Goal: Task Accomplishment & Management: Manage account settings

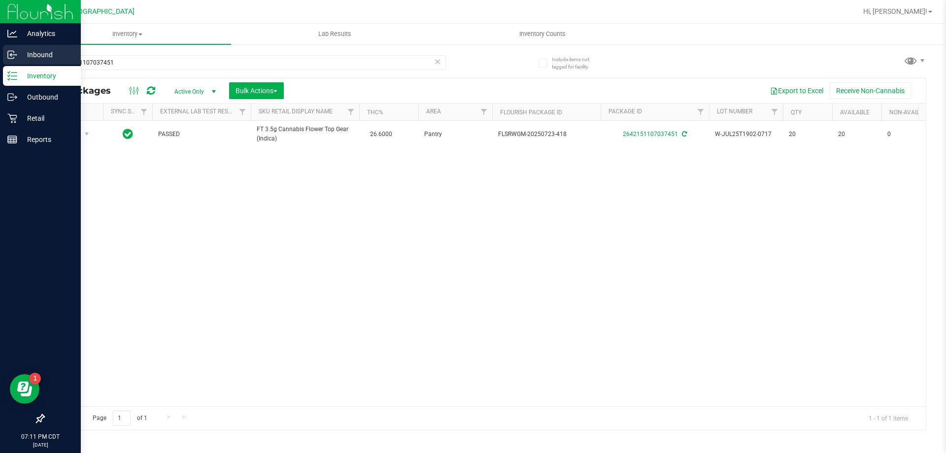
click at [31, 59] on p "Inbound" at bounding box center [46, 55] width 59 height 12
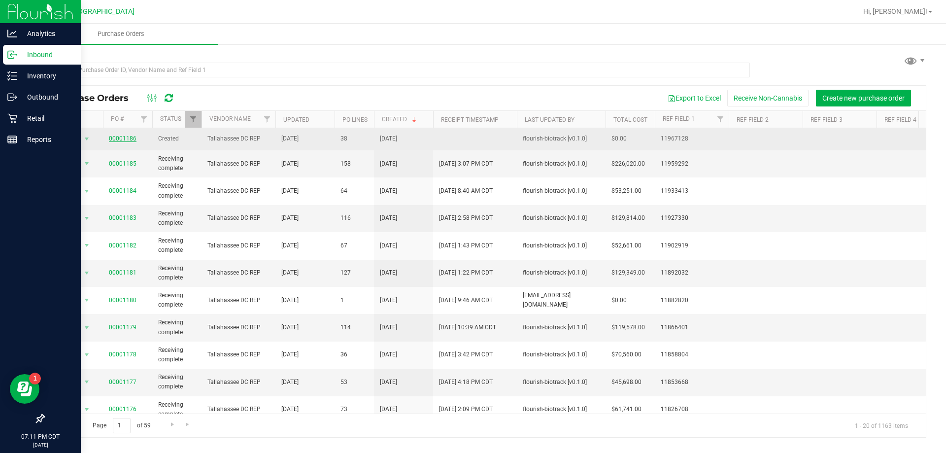
click at [117, 138] on link "00001186" at bounding box center [123, 138] width 28 height 7
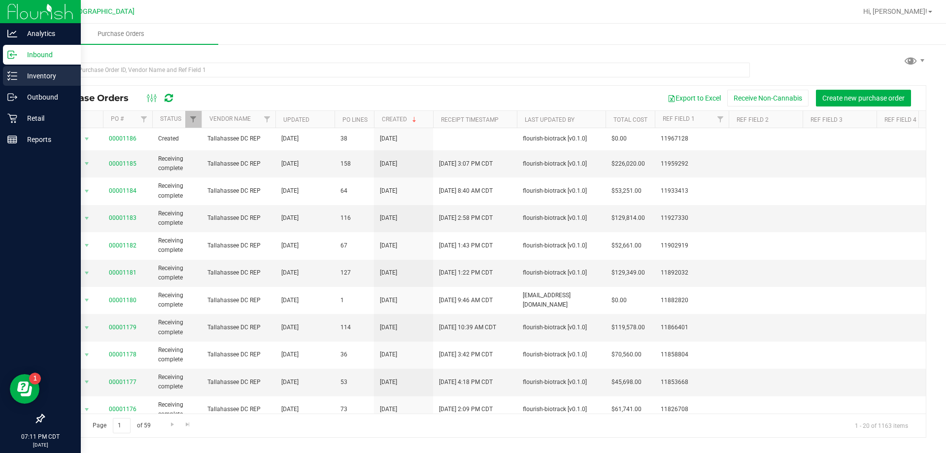
click at [18, 72] on p "Inventory" at bounding box center [46, 76] width 59 height 12
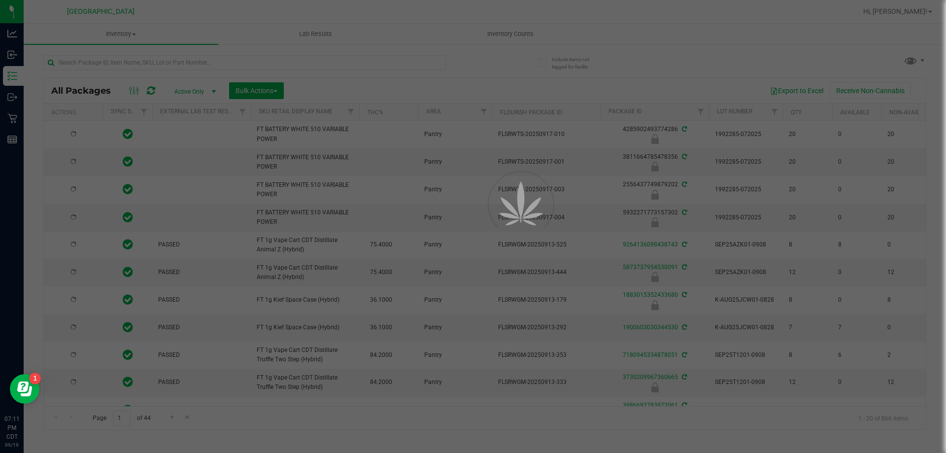
click at [509, 32] on div at bounding box center [473, 226] width 946 height 453
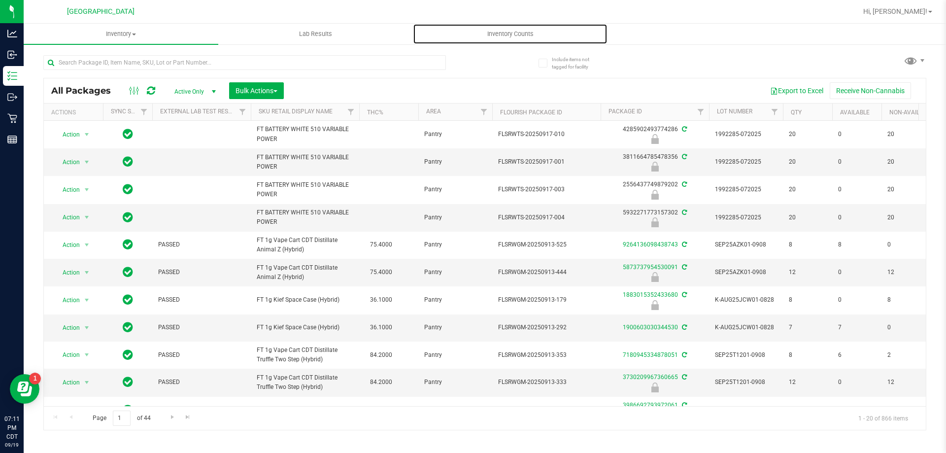
click at [509, 32] on span "Inventory Counts" at bounding box center [510, 34] width 73 height 9
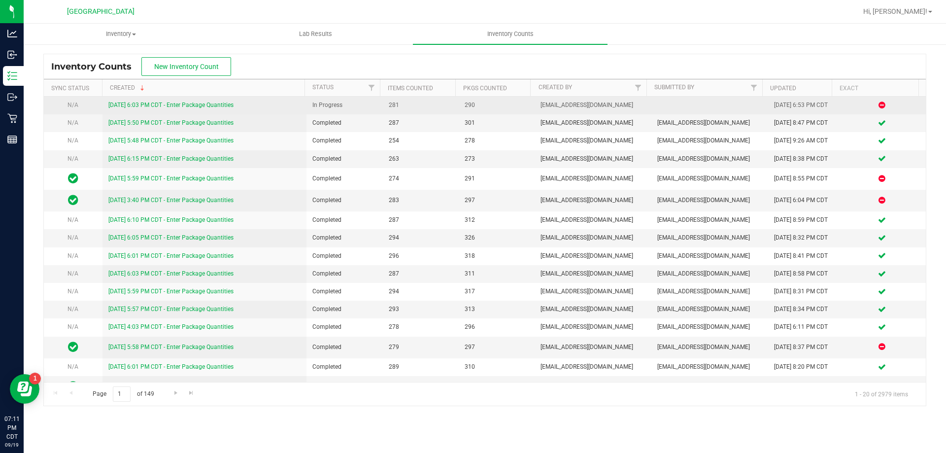
click at [144, 104] on link "9/19/25 6:03 PM CDT - Enter Package Quantities" at bounding box center [170, 105] width 125 height 7
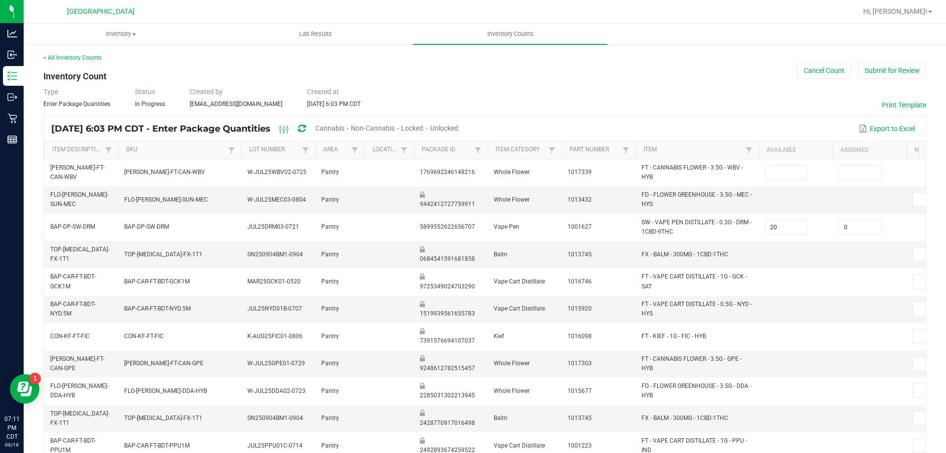
click at [344, 129] on span "Cannabis" at bounding box center [329, 128] width 29 height 8
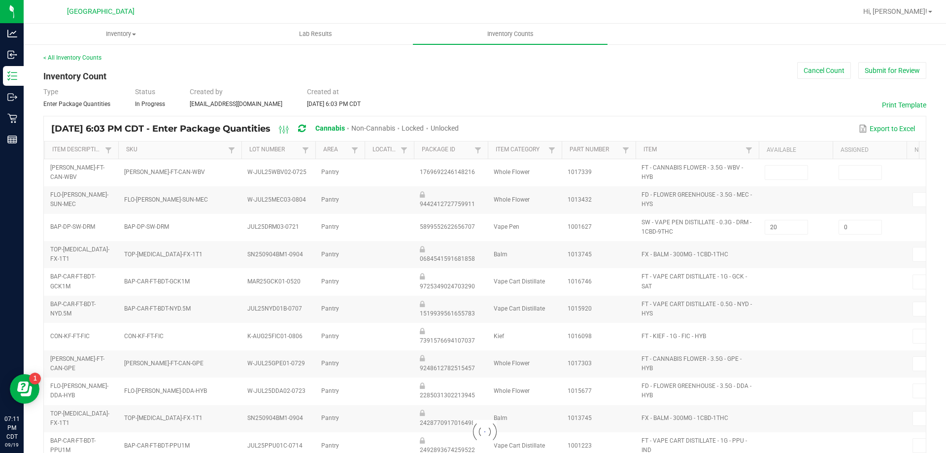
type input "15"
type input "0"
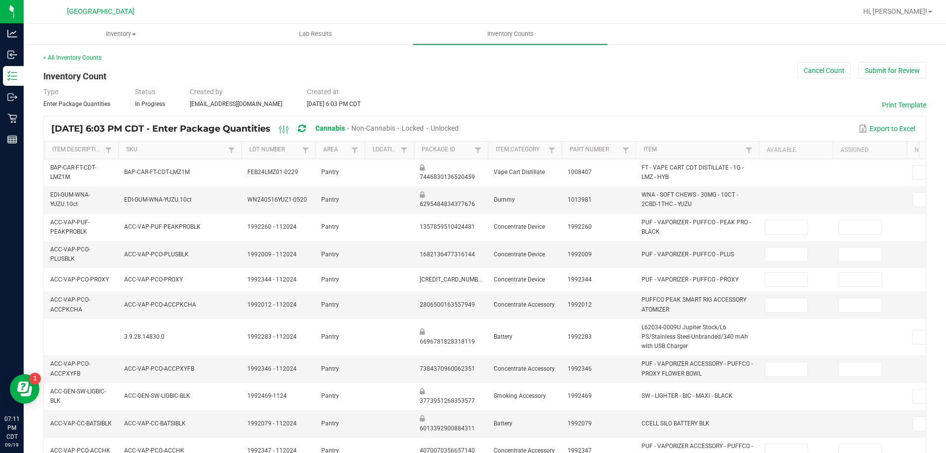
click at [459, 129] on span "Unlocked" at bounding box center [445, 128] width 28 height 8
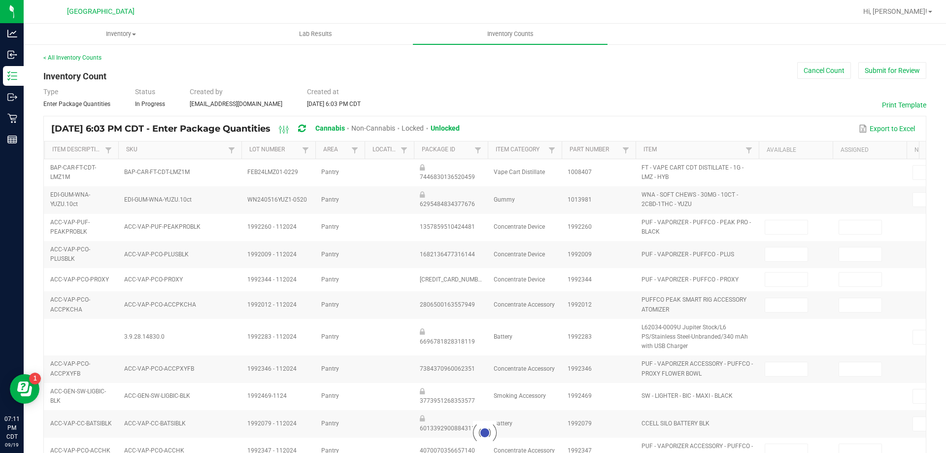
type input "9"
type input "15"
type input "0"
type input "2"
type input "0"
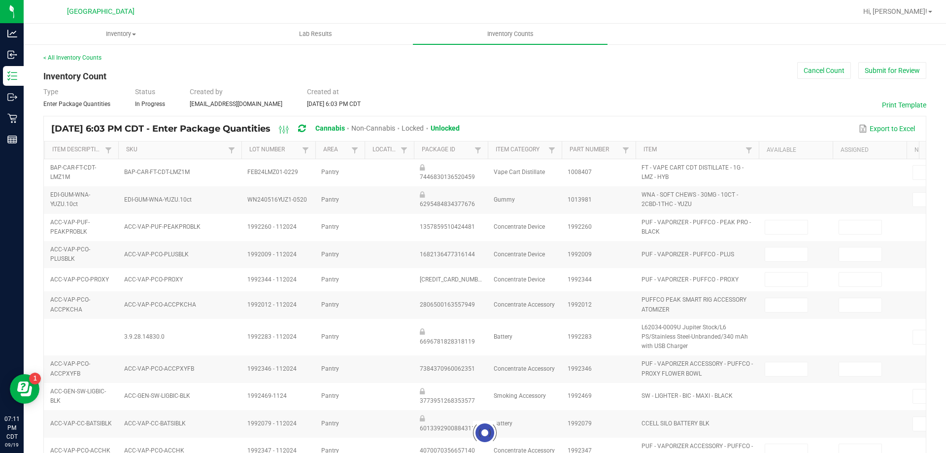
type input "2"
type input "15"
type input "0"
type input "9"
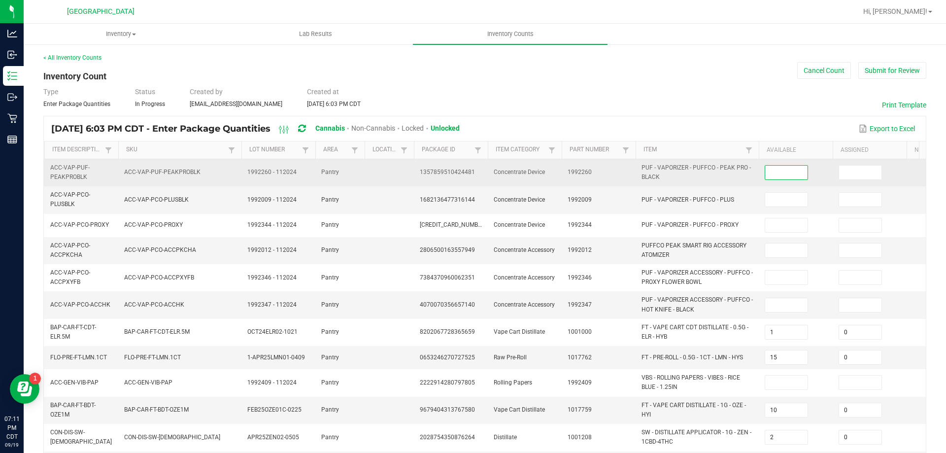
click at [782, 176] on input at bounding box center [787, 173] width 42 height 14
type input "0"
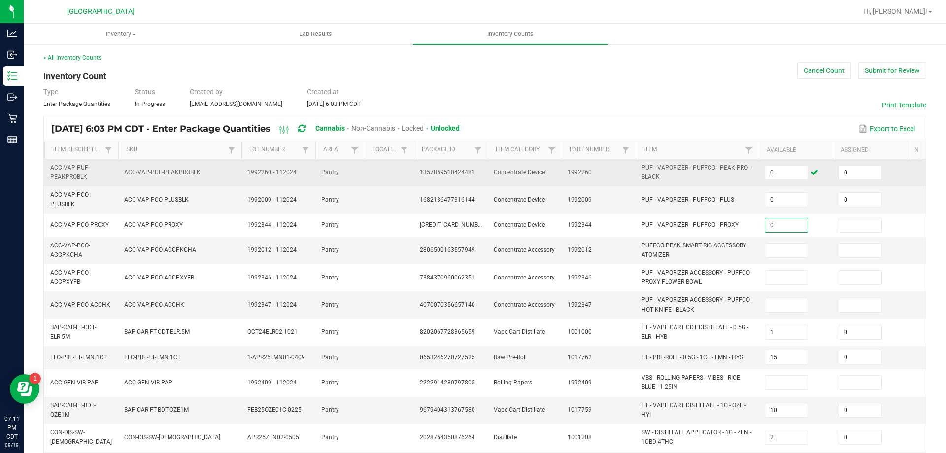
type input "0"
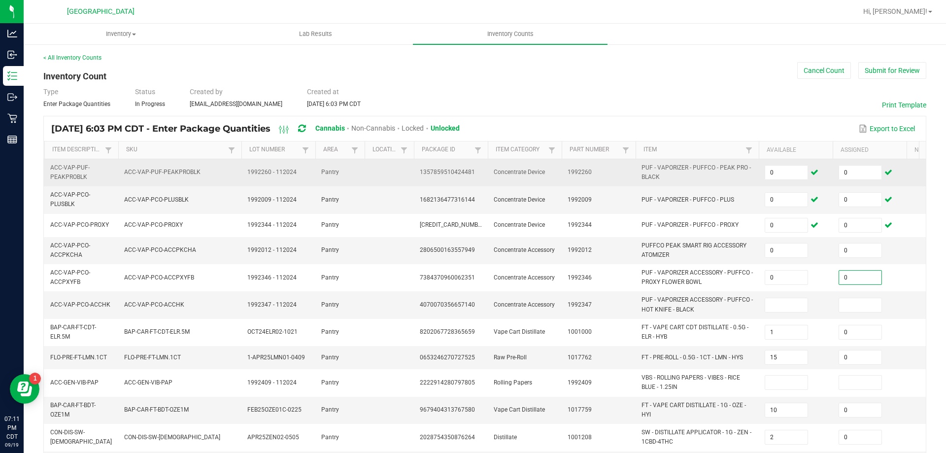
type input "0"
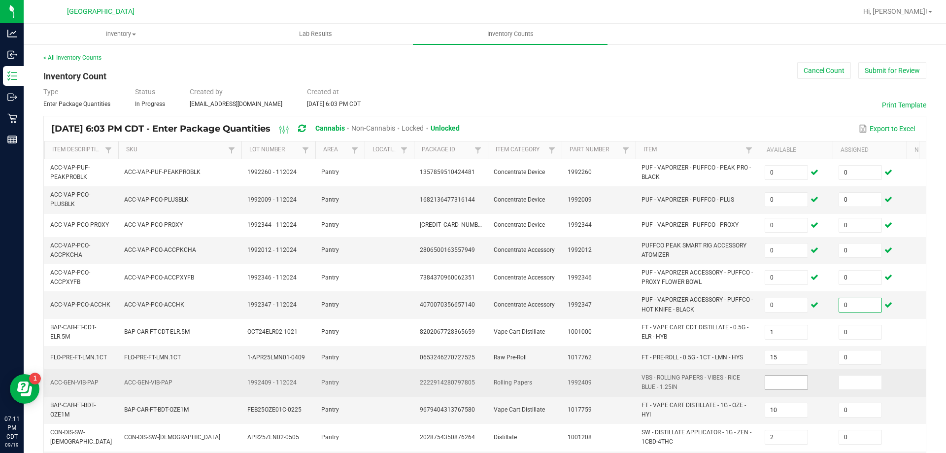
type input "0"
click at [786, 381] on input at bounding box center [787, 383] width 42 height 14
type input "0"
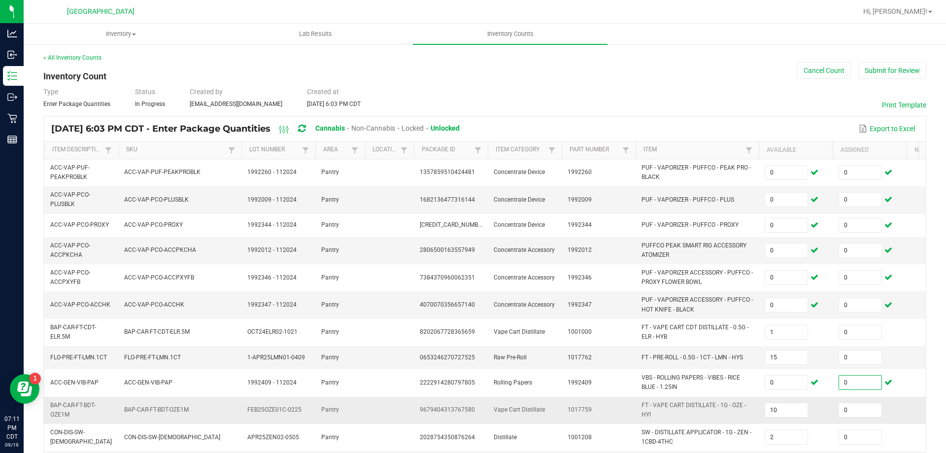
type input "0"
click at [609, 409] on td "1017759" at bounding box center [599, 410] width 74 height 27
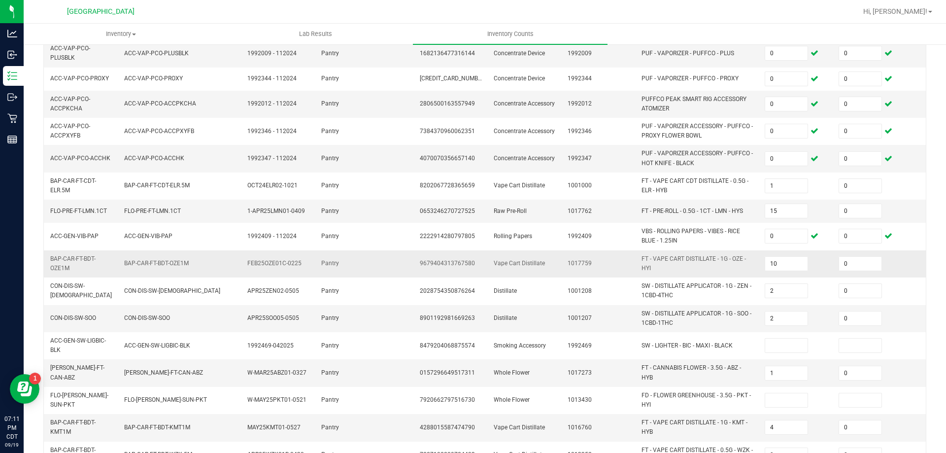
scroll to position [148, 0]
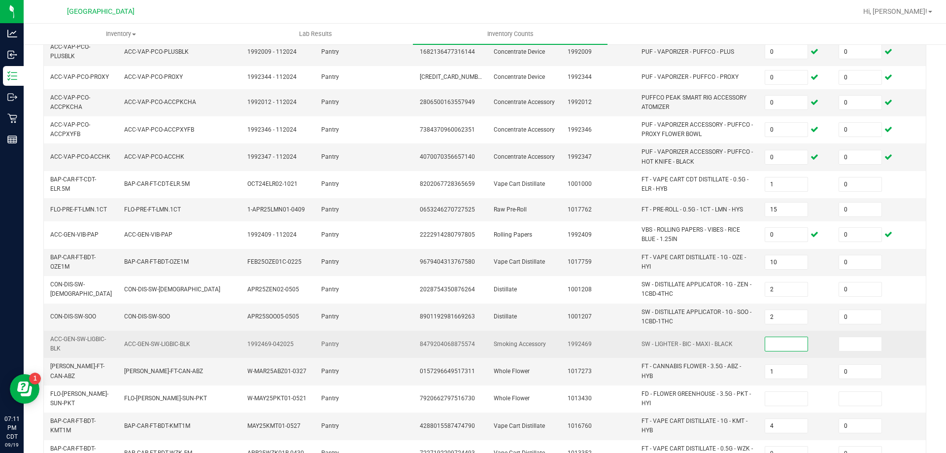
click at [792, 346] on input at bounding box center [787, 344] width 42 height 14
type input "0"
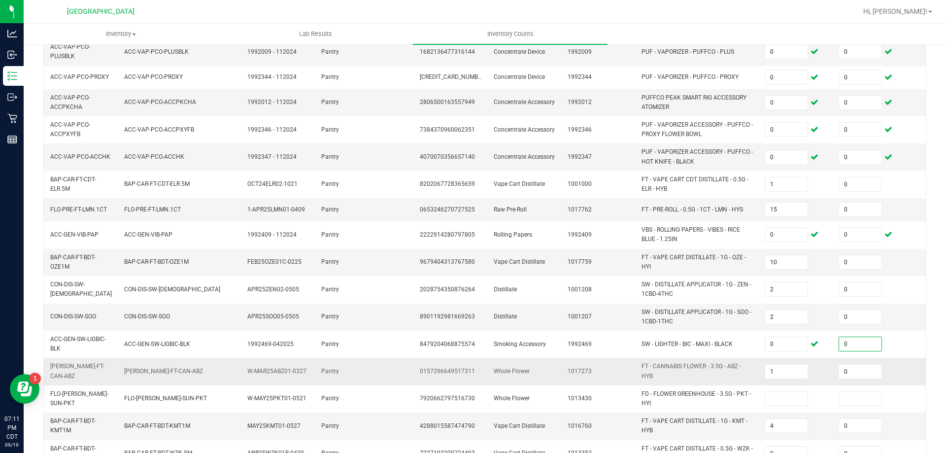
type input "0"
click at [751, 373] on span "FT - CANNABIS FLOWER - 3.5G - ABZ - HYB" at bounding box center [697, 371] width 111 height 19
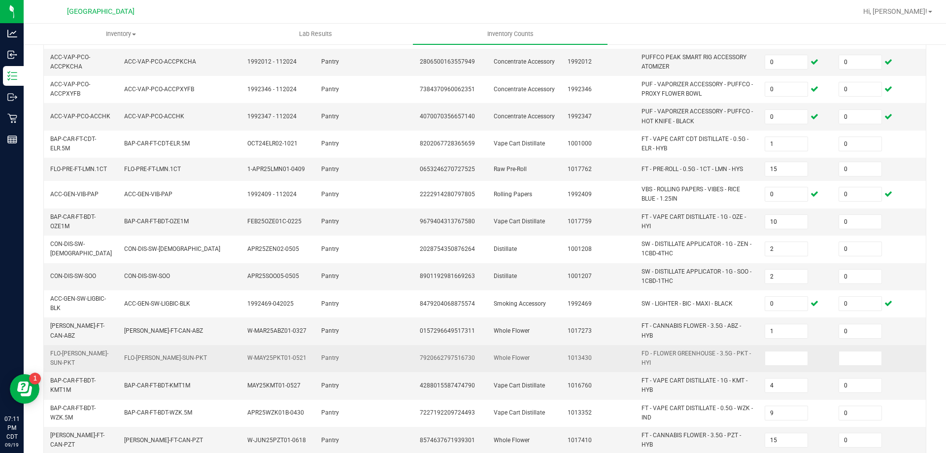
scroll to position [246, 0]
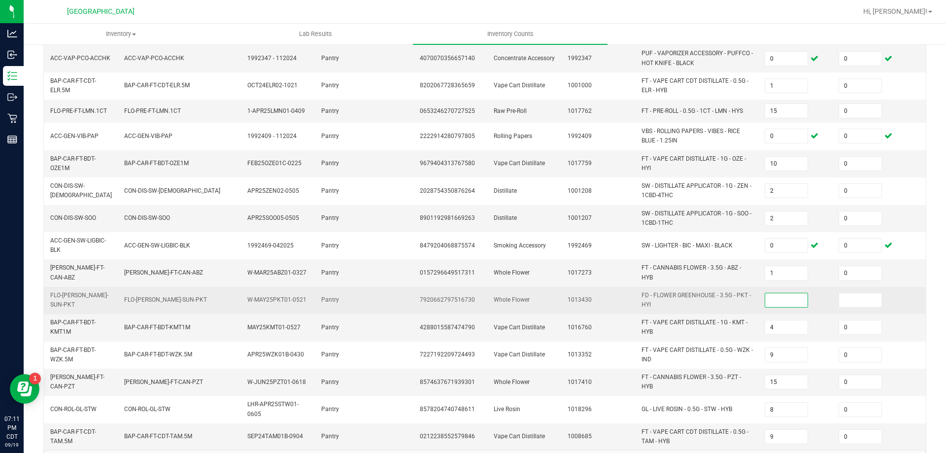
click at [778, 303] on input at bounding box center [787, 300] width 42 height 14
type input "0"
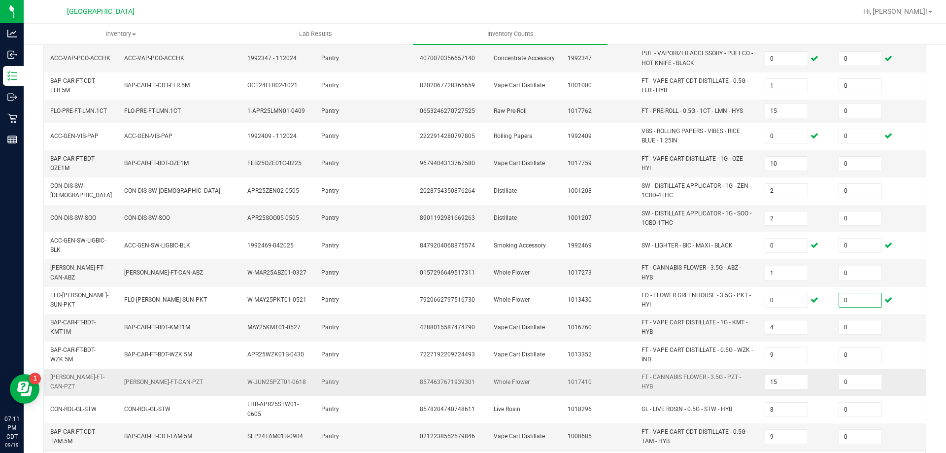
type input "0"
click at [747, 369] on td "FT - CANNABIS FLOWER - 3.5G - PZT - HYB" at bounding box center [697, 382] width 123 height 27
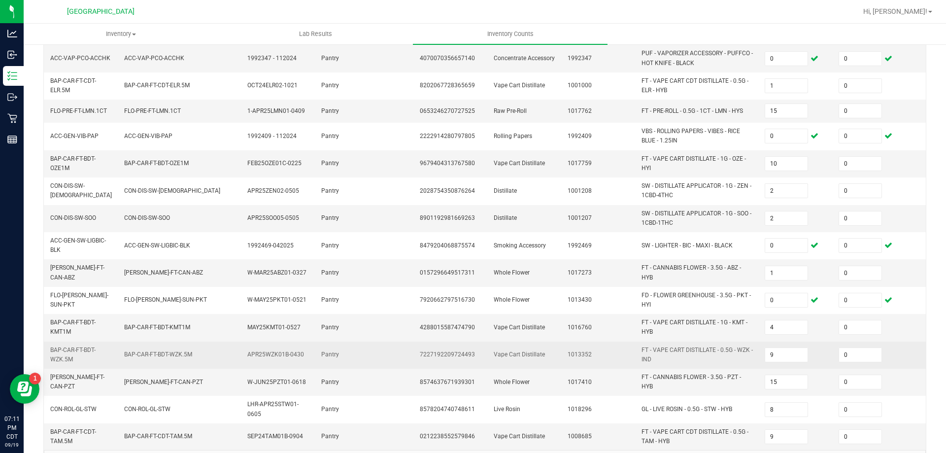
scroll to position [287, 0]
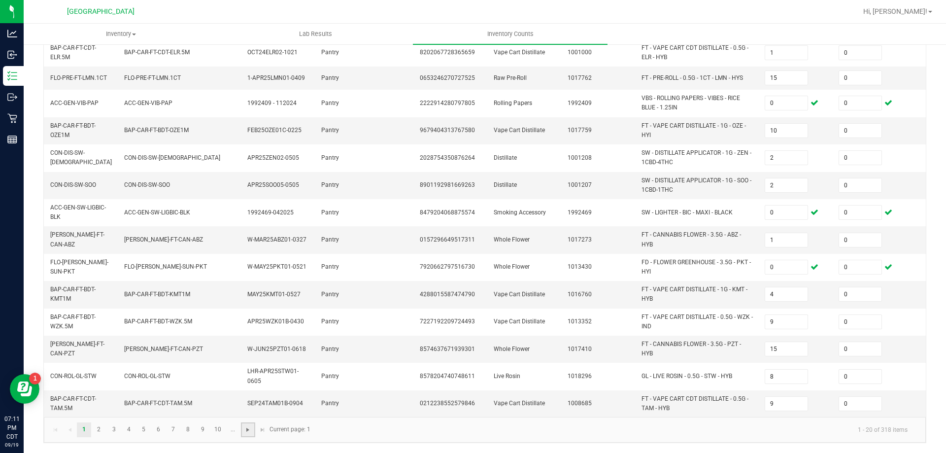
click at [245, 432] on span "Go to the next page" at bounding box center [248, 430] width 8 height 8
type input "24"
type input "7"
type input "16"
type input "6"
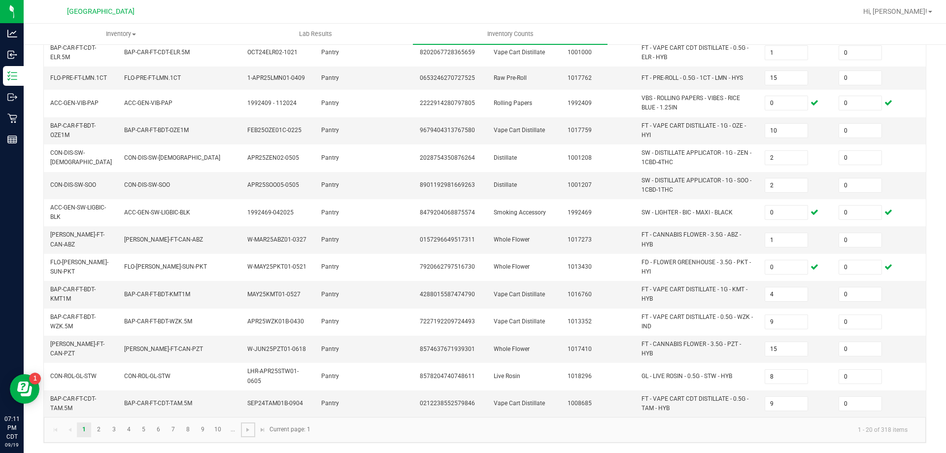
type input "1"
type input "6"
type input "5"
type input "9"
type input "4"
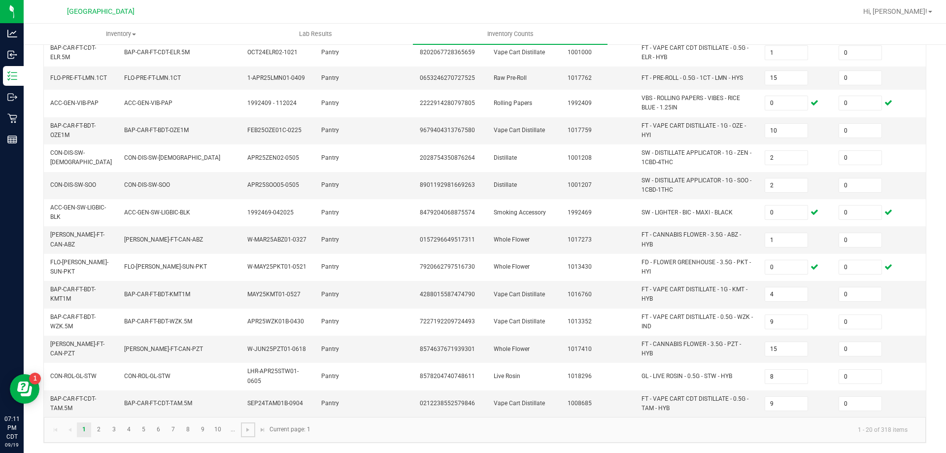
type input "1"
type input "12"
type input "1"
type input "5"
type input "2"
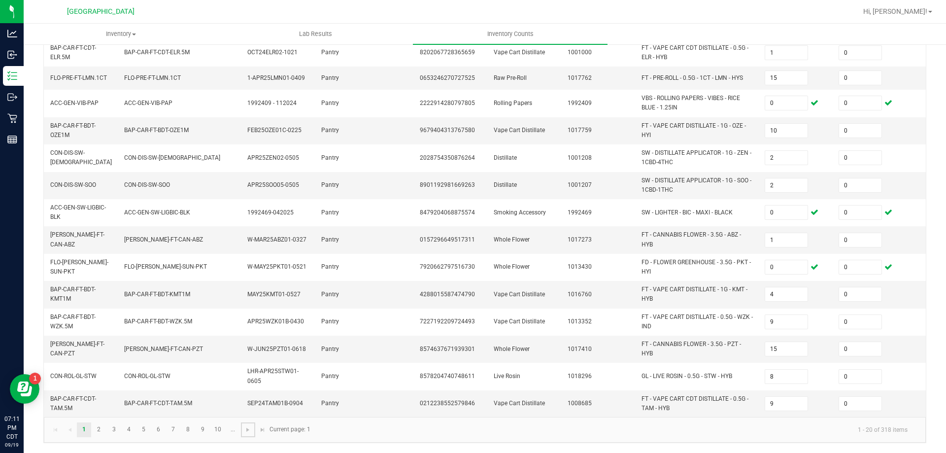
type input "2"
type input "3"
type input "4"
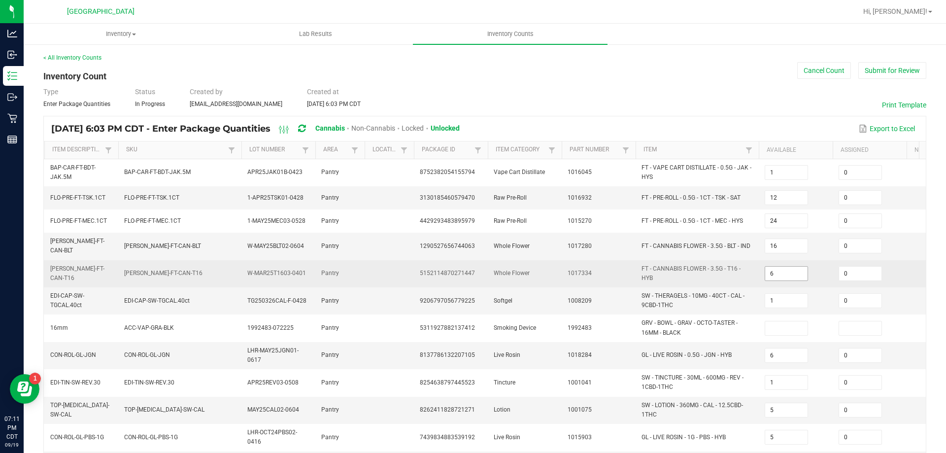
scroll to position [99, 0]
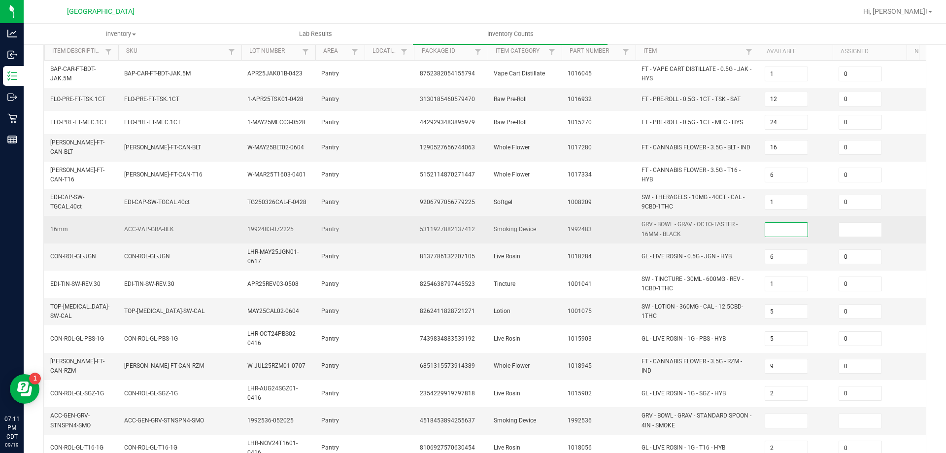
click at [783, 223] on input at bounding box center [787, 230] width 42 height 14
type input "0"
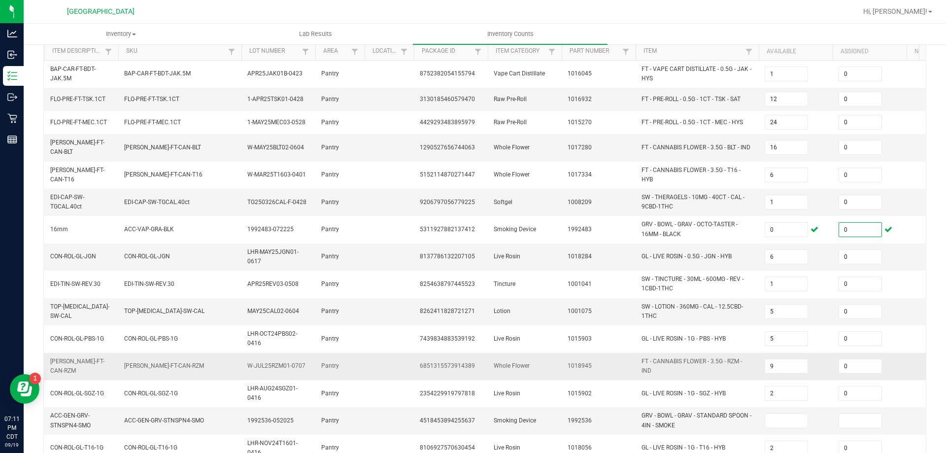
type input "0"
click at [740, 360] on span "FT - CANNABIS FLOWER - 3.5G - RZM - IND" at bounding box center [692, 366] width 101 height 16
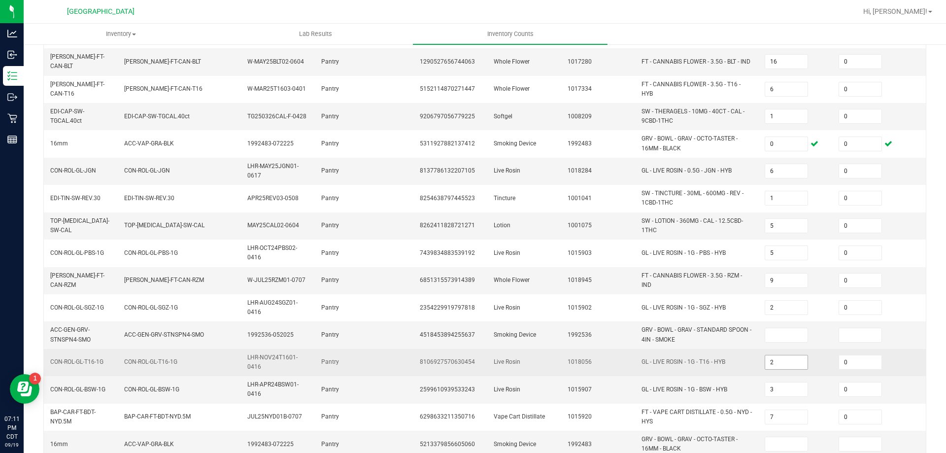
scroll to position [197, 0]
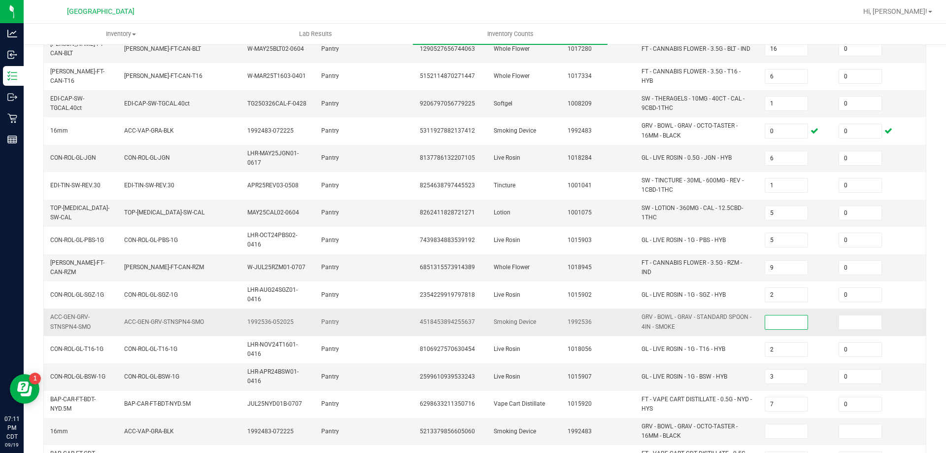
click at [793, 321] on input at bounding box center [787, 322] width 42 height 14
type input "0"
click at [743, 363] on td "GL - LIVE ROSIN - 1G - BSW - HYB" at bounding box center [697, 376] width 123 height 27
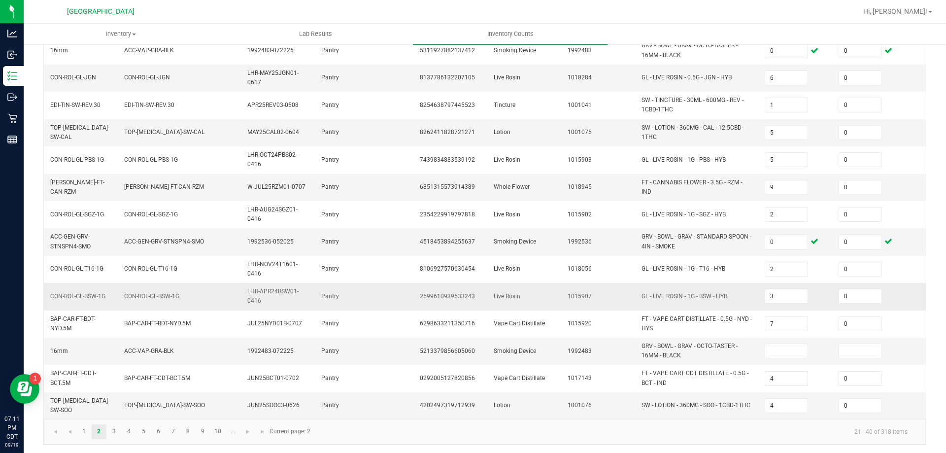
scroll to position [279, 0]
click at [779, 348] on input at bounding box center [787, 350] width 42 height 14
type input "0"
click at [250, 430] on span "Go to the next page" at bounding box center [248, 431] width 8 height 8
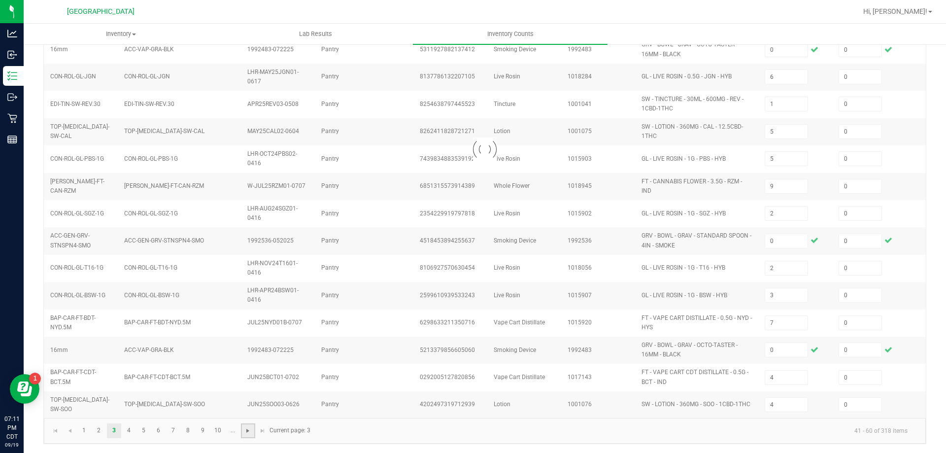
type input "7"
type input "2"
type input "7"
type input "9"
type input "25"
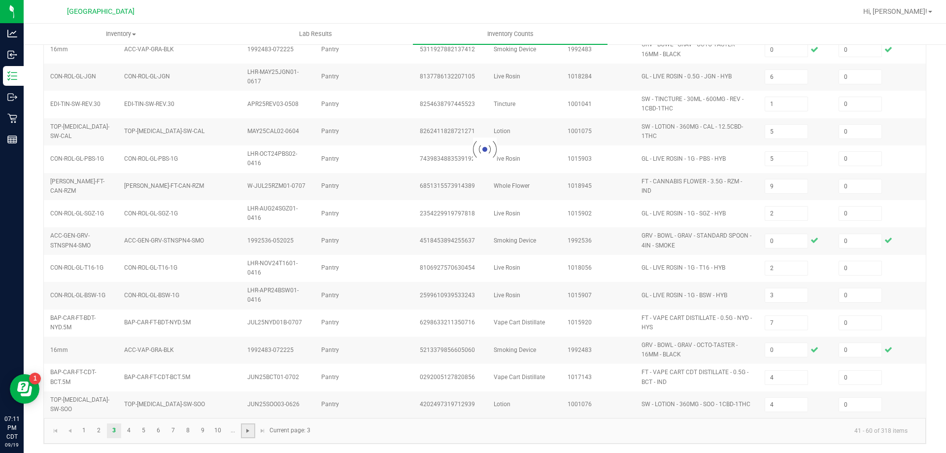
type input "25"
type input "6"
type input "3"
type input "7"
type input "6"
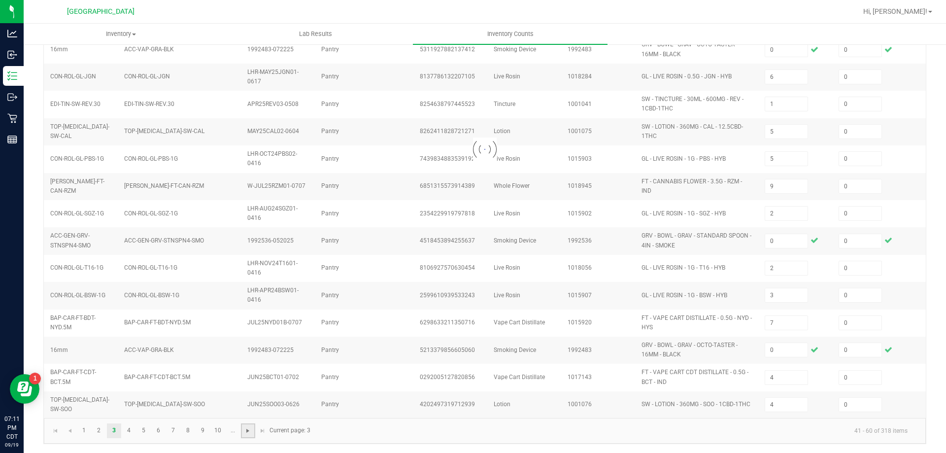
type input "1"
type input "2"
type input "9"
type input "3"
type input "1"
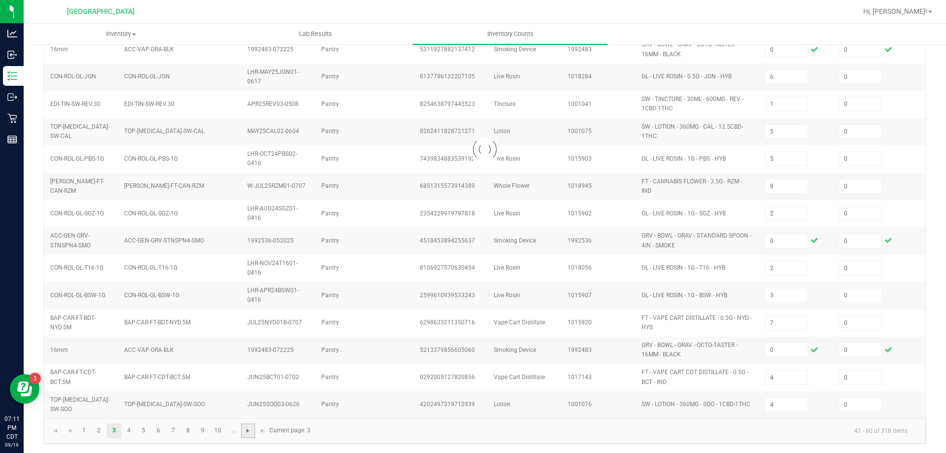
type input "11"
type input "2"
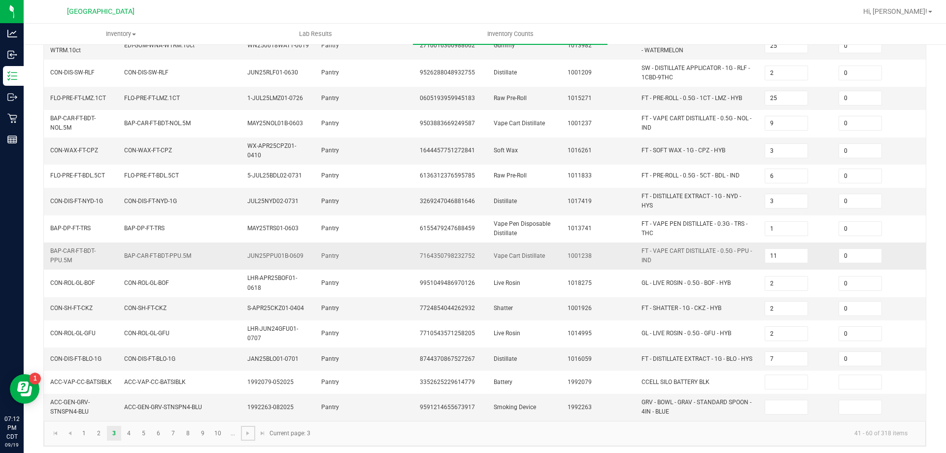
scroll to position [266, 0]
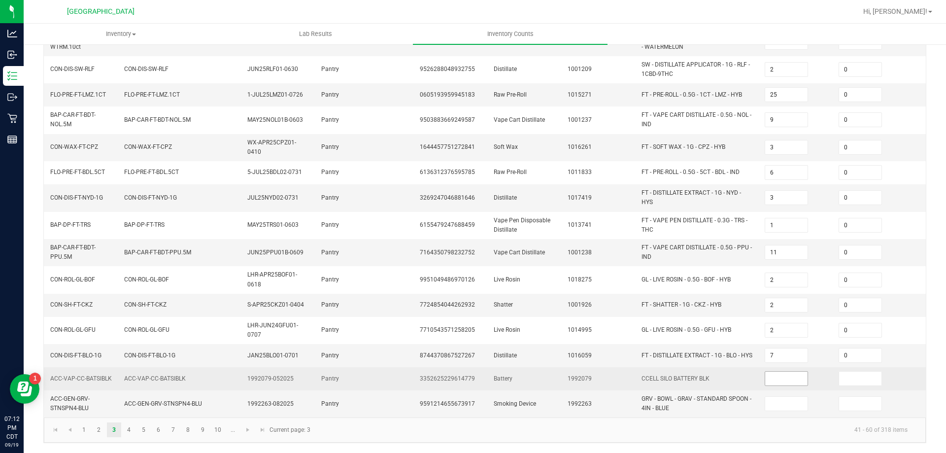
click at [789, 378] on input at bounding box center [787, 379] width 42 height 14
type input "0"
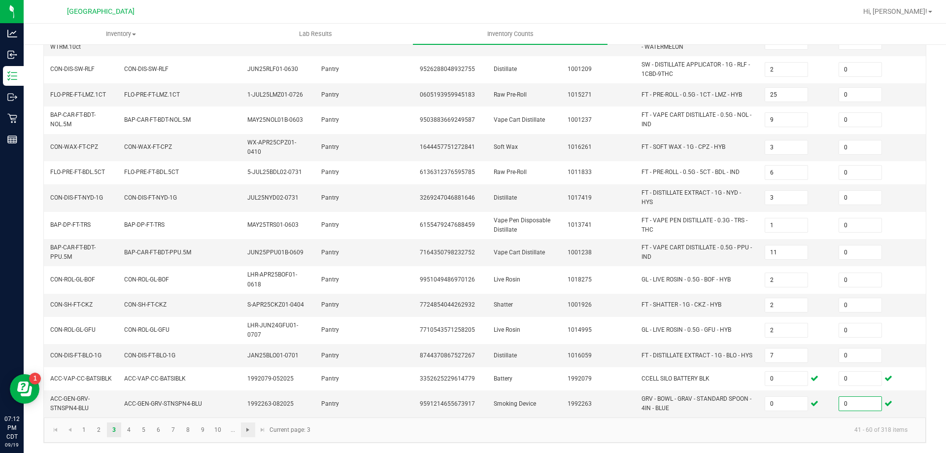
type input "0"
click at [247, 432] on span "Go to the next page" at bounding box center [248, 430] width 8 height 8
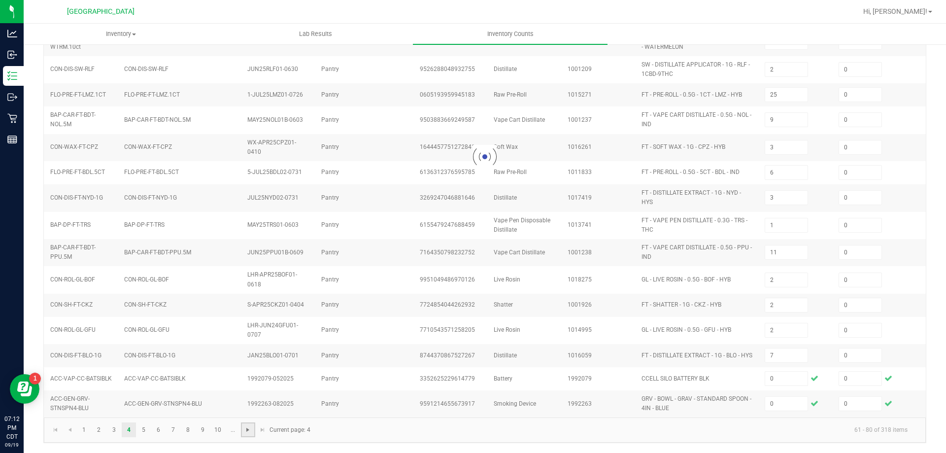
type input "20"
type input "5"
type input "11"
type input "6"
type input "11"
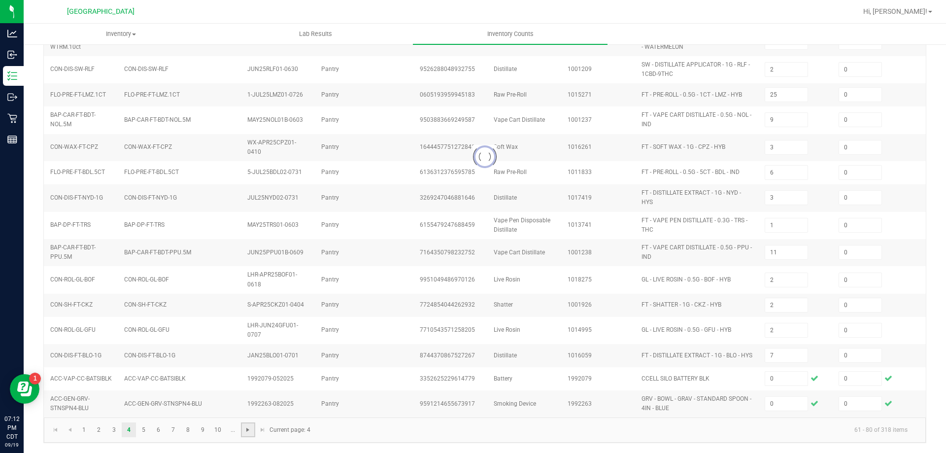
type input "6"
type input "8"
type input "5"
type input "3"
type input "10"
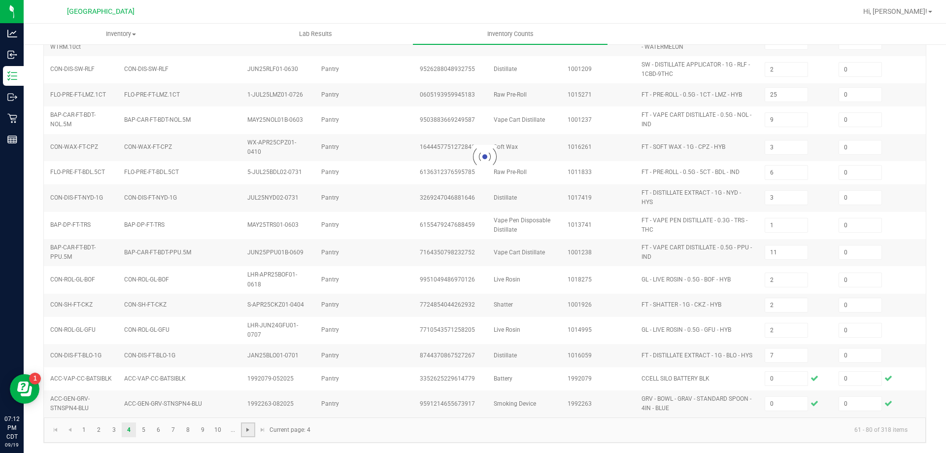
type input "3"
type input "8"
type input "5"
type input "25"
type input "6"
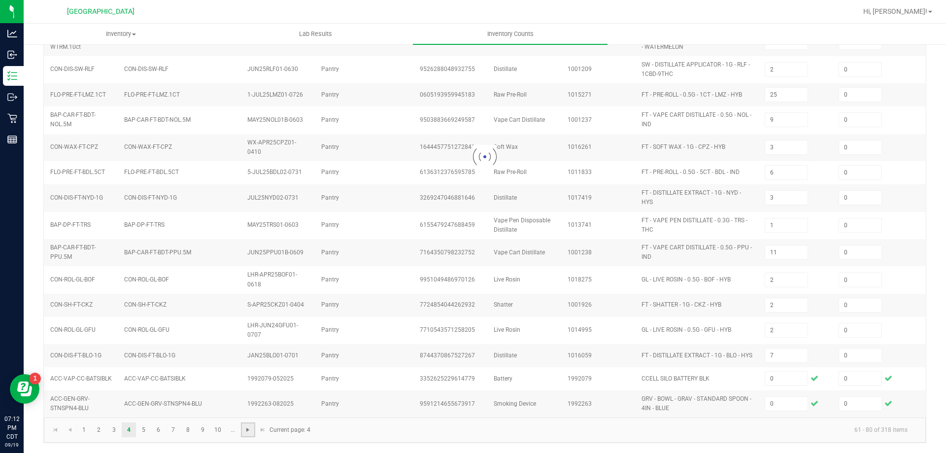
type input "16"
type input "1"
type input "4"
type input "7"
type input "10"
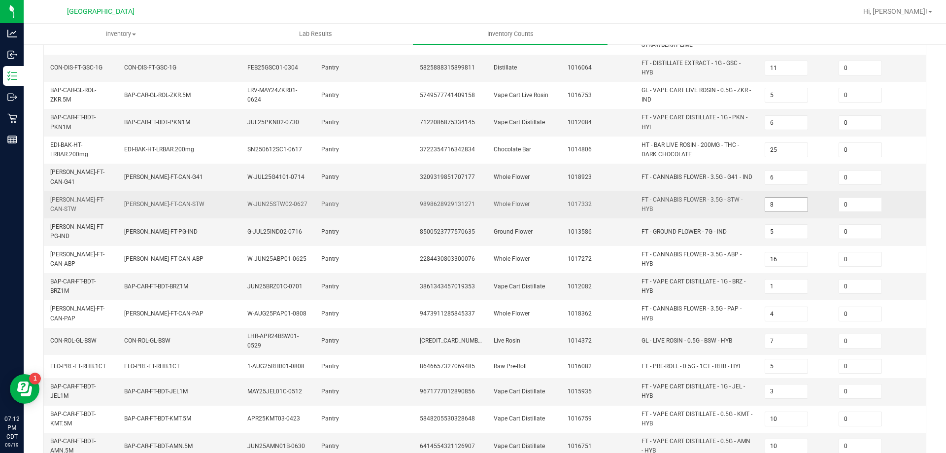
scroll to position [280, 0]
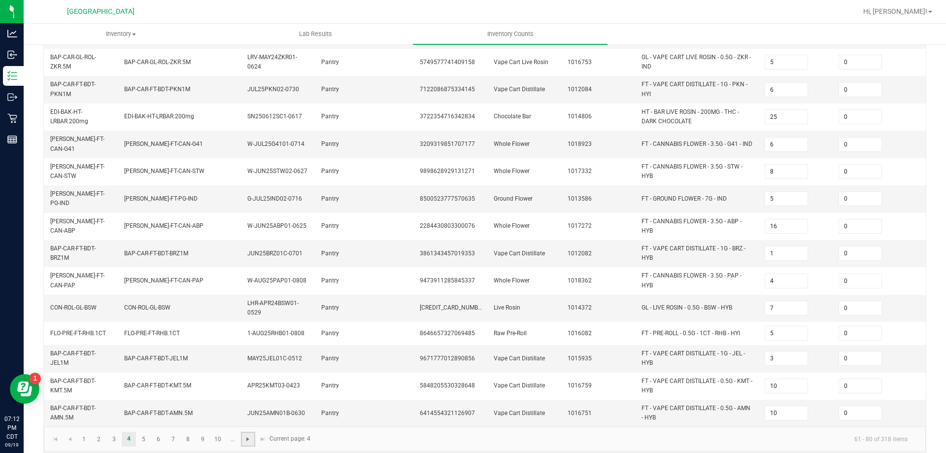
click at [247, 435] on span "Go to the next page" at bounding box center [248, 439] width 8 height 8
type input "32"
type input "3"
type input "4"
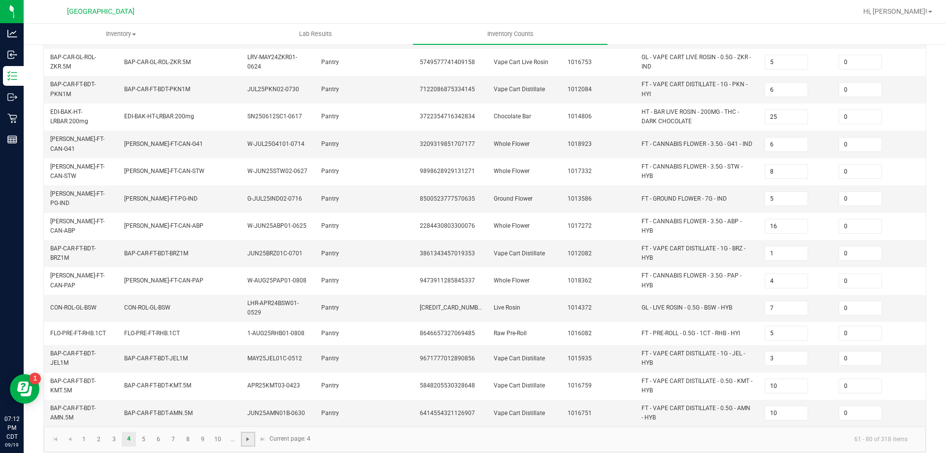
type input "9"
type input "11"
type input "7"
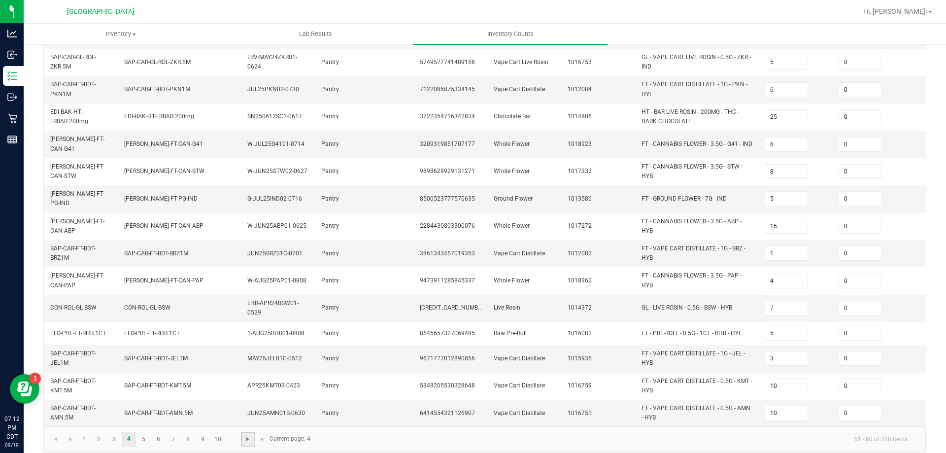
type input "6"
type input "22"
type input "1"
type input "2"
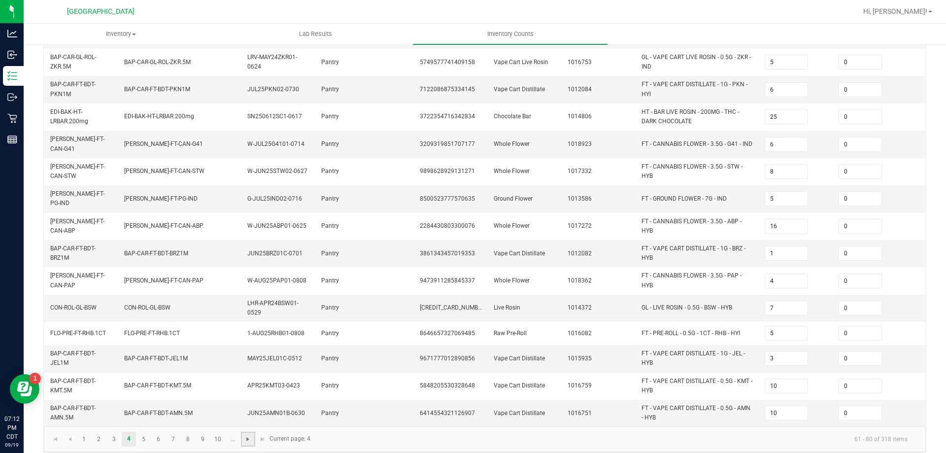
type input "3"
type input "11"
type input "3"
type input "11"
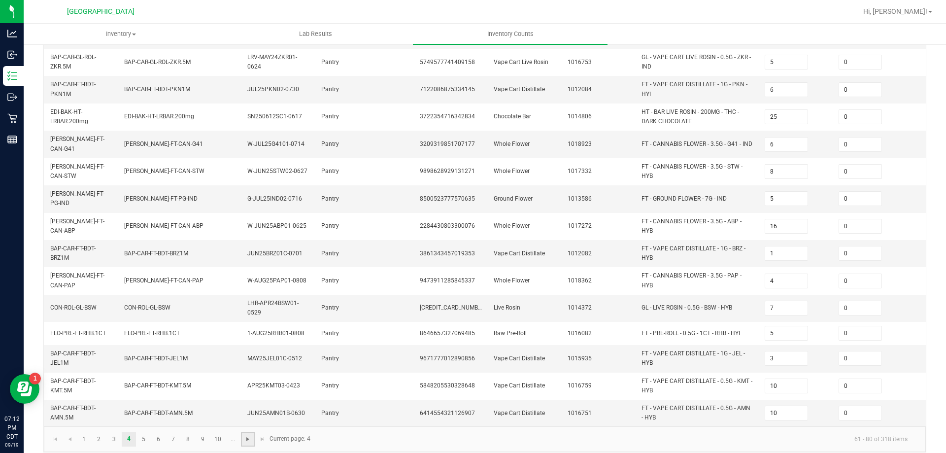
type input "47"
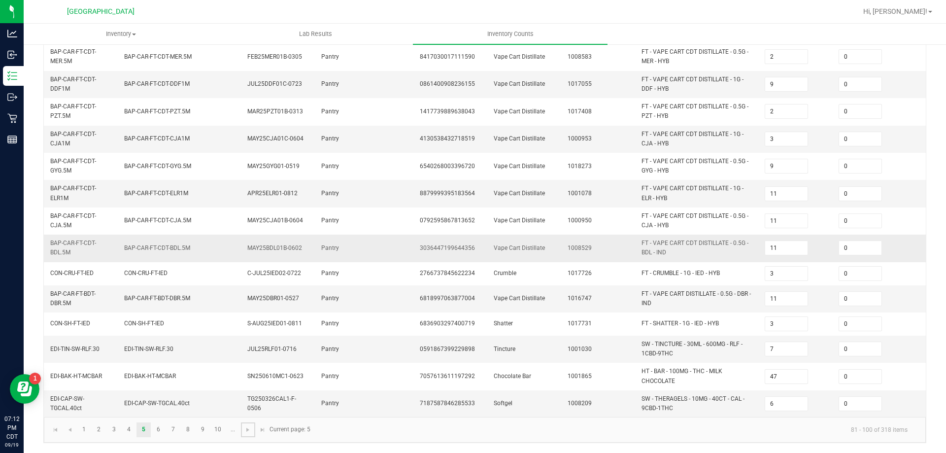
scroll to position [287, 0]
click at [250, 432] on span "Go to the next page" at bounding box center [248, 430] width 8 height 8
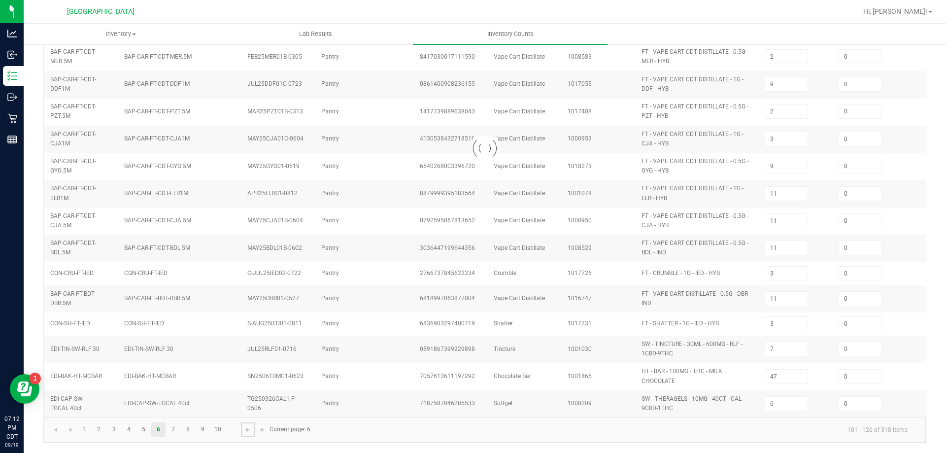
type input "3"
type input "13"
type input "1"
type input "2"
type input "5"
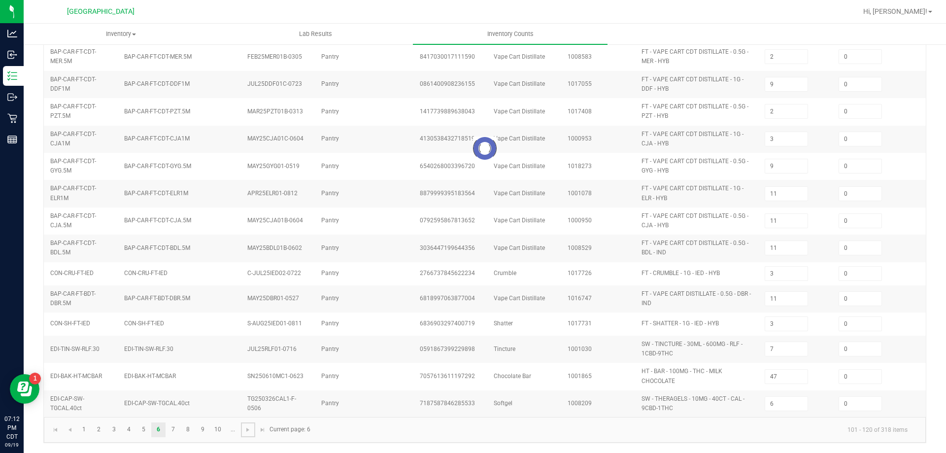
type input "7"
type input "8"
type input "1"
type input "7"
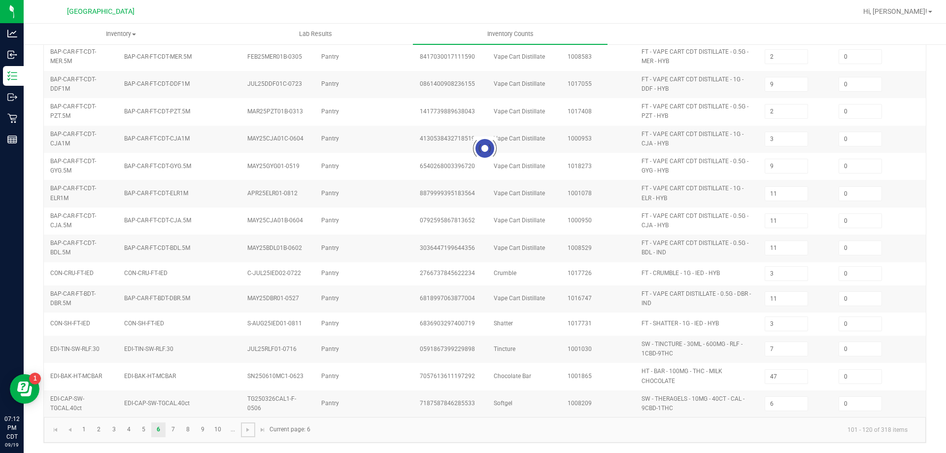
type input "11"
type input "12"
type input "8"
type input "16"
type input "12"
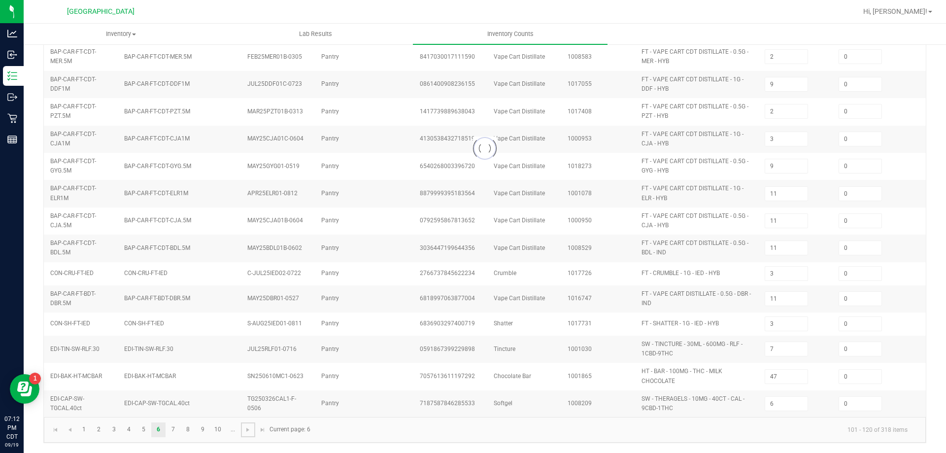
type input "5"
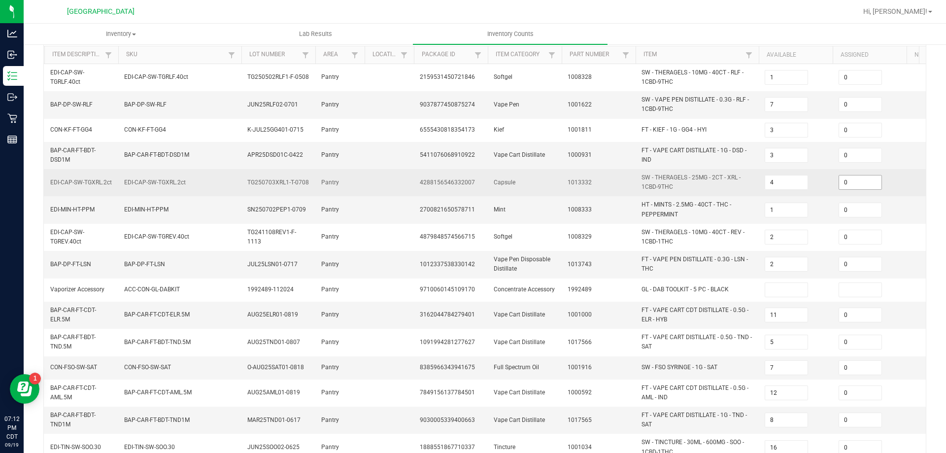
scroll to position [99, 0]
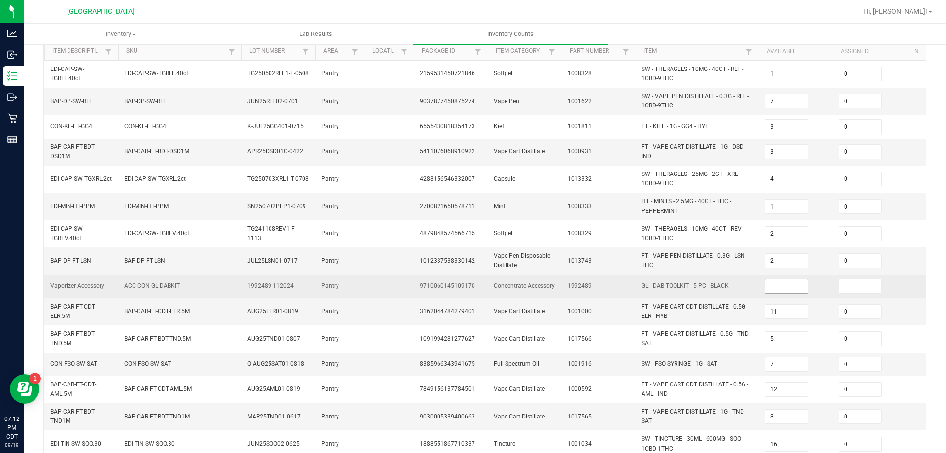
click at [794, 289] on input at bounding box center [787, 287] width 42 height 14
type input "0"
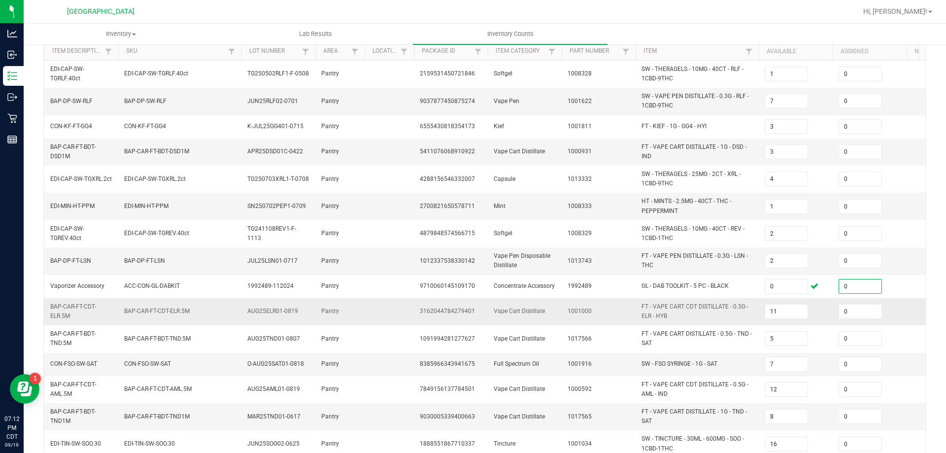
type input "0"
click at [620, 307] on td "1001000" at bounding box center [599, 311] width 74 height 27
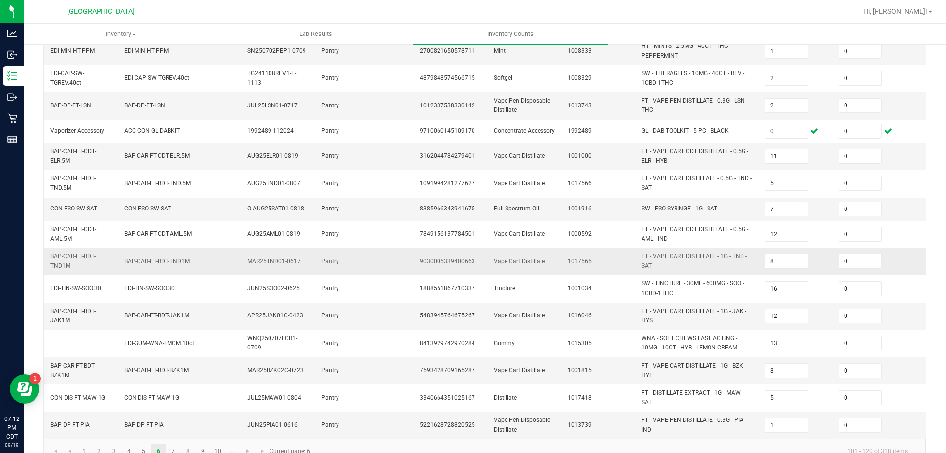
scroll to position [282, 0]
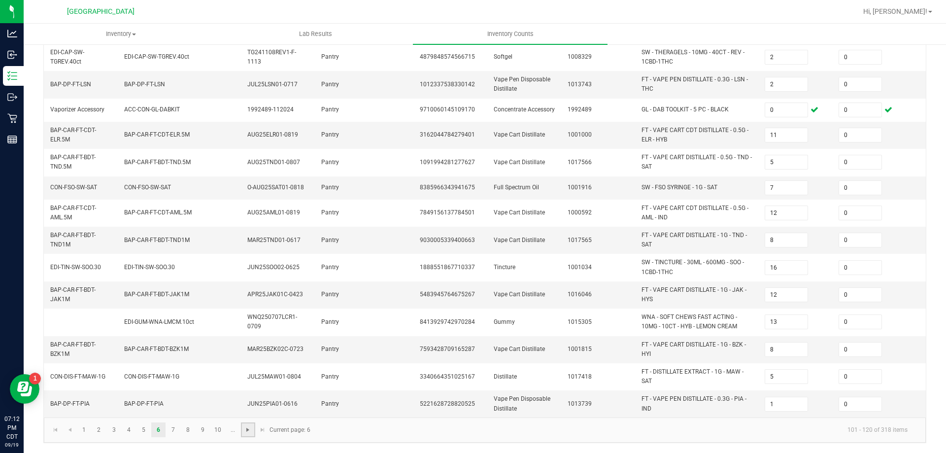
click at [245, 434] on span "Go to the next page" at bounding box center [248, 430] width 8 height 8
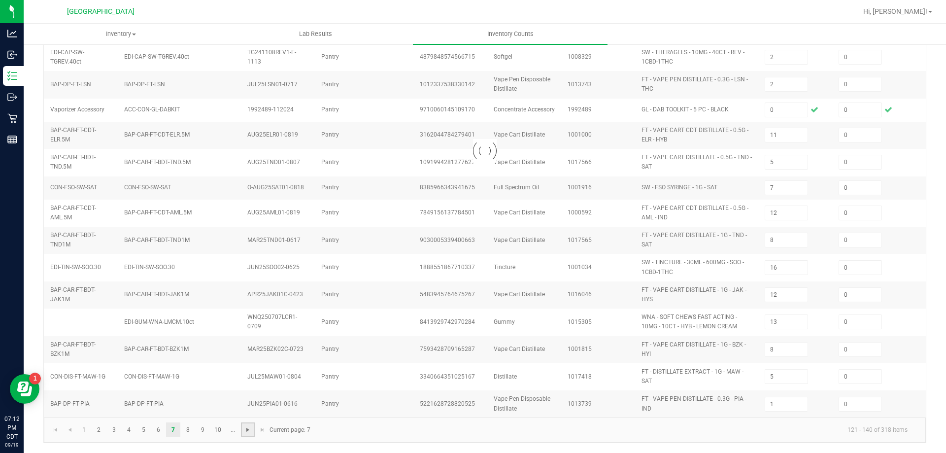
type input "1"
type input "5"
type input "4"
type input "3"
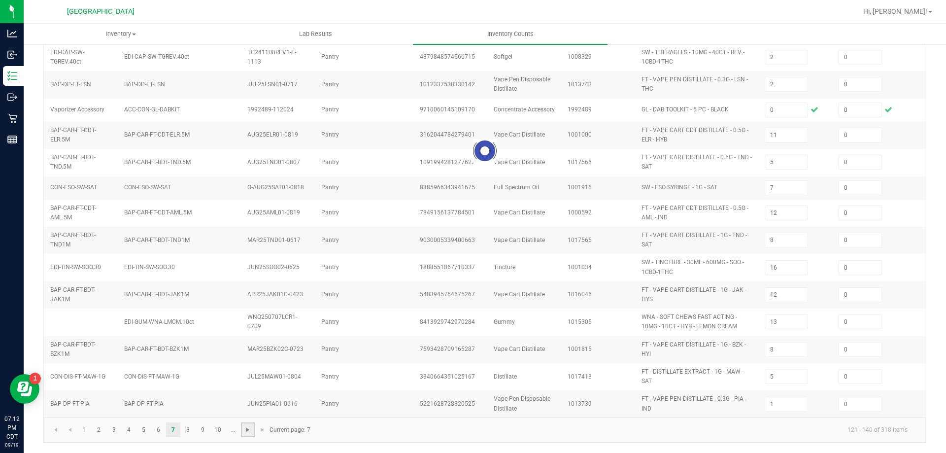
type input "4"
type input "33"
type input "10"
type input "4"
type input "7"
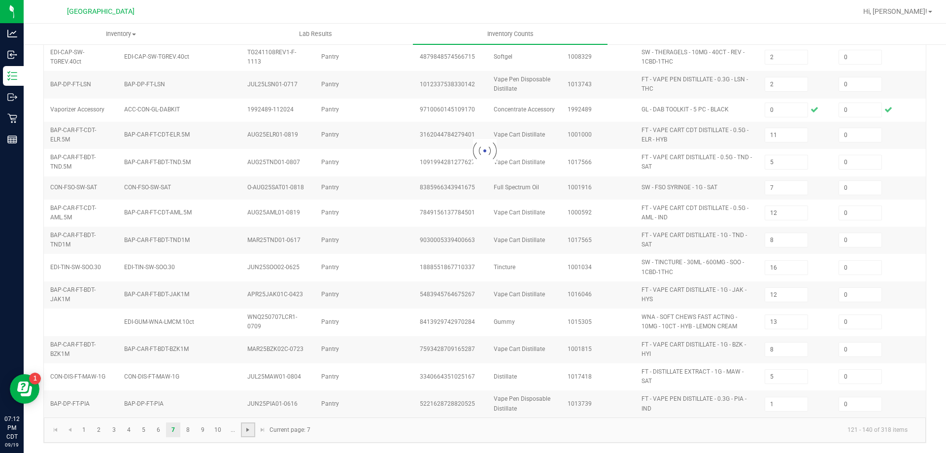
type input "2"
type input "4"
type input "5"
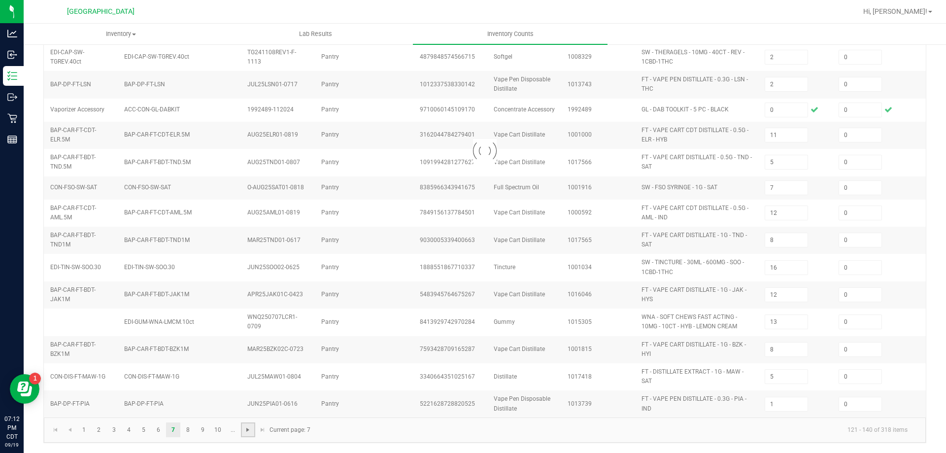
type input "11"
type input "2"
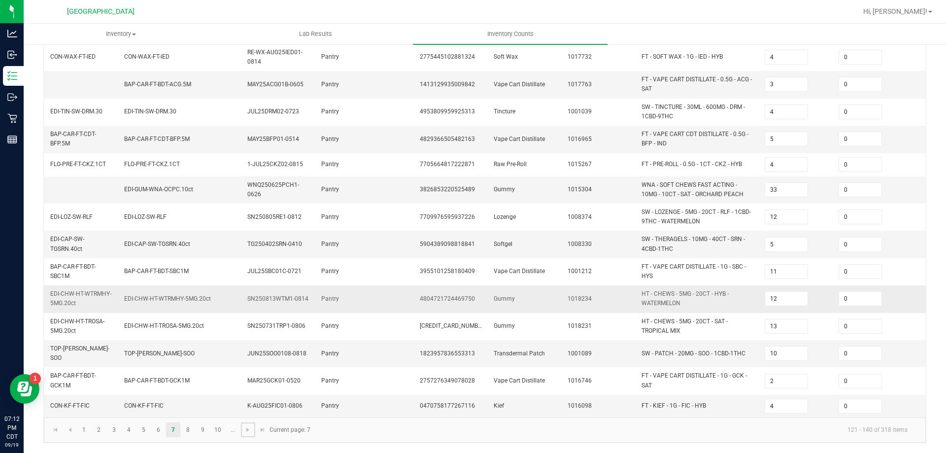
scroll to position [279, 0]
click at [248, 433] on span "Go to the next page" at bounding box center [248, 430] width 8 height 8
type input "11"
type input "7"
type input "2"
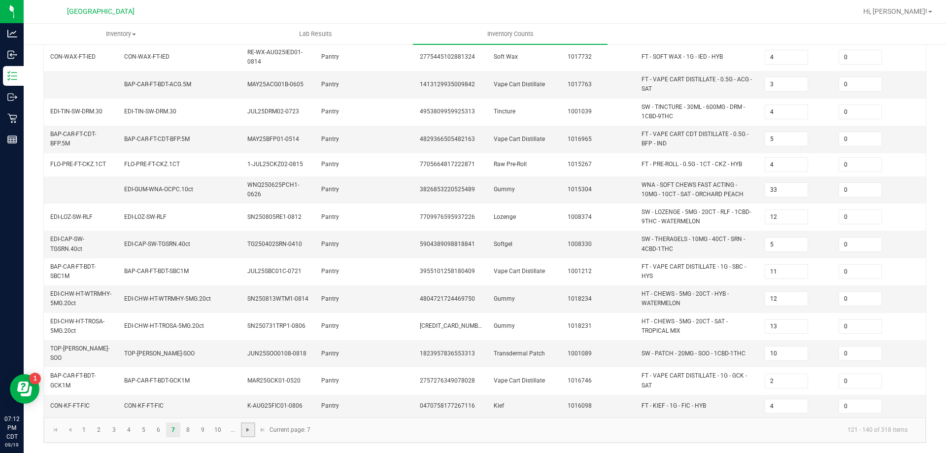
type input "12"
type input "6"
type input "13"
type input "14"
type input "1"
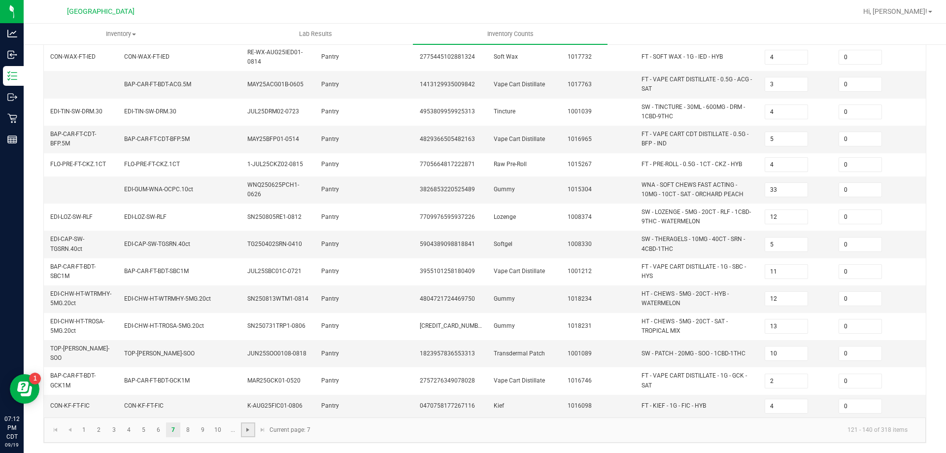
type input "5"
type input "3"
type input "22"
type input "6"
type input "9"
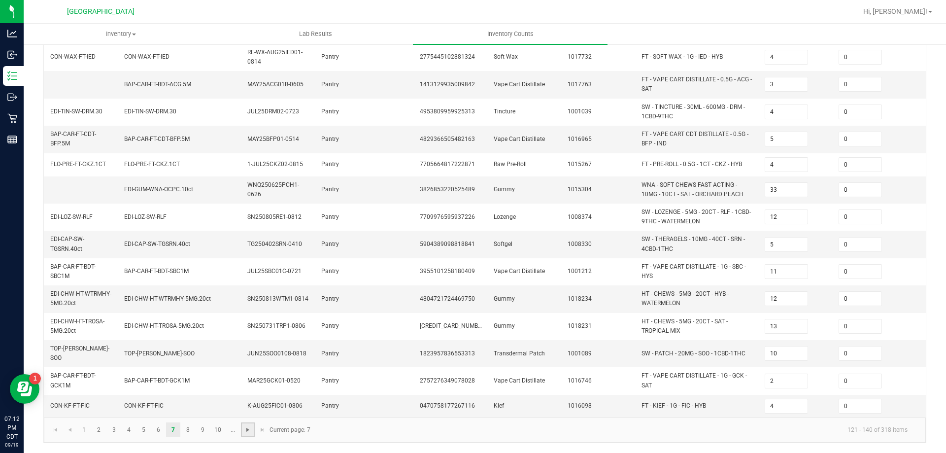
type input "9"
type input "10"
type input "13"
type input "2"
type input "9"
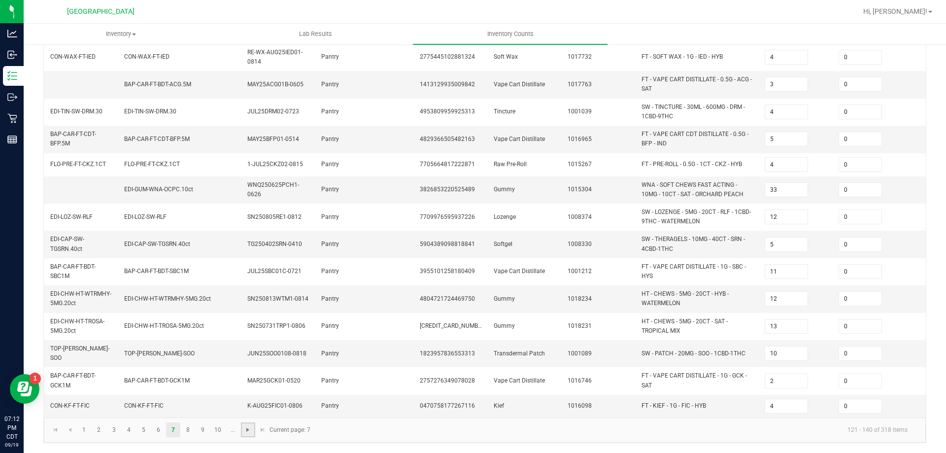
type input "10"
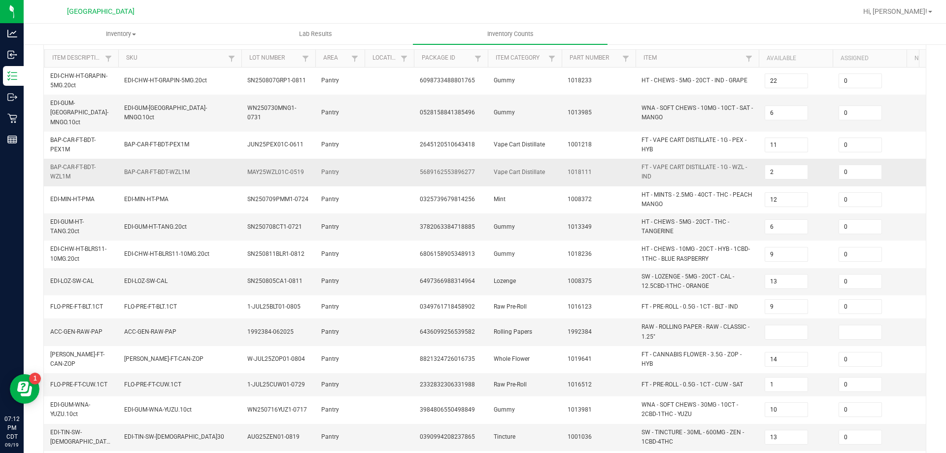
scroll to position [99, 0]
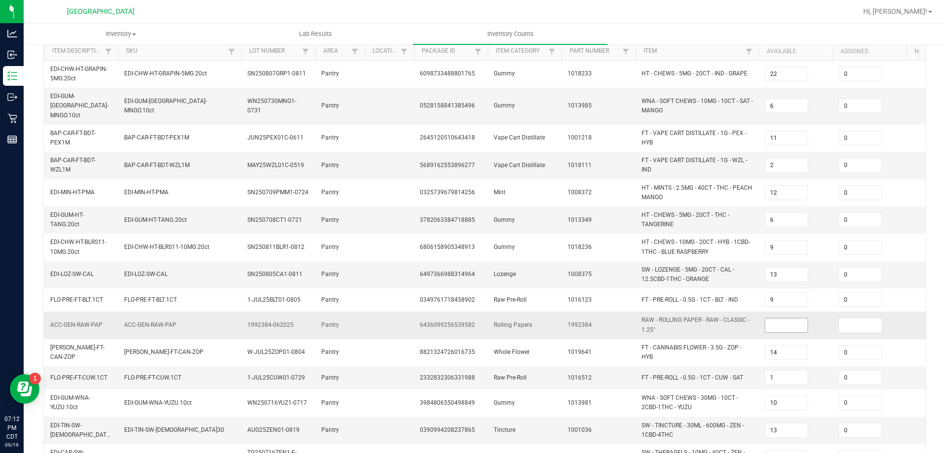
click at [787, 318] on input at bounding box center [787, 325] width 42 height 14
type input "0"
click at [715, 326] on td "RAW - ROLLING PAPER - RAW - CLASSIC - 1.25"" at bounding box center [697, 325] width 123 height 27
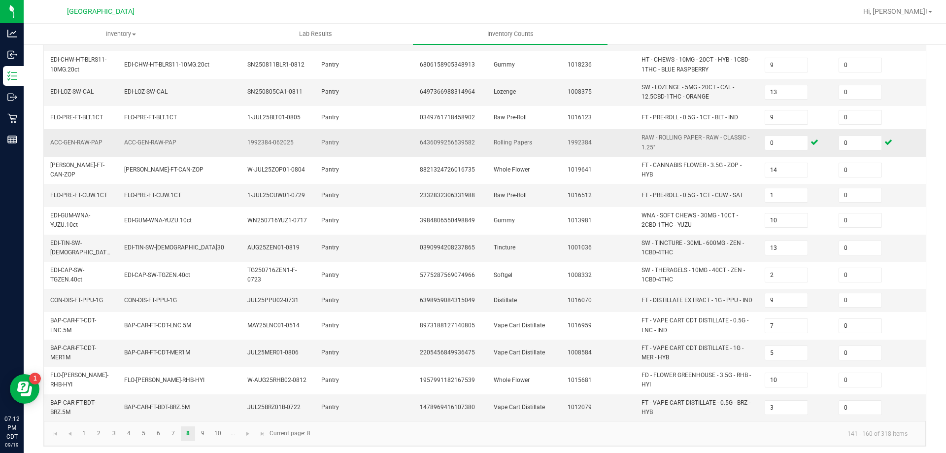
scroll to position [282, 0]
click at [252, 428] on span "Go to the next page" at bounding box center [248, 432] width 8 height 8
type input "2"
type input "11"
type input "5"
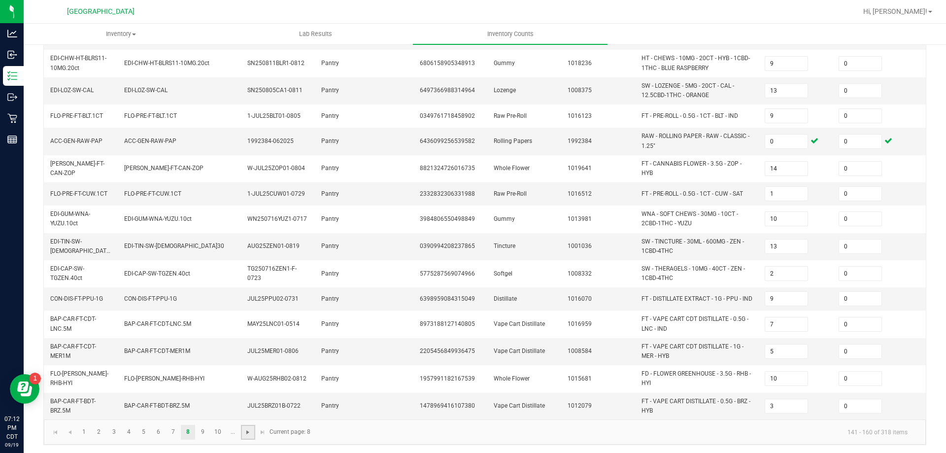
type input "12"
type input "2"
type input "6"
type input "10"
type input "17"
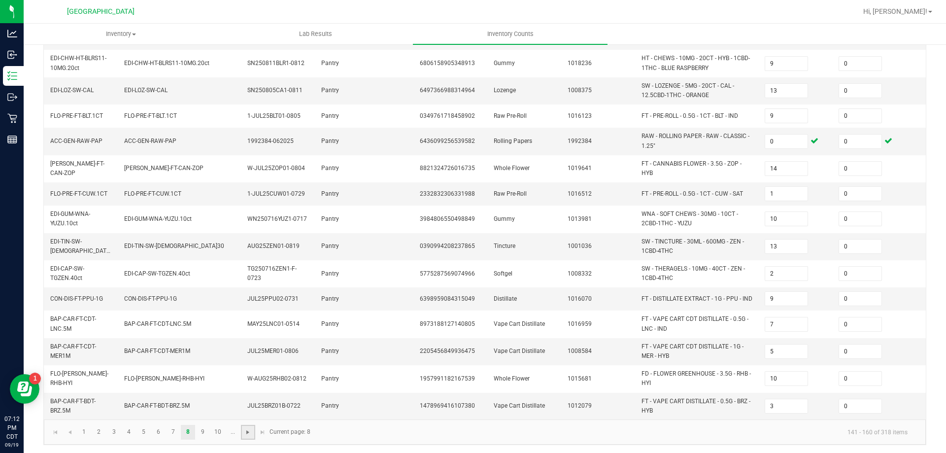
type input "13"
type input "7"
type input "4"
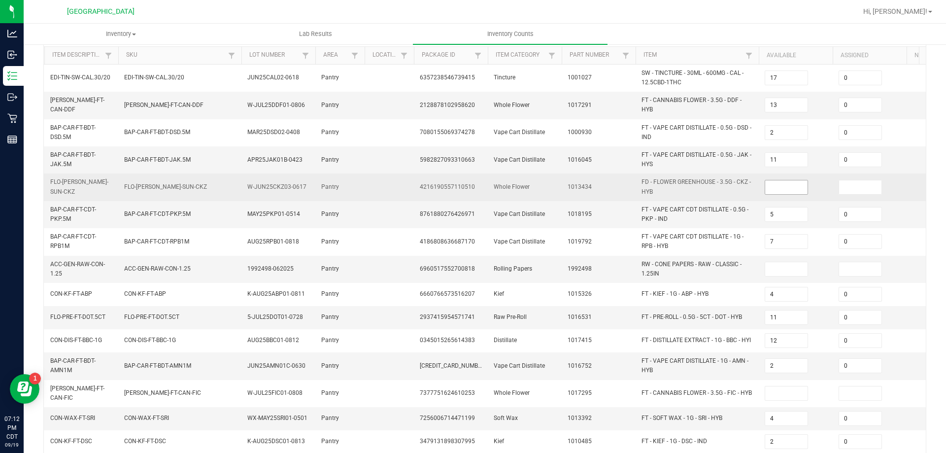
scroll to position [99, 0]
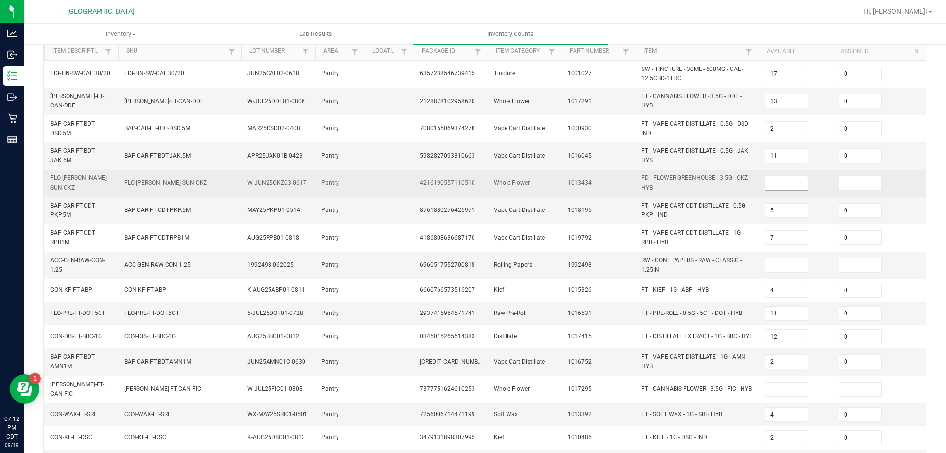
click at [783, 190] on input at bounding box center [787, 183] width 42 height 14
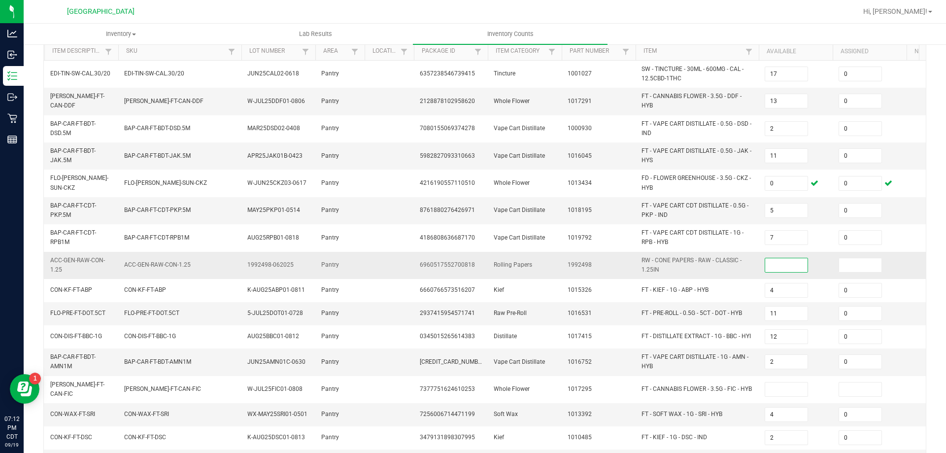
click at [804, 266] on input at bounding box center [787, 265] width 42 height 14
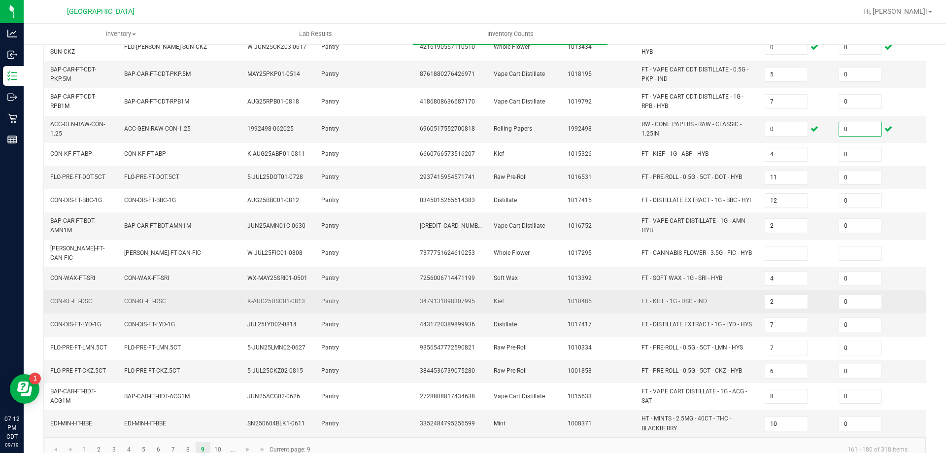
scroll to position [246, 0]
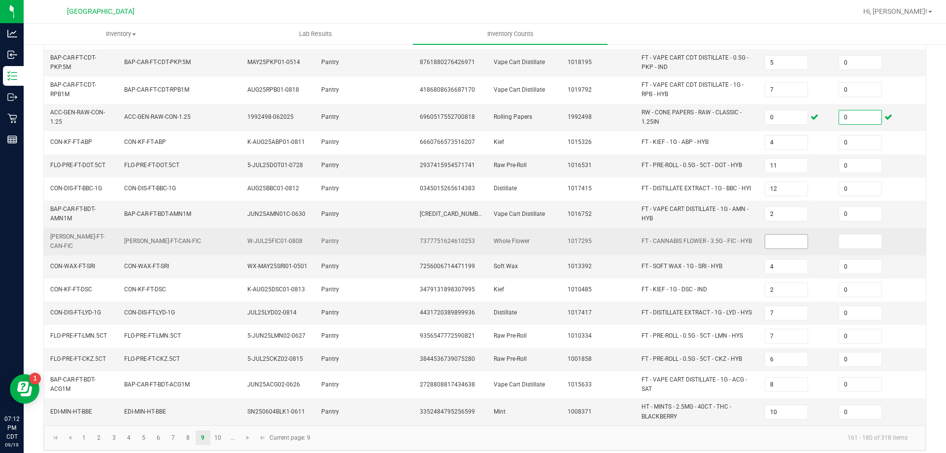
click at [783, 238] on input at bounding box center [787, 242] width 42 height 14
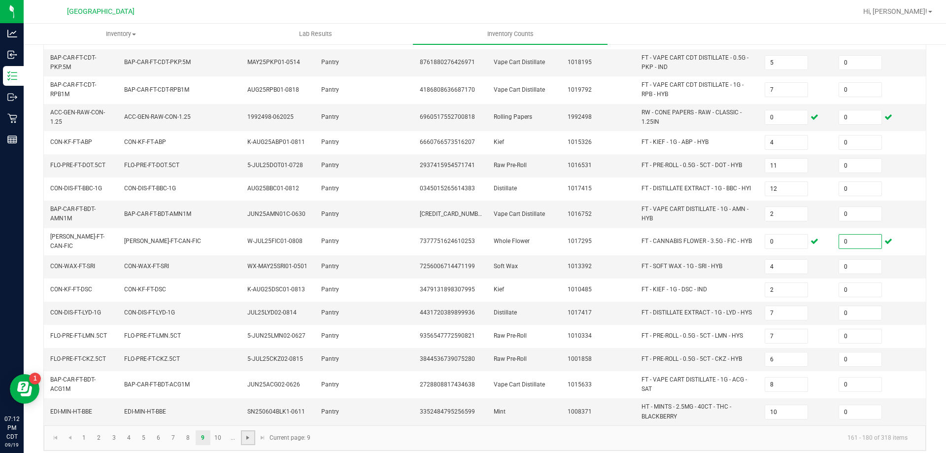
click at [250, 439] on span "Go to the next page" at bounding box center [248, 438] width 8 height 8
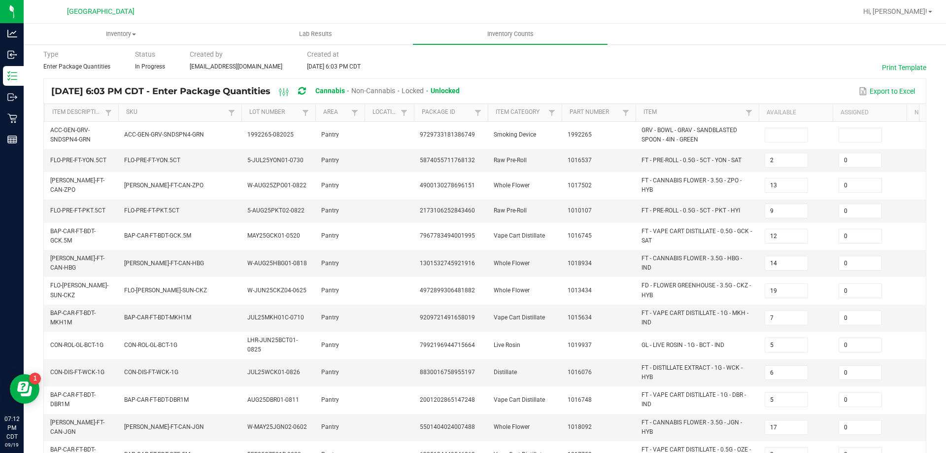
scroll to position [0, 0]
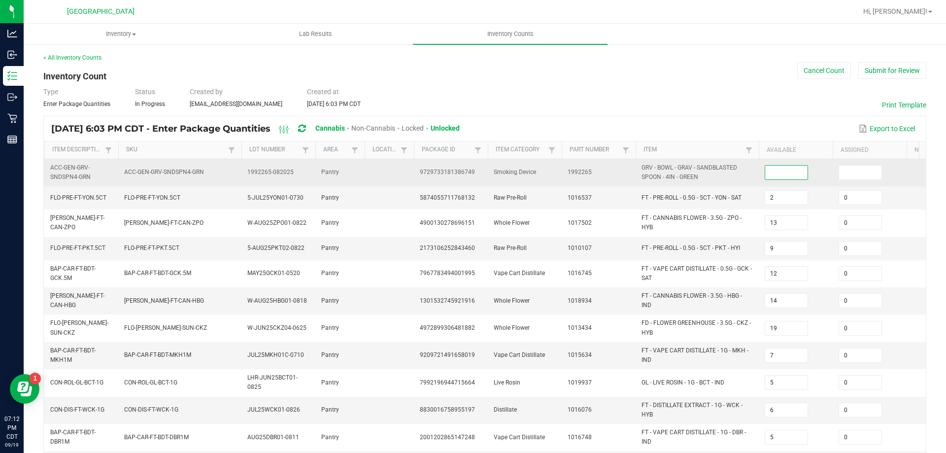
click at [782, 172] on input at bounding box center [787, 173] width 42 height 14
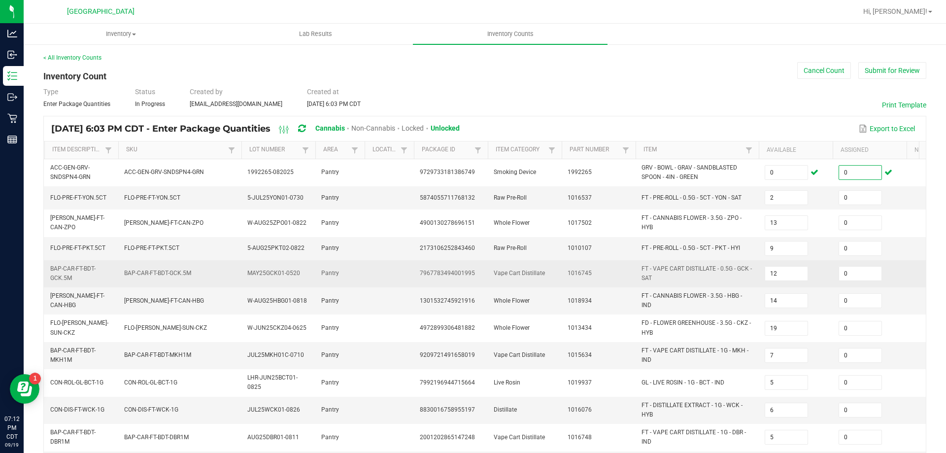
click at [752, 283] on td "FT - VAPE CART DISTILLATE - 0.5G - GCK - SAT" at bounding box center [697, 273] width 123 height 27
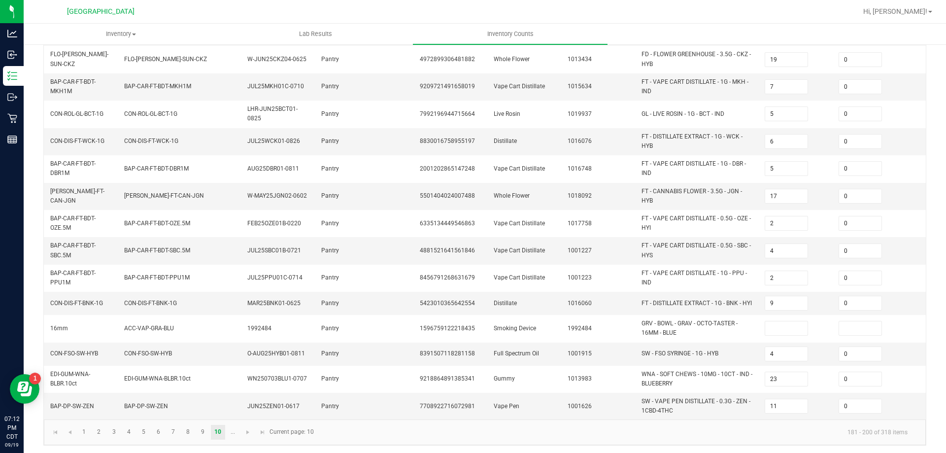
scroll to position [279, 0]
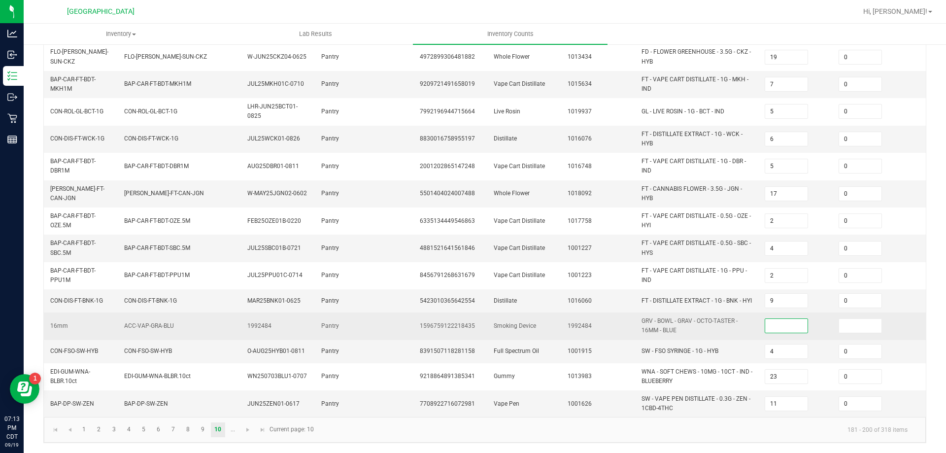
click at [782, 319] on input at bounding box center [787, 326] width 42 height 14
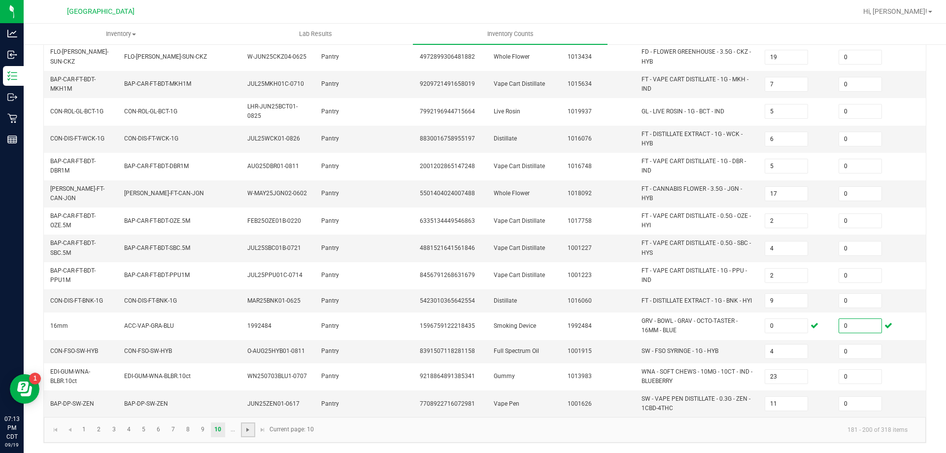
click at [249, 429] on span "Go to the next page" at bounding box center [248, 430] width 8 height 8
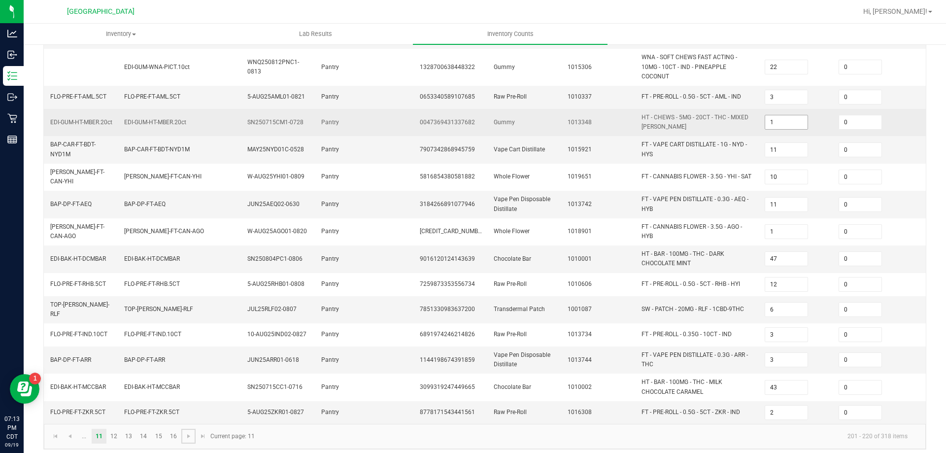
scroll to position [267, 0]
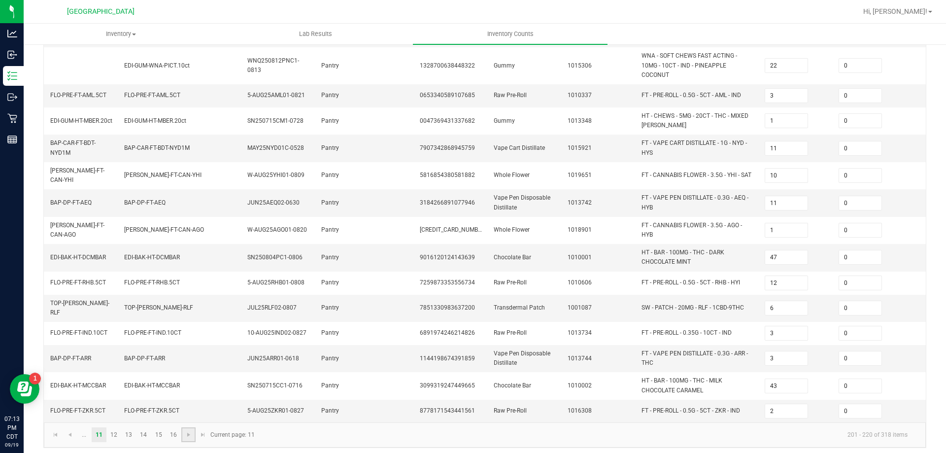
click at [185, 435] on link at bounding box center [188, 434] width 14 height 15
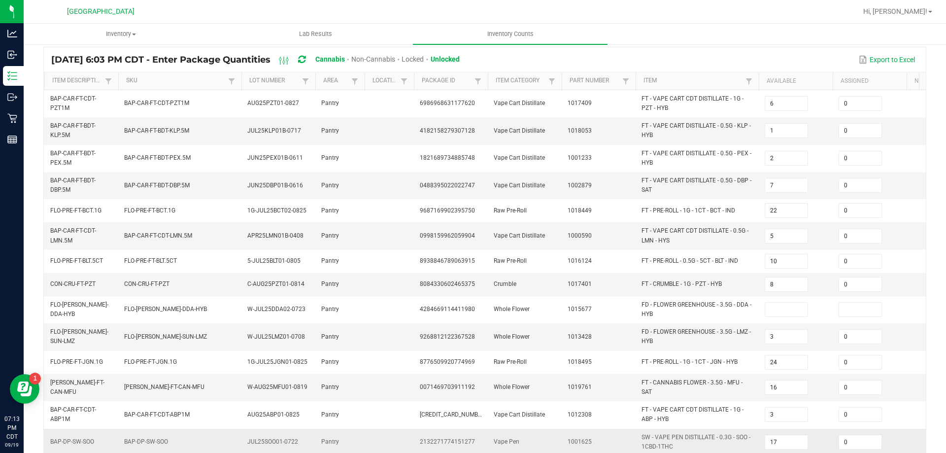
scroll to position [0, 0]
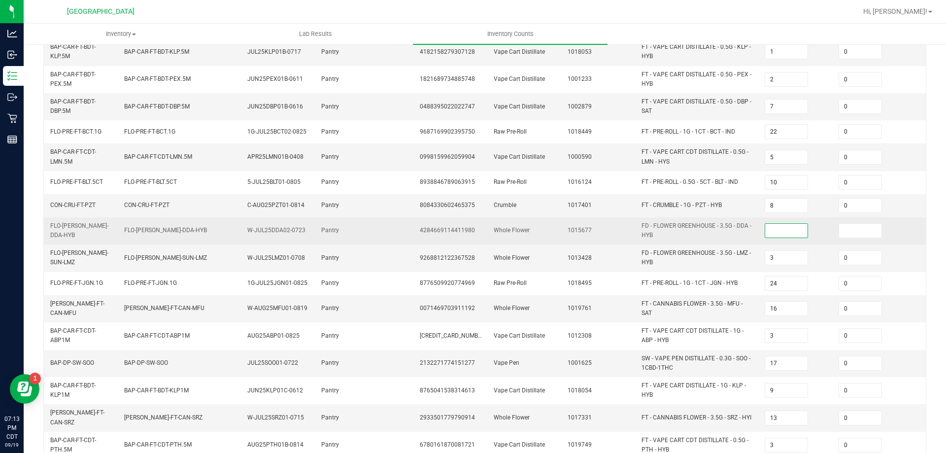
click at [787, 230] on input at bounding box center [787, 231] width 42 height 14
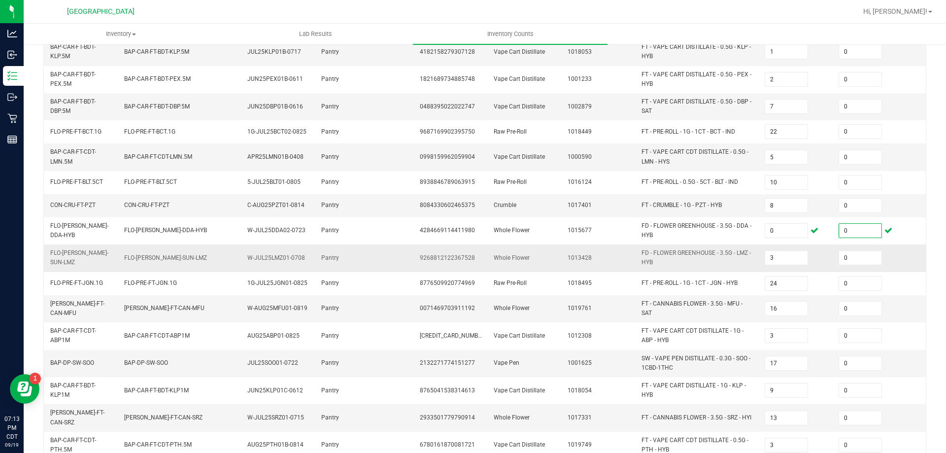
click at [749, 271] on td "FD - FLOWER GREENHOUSE - 3.5G - LMZ - HYB" at bounding box center [697, 258] width 123 height 27
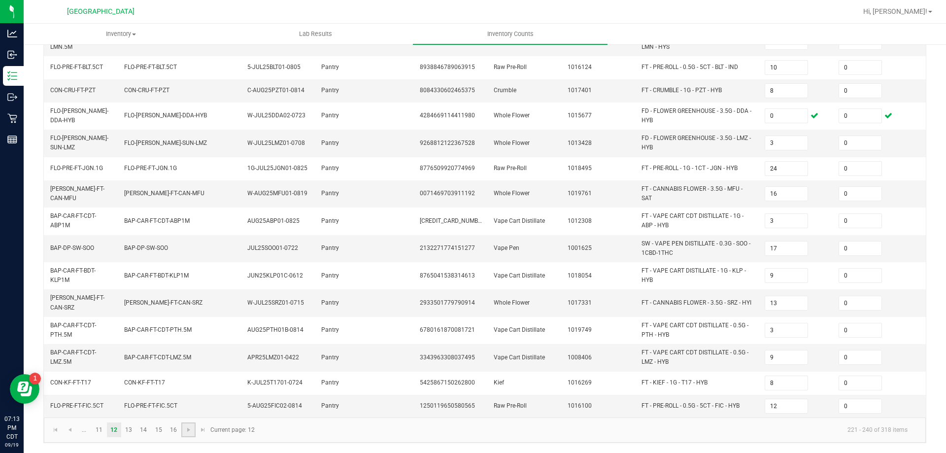
click at [184, 434] on link at bounding box center [188, 429] width 14 height 15
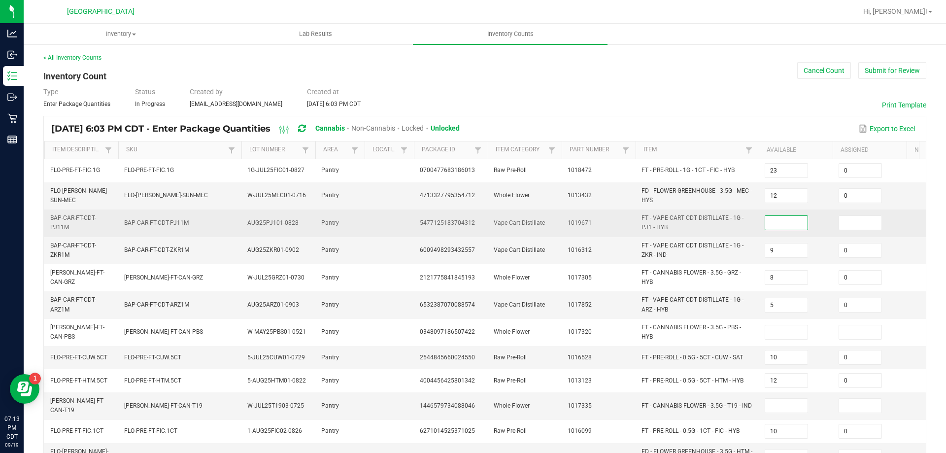
click at [778, 220] on input at bounding box center [787, 223] width 42 height 14
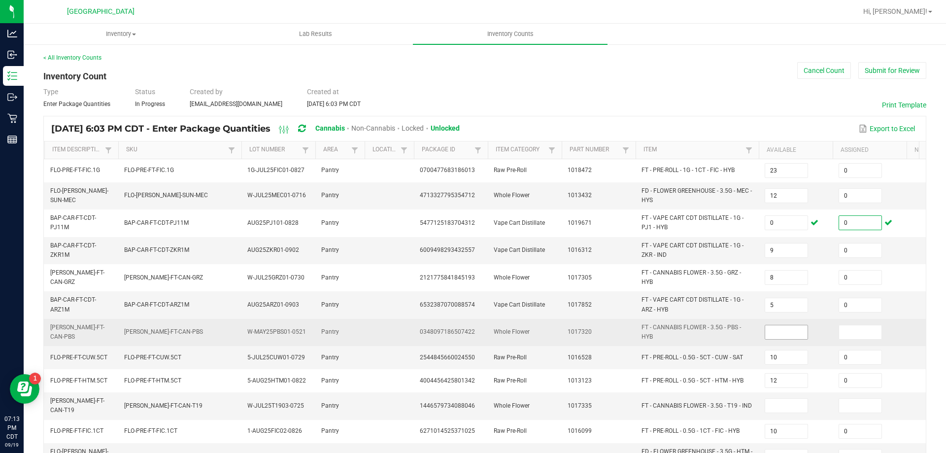
click at [774, 330] on input at bounding box center [787, 332] width 42 height 14
click at [745, 340] on span "FT - CANNABIS FLOWER - 3.5G - PBS - HYB" at bounding box center [697, 332] width 111 height 19
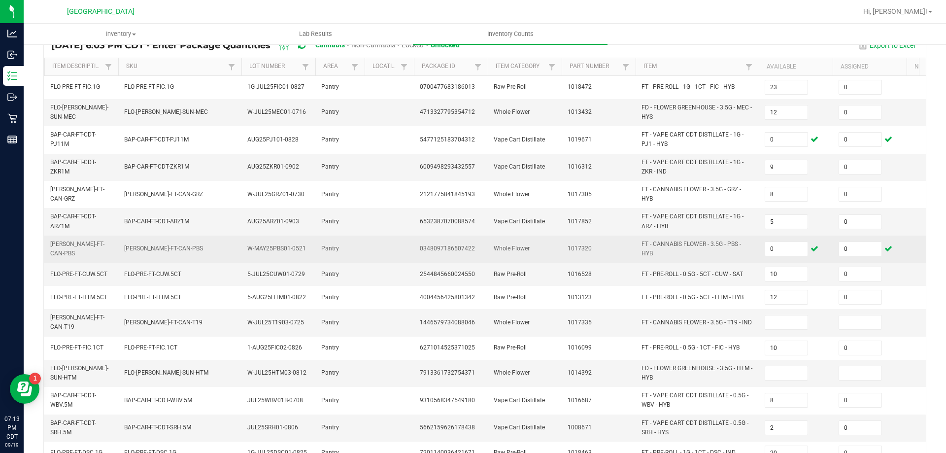
scroll to position [99, 0]
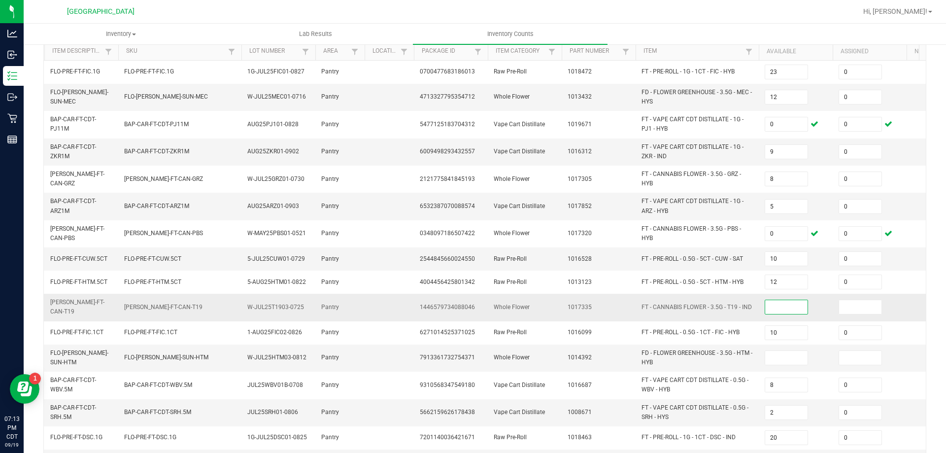
click at [787, 308] on input at bounding box center [787, 307] width 42 height 14
click at [782, 351] on input at bounding box center [787, 358] width 42 height 14
click at [750, 356] on span "FD - FLOWER GREENHOUSE - 3.5G - HTM - HYB" at bounding box center [697, 358] width 111 height 19
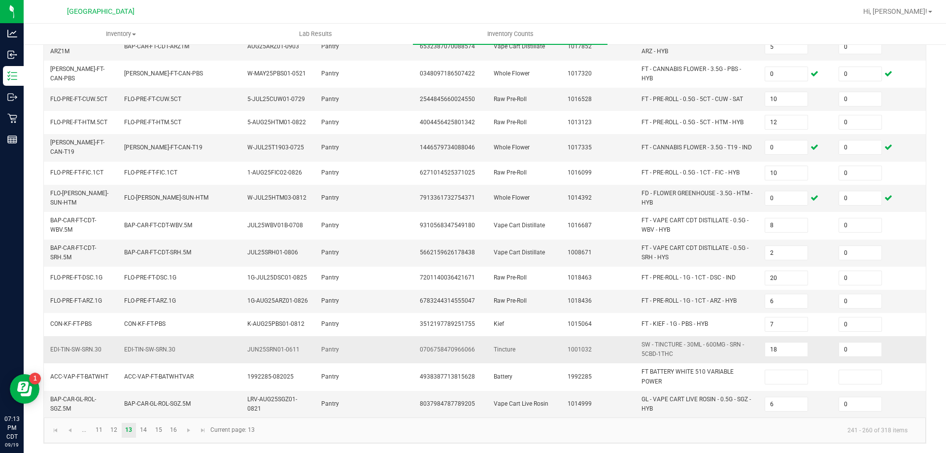
scroll to position [262, 0]
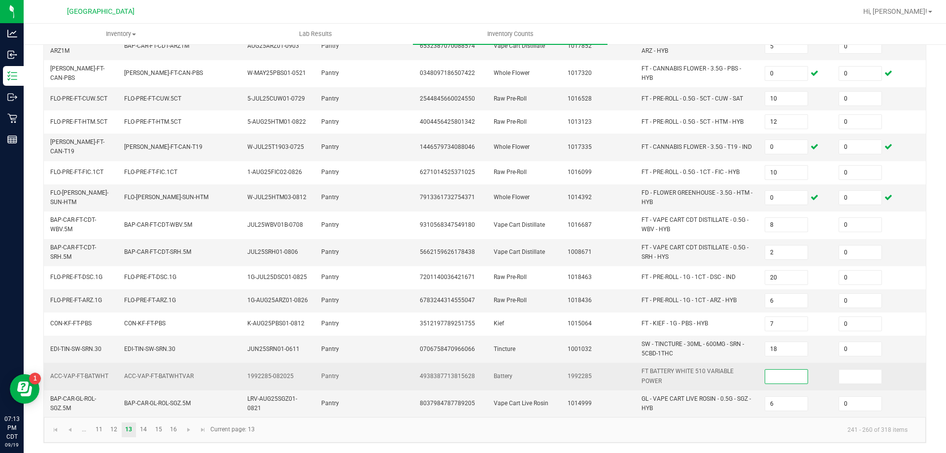
click at [787, 370] on input at bounding box center [787, 377] width 42 height 14
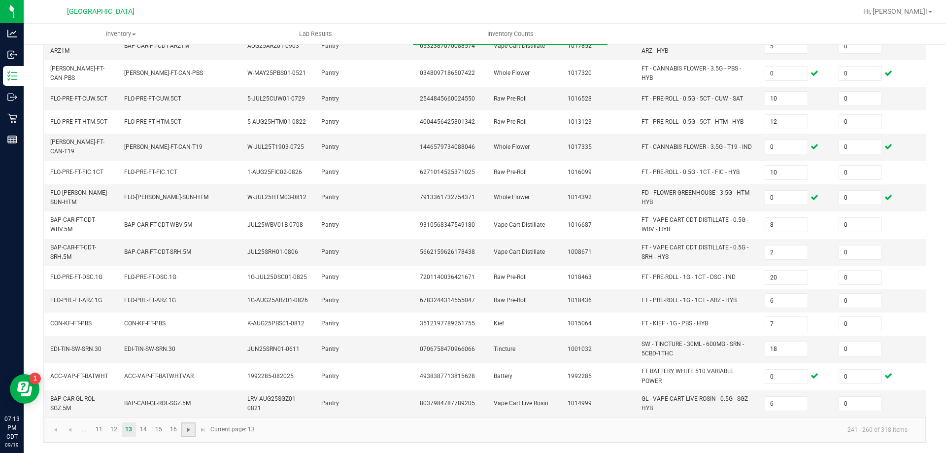
click at [188, 428] on span "Go to the next page" at bounding box center [189, 430] width 8 height 8
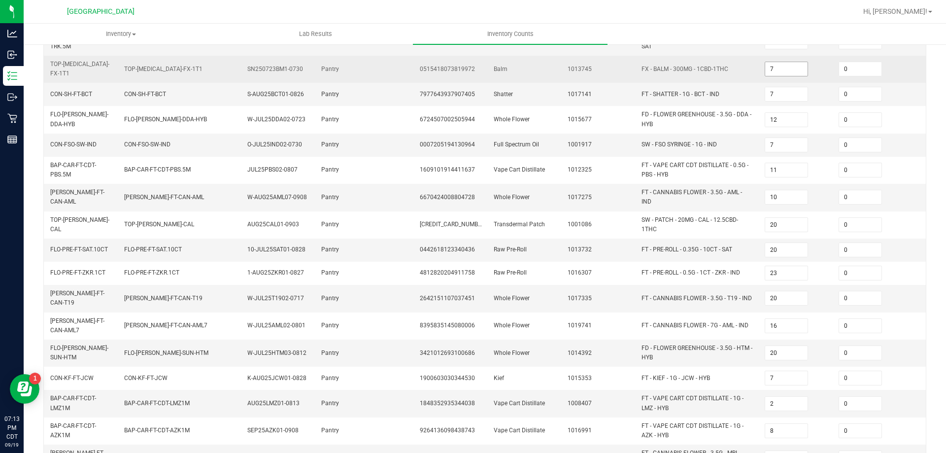
scroll to position [258, 0]
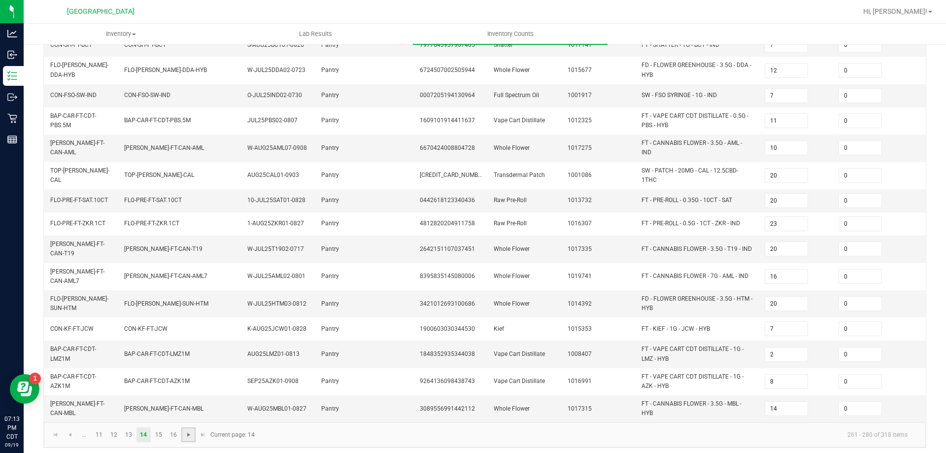
click at [189, 432] on span "Go to the next page" at bounding box center [189, 435] width 8 height 8
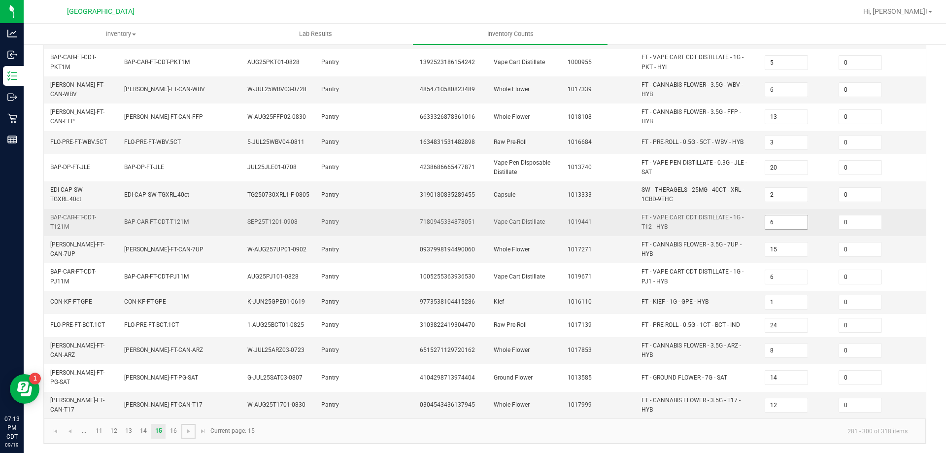
scroll to position [266, 0]
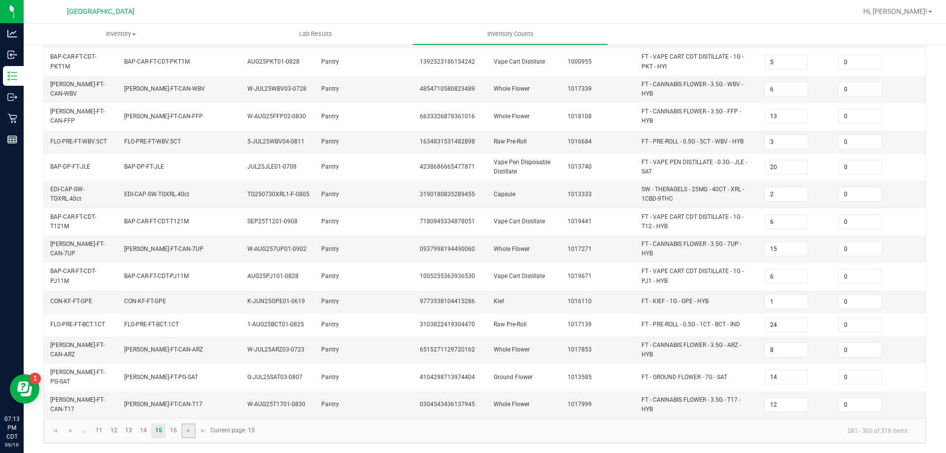
click at [194, 434] on link at bounding box center [188, 430] width 14 height 15
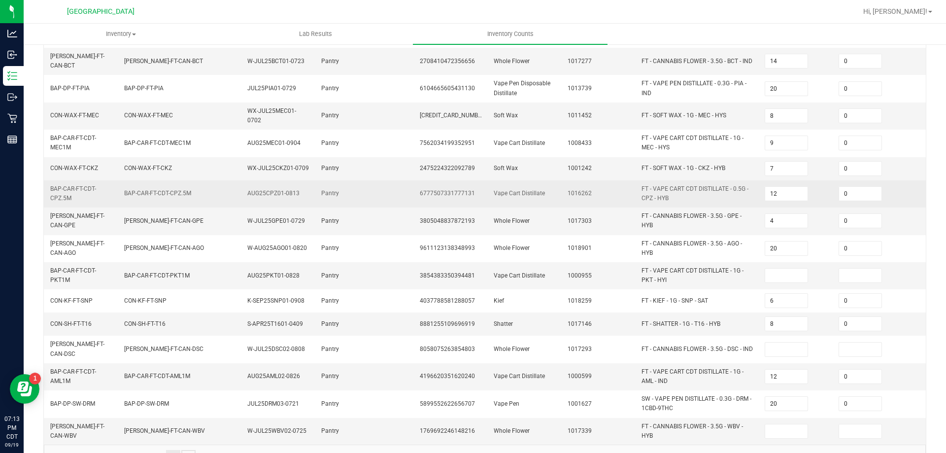
scroll to position [197, 0]
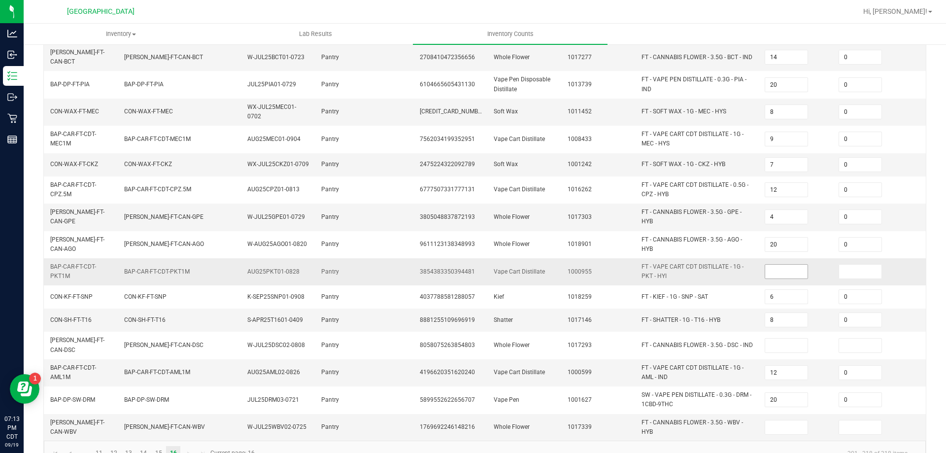
click at [786, 265] on input at bounding box center [787, 272] width 42 height 14
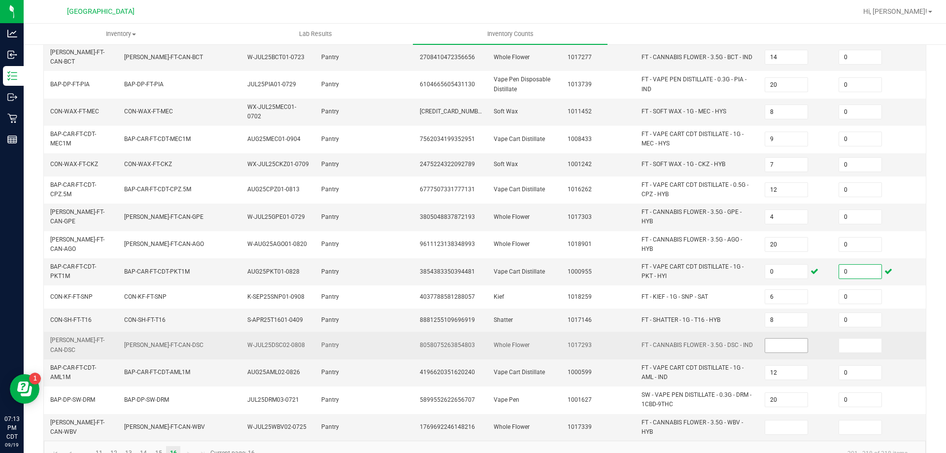
click at [782, 339] on input at bounding box center [787, 346] width 42 height 14
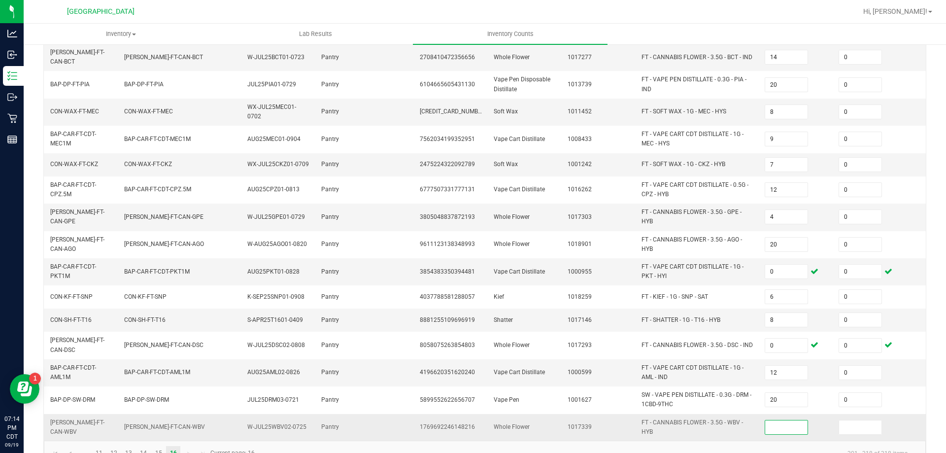
click at [784, 420] on input at bounding box center [787, 427] width 42 height 14
click at [720, 445] on kendo-pager-info "301 - 318 of 318 items" at bounding box center [588, 453] width 655 height 16
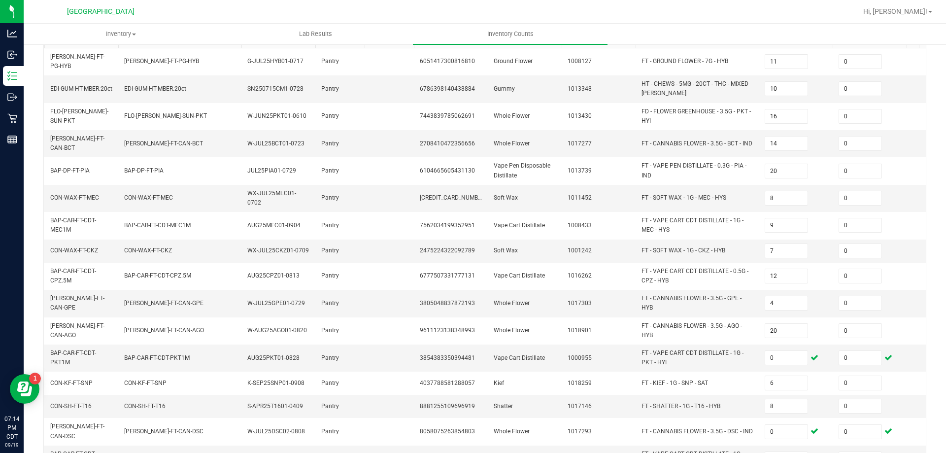
scroll to position [0, 0]
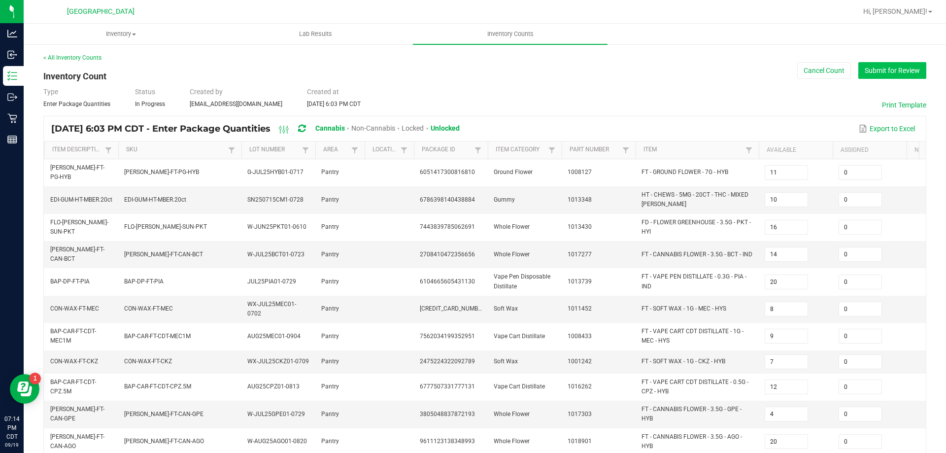
click at [901, 69] on button "Submit for Review" at bounding box center [893, 70] width 68 height 17
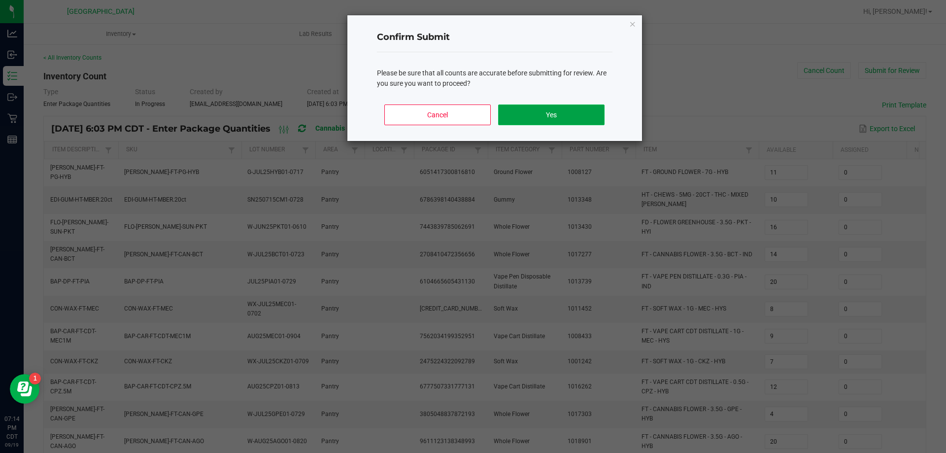
click at [596, 108] on button "Yes" at bounding box center [551, 115] width 106 height 21
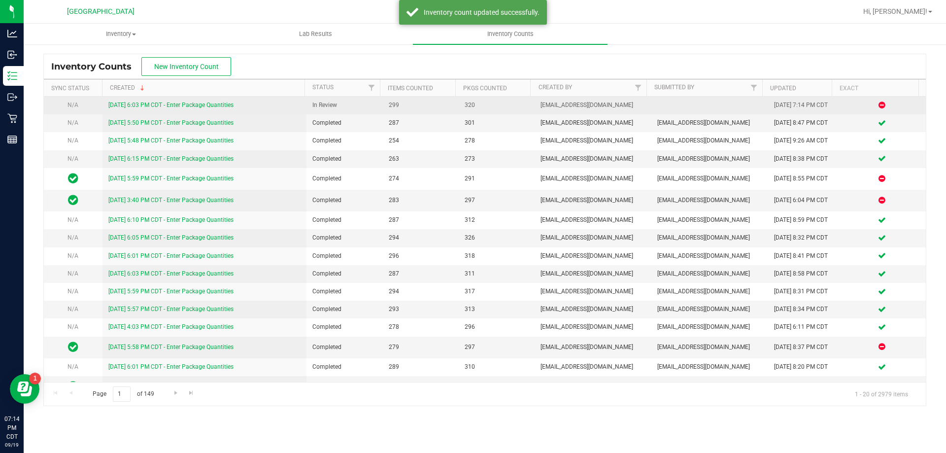
click at [152, 102] on link "9/19/25 6:03 PM CDT - Enter Package Quantities" at bounding box center [170, 105] width 125 height 7
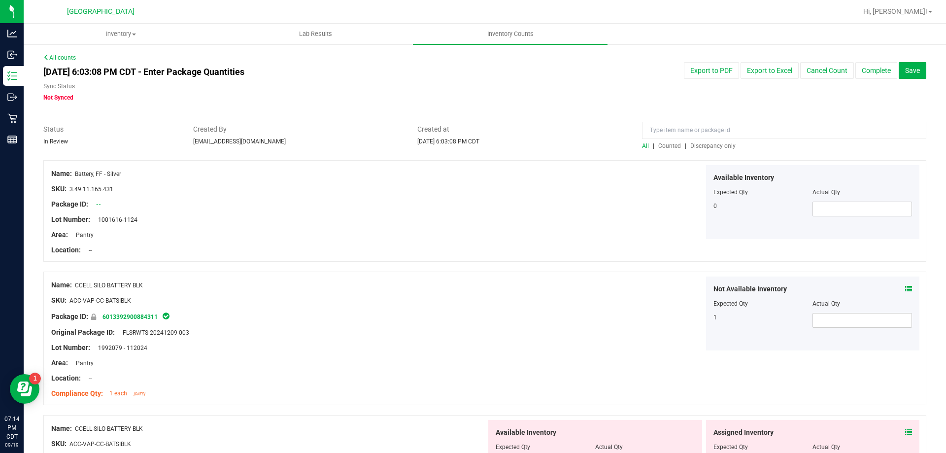
click at [707, 148] on span "Discrepancy only" at bounding box center [713, 145] width 45 height 7
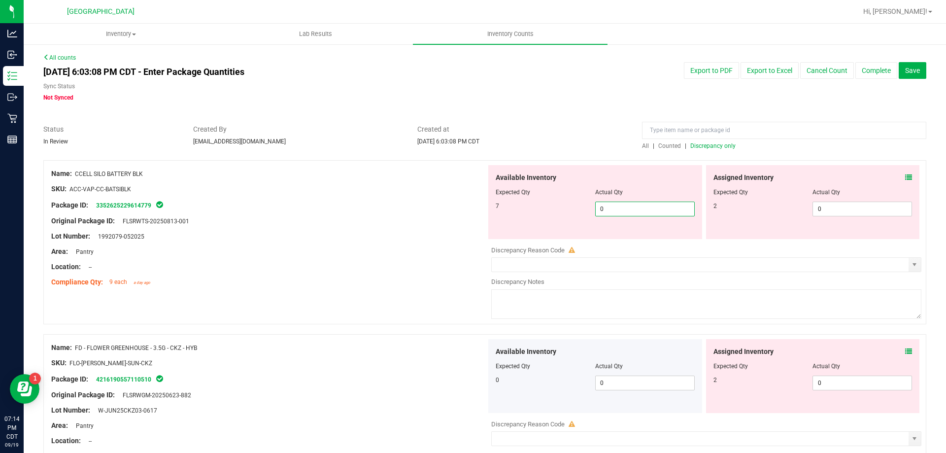
drag, startPoint x: 651, startPoint y: 211, endPoint x: 446, endPoint y: 202, distance: 205.3
click at [446, 202] on div "Name: CCELL SILO BATTERY BLK SKU: ACC-VAP-CC-BATSIBLK Package ID: 3352625229614…" at bounding box center [484, 242] width 883 height 164
click at [442, 201] on div "Package ID: 3352625229614779" at bounding box center [268, 205] width 435 height 12
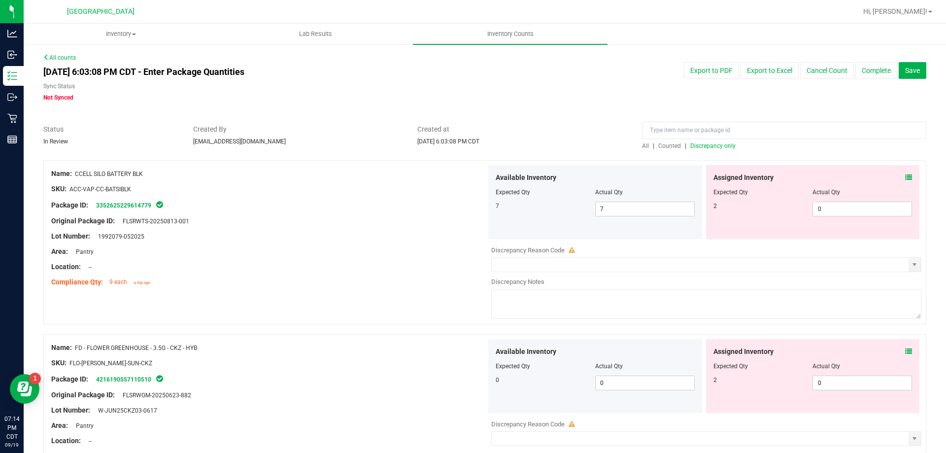
click at [906, 176] on icon at bounding box center [909, 177] width 7 height 7
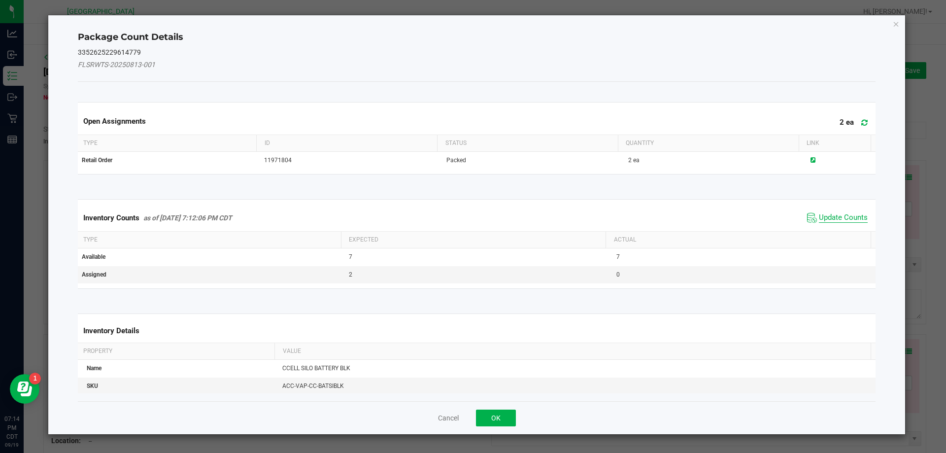
click at [843, 216] on span "Update Counts" at bounding box center [843, 218] width 49 height 10
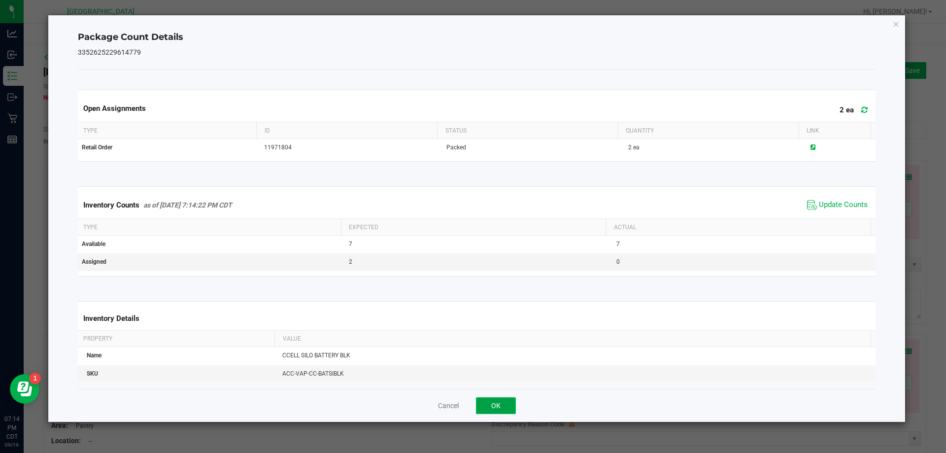
click at [494, 409] on button "OK" at bounding box center [496, 405] width 40 height 17
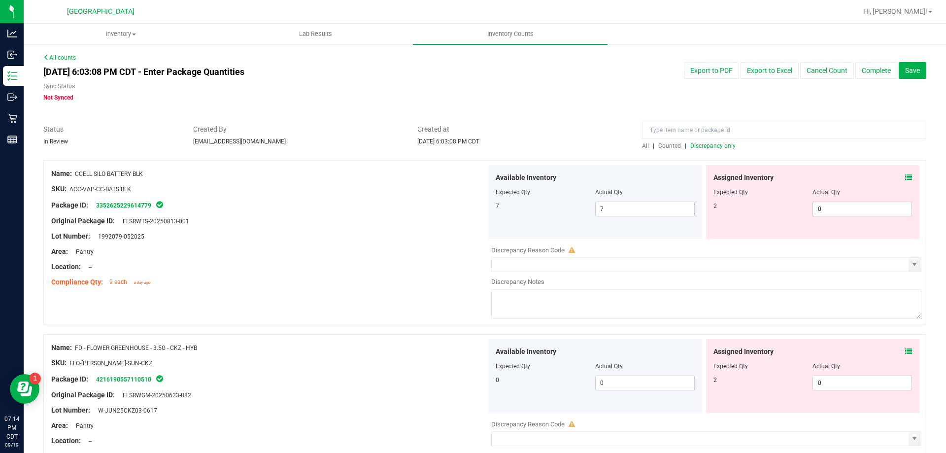
scroll to position [99, 0]
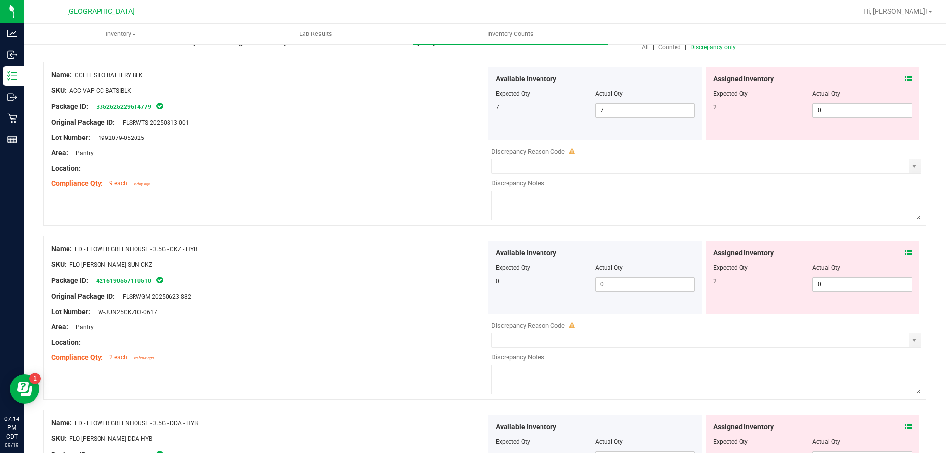
click at [906, 253] on icon at bounding box center [909, 252] width 7 height 7
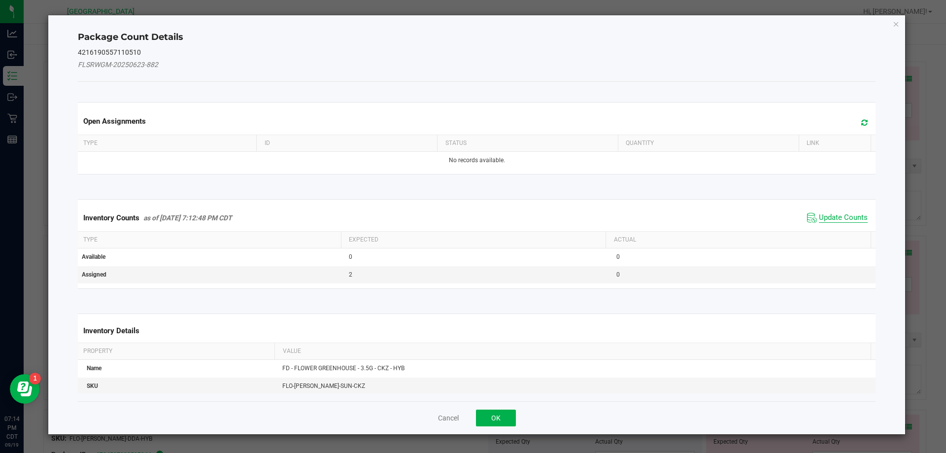
click at [819, 219] on span "Update Counts" at bounding box center [843, 218] width 49 height 10
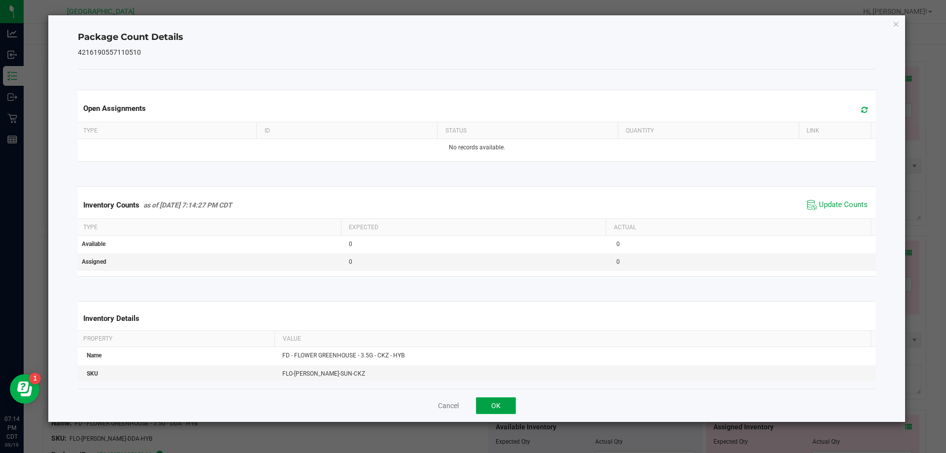
click at [495, 404] on button "OK" at bounding box center [496, 405] width 40 height 17
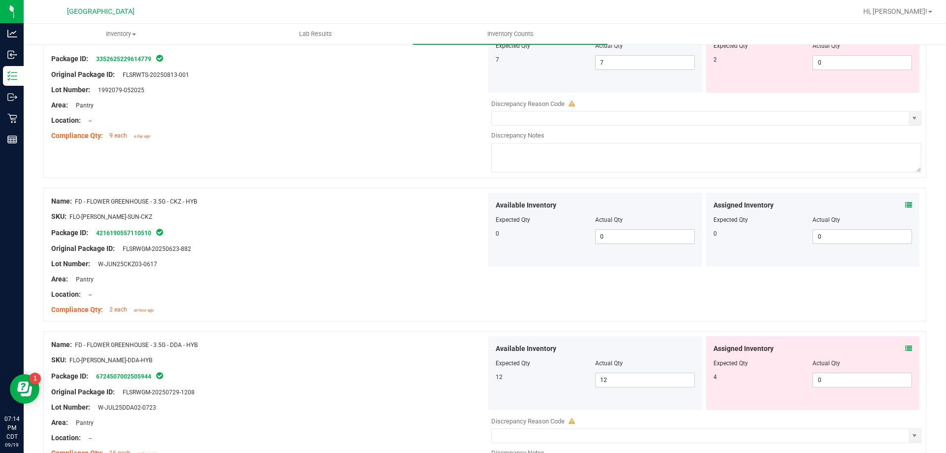
scroll to position [246, 0]
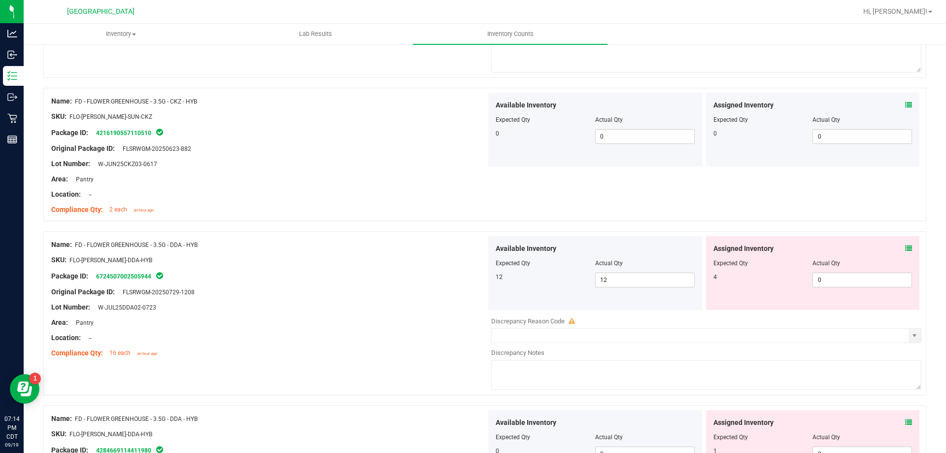
click at [906, 252] on span at bounding box center [909, 249] width 7 height 10
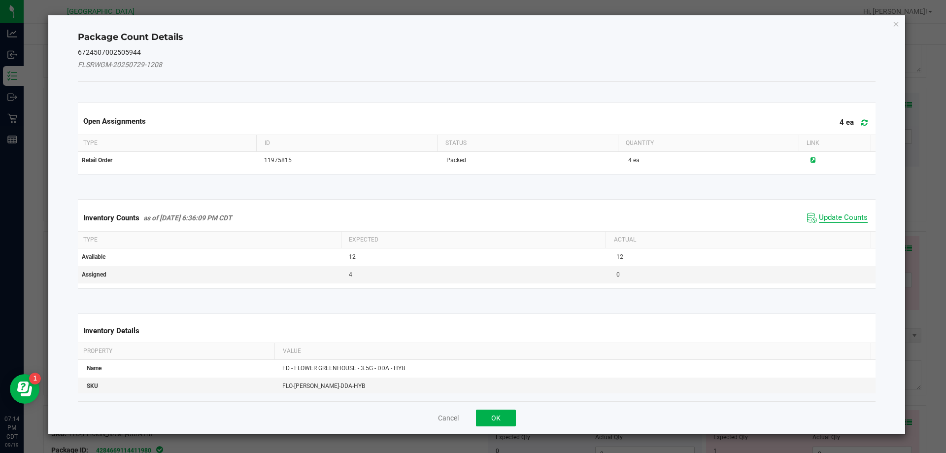
click at [846, 218] on span "Update Counts" at bounding box center [843, 218] width 49 height 10
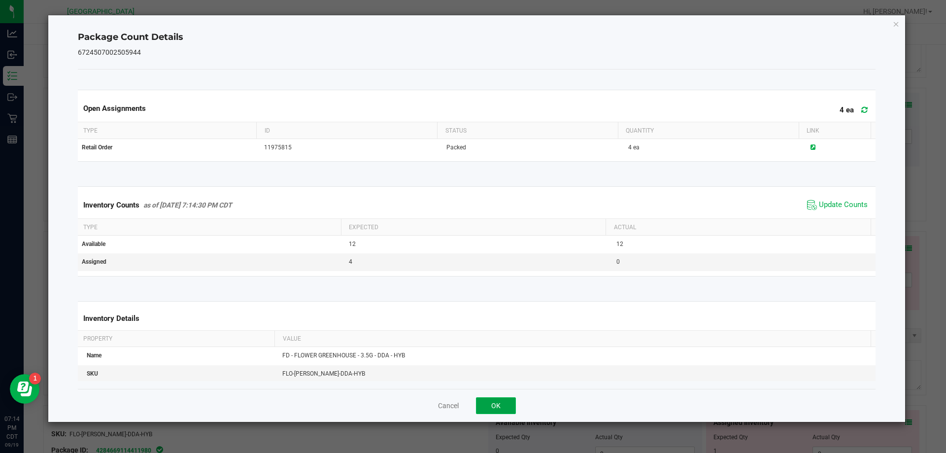
click at [497, 401] on button "OK" at bounding box center [496, 405] width 40 height 17
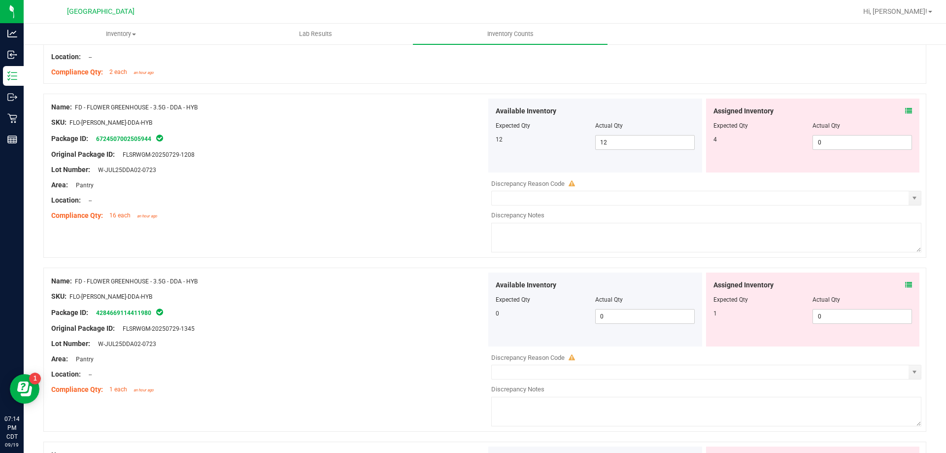
scroll to position [394, 0]
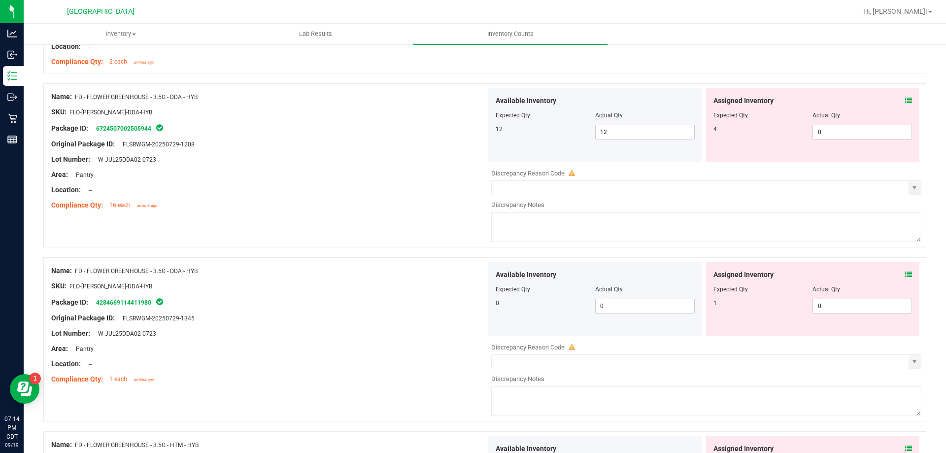
click at [906, 275] on icon at bounding box center [909, 274] width 7 height 7
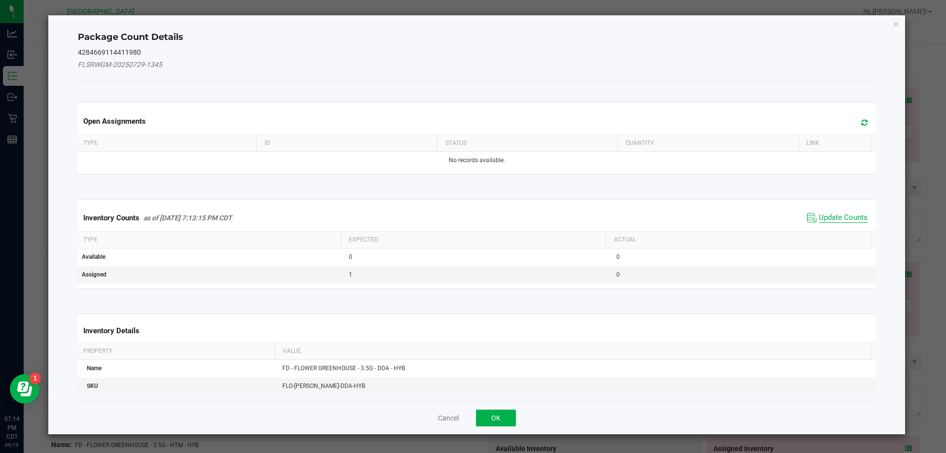
click at [836, 213] on span "Update Counts" at bounding box center [843, 218] width 49 height 10
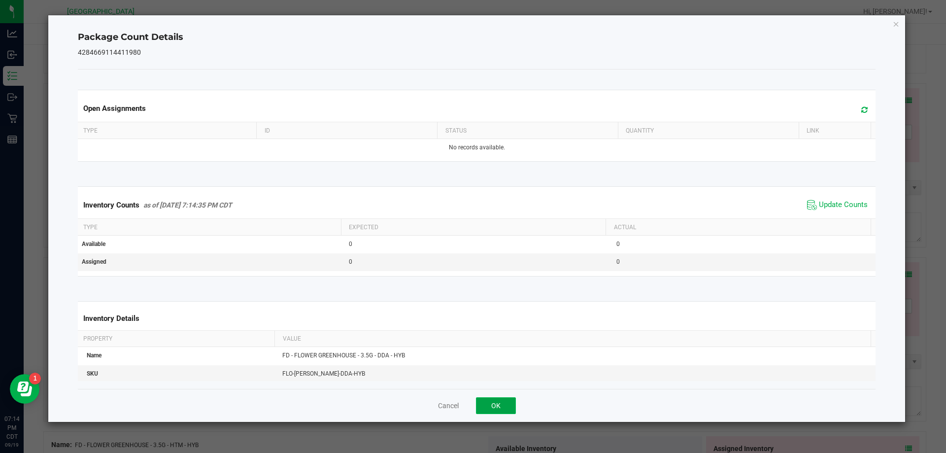
click at [492, 408] on button "OK" at bounding box center [496, 405] width 40 height 17
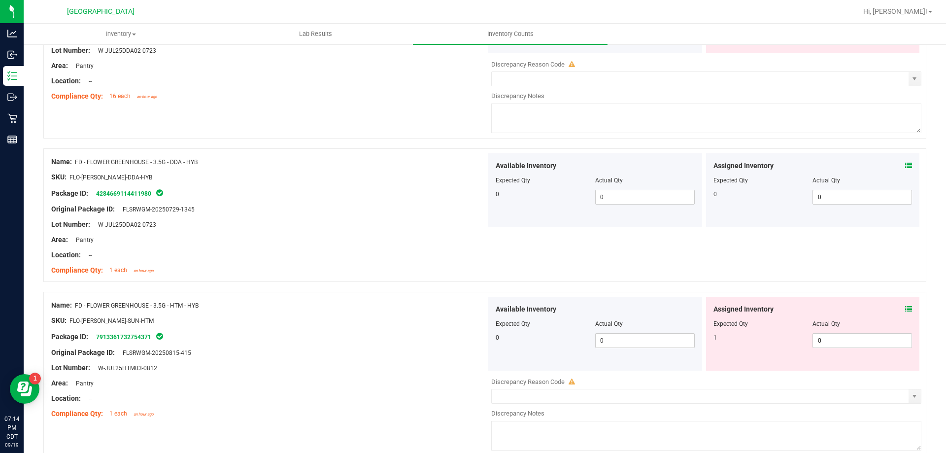
scroll to position [542, 0]
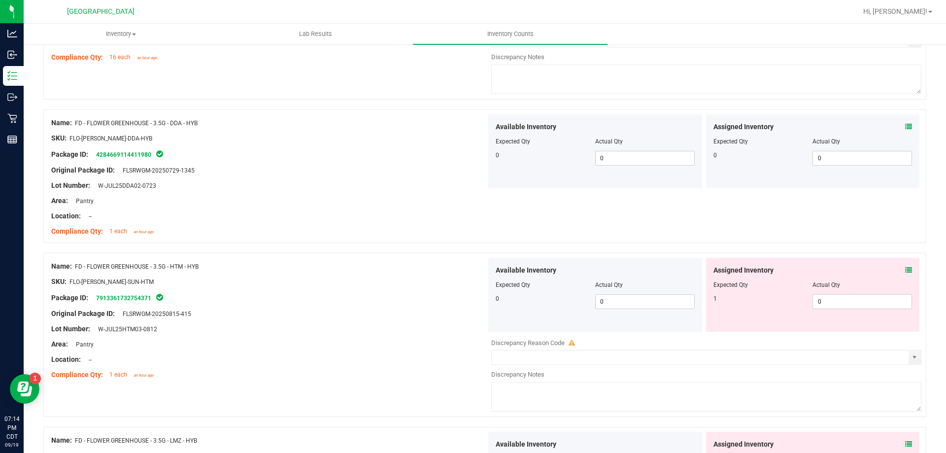
click at [906, 271] on icon at bounding box center [909, 270] width 7 height 7
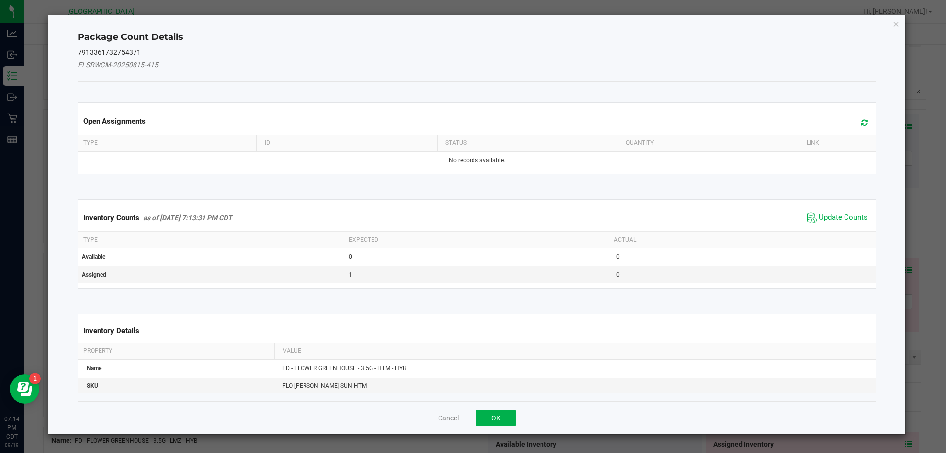
click at [848, 224] on span "Update Counts" at bounding box center [838, 217] width 66 height 15
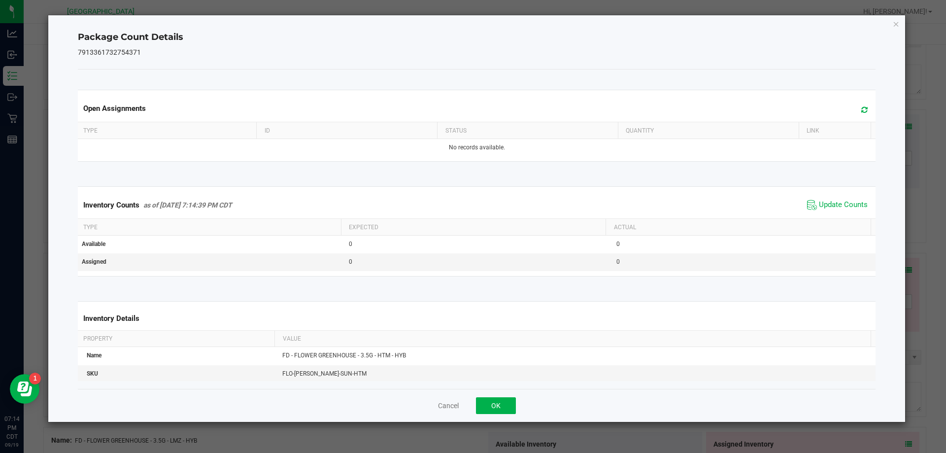
click at [846, 217] on div "Inventory Counts as of Sep 19, 2025 7:14:39 PM CDT Update Counts" at bounding box center [477, 205] width 803 height 27
click at [840, 203] on span "Update Counts" at bounding box center [843, 205] width 49 height 10
click at [489, 402] on button "OK" at bounding box center [496, 405] width 40 height 17
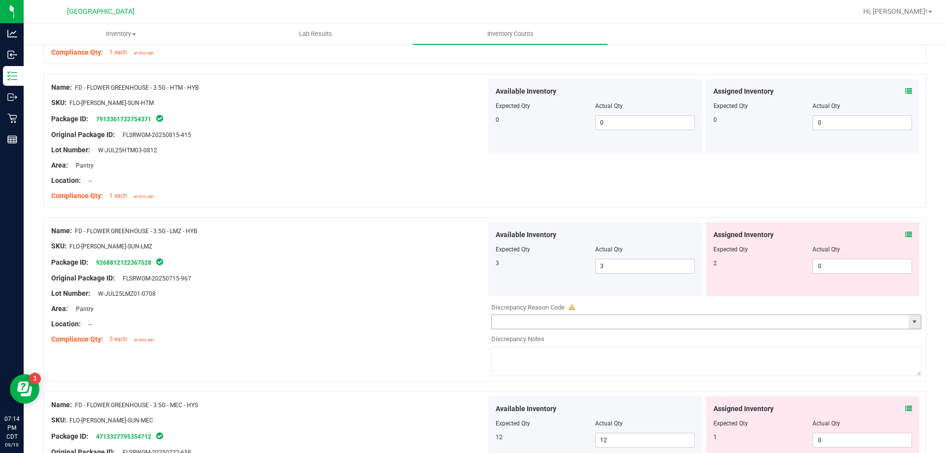
scroll to position [739, 0]
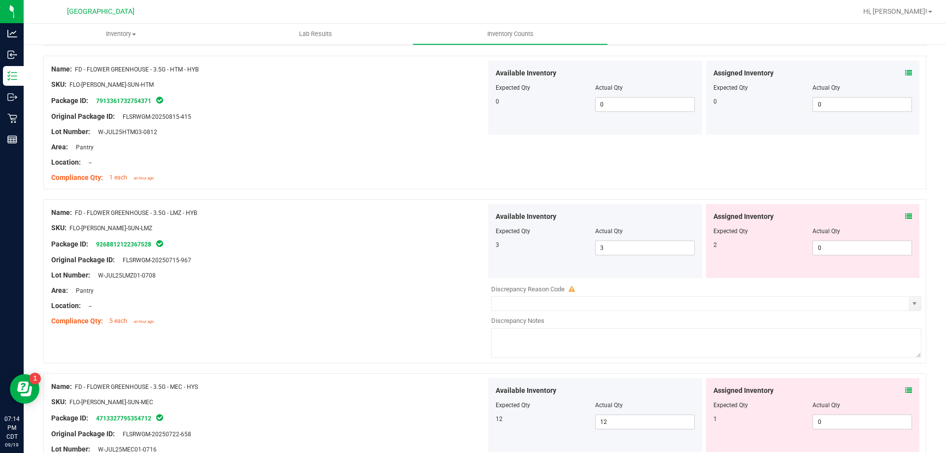
click at [906, 214] on icon at bounding box center [909, 216] width 7 height 7
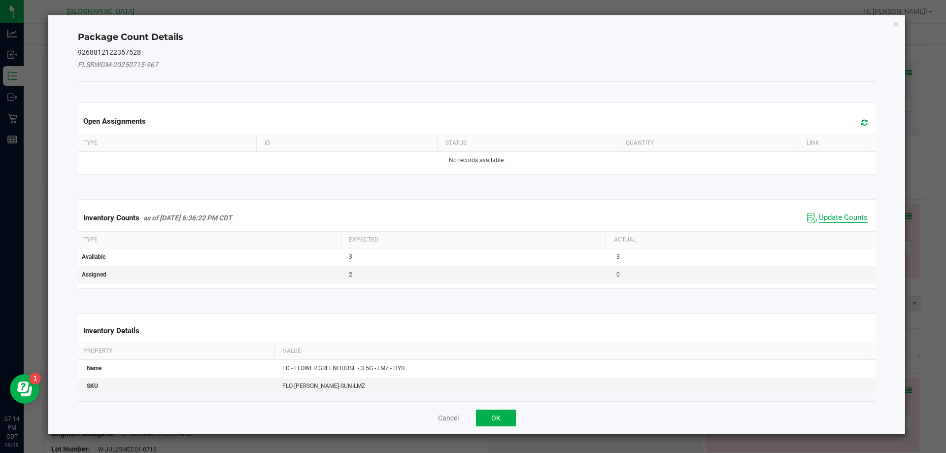
click at [843, 213] on span "Update Counts" at bounding box center [843, 218] width 49 height 10
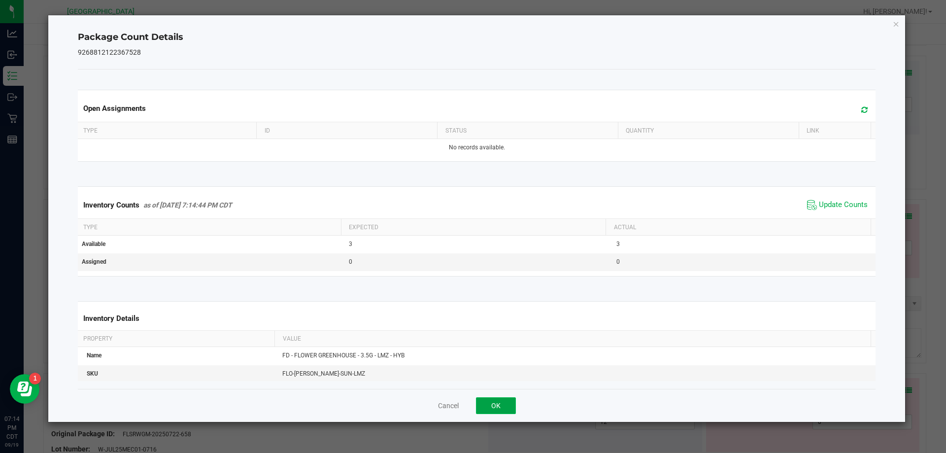
click at [483, 404] on button "OK" at bounding box center [496, 405] width 40 height 17
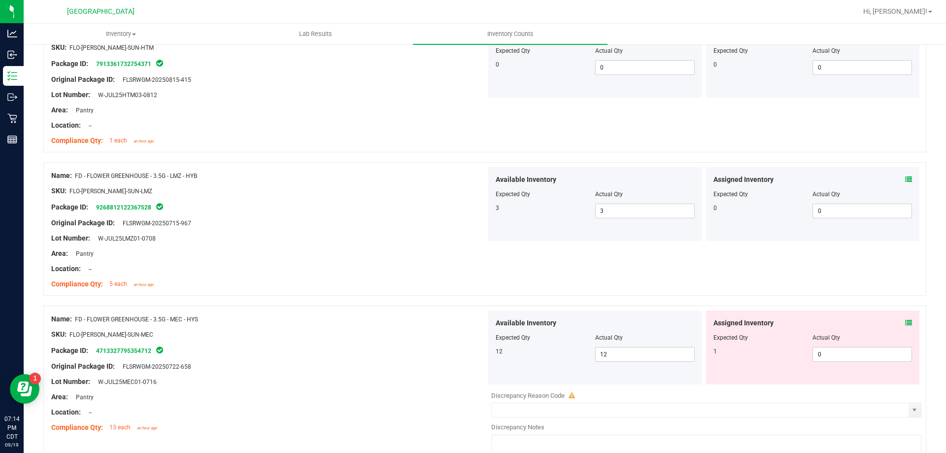
scroll to position [838, 0]
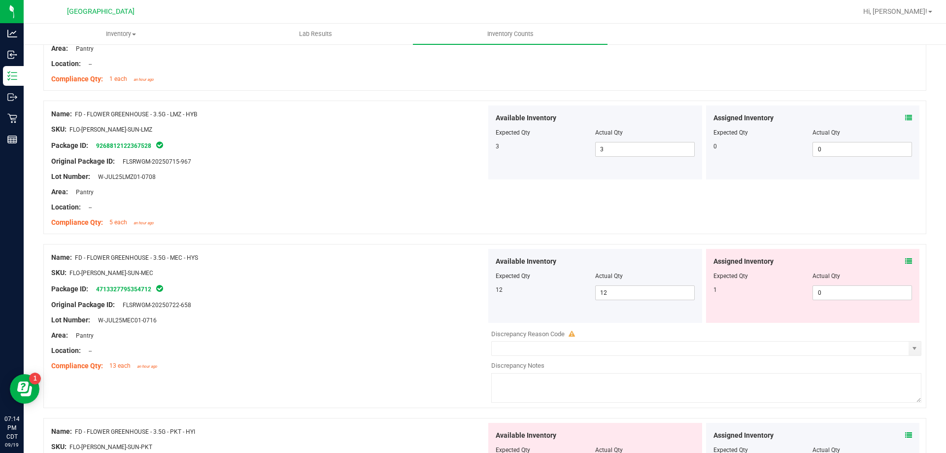
click at [906, 262] on icon at bounding box center [909, 261] width 7 height 7
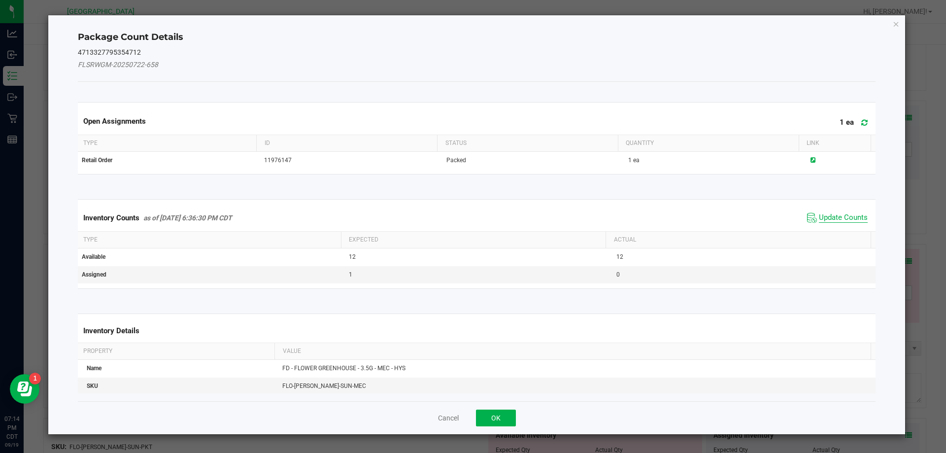
click at [839, 215] on span "Update Counts" at bounding box center [843, 218] width 49 height 10
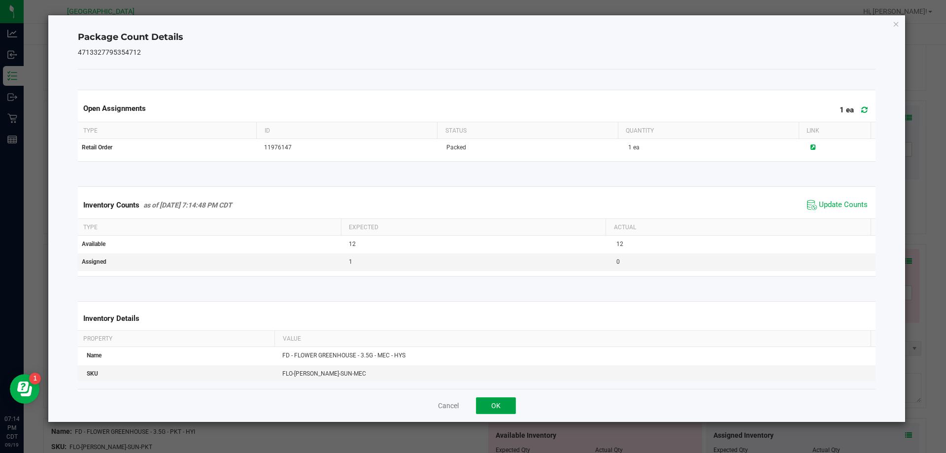
click at [502, 402] on button "OK" at bounding box center [496, 405] width 40 height 17
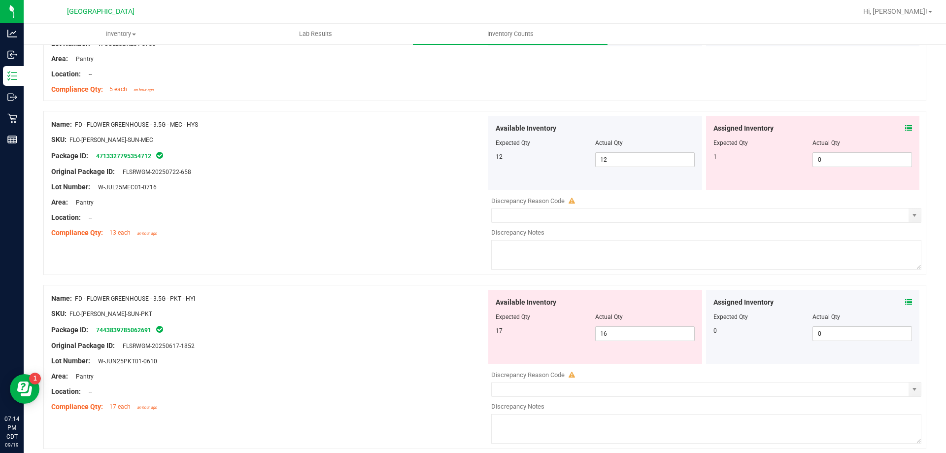
scroll to position [986, 0]
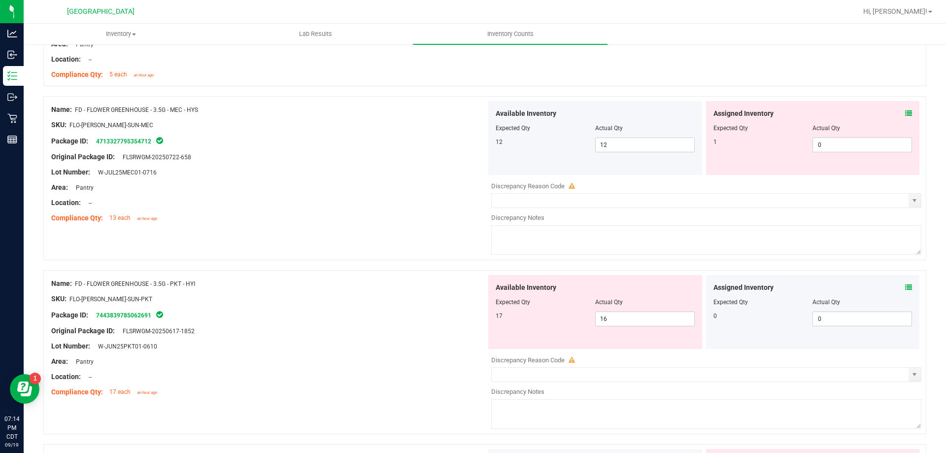
click at [906, 288] on icon at bounding box center [909, 287] width 7 height 7
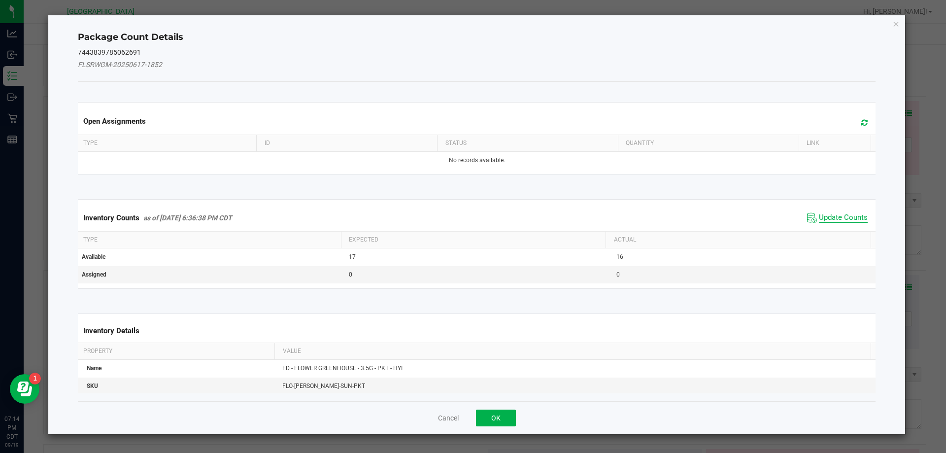
click at [835, 217] on span "Update Counts" at bounding box center [843, 218] width 49 height 10
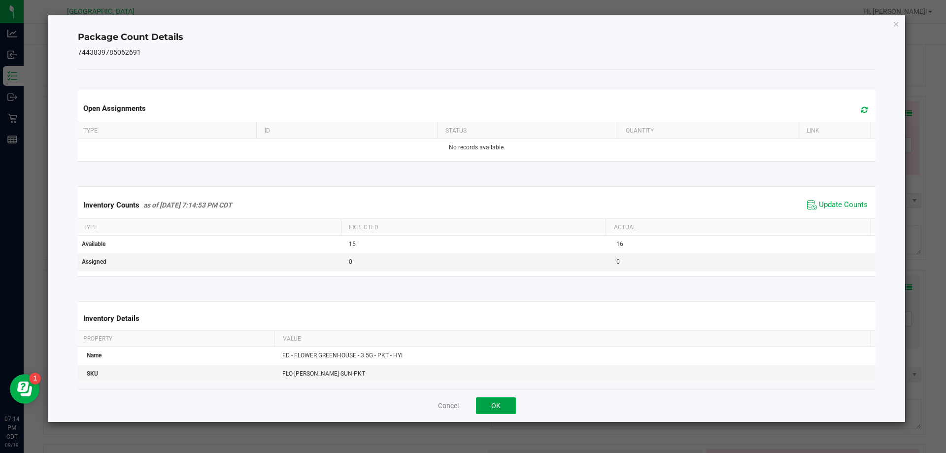
click at [491, 409] on button "OK" at bounding box center [496, 405] width 40 height 17
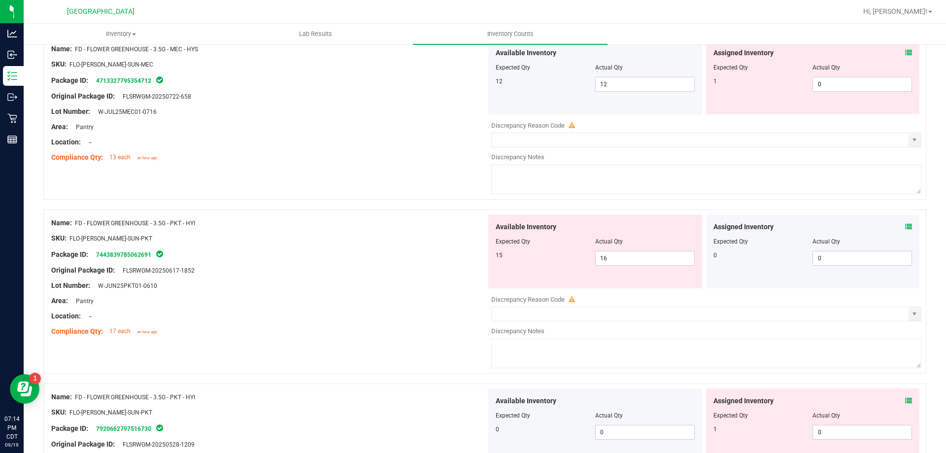
scroll to position [1085, 0]
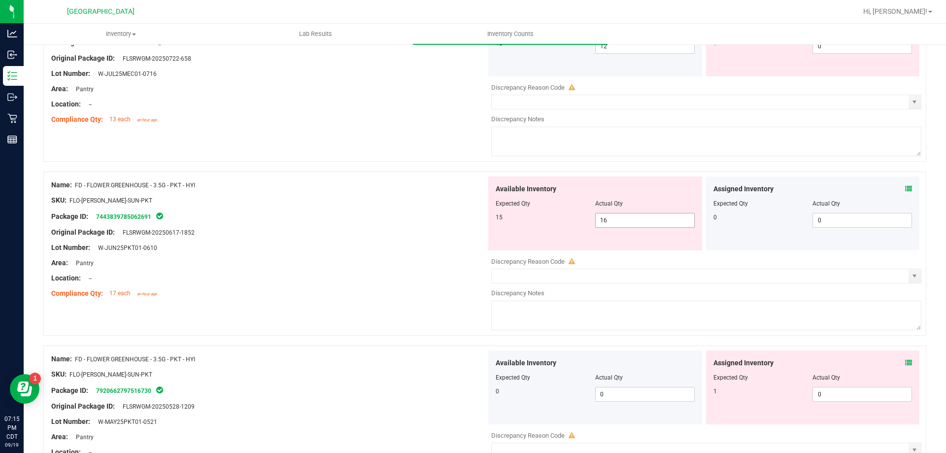
drag, startPoint x: 665, startPoint y: 217, endPoint x: 368, endPoint y: 203, distance: 298.1
click at [371, 203] on div "Name: FD - FLOWER GREENHOUSE - 3.5G - PKT - HYI SKU: FLO-BUD-FD-SUN-PKT Package…" at bounding box center [484, 254] width 883 height 164
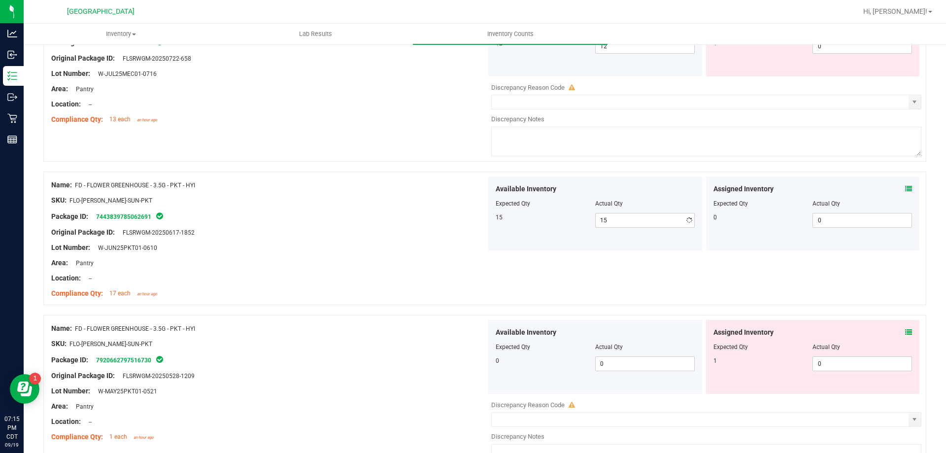
click at [372, 227] on div "Original Package ID: FLSRWGM-20250617-1852" at bounding box center [268, 232] width 435 height 10
click at [906, 333] on icon at bounding box center [909, 332] width 7 height 7
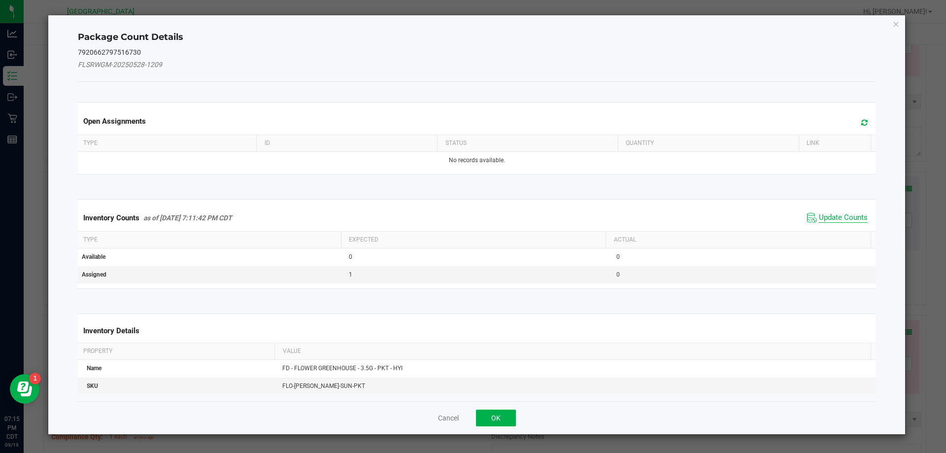
click at [837, 219] on span "Update Counts" at bounding box center [843, 218] width 49 height 10
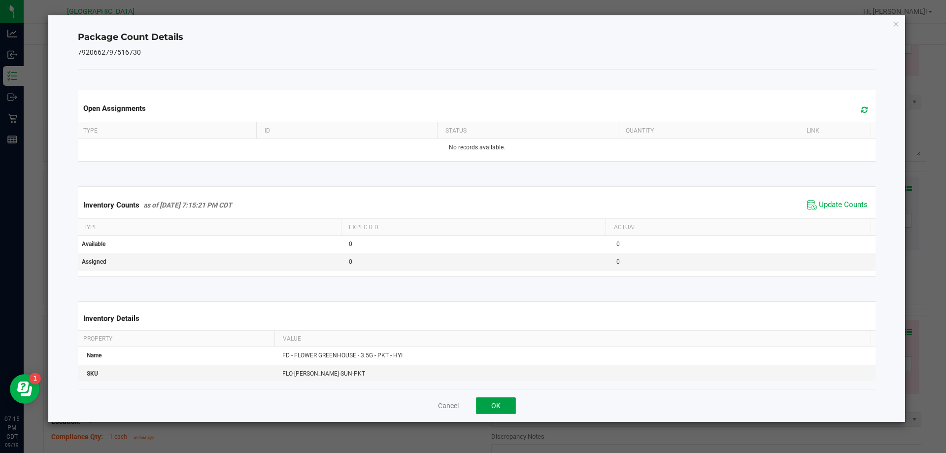
click at [506, 401] on button "OK" at bounding box center [496, 405] width 40 height 17
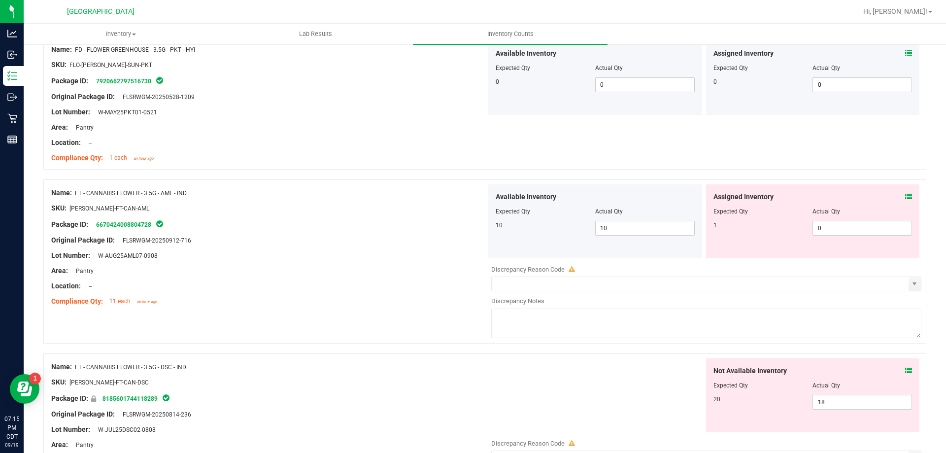
scroll to position [1380, 0]
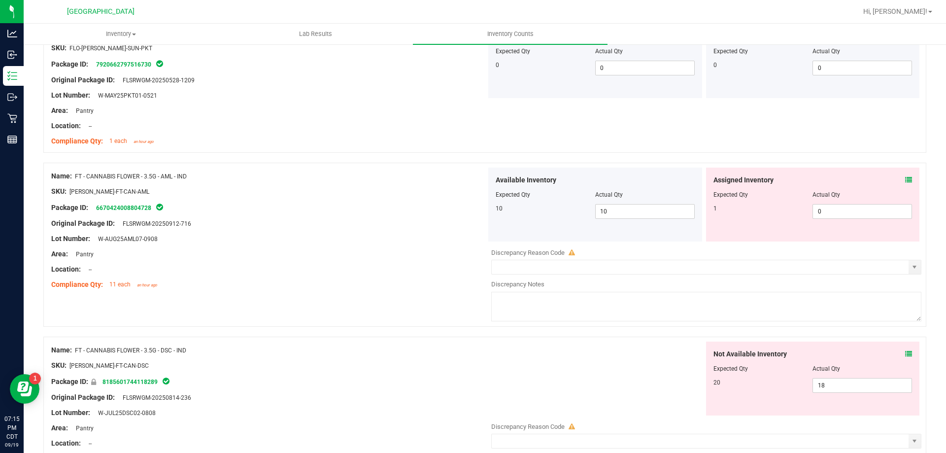
click at [898, 185] on div at bounding box center [813, 187] width 199 height 5
click at [906, 181] on icon at bounding box center [909, 179] width 7 height 7
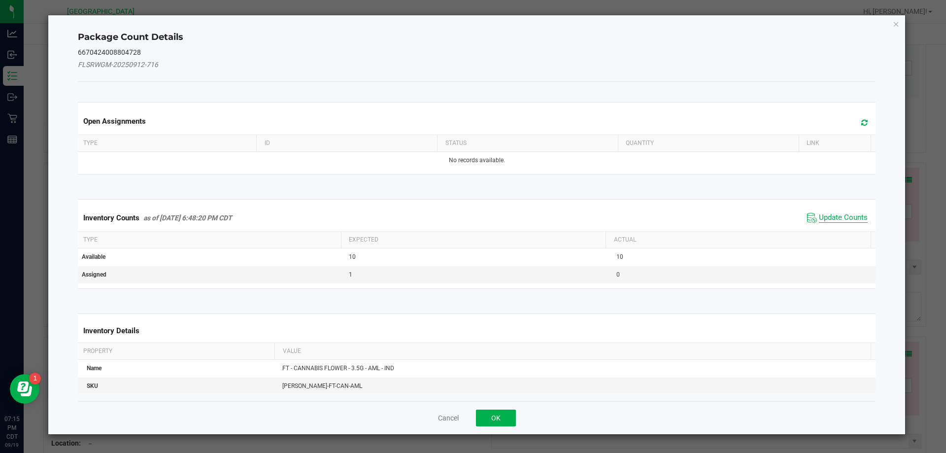
click at [833, 216] on span "Update Counts" at bounding box center [843, 218] width 49 height 10
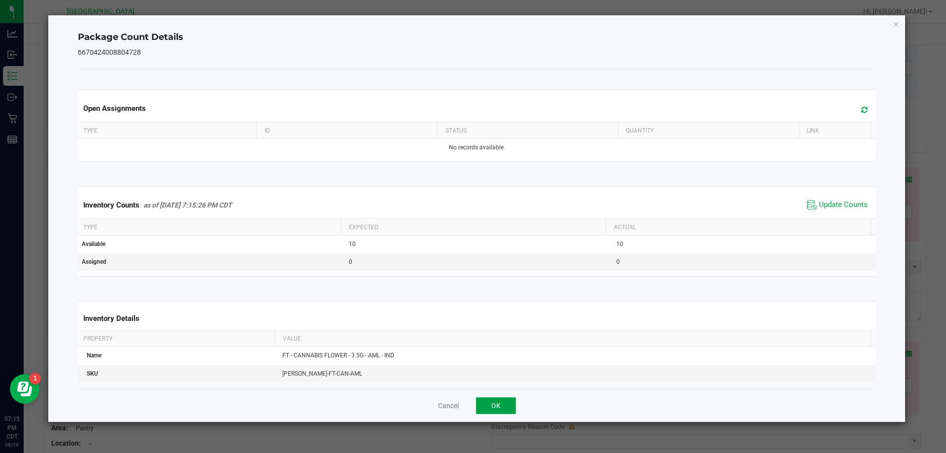
click at [502, 406] on button "OK" at bounding box center [496, 405] width 40 height 17
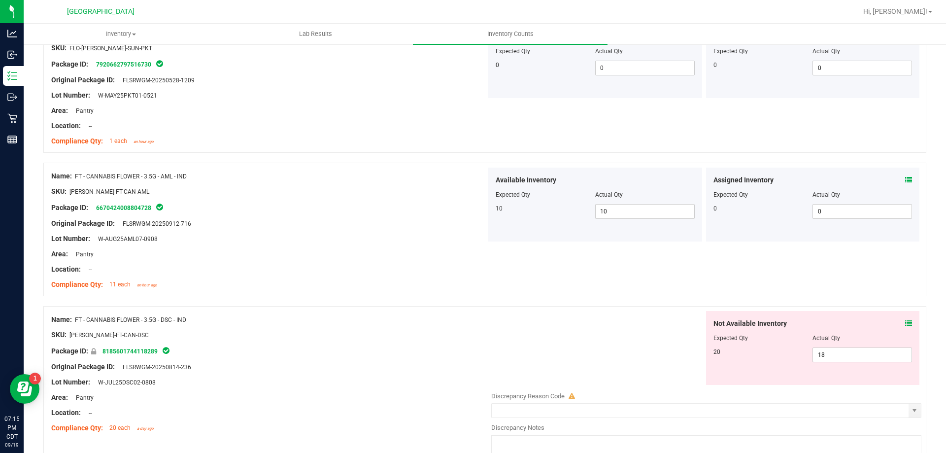
click at [906, 320] on icon at bounding box center [909, 323] width 7 height 7
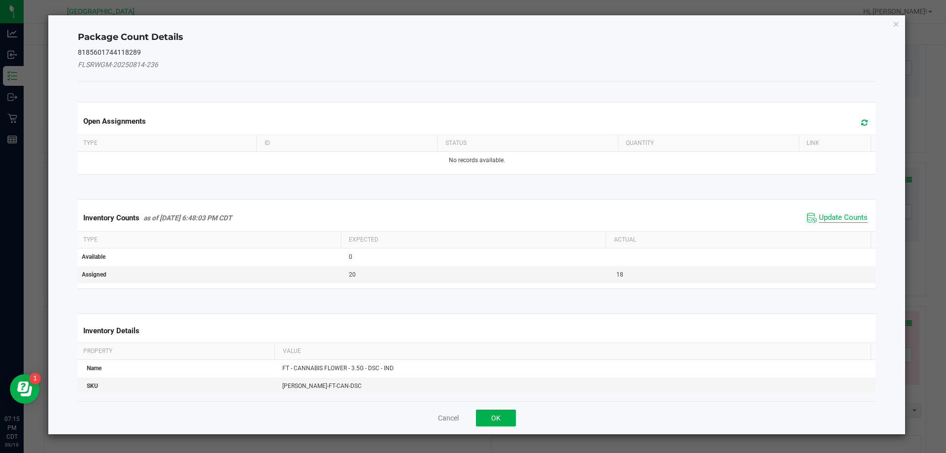
click at [830, 215] on span "Update Counts" at bounding box center [843, 218] width 49 height 10
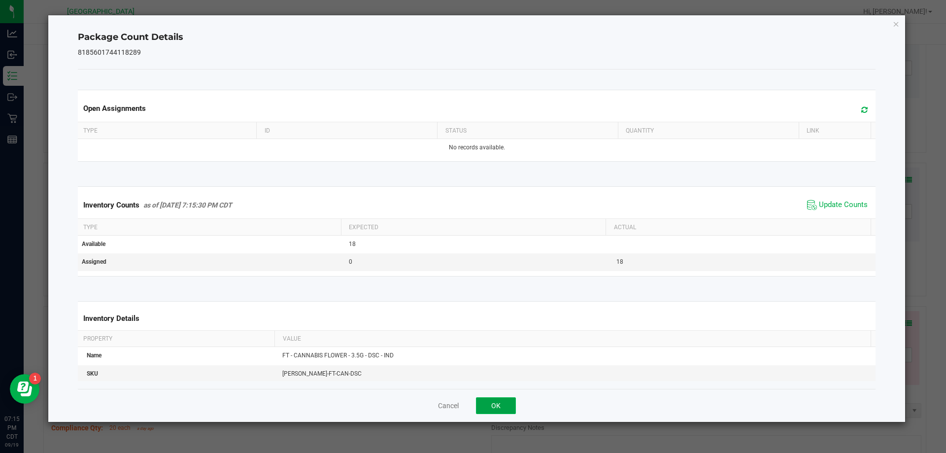
click at [498, 411] on button "OK" at bounding box center [496, 405] width 40 height 17
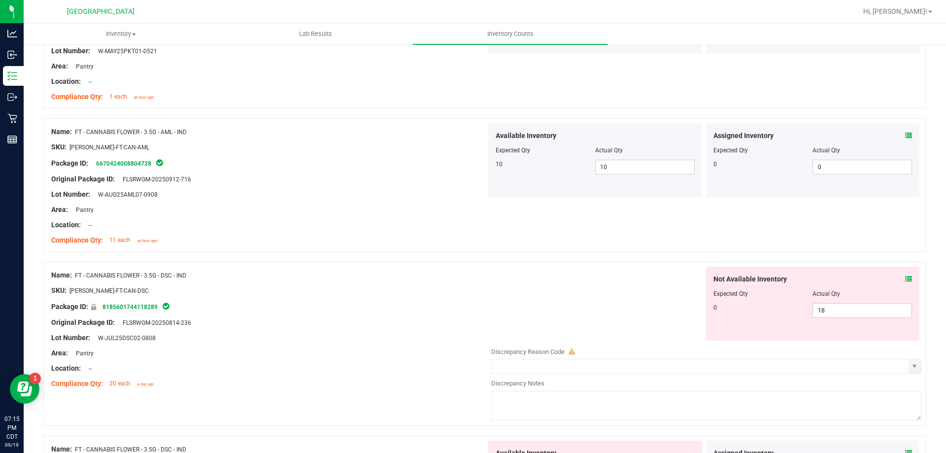
scroll to position [1479, 0]
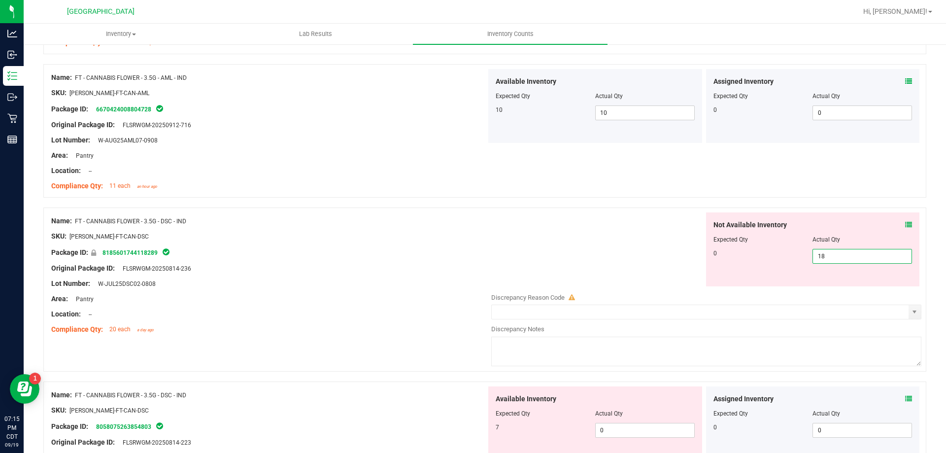
drag, startPoint x: 869, startPoint y: 256, endPoint x: 634, endPoint y: 280, distance: 235.5
click at [644, 276] on div "Not Available Inventory Expected Qty Actual Qty 0 18 18" at bounding box center [704, 249] width 435 height 74
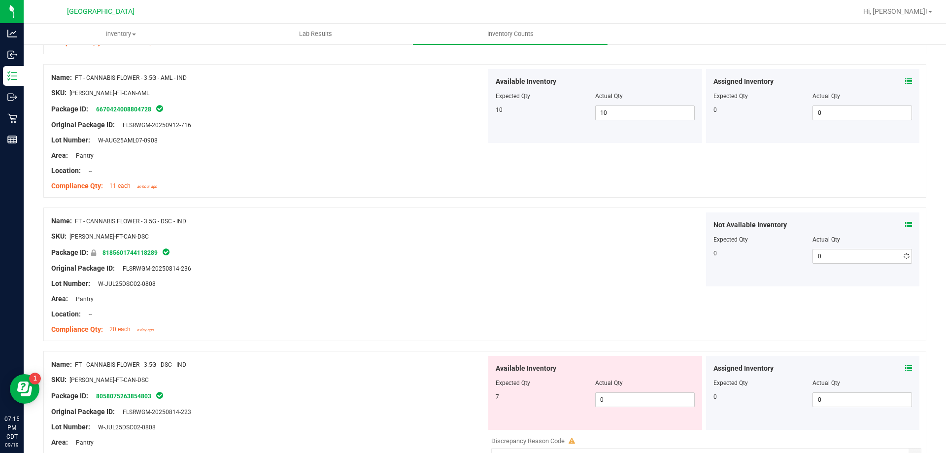
click at [638, 252] on div "Not Available Inventory Expected Qty Actual Qty 0 0 0" at bounding box center [704, 249] width 435 height 74
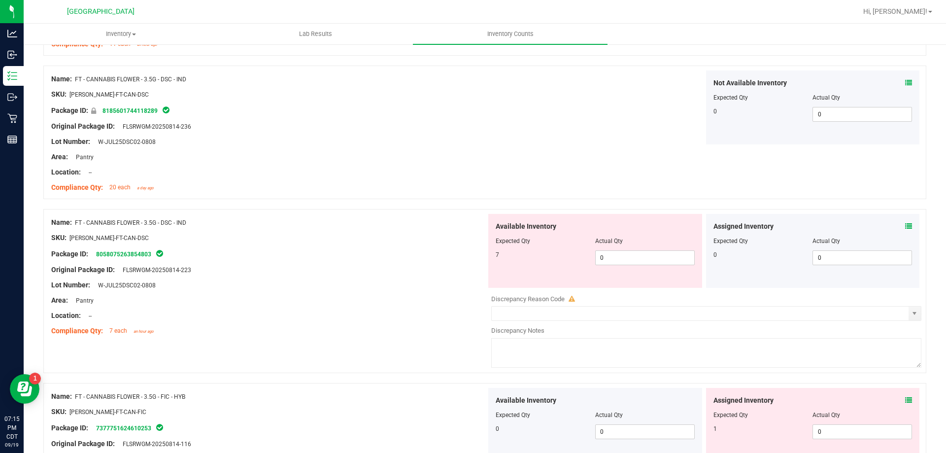
scroll to position [1627, 0]
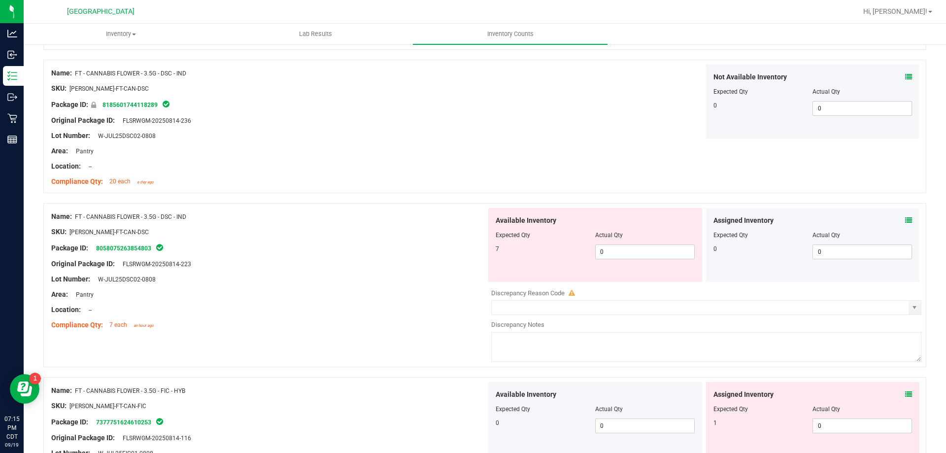
click at [906, 221] on icon at bounding box center [909, 220] width 7 height 7
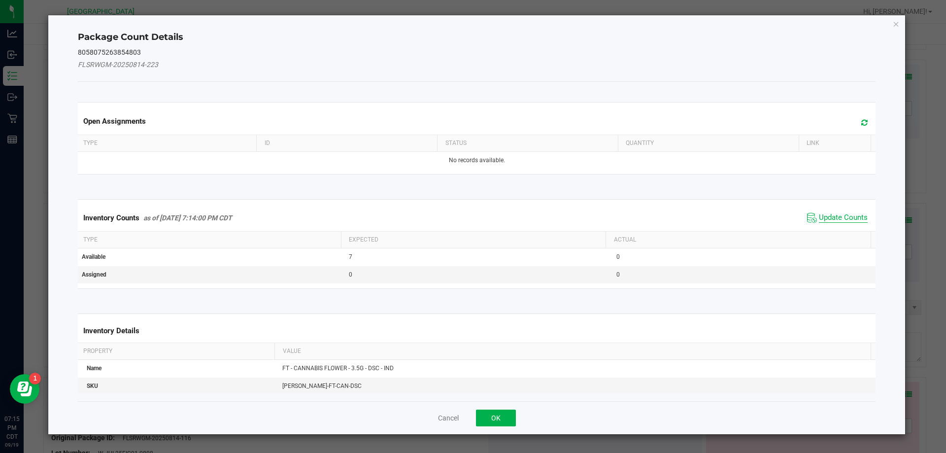
click at [841, 214] on span "Update Counts" at bounding box center [843, 218] width 49 height 10
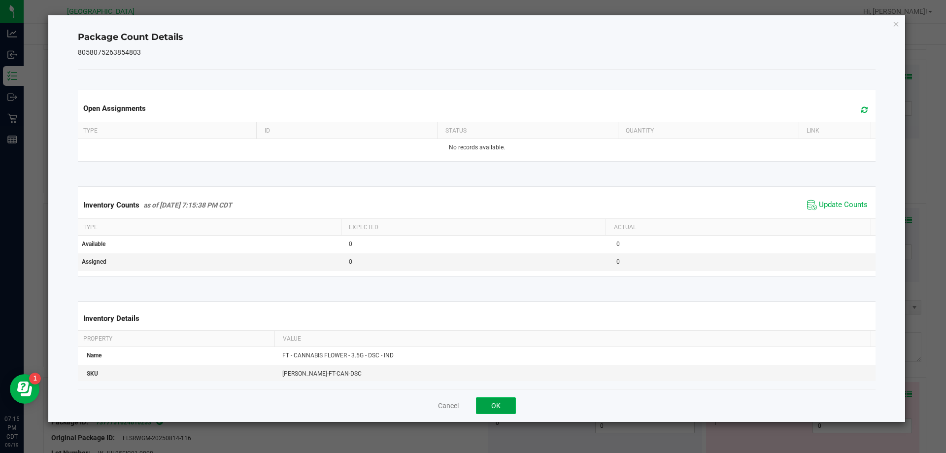
click at [487, 406] on button "OK" at bounding box center [496, 405] width 40 height 17
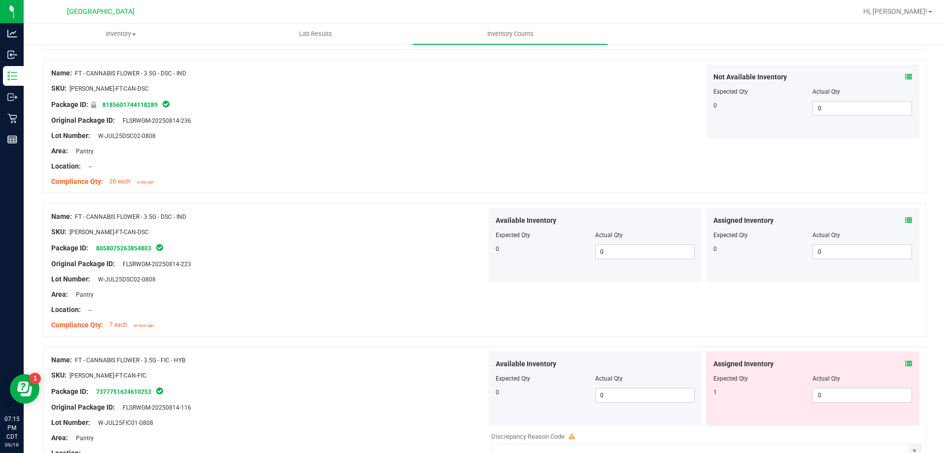
scroll to position [1725, 0]
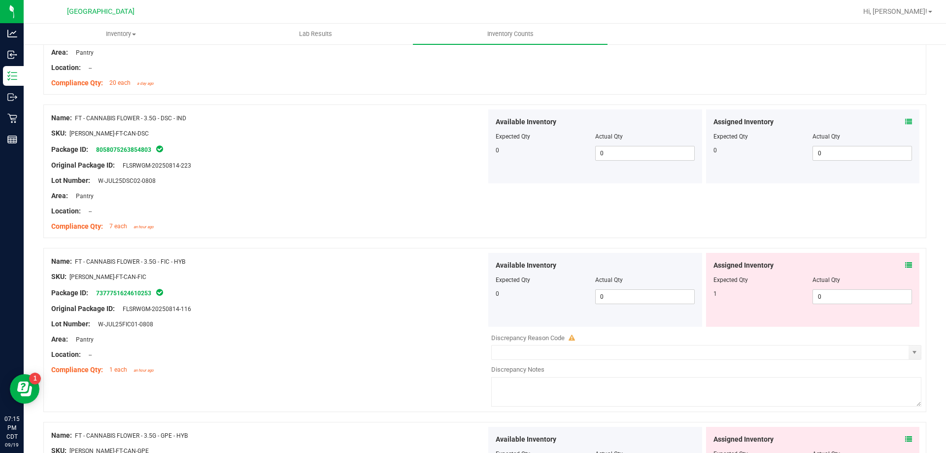
click at [906, 267] on icon at bounding box center [909, 265] width 7 height 7
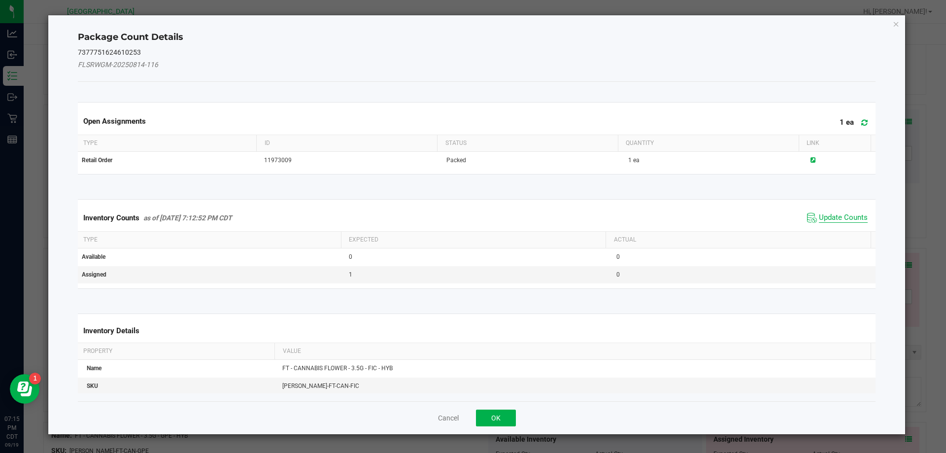
click at [828, 222] on span "Update Counts" at bounding box center [843, 218] width 49 height 10
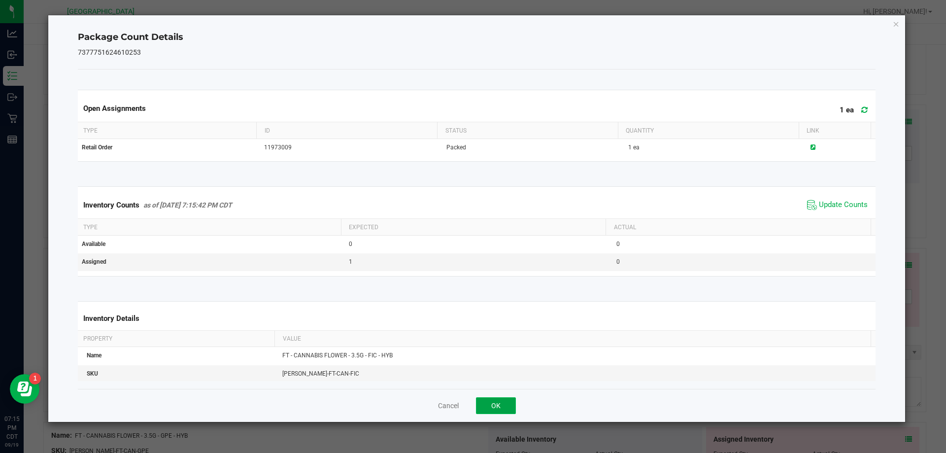
click at [507, 404] on button "OK" at bounding box center [496, 405] width 40 height 17
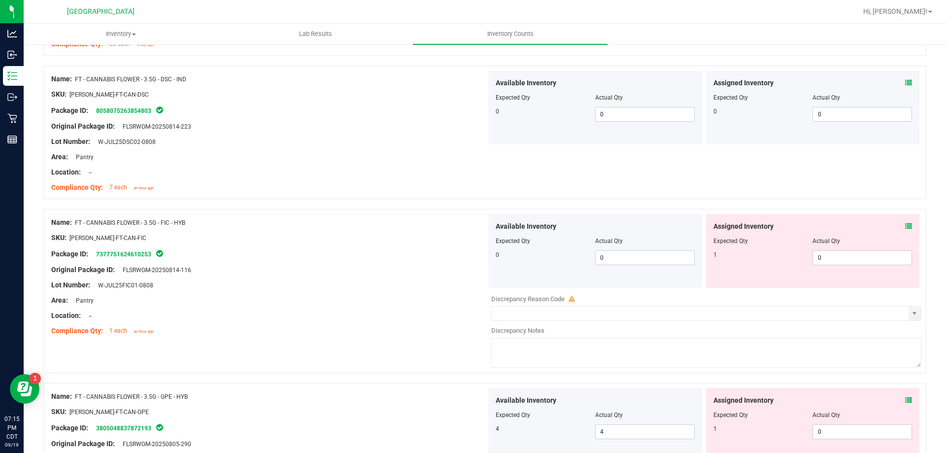
scroll to position [1923, 0]
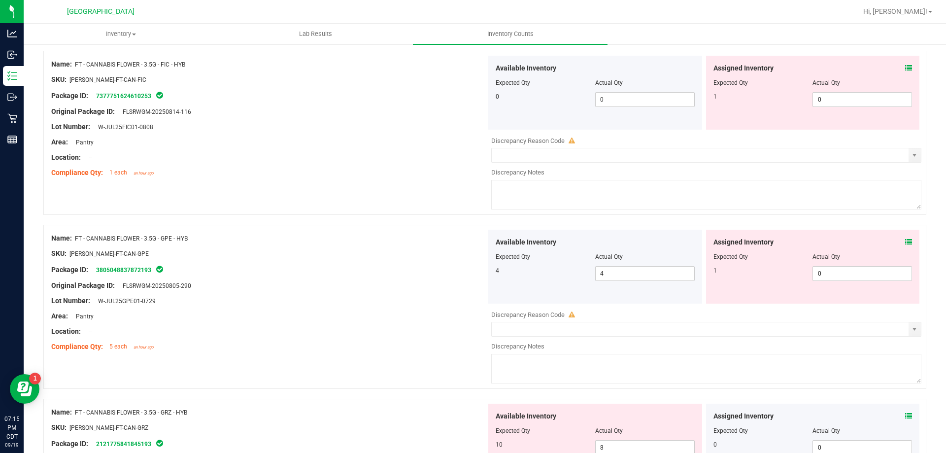
click at [906, 245] on icon at bounding box center [909, 242] width 7 height 7
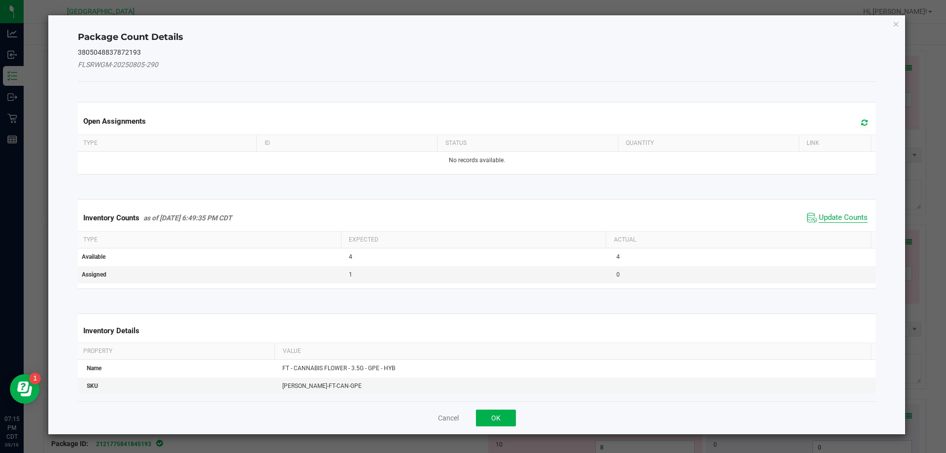
click at [854, 216] on span "Update Counts" at bounding box center [843, 218] width 49 height 10
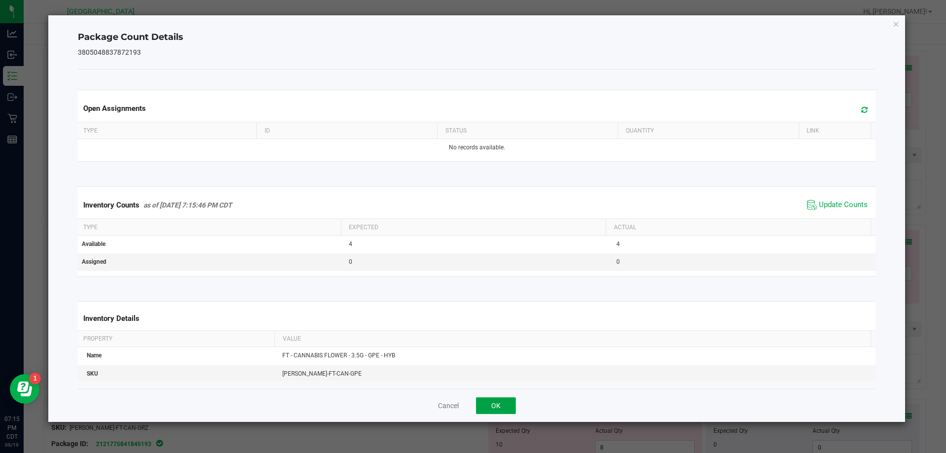
click at [492, 404] on button "OK" at bounding box center [496, 405] width 40 height 17
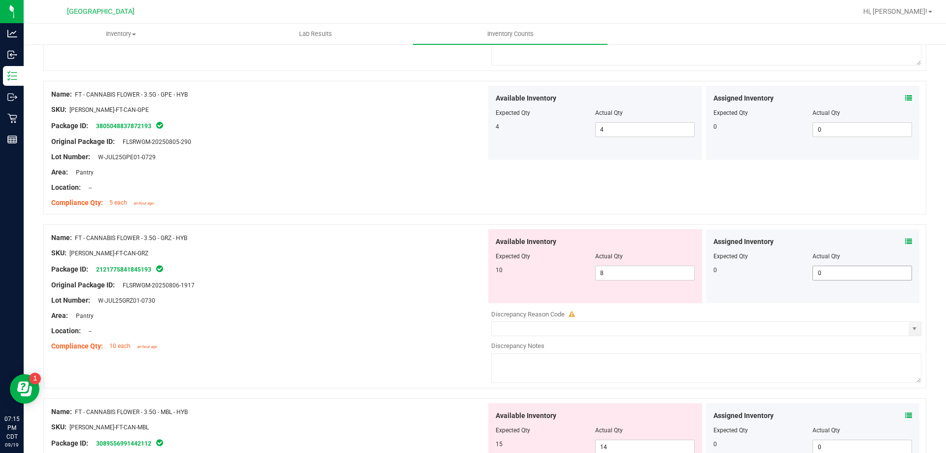
scroll to position [2070, 0]
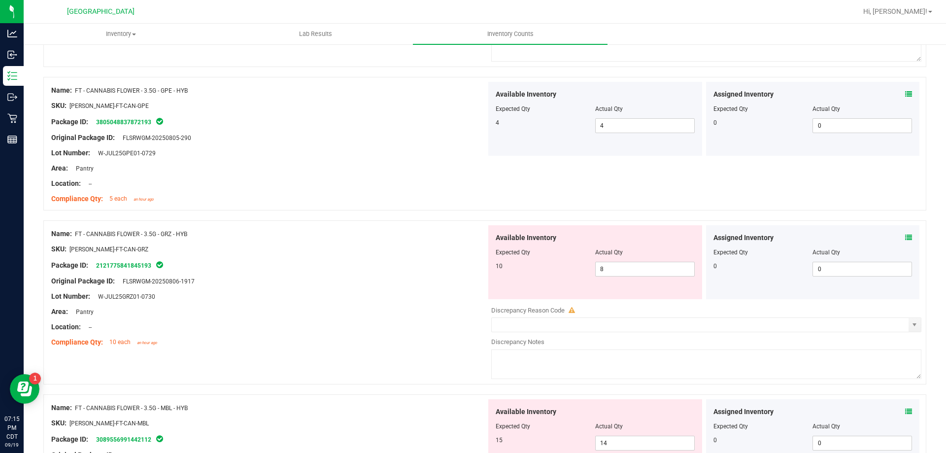
click at [906, 238] on icon at bounding box center [909, 237] width 7 height 7
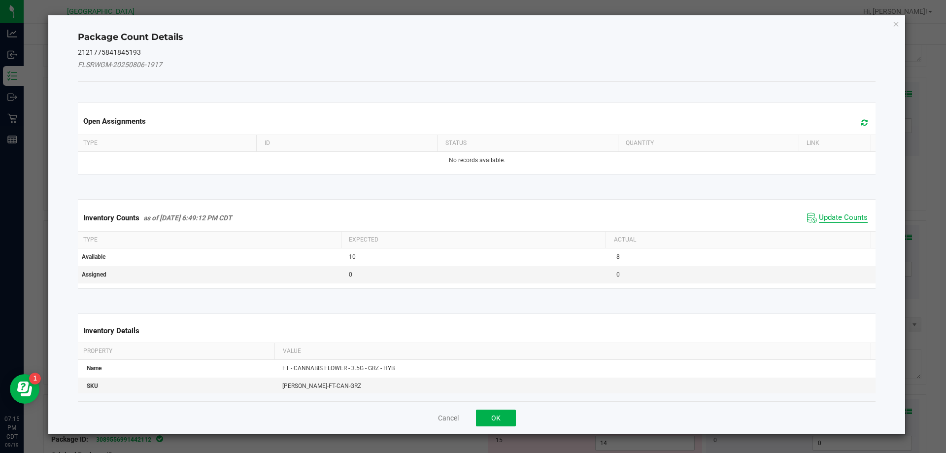
click at [845, 219] on span "Update Counts" at bounding box center [843, 218] width 49 height 10
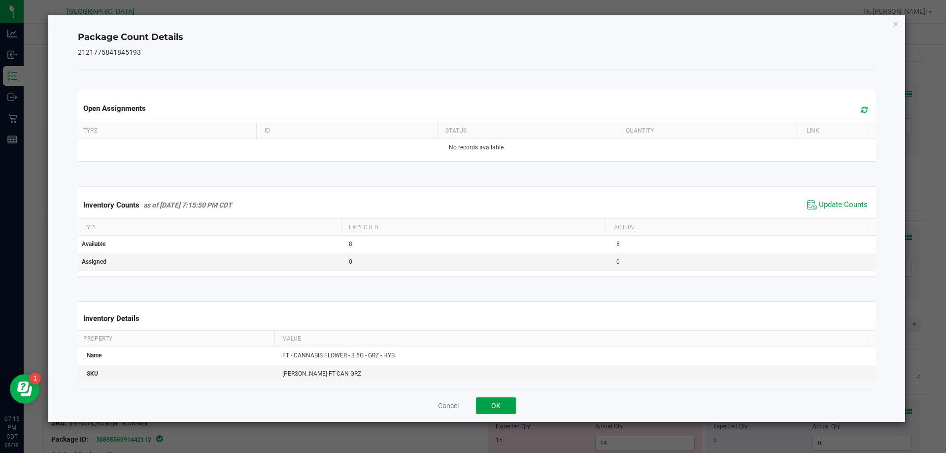
click at [497, 406] on button "OK" at bounding box center [496, 405] width 40 height 17
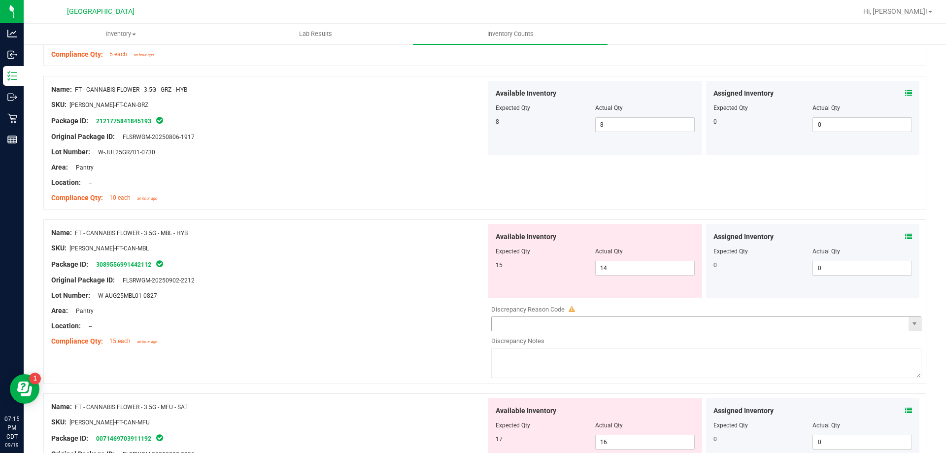
scroll to position [2218, 0]
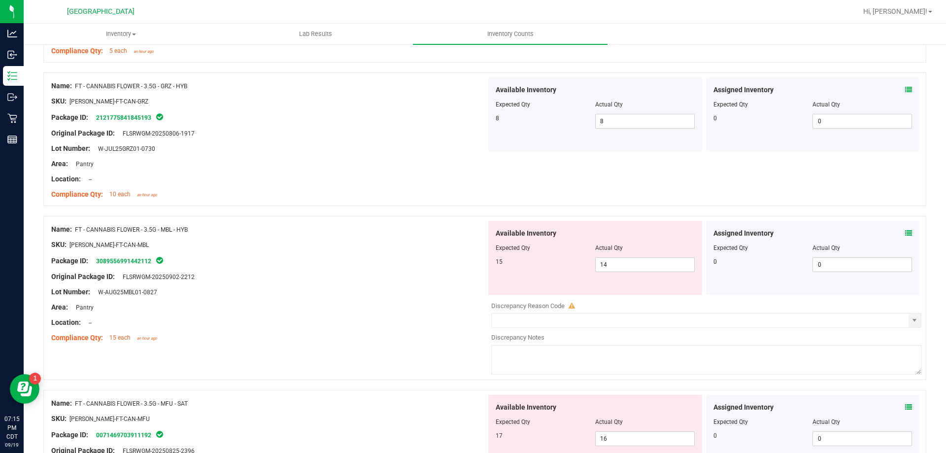
click at [905, 233] on div "Assigned Inventory Expected Qty Actual Qty 0 0 0" at bounding box center [813, 258] width 214 height 74
click at [901, 227] on div "Assigned Inventory Expected Qty Actual Qty 0 0 0" at bounding box center [813, 258] width 214 height 74
click at [906, 228] on span at bounding box center [909, 233] width 7 height 10
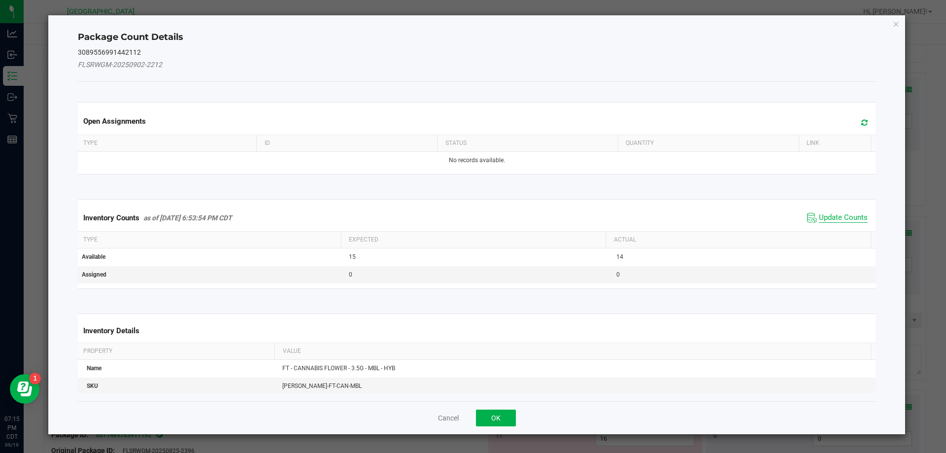
click at [829, 217] on span "Update Counts" at bounding box center [843, 218] width 49 height 10
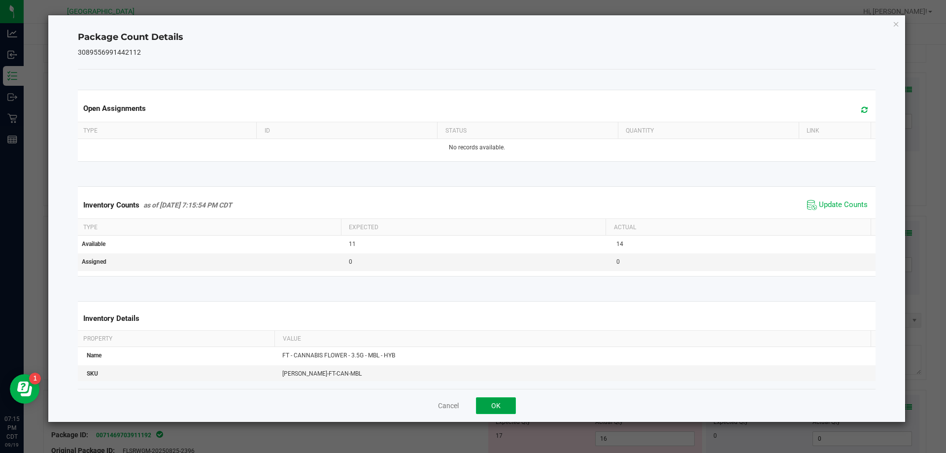
click at [486, 409] on button "OK" at bounding box center [496, 405] width 40 height 17
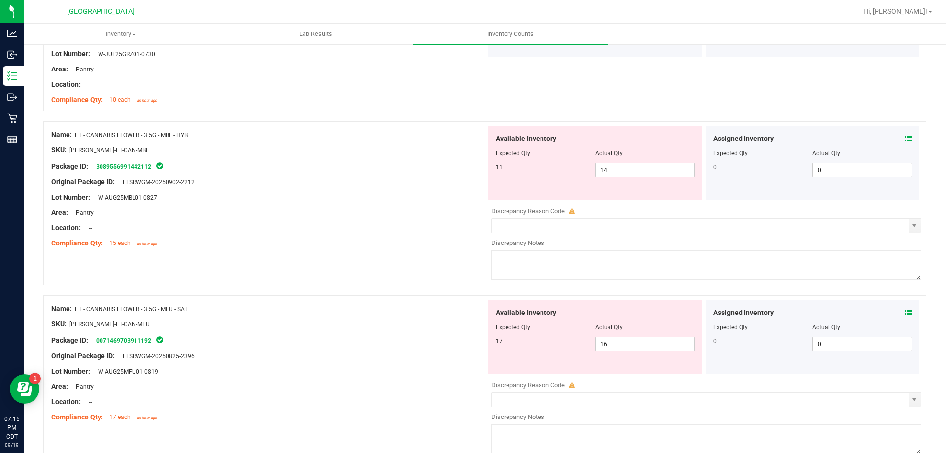
scroll to position [2317, 0]
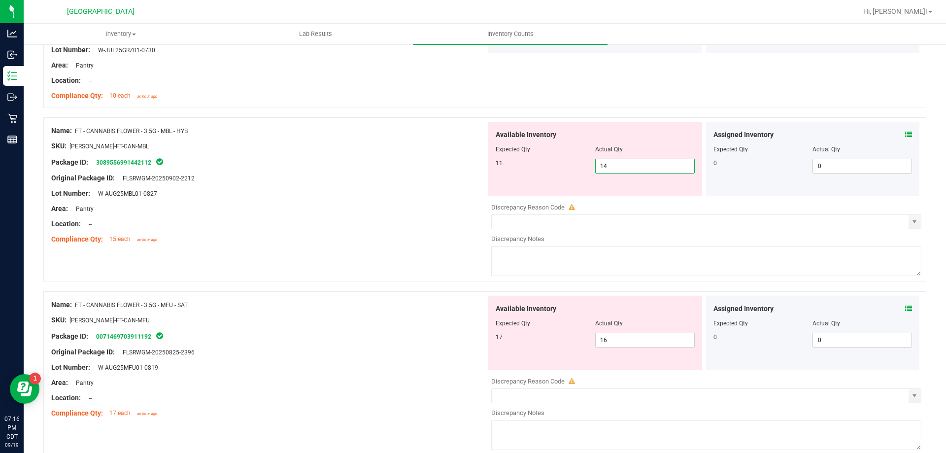
drag, startPoint x: 653, startPoint y: 170, endPoint x: 224, endPoint y: 189, distance: 428.8
click at [224, 189] on div "Name: FT - CANNABIS FLOWER - 3.5G - MBL - HYB SKU: FLO-BUD-FT-CAN-MBL Package I…" at bounding box center [484, 199] width 883 height 164
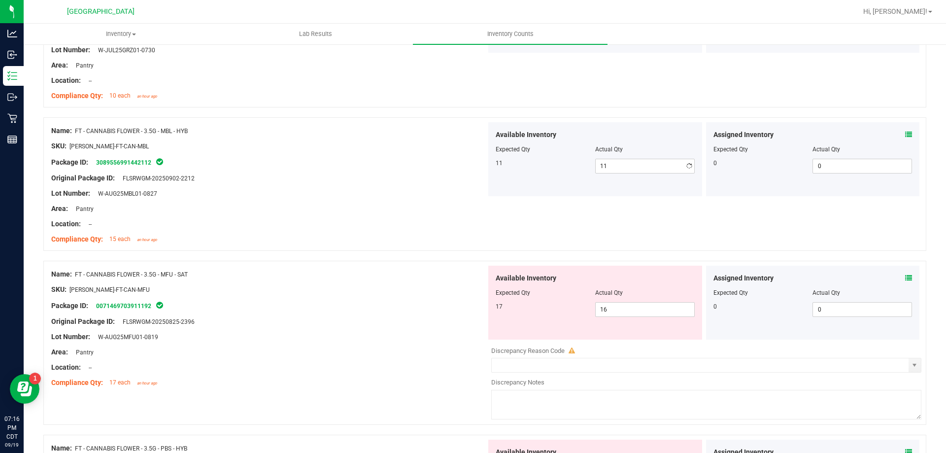
click at [228, 195] on div "Lot Number: W-AUG25MBL01-0827" at bounding box center [268, 193] width 435 height 10
click at [906, 276] on icon at bounding box center [909, 278] width 7 height 7
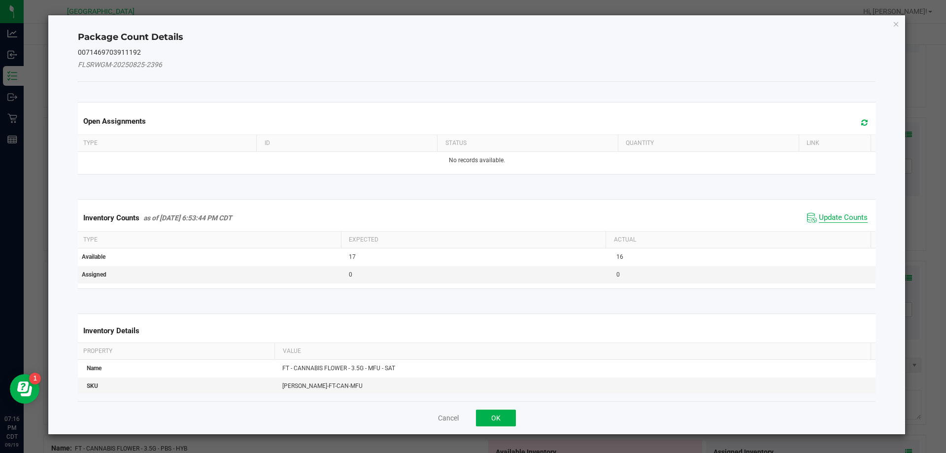
click at [839, 218] on span "Update Counts" at bounding box center [843, 218] width 49 height 10
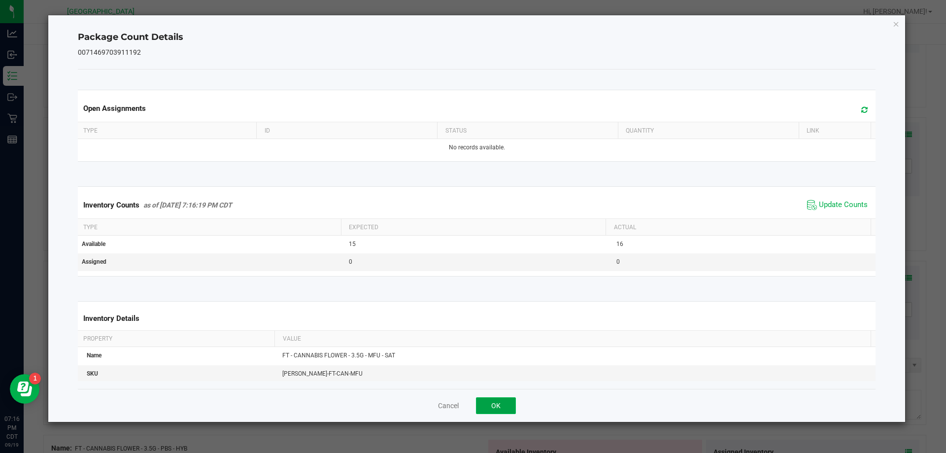
click at [498, 407] on button "OK" at bounding box center [496, 405] width 40 height 17
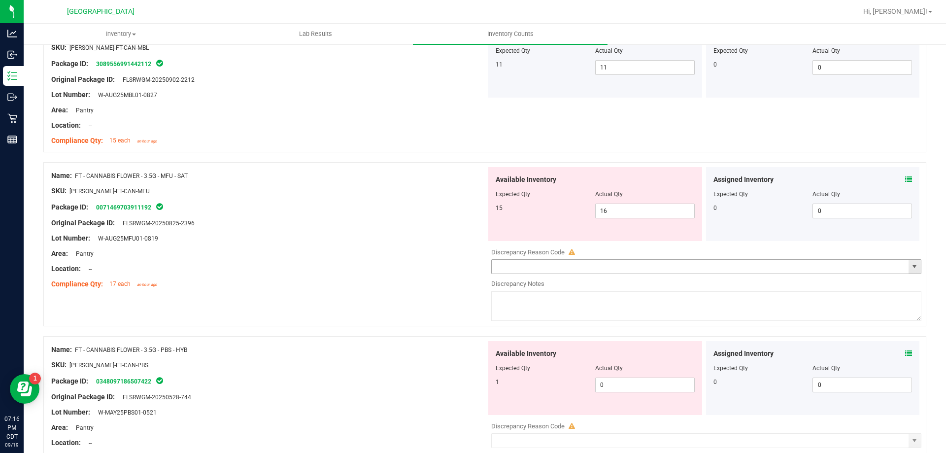
scroll to position [2465, 0]
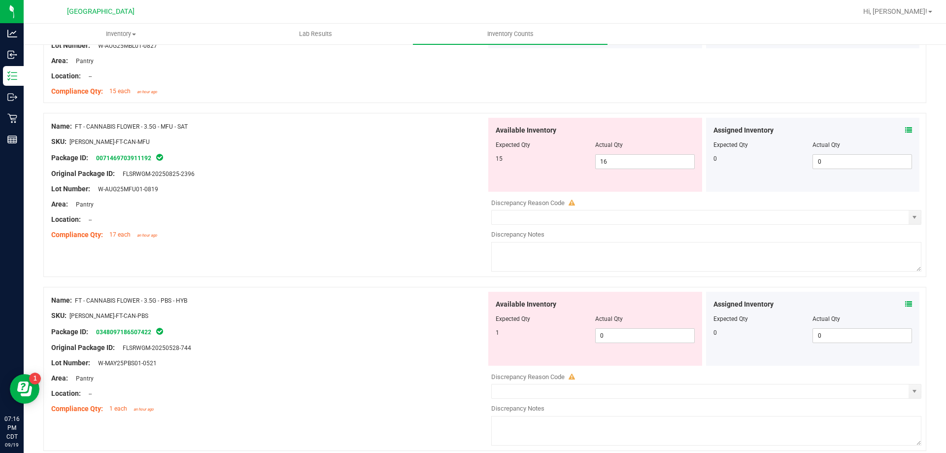
click at [906, 304] on icon at bounding box center [909, 304] width 7 height 7
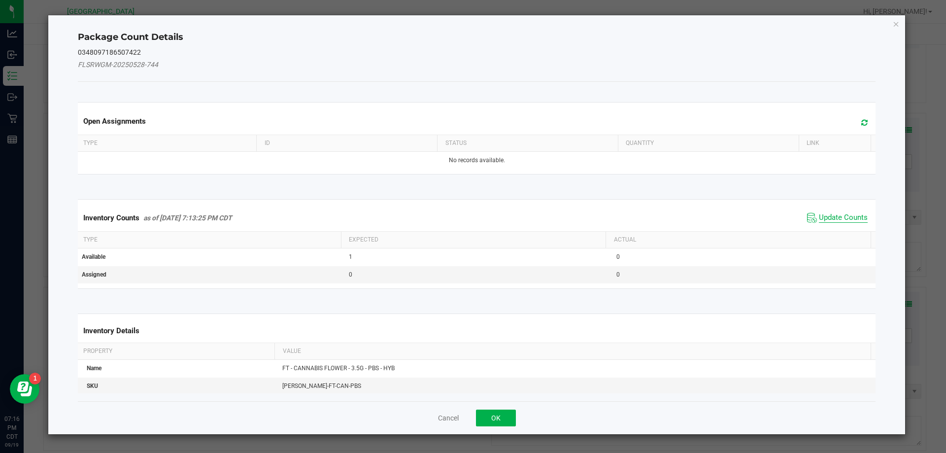
click at [836, 216] on span "Update Counts" at bounding box center [843, 218] width 49 height 10
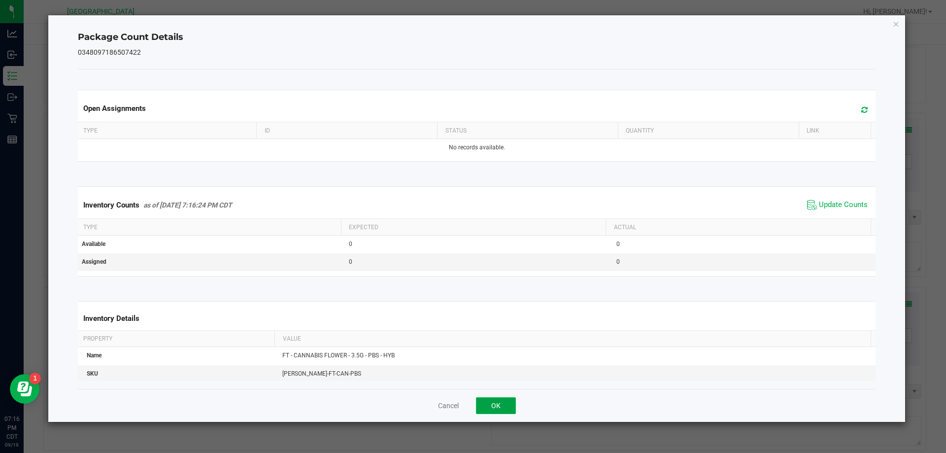
click at [506, 399] on button "OK" at bounding box center [496, 405] width 40 height 17
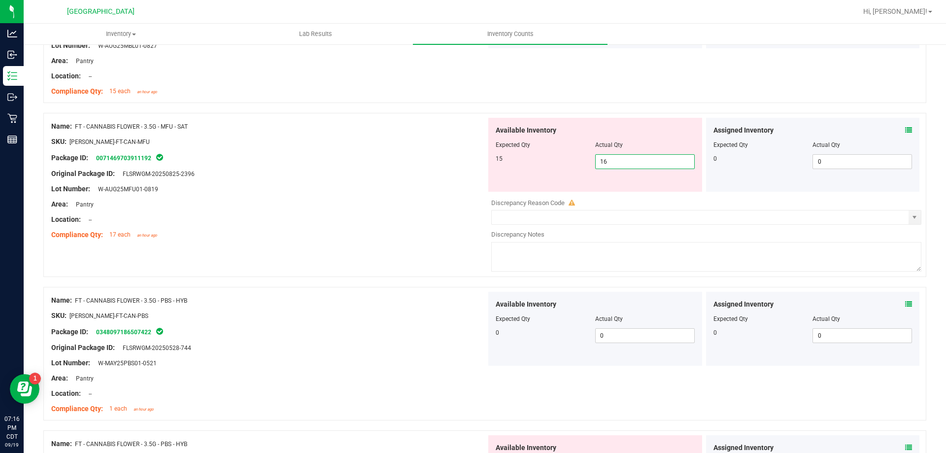
drag, startPoint x: 659, startPoint y: 164, endPoint x: 201, endPoint y: 225, distance: 462.4
click at [201, 225] on div "Name: FT - CANNABIS FLOWER - 3.5G - MFU - SAT SKU: FLO-BUD-FT-CAN-MFU Package I…" at bounding box center [484, 195] width 883 height 164
drag, startPoint x: 265, startPoint y: 223, endPoint x: 296, endPoint y: 230, distance: 31.8
click at [266, 223] on div "Location: --" at bounding box center [268, 219] width 435 height 10
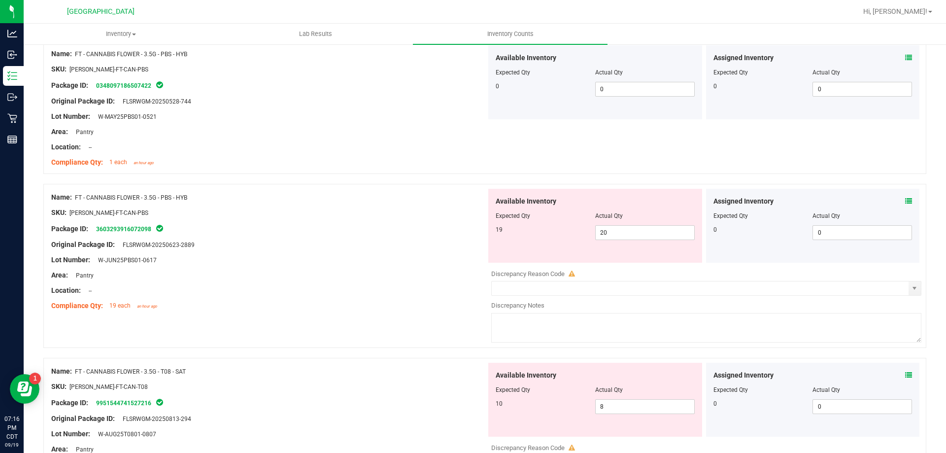
scroll to position [2711, 0]
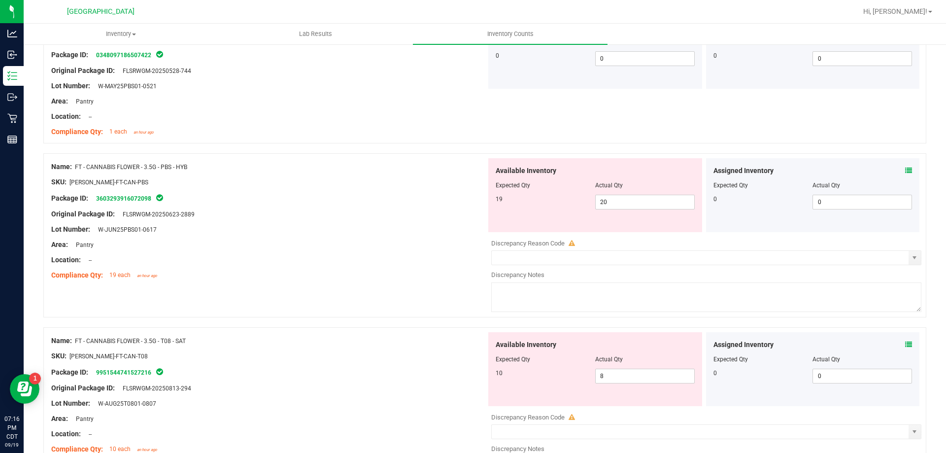
click at [906, 172] on icon at bounding box center [909, 170] width 7 height 7
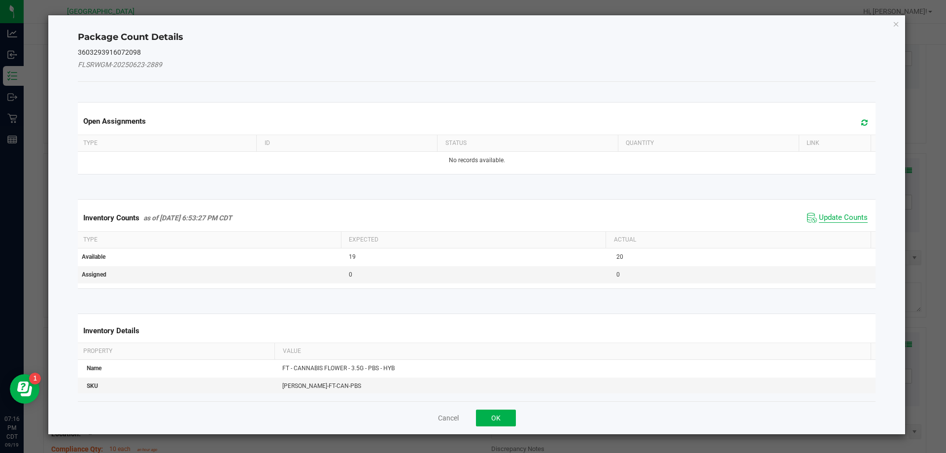
click at [849, 221] on span "Update Counts" at bounding box center [843, 218] width 49 height 10
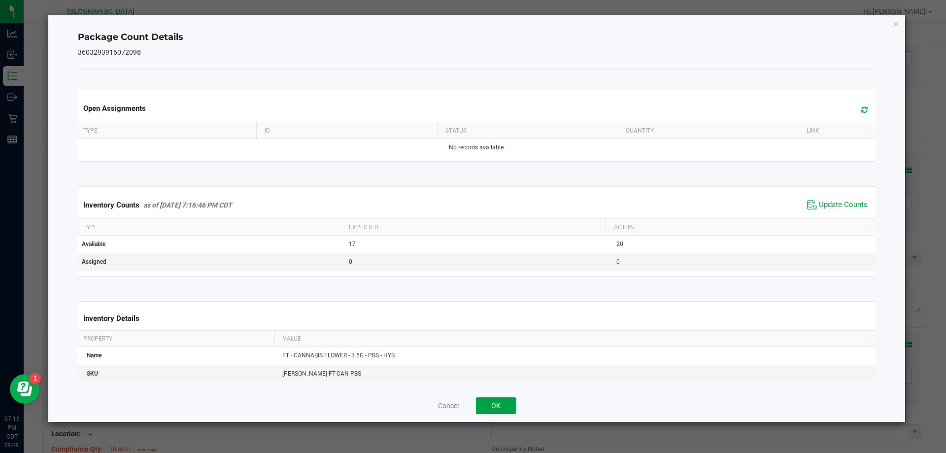
click at [483, 406] on button "OK" at bounding box center [496, 405] width 40 height 17
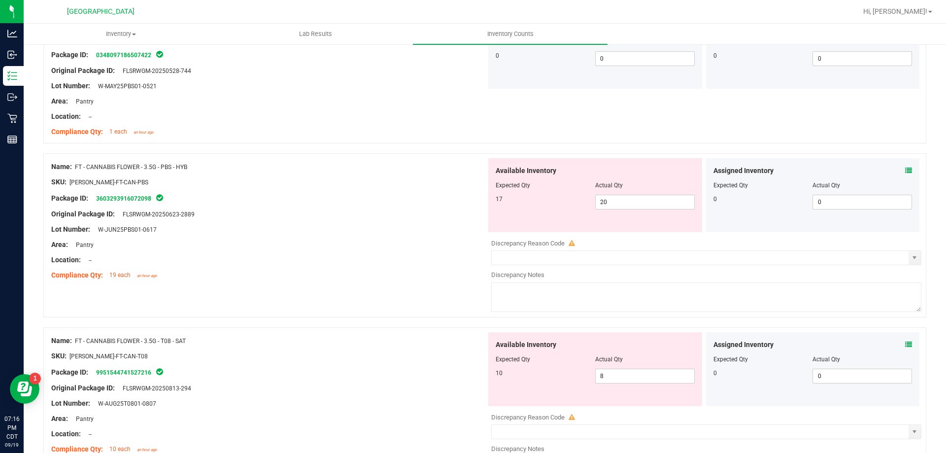
click at [906, 347] on icon at bounding box center [909, 344] width 7 height 7
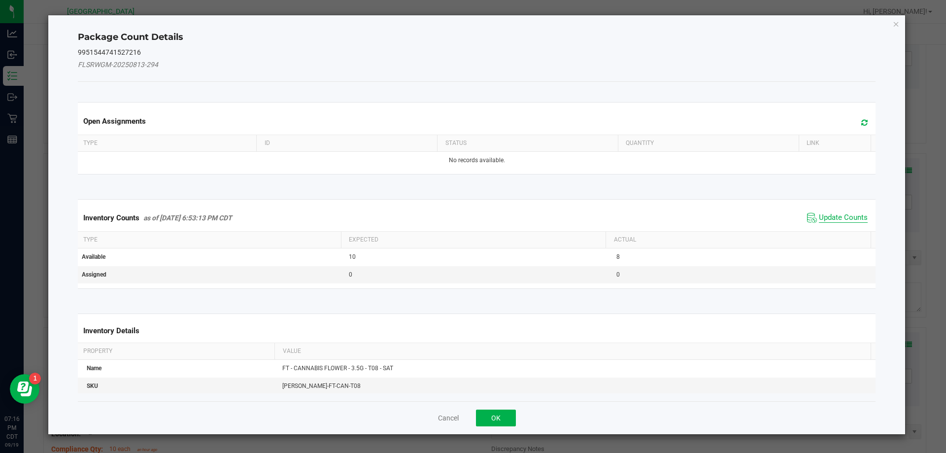
click at [822, 218] on span "Update Counts" at bounding box center [843, 218] width 49 height 10
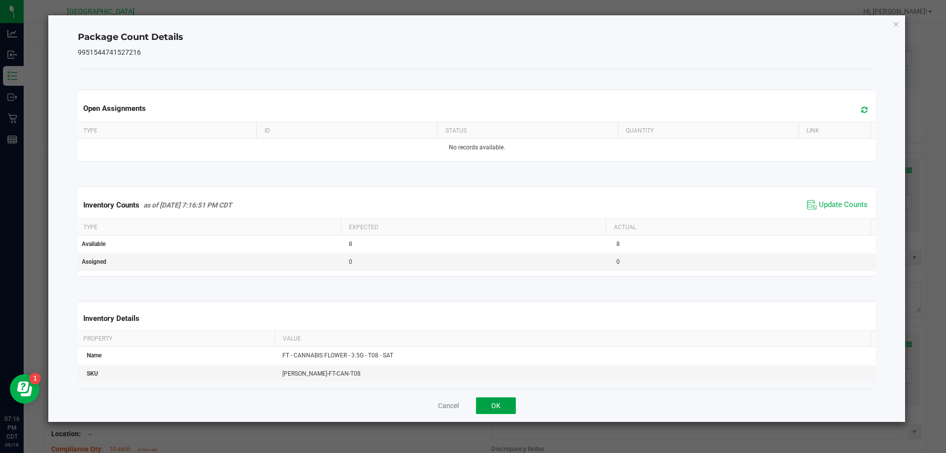
click at [504, 407] on button "OK" at bounding box center [496, 405] width 40 height 17
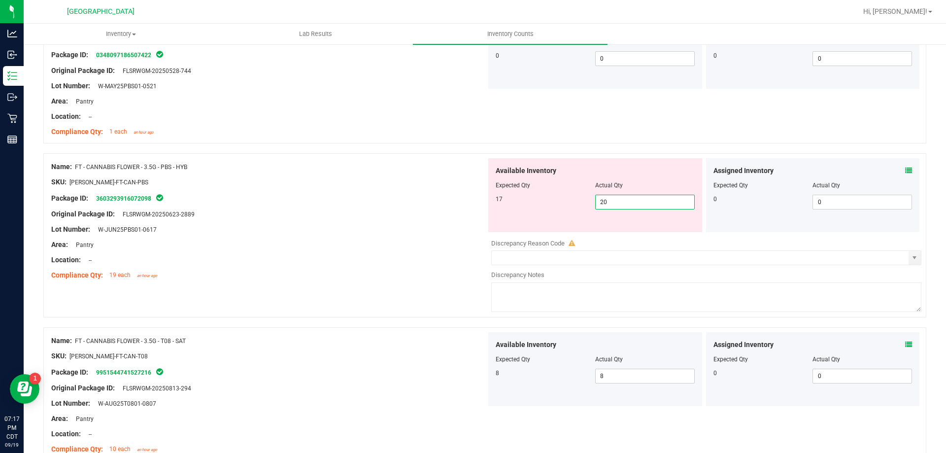
drag, startPoint x: 660, startPoint y: 202, endPoint x: 280, endPoint y: 263, distance: 384.5
click at [297, 252] on div "Name: FT - CANNABIS FLOWER - 3.5G - PBS - HYB SKU: FLO-BUD-FT-CAN-PBS Package I…" at bounding box center [484, 235] width 883 height 164
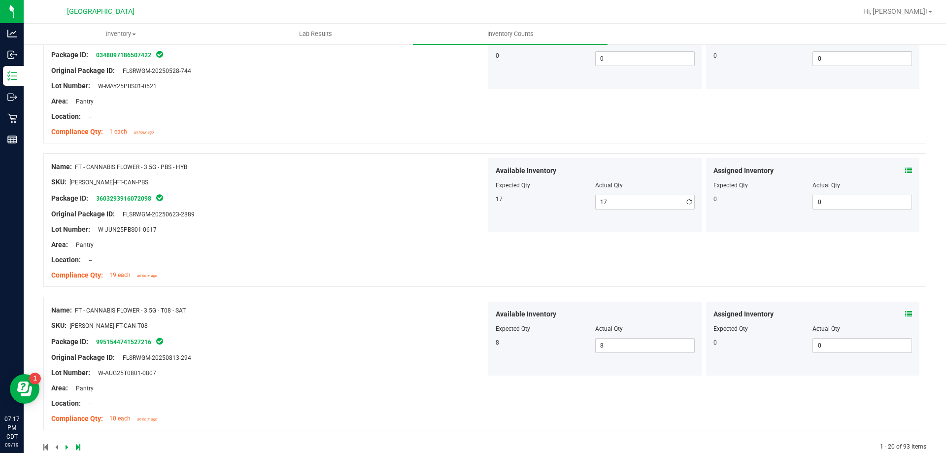
click at [280, 263] on div "Location: --" at bounding box center [268, 260] width 435 height 10
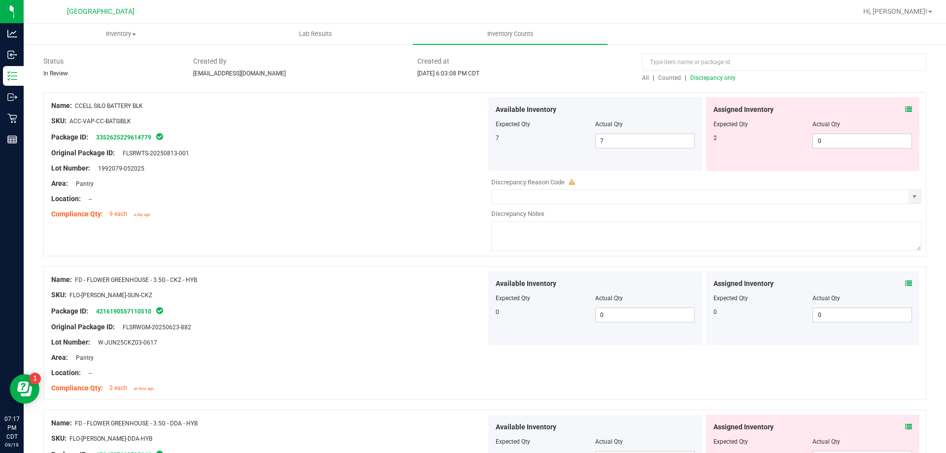
scroll to position [0, 0]
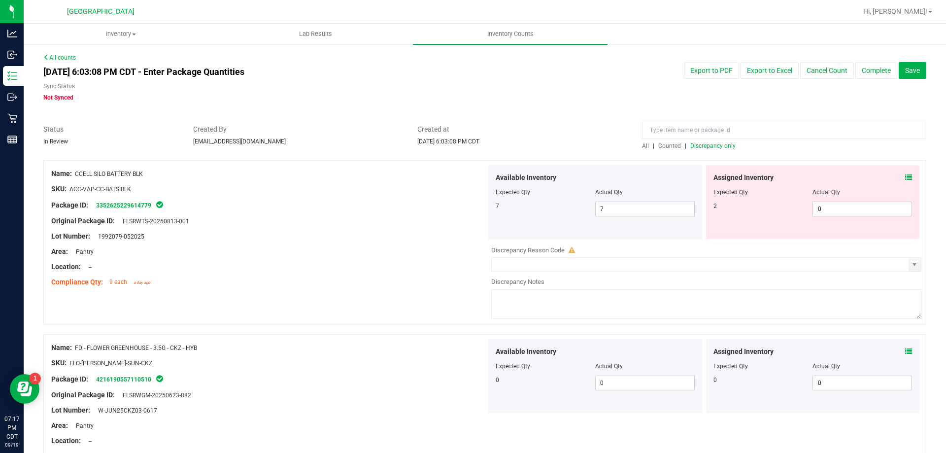
click at [699, 142] on span "Discrepancy only" at bounding box center [713, 145] width 45 height 7
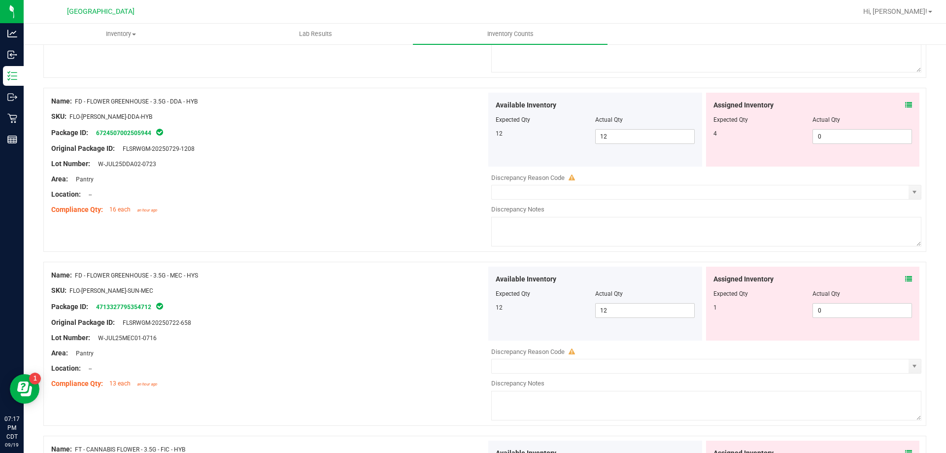
scroll to position [296, 0]
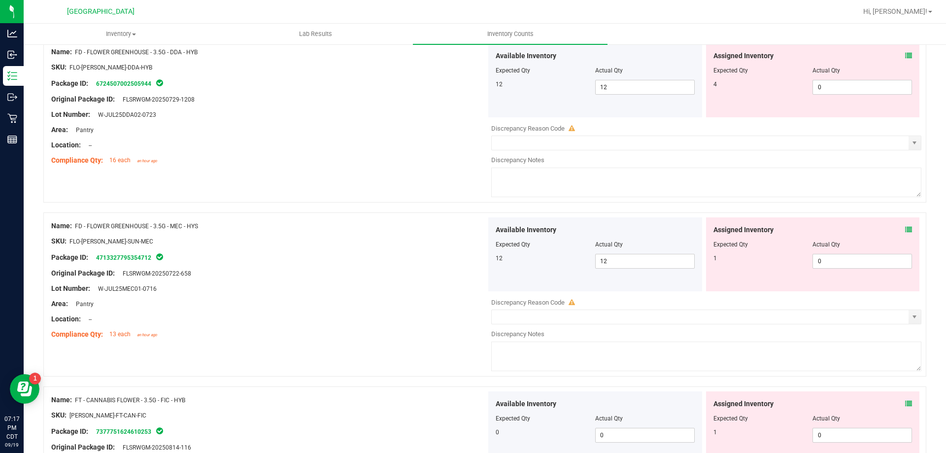
click at [906, 227] on icon at bounding box center [909, 229] width 7 height 7
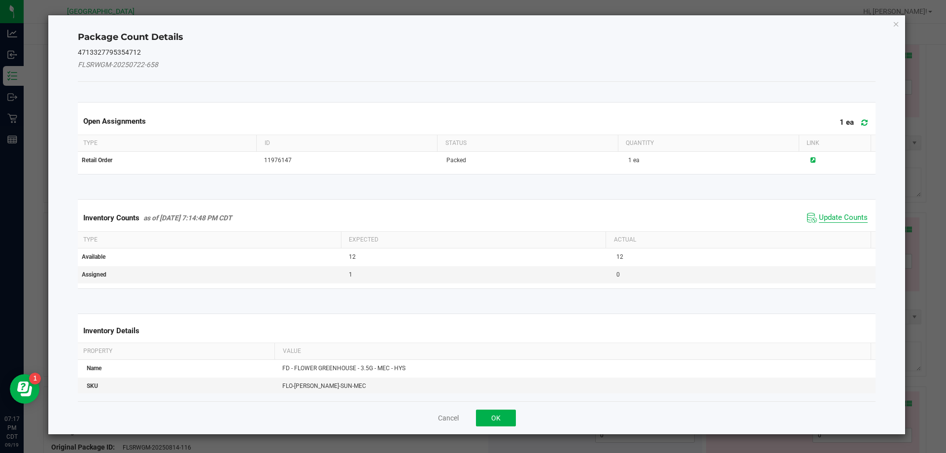
click at [836, 217] on span "Update Counts" at bounding box center [843, 218] width 49 height 10
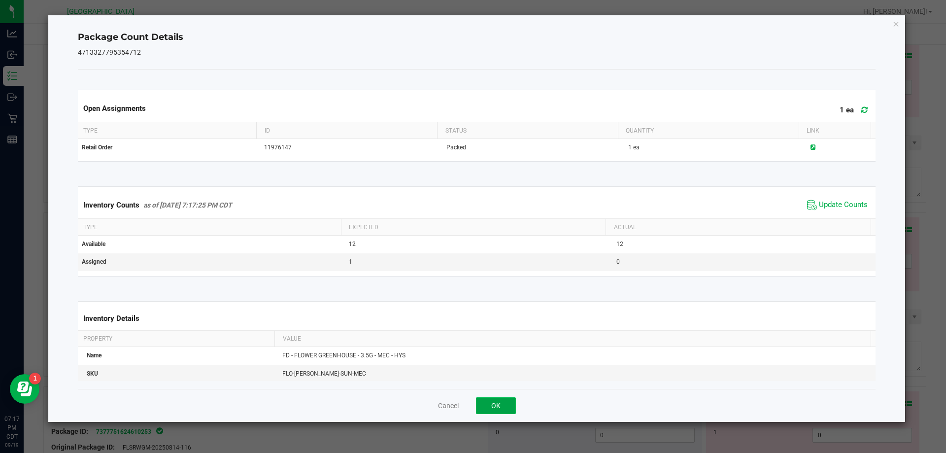
click at [506, 402] on button "OK" at bounding box center [496, 405] width 40 height 17
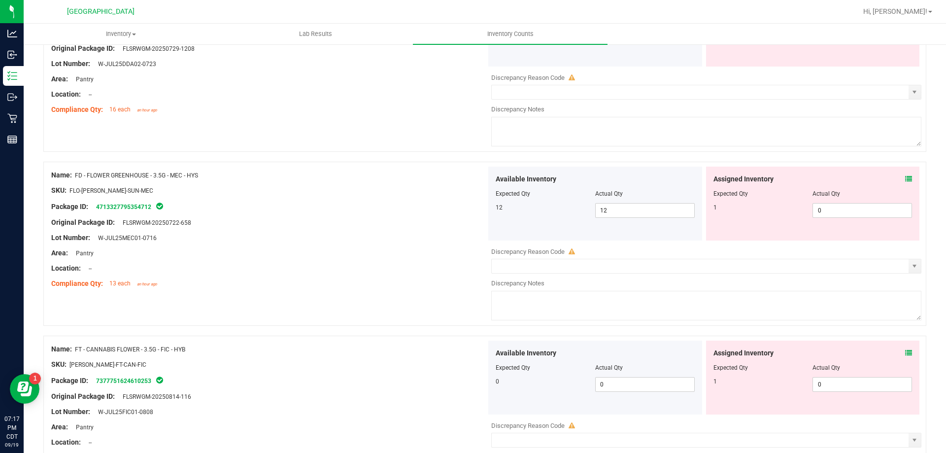
scroll to position [394, 0]
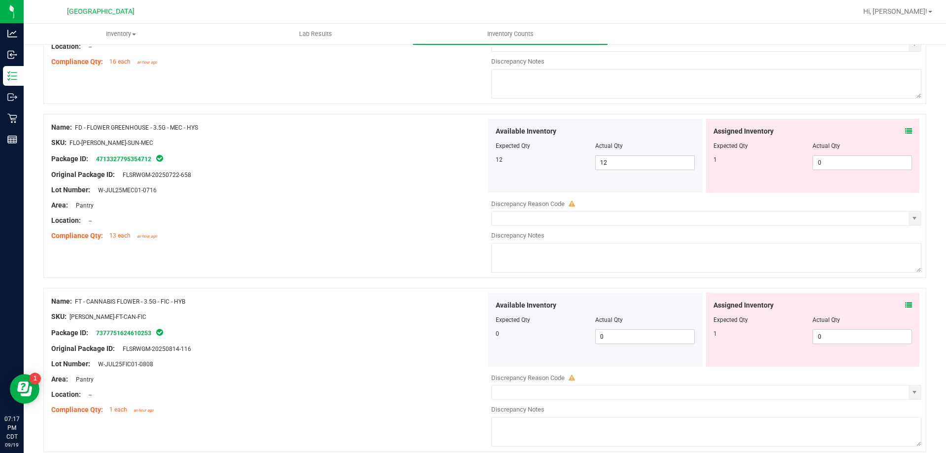
click at [906, 304] on icon at bounding box center [909, 305] width 7 height 7
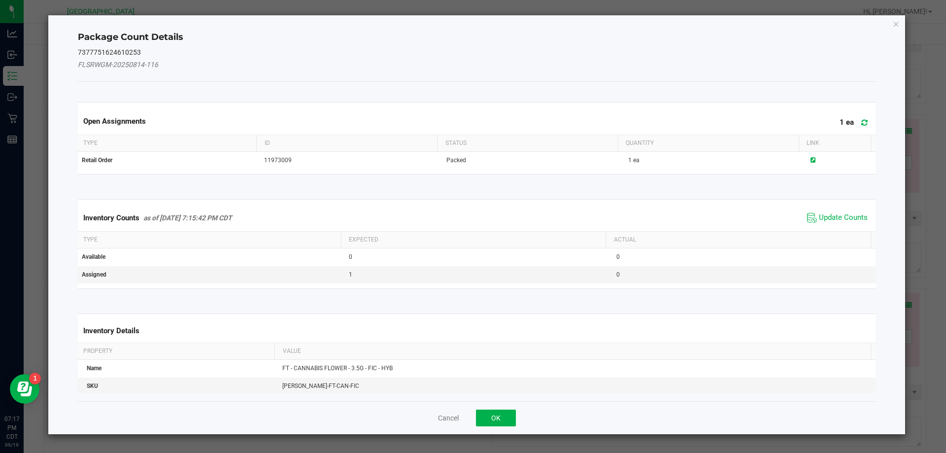
click at [828, 211] on span "Update Counts" at bounding box center [838, 217] width 66 height 15
click at [829, 231] on th "Actual" at bounding box center [738, 239] width 265 height 17
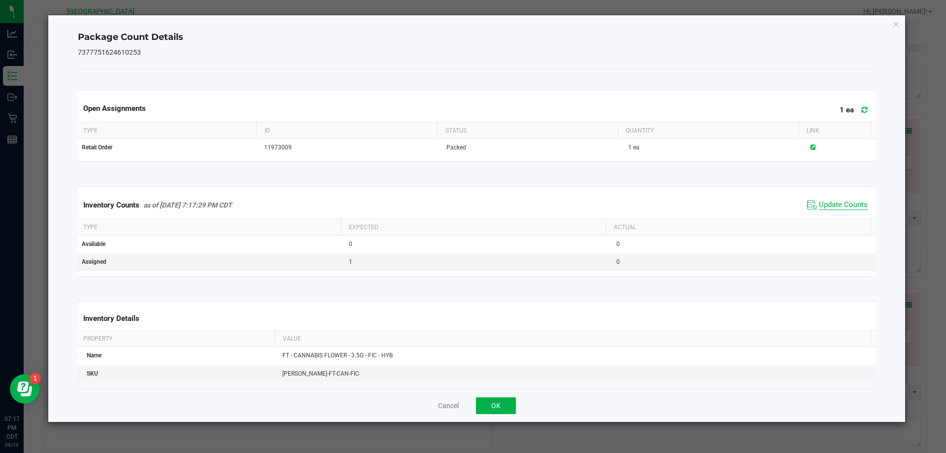
click at [841, 205] on span "Update Counts" at bounding box center [843, 205] width 49 height 10
click at [474, 413] on div "Cancel OK" at bounding box center [477, 405] width 799 height 33
click at [491, 406] on button "OK" at bounding box center [496, 405] width 40 height 17
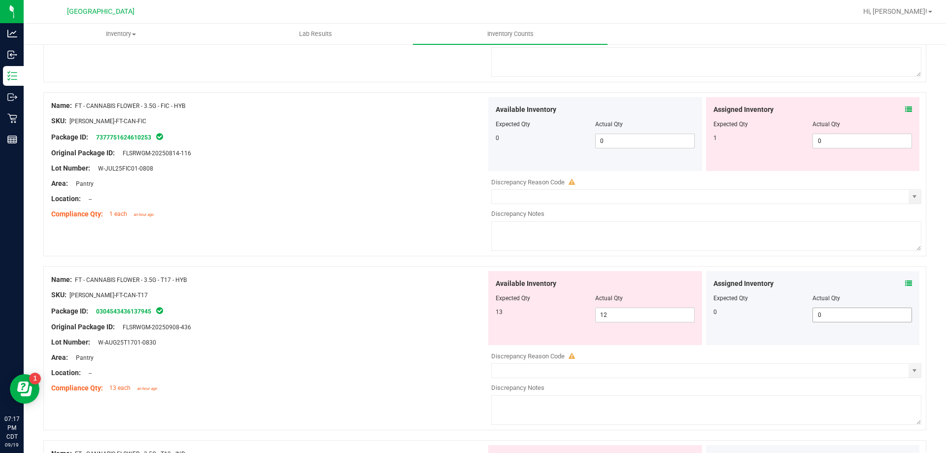
scroll to position [690, 0]
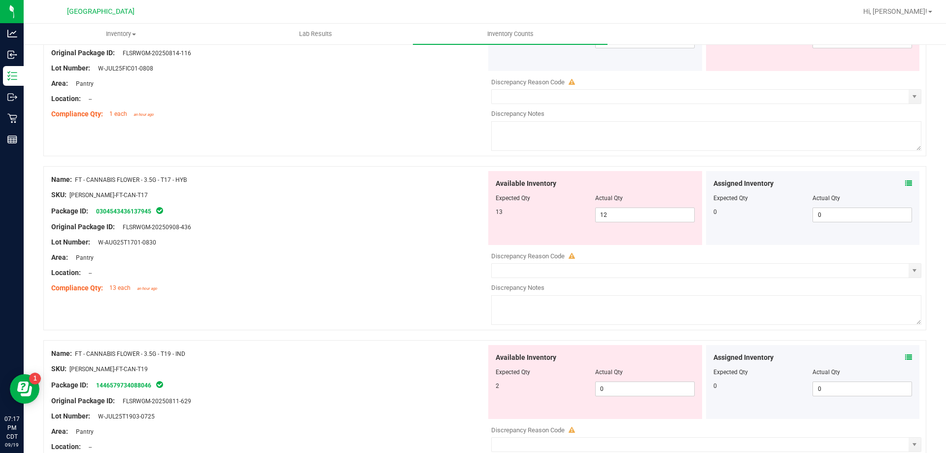
click at [898, 183] on div "Assigned Inventory" at bounding box center [813, 183] width 199 height 10
click at [906, 184] on icon at bounding box center [909, 183] width 7 height 7
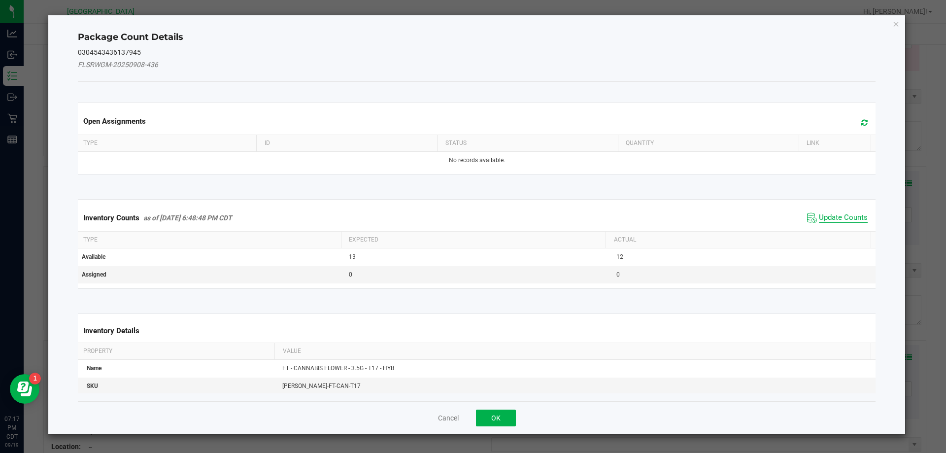
click at [823, 219] on span "Update Counts" at bounding box center [843, 218] width 49 height 10
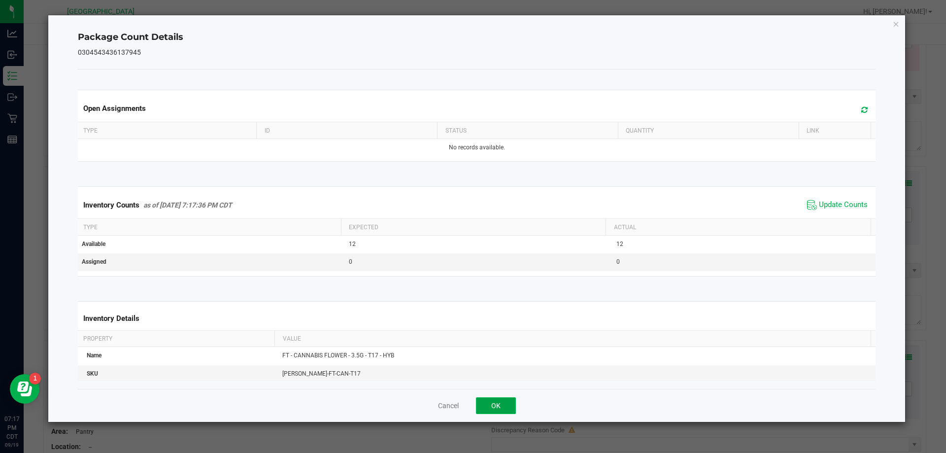
click at [492, 406] on button "OK" at bounding box center [496, 405] width 40 height 17
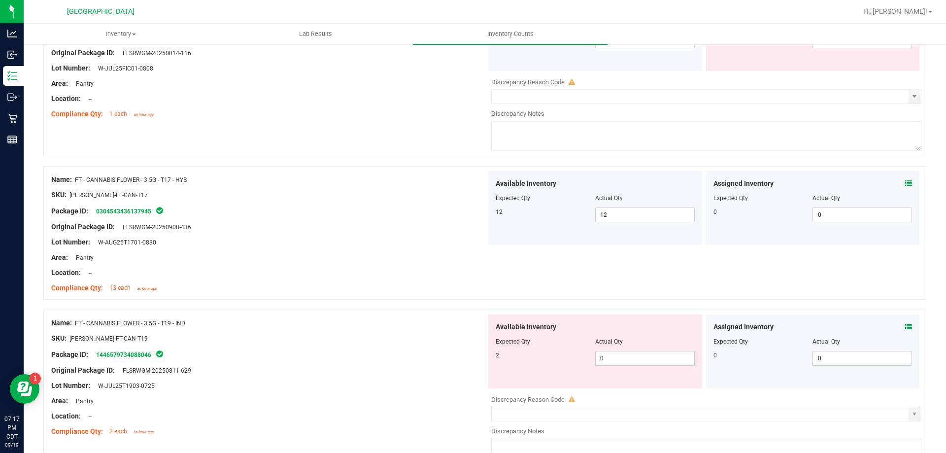
click at [905, 324] on div "Assigned Inventory Expected Qty Actual Qty 0 0 0" at bounding box center [813, 352] width 214 height 74
click at [906, 325] on icon at bounding box center [909, 326] width 7 height 7
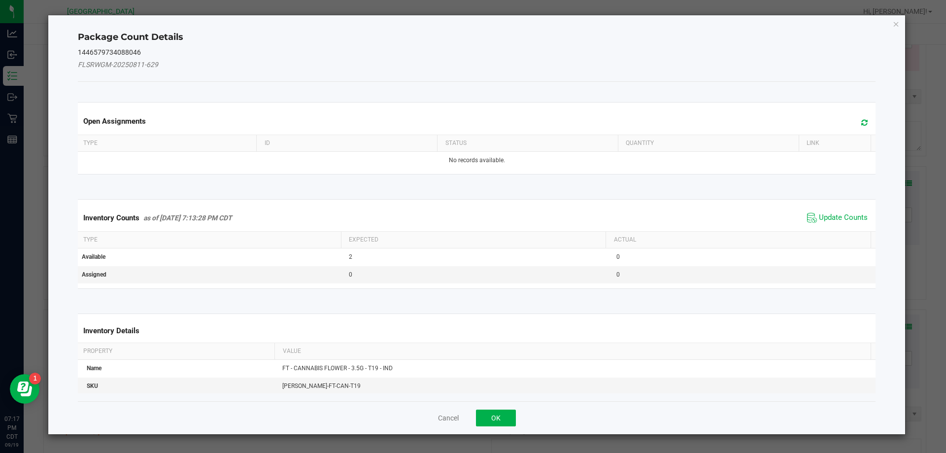
click at [840, 212] on span "Update Counts" at bounding box center [838, 217] width 66 height 15
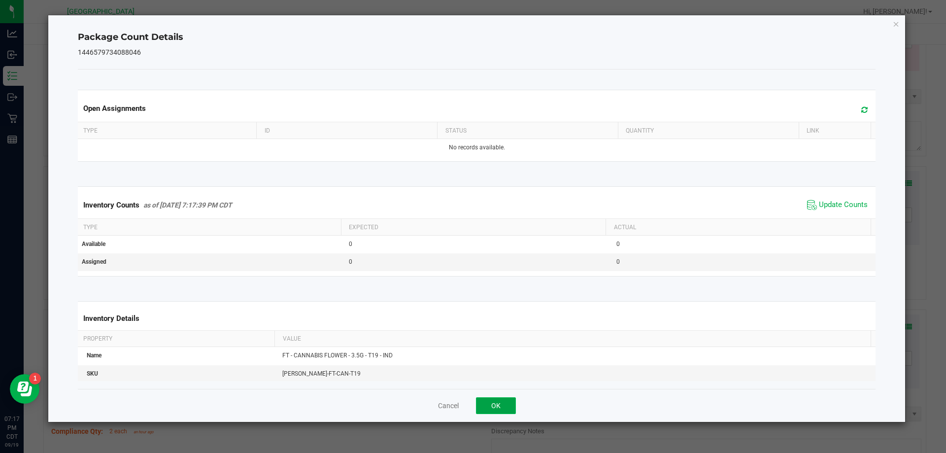
click at [488, 408] on button "OK" at bounding box center [496, 405] width 40 height 17
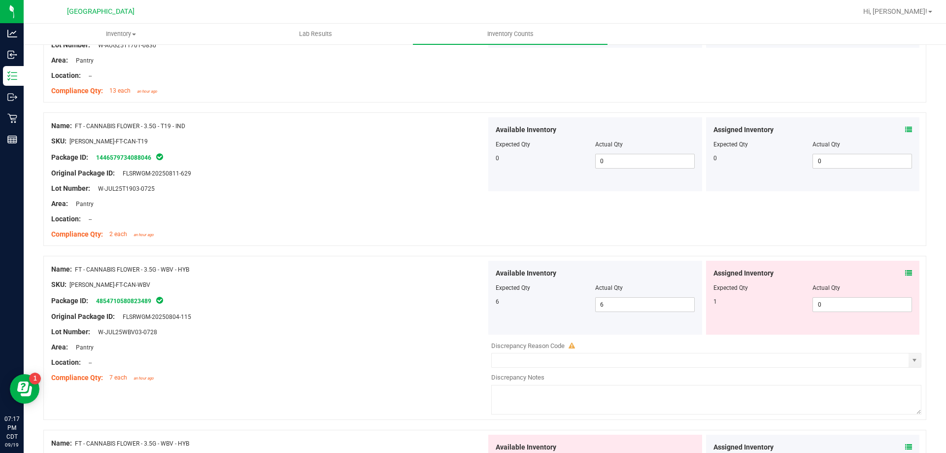
scroll to position [937, 0]
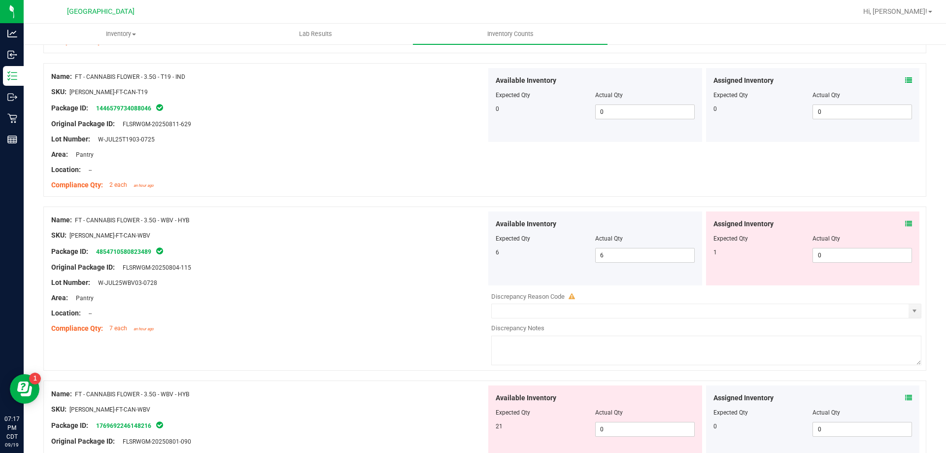
click at [906, 225] on icon at bounding box center [909, 223] width 7 height 7
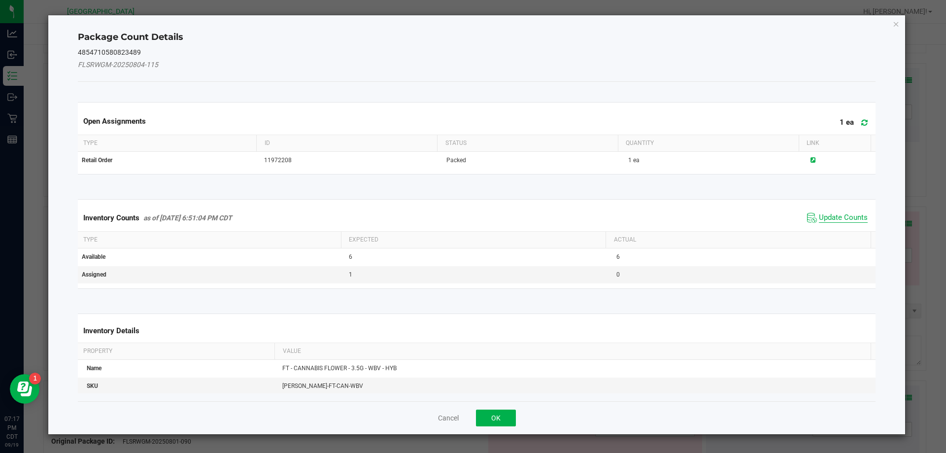
click at [837, 215] on span "Update Counts" at bounding box center [843, 218] width 49 height 10
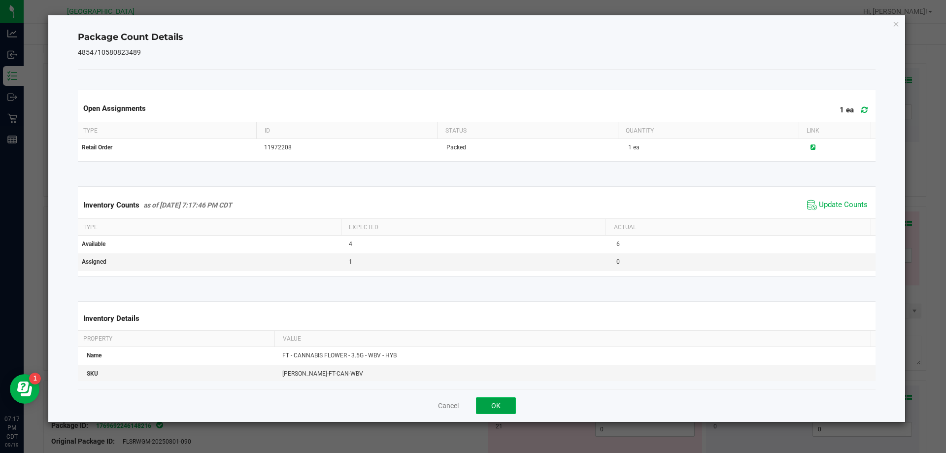
click at [487, 403] on button "OK" at bounding box center [496, 405] width 40 height 17
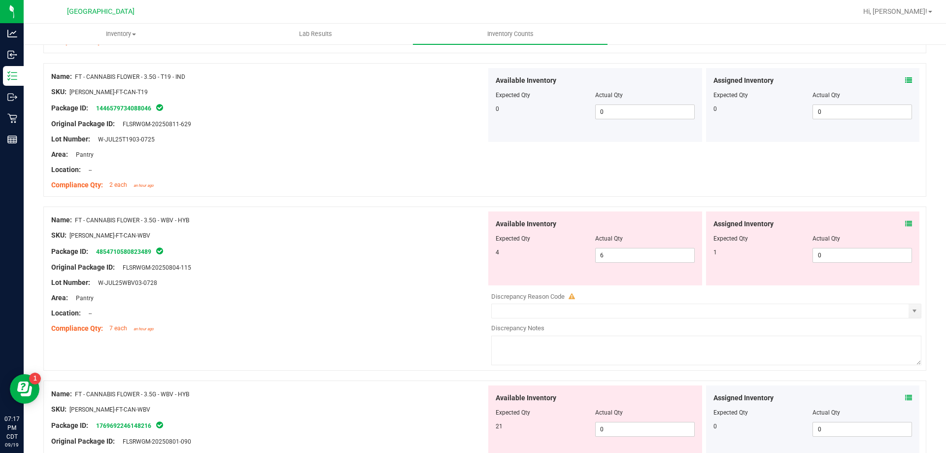
click at [906, 224] on icon at bounding box center [909, 223] width 7 height 7
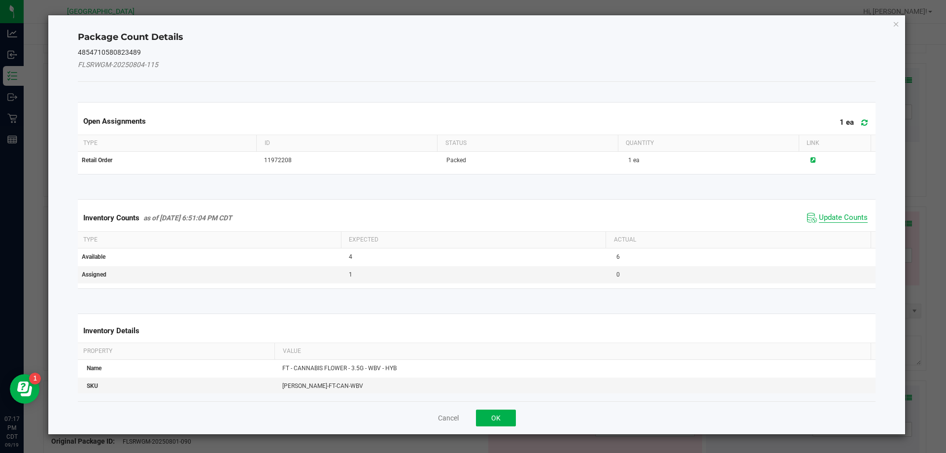
click at [839, 215] on span "Update Counts" at bounding box center [843, 218] width 49 height 10
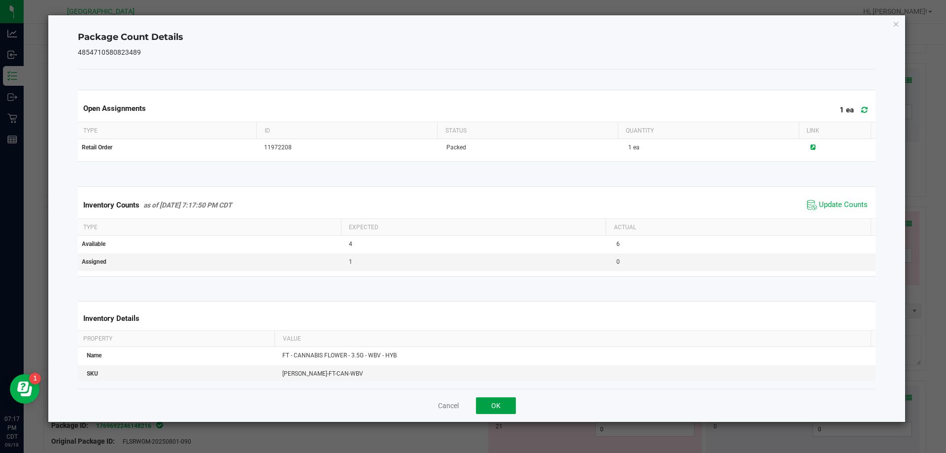
click at [497, 403] on button "OK" at bounding box center [496, 405] width 40 height 17
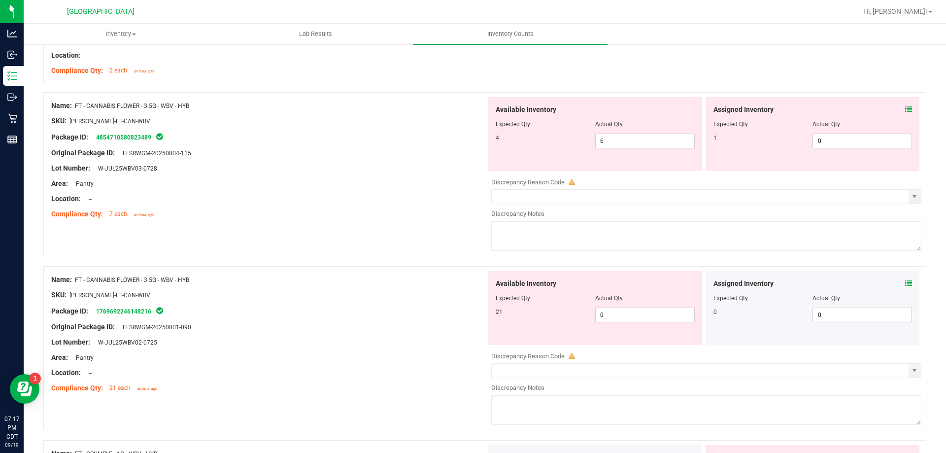
scroll to position [1085, 0]
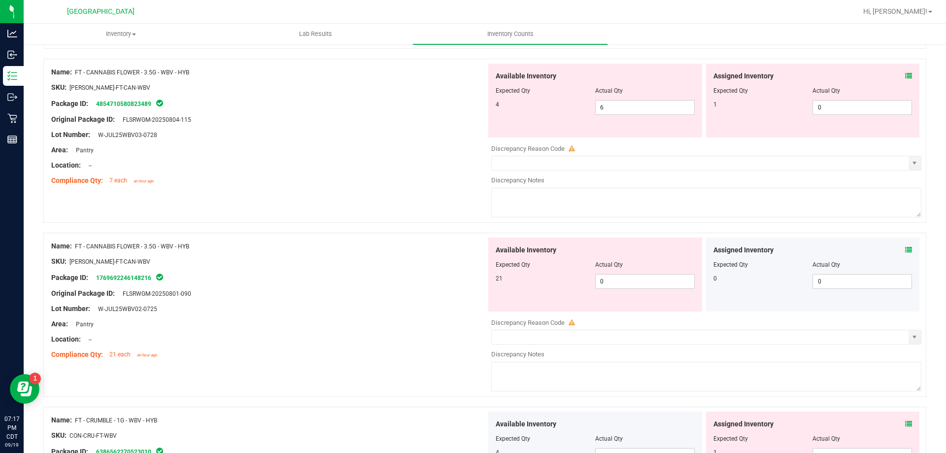
click at [906, 249] on icon at bounding box center [909, 249] width 7 height 7
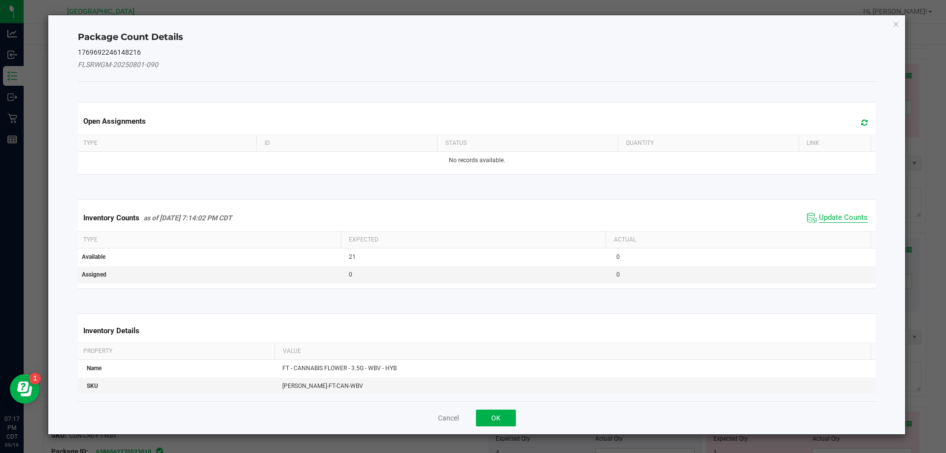
click at [849, 216] on span "Update Counts" at bounding box center [843, 218] width 49 height 10
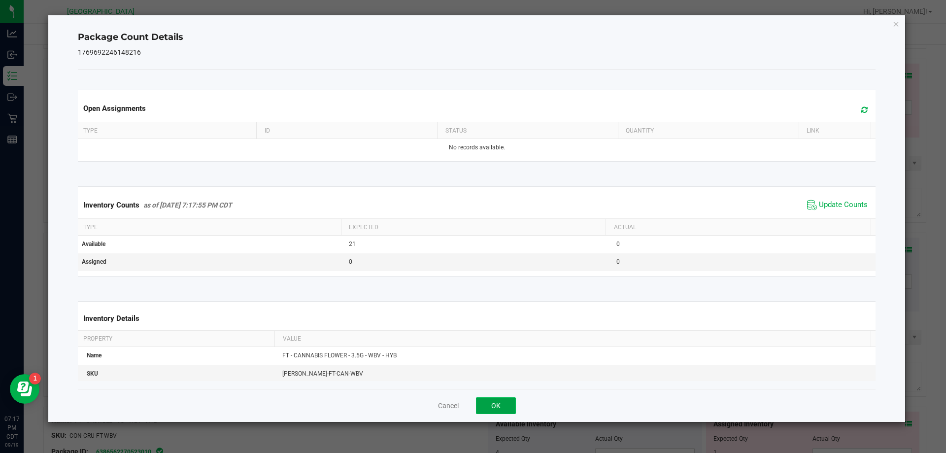
click at [503, 403] on button "OK" at bounding box center [496, 405] width 40 height 17
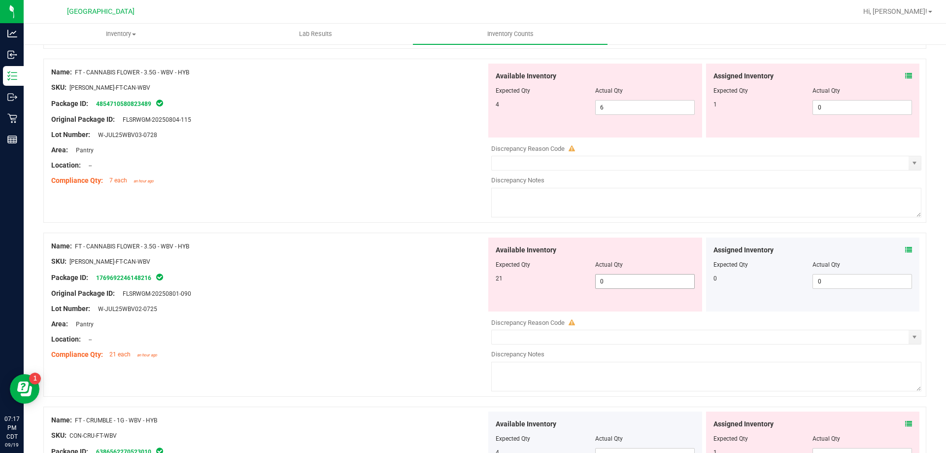
scroll to position [1035, 0]
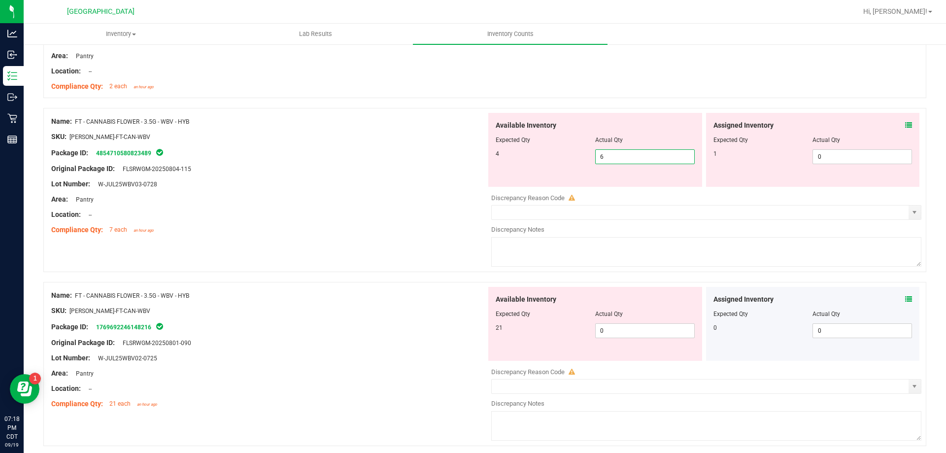
drag, startPoint x: 624, startPoint y: 155, endPoint x: 377, endPoint y: 181, distance: 248.8
click at [386, 178] on div "Name: FT - CANNABIS FLOWER - 3.5G - WBV - HYB SKU: FLO-BUD-FT-CAN-WBV Package I…" at bounding box center [484, 190] width 883 height 164
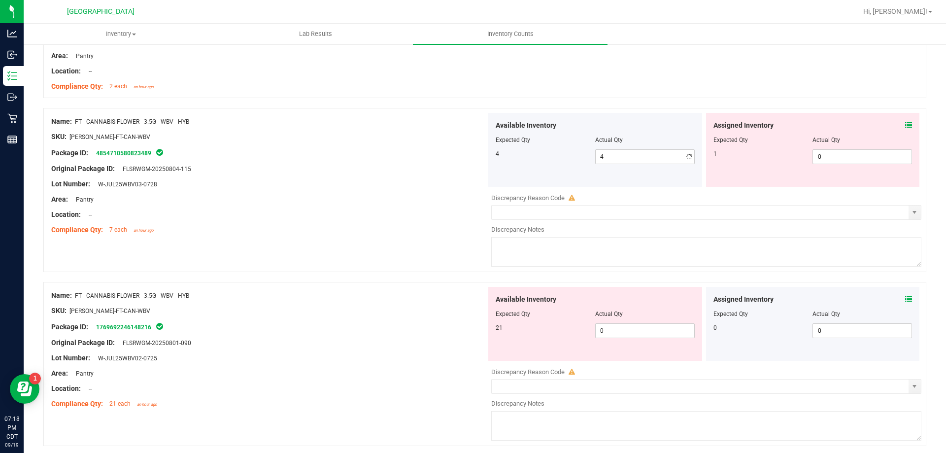
click at [318, 219] on div "Location: --" at bounding box center [268, 215] width 435 height 10
drag, startPoint x: 634, startPoint y: 332, endPoint x: 388, endPoint y: 334, distance: 246.0
click at [388, 334] on div "Name: FT - CANNABIS FLOWER - 3.5G - WBV - HYB SKU: FLO-BUD-FT-CAN-WBV Package I…" at bounding box center [484, 364] width 883 height 164
drag, startPoint x: 302, startPoint y: 268, endPoint x: 309, endPoint y: 266, distance: 7.8
click at [304, 267] on div "Name: FT - CANNABIS FLOWER - 3.5G - WBV - HYB SKU: FLO-BUD-FT-CAN-WBV Package I…" at bounding box center [484, 190] width 883 height 164
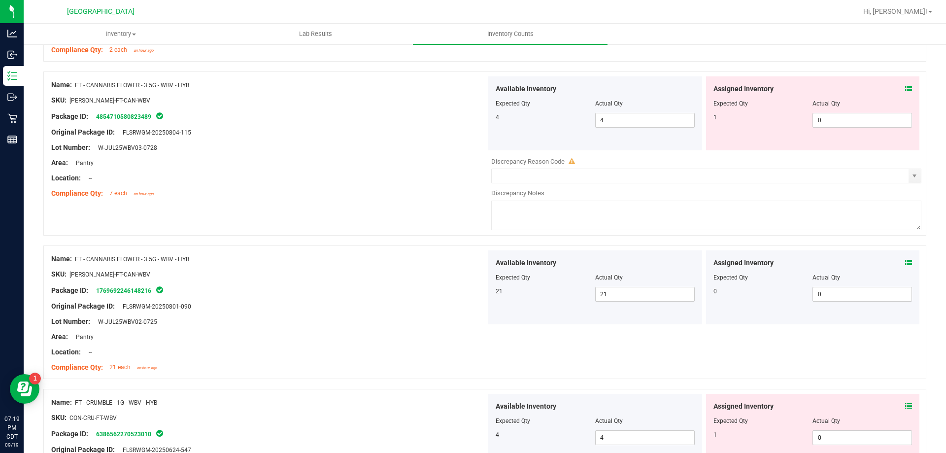
scroll to position [1134, 0]
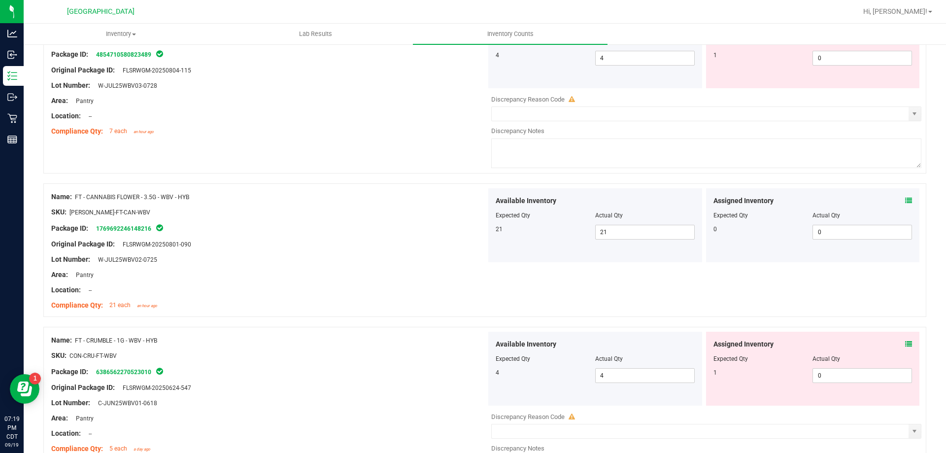
click at [906, 341] on icon at bounding box center [909, 344] width 7 height 7
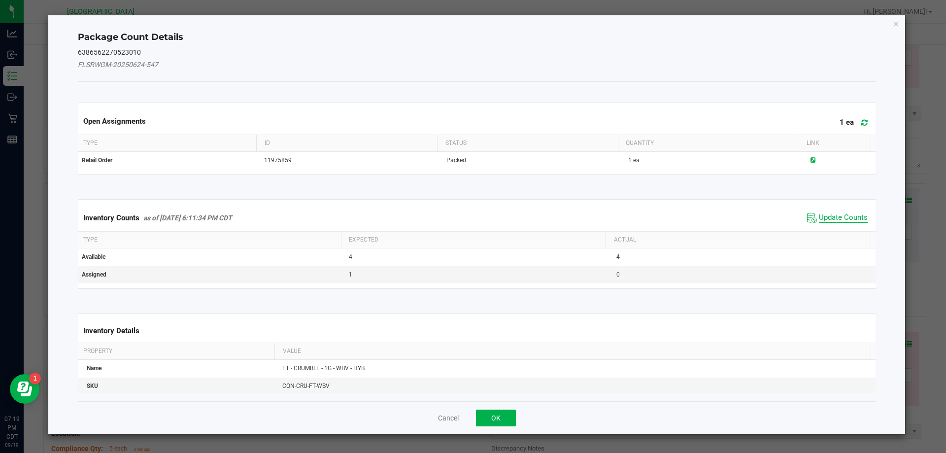
click at [842, 222] on span "Update Counts" at bounding box center [843, 218] width 49 height 10
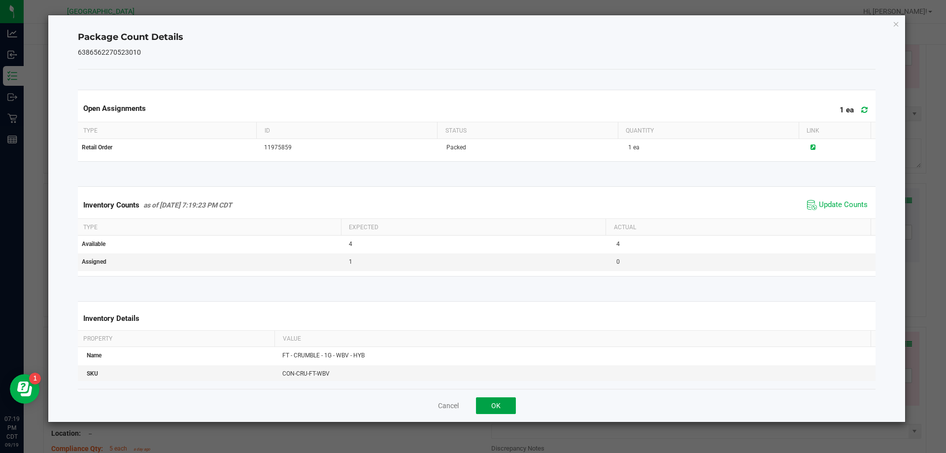
click at [494, 407] on button "OK" at bounding box center [496, 405] width 40 height 17
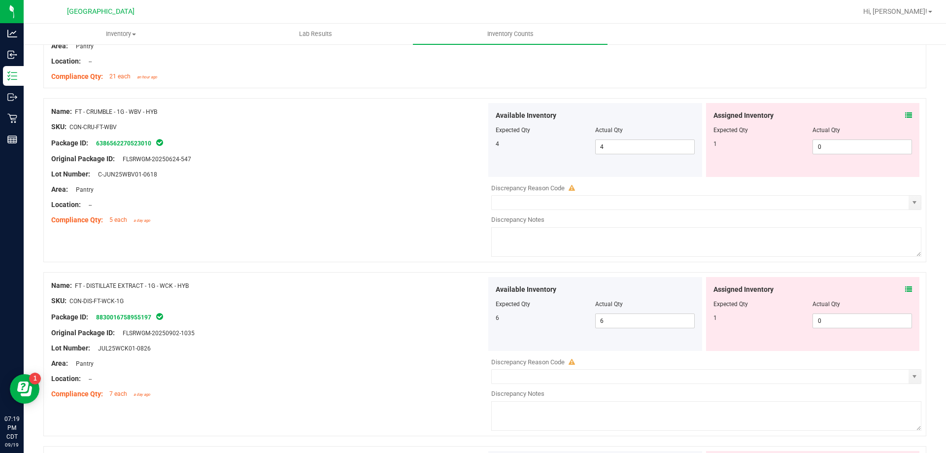
scroll to position [1380, 0]
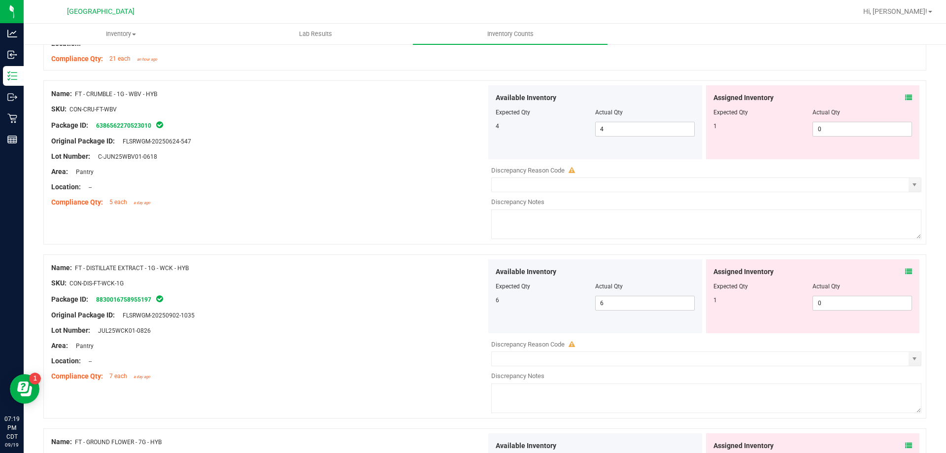
click at [906, 271] on icon at bounding box center [909, 271] width 7 height 7
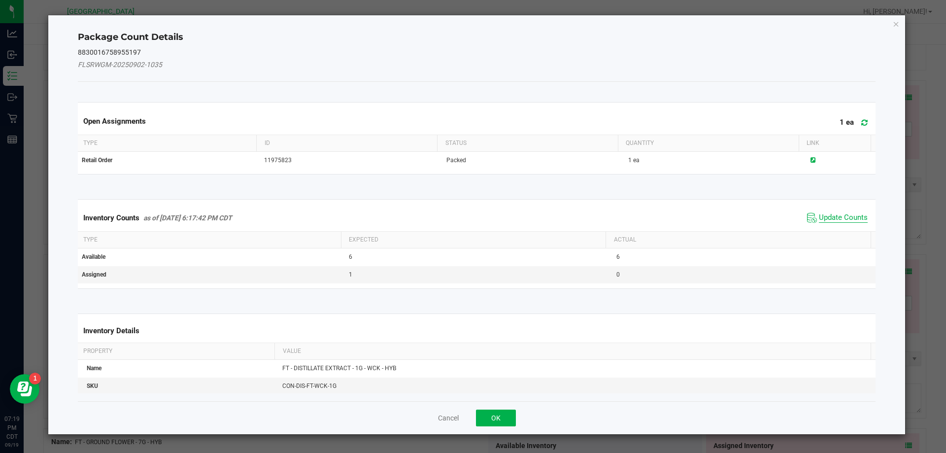
click at [836, 219] on span "Update Counts" at bounding box center [843, 218] width 49 height 10
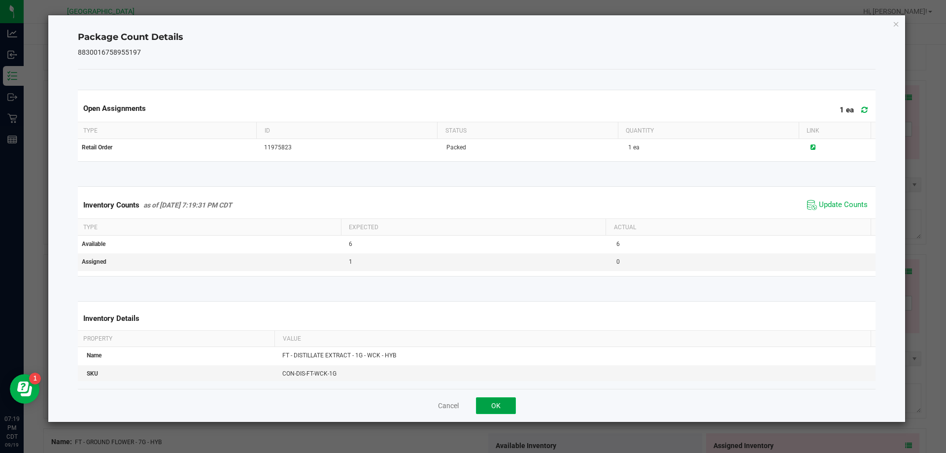
click at [498, 403] on button "OK" at bounding box center [496, 405] width 40 height 17
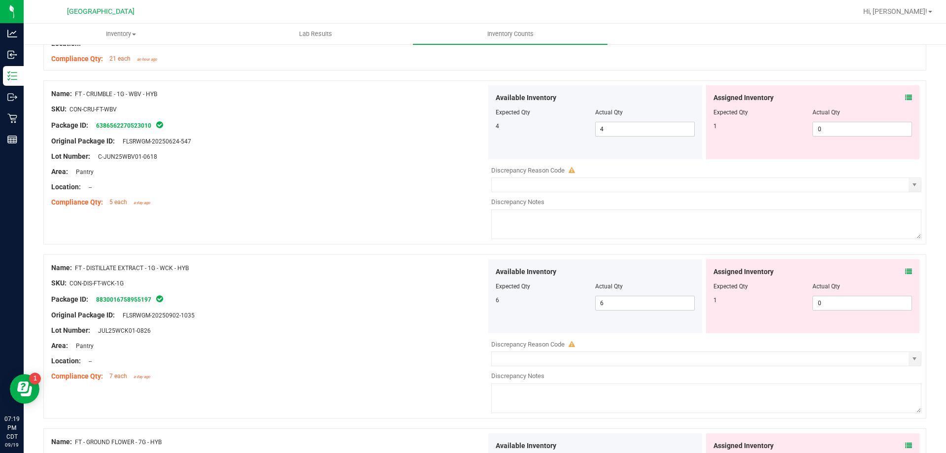
scroll to position [1528, 0]
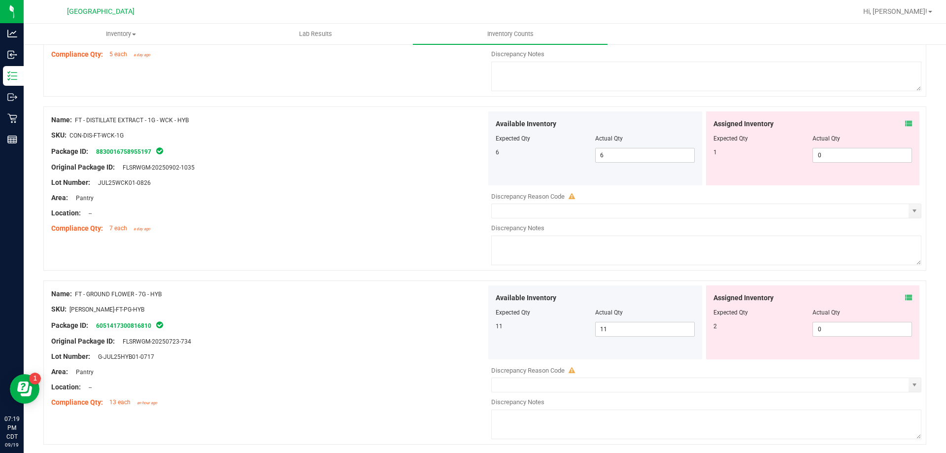
click at [906, 298] on icon at bounding box center [909, 297] width 7 height 7
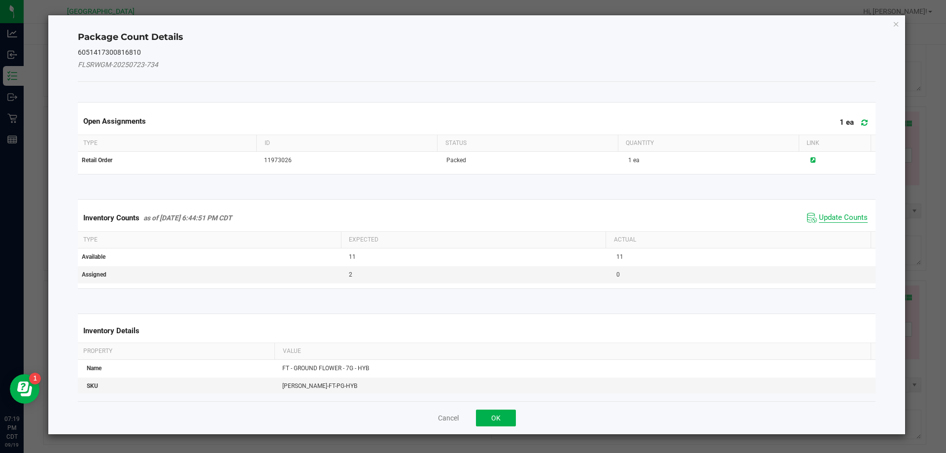
click at [837, 221] on span "Update Counts" at bounding box center [843, 218] width 49 height 10
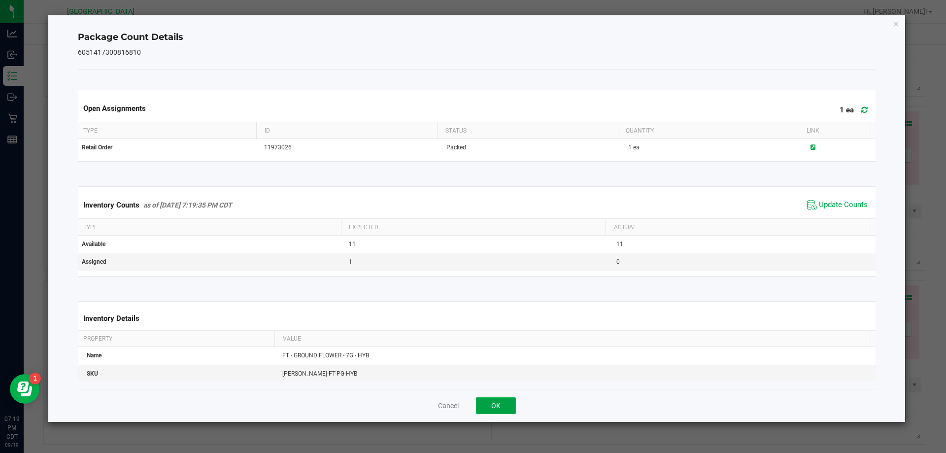
drag, startPoint x: 495, startPoint y: 403, endPoint x: 501, endPoint y: 405, distance: 5.6
click at [496, 403] on button "OK" at bounding box center [496, 405] width 40 height 17
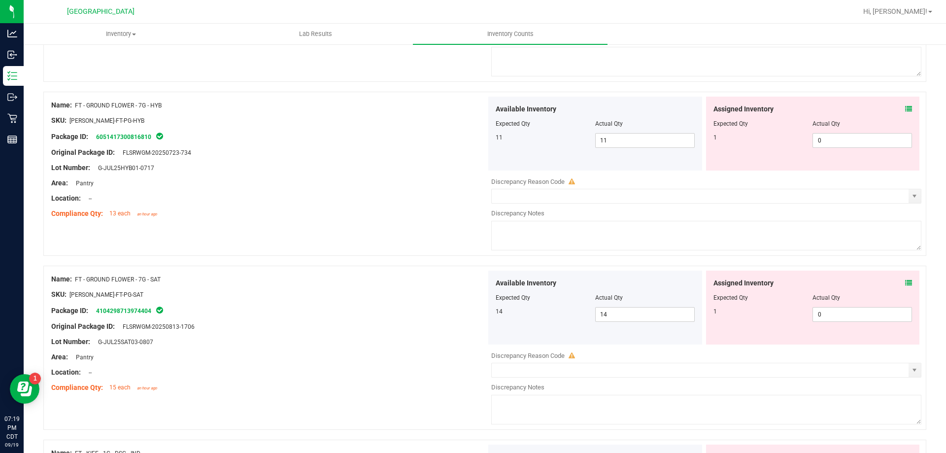
scroll to position [1725, 0]
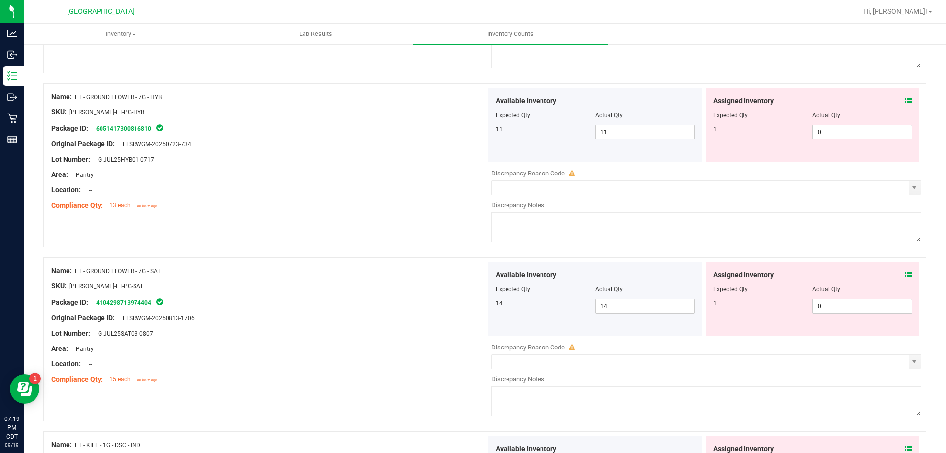
click at [906, 275] on icon at bounding box center [909, 274] width 7 height 7
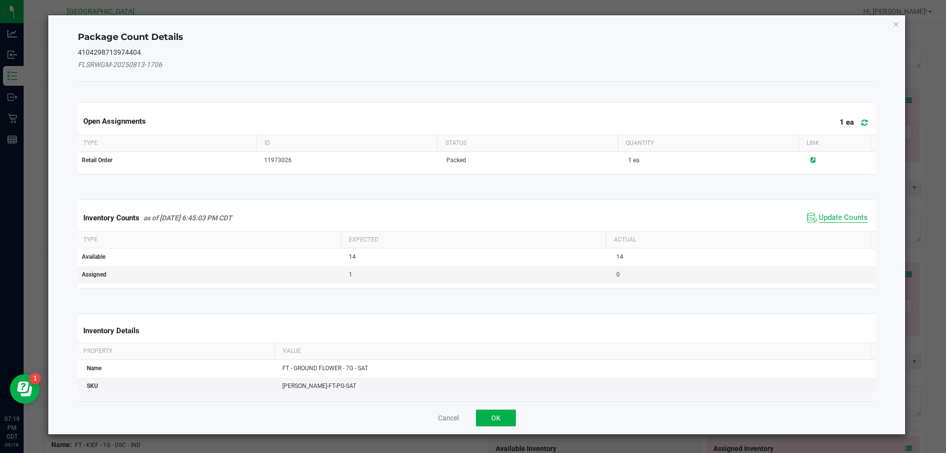
click at [845, 216] on span "Update Counts" at bounding box center [843, 218] width 49 height 10
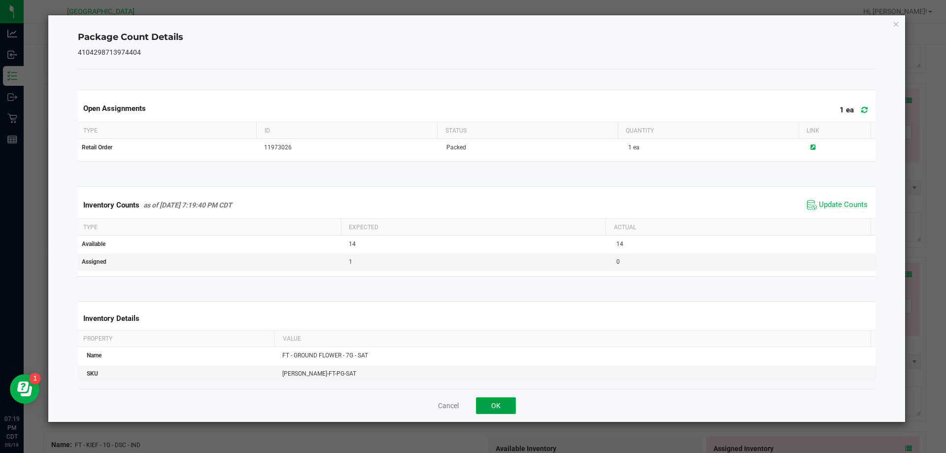
click at [507, 398] on button "OK" at bounding box center [496, 405] width 40 height 17
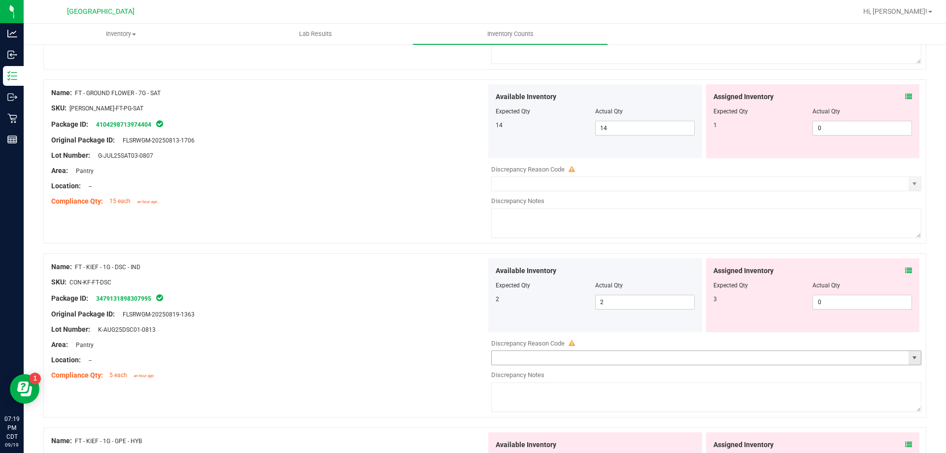
scroll to position [1923, 0]
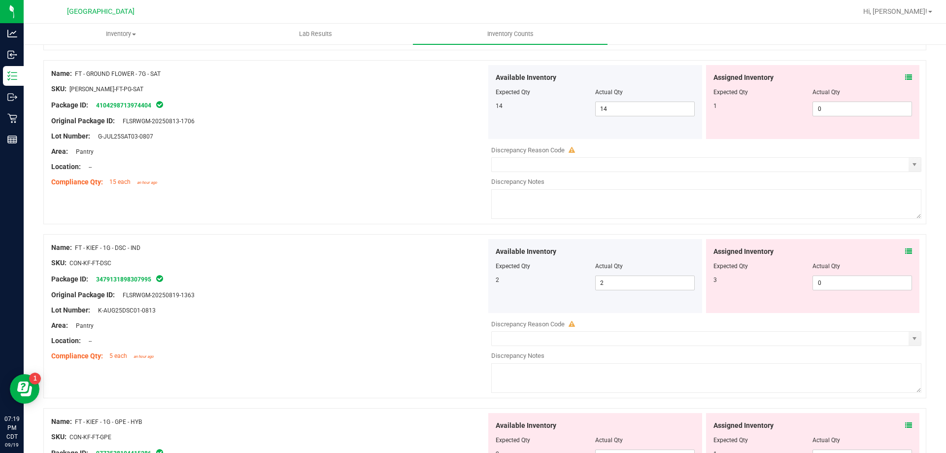
click at [906, 251] on div "Assigned Inventory Expected Qty Actual Qty 3 0 0" at bounding box center [813, 276] width 214 height 74
click at [906, 251] on icon at bounding box center [909, 251] width 7 height 7
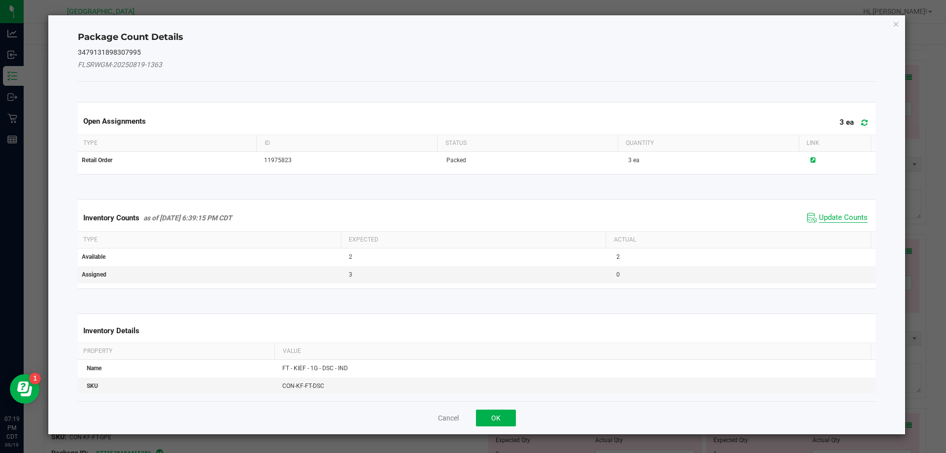
click at [829, 213] on span "Update Counts" at bounding box center [843, 218] width 49 height 10
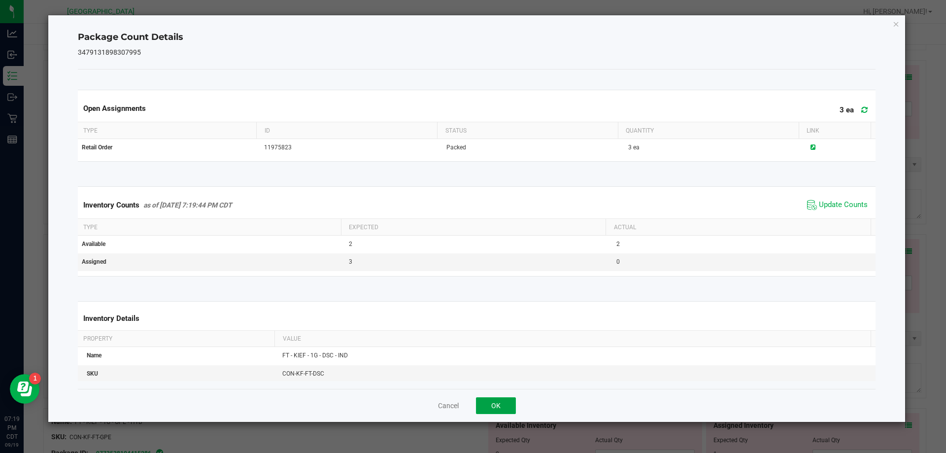
click at [487, 408] on button "OK" at bounding box center [496, 405] width 40 height 17
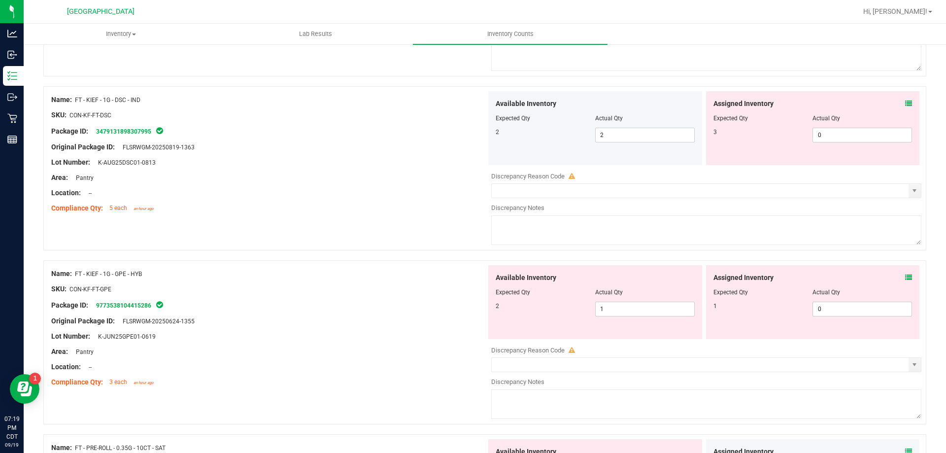
scroll to position [2169, 0]
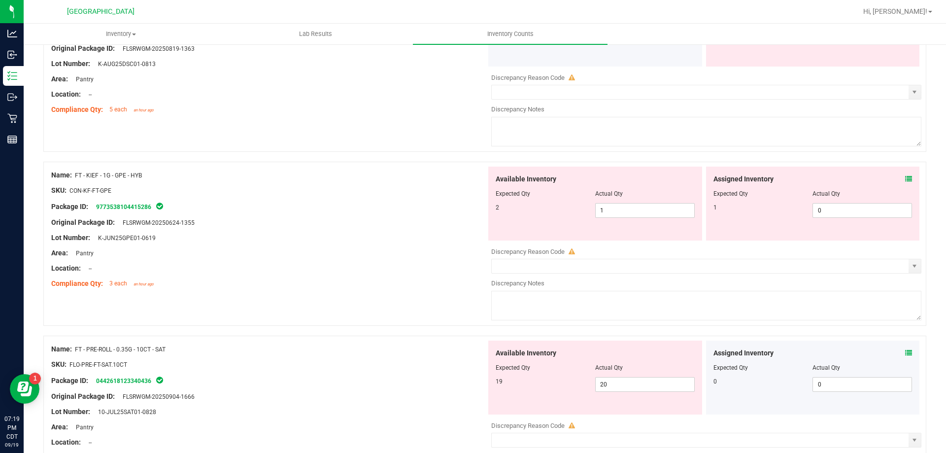
click at [906, 182] on span at bounding box center [909, 179] width 7 height 10
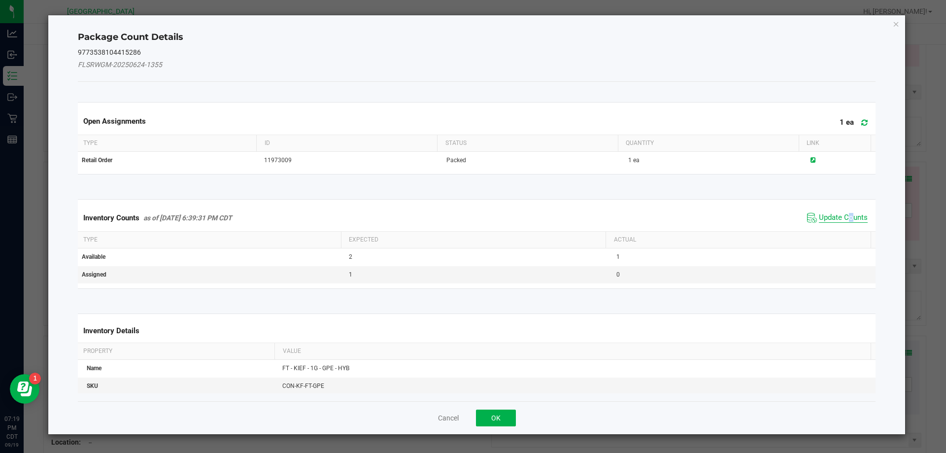
click at [844, 214] on span "Update Counts" at bounding box center [843, 218] width 49 height 10
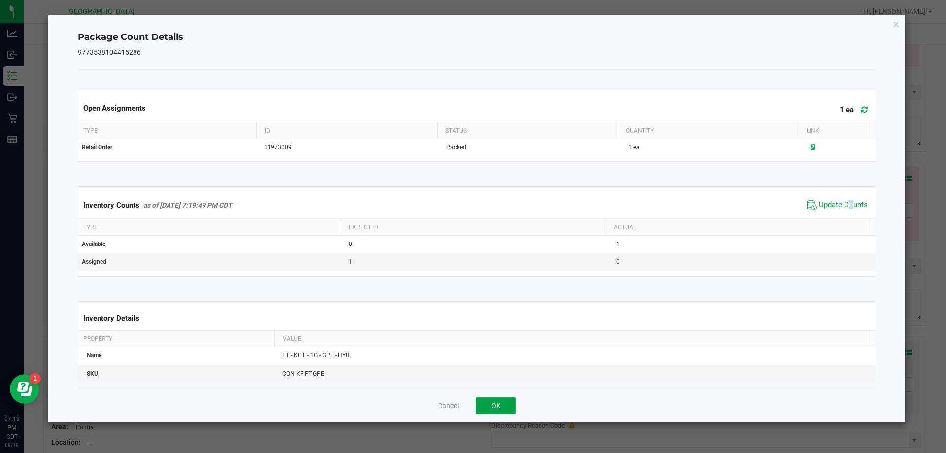
click at [504, 404] on button "OK" at bounding box center [496, 405] width 40 height 17
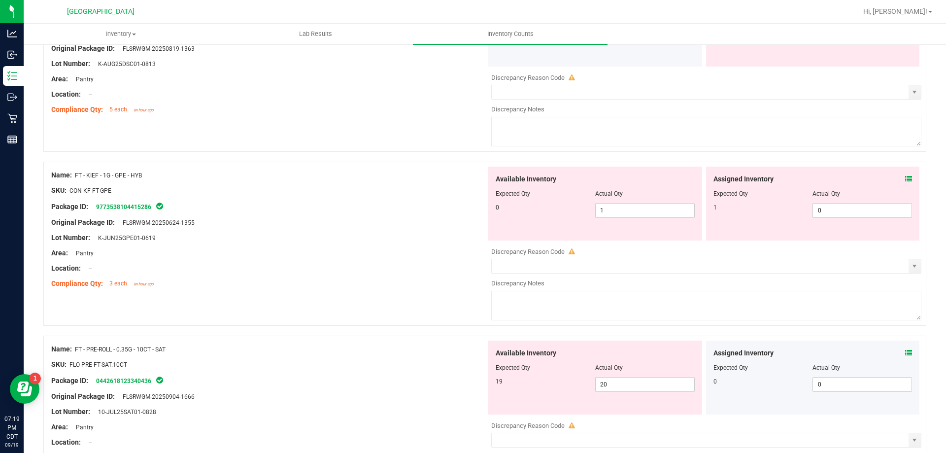
click at [906, 181] on icon at bounding box center [909, 178] width 7 height 7
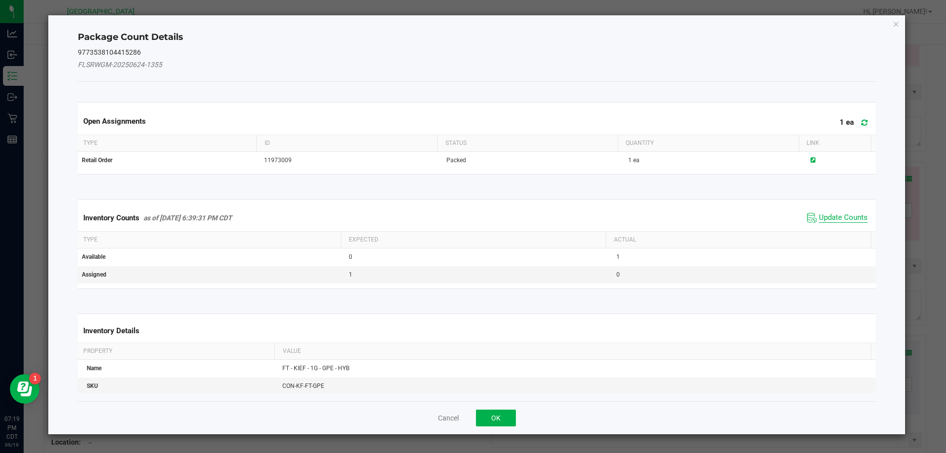
click at [844, 217] on span "Update Counts" at bounding box center [843, 218] width 49 height 10
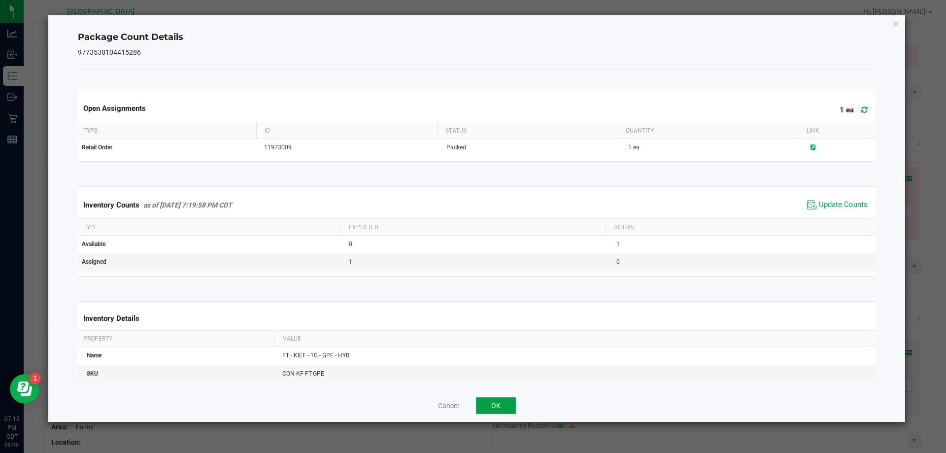
click at [508, 404] on button "OK" at bounding box center [496, 405] width 40 height 17
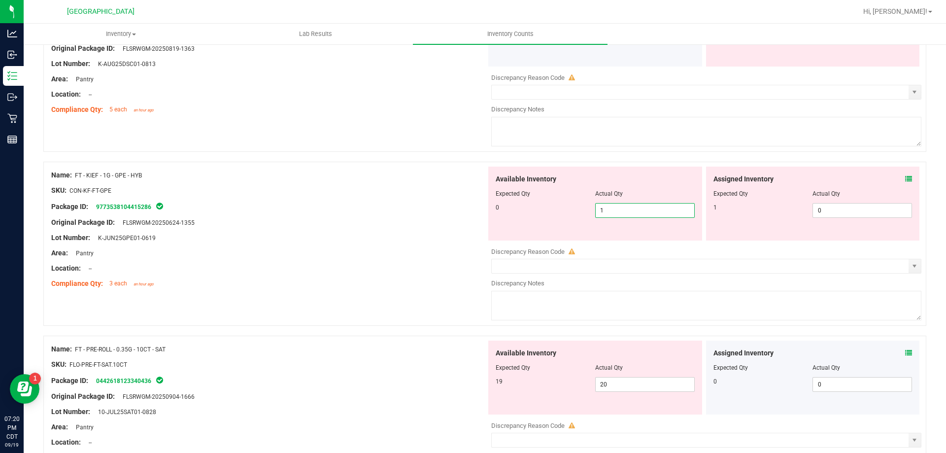
drag, startPoint x: 645, startPoint y: 210, endPoint x: 340, endPoint y: 216, distance: 304.7
click at [342, 216] on div "Name: FT - KIEF - 1G - GPE - HYB SKU: CON-KF-FT-GPE Package ID: 977353810441528…" at bounding box center [484, 244] width 883 height 164
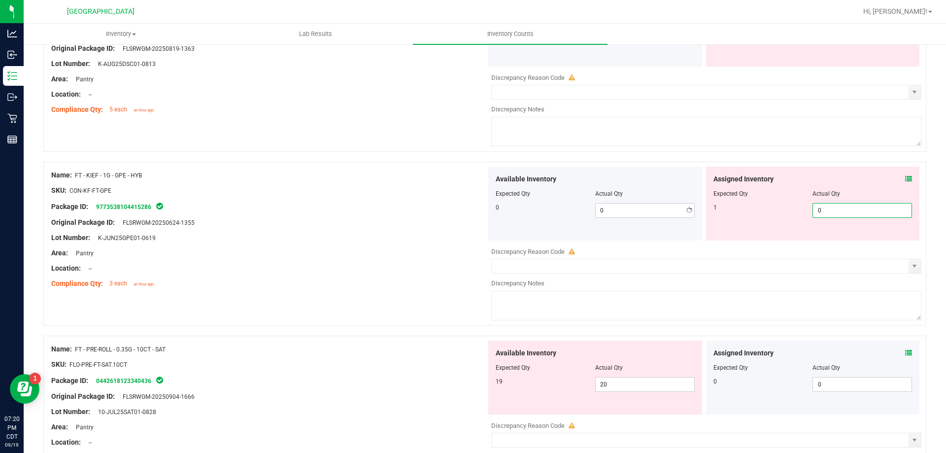
drag, startPoint x: 872, startPoint y: 210, endPoint x: 638, endPoint y: 236, distance: 235.1
click at [640, 237] on div "Available Inventory Expected Qty Actual Qty 0 0 0 0 0" at bounding box center [704, 204] width 435 height 74
click at [414, 209] on div "Package ID: 9773538104415286" at bounding box center [268, 207] width 435 height 12
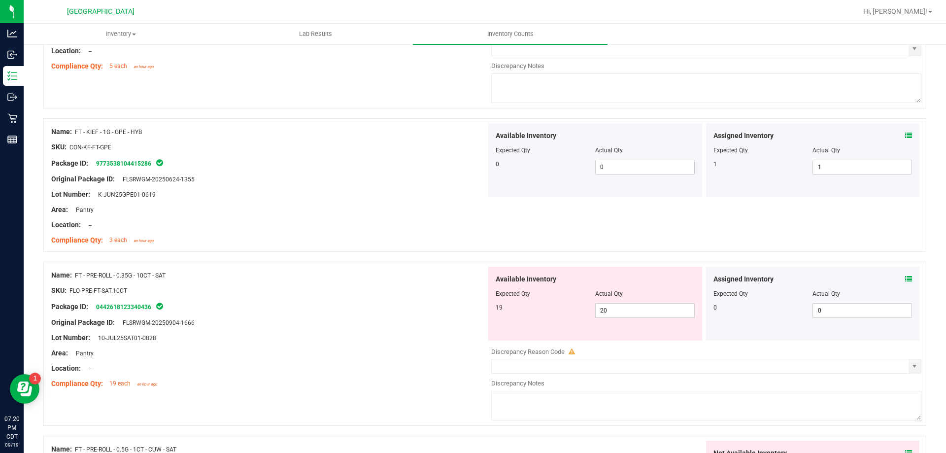
scroll to position [2268, 0]
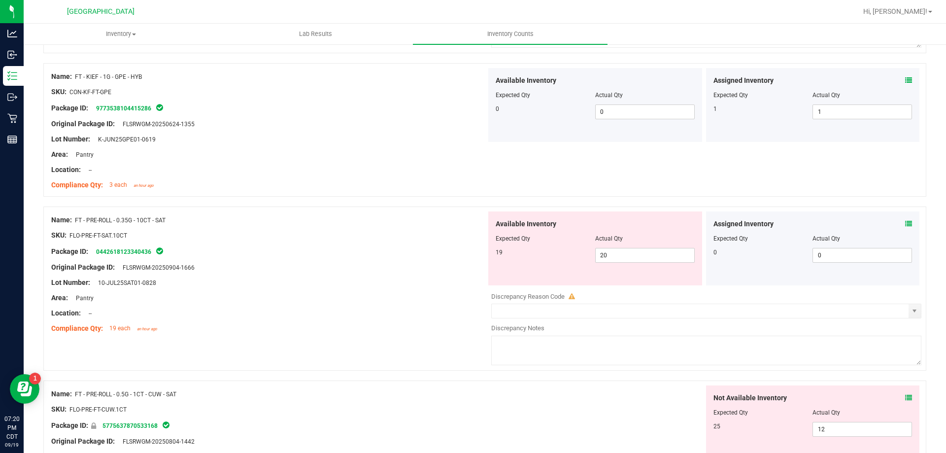
click at [906, 226] on icon at bounding box center [909, 223] width 7 height 7
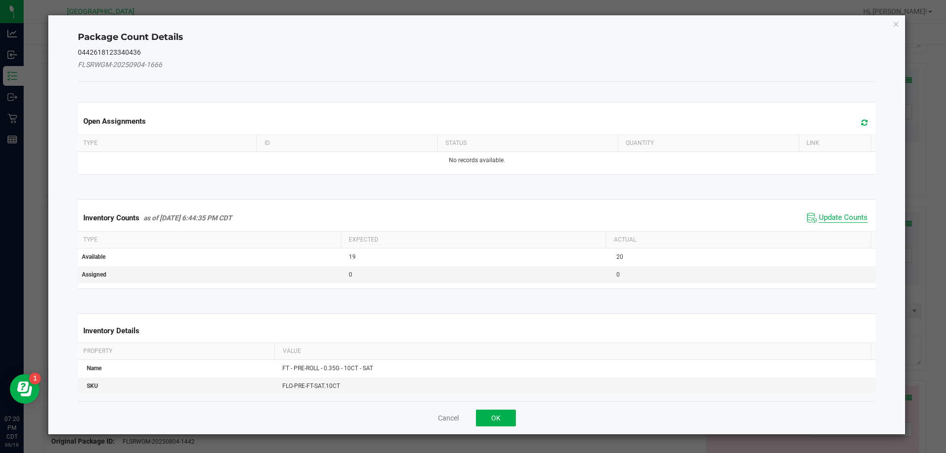
click at [835, 217] on span "Update Counts" at bounding box center [843, 218] width 49 height 10
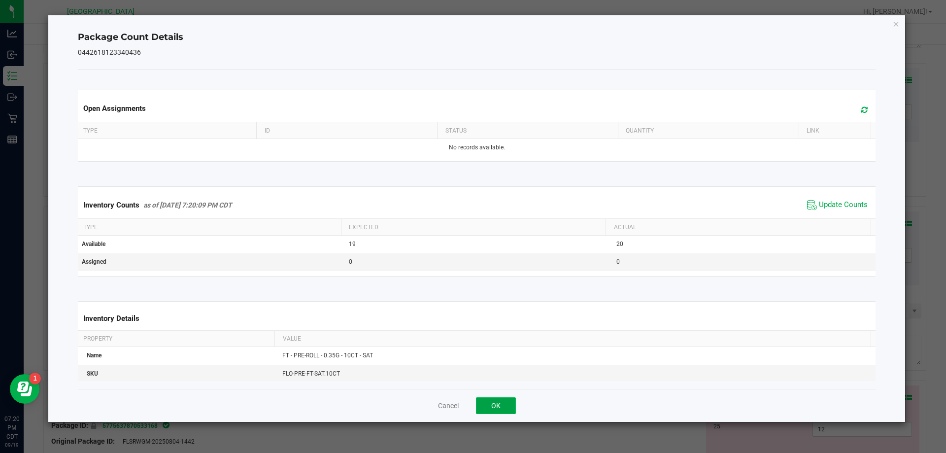
click at [492, 402] on button "OK" at bounding box center [496, 405] width 40 height 17
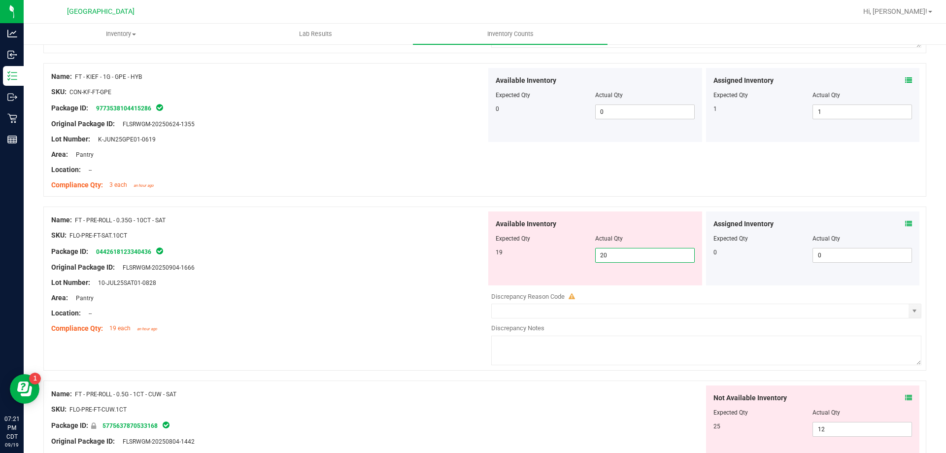
drag, startPoint x: 642, startPoint y: 255, endPoint x: 410, endPoint y: 286, distance: 233.7
click at [421, 282] on div "Name: FT - PRE-ROLL - 0.35G - 10CT - SAT SKU: FLO-PRE-FT-SAT.10CT Package ID: 0…" at bounding box center [484, 289] width 883 height 164
click at [359, 269] on div "Original Package ID: FLSRWGM-20250904-1666" at bounding box center [268, 267] width 435 height 10
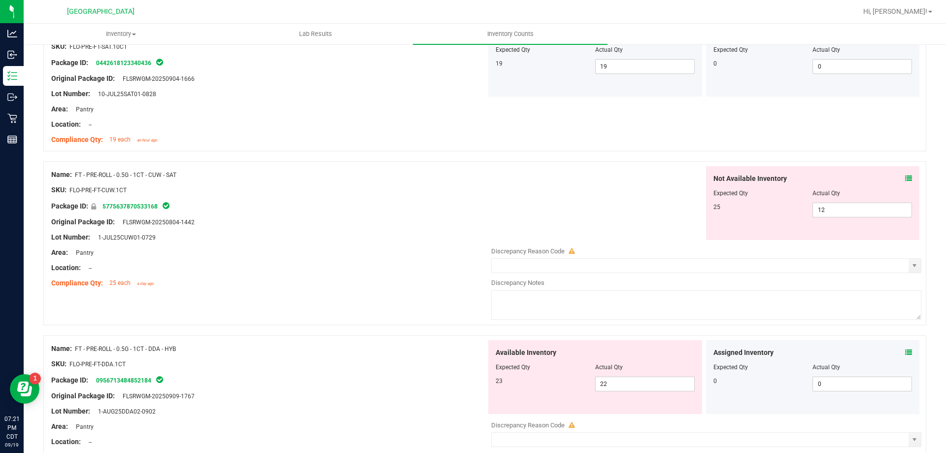
scroll to position [2465, 0]
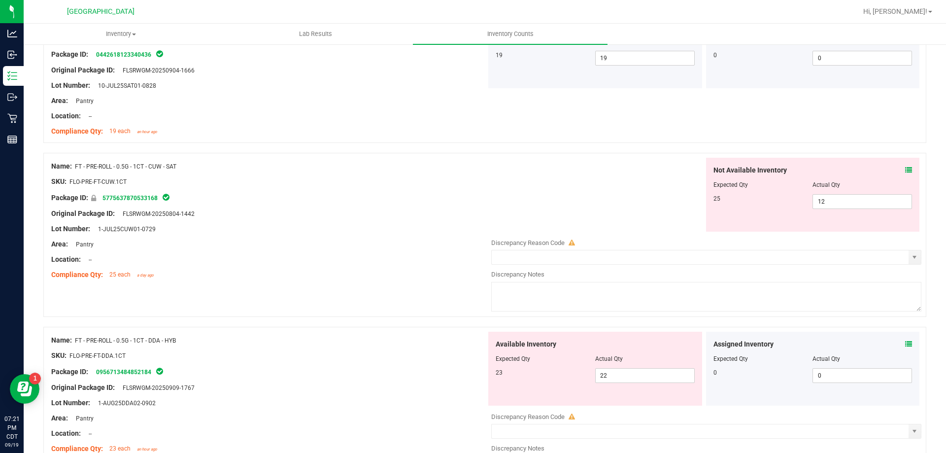
click at [906, 169] on icon at bounding box center [909, 170] width 7 height 7
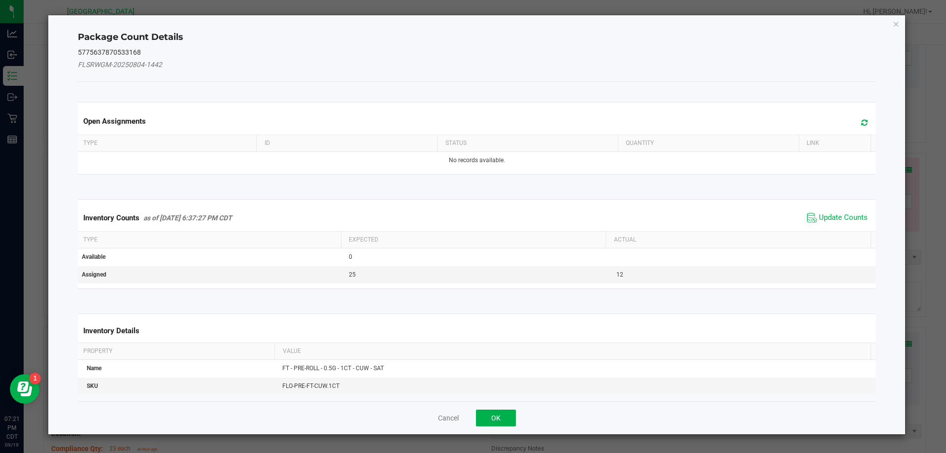
click at [834, 212] on span "Update Counts" at bounding box center [838, 217] width 66 height 15
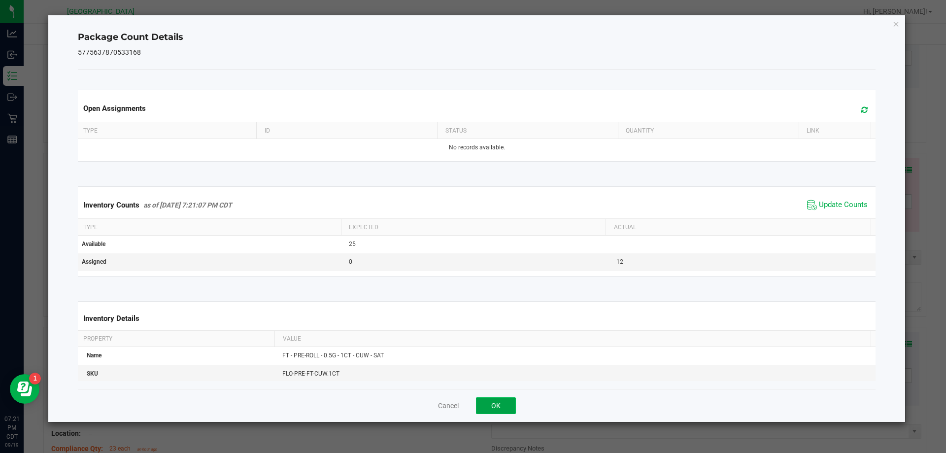
click at [503, 400] on button "OK" at bounding box center [496, 405] width 40 height 17
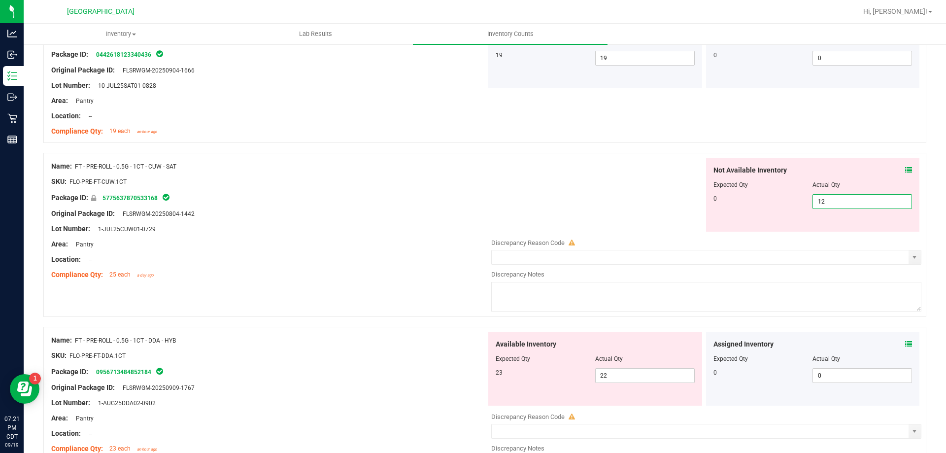
drag, startPoint x: 846, startPoint y: 203, endPoint x: 608, endPoint y: 215, distance: 238.9
click at [608, 215] on div "Not Available Inventory Expected Qty Actual Qty 0 12 12" at bounding box center [704, 195] width 435 height 74
click at [601, 214] on div "Not Available Inventory Expected Qty Actual Qty 0 0 0" at bounding box center [704, 195] width 435 height 74
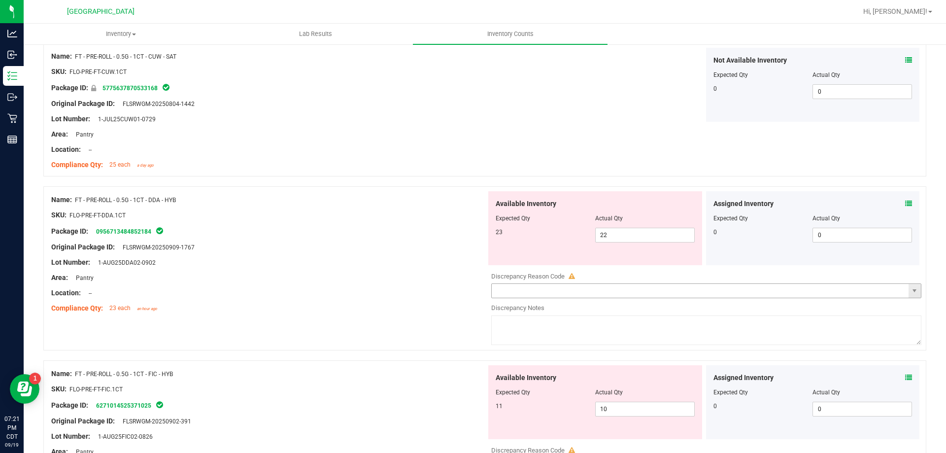
scroll to position [2613, 0]
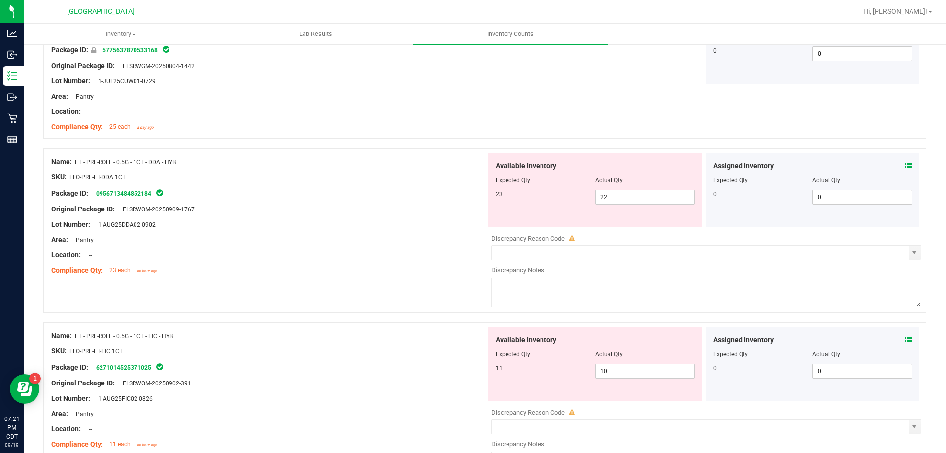
click at [906, 164] on icon at bounding box center [909, 165] width 7 height 7
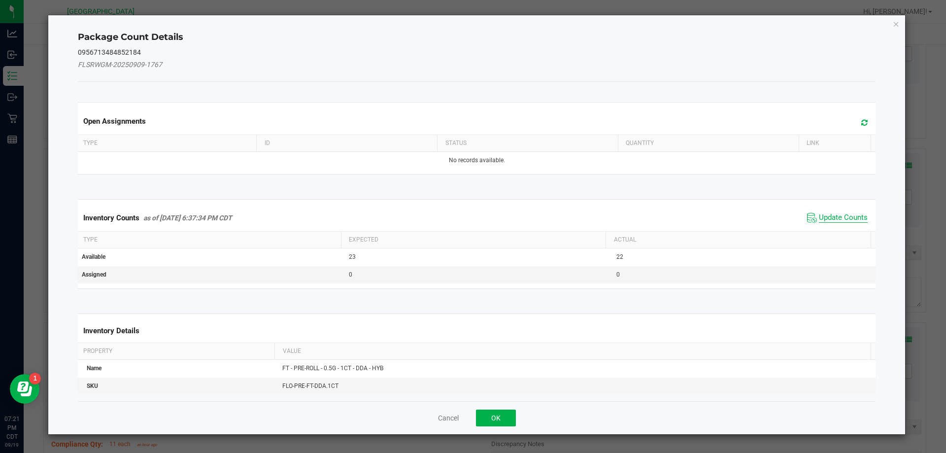
drag, startPoint x: 839, startPoint y: 208, endPoint x: 829, endPoint y: 222, distance: 16.7
click at [838, 213] on div "Inventory Counts as of Sep 19, 2025 6:37:34 PM CDT Update Counts" at bounding box center [477, 218] width 803 height 27
click at [829, 222] on span "Update Counts" at bounding box center [843, 218] width 49 height 10
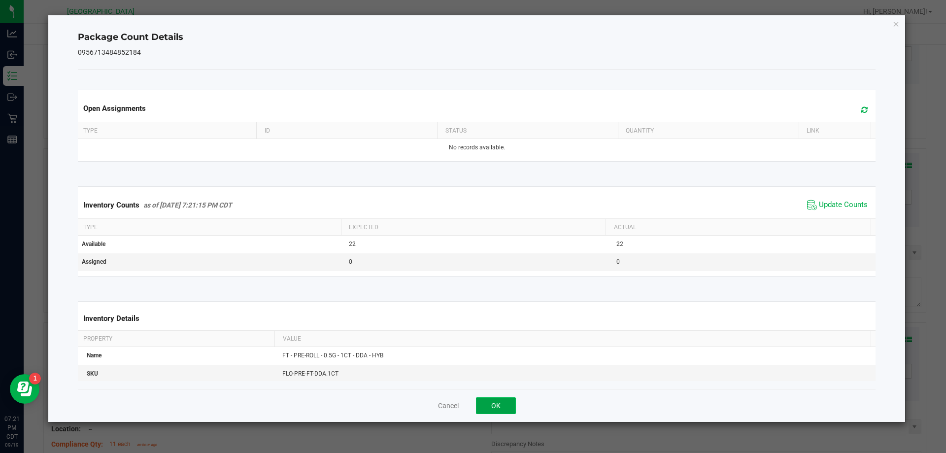
click at [488, 411] on button "OK" at bounding box center [496, 405] width 40 height 17
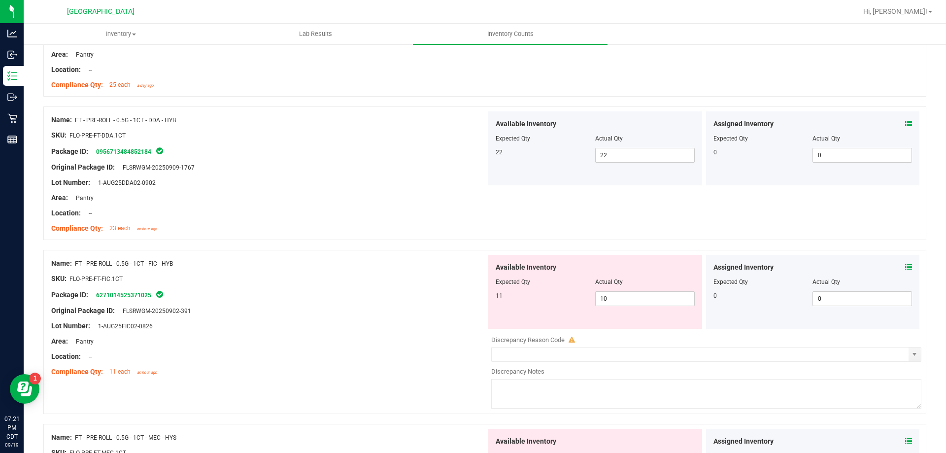
scroll to position [2711, 0]
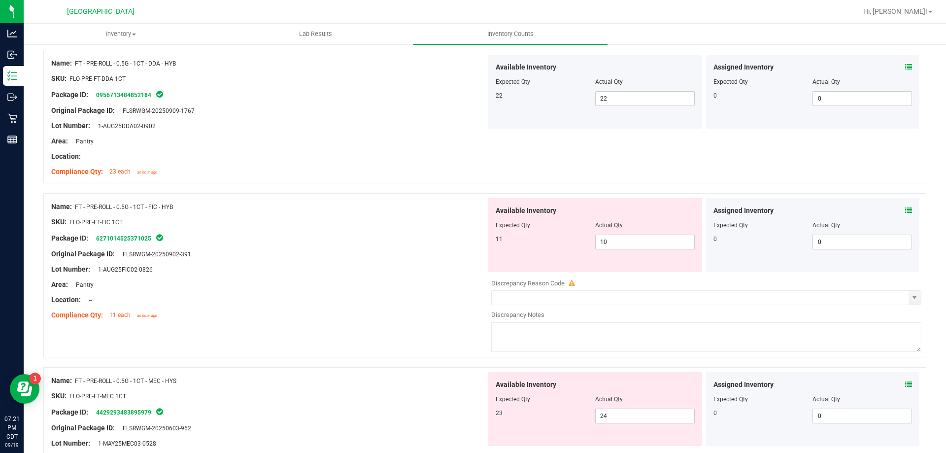
click at [906, 211] on icon at bounding box center [909, 210] width 7 height 7
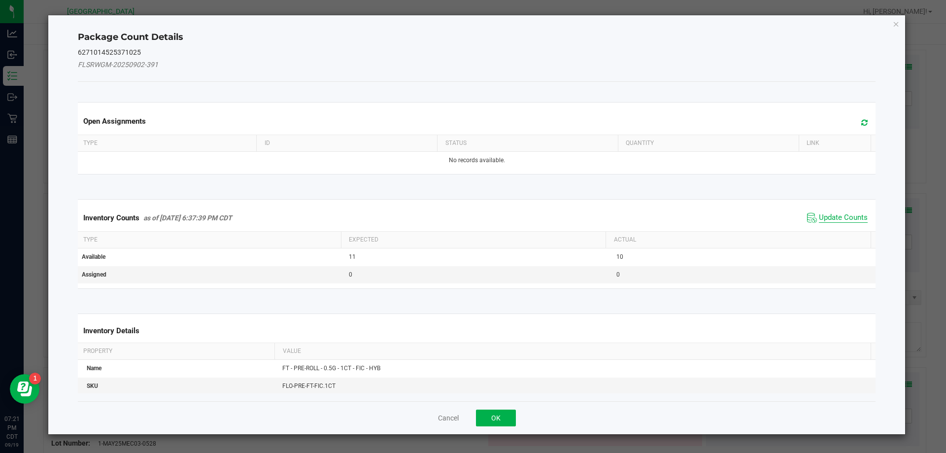
click at [836, 218] on span "Update Counts" at bounding box center [843, 218] width 49 height 10
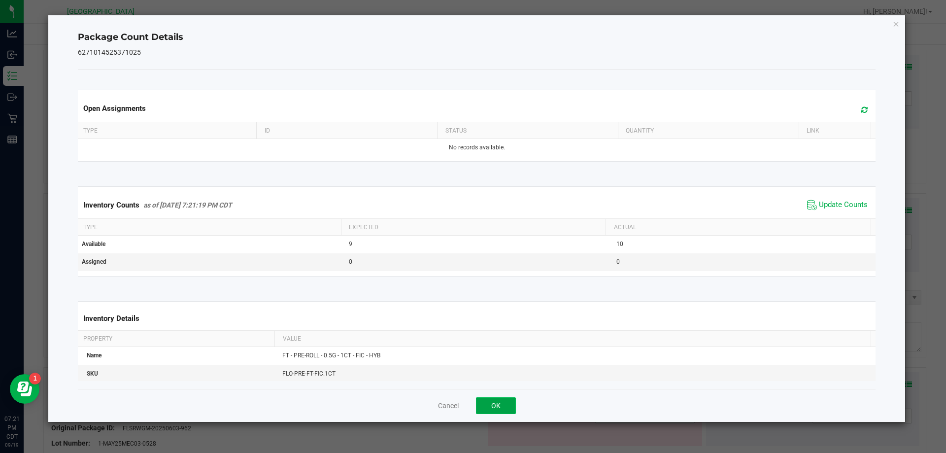
click at [508, 408] on button "OK" at bounding box center [496, 405] width 40 height 17
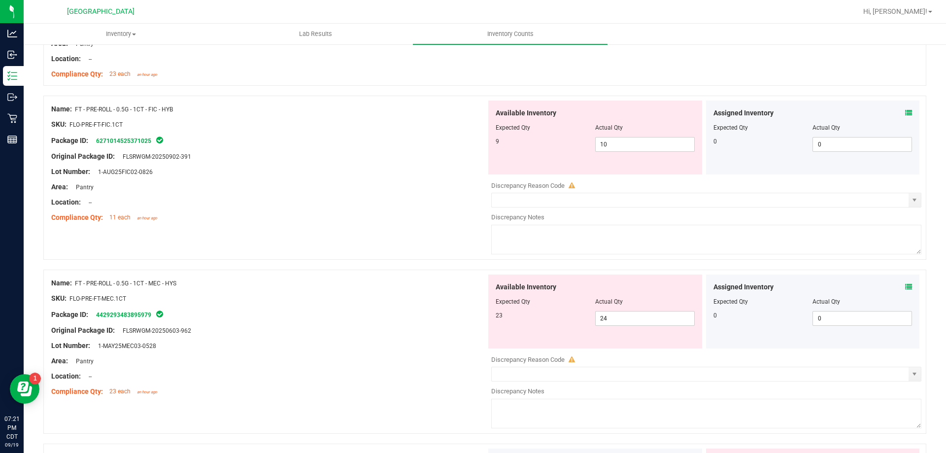
scroll to position [2810, 0]
drag, startPoint x: 636, startPoint y: 139, endPoint x: 377, endPoint y: 173, distance: 261.6
click at [377, 173] on div "Name: FT - PRE-ROLL - 0.5G - 1CT - FIC - HYB SKU: FLO-PRE-FT-FIC.1CT Package ID…" at bounding box center [484, 177] width 883 height 164
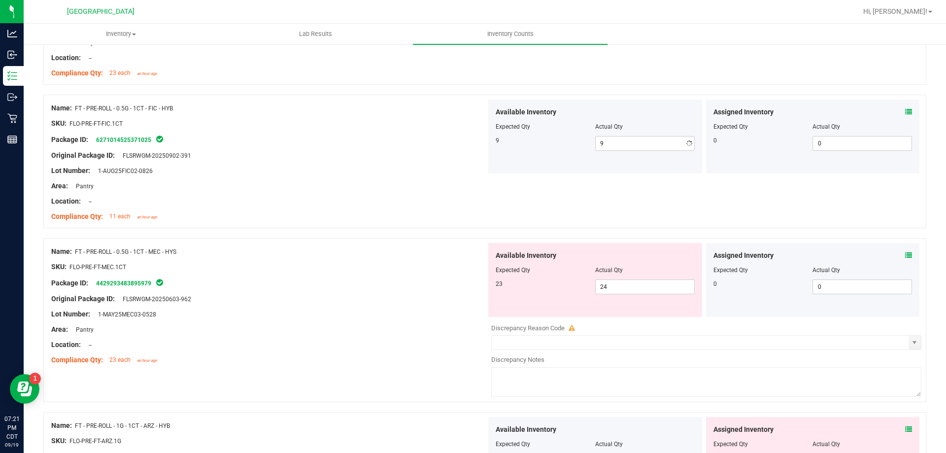
click at [377, 173] on div "Lot Number: 1-AUG25FIC02-0826" at bounding box center [268, 171] width 435 height 10
click at [906, 256] on icon at bounding box center [909, 255] width 7 height 7
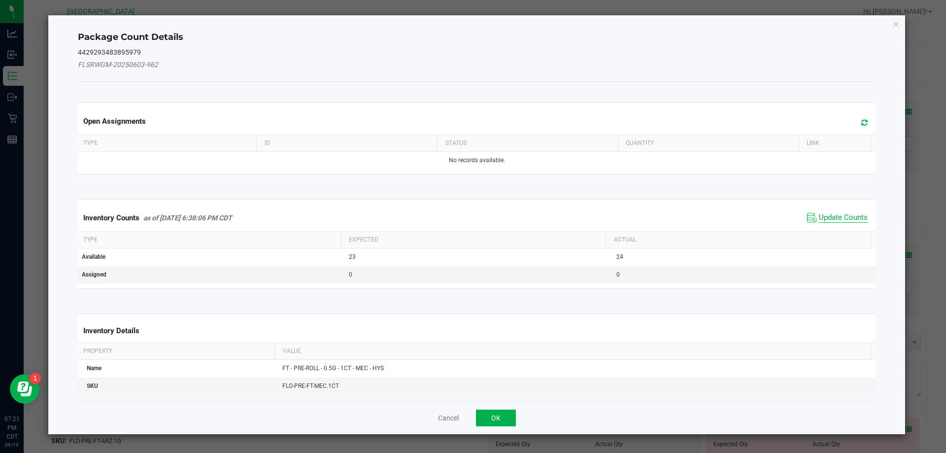
click at [845, 216] on span "Update Counts" at bounding box center [843, 218] width 49 height 10
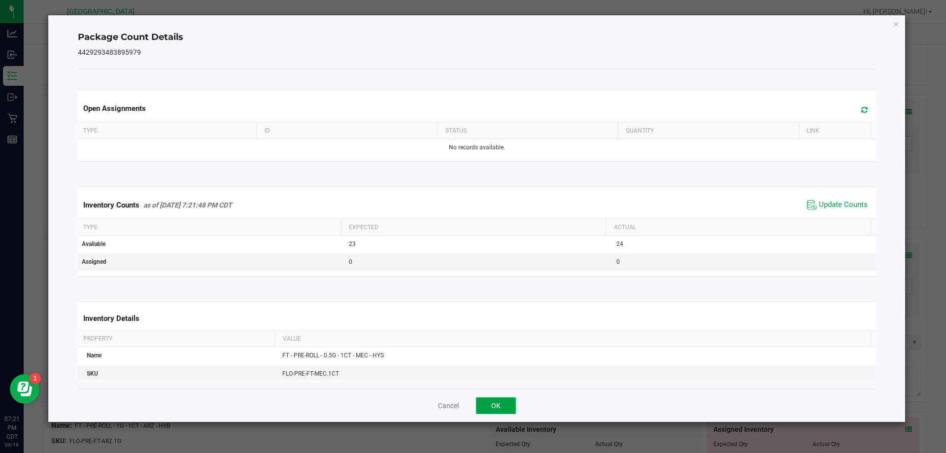
click at [502, 408] on button "OK" at bounding box center [496, 405] width 40 height 17
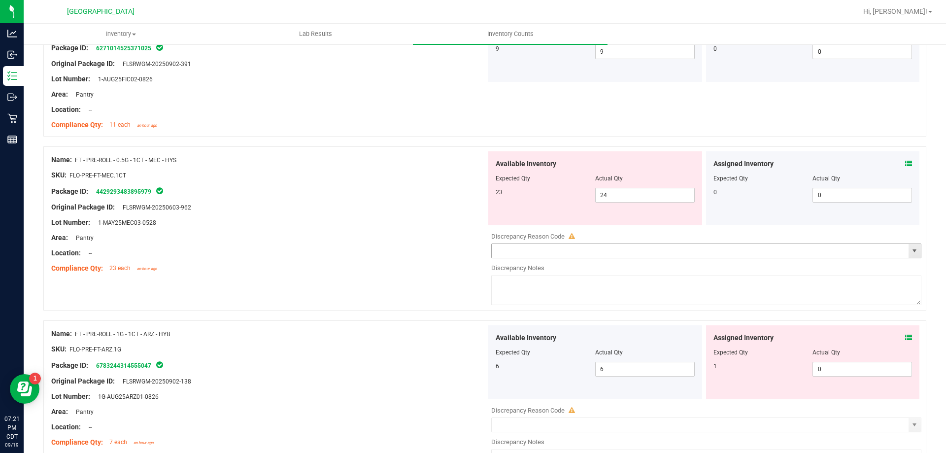
scroll to position [2908, 0]
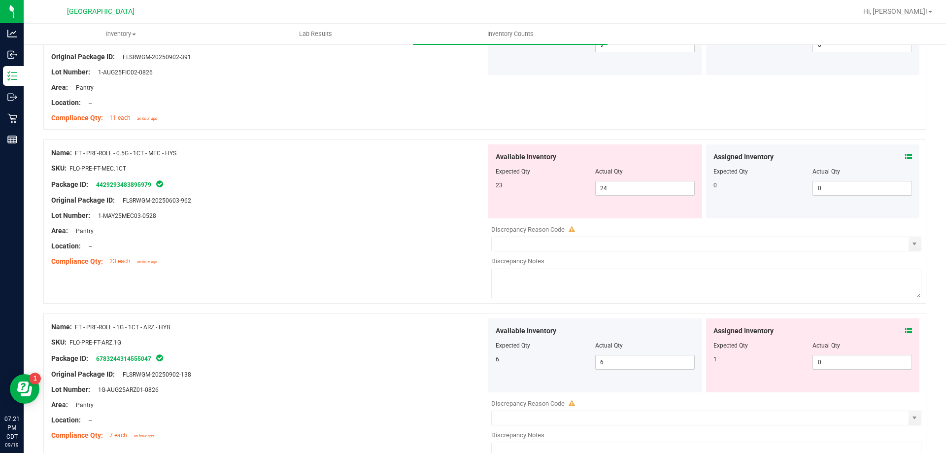
click at [906, 330] on icon at bounding box center [909, 330] width 7 height 7
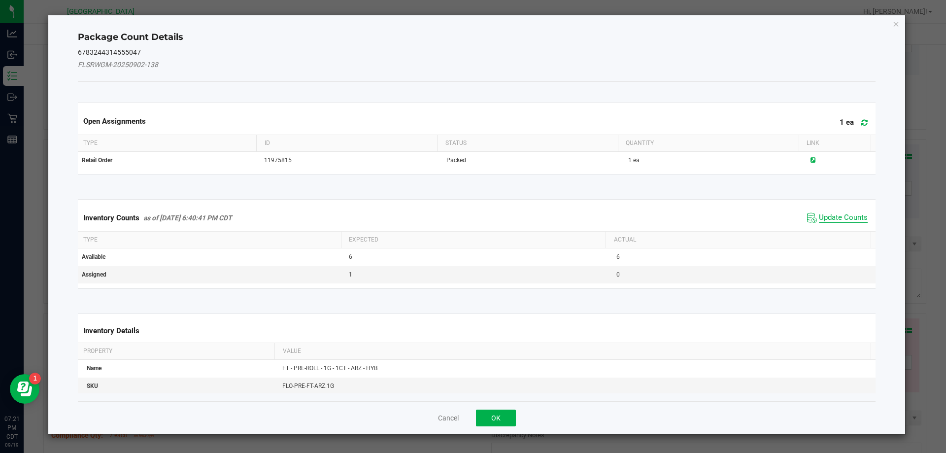
click at [834, 215] on span "Update Counts" at bounding box center [843, 218] width 49 height 10
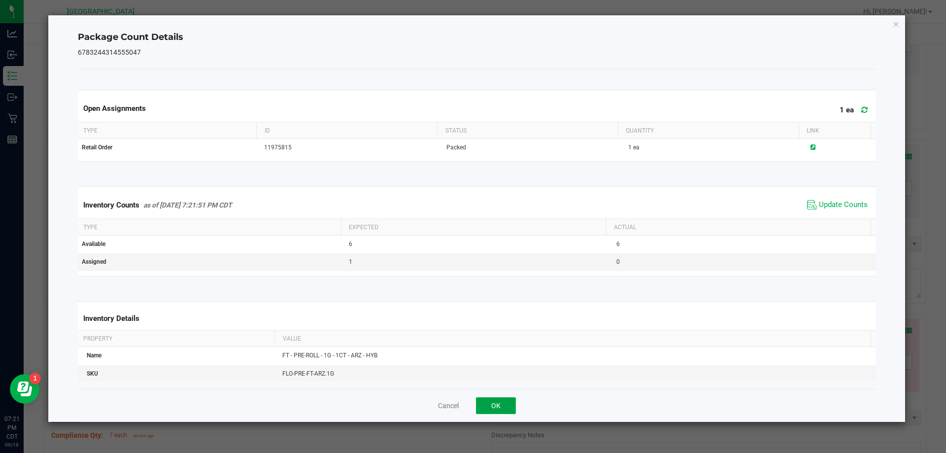
drag, startPoint x: 512, startPoint y: 397, endPoint x: 511, endPoint y: 392, distance: 5.0
click at [512, 396] on div "Cancel OK" at bounding box center [477, 405] width 799 height 33
click at [507, 408] on button "OK" at bounding box center [496, 405] width 40 height 17
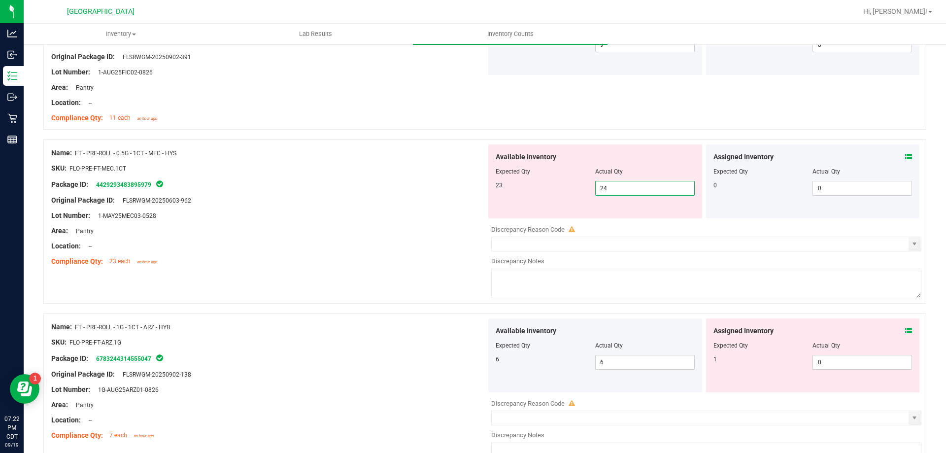
drag, startPoint x: 613, startPoint y: 193, endPoint x: 425, endPoint y: 185, distance: 187.5
click at [425, 185] on div "Name: FT - PRE-ROLL - 0.5G - 1CT - MEC - HYS SKU: FLO-PRE-FT-MEC.1CT Package ID…" at bounding box center [484, 222] width 883 height 164
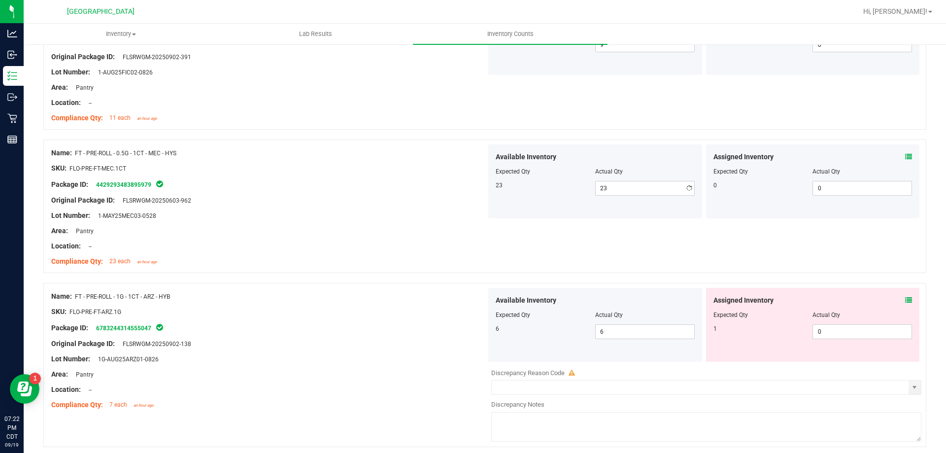
click at [425, 185] on div "Package ID: 4429293483895979" at bounding box center [268, 184] width 435 height 12
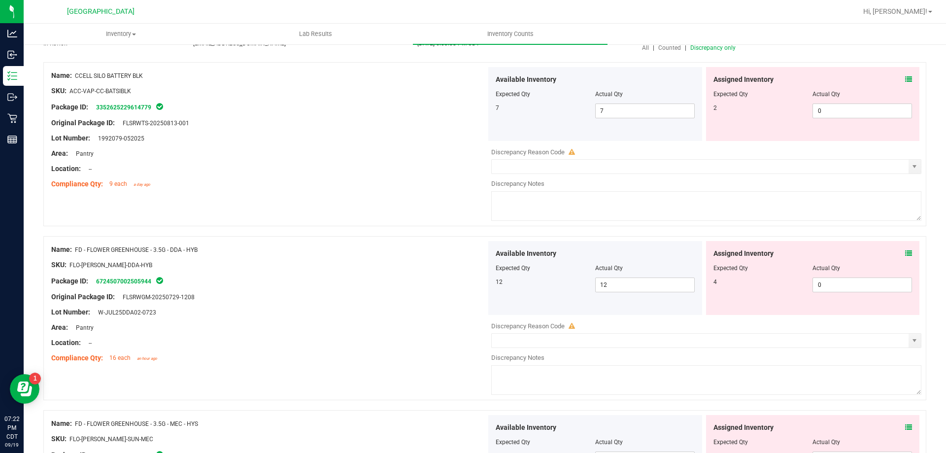
scroll to position [0, 0]
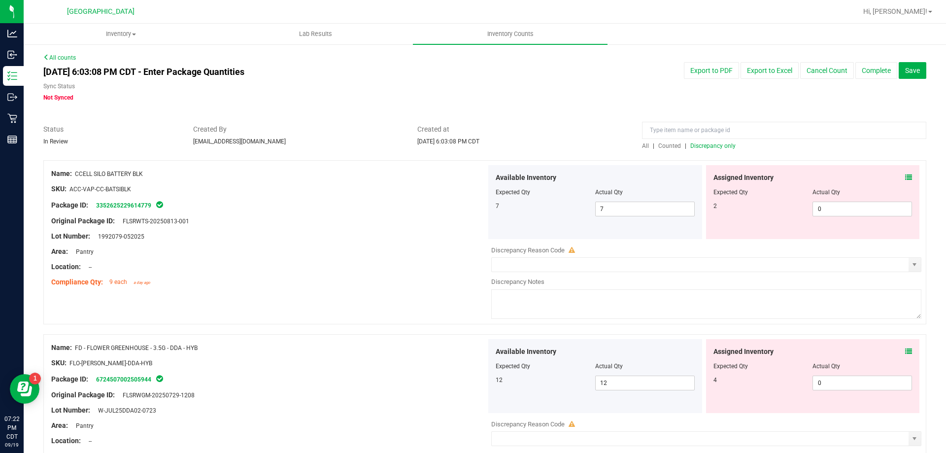
click at [727, 147] on span "Discrepancy only" at bounding box center [713, 145] width 45 height 7
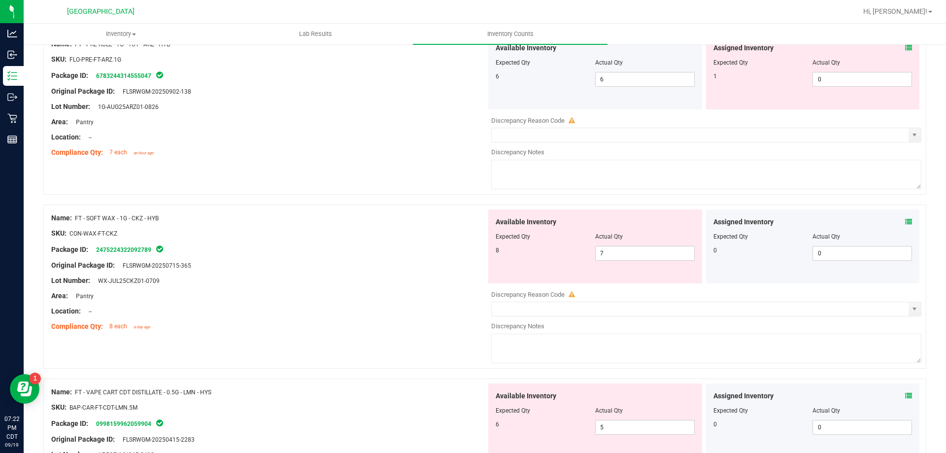
scroll to position [1923, 0]
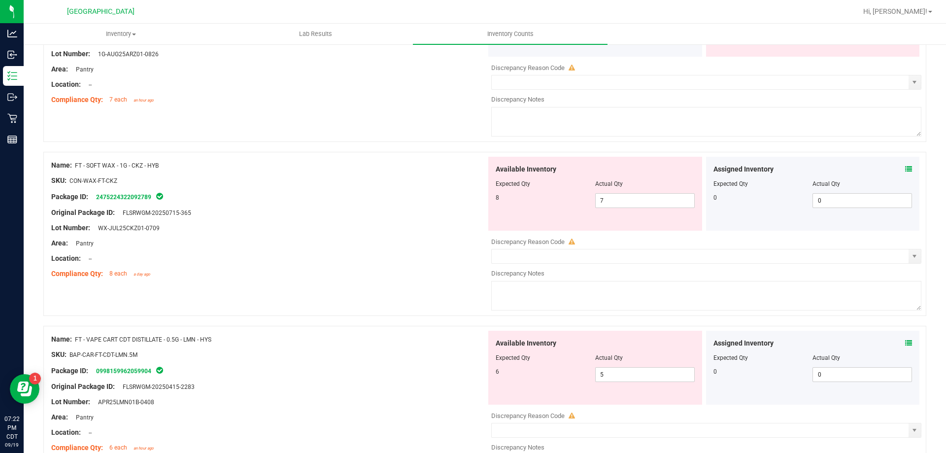
click at [906, 169] on icon at bounding box center [909, 169] width 7 height 7
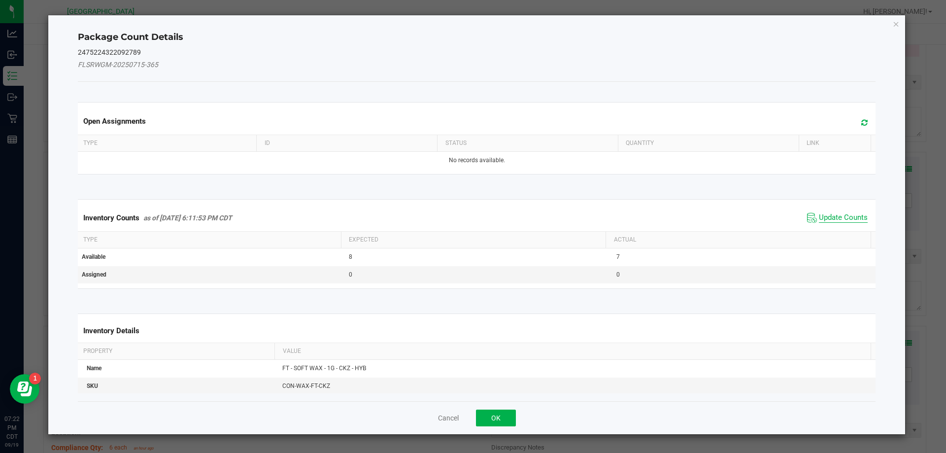
click at [829, 222] on span "Update Counts" at bounding box center [843, 218] width 49 height 10
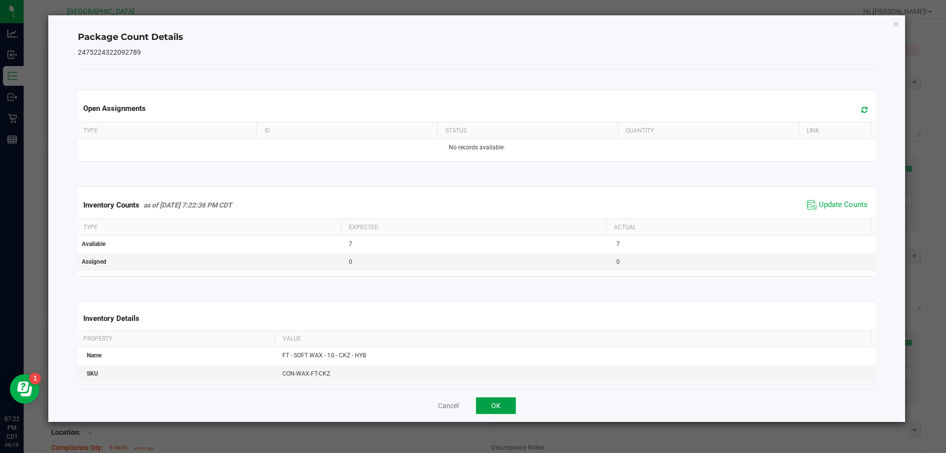
click at [503, 405] on button "OK" at bounding box center [496, 405] width 40 height 17
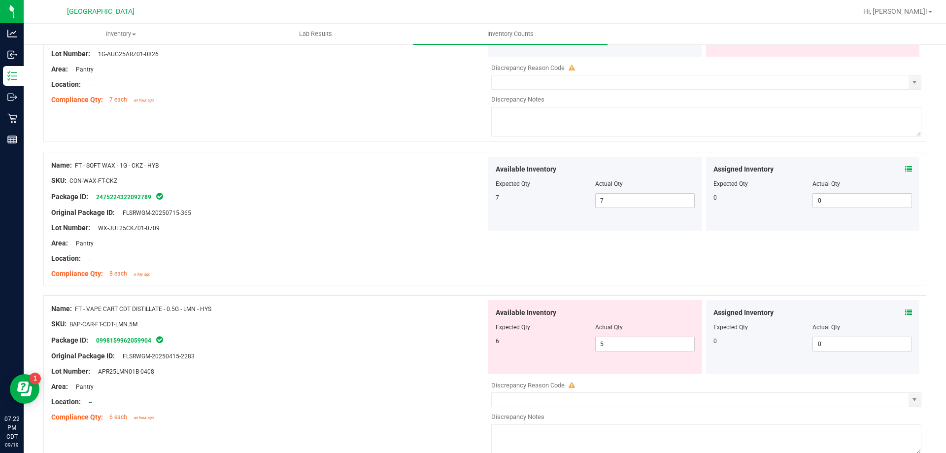
scroll to position [2021, 0]
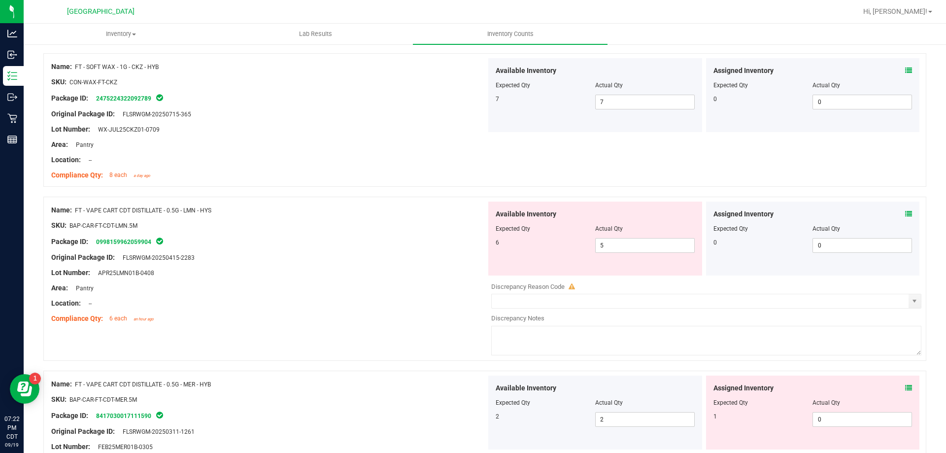
click at [906, 212] on icon at bounding box center [909, 213] width 7 height 7
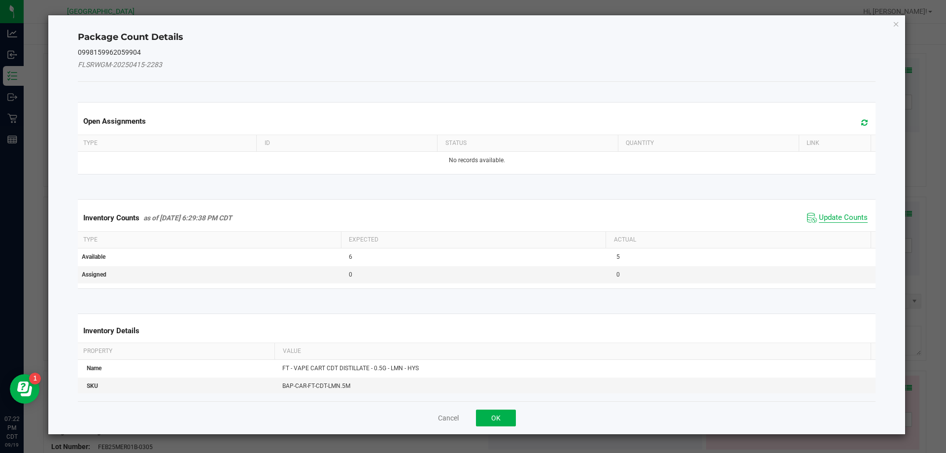
click at [826, 221] on span "Update Counts" at bounding box center [843, 218] width 49 height 10
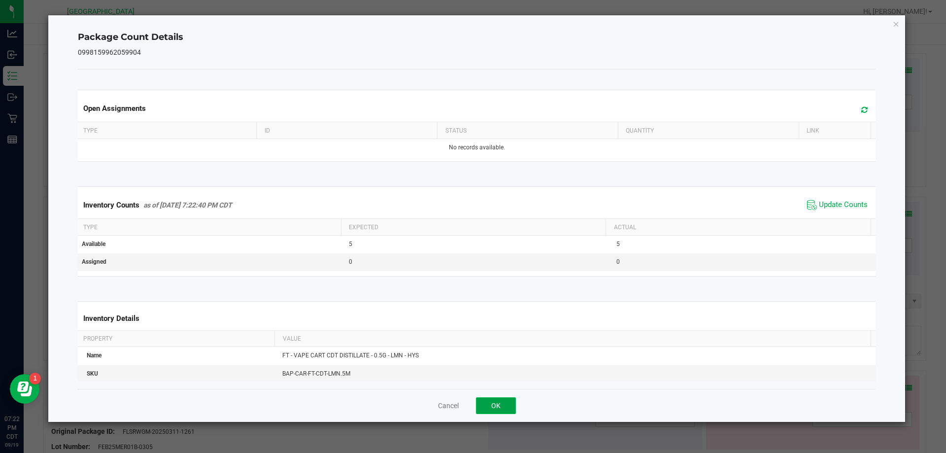
click at [508, 401] on button "OK" at bounding box center [496, 405] width 40 height 17
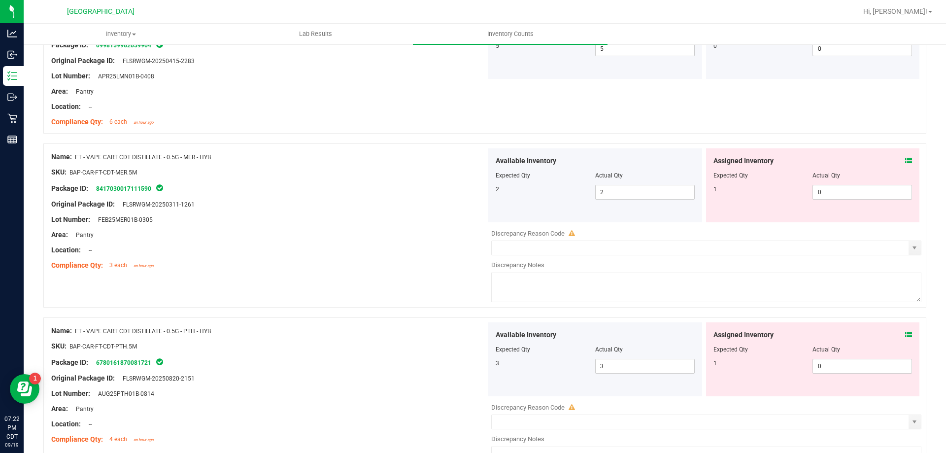
scroll to position [2218, 0]
click at [906, 155] on span at bounding box center [909, 160] width 7 height 10
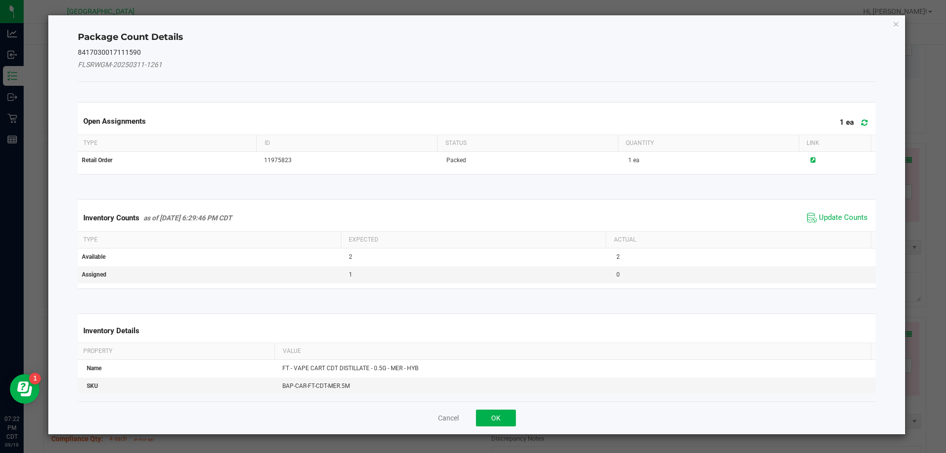
click at [840, 212] on span "Update Counts" at bounding box center [838, 217] width 66 height 15
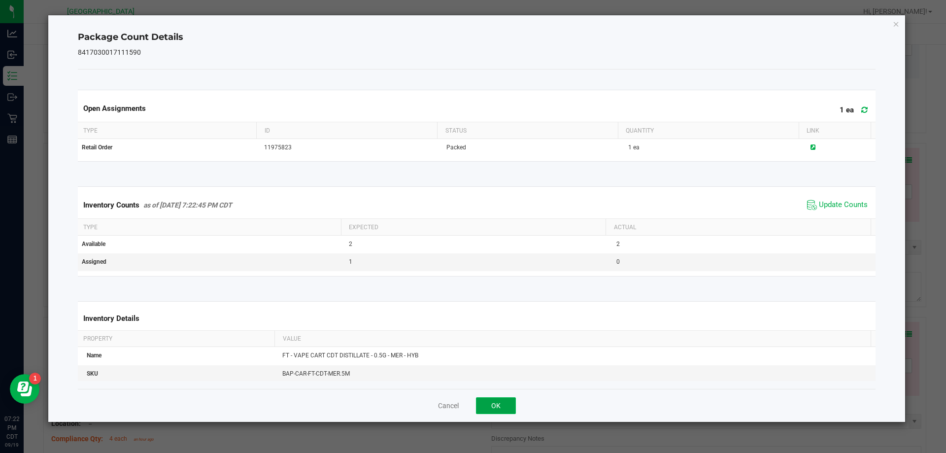
click at [502, 399] on button "OK" at bounding box center [496, 405] width 40 height 17
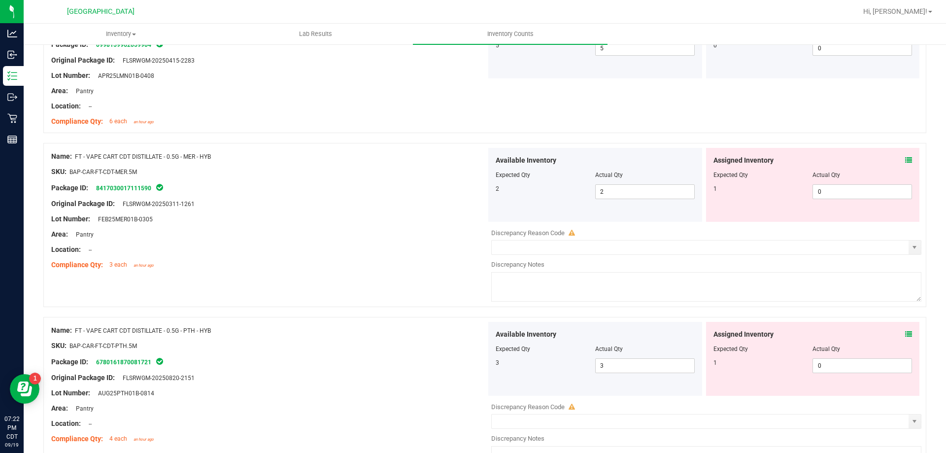
click at [906, 335] on icon at bounding box center [909, 334] width 7 height 7
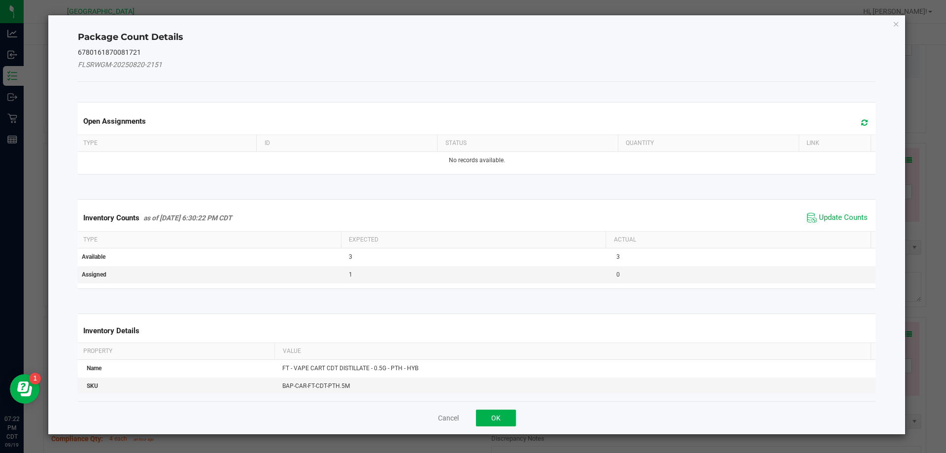
drag, startPoint x: 840, startPoint y: 206, endPoint x: 841, endPoint y: 211, distance: 5.1
click at [840, 206] on div "Inventory Counts as of Sep 19, 2025 6:30:22 PM CDT Update Counts" at bounding box center [477, 218] width 803 height 27
click at [841, 213] on span "Update Counts" at bounding box center [843, 218] width 49 height 10
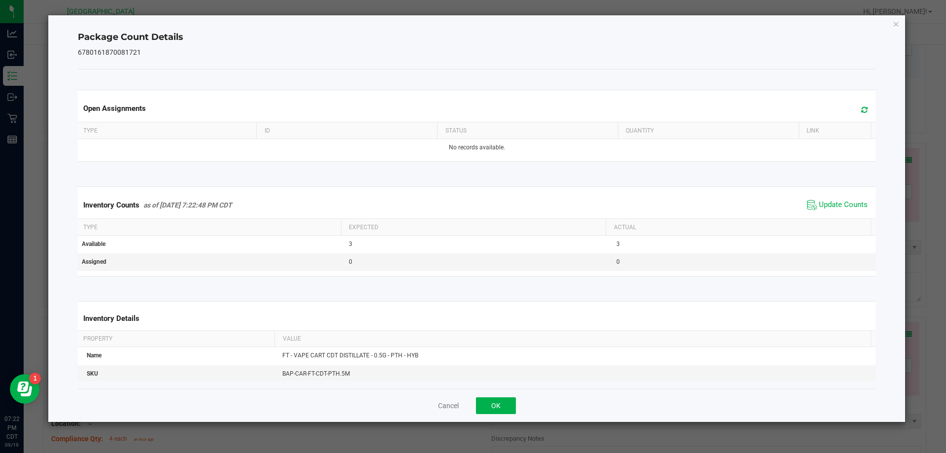
click at [516, 403] on div "Cancel OK" at bounding box center [477, 405] width 799 height 33
click at [501, 398] on button "OK" at bounding box center [496, 405] width 40 height 17
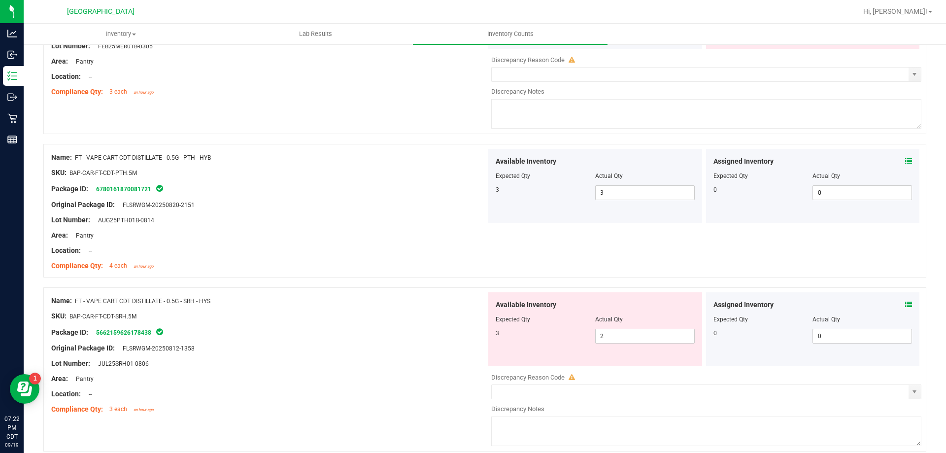
scroll to position [2416, 0]
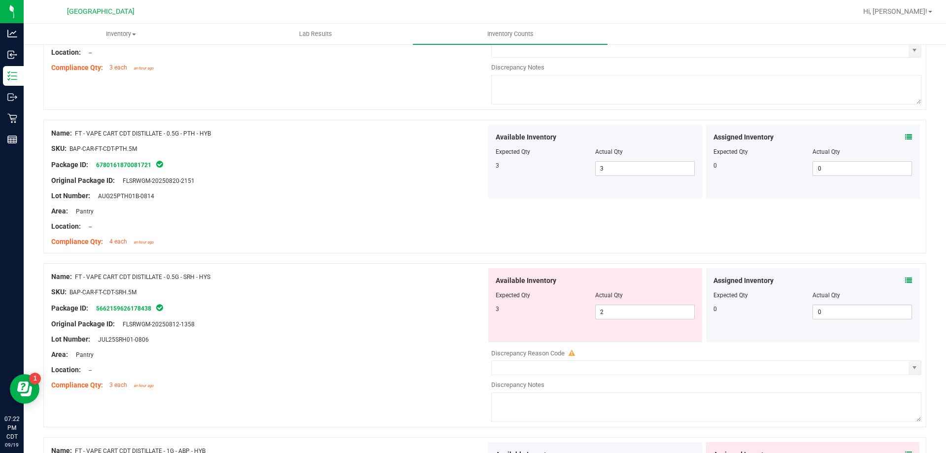
click at [906, 280] on icon at bounding box center [909, 280] width 7 height 7
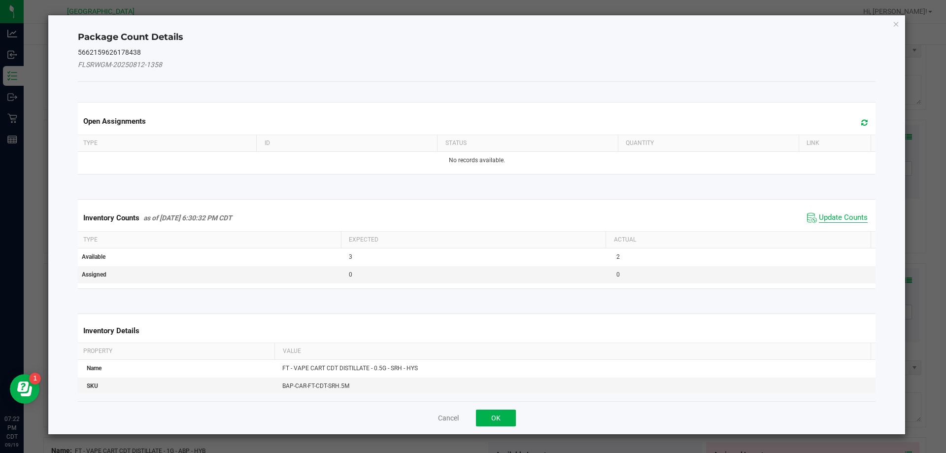
click at [819, 217] on span "Update Counts" at bounding box center [843, 218] width 49 height 10
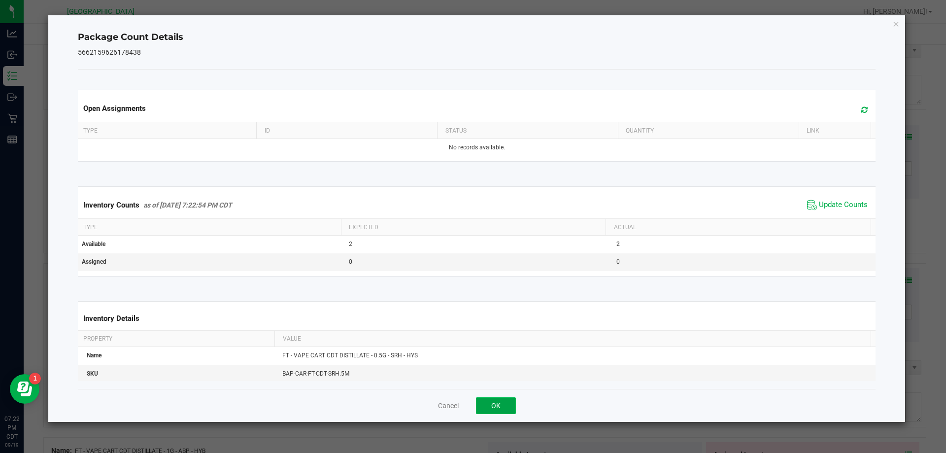
click at [486, 407] on button "OK" at bounding box center [496, 405] width 40 height 17
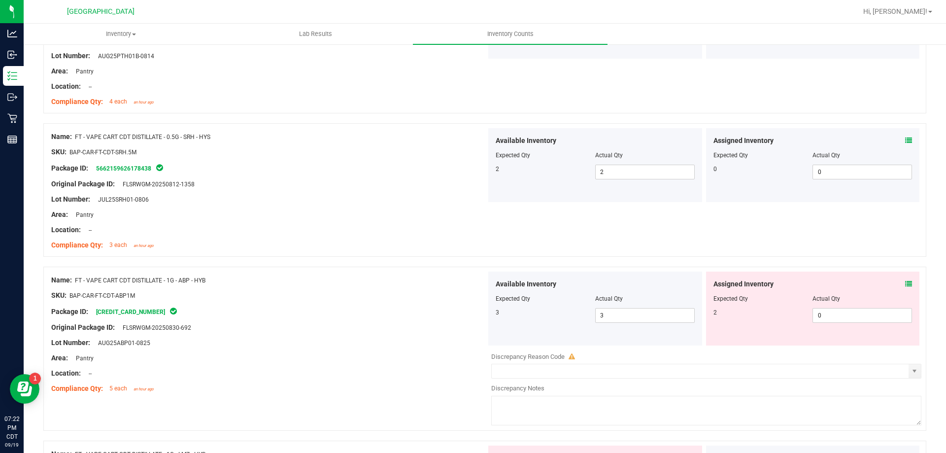
scroll to position [2563, 0]
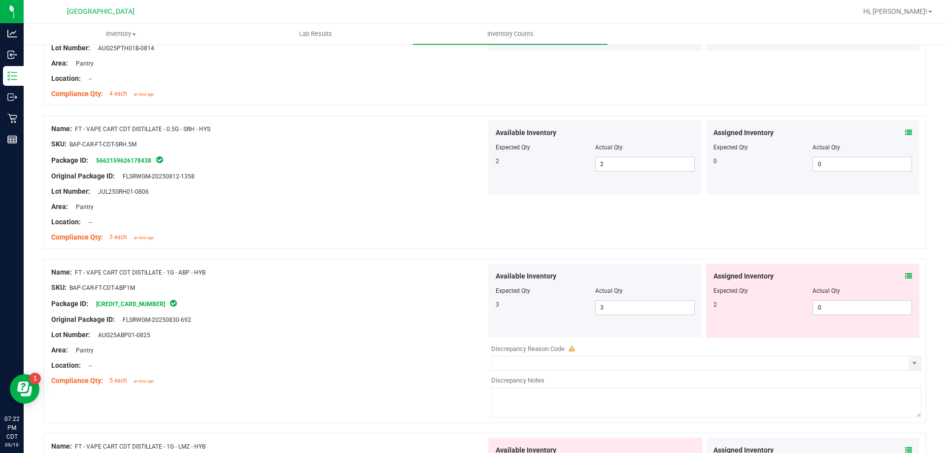
click at [906, 278] on icon at bounding box center [909, 276] width 7 height 7
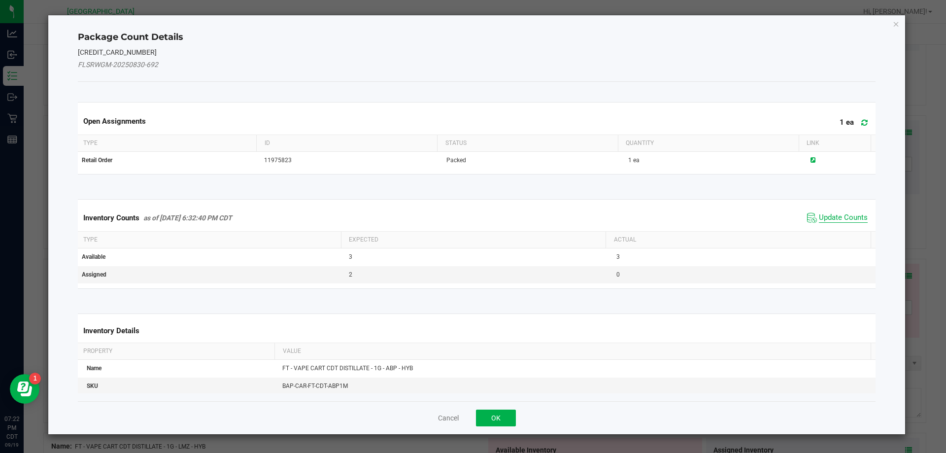
click at [854, 218] on span "Update Counts" at bounding box center [843, 218] width 49 height 10
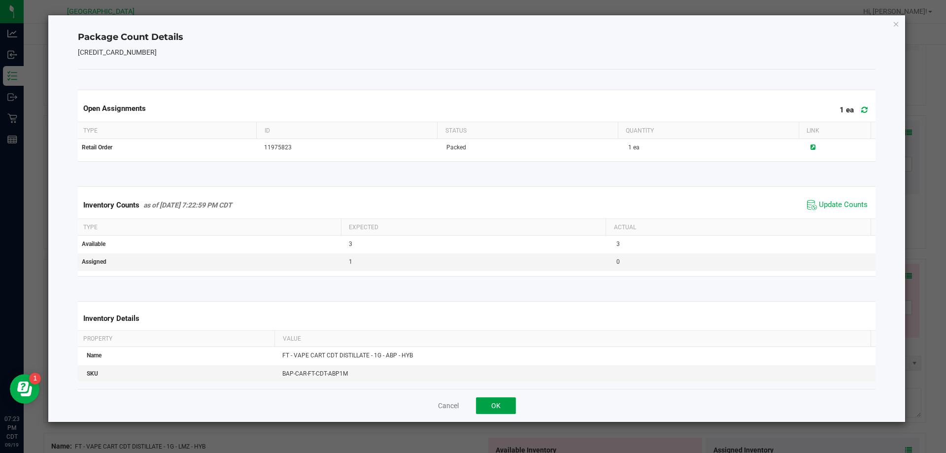
click at [491, 408] on button "OK" at bounding box center [496, 405] width 40 height 17
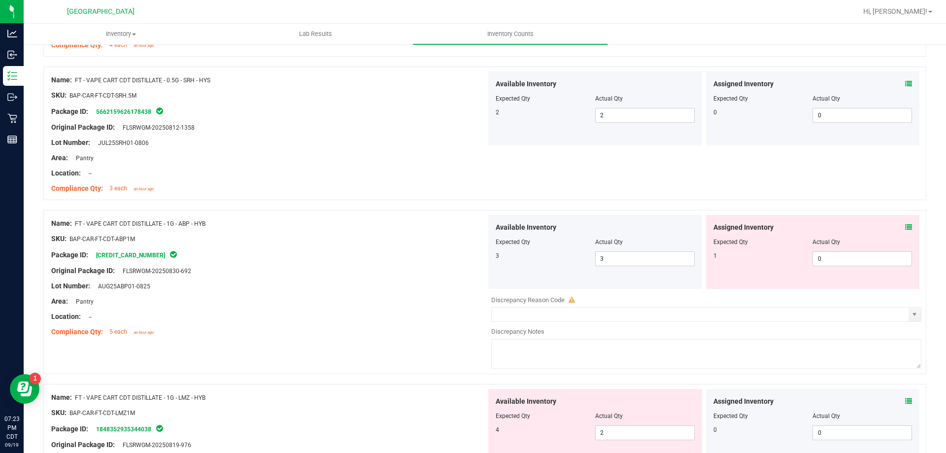
scroll to position [2711, 0]
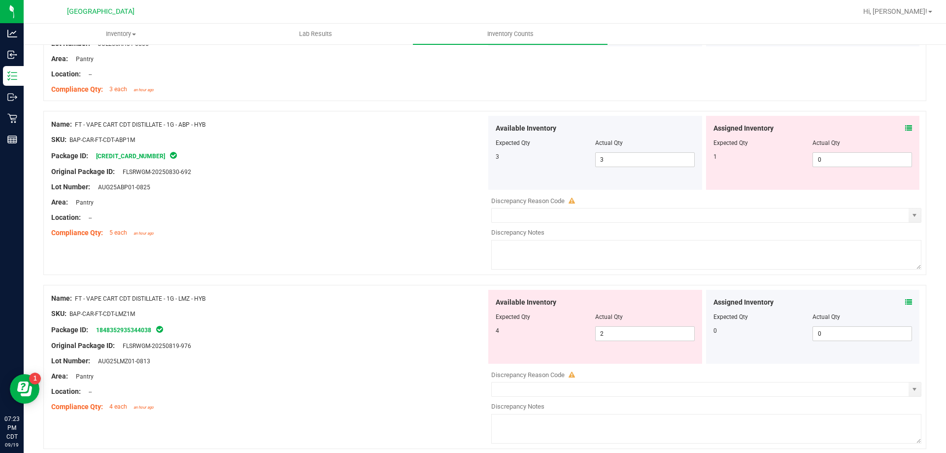
click at [906, 300] on icon at bounding box center [909, 302] width 7 height 7
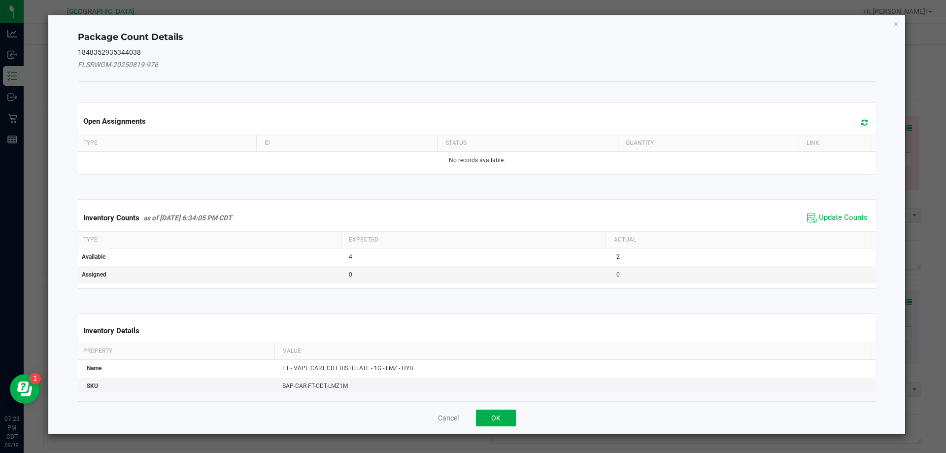
click at [849, 225] on div "Inventory Counts as of Sep 19, 2025 6:34:05 PM CDT Update Counts" at bounding box center [477, 218] width 803 height 27
click at [849, 216] on span "Update Counts" at bounding box center [843, 218] width 49 height 10
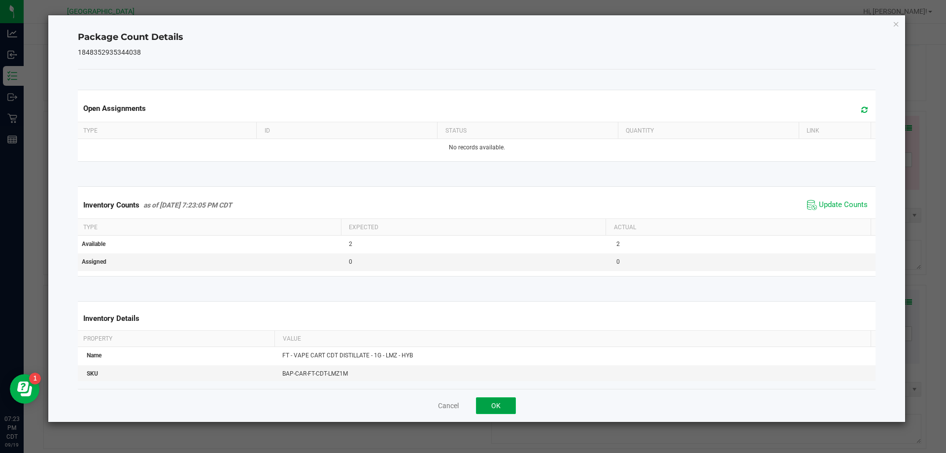
click at [495, 400] on button "OK" at bounding box center [496, 405] width 40 height 17
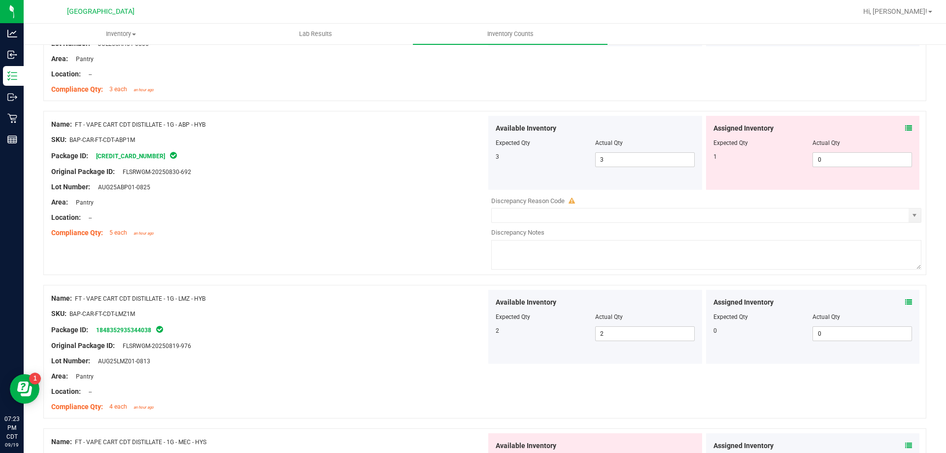
scroll to position [2859, 0]
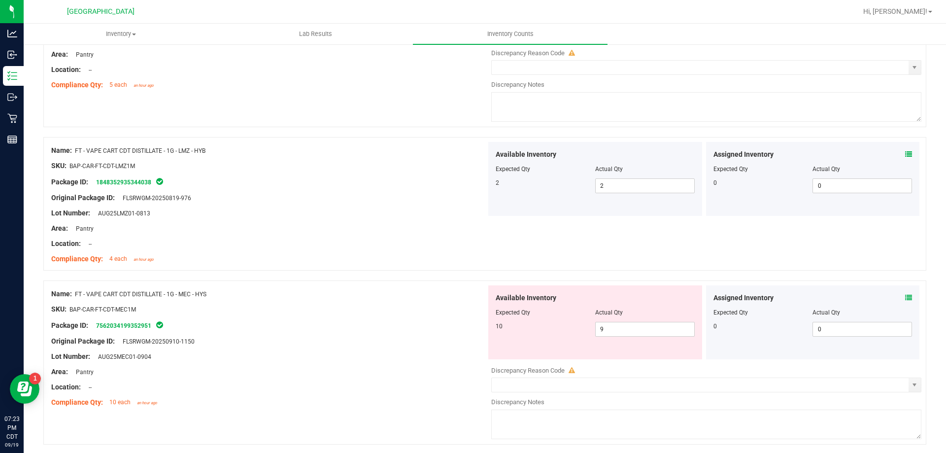
click at [906, 300] on icon at bounding box center [909, 297] width 7 height 7
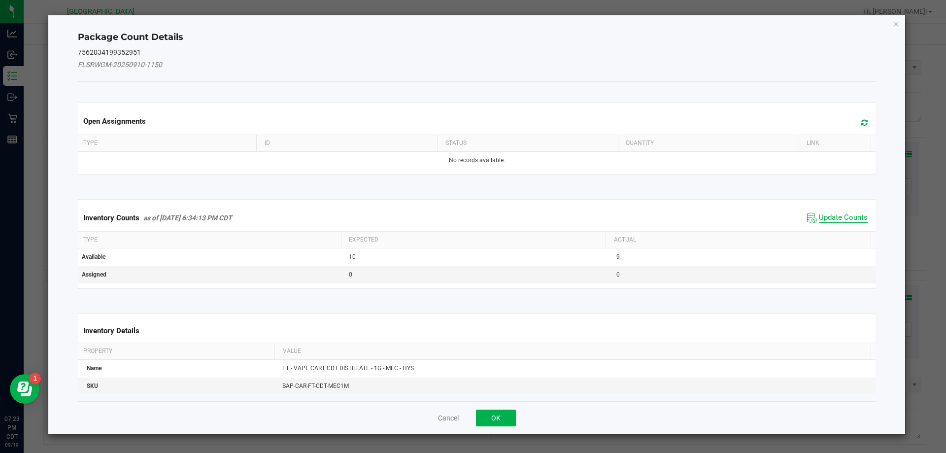
click at [849, 220] on span "Update Counts" at bounding box center [843, 218] width 49 height 10
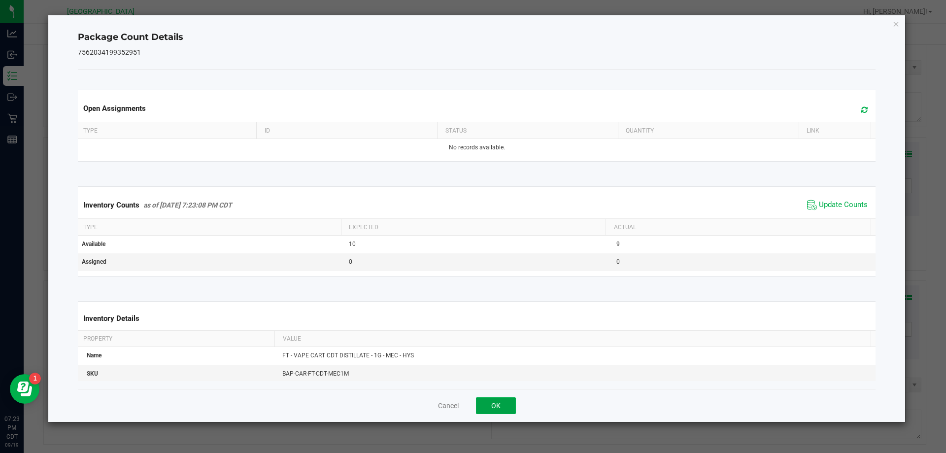
click at [487, 406] on button "OK" at bounding box center [496, 405] width 40 height 17
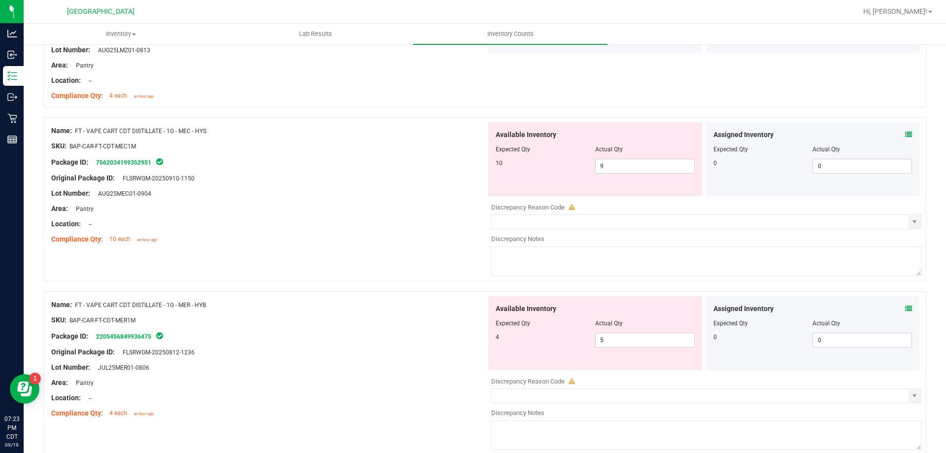
scroll to position [3068, 0]
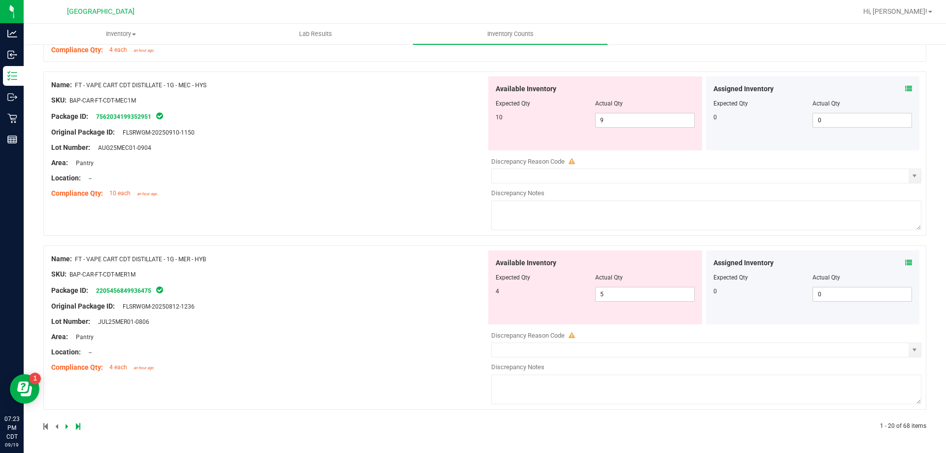
click at [906, 261] on icon at bounding box center [909, 262] width 7 height 7
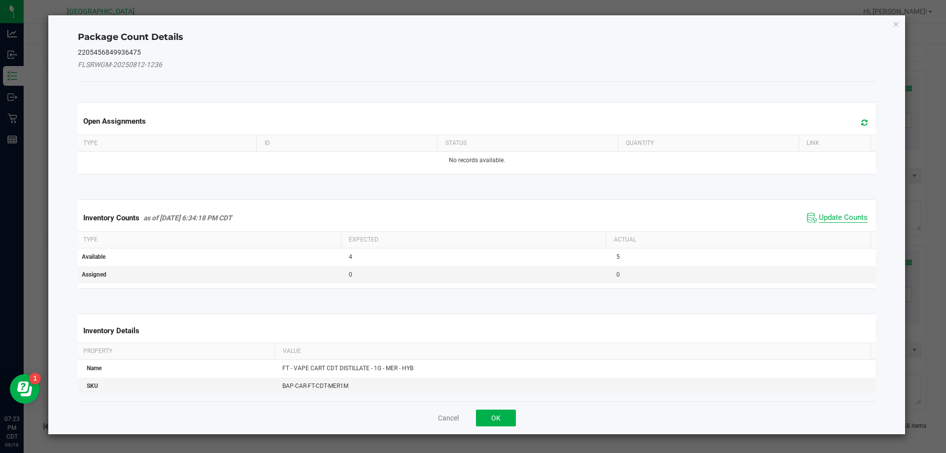
click at [835, 218] on span "Update Counts" at bounding box center [843, 218] width 49 height 10
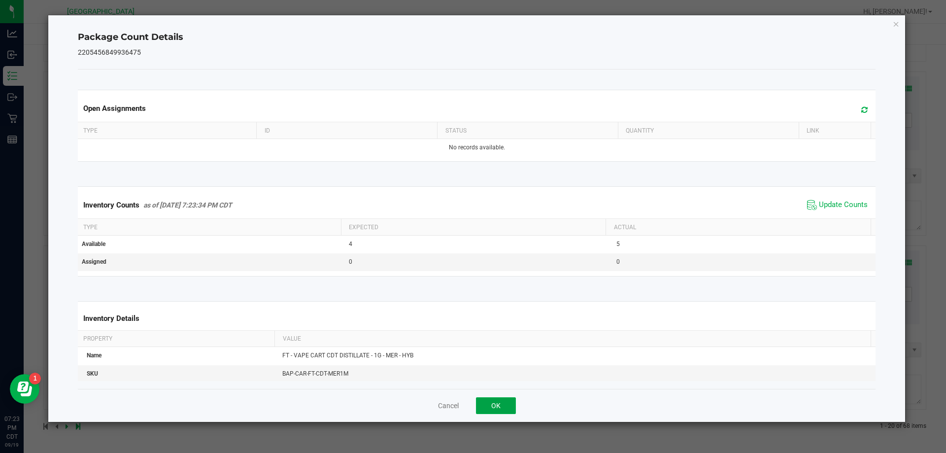
click at [495, 405] on button "OK" at bounding box center [496, 405] width 40 height 17
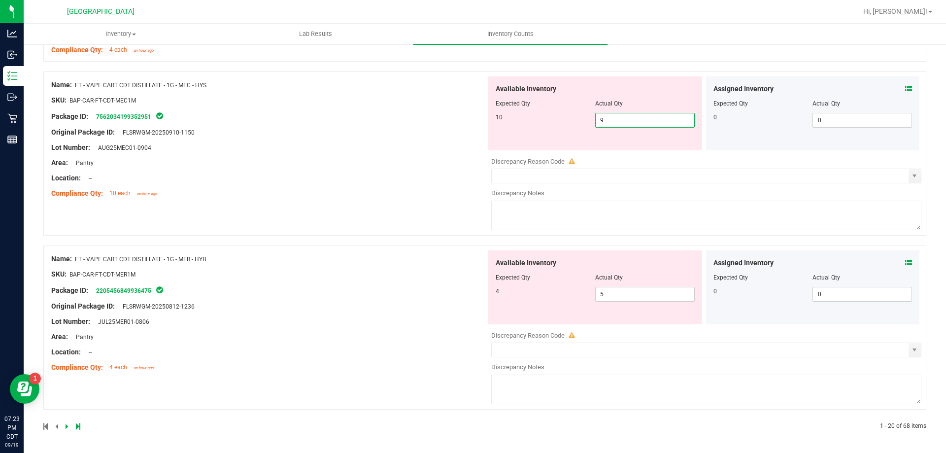
drag, startPoint x: 652, startPoint y: 117, endPoint x: 461, endPoint y: 133, distance: 190.9
click at [457, 126] on div "Name: FT - VAPE CART CDT DISTILLATE - 1G - MEC - HYS SKU: BAP-CAR-FT-CDT-MEC1M …" at bounding box center [484, 153] width 883 height 164
click at [461, 135] on div "Name: FT - VAPE CART CDT DISTILLATE - 1G - MEC - HYS SKU: BAP-CAR-FT-CDT-MEC1M …" at bounding box center [268, 139] width 435 height 126
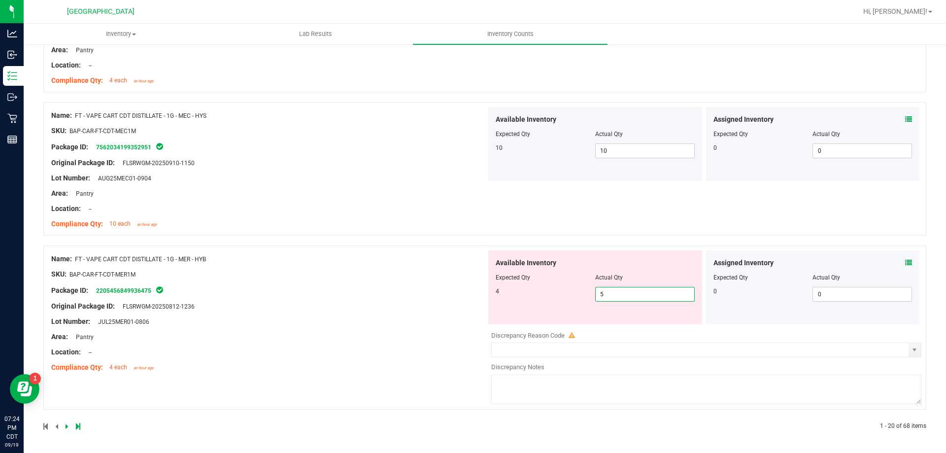
drag, startPoint x: 672, startPoint y: 294, endPoint x: 433, endPoint y: 301, distance: 239.2
click at [431, 297] on div "Name: FT - VAPE CART CDT DISTILLATE - 1G - MER - HYB SKU: BAP-CAR-FT-CDT-MER1M …" at bounding box center [484, 327] width 883 height 164
click at [411, 289] on div "Name: FT - VAPE CART CDT DISTILLATE - 1G - MER - HYB SKU: BAP-CAR-FT-CDT-MER1M …" at bounding box center [268, 313] width 435 height 126
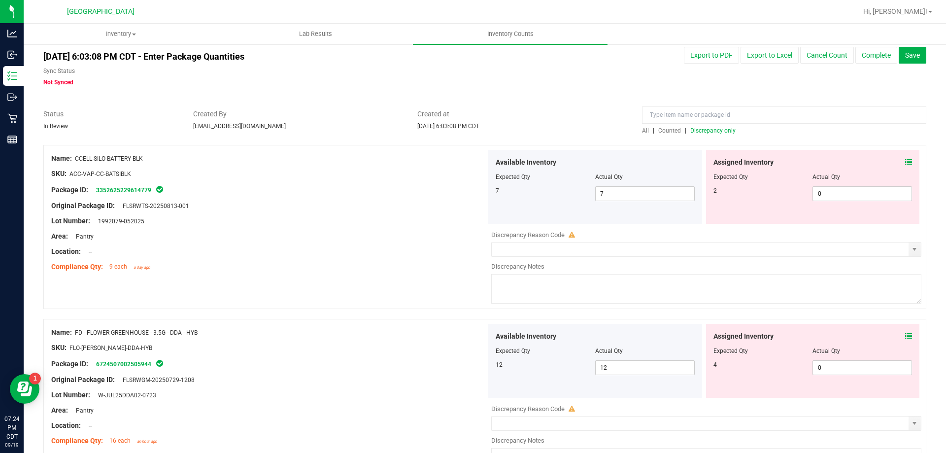
scroll to position [0, 0]
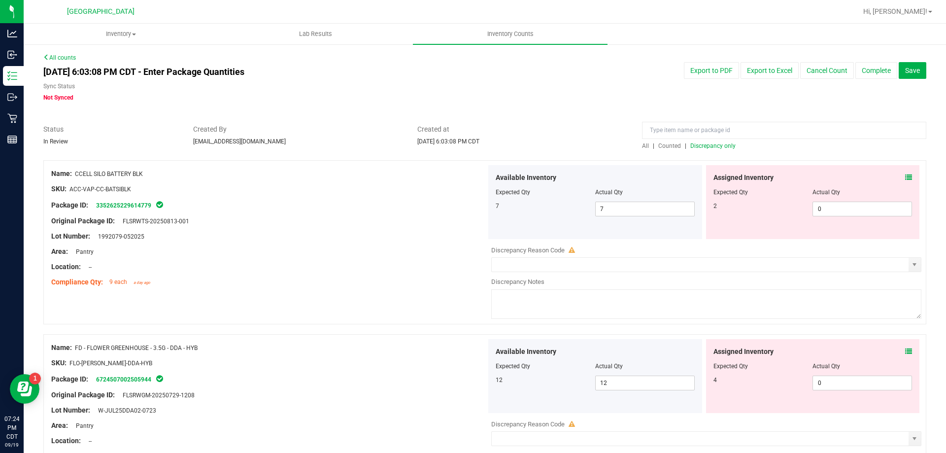
click at [712, 146] on span "Discrepancy only" at bounding box center [713, 145] width 45 height 7
click at [906, 175] on icon at bounding box center [909, 177] width 7 height 7
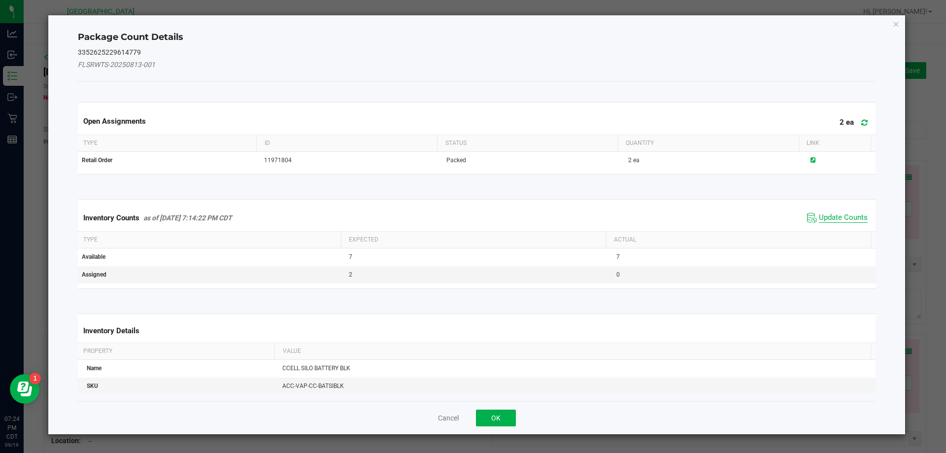
click at [831, 214] on span "Update Counts" at bounding box center [843, 218] width 49 height 10
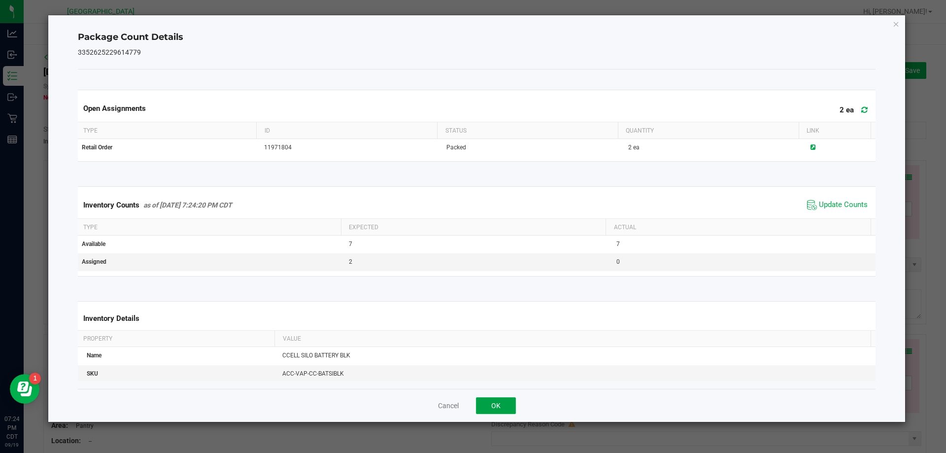
click at [491, 405] on button "OK" at bounding box center [496, 405] width 40 height 17
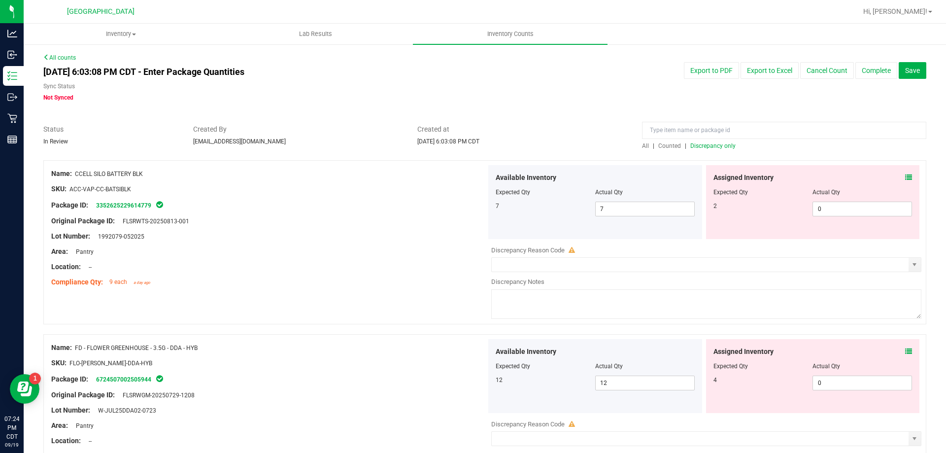
click at [906, 351] on icon at bounding box center [909, 351] width 7 height 7
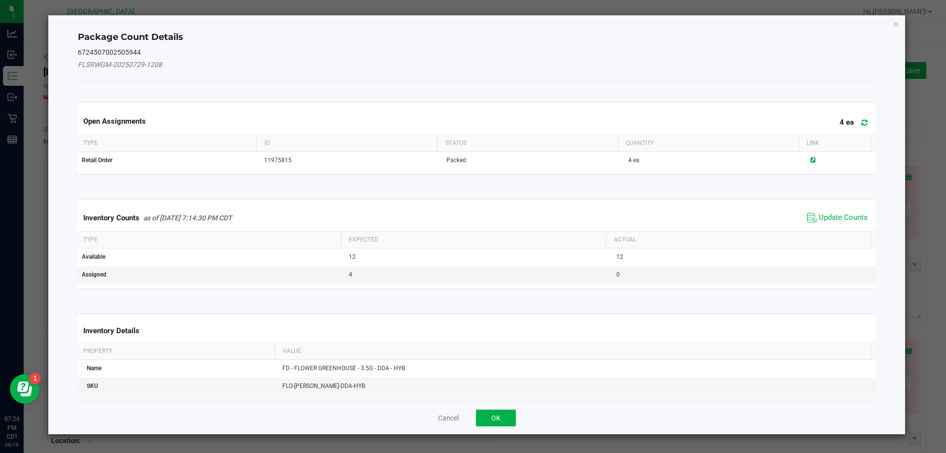
click at [831, 210] on span "Update Counts" at bounding box center [838, 217] width 66 height 15
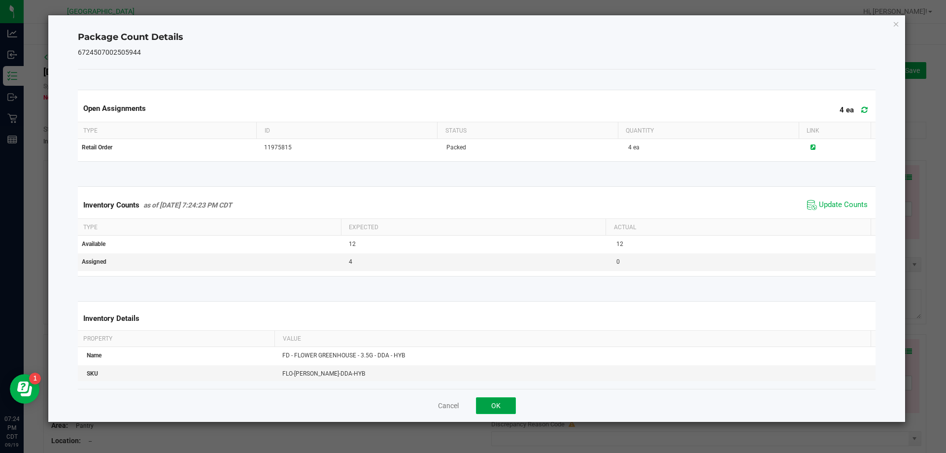
click at [498, 407] on button "OK" at bounding box center [496, 405] width 40 height 17
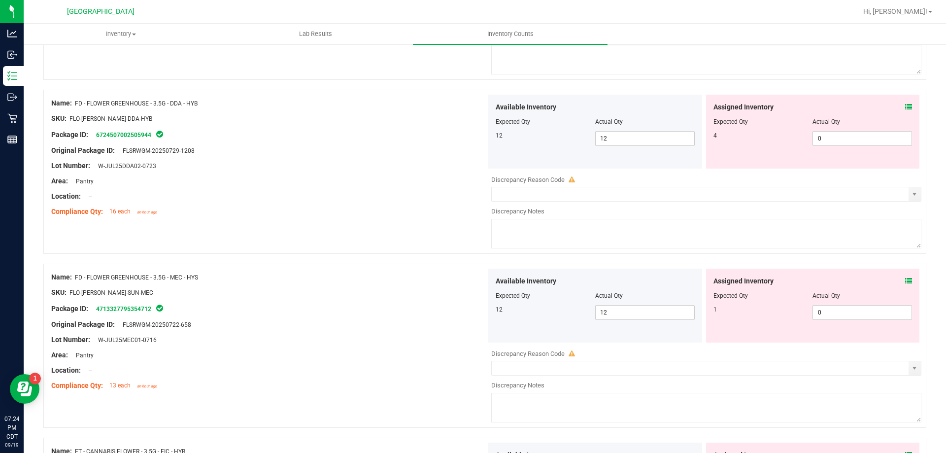
scroll to position [246, 0]
click at [907, 278] on div "Assigned Inventory Expected Qty Actual Qty 1 0 0" at bounding box center [813, 304] width 214 height 74
click at [906, 279] on icon at bounding box center [909, 279] width 7 height 7
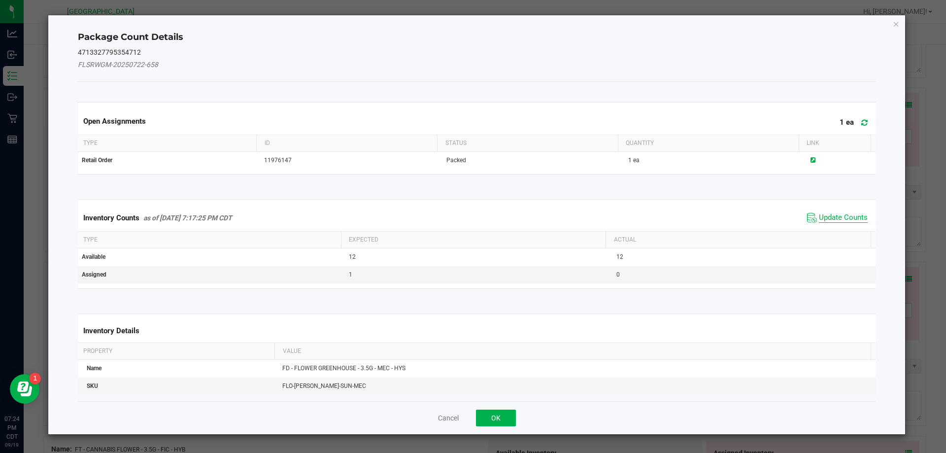
click at [852, 222] on span "Update Counts" at bounding box center [843, 218] width 49 height 10
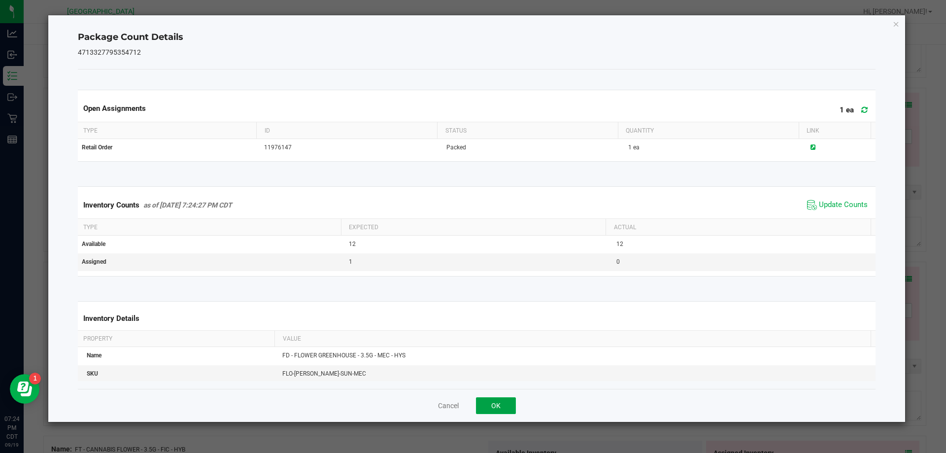
drag, startPoint x: 499, startPoint y: 401, endPoint x: 523, endPoint y: 399, distance: 24.2
click at [499, 401] on button "OK" at bounding box center [496, 405] width 40 height 17
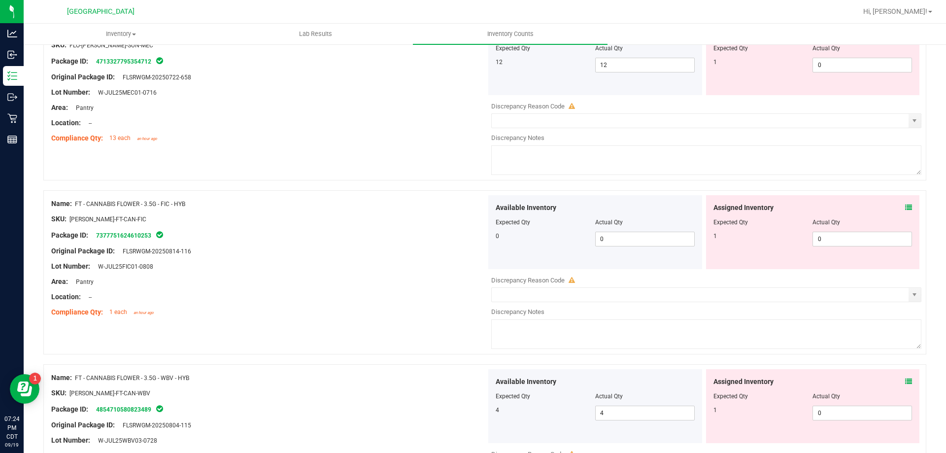
scroll to position [493, 0]
click at [906, 208] on icon at bounding box center [909, 206] width 7 height 7
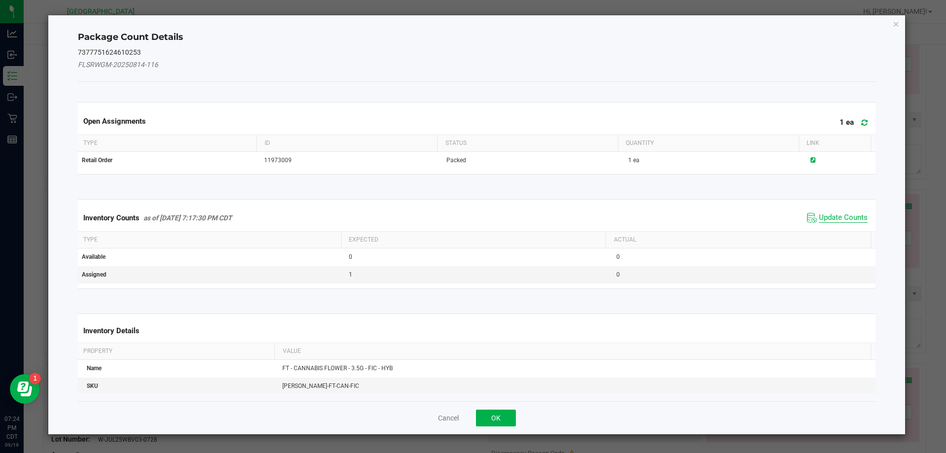
click at [832, 218] on span "Update Counts" at bounding box center [843, 218] width 49 height 10
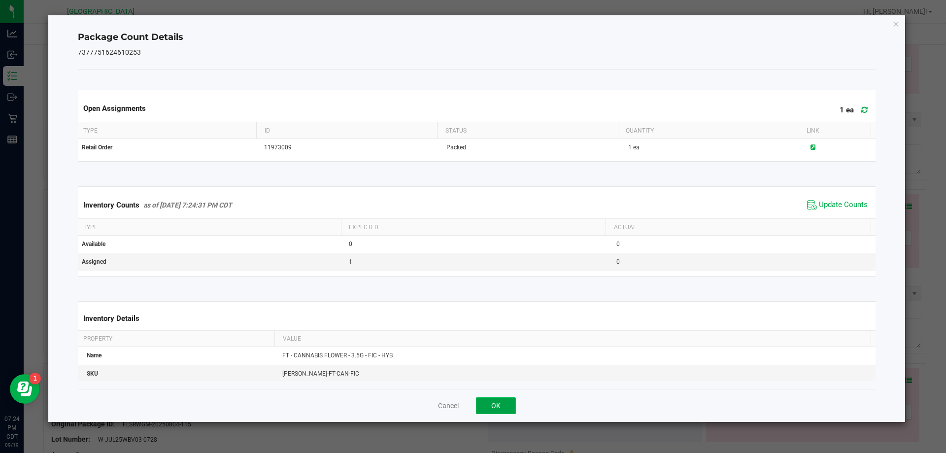
click at [499, 407] on button "OK" at bounding box center [496, 405] width 40 height 17
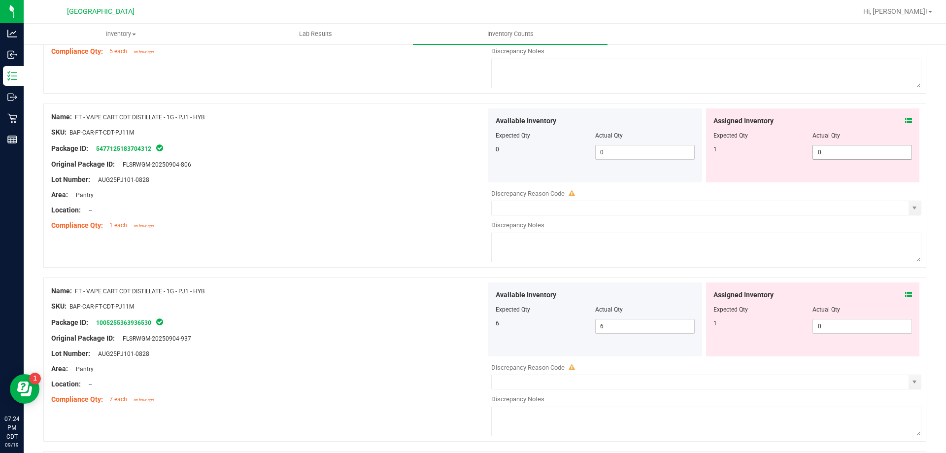
scroll to position [2366, 0]
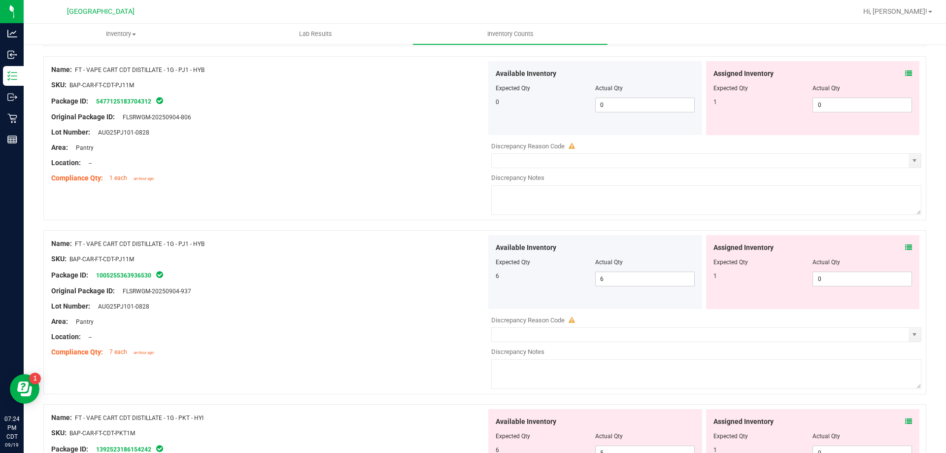
click at [906, 69] on span at bounding box center [909, 74] width 7 height 10
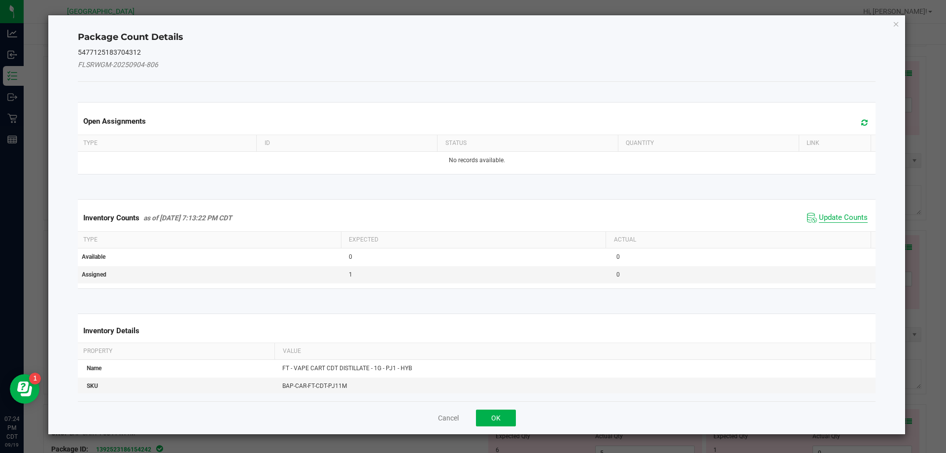
click at [834, 219] on span "Update Counts" at bounding box center [843, 218] width 49 height 10
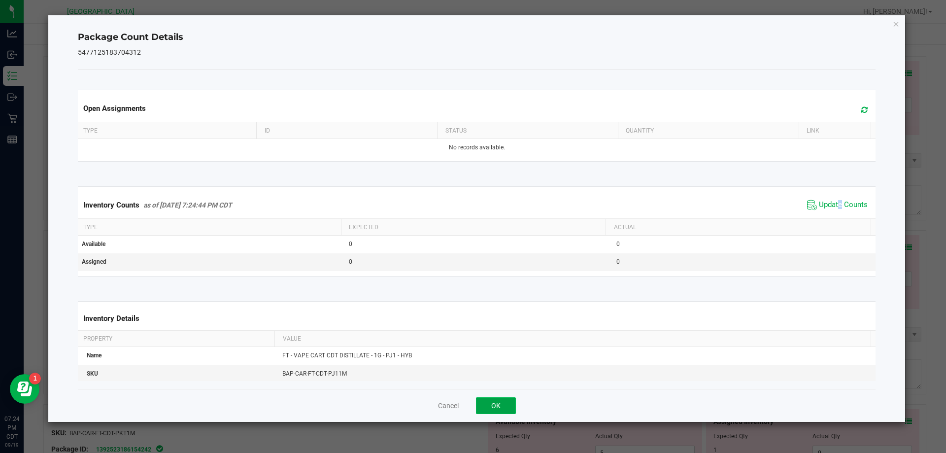
click at [498, 401] on button "OK" at bounding box center [496, 405] width 40 height 17
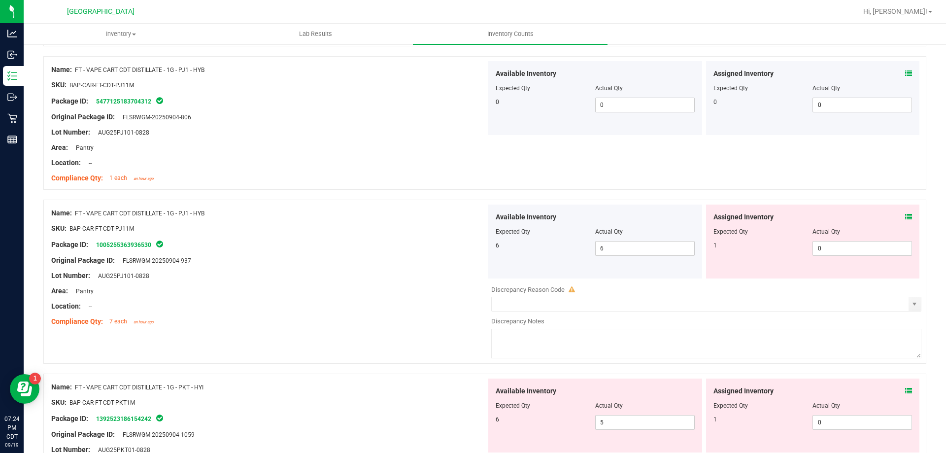
click at [906, 213] on icon at bounding box center [909, 216] width 7 height 7
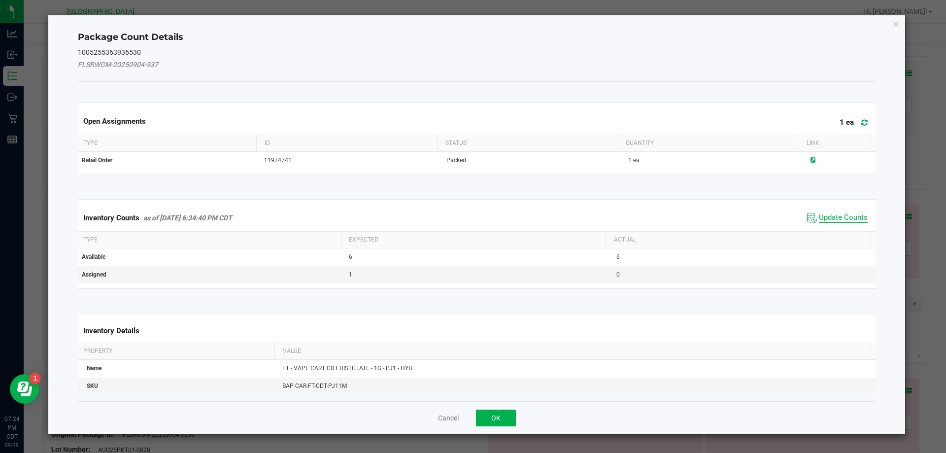
click at [837, 214] on span "Update Counts" at bounding box center [843, 218] width 49 height 10
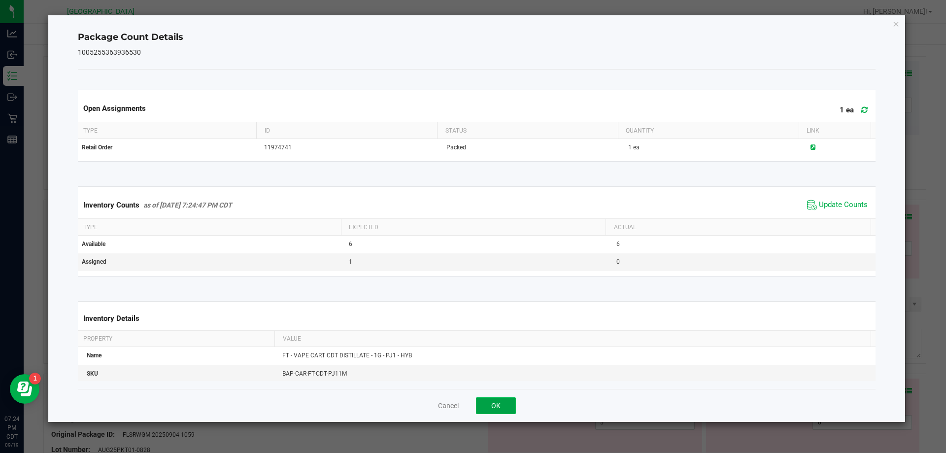
click at [492, 407] on button "OK" at bounding box center [496, 405] width 40 height 17
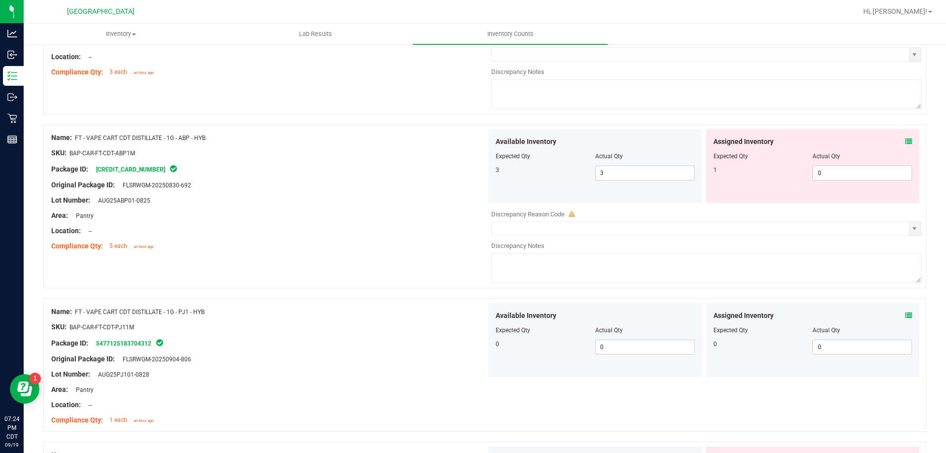
scroll to position [2120, 0]
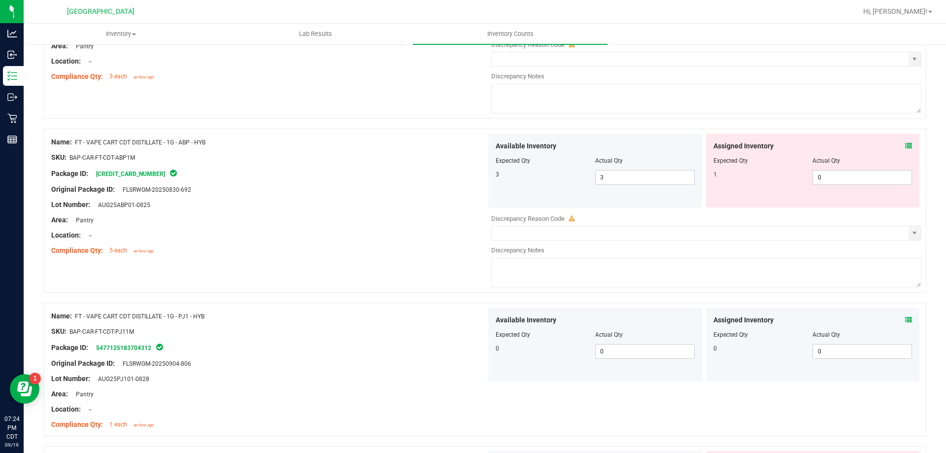
click at [906, 144] on icon at bounding box center [909, 145] width 7 height 7
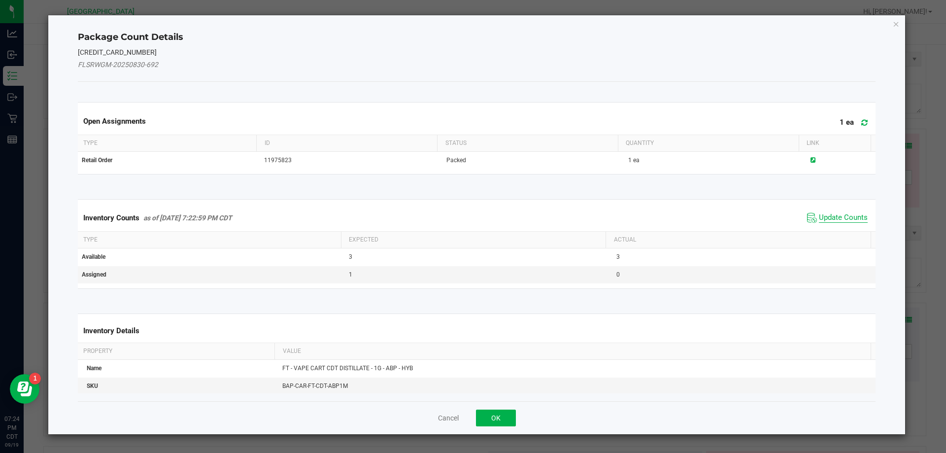
click at [822, 222] on span "Update Counts" at bounding box center [843, 218] width 49 height 10
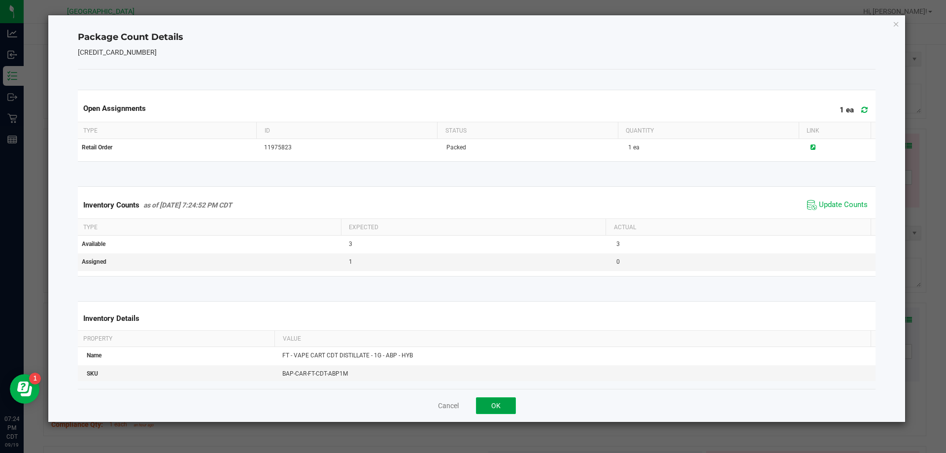
click at [484, 413] on button "OK" at bounding box center [496, 405] width 40 height 17
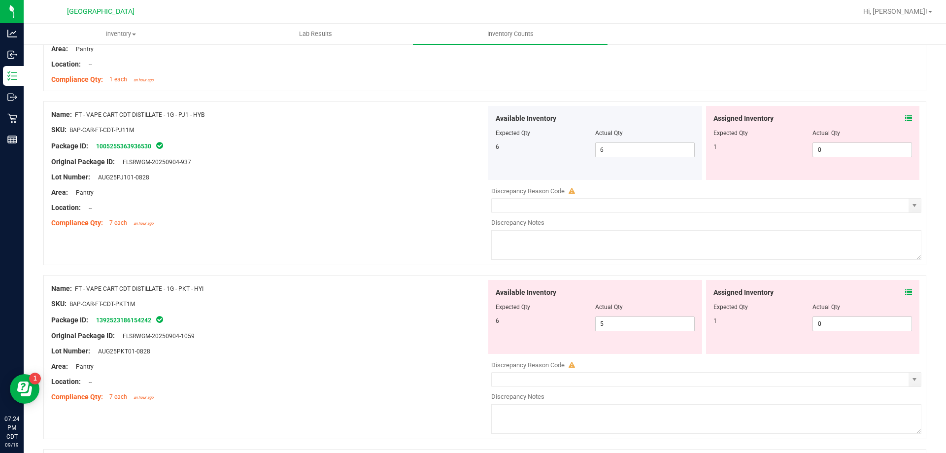
scroll to position [2514, 0]
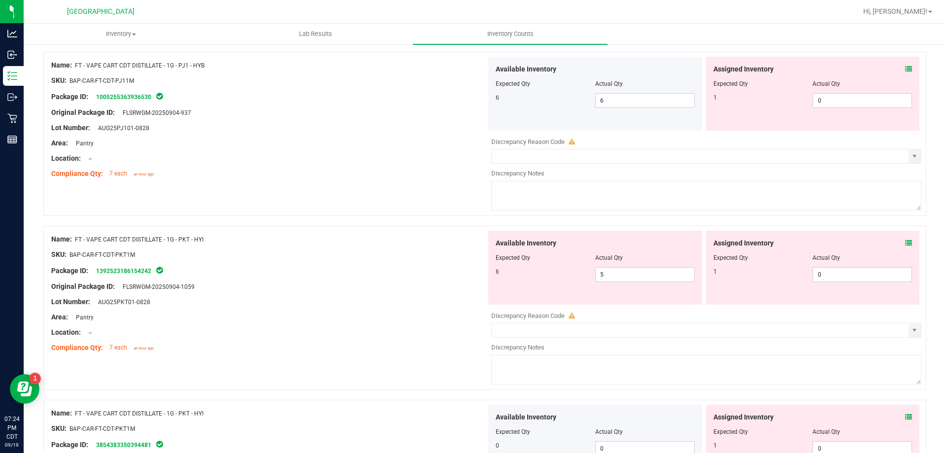
click at [906, 245] on icon at bounding box center [909, 243] width 7 height 7
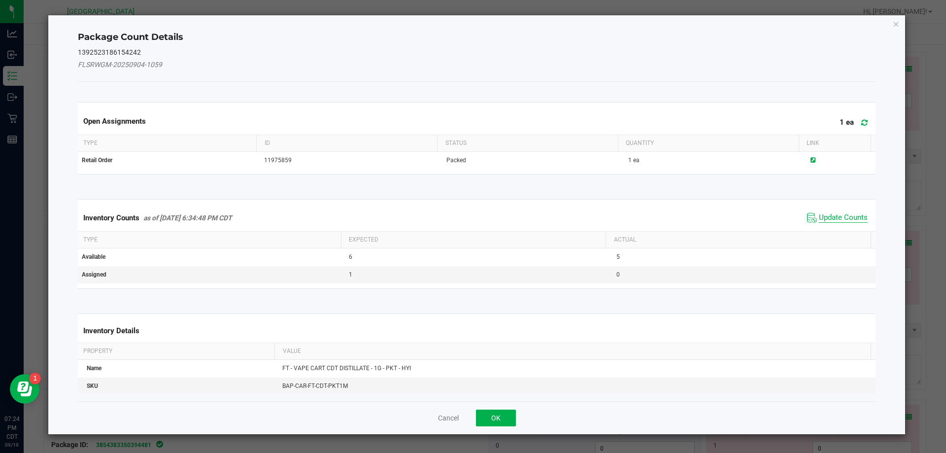
click at [842, 215] on span "Update Counts" at bounding box center [843, 218] width 49 height 10
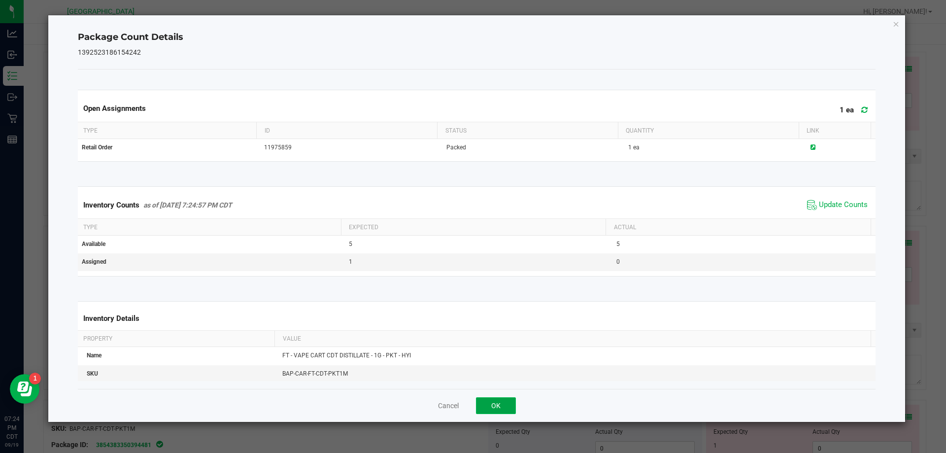
click at [511, 399] on button "OK" at bounding box center [496, 405] width 40 height 17
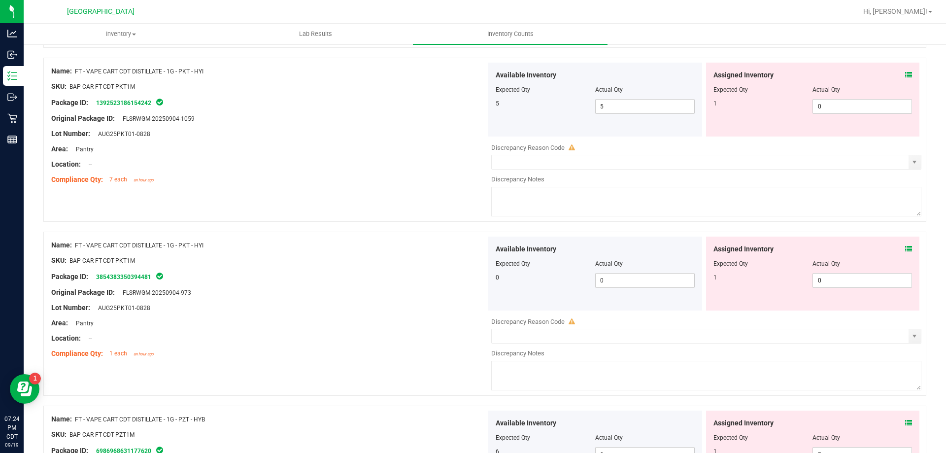
scroll to position [2711, 0]
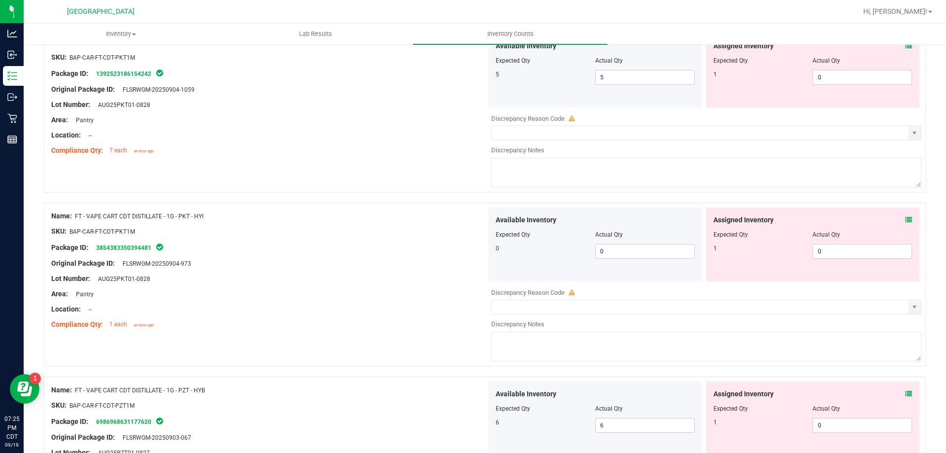
click at [906, 217] on icon at bounding box center [909, 219] width 7 height 7
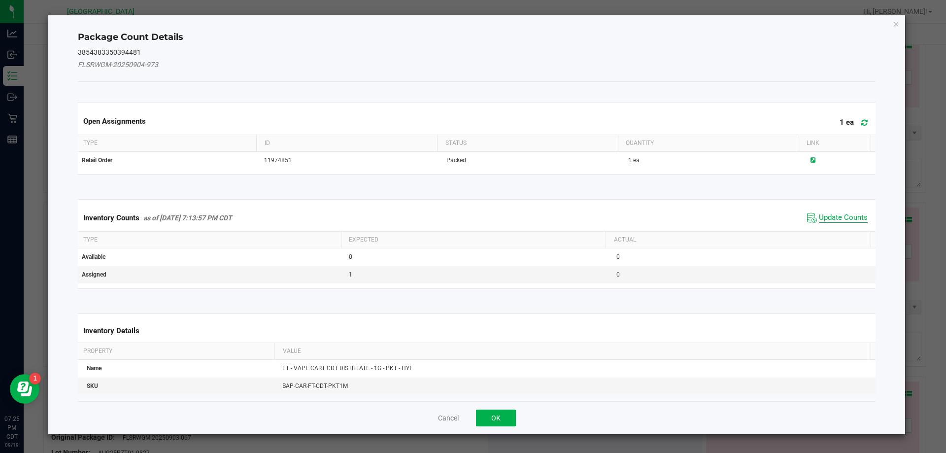
click at [838, 219] on span "Update Counts" at bounding box center [843, 218] width 49 height 10
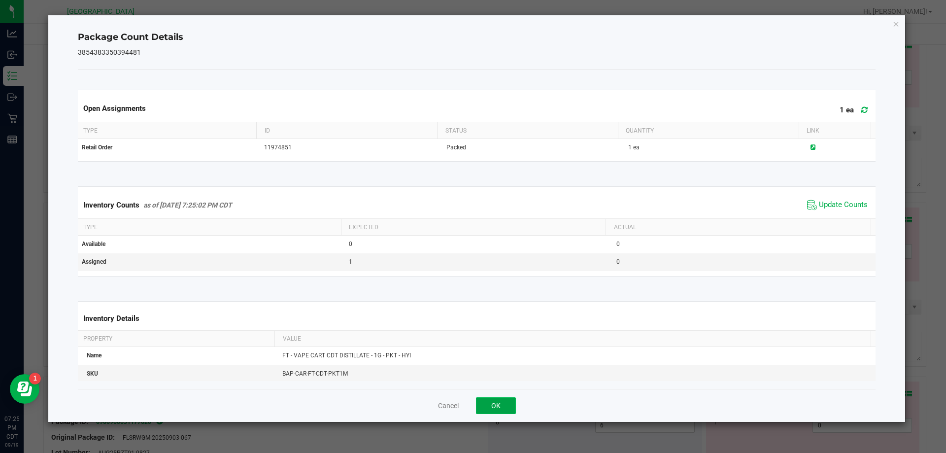
click at [483, 410] on button "OK" at bounding box center [496, 405] width 40 height 17
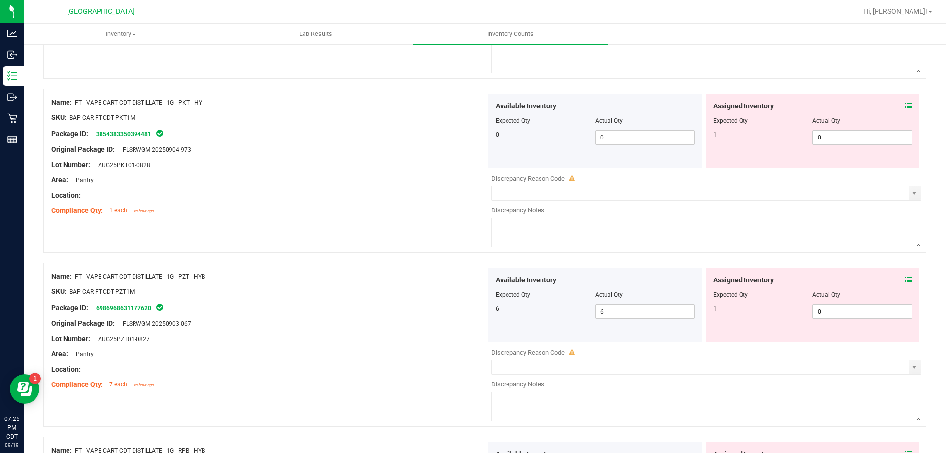
scroll to position [2859, 0]
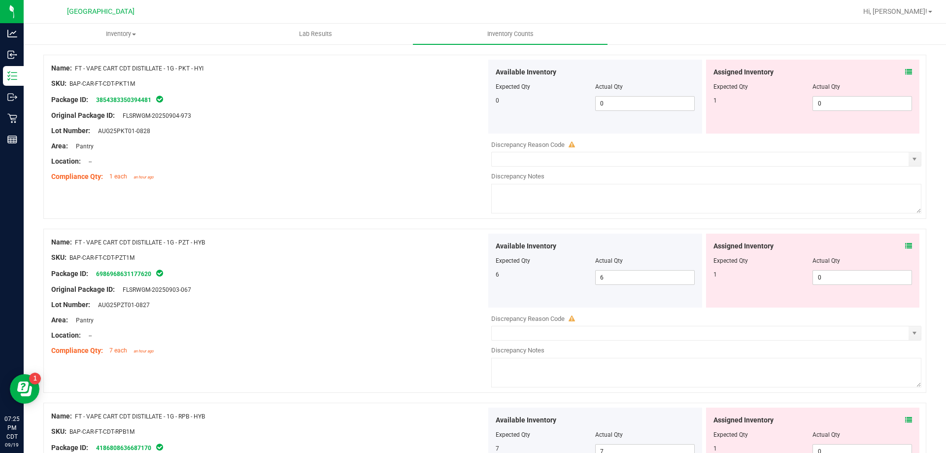
click at [906, 245] on icon at bounding box center [909, 246] width 7 height 7
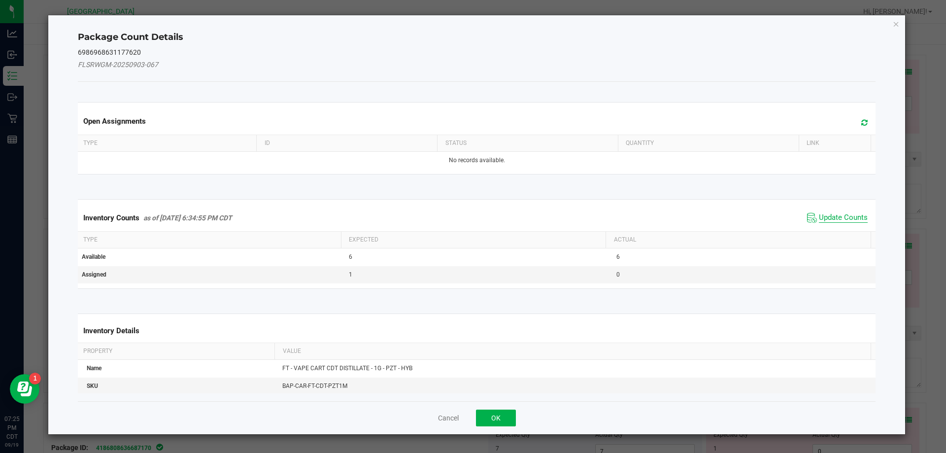
click at [842, 215] on span "Update Counts" at bounding box center [843, 218] width 49 height 10
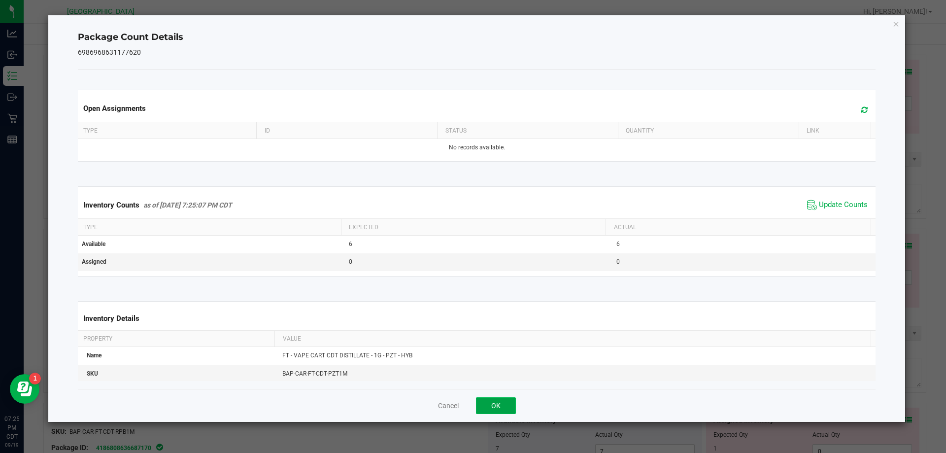
click at [501, 400] on button "OK" at bounding box center [496, 405] width 40 height 17
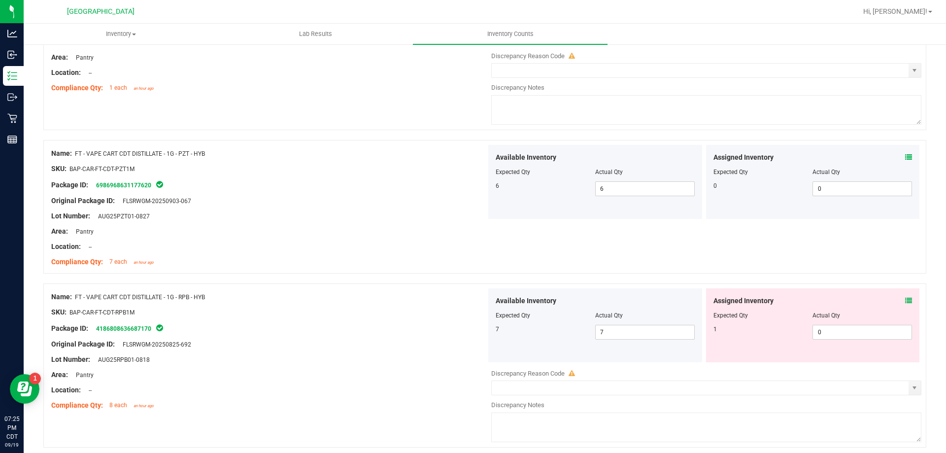
scroll to position [2958, 0]
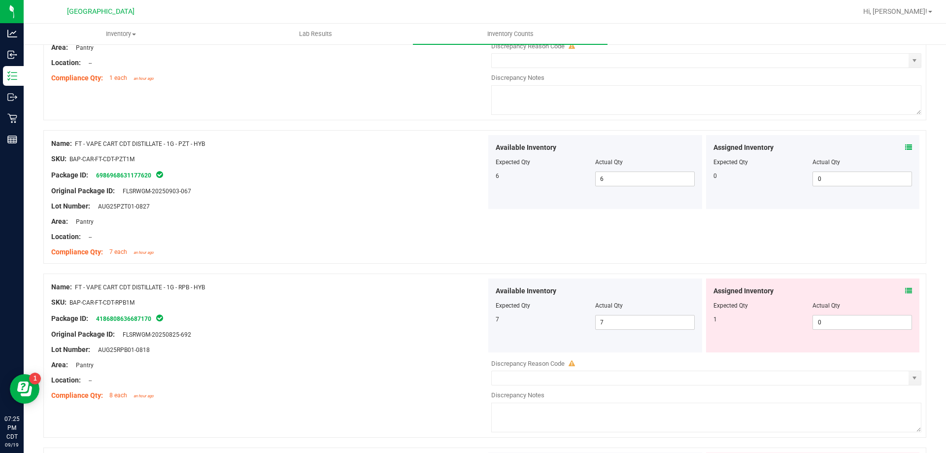
click at [906, 293] on icon at bounding box center [909, 290] width 7 height 7
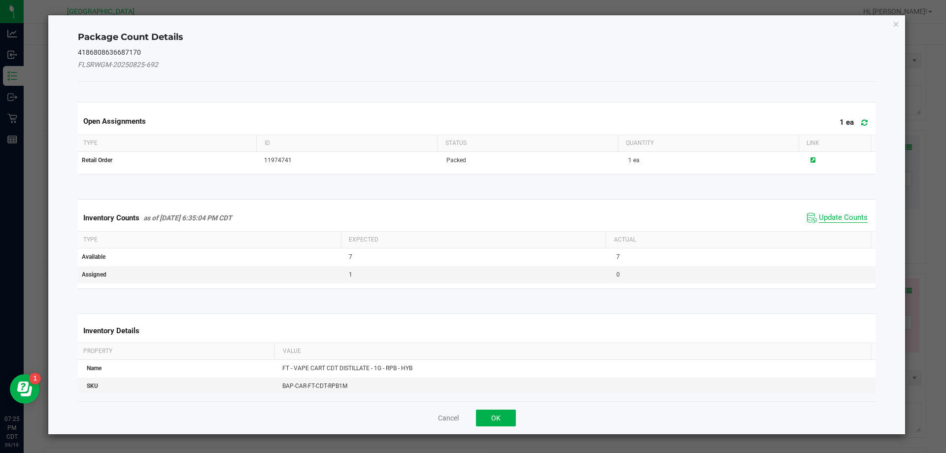
click at [826, 217] on span "Update Counts" at bounding box center [843, 218] width 49 height 10
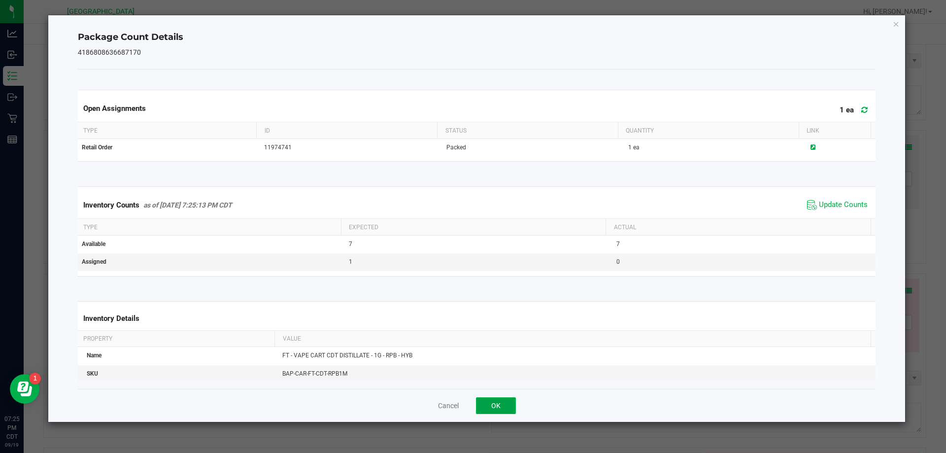
click at [491, 409] on button "OK" at bounding box center [496, 405] width 40 height 17
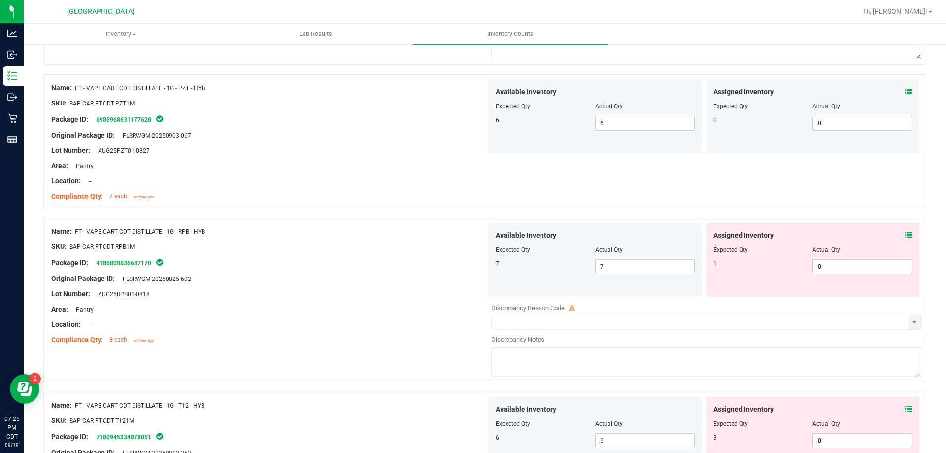
scroll to position [3106, 0]
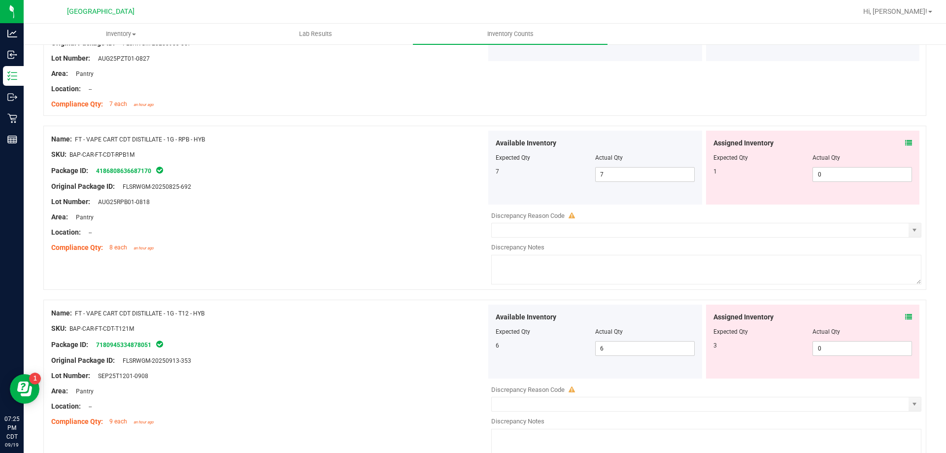
click at [906, 316] on icon at bounding box center [909, 317] width 7 height 7
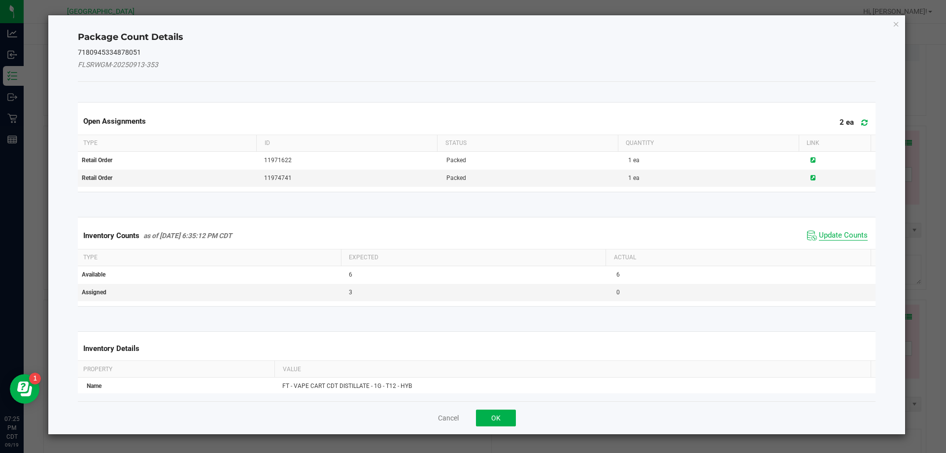
click at [841, 240] on span "Update Counts" at bounding box center [843, 236] width 49 height 10
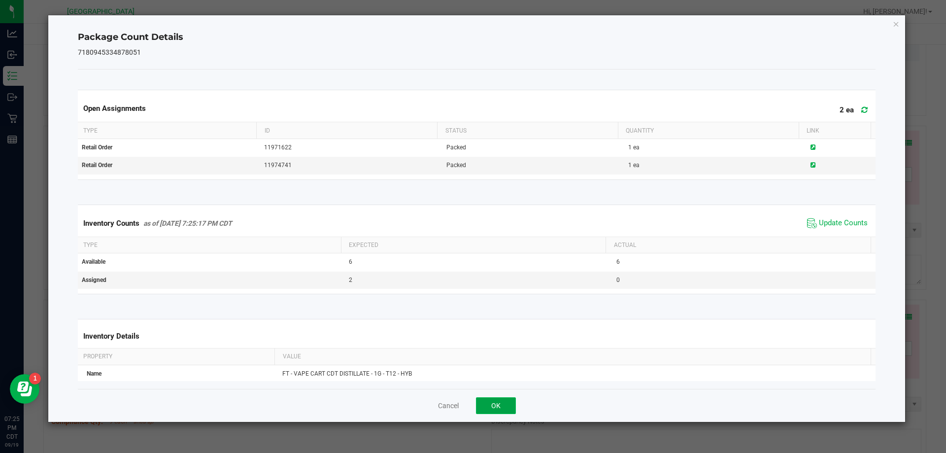
click at [498, 409] on button "OK" at bounding box center [496, 405] width 40 height 17
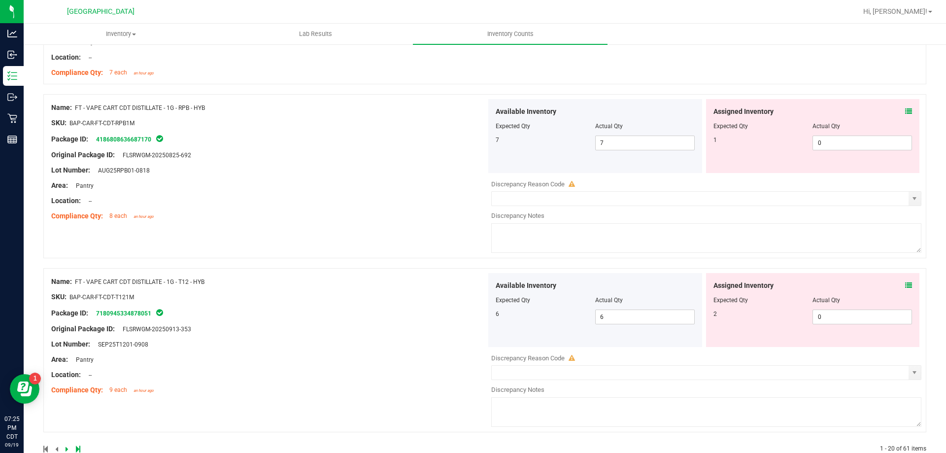
scroll to position [3160, 0]
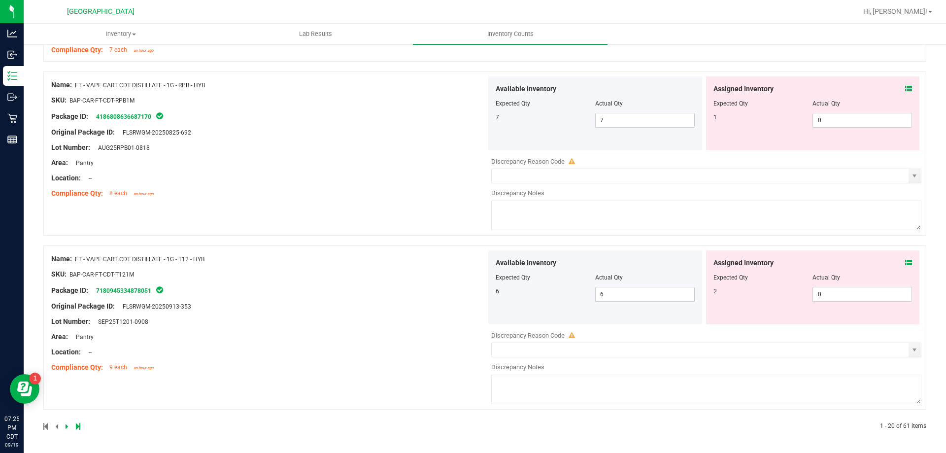
click at [66, 426] on icon at bounding box center [67, 426] width 3 height 6
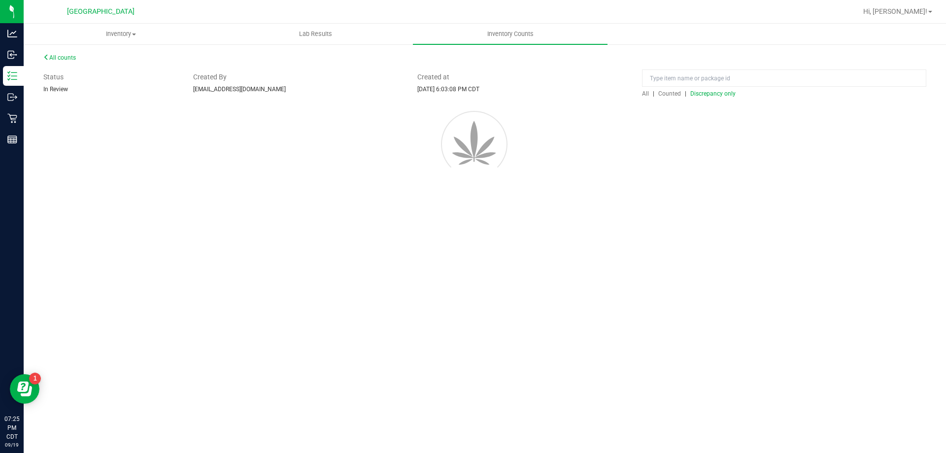
scroll to position [0, 0]
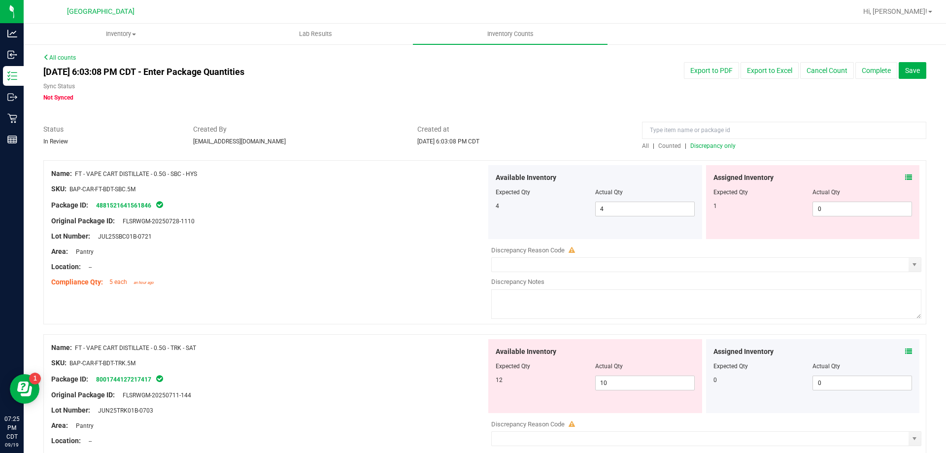
click at [897, 177] on div "Assigned Inventory" at bounding box center [813, 178] width 199 height 10
click at [906, 179] on icon at bounding box center [909, 177] width 7 height 7
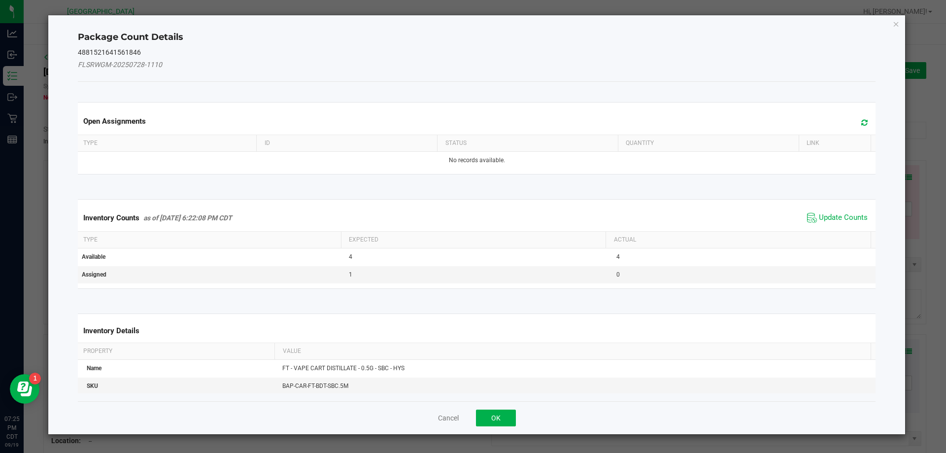
click at [835, 211] on span "Update Counts" at bounding box center [838, 217] width 66 height 15
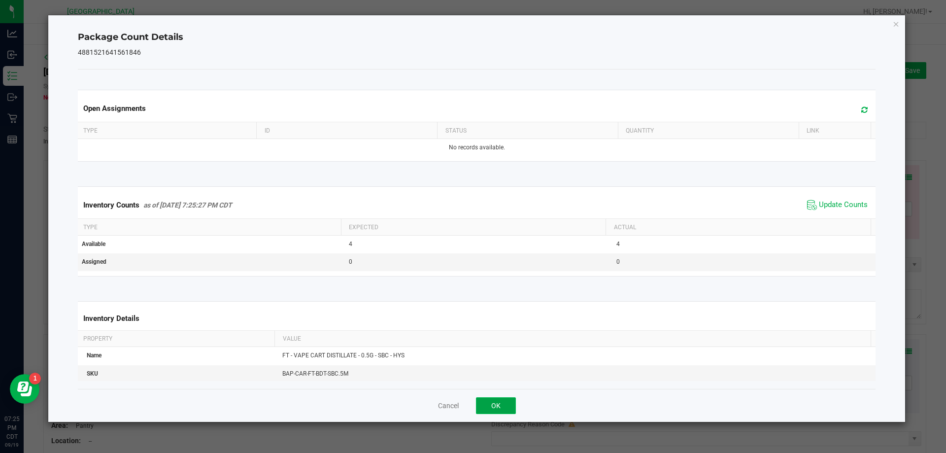
click at [499, 407] on button "OK" at bounding box center [496, 405] width 40 height 17
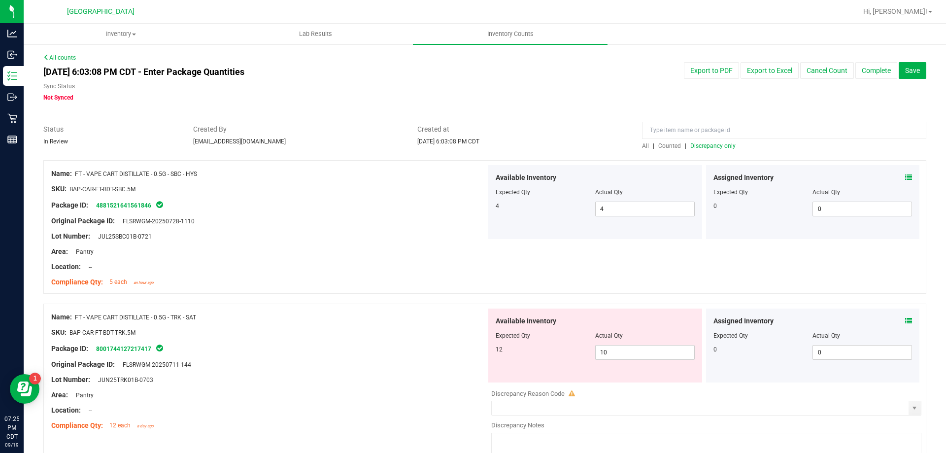
click at [906, 319] on icon at bounding box center [909, 320] width 7 height 7
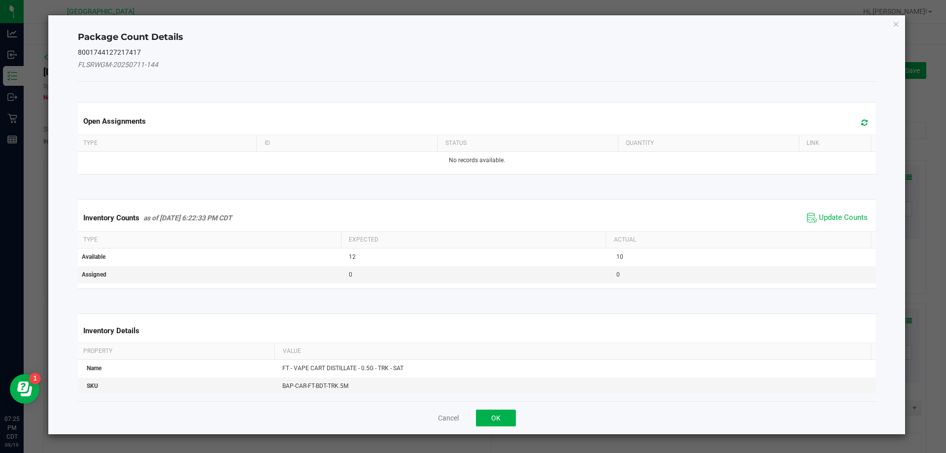
click at [846, 212] on span "Update Counts" at bounding box center [838, 217] width 66 height 15
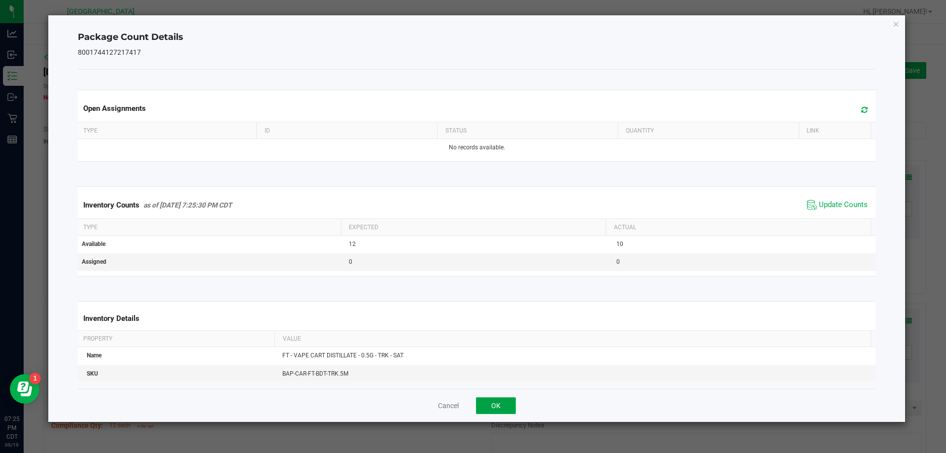
click at [498, 411] on button "OK" at bounding box center [496, 405] width 40 height 17
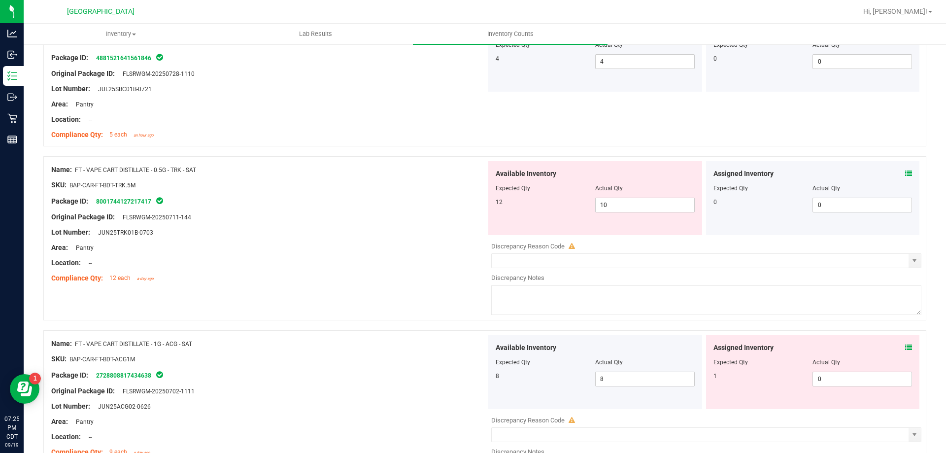
scroll to position [148, 0]
drag, startPoint x: 638, startPoint y: 207, endPoint x: 387, endPoint y: 219, distance: 251.7
click at [387, 219] on div "Name: FT - VAPE CART DISTILLATE - 0.5G - TRK - SAT SKU: BAP-CAR-FT-BDT-TRK.5M P…" at bounding box center [484, 238] width 883 height 164
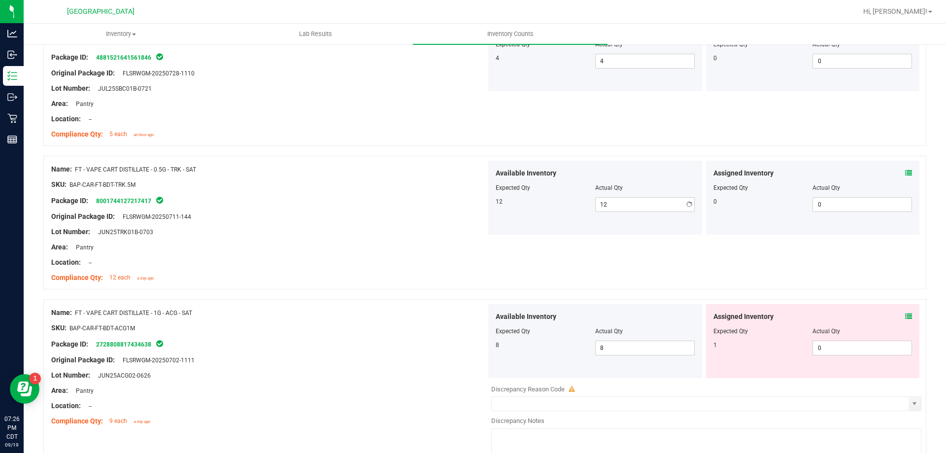
click at [387, 219] on div "Original Package ID: FLSRWGM-20250711-144" at bounding box center [268, 216] width 435 height 10
click at [906, 318] on icon at bounding box center [909, 316] width 7 height 7
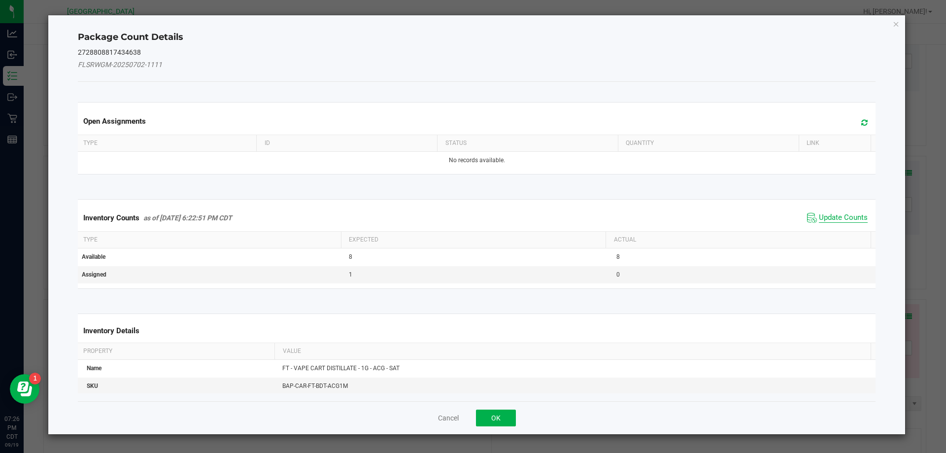
click at [833, 221] on span "Update Counts" at bounding box center [843, 218] width 49 height 10
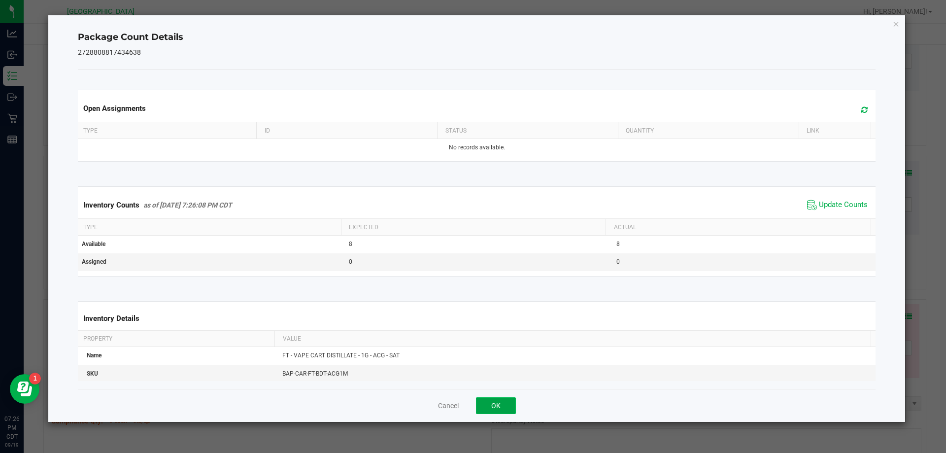
click at [501, 401] on button "OK" at bounding box center [496, 405] width 40 height 17
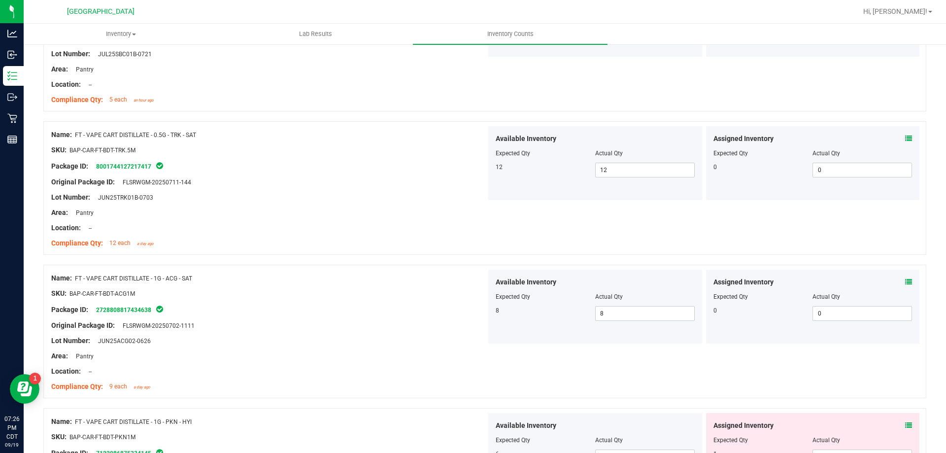
scroll to position [345, 0]
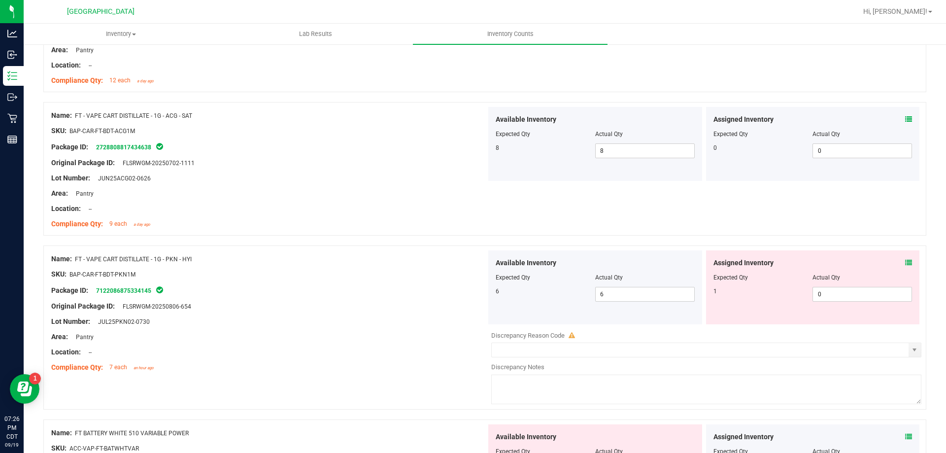
click at [897, 265] on div "Assigned Inventory" at bounding box center [813, 263] width 199 height 10
click at [906, 261] on icon at bounding box center [909, 262] width 7 height 7
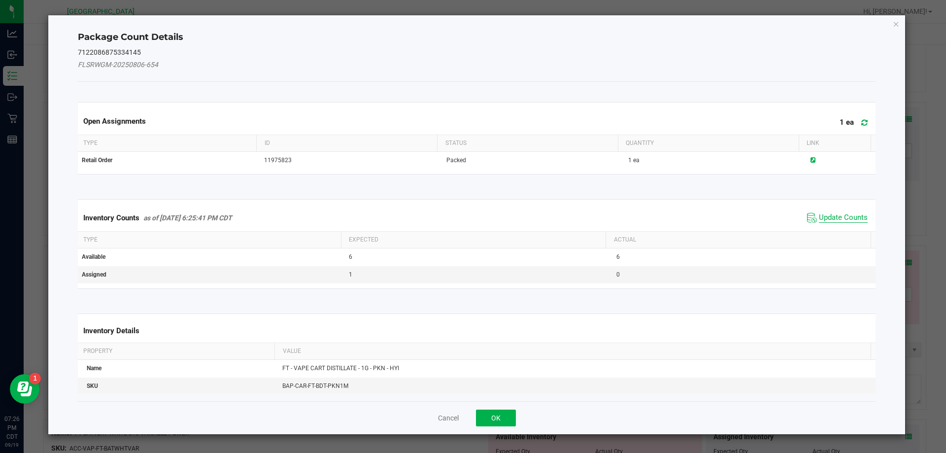
click at [825, 217] on span "Update Counts" at bounding box center [843, 218] width 49 height 10
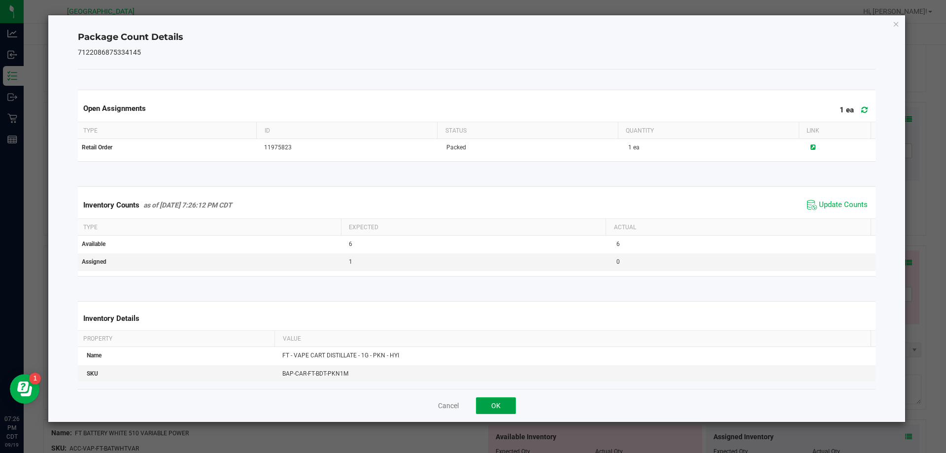
click at [495, 405] on button "OK" at bounding box center [496, 405] width 40 height 17
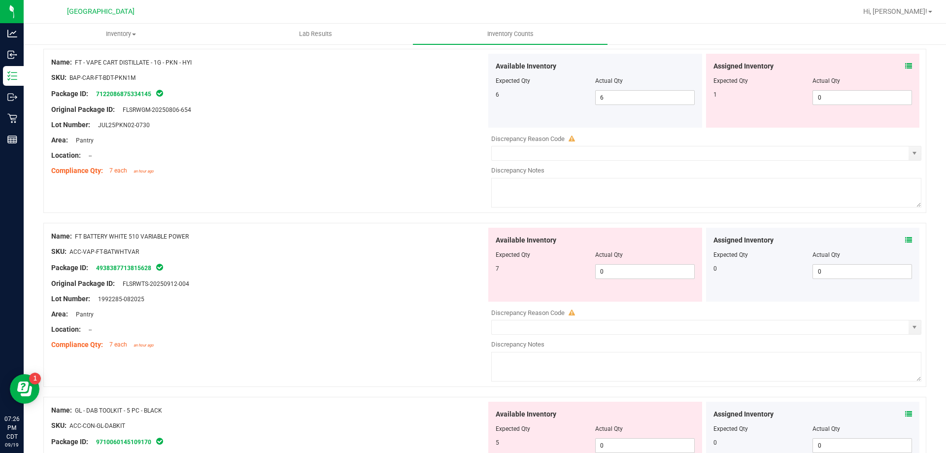
scroll to position [542, 0]
click at [905, 243] on div "Assigned Inventory Expected Qty Actual Qty 0 0 0" at bounding box center [813, 264] width 214 height 74
click at [906, 241] on icon at bounding box center [909, 239] width 7 height 7
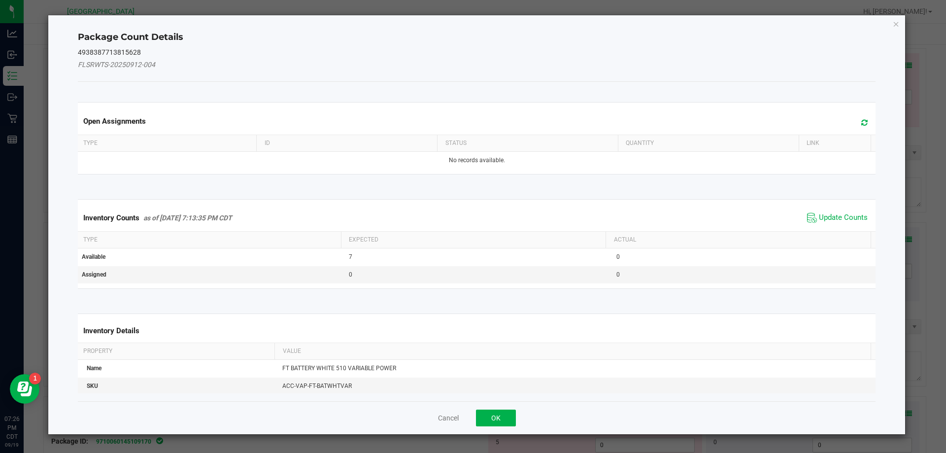
click at [822, 212] on span "Update Counts" at bounding box center [838, 217] width 66 height 15
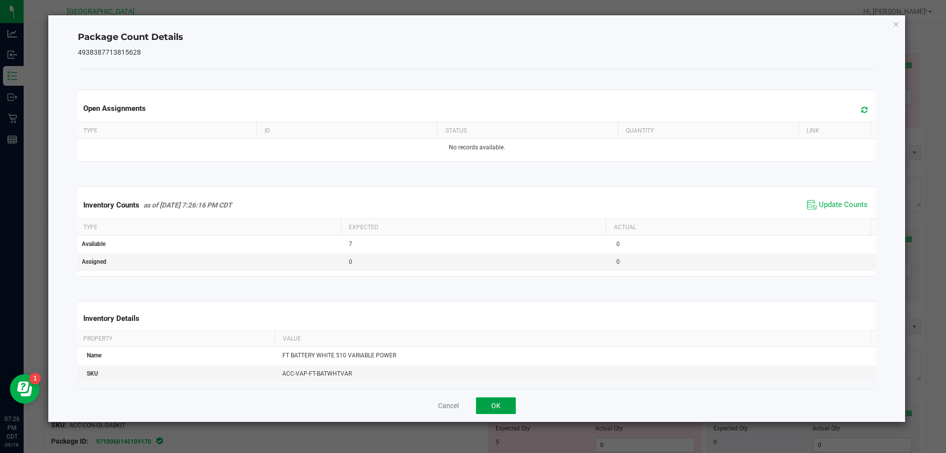
click at [495, 406] on button "OK" at bounding box center [496, 405] width 40 height 17
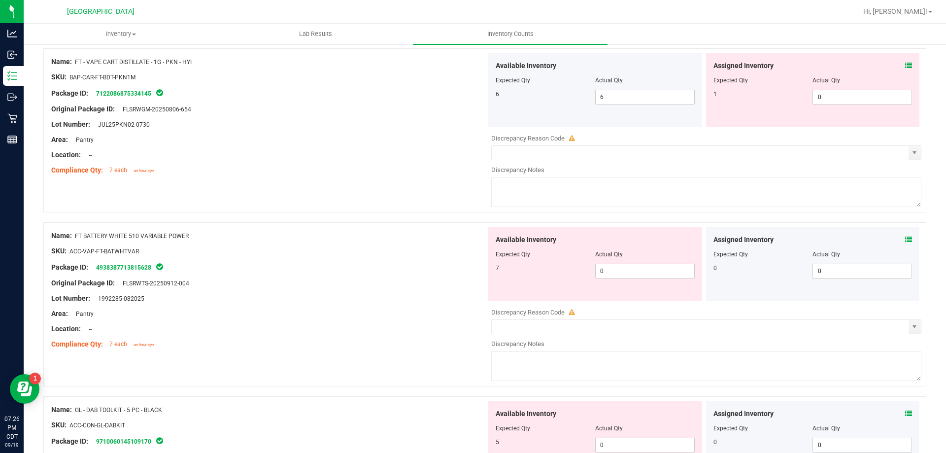
click at [906, 415] on icon at bounding box center [909, 413] width 7 height 7
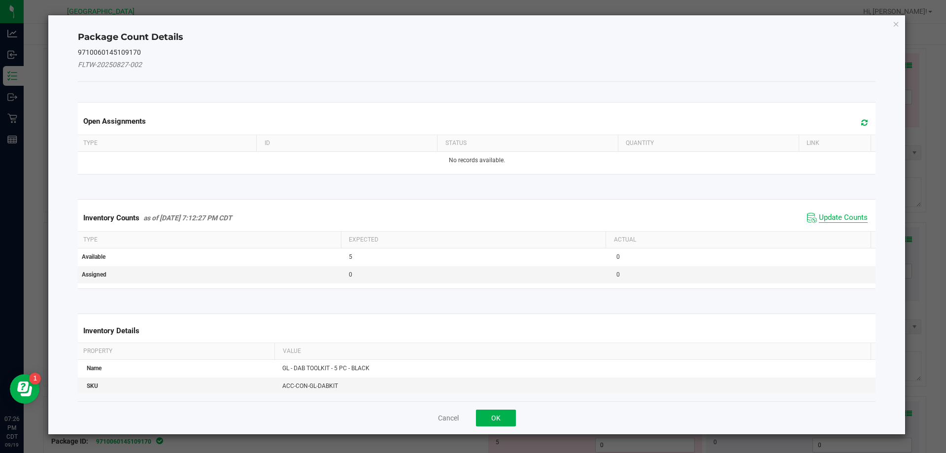
click at [841, 219] on span "Update Counts" at bounding box center [843, 218] width 49 height 10
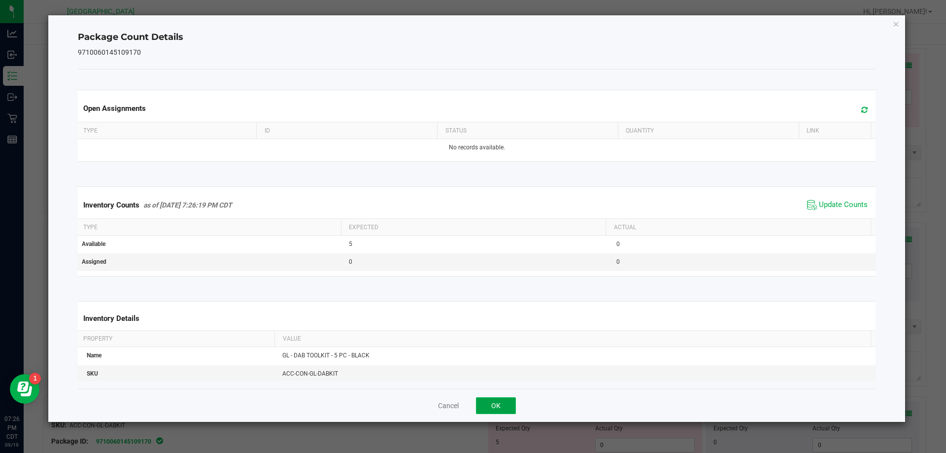
click at [503, 405] on button "OK" at bounding box center [496, 405] width 40 height 17
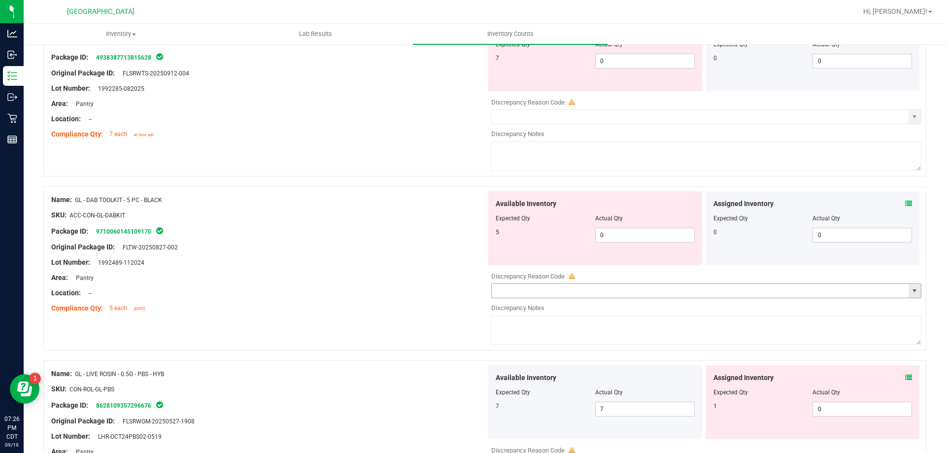
scroll to position [887, 0]
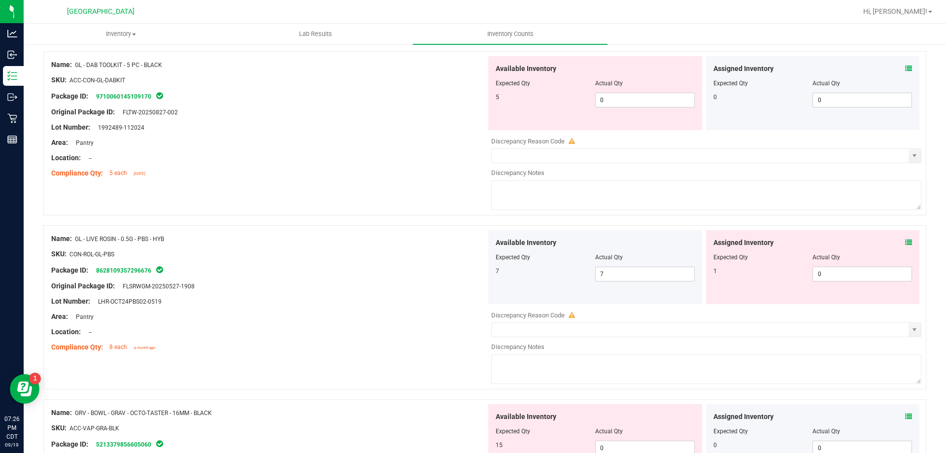
click at [906, 242] on icon at bounding box center [909, 242] width 7 height 7
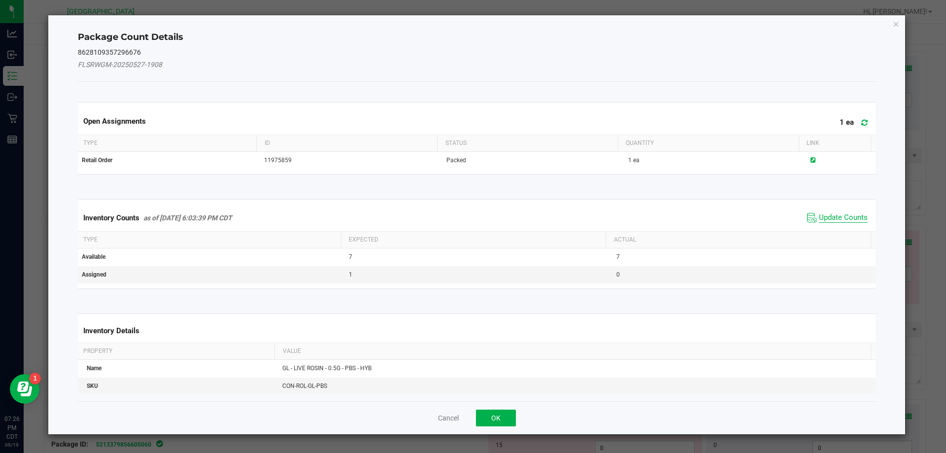
click at [822, 219] on span "Update Counts" at bounding box center [843, 218] width 49 height 10
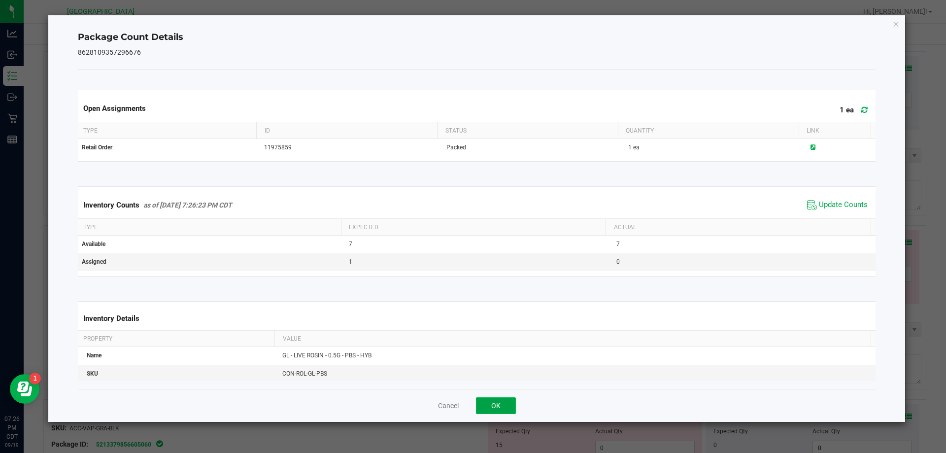
click at [500, 406] on button "OK" at bounding box center [496, 405] width 40 height 17
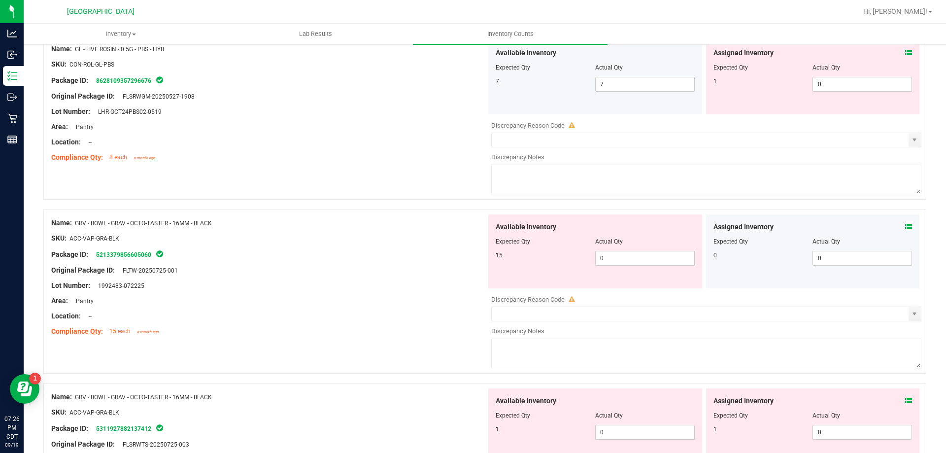
scroll to position [1085, 0]
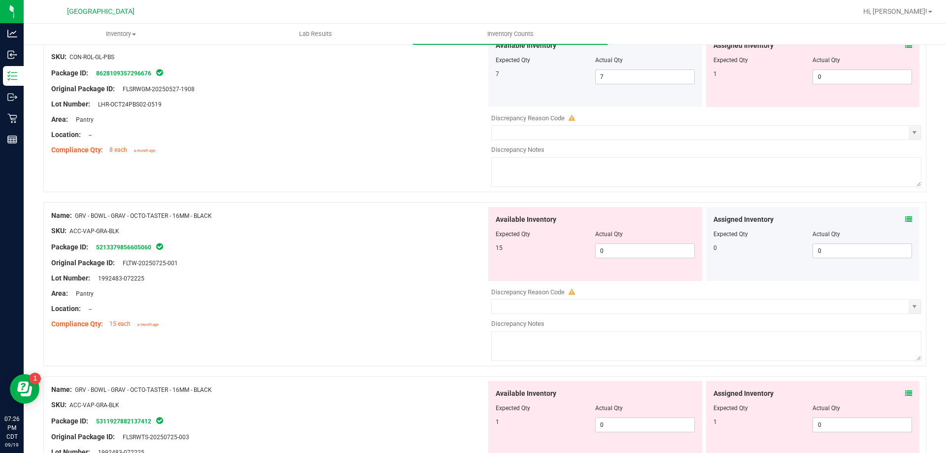
click at [906, 222] on icon at bounding box center [909, 219] width 7 height 7
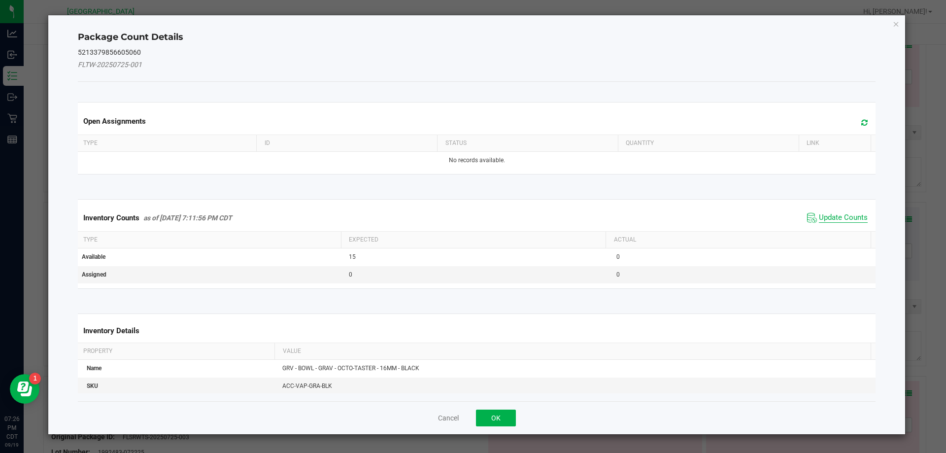
click at [832, 215] on span "Update Counts" at bounding box center [843, 218] width 49 height 10
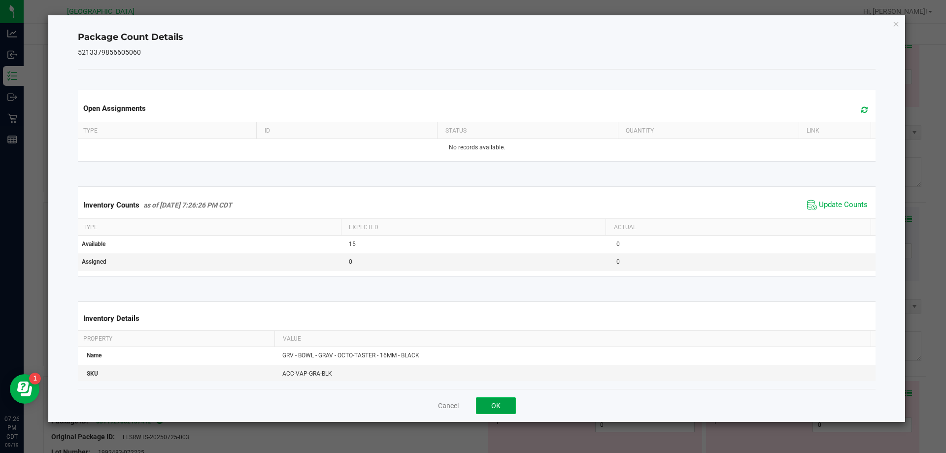
click at [499, 399] on button "OK" at bounding box center [496, 405] width 40 height 17
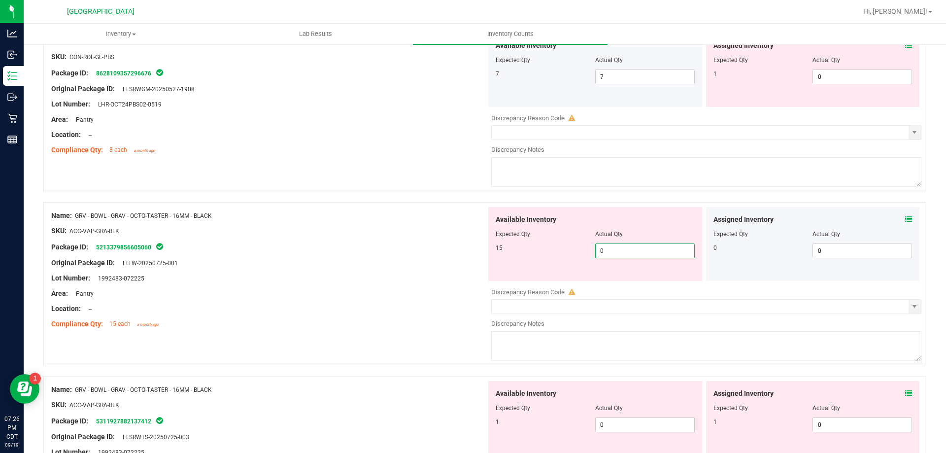
drag, startPoint x: 640, startPoint y: 249, endPoint x: 358, endPoint y: 247, distance: 282.0
click at [361, 248] on div "Name: GRV - BOWL - GRAV - OCTO-TASTER - 16MM - BLACK SKU: ACC-VAP-GRA-BLK Packa…" at bounding box center [484, 284] width 883 height 164
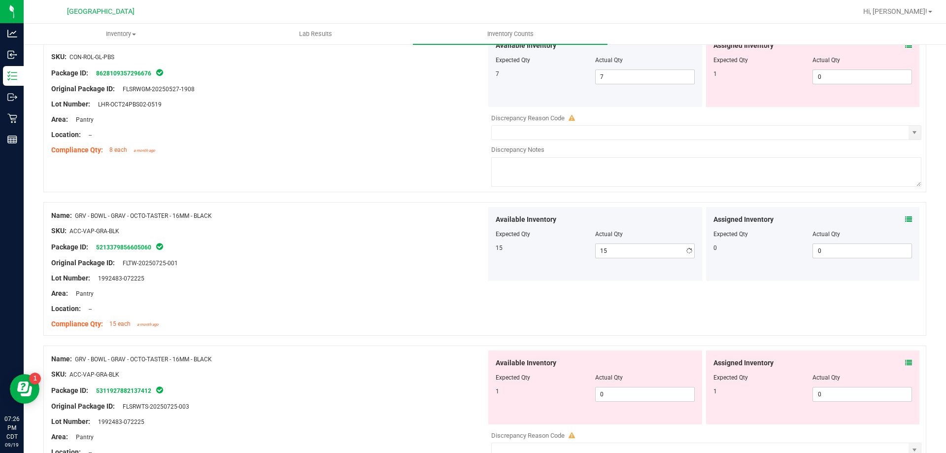
click at [356, 247] on div "Package ID: 5213379856605060" at bounding box center [268, 247] width 435 height 12
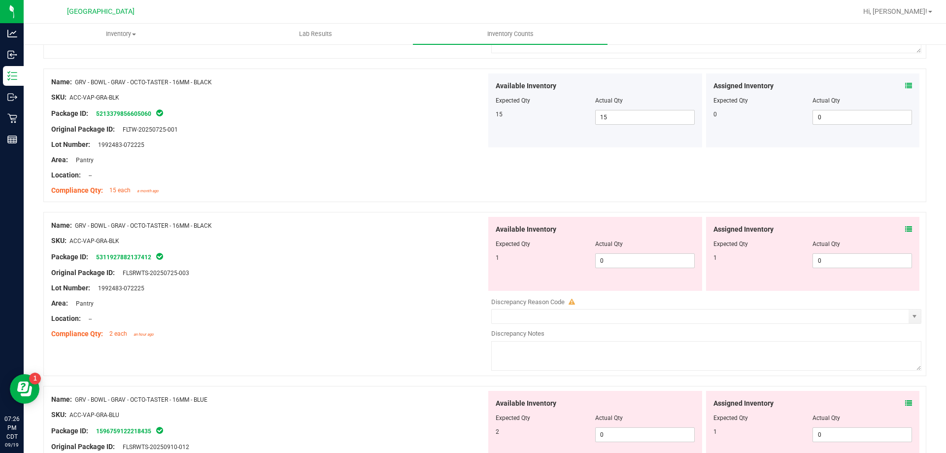
scroll to position [1232, 0]
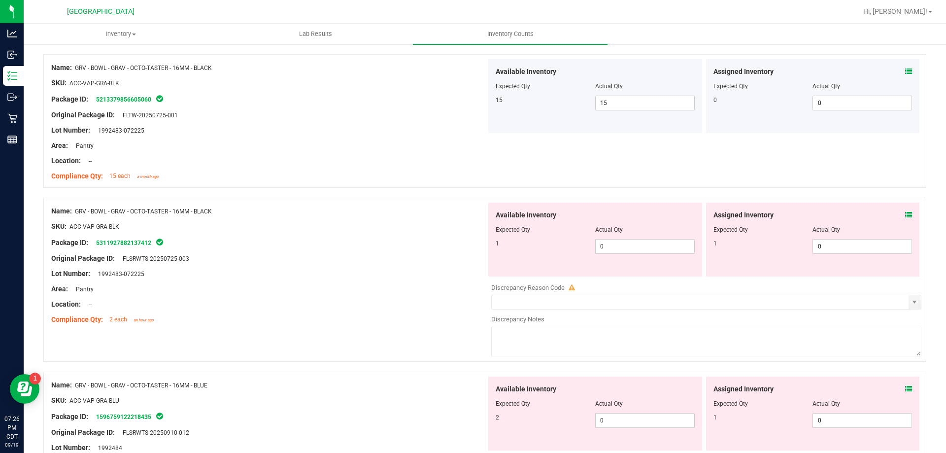
click at [906, 214] on icon at bounding box center [909, 214] width 7 height 7
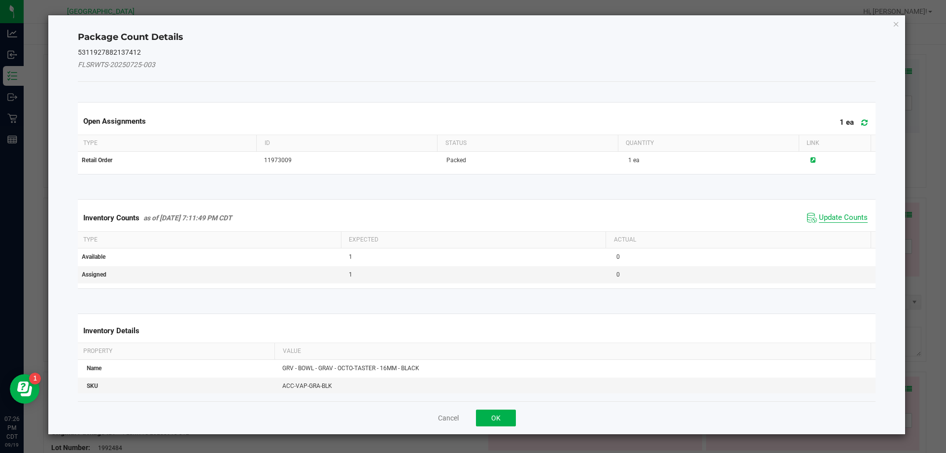
click at [836, 214] on span "Update Counts" at bounding box center [843, 218] width 49 height 10
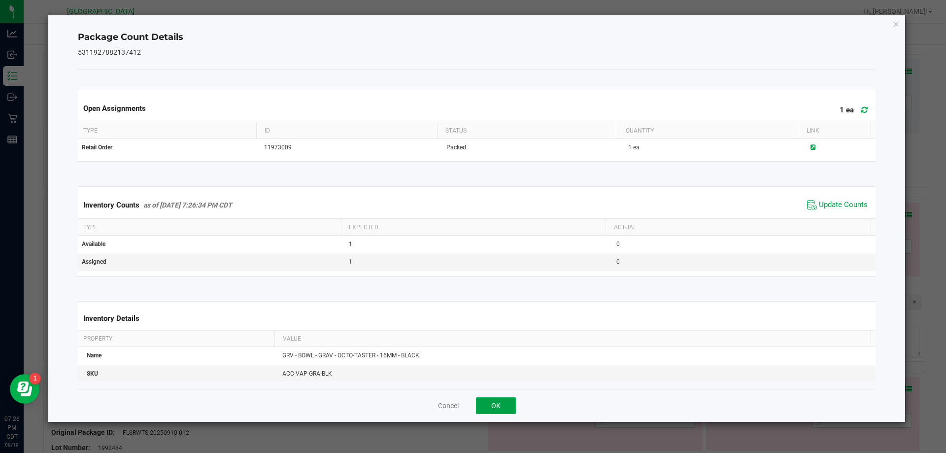
click at [504, 402] on button "OK" at bounding box center [496, 405] width 40 height 17
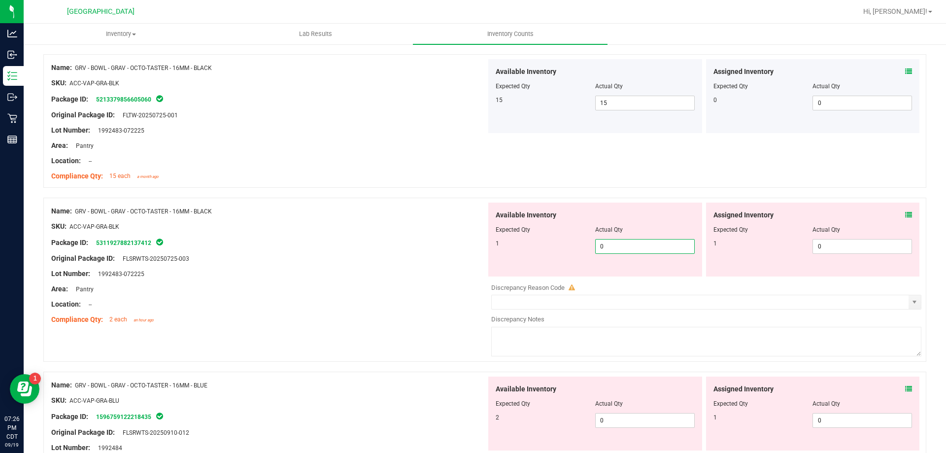
drag, startPoint x: 625, startPoint y: 252, endPoint x: 464, endPoint y: 252, distance: 160.2
click at [464, 252] on div "Name: GRV - BOWL - GRAV - OCTO-TASTER - 16MM - BLACK SKU: ACC-VAP-GRA-BLK Packa…" at bounding box center [484, 280] width 883 height 164
click at [463, 251] on div at bounding box center [268, 250] width 435 height 5
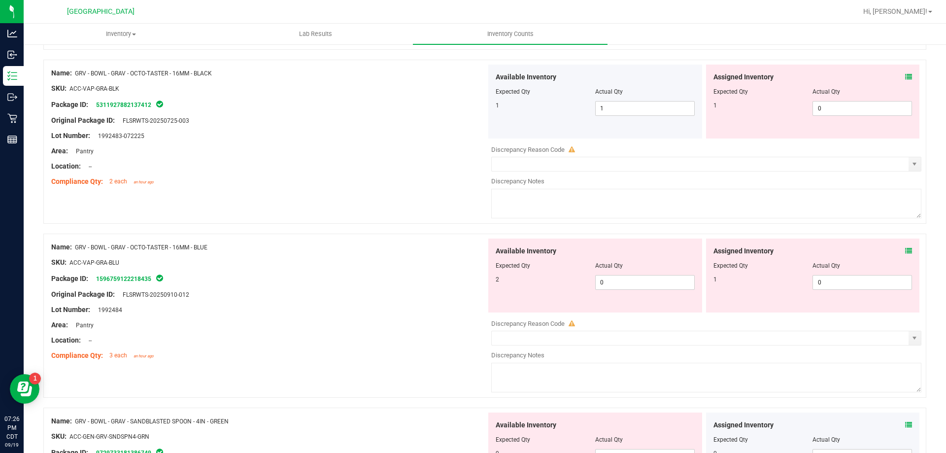
scroll to position [1380, 0]
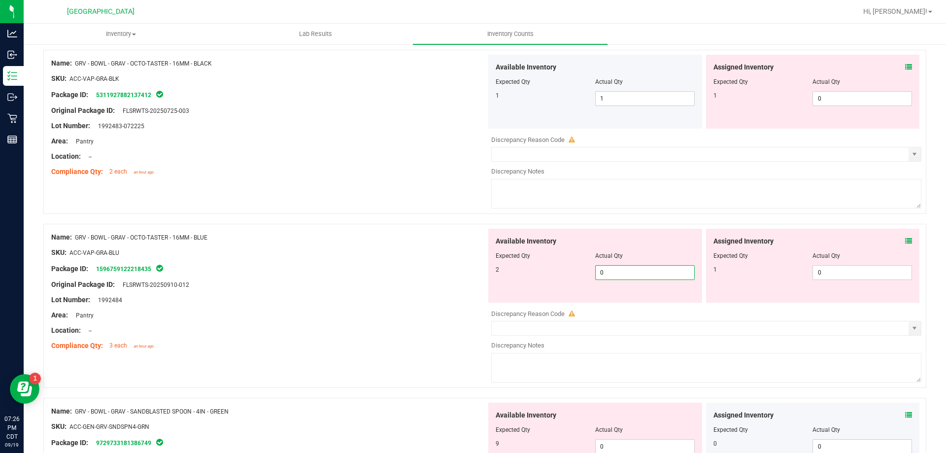
drag, startPoint x: 660, startPoint y: 279, endPoint x: 458, endPoint y: 283, distance: 201.7
click at [458, 283] on div "Name: GRV - BOWL - GRAV - OCTO-TASTER - 16MM - BLUE SKU: ACC-VAP-GRA-BLU Packag…" at bounding box center [484, 306] width 883 height 164
click at [465, 277] on div at bounding box center [268, 277] width 435 height 5
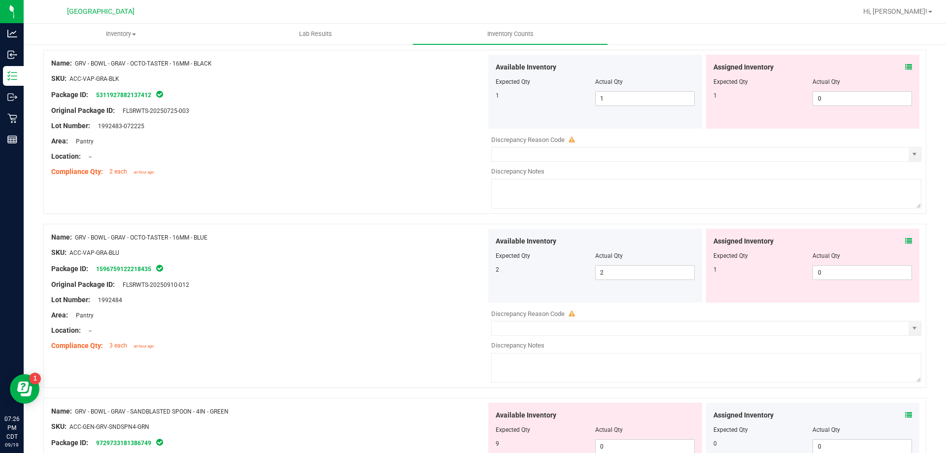
click at [906, 243] on icon at bounding box center [909, 241] width 7 height 7
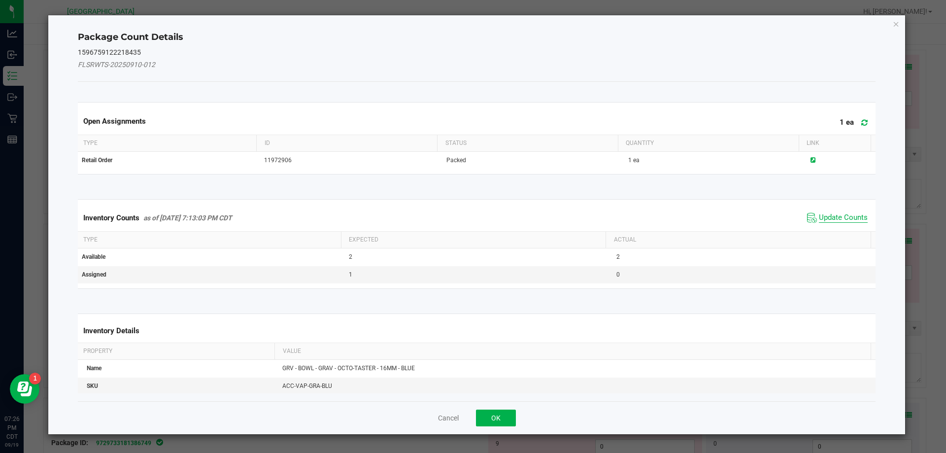
click at [843, 217] on span "Update Counts" at bounding box center [843, 218] width 49 height 10
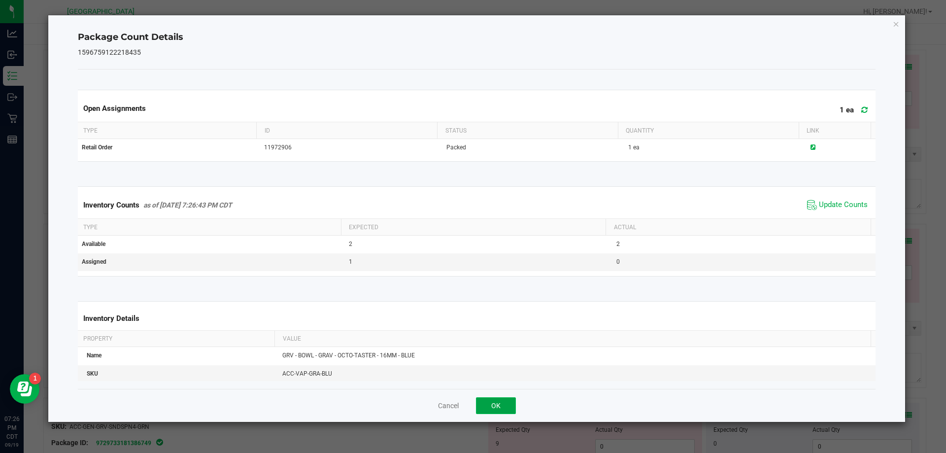
click at [504, 404] on button "OK" at bounding box center [496, 405] width 40 height 17
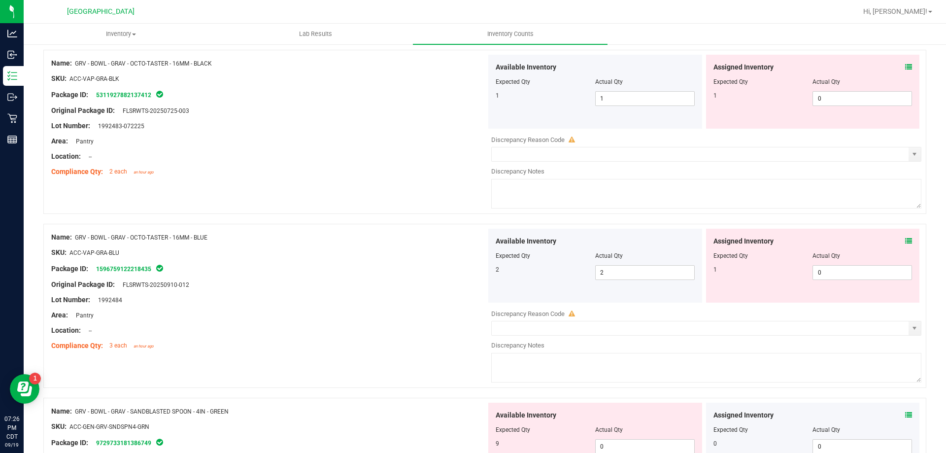
click at [897, 67] on div "Assigned Inventory" at bounding box center [813, 67] width 199 height 10
click at [906, 67] on icon at bounding box center [909, 67] width 7 height 7
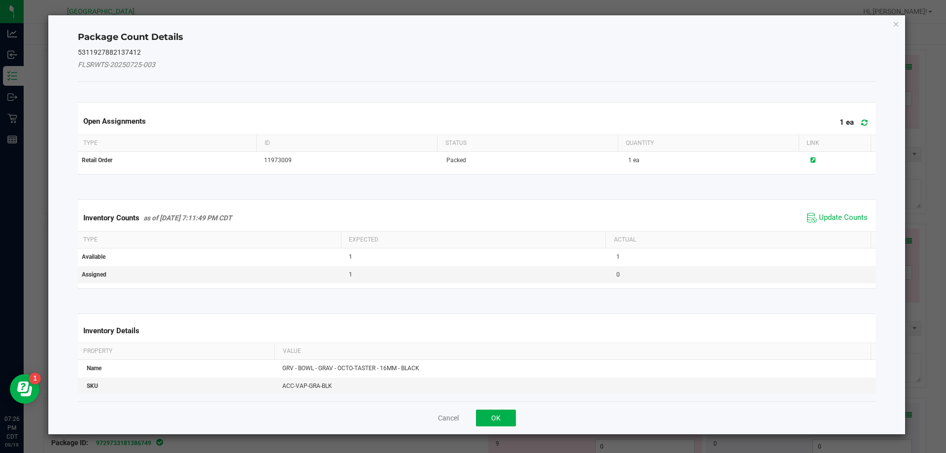
click at [821, 211] on span "Update Counts" at bounding box center [838, 217] width 66 height 15
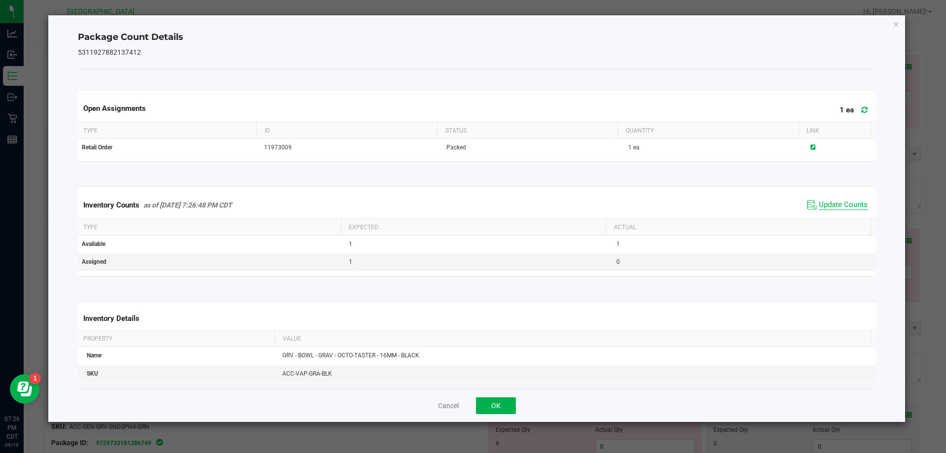
click at [820, 207] on span "Update Counts" at bounding box center [843, 205] width 49 height 10
click at [504, 400] on button "OK" at bounding box center [496, 405] width 40 height 17
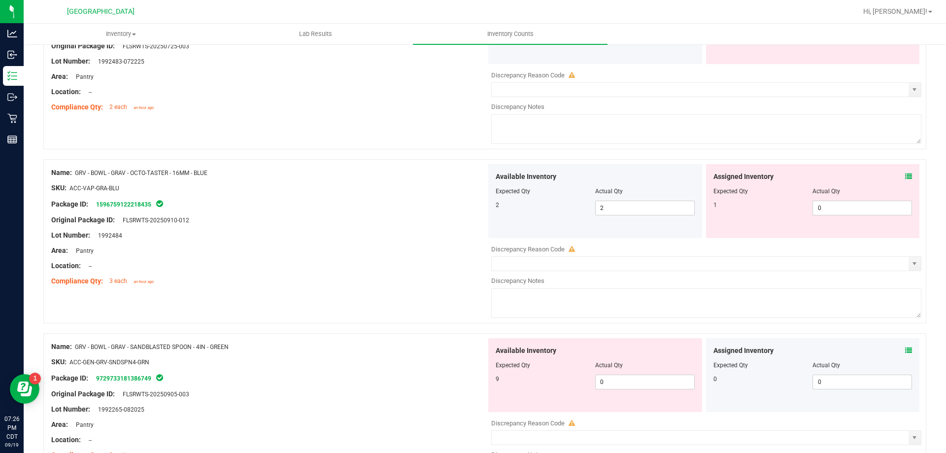
scroll to position [1577, 0]
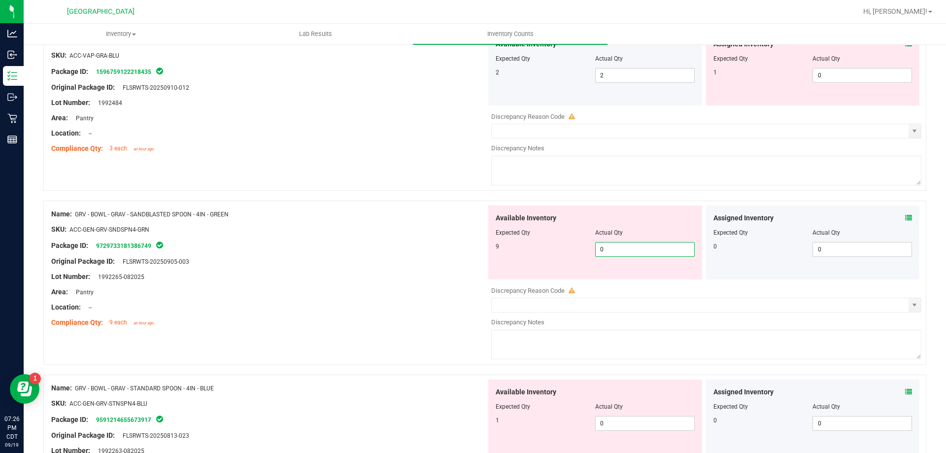
drag, startPoint x: 628, startPoint y: 250, endPoint x: 366, endPoint y: 256, distance: 261.3
click at [367, 256] on div "Name: GRV - BOWL - GRAV - SANDBLASTED SPOON - 4IN - GREEN SKU: ACC-GEN-GRV-SNDS…" at bounding box center [484, 283] width 883 height 164
click at [366, 256] on div "Original Package ID: FLSRWTS-20250905-003" at bounding box center [268, 261] width 435 height 10
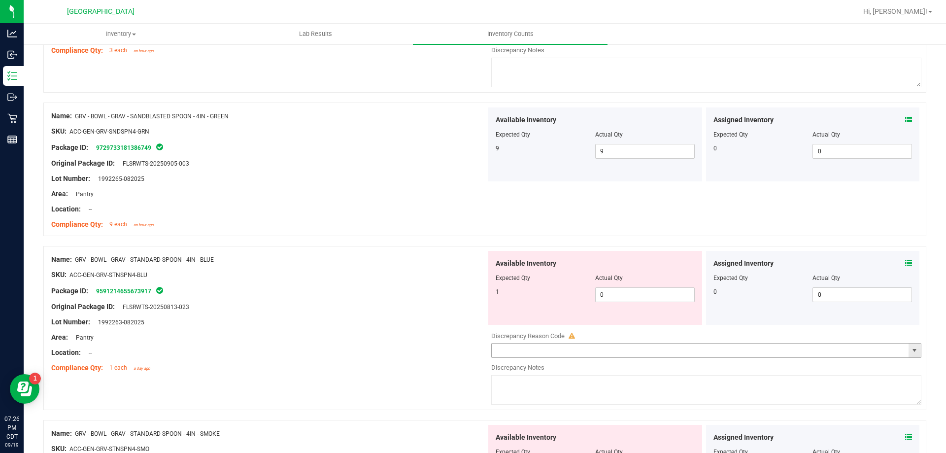
scroll to position [1676, 0]
drag, startPoint x: 617, startPoint y: 292, endPoint x: 453, endPoint y: 298, distance: 164.3
click at [453, 298] on div "Name: GRV - BOWL - GRAV - STANDARD SPOON - 4IN - BLUE SKU: ACC-GEN-GRV-STNSPN4-…" at bounding box center [484, 327] width 883 height 164
click at [453, 298] on div at bounding box center [268, 298] width 435 height 5
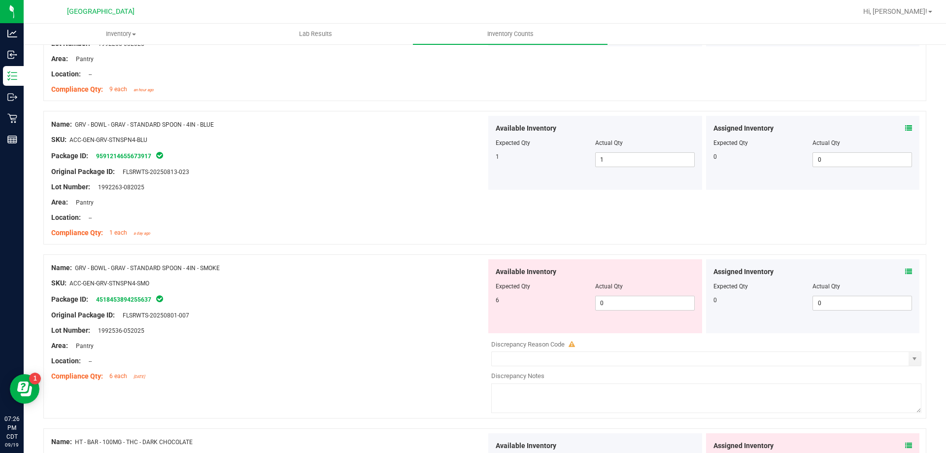
scroll to position [1824, 0]
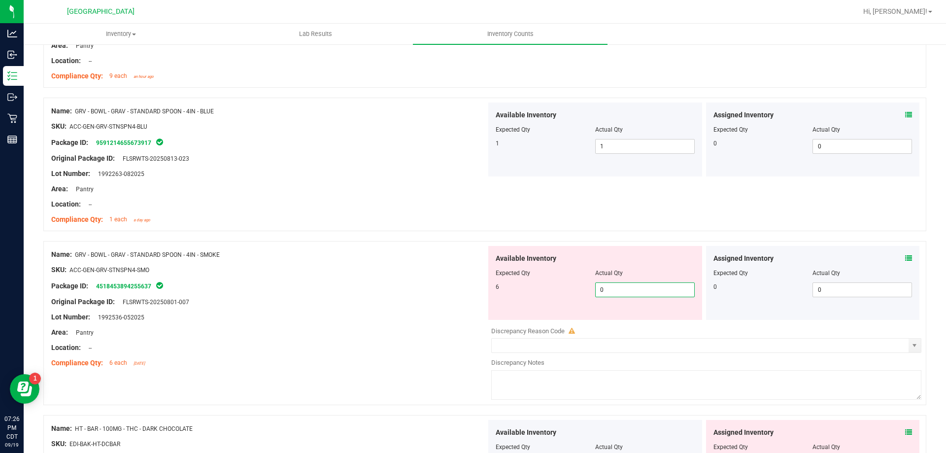
drag, startPoint x: 632, startPoint y: 283, endPoint x: 368, endPoint y: 292, distance: 264.4
click at [368, 292] on div "Name: GRV - BOWL - GRAV - STANDARD SPOON - 4IN - SMOKE SKU: ACC-GEN-GRV-STNSPN4…" at bounding box center [484, 323] width 883 height 164
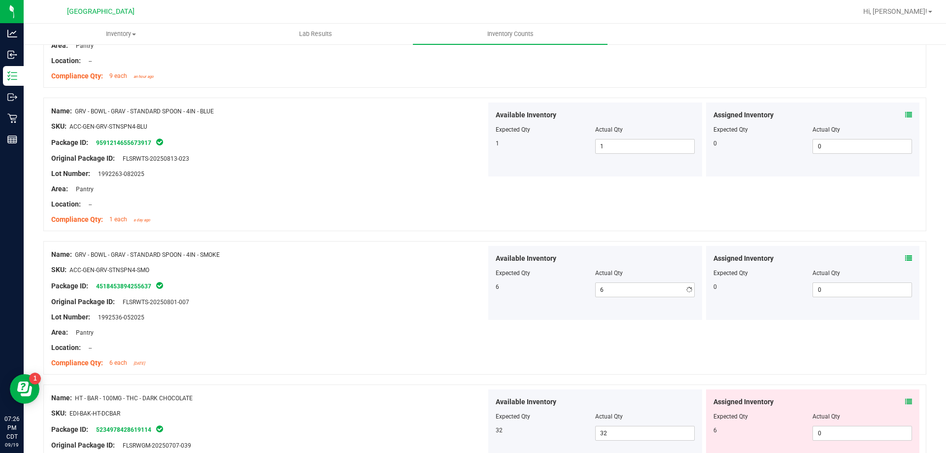
click at [368, 292] on div at bounding box center [268, 294] width 435 height 5
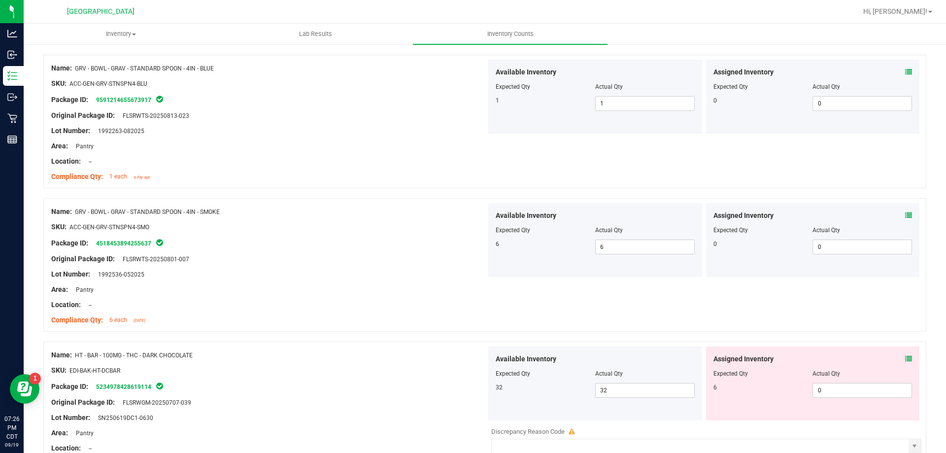
scroll to position [2021, 0]
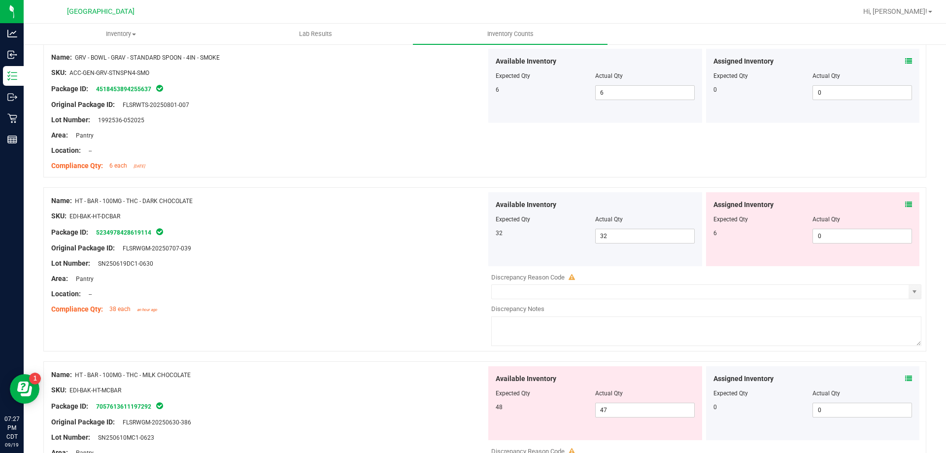
click at [906, 204] on icon at bounding box center [909, 204] width 7 height 7
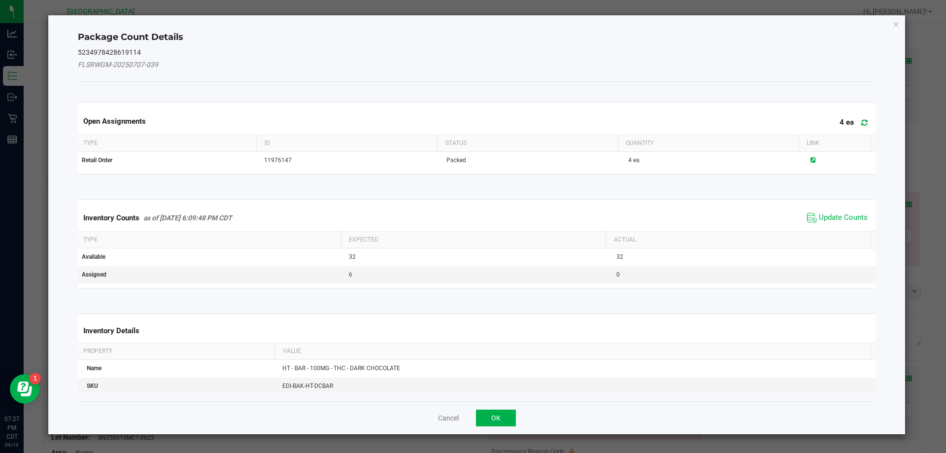
click at [842, 228] on div "Inventory Counts as of Sep 19, 2025 6:09:48 PM CDT Update Counts" at bounding box center [477, 218] width 803 height 27
click at [838, 214] on span "Update Counts" at bounding box center [843, 218] width 49 height 10
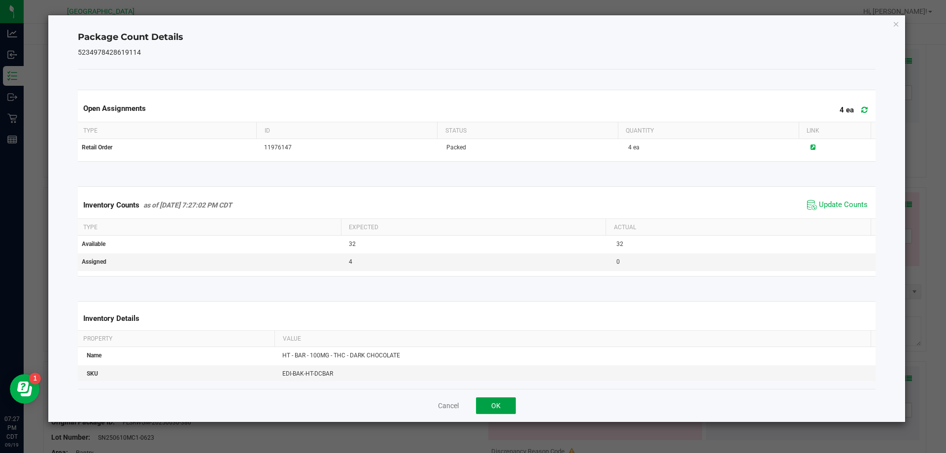
click at [481, 406] on button "OK" at bounding box center [496, 405] width 40 height 17
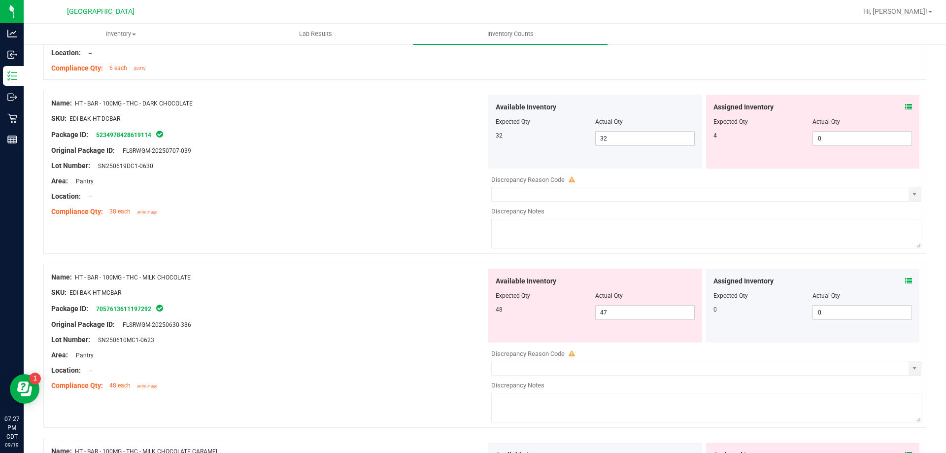
scroll to position [2120, 0]
click at [906, 282] on icon at bounding box center [909, 280] width 7 height 7
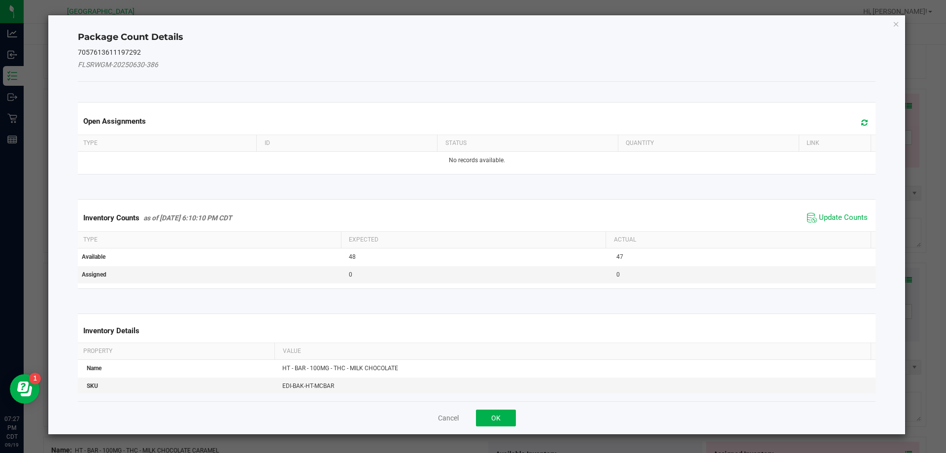
click at [836, 224] on span "Update Counts" at bounding box center [838, 217] width 66 height 15
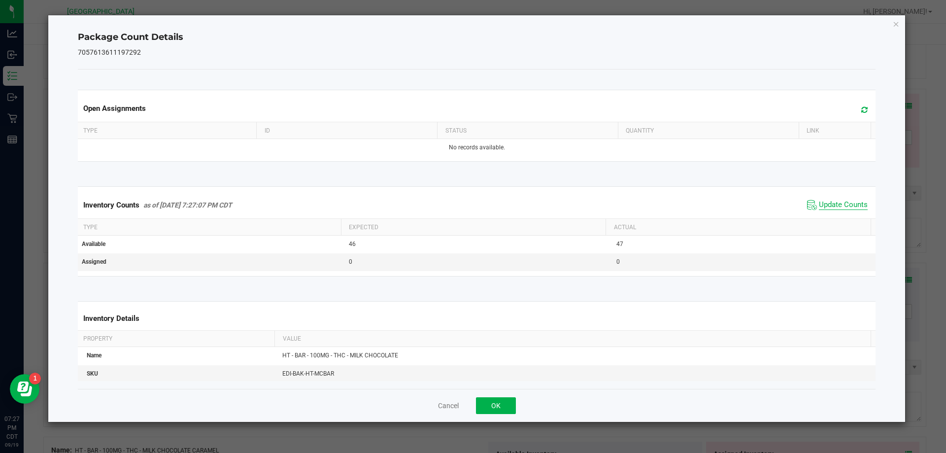
click at [829, 208] on span "Update Counts" at bounding box center [843, 205] width 49 height 10
click at [513, 396] on div "Cancel OK" at bounding box center [477, 405] width 799 height 33
click at [475, 412] on div "Cancel OK" at bounding box center [477, 405] width 799 height 33
click at [497, 408] on button "OK" at bounding box center [496, 405] width 40 height 17
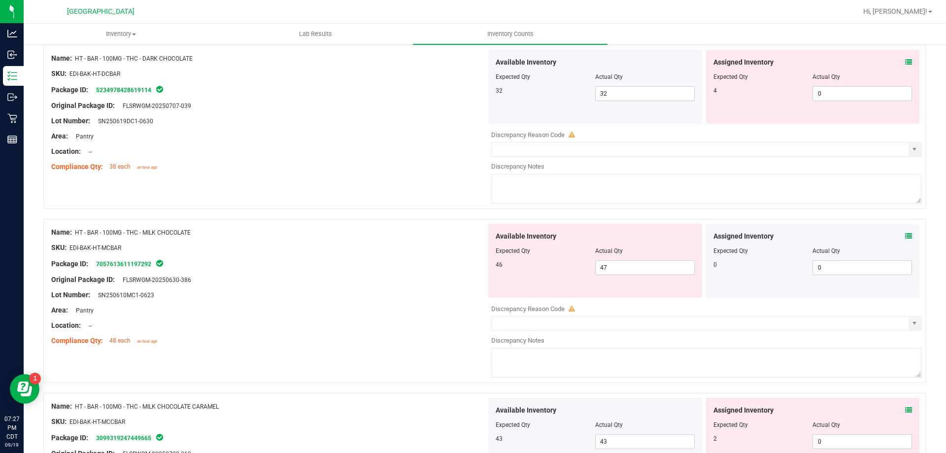
scroll to position [2218, 0]
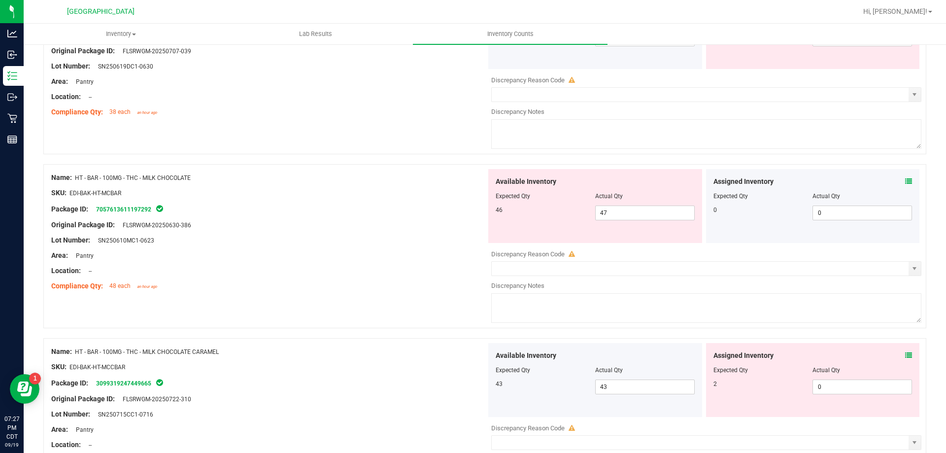
click at [418, 262] on div at bounding box center [268, 263] width 435 height 5
drag, startPoint x: 620, startPoint y: 217, endPoint x: 440, endPoint y: 246, distance: 182.3
click at [446, 246] on div "Name: HT - BAR - 100MG - THC - MILK CHOCOLATE SKU: EDI-BAK-HT-MCBAR Package ID:…" at bounding box center [484, 246] width 883 height 164
click at [425, 239] on div "Lot Number: SN250610MC1-0623" at bounding box center [268, 240] width 435 height 10
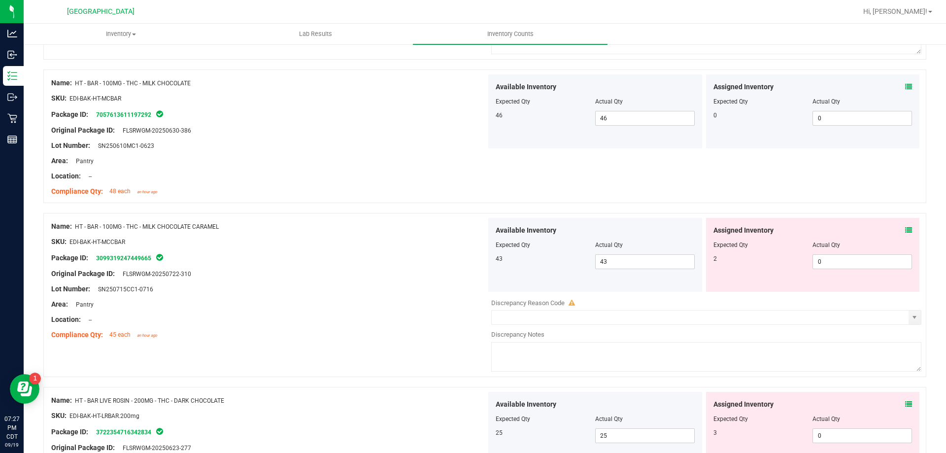
scroll to position [2317, 0]
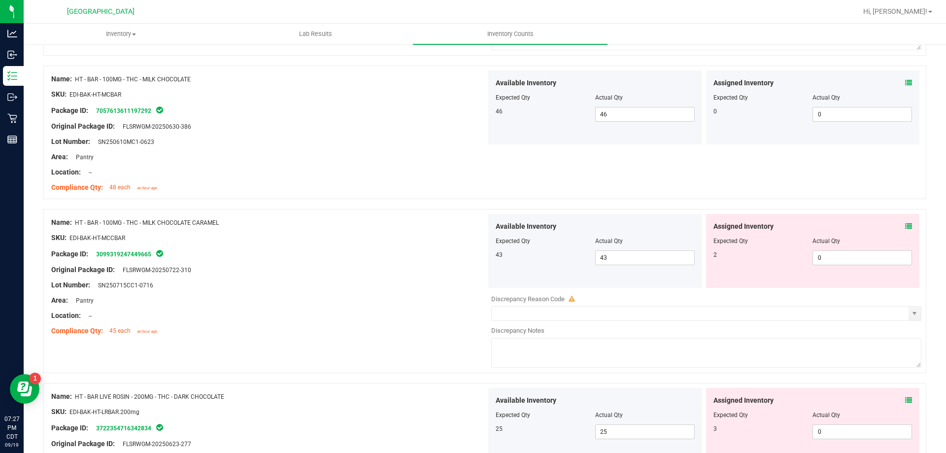
click at [906, 225] on icon at bounding box center [909, 226] width 7 height 7
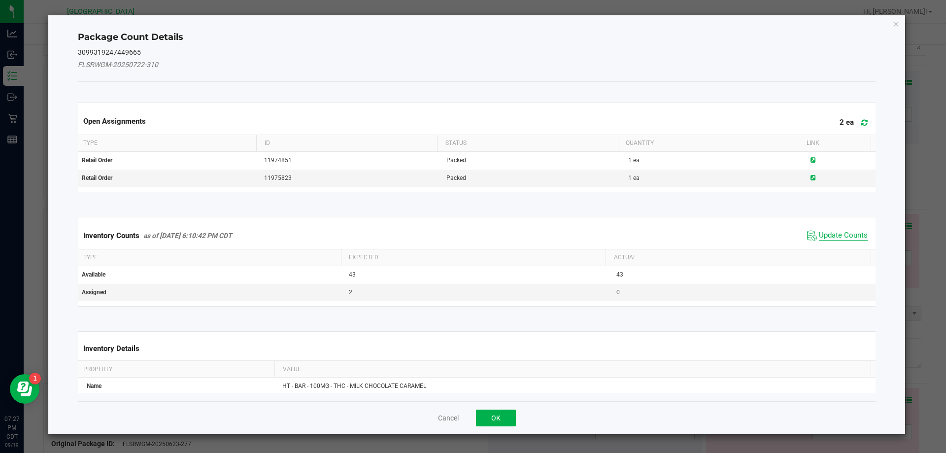
click at [835, 234] on span "Update Counts" at bounding box center [843, 236] width 49 height 10
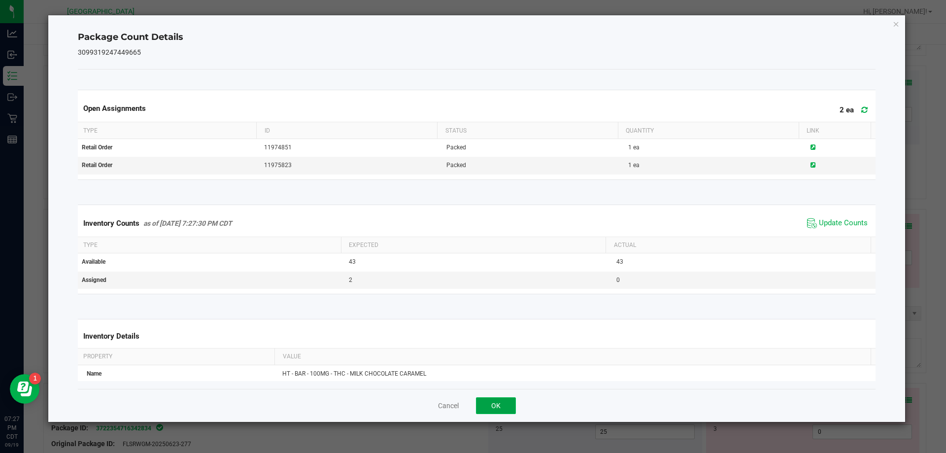
click at [478, 412] on button "OK" at bounding box center [496, 405] width 40 height 17
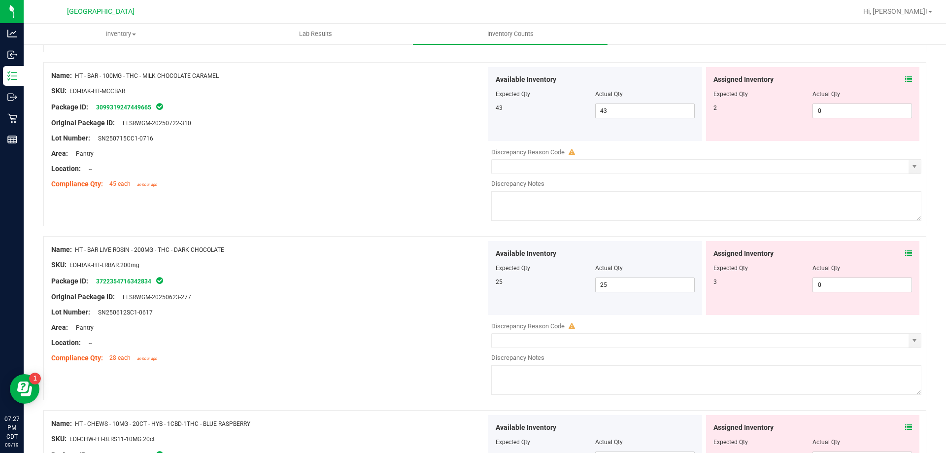
scroll to position [2465, 0]
click at [906, 252] on icon at bounding box center [909, 252] width 7 height 7
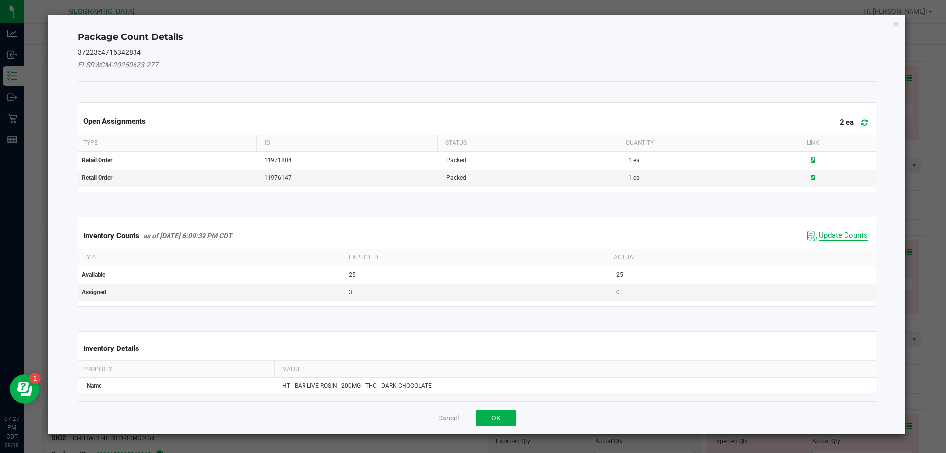
click at [841, 239] on span "Update Counts" at bounding box center [843, 236] width 49 height 10
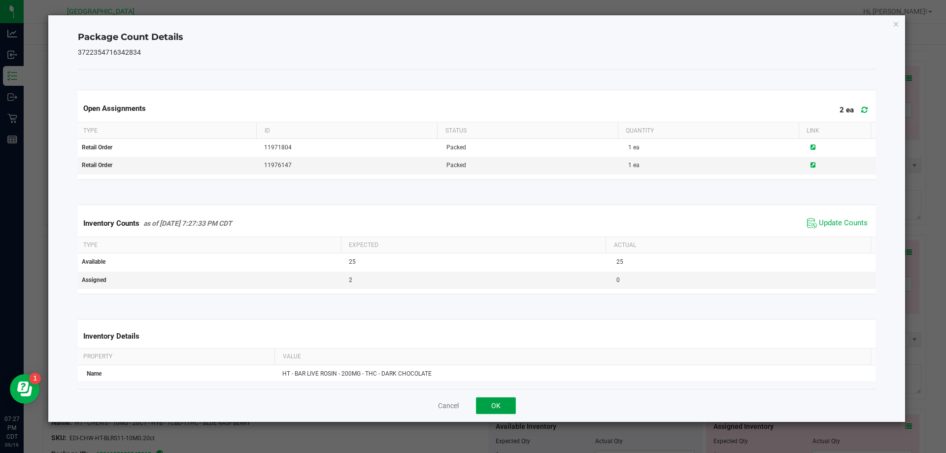
click at [491, 400] on button "OK" at bounding box center [496, 405] width 40 height 17
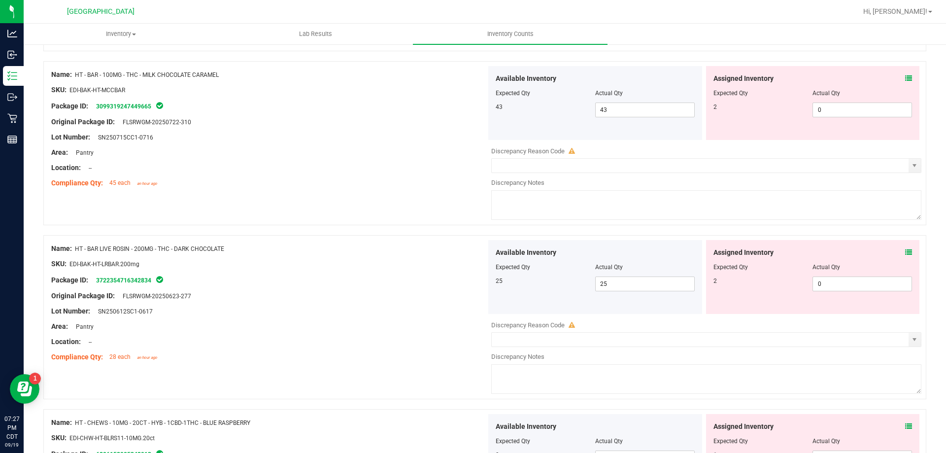
click at [906, 426] on icon at bounding box center [909, 426] width 7 height 7
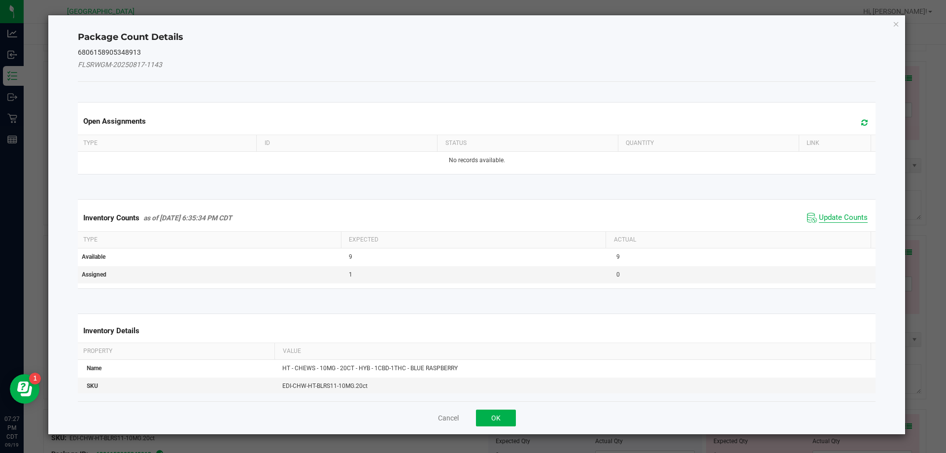
click at [847, 213] on span "Update Counts" at bounding box center [843, 218] width 49 height 10
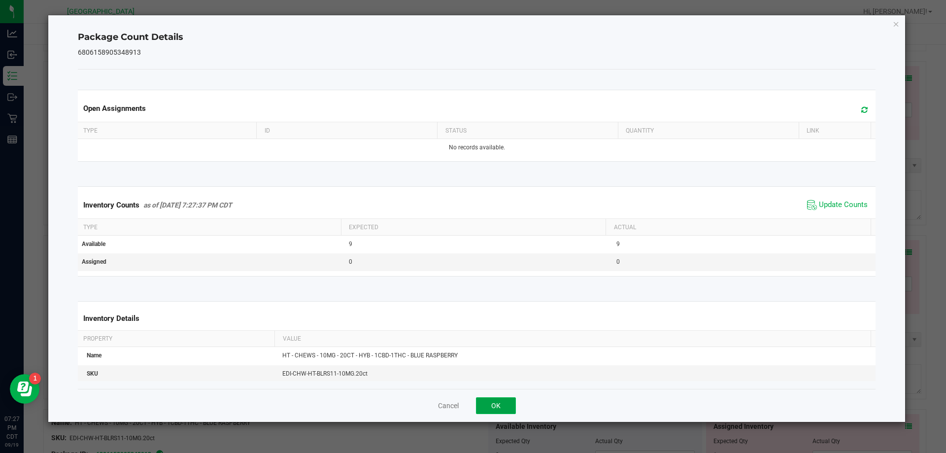
click at [490, 403] on button "OK" at bounding box center [496, 405] width 40 height 17
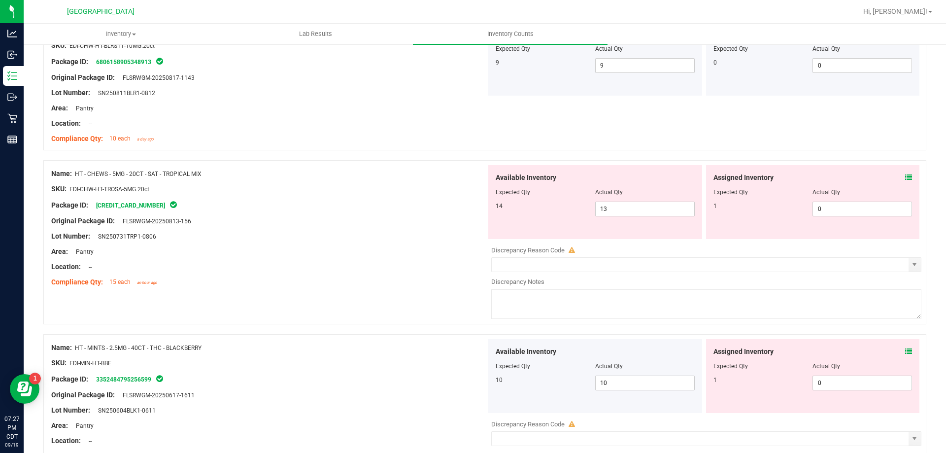
scroll to position [2859, 0]
click at [905, 175] on div "Assigned Inventory Expected Qty Actual Qty 1 0 0" at bounding box center [813, 200] width 214 height 74
click at [906, 173] on icon at bounding box center [909, 175] width 7 height 7
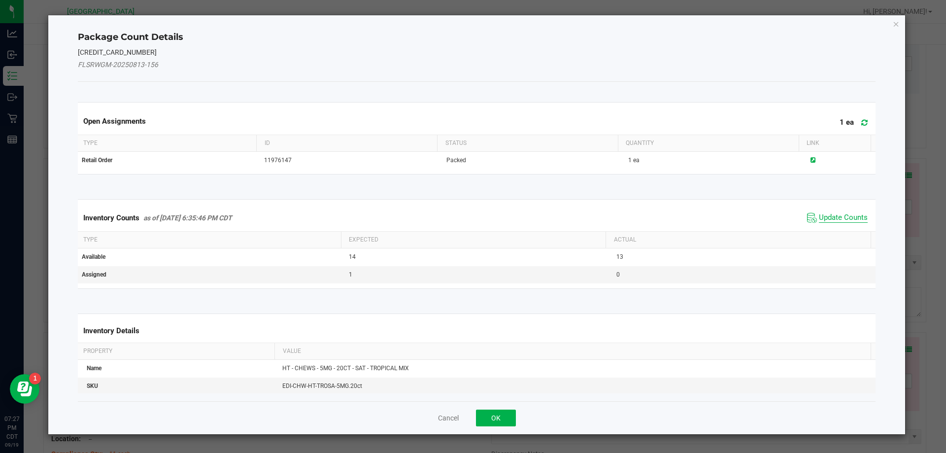
click at [827, 217] on span "Update Counts" at bounding box center [843, 218] width 49 height 10
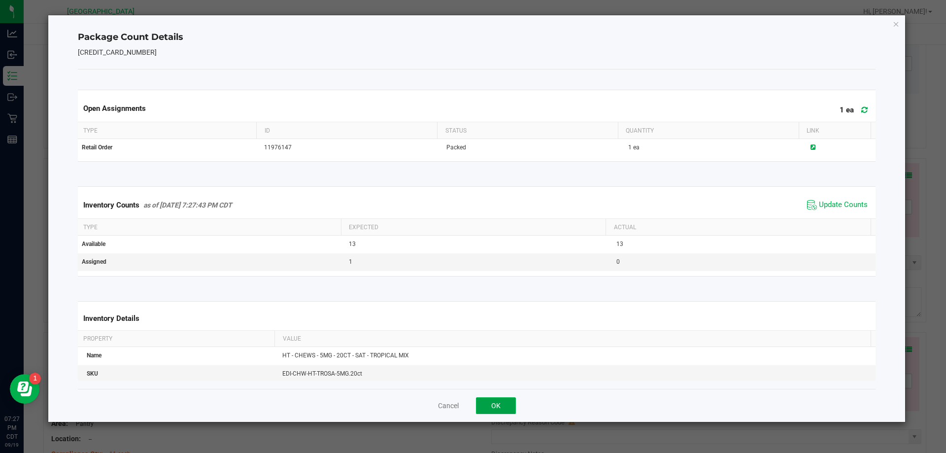
click at [493, 404] on button "OK" at bounding box center [496, 405] width 40 height 17
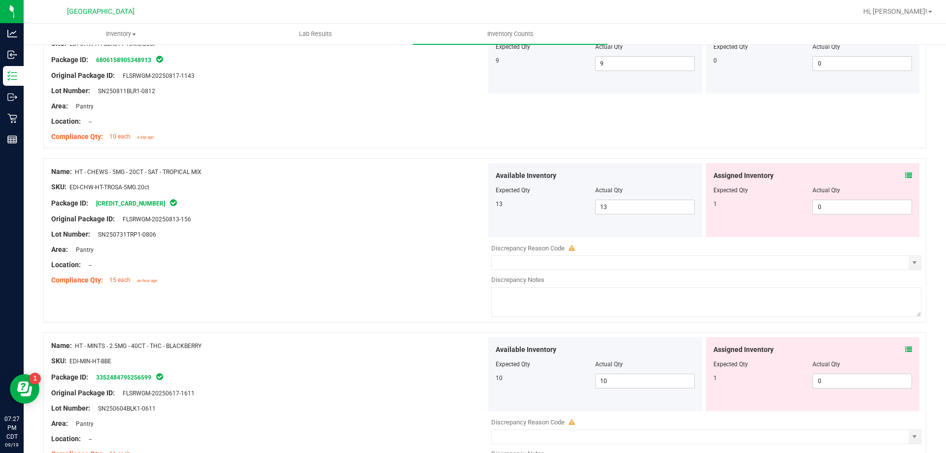
click at [906, 350] on icon at bounding box center [909, 349] width 7 height 7
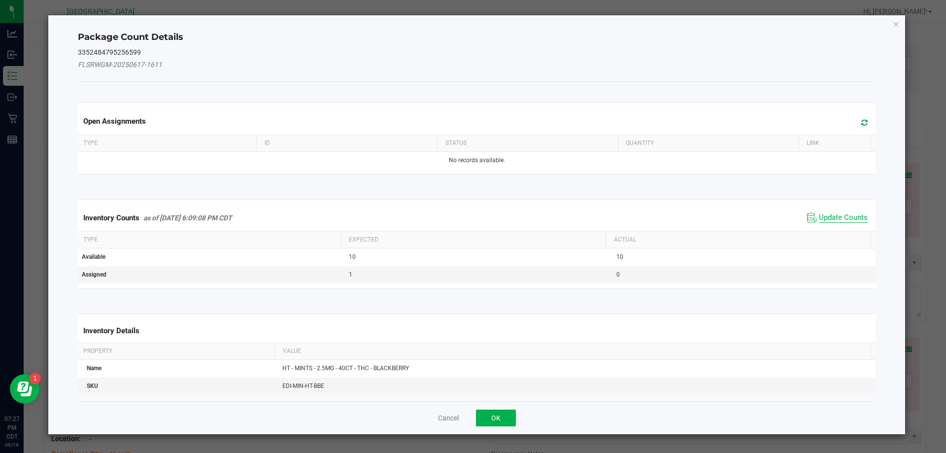
click at [827, 221] on span "Update Counts" at bounding box center [843, 218] width 49 height 10
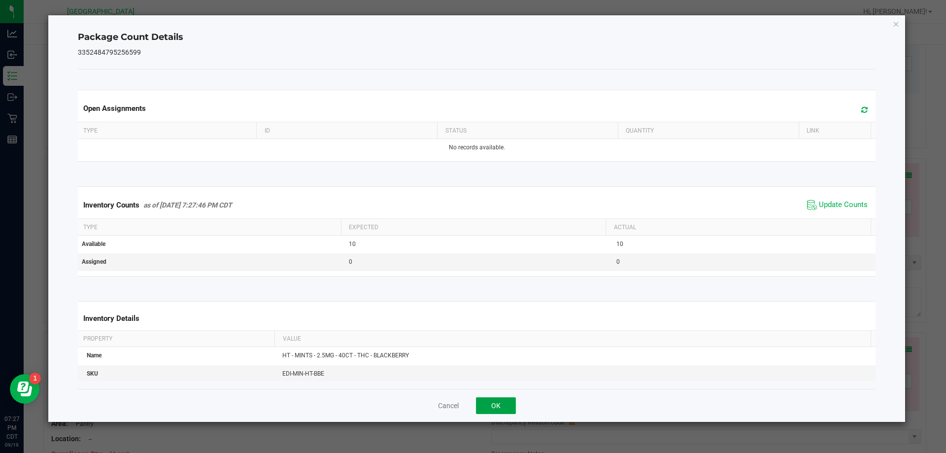
click at [509, 404] on button "OK" at bounding box center [496, 405] width 40 height 17
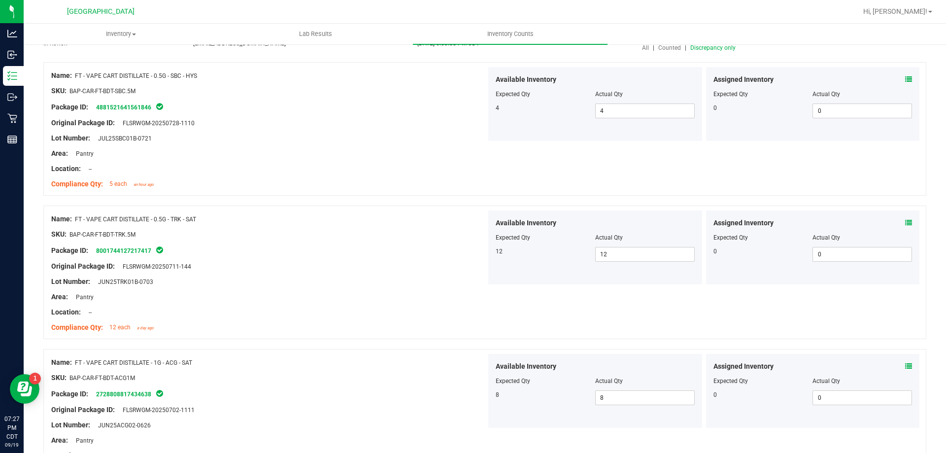
scroll to position [0, 0]
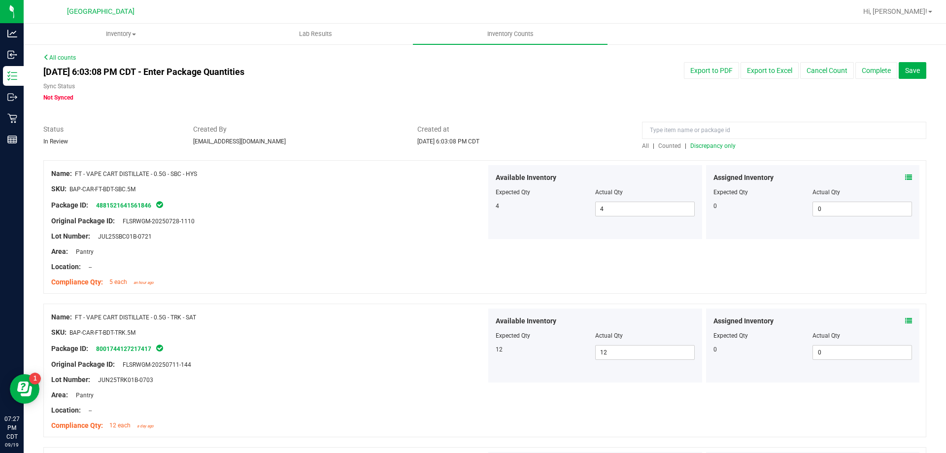
click at [707, 143] on span "Discrepancy only" at bounding box center [713, 145] width 45 height 7
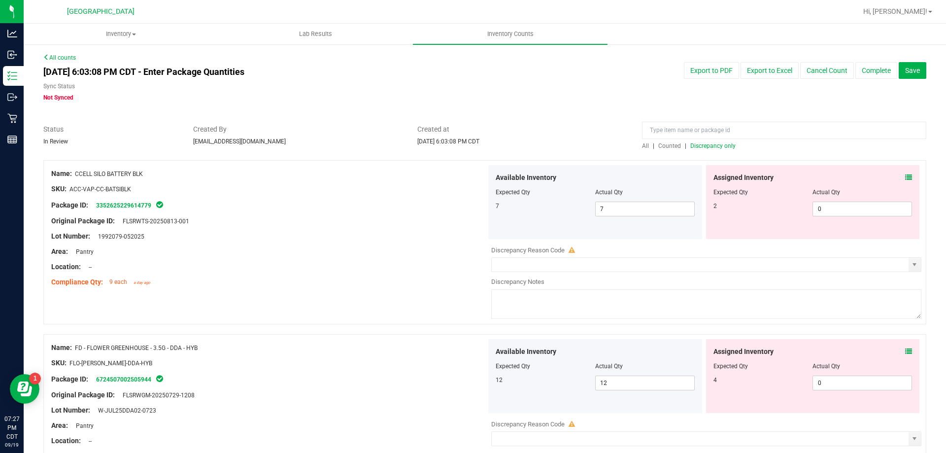
click at [898, 174] on div "Assigned Inventory" at bounding box center [813, 178] width 199 height 10
click at [906, 177] on icon at bounding box center [909, 177] width 7 height 7
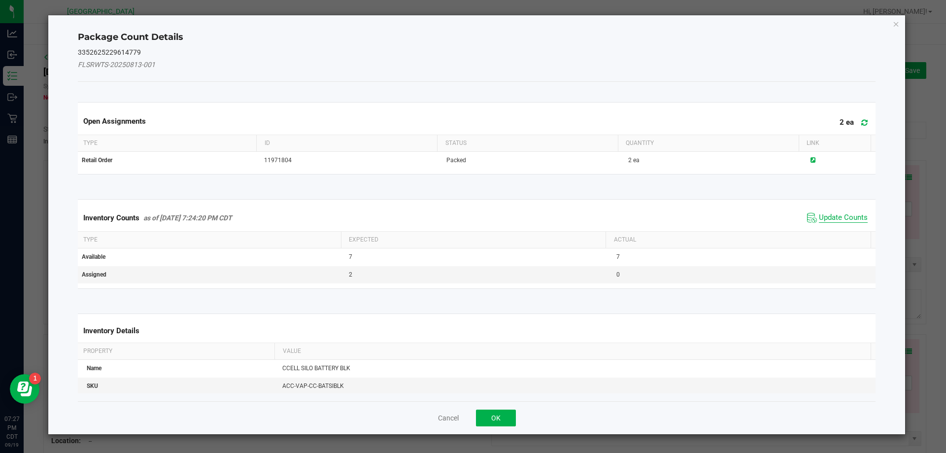
click at [827, 216] on span "Update Counts" at bounding box center [843, 218] width 49 height 10
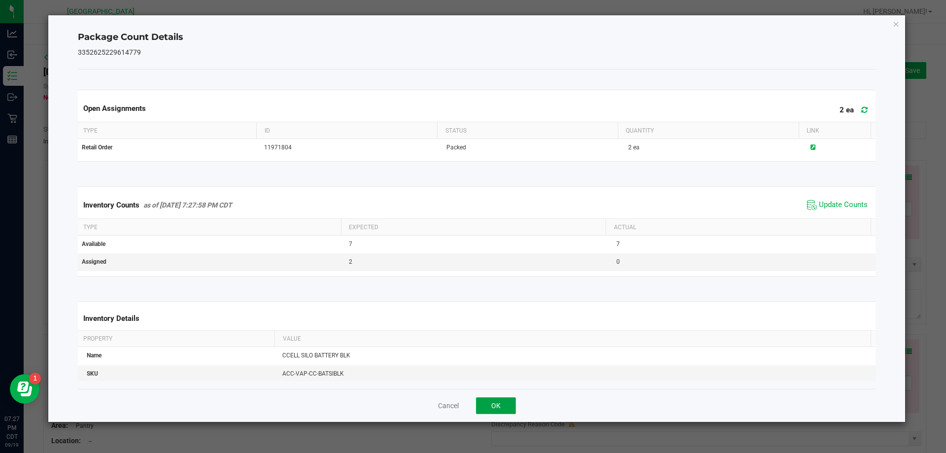
click at [503, 405] on button "OK" at bounding box center [496, 405] width 40 height 17
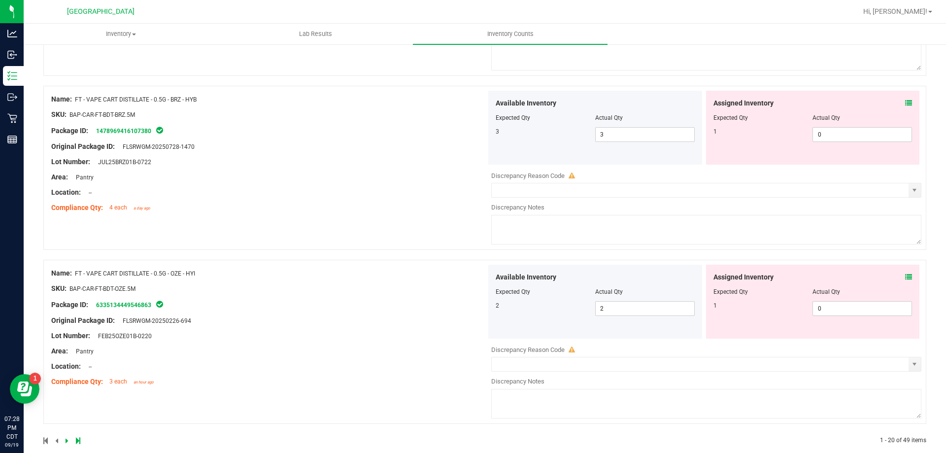
scroll to position [3221, 0]
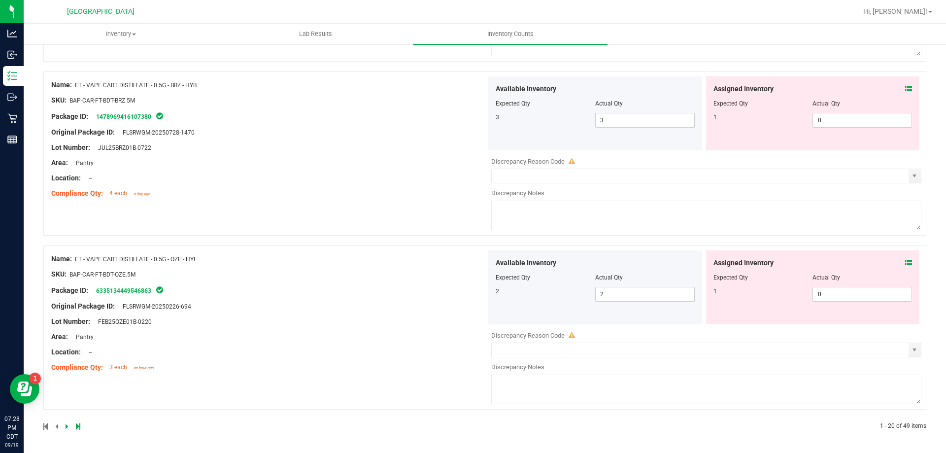
click at [68, 427] on link at bounding box center [68, 426] width 4 height 7
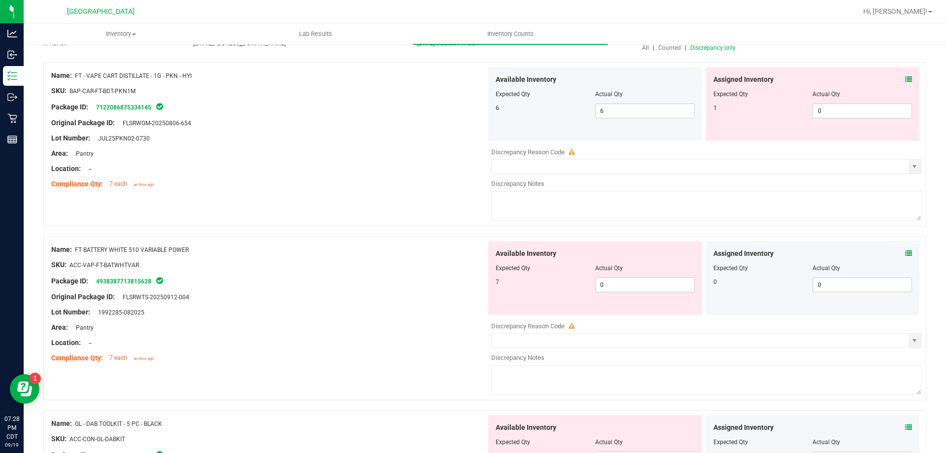
scroll to position [148, 0]
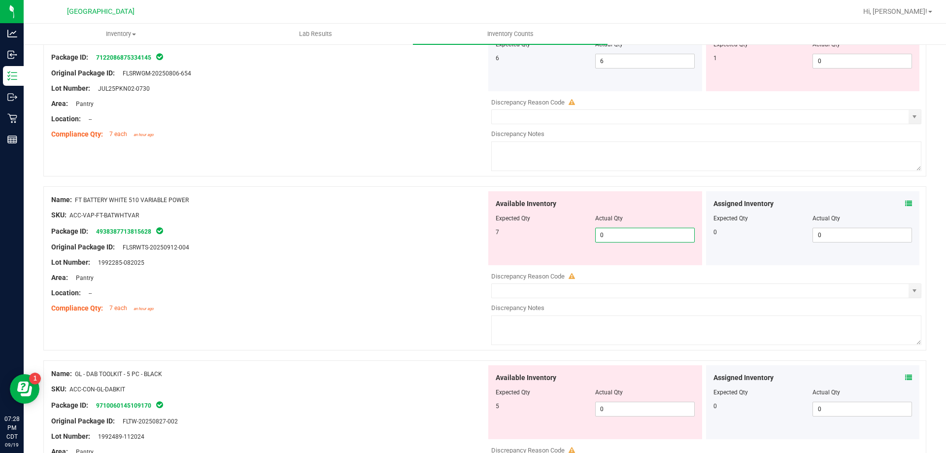
drag, startPoint x: 577, startPoint y: 237, endPoint x: 295, endPoint y: 235, distance: 281.5
click at [295, 235] on div "Name: FT BATTERY WHITE 510 VARIABLE POWER SKU: ACC-VAP-FT-BATWHTVAR Package ID:…" at bounding box center [484, 268] width 883 height 164
click at [295, 235] on div "Package ID: 4938387713815628" at bounding box center [268, 231] width 435 height 12
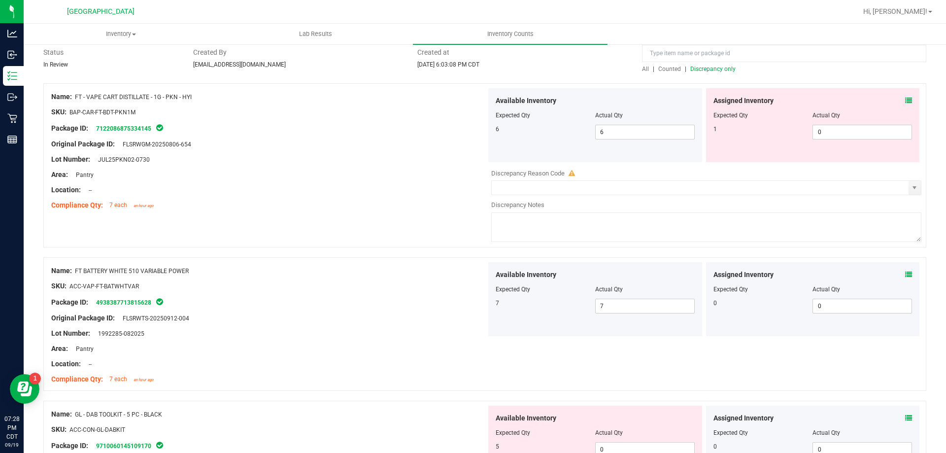
scroll to position [0, 0]
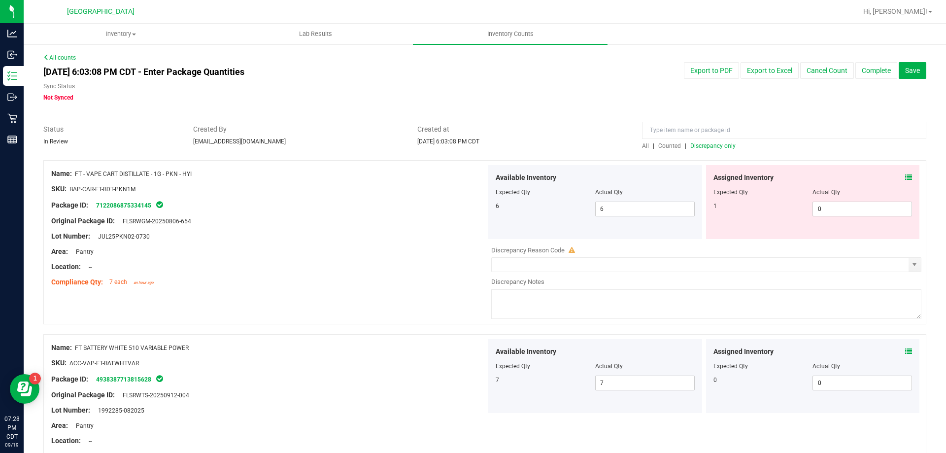
click at [906, 180] on icon at bounding box center [909, 177] width 7 height 7
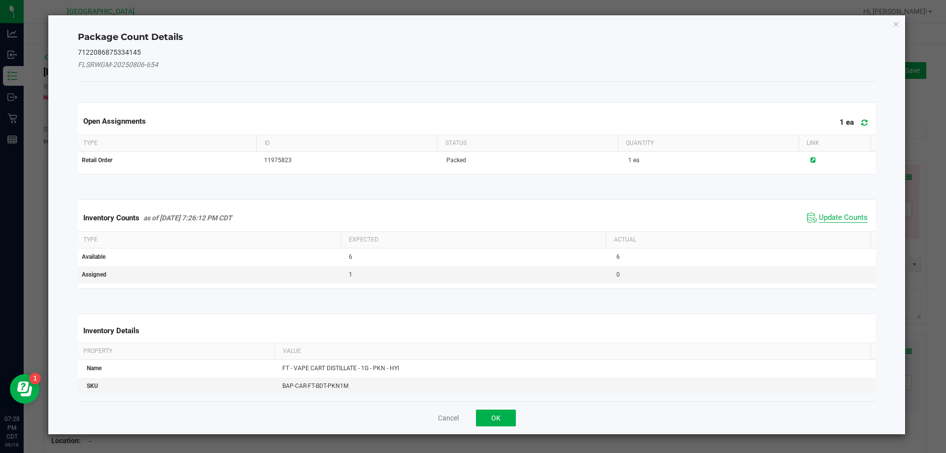
click at [828, 219] on span "Update Counts" at bounding box center [843, 218] width 49 height 10
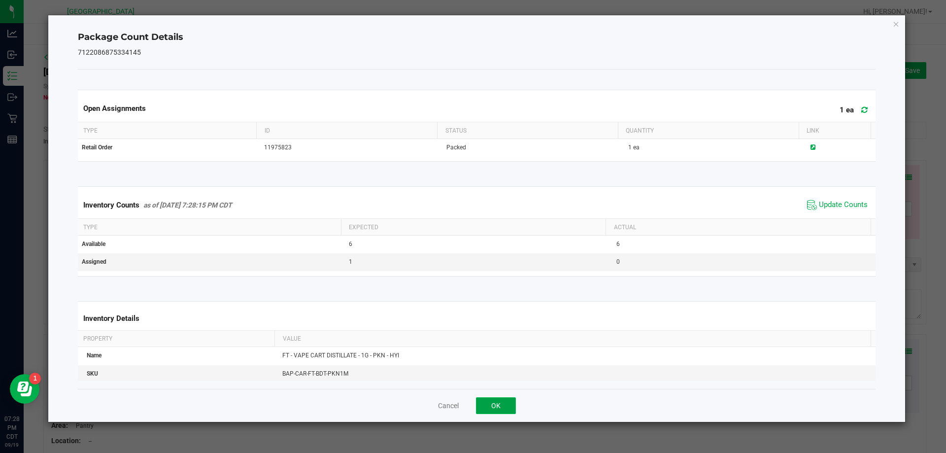
click at [491, 404] on button "OK" at bounding box center [496, 405] width 40 height 17
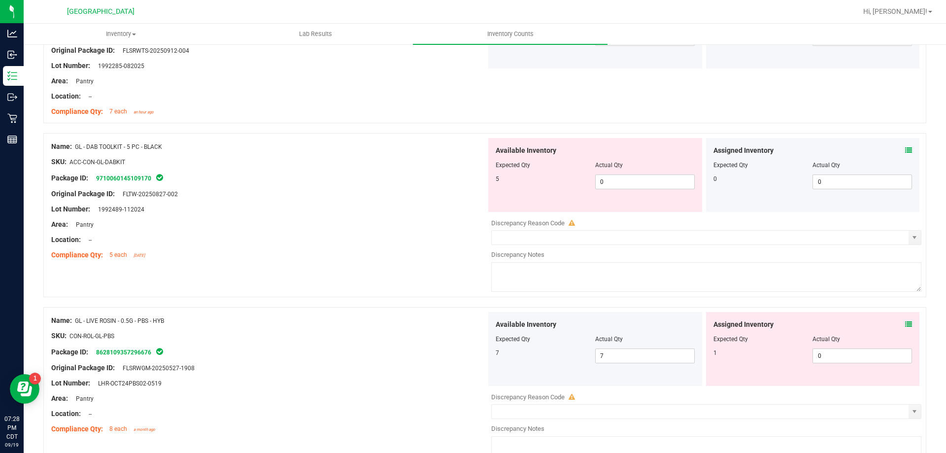
scroll to position [345, 0]
drag, startPoint x: 667, startPoint y: 180, endPoint x: 410, endPoint y: 207, distance: 258.6
click at [414, 206] on div "Name: GL - DAB TOOLKIT - 5 PC - BLACK SKU: ACC-CON-GL-DABKIT Package ID: 971006…" at bounding box center [484, 215] width 883 height 164
click at [408, 207] on div "Lot Number: 1992489-112024" at bounding box center [268, 209] width 435 height 10
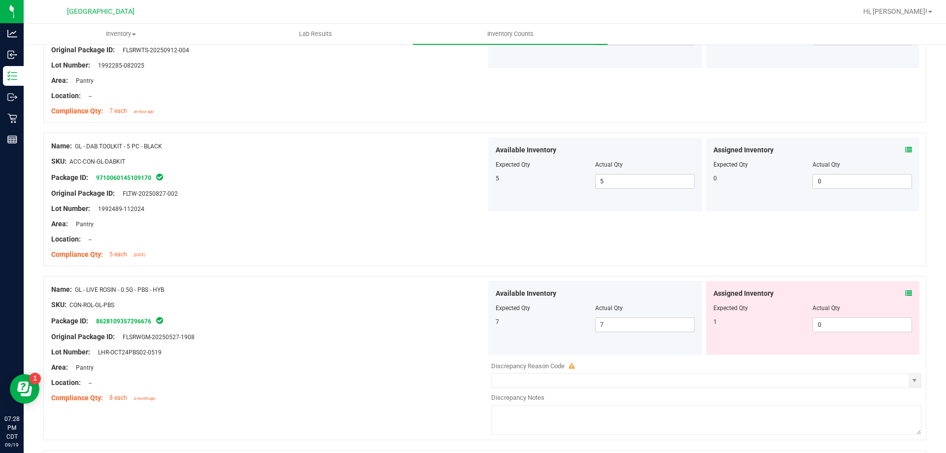
click at [907, 295] on div "Assigned Inventory Expected Qty Actual Qty 1 0 0" at bounding box center [813, 318] width 214 height 74
click at [906, 293] on icon at bounding box center [909, 293] width 7 height 7
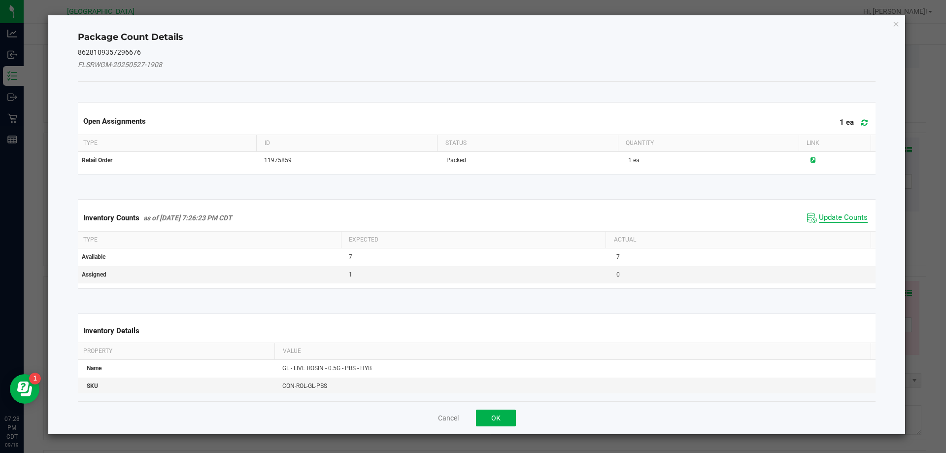
click at [824, 222] on span "Update Counts" at bounding box center [843, 218] width 49 height 10
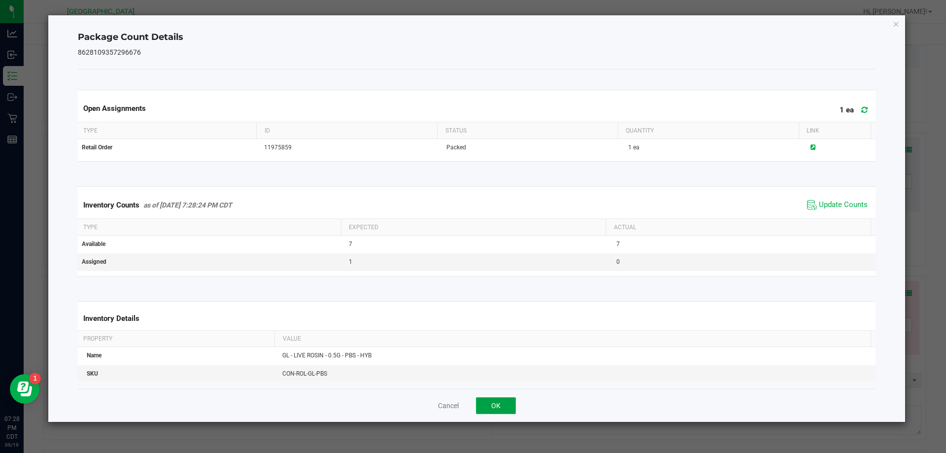
click at [490, 404] on button "OK" at bounding box center [496, 405] width 40 height 17
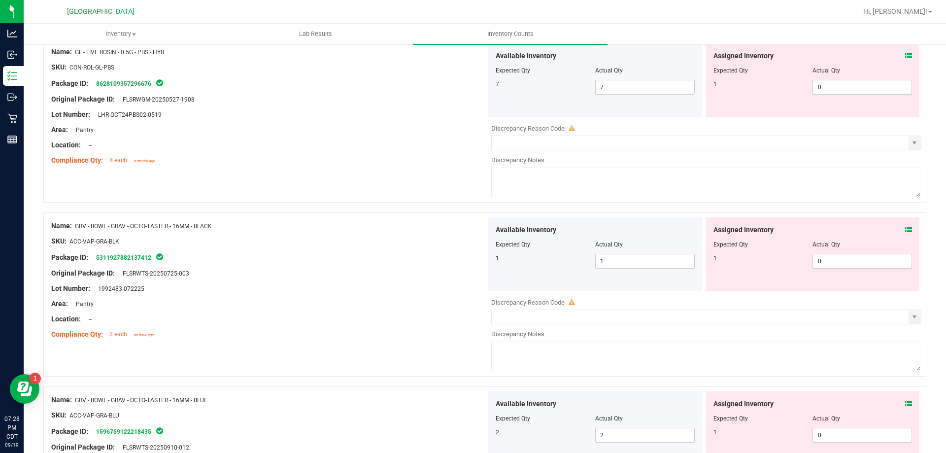
scroll to position [592, 0]
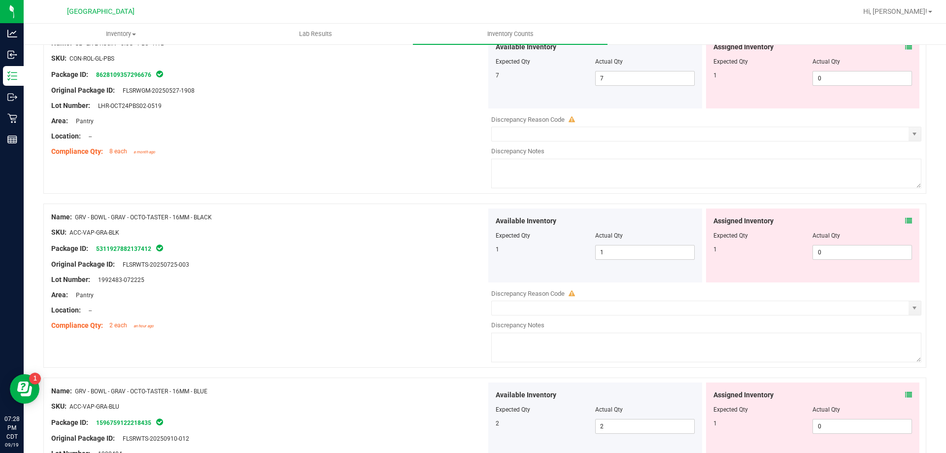
click at [906, 221] on icon at bounding box center [909, 220] width 7 height 7
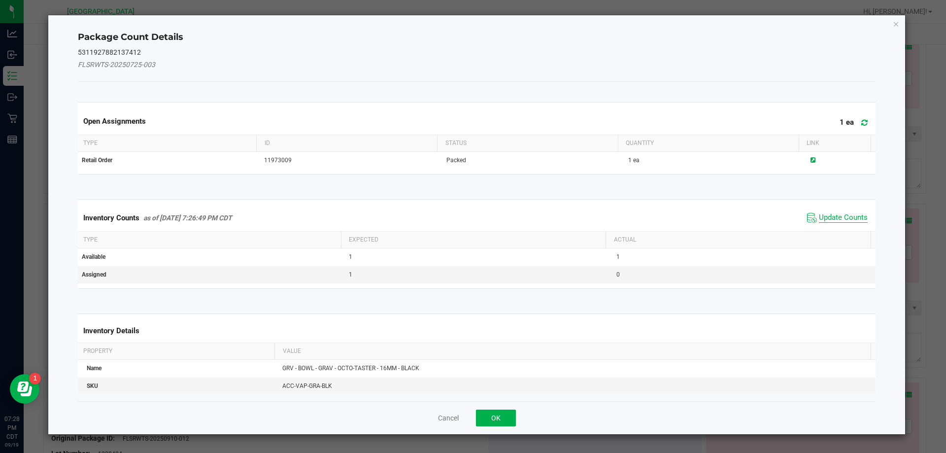
click at [846, 220] on span "Update Counts" at bounding box center [843, 218] width 49 height 10
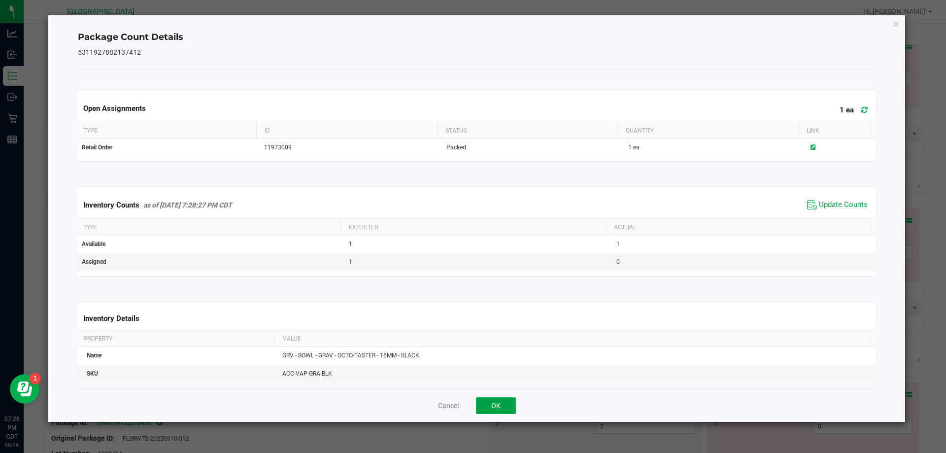
click at [493, 412] on button "OK" at bounding box center [496, 405] width 40 height 17
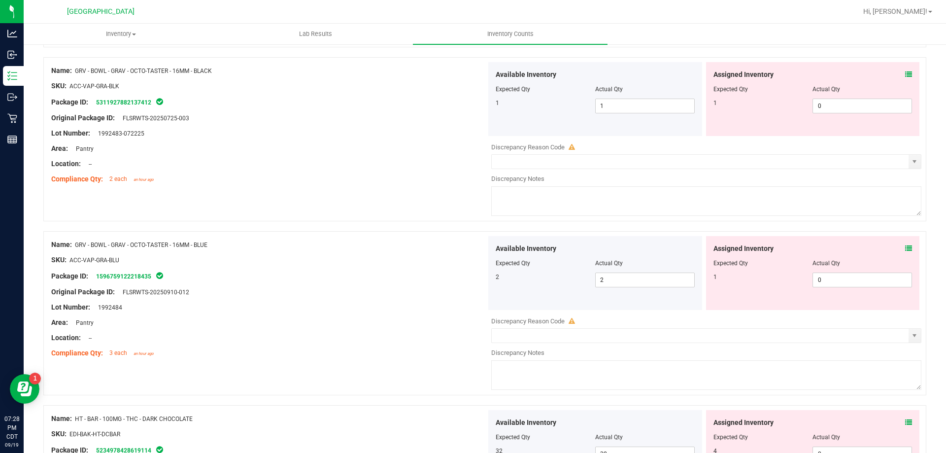
scroll to position [739, 0]
click at [906, 248] on icon at bounding box center [909, 247] width 7 height 7
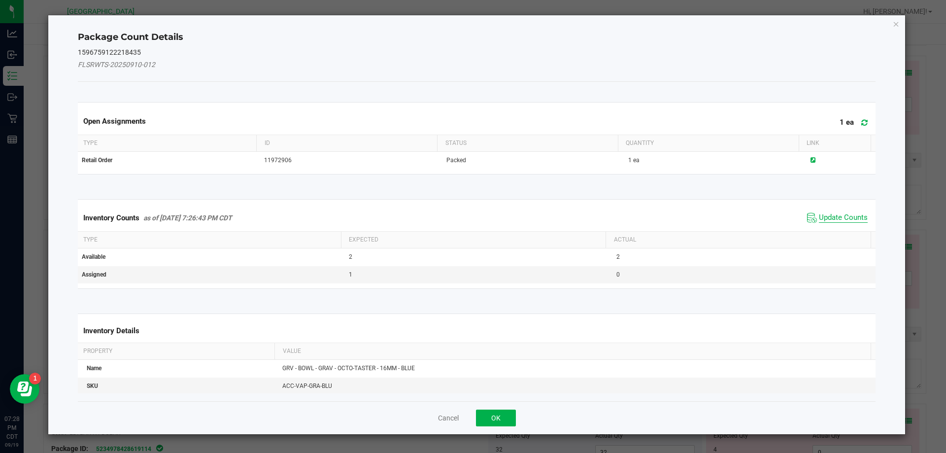
click at [838, 217] on span "Update Counts" at bounding box center [843, 218] width 49 height 10
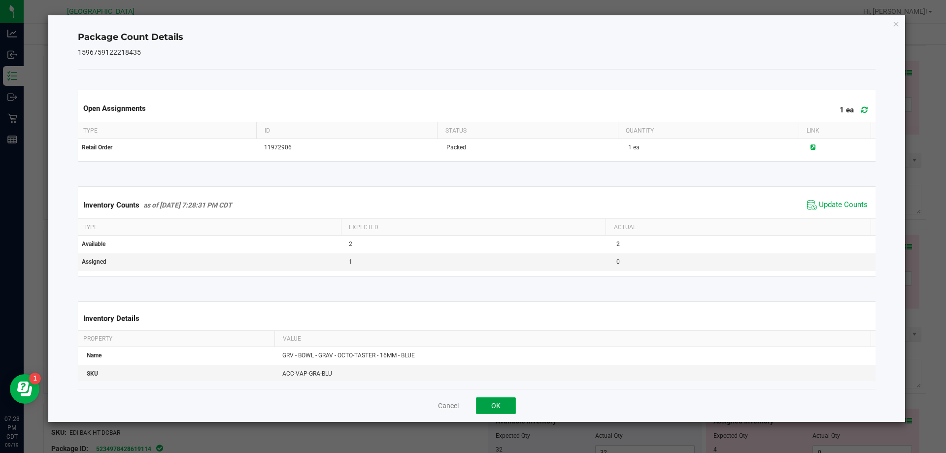
click at [489, 409] on button "OK" at bounding box center [496, 405] width 40 height 17
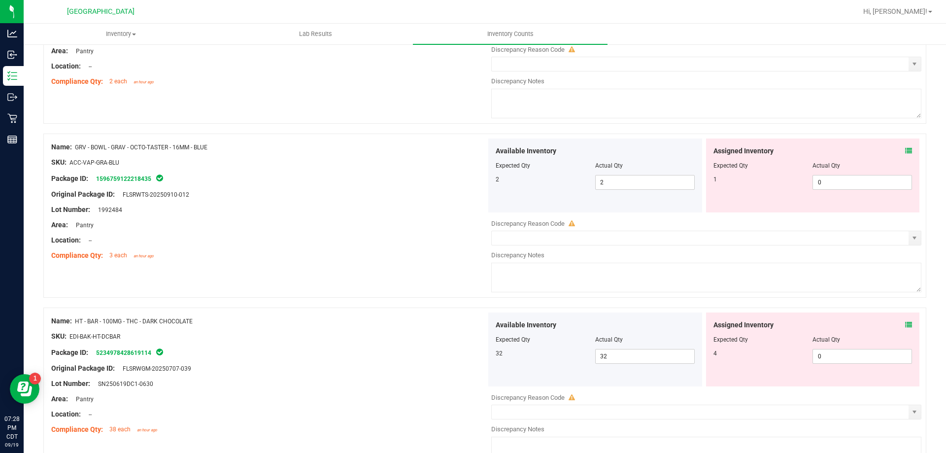
scroll to position [838, 0]
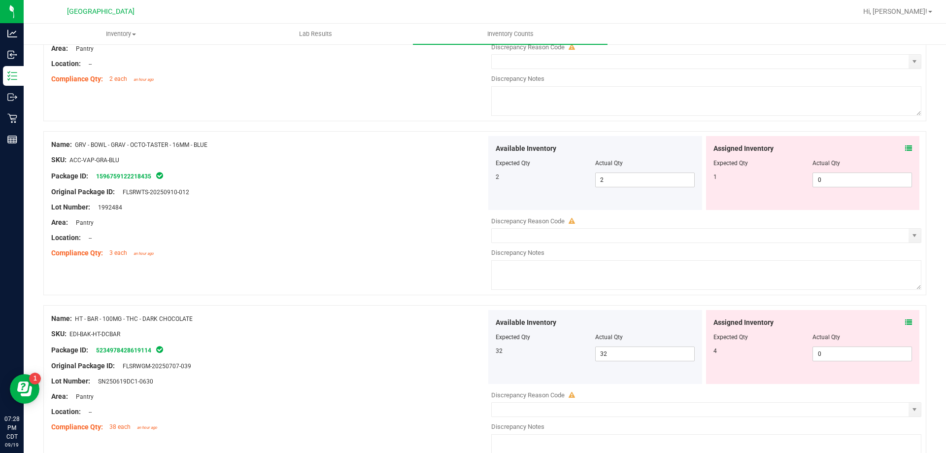
click at [906, 319] on icon at bounding box center [909, 322] width 7 height 7
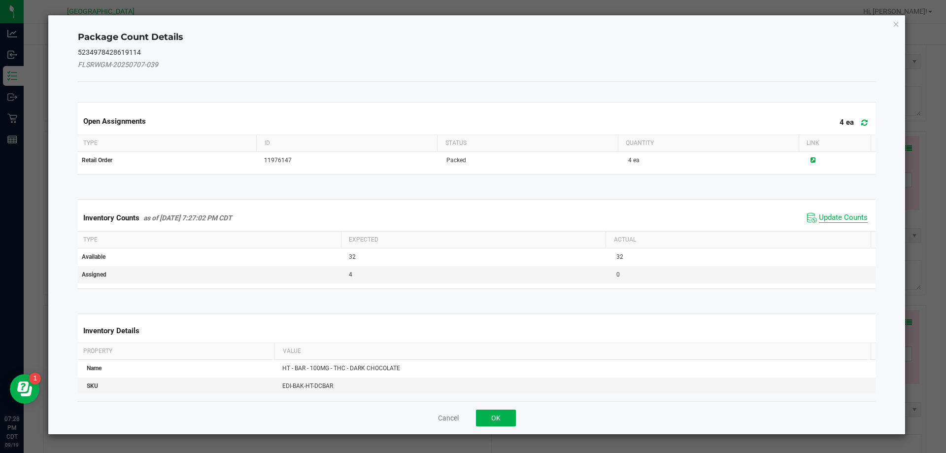
click at [840, 216] on span "Update Counts" at bounding box center [843, 218] width 49 height 10
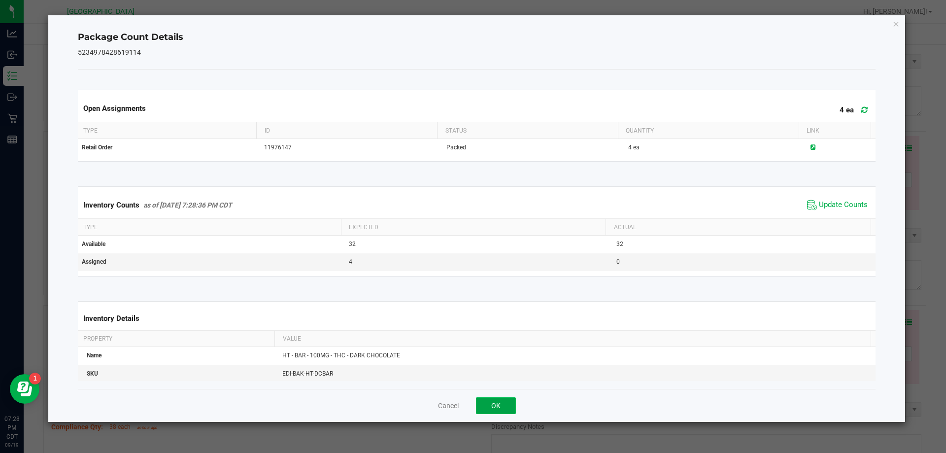
click at [503, 401] on button "OK" at bounding box center [496, 405] width 40 height 17
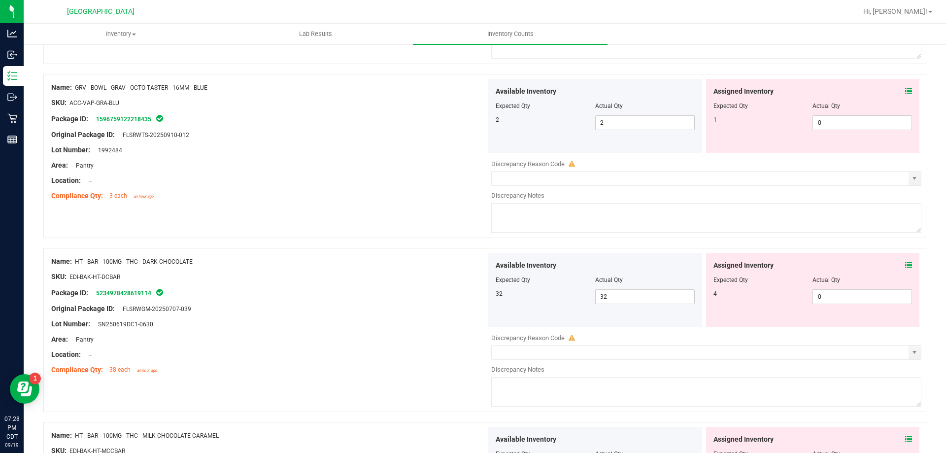
scroll to position [1035, 0]
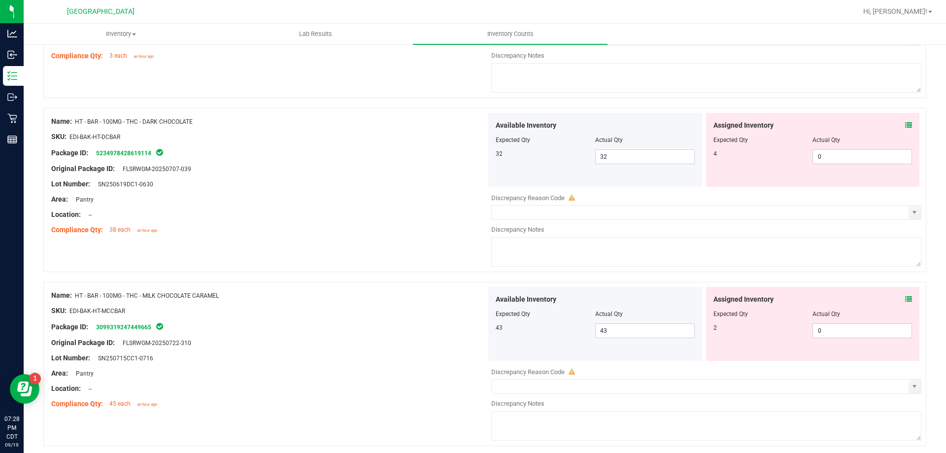
click at [906, 299] on icon at bounding box center [909, 299] width 7 height 7
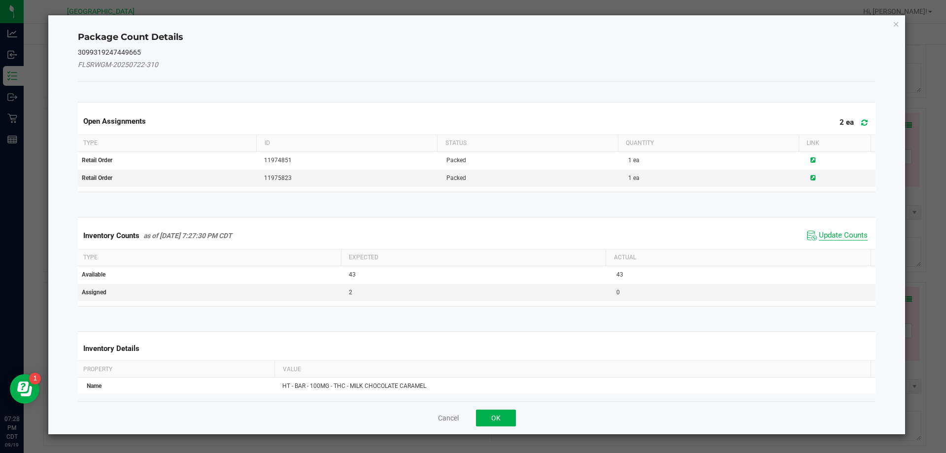
click at [838, 234] on span "Update Counts" at bounding box center [843, 236] width 49 height 10
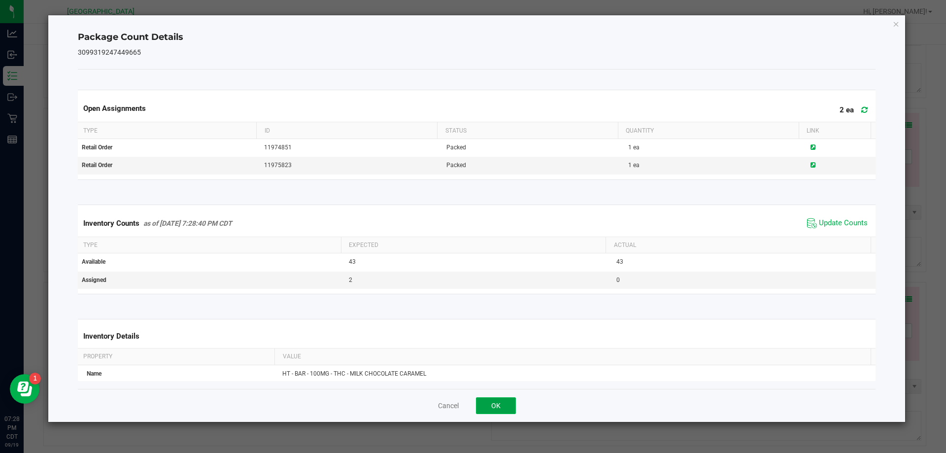
click at [495, 408] on button "OK" at bounding box center [496, 405] width 40 height 17
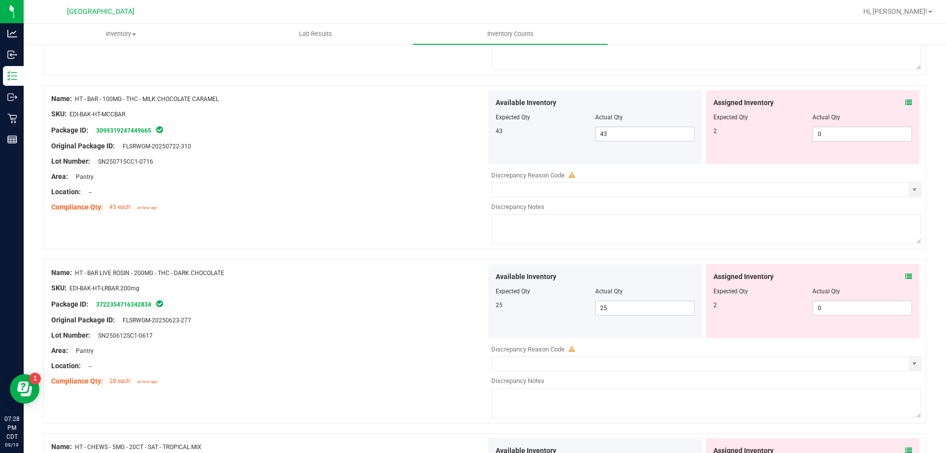
scroll to position [1232, 0]
click at [906, 274] on icon at bounding box center [909, 276] width 7 height 7
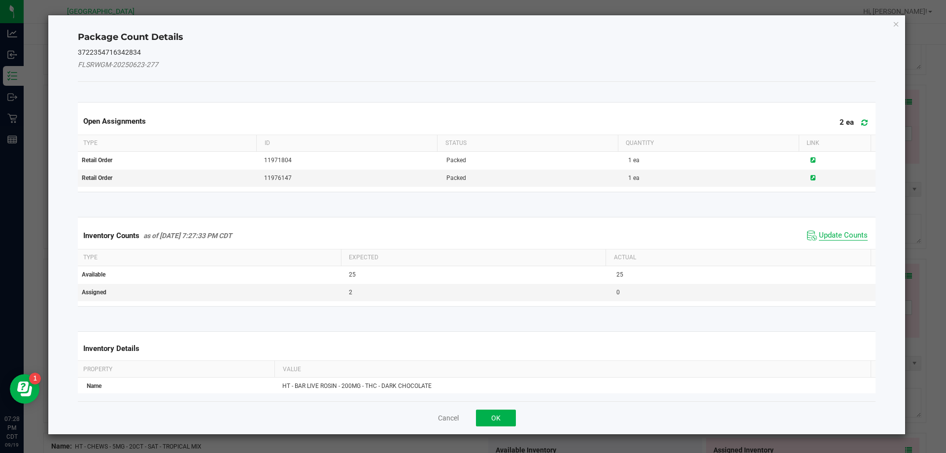
click at [842, 239] on span "Update Counts" at bounding box center [843, 236] width 49 height 10
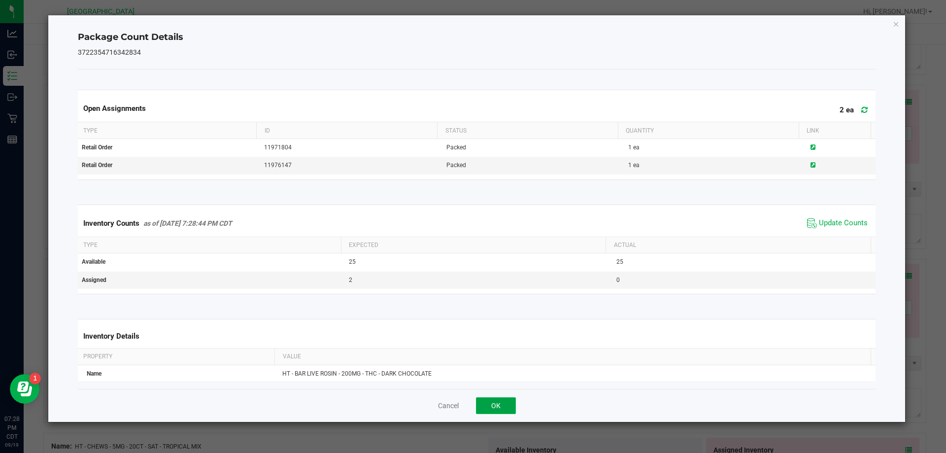
click at [509, 404] on button "OK" at bounding box center [496, 405] width 40 height 17
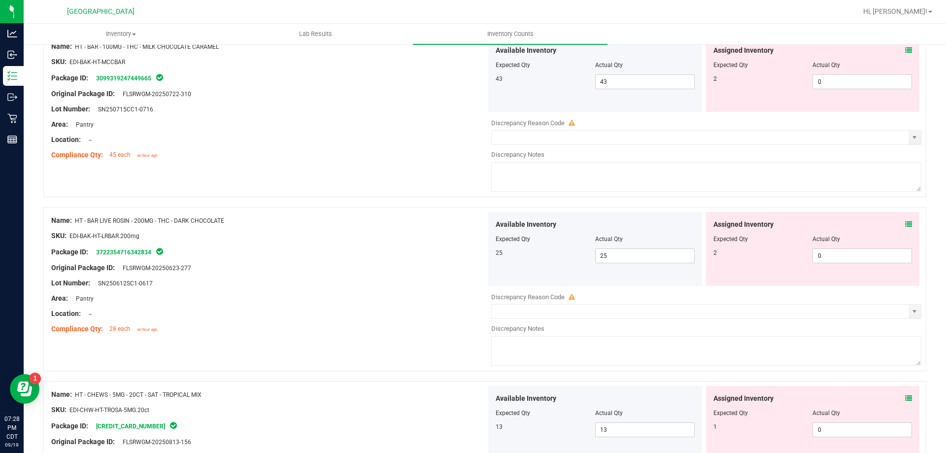
scroll to position [1430, 0]
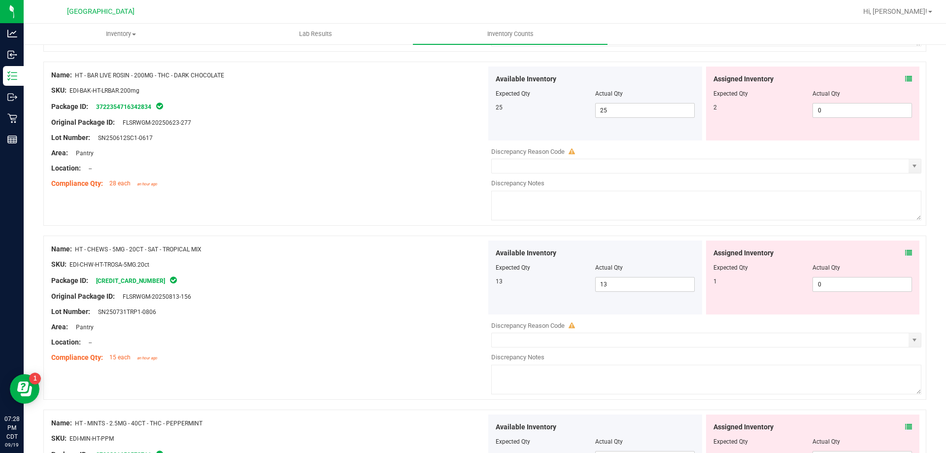
click at [906, 251] on icon at bounding box center [909, 252] width 7 height 7
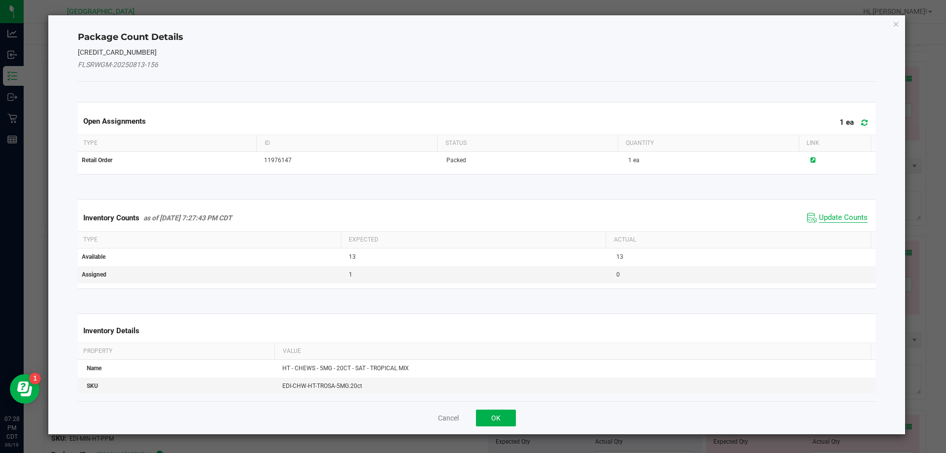
click at [836, 216] on span "Update Counts" at bounding box center [843, 218] width 49 height 10
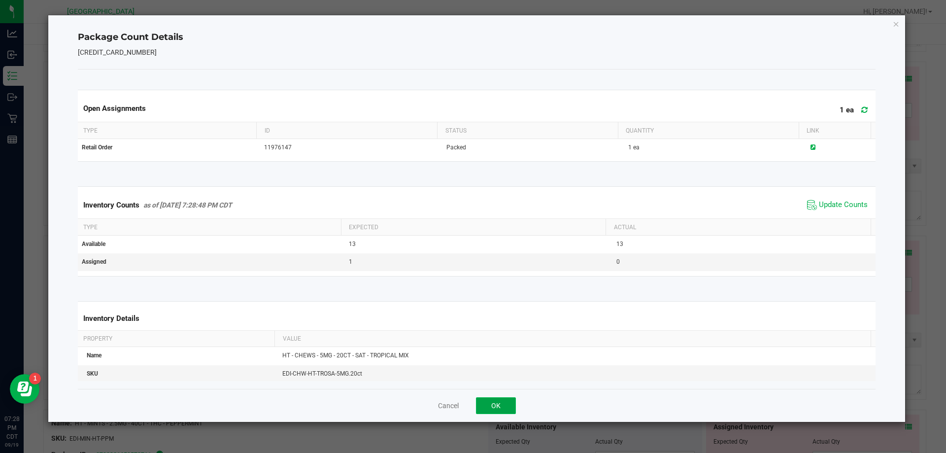
click at [493, 402] on button "OK" at bounding box center [496, 405] width 40 height 17
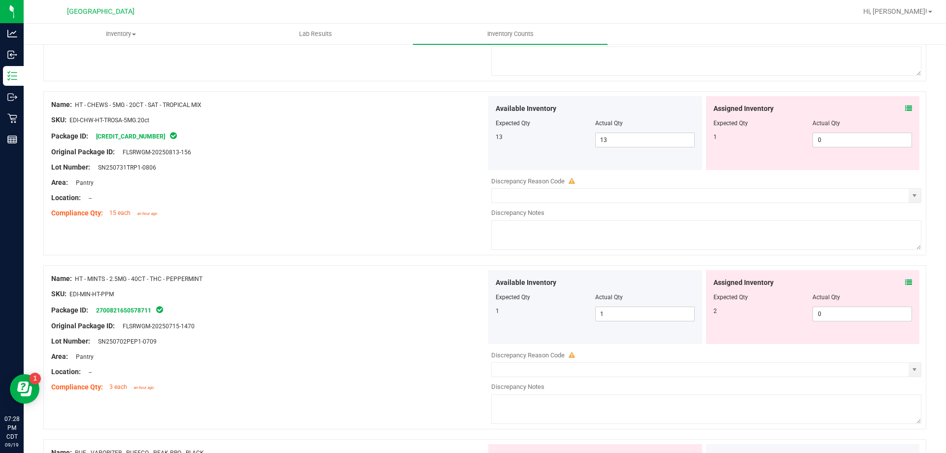
scroll to position [1577, 0]
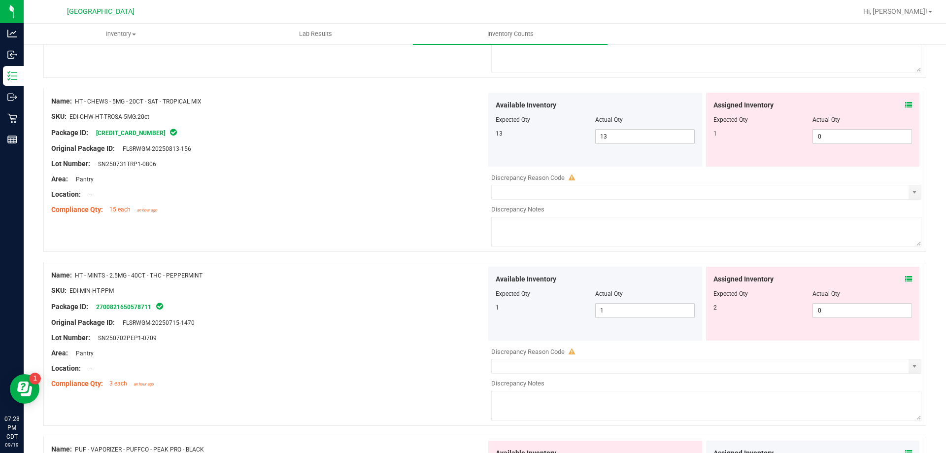
click at [905, 280] on div "Assigned Inventory Expected Qty Actual Qty 2 0 0" at bounding box center [813, 304] width 214 height 74
click at [906, 278] on icon at bounding box center [909, 279] width 7 height 7
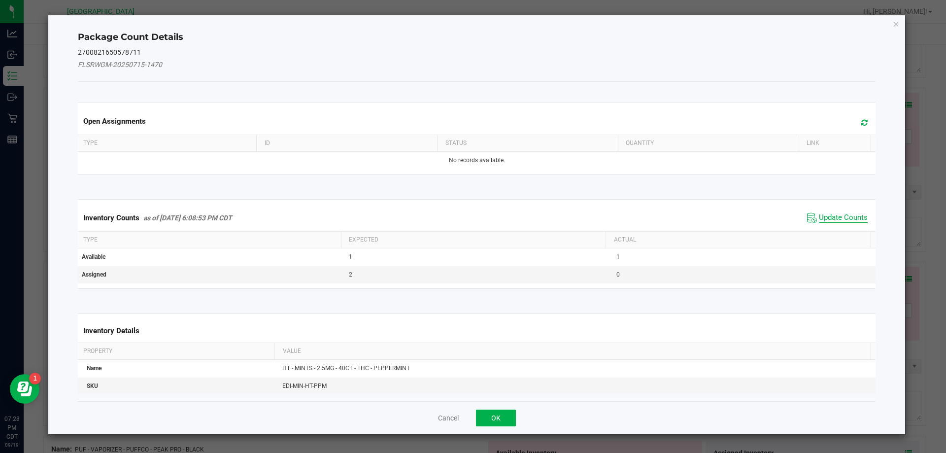
click at [820, 214] on span "Update Counts" at bounding box center [843, 218] width 49 height 10
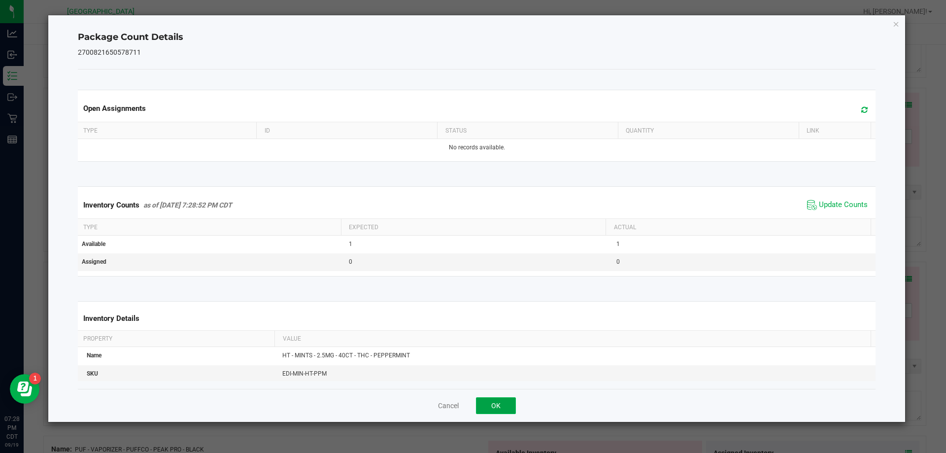
click at [503, 411] on button "OK" at bounding box center [496, 405] width 40 height 17
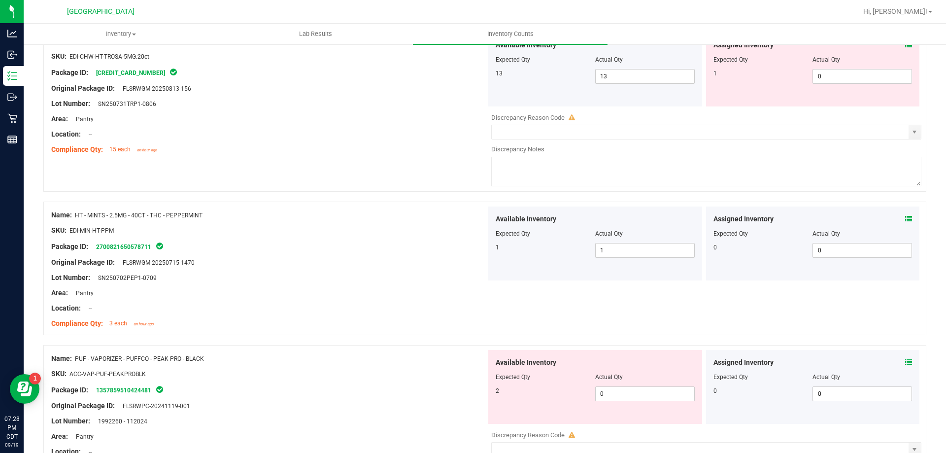
scroll to position [1775, 0]
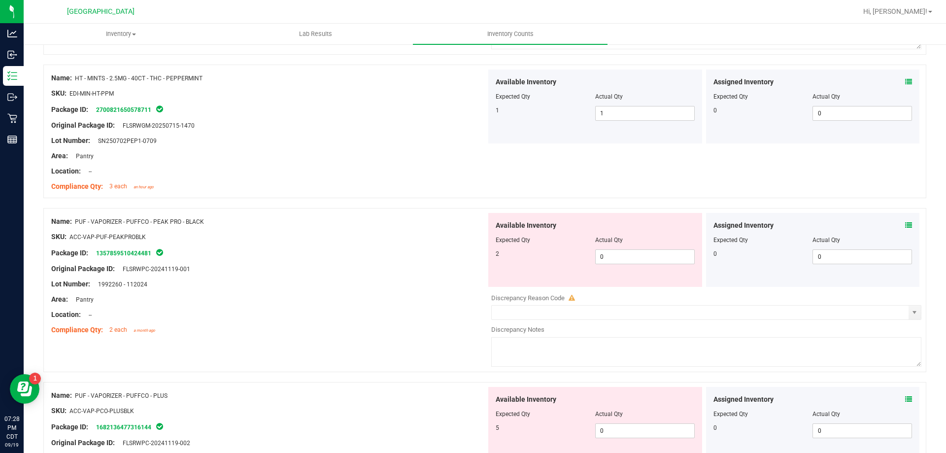
click at [906, 226] on icon at bounding box center [909, 225] width 7 height 7
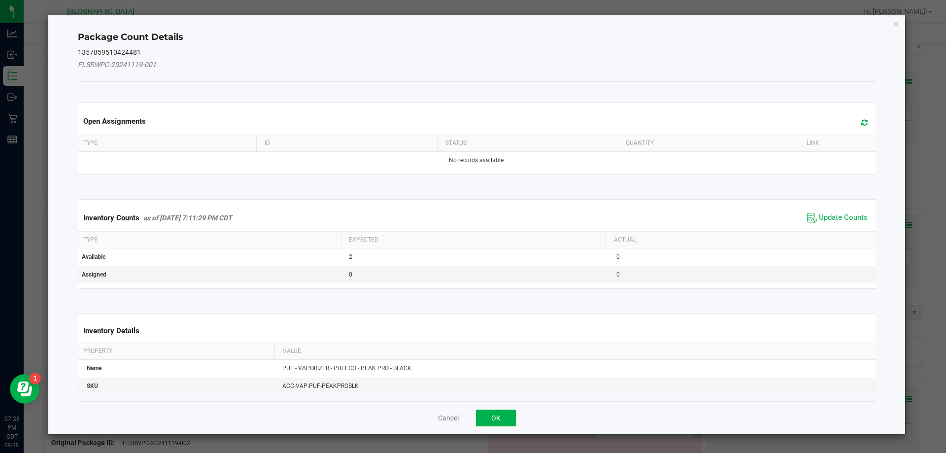
click at [850, 208] on div "Inventory Counts as of Sep 19, 2025 7:11:29 PM CDT Update Counts" at bounding box center [477, 218] width 803 height 27
click at [844, 215] on span "Update Counts" at bounding box center [843, 218] width 49 height 10
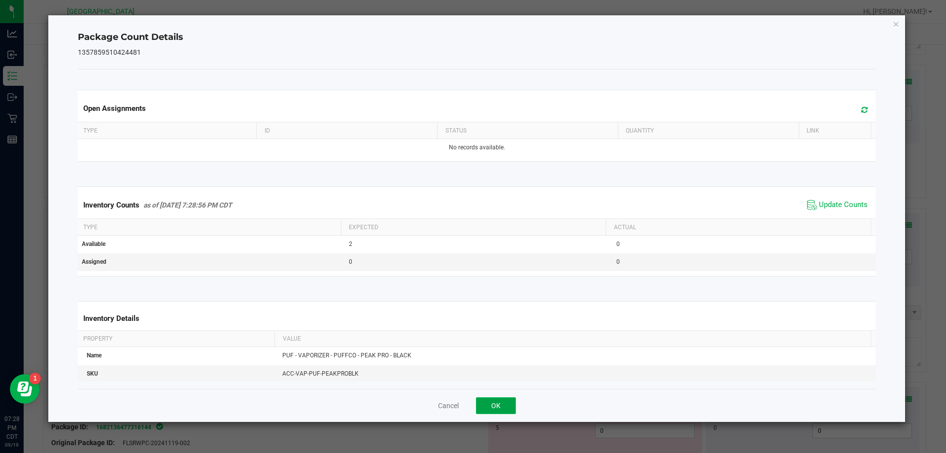
click at [496, 412] on button "OK" at bounding box center [496, 405] width 40 height 17
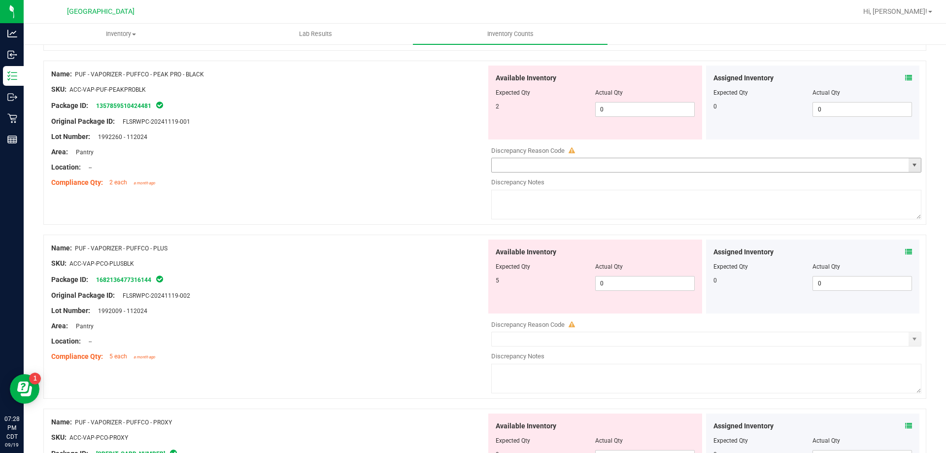
scroll to position [1923, 0]
click at [906, 254] on icon at bounding box center [909, 251] width 7 height 7
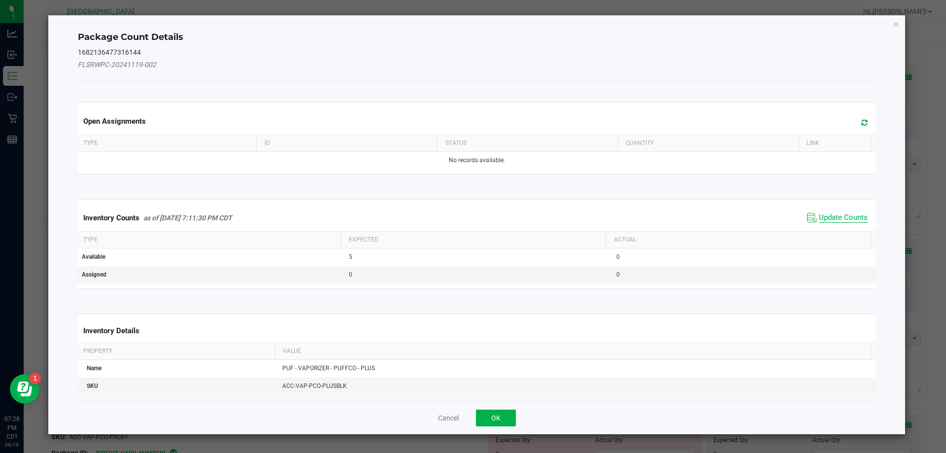
click at [853, 221] on span "Update Counts" at bounding box center [843, 218] width 49 height 10
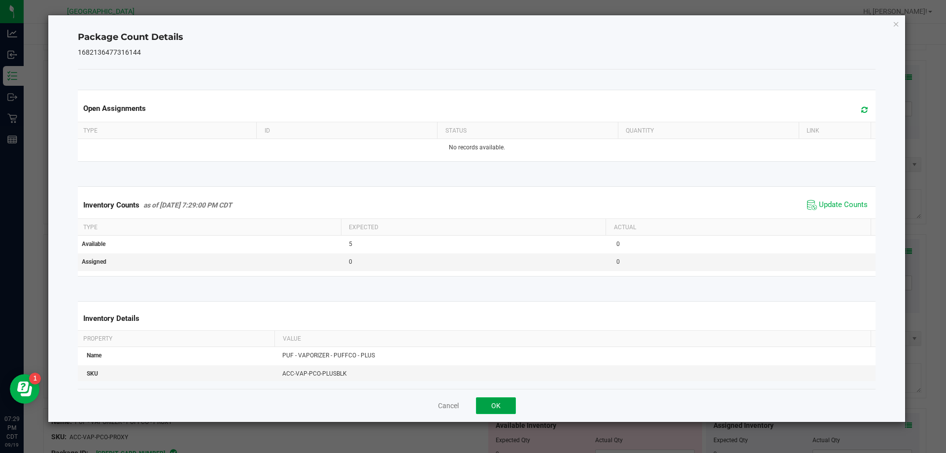
click at [482, 405] on button "OK" at bounding box center [496, 405] width 40 height 17
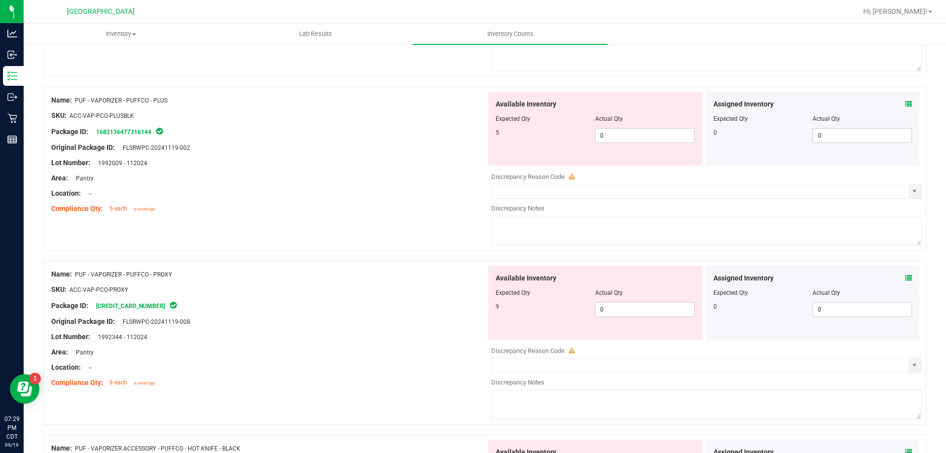
scroll to position [2070, 0]
click at [906, 278] on icon at bounding box center [909, 277] width 7 height 7
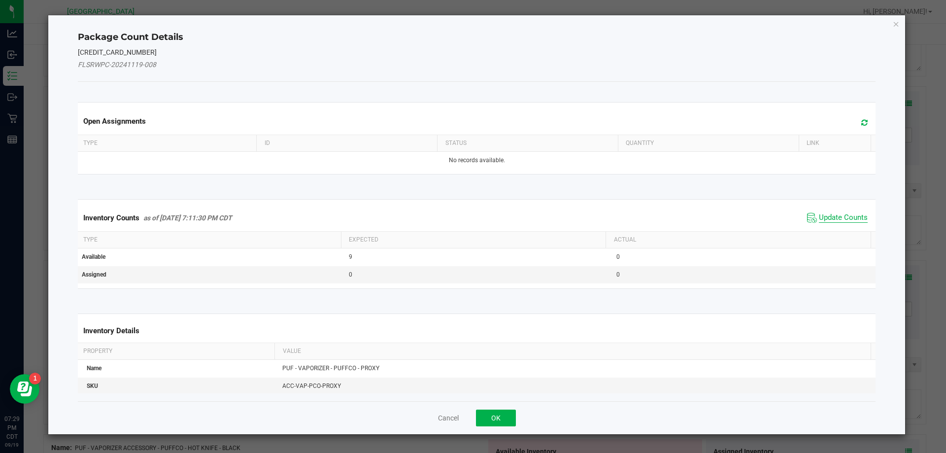
click at [824, 216] on span "Update Counts" at bounding box center [843, 218] width 49 height 10
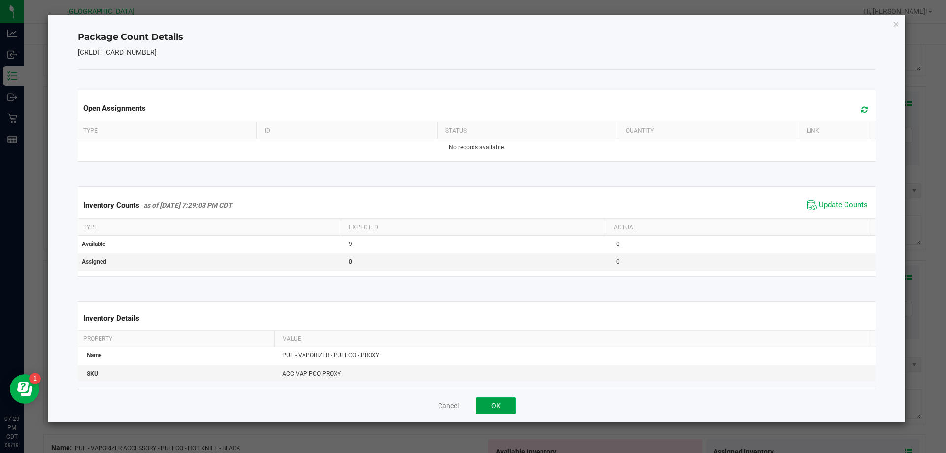
click at [486, 409] on button "OK" at bounding box center [496, 405] width 40 height 17
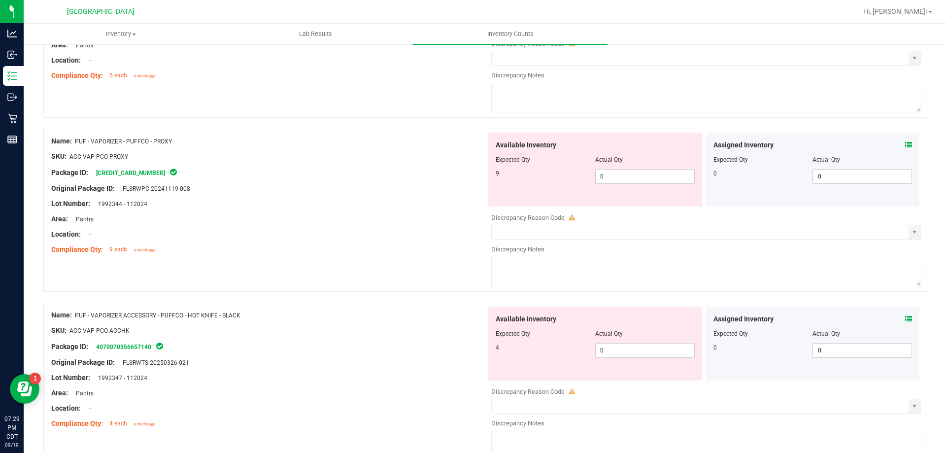
scroll to position [2268, 0]
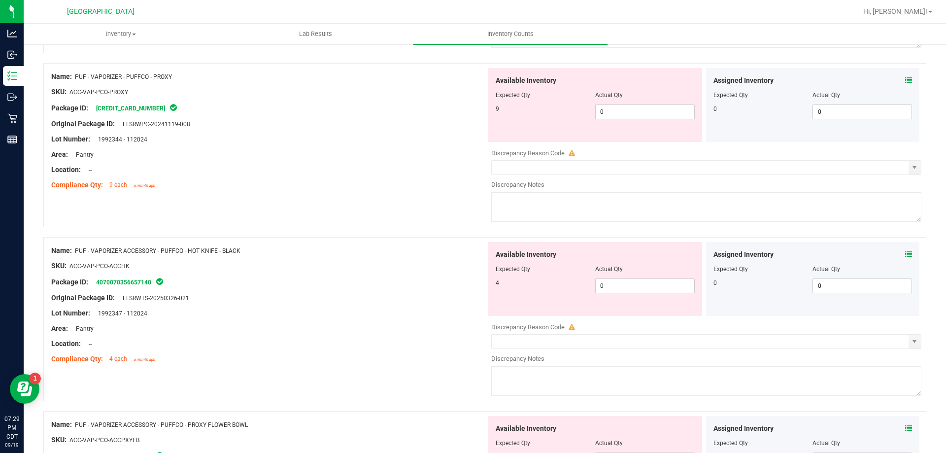
click at [906, 252] on icon at bounding box center [909, 254] width 7 height 7
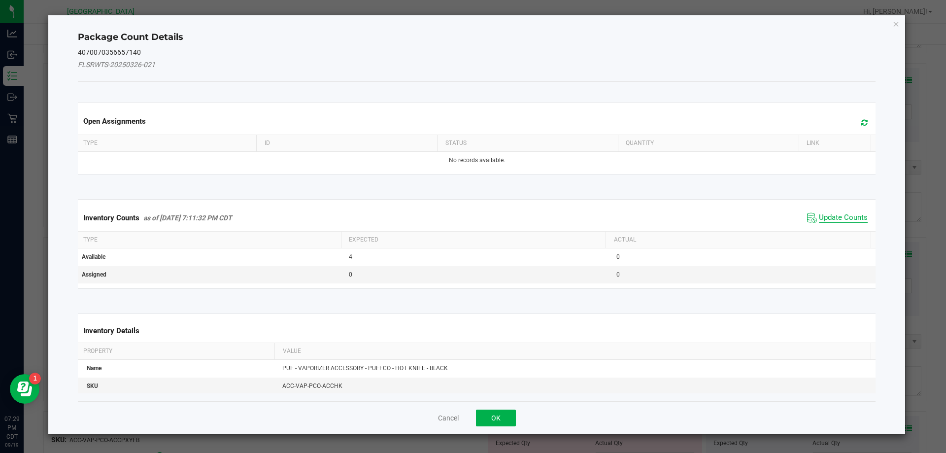
click at [834, 220] on span "Update Counts" at bounding box center [843, 218] width 49 height 10
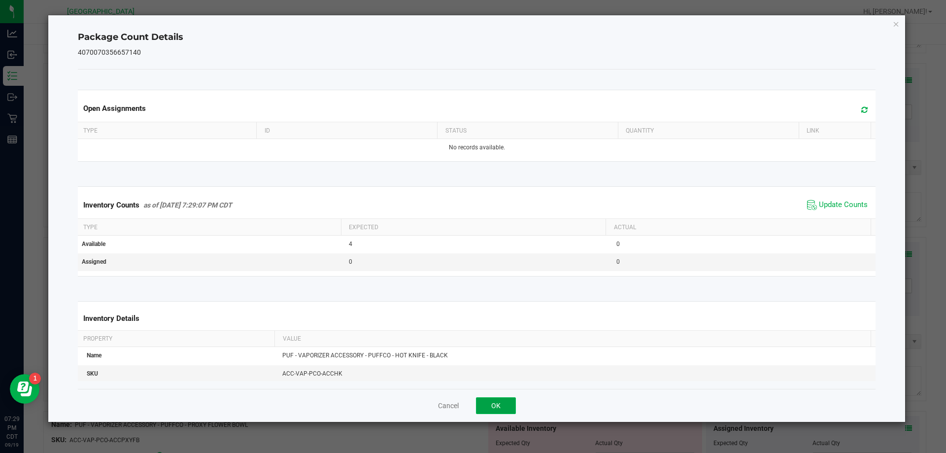
click at [492, 404] on button "OK" at bounding box center [496, 405] width 40 height 17
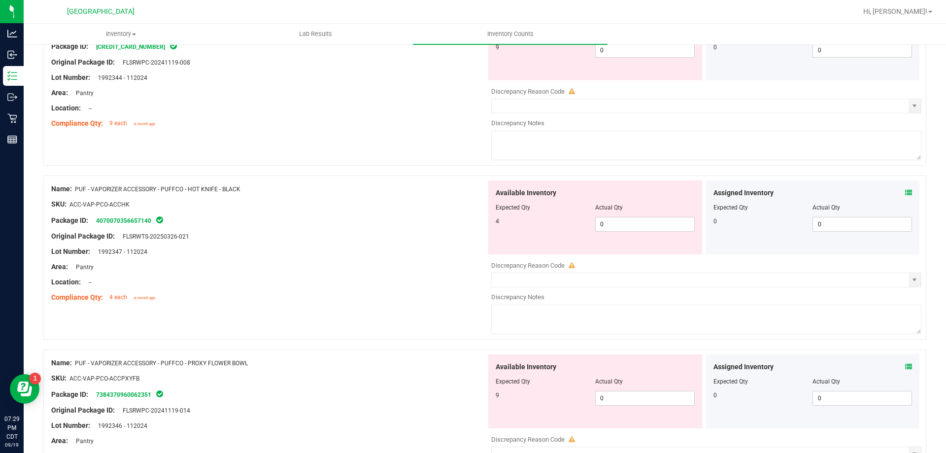
scroll to position [2416, 0]
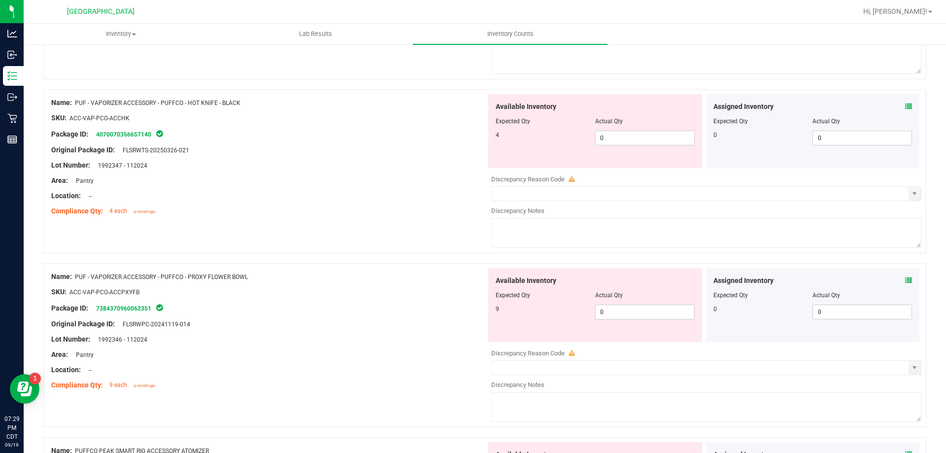
drag, startPoint x: 892, startPoint y: 281, endPoint x: 905, endPoint y: 279, distance: 13.0
click at [892, 280] on div "Assigned Inventory" at bounding box center [813, 281] width 199 height 10
click at [905, 279] on div "Assigned Inventory Expected Qty Actual Qty 0 0 0" at bounding box center [813, 305] width 214 height 74
click at [906, 279] on icon at bounding box center [909, 280] width 7 height 7
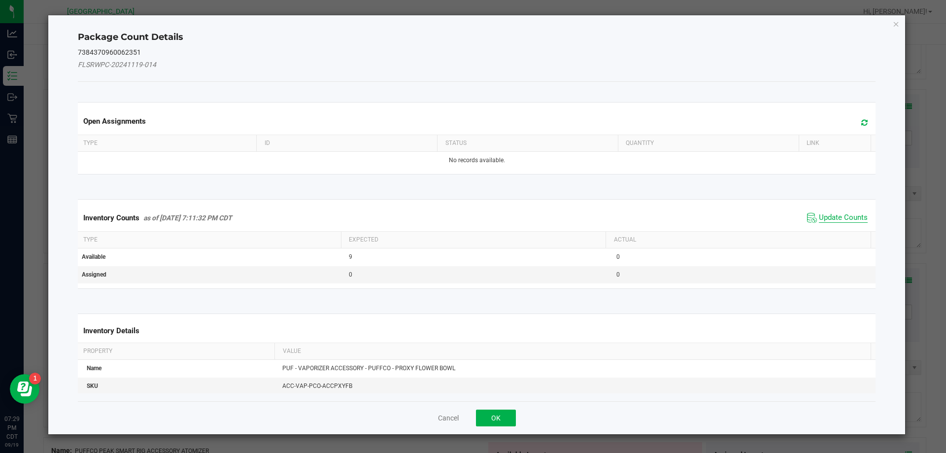
click at [839, 217] on span "Update Counts" at bounding box center [843, 218] width 49 height 10
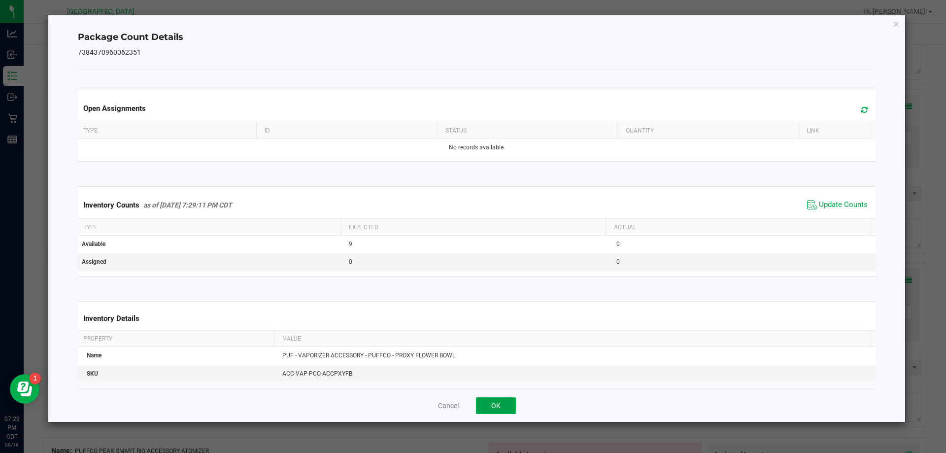
click at [503, 404] on button "OK" at bounding box center [496, 405] width 40 height 17
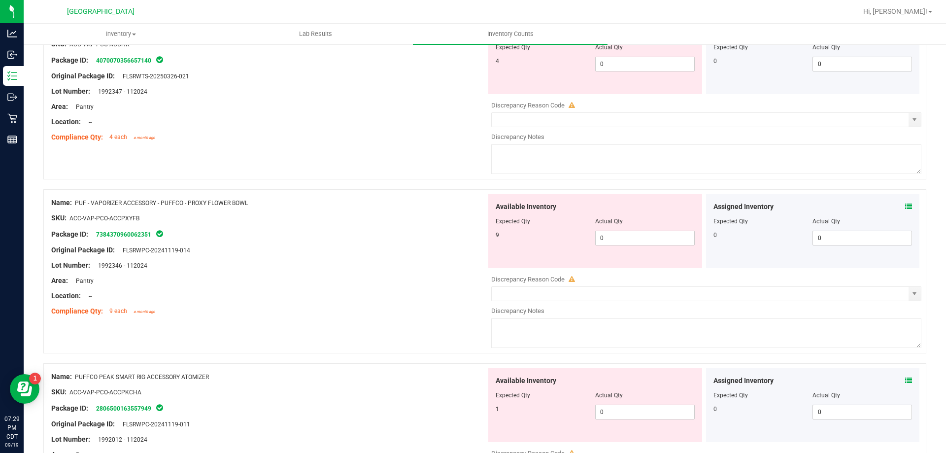
scroll to position [2563, 0]
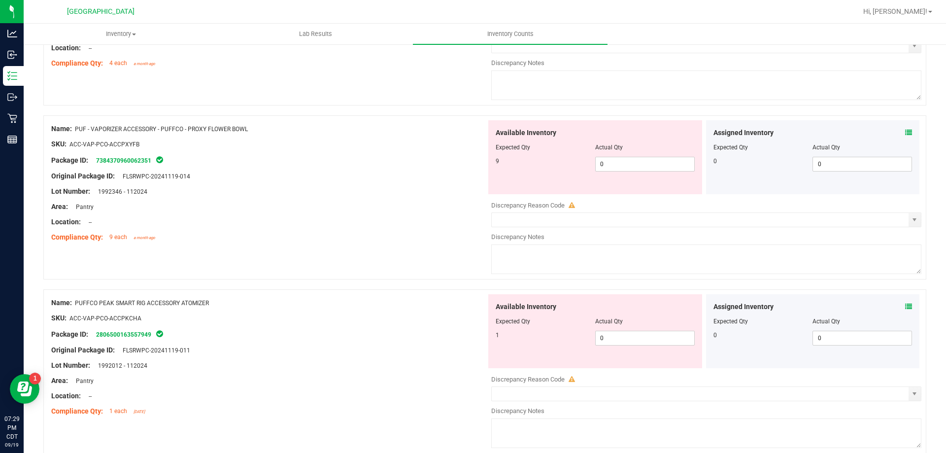
click at [906, 305] on icon at bounding box center [909, 306] width 7 height 7
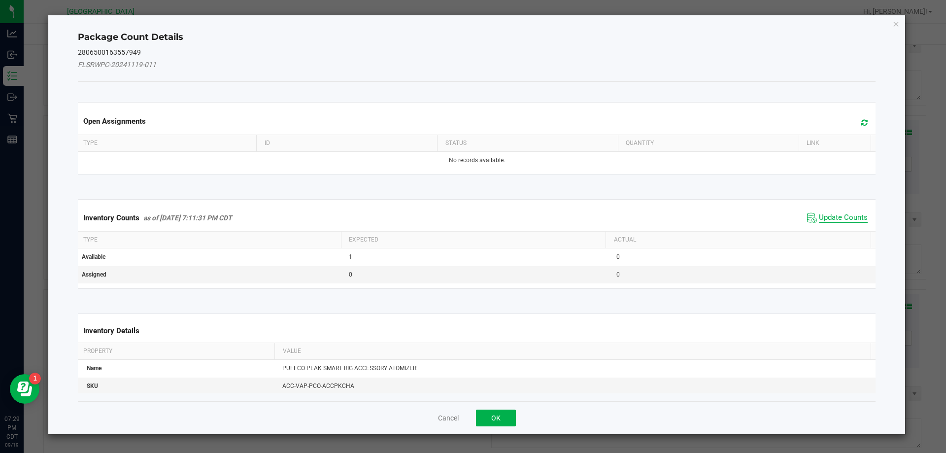
click at [841, 219] on span "Update Counts" at bounding box center [843, 218] width 49 height 10
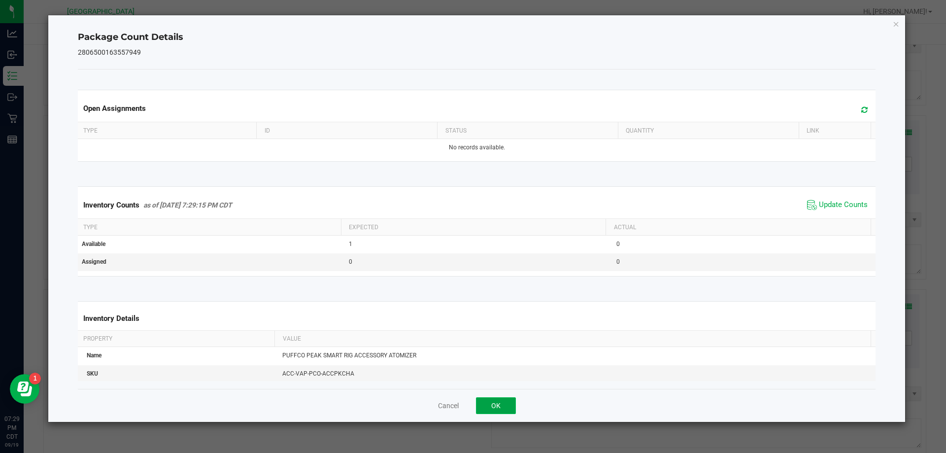
click at [499, 403] on button "OK" at bounding box center [496, 405] width 40 height 17
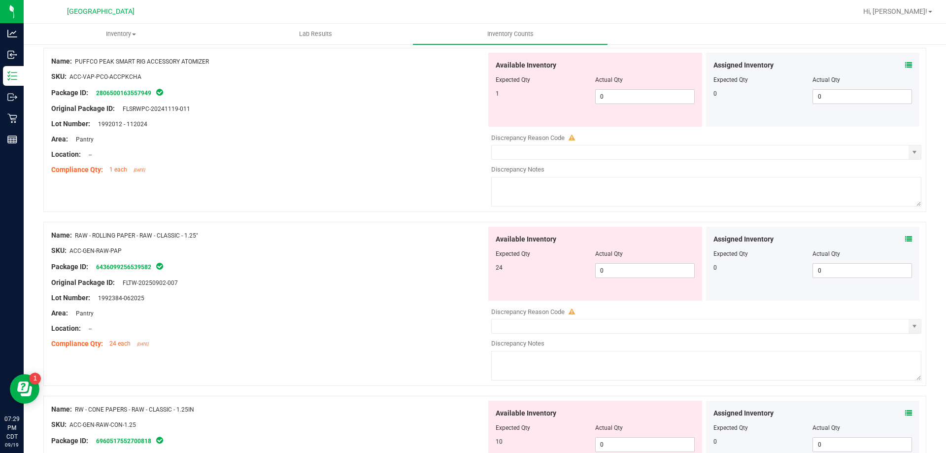
scroll to position [2859, 0]
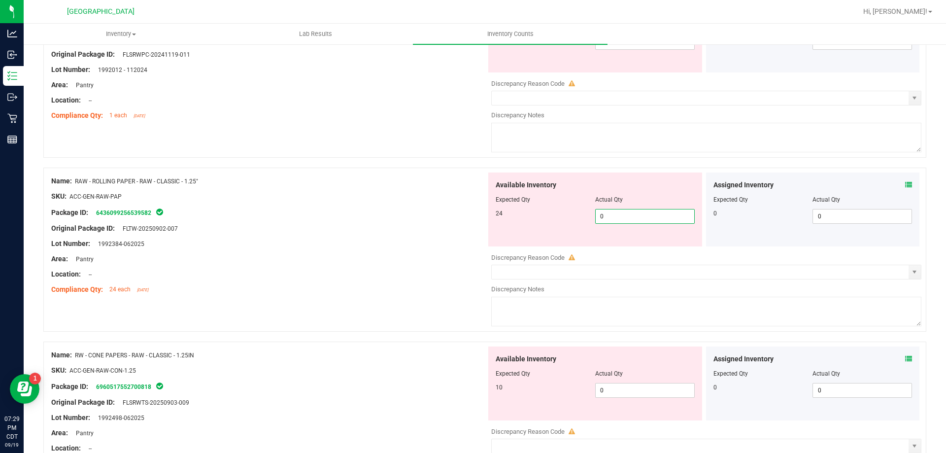
drag, startPoint x: 658, startPoint y: 213, endPoint x: 385, endPoint y: 214, distance: 272.1
click at [389, 213] on div "Name: RAW - ROLLING PAPER - RAW - CLASSIC - 1.25" SKU: ACC-GEN-RAW-PAP Package …" at bounding box center [484, 250] width 883 height 164
click at [397, 230] on div "Original Package ID: FLTW-20250902-007" at bounding box center [268, 228] width 435 height 10
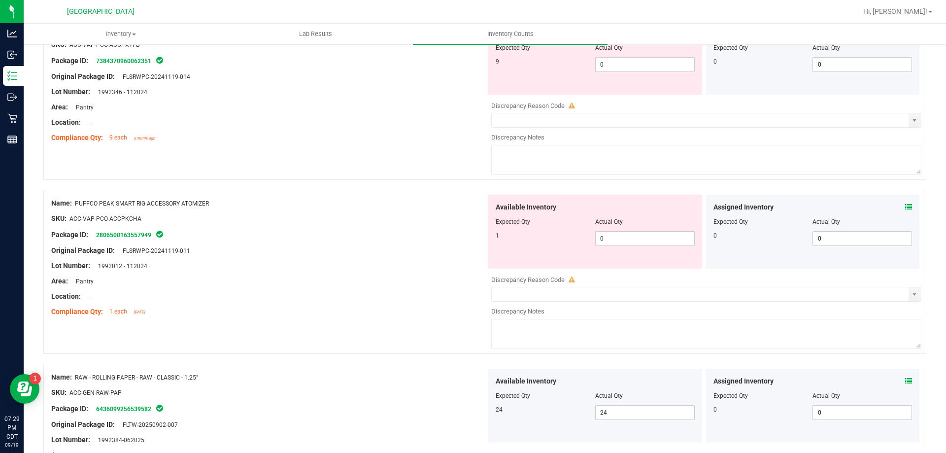
scroll to position [2662, 0]
drag, startPoint x: 613, startPoint y: 238, endPoint x: 518, endPoint y: 234, distance: 95.7
click at [523, 238] on div "1 0 0" at bounding box center [595, 239] width 199 height 15
click at [516, 234] on div "1" at bounding box center [546, 236] width 100 height 9
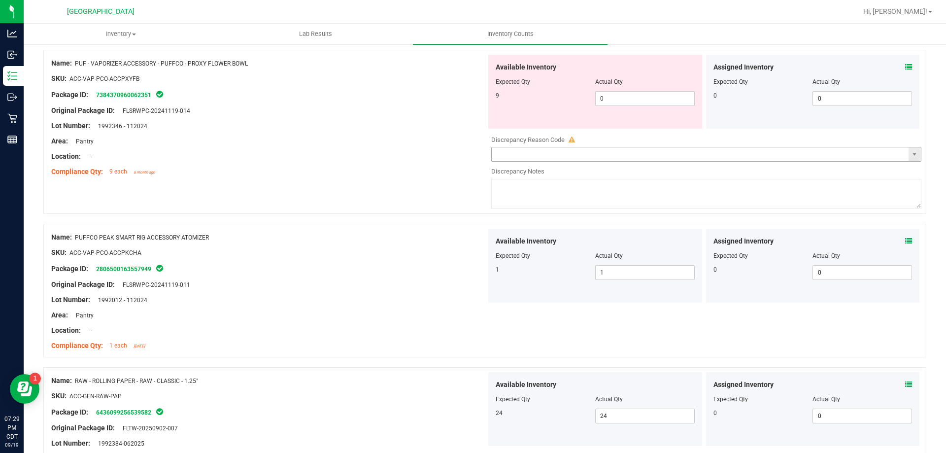
scroll to position [2514, 0]
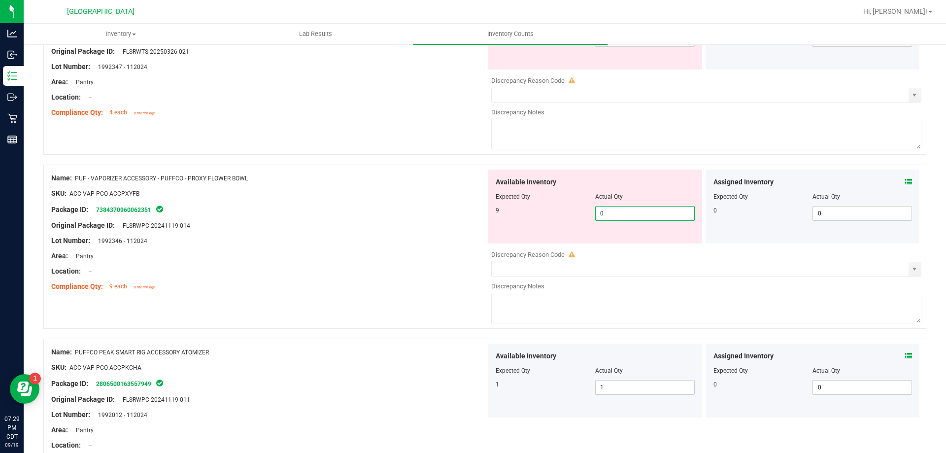
drag, startPoint x: 611, startPoint y: 218, endPoint x: 434, endPoint y: 201, distance: 177.3
click at [451, 225] on div "Name: PUF - VAPORIZER ACCESSORY - PUFFCO - PROXY FLOWER BOWL SKU: ACC-VAP-PCO-A…" at bounding box center [484, 247] width 883 height 164
click at [434, 202] on div at bounding box center [268, 201] width 435 height 5
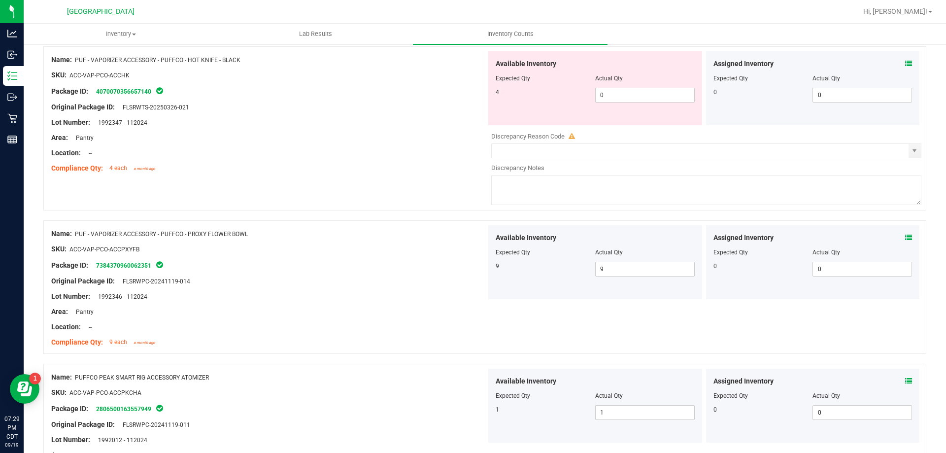
scroll to position [2366, 0]
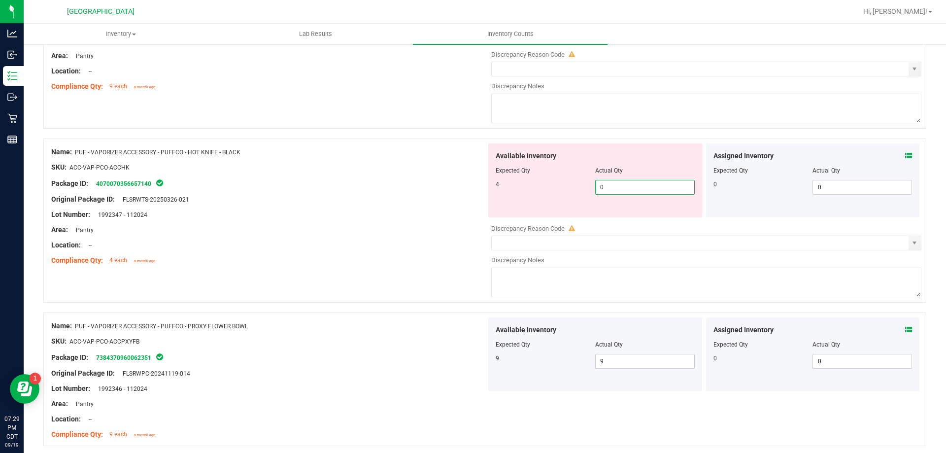
drag, startPoint x: 620, startPoint y: 189, endPoint x: 477, endPoint y: 207, distance: 143.6
click at [477, 207] on div "Name: PUF - VAPORIZER ACCESSORY - PUFFCO - HOT KNIFE - BLACK SKU: ACC-VAP-PCO-A…" at bounding box center [484, 221] width 883 height 164
click at [476, 207] on div at bounding box center [268, 207] width 435 height 5
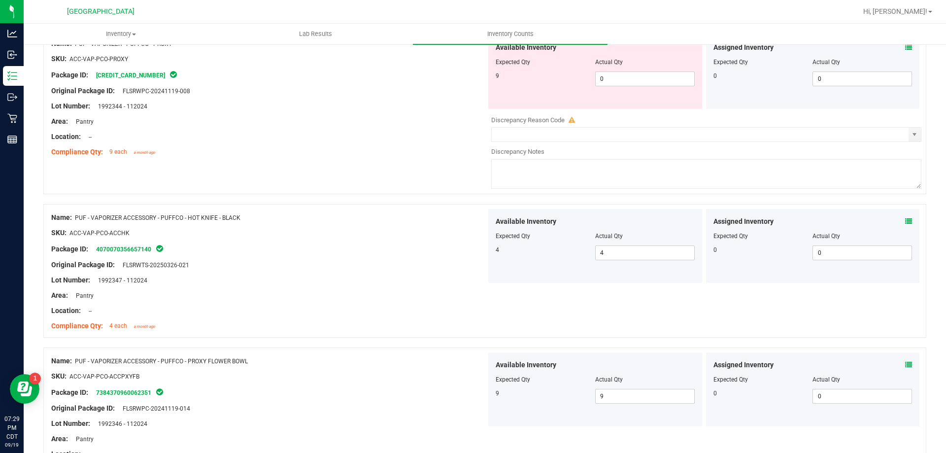
scroll to position [2169, 0]
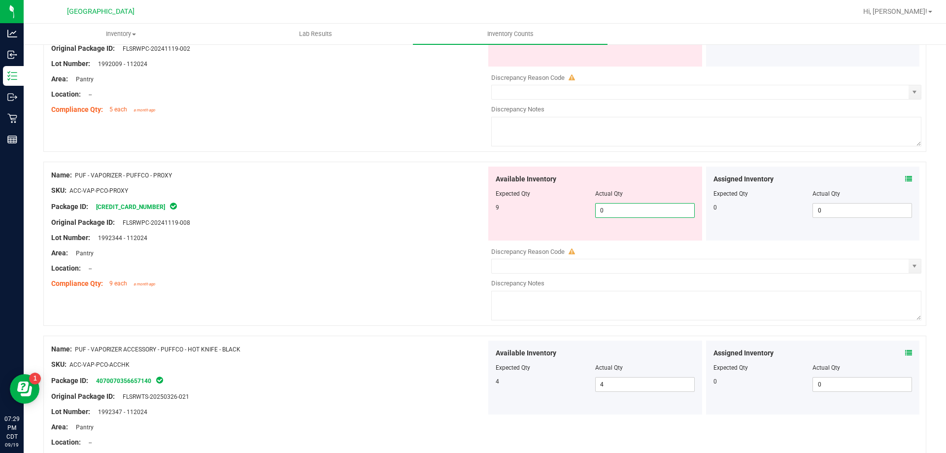
drag, startPoint x: 625, startPoint y: 212, endPoint x: 378, endPoint y: 231, distance: 247.7
click at [381, 230] on div "Name: PUF - VAPORIZER - PUFFCO - PROXY SKU: ACC-VAP-PCO-PROXY Package ID: 65396…" at bounding box center [484, 244] width 883 height 164
click at [375, 233] on div "Lot Number: 1992344 - 112024" at bounding box center [268, 238] width 435 height 10
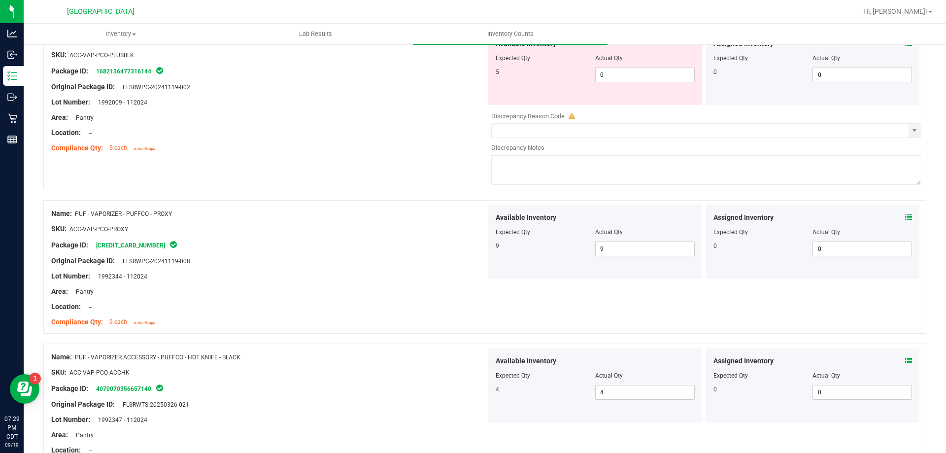
scroll to position [2021, 0]
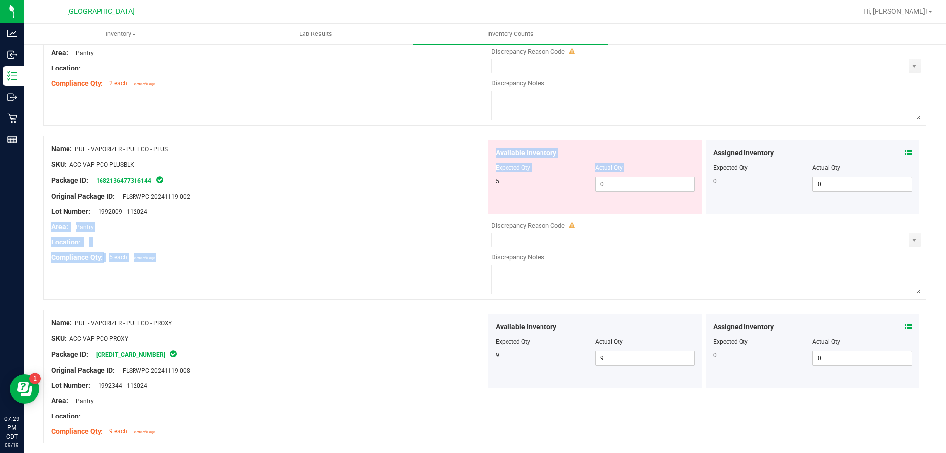
drag, startPoint x: 627, startPoint y: 174, endPoint x: 439, endPoint y: 217, distance: 193.1
click at [442, 211] on div "Name: PUF - VAPORIZER - PUFFCO - PLUS SKU: ACC-VAP-PCO-PLUSBLK Package ID: 1682…" at bounding box center [484, 218] width 883 height 164
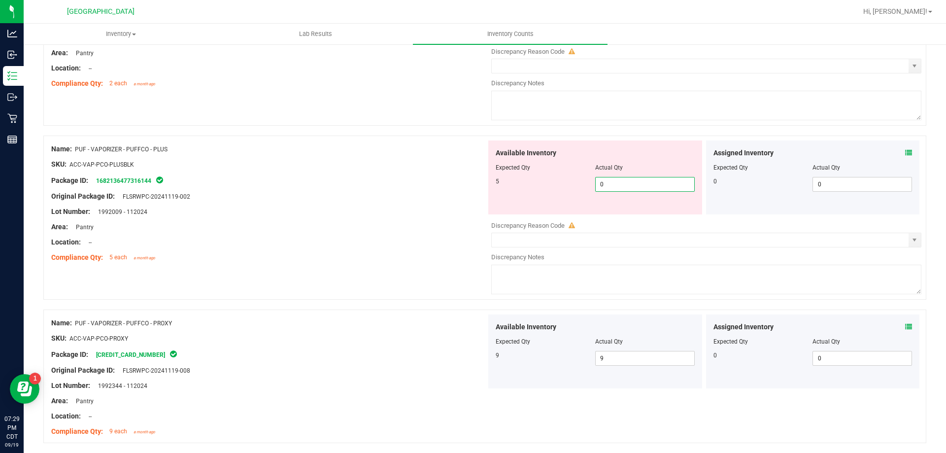
drag, startPoint x: 650, startPoint y: 184, endPoint x: 316, endPoint y: 210, distance: 334.8
click at [316, 210] on div "Name: PUF - VAPORIZER - PUFFCO - PLUS SKU: ACC-VAP-PCO-PLUSBLK Package ID: 1682…" at bounding box center [484, 218] width 883 height 164
click at [315, 210] on div "Lot Number: 1992009 - 112024" at bounding box center [268, 212] width 435 height 10
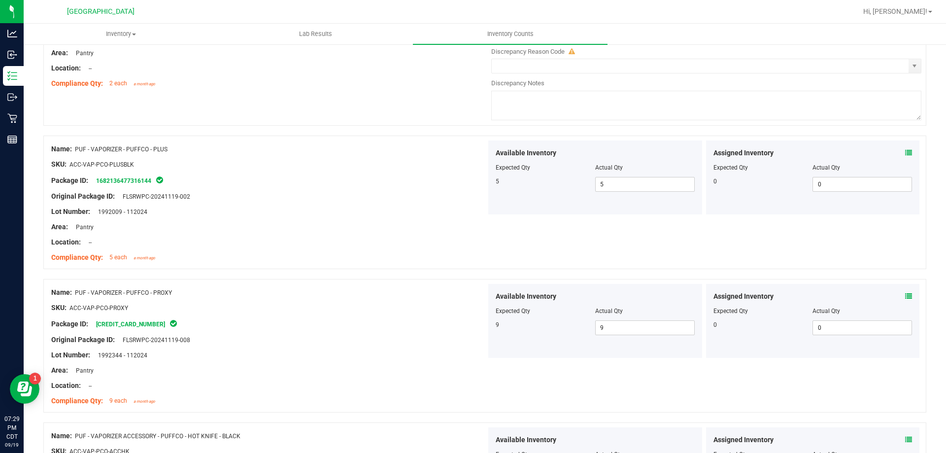
scroll to position [1873, 0]
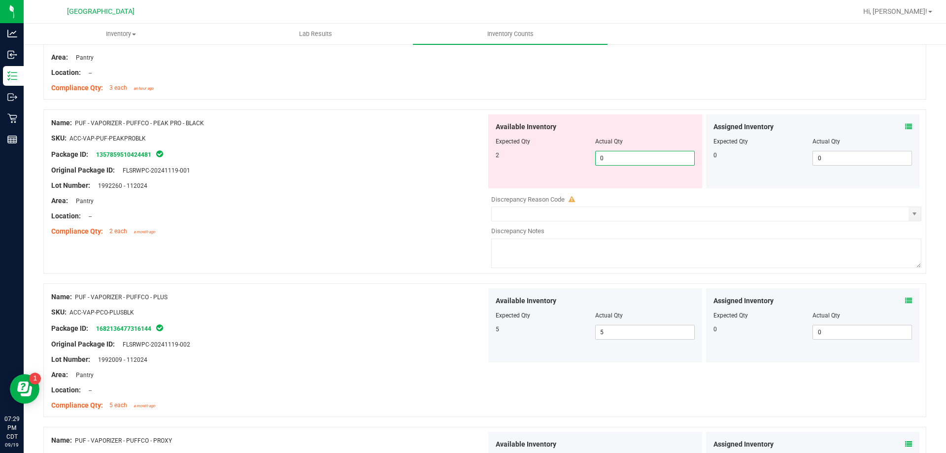
drag, startPoint x: 635, startPoint y: 158, endPoint x: 419, endPoint y: 183, distance: 217.9
click at [419, 183] on div "Name: PUF - VAPORIZER - PUFFCO - PEAK PRO - BLACK SKU: ACC-VAP-PUF-PEAKPROBLK P…" at bounding box center [484, 191] width 883 height 164
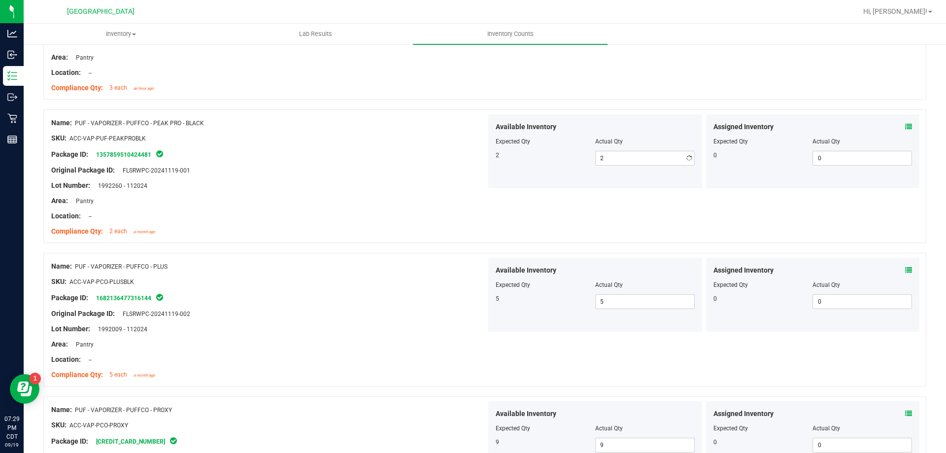
click at [416, 186] on div "Lot Number: 1992260 - 112024" at bounding box center [268, 185] width 435 height 10
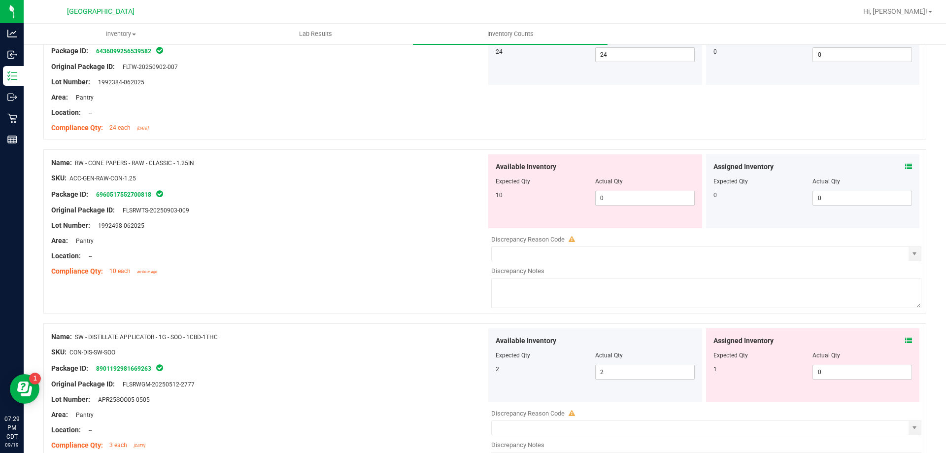
scroll to position [2859, 0]
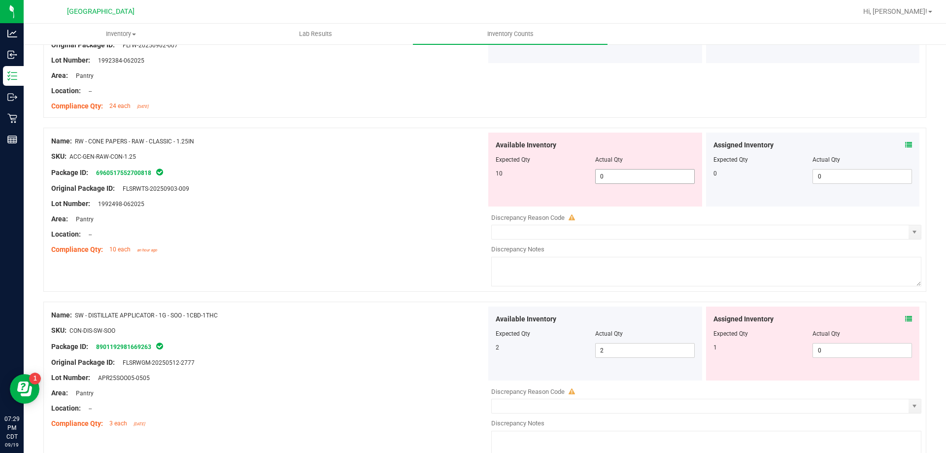
click at [641, 183] on span "0 0" at bounding box center [645, 176] width 100 height 15
drag, startPoint x: 637, startPoint y: 178, endPoint x: 495, endPoint y: 157, distance: 144.1
click at [495, 157] on div "Available Inventory Expected Qty Actual Qty 10 0 0" at bounding box center [596, 170] width 214 height 74
click at [496, 157] on span "Expected Qty" at bounding box center [513, 159] width 35 height 7
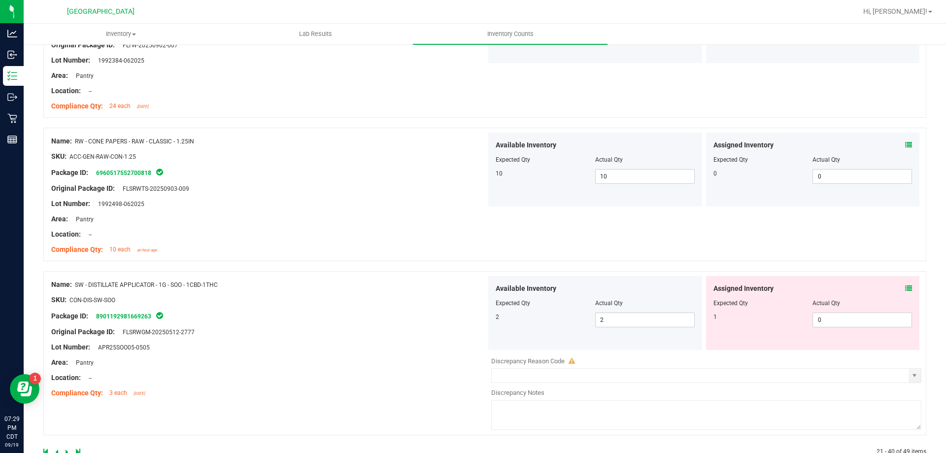
click at [906, 289] on icon at bounding box center [909, 288] width 7 height 7
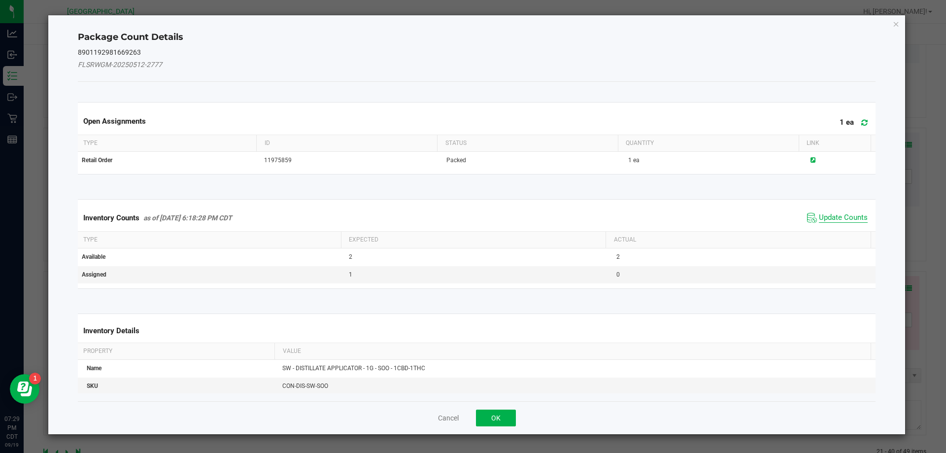
click at [835, 219] on span "Update Counts" at bounding box center [843, 218] width 49 height 10
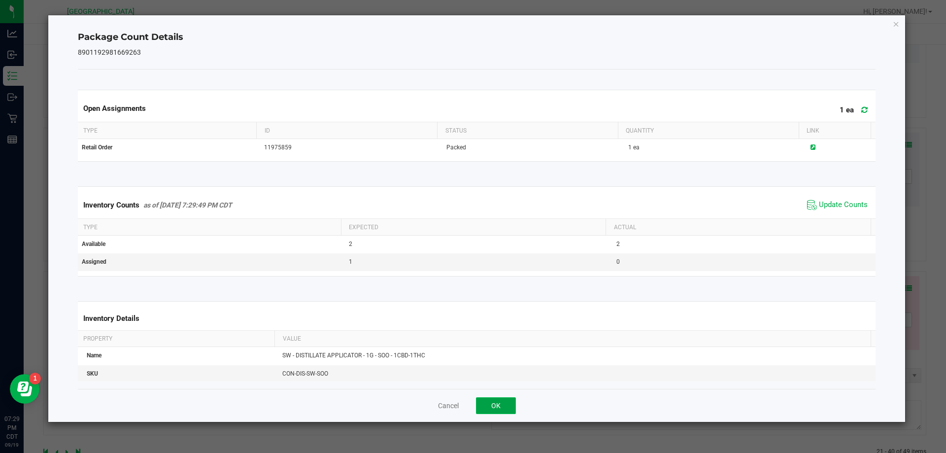
click at [492, 398] on button "OK" at bounding box center [496, 405] width 40 height 17
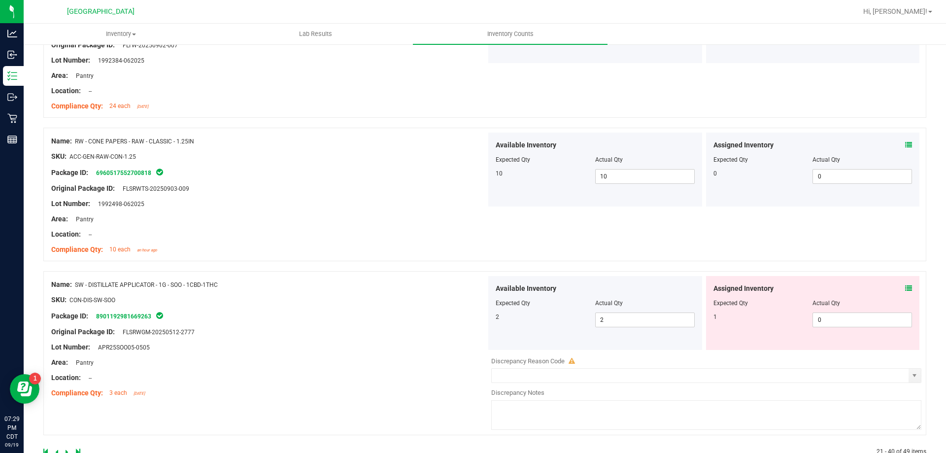
scroll to position [2885, 0]
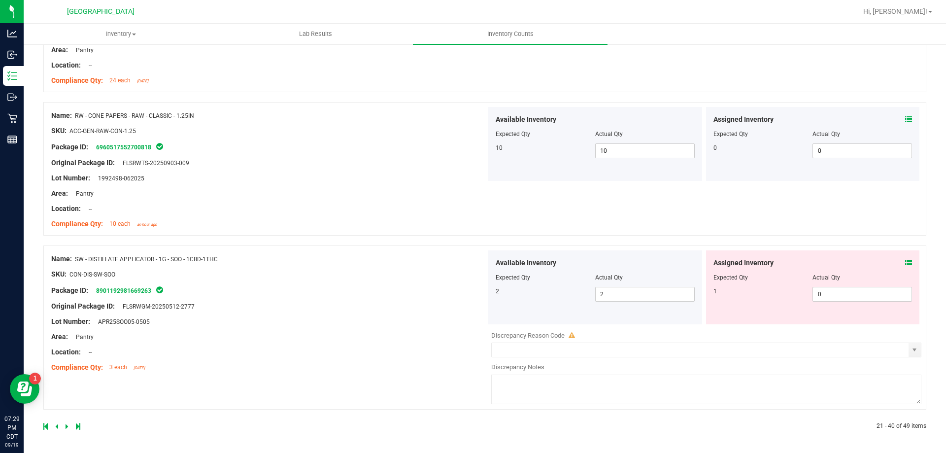
click at [68, 426] on icon at bounding box center [67, 426] width 3 height 6
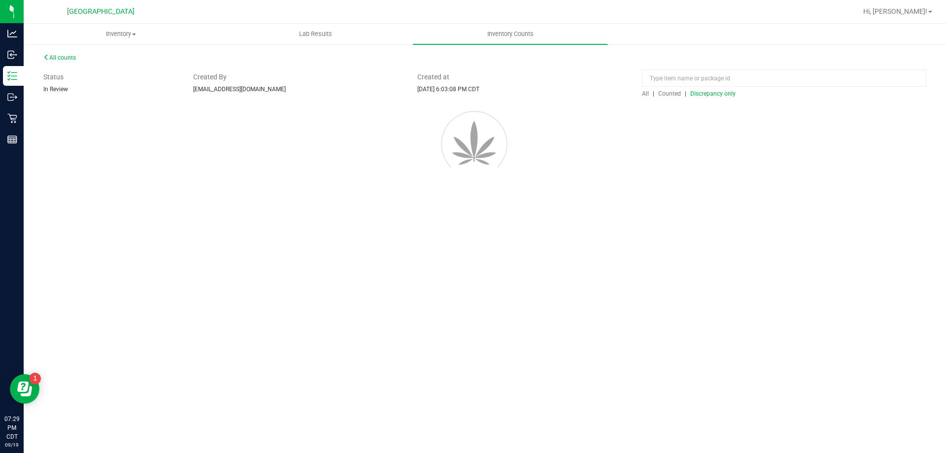
scroll to position [0, 0]
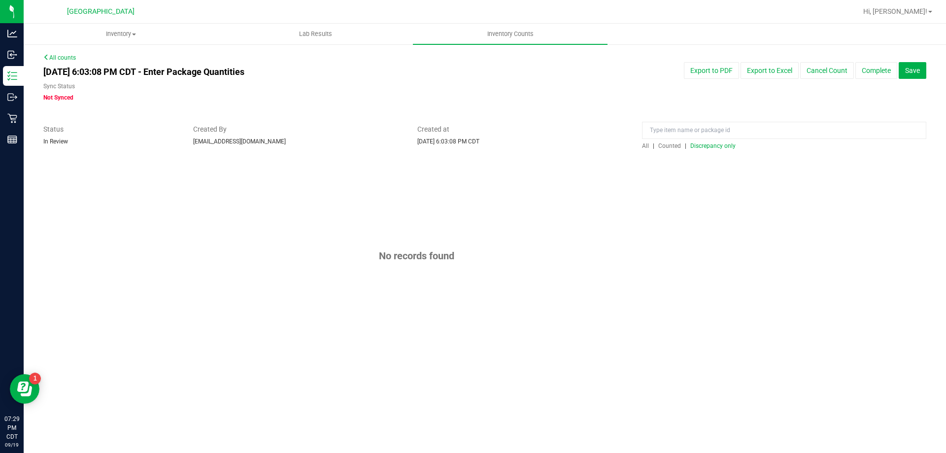
click at [711, 145] on span "Discrepancy only" at bounding box center [713, 145] width 45 height 7
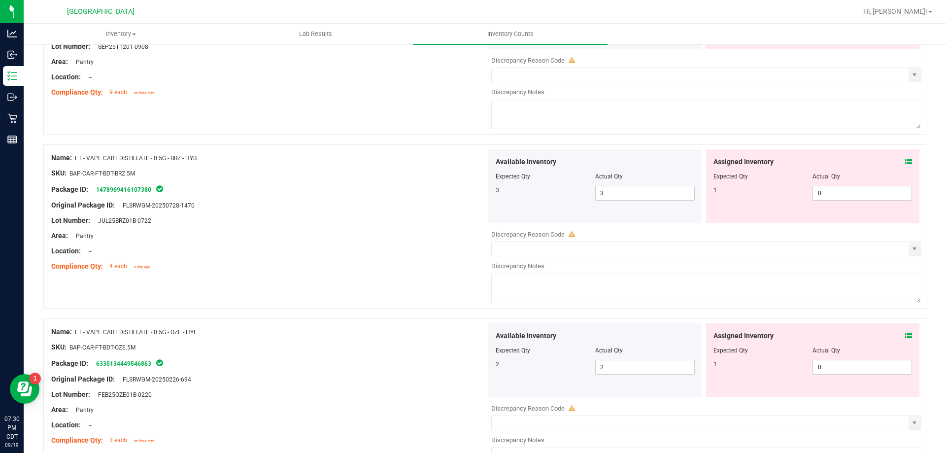
scroll to position [3221, 0]
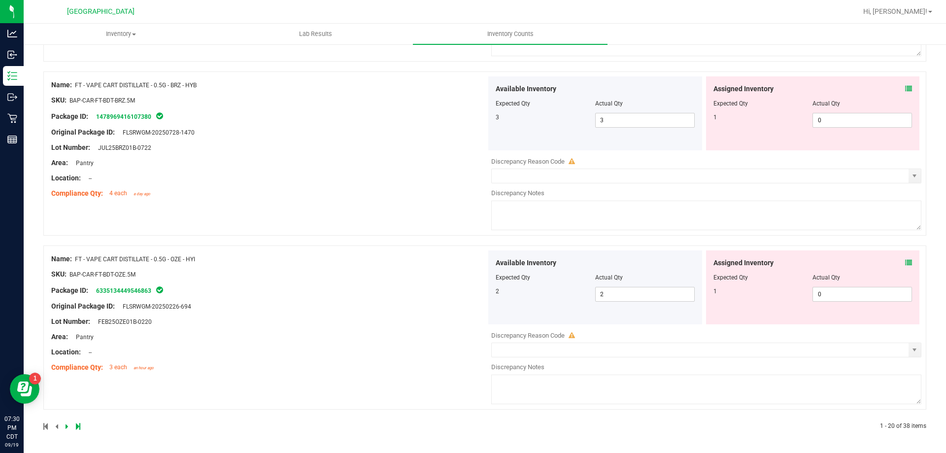
click at [66, 428] on icon at bounding box center [67, 426] width 3 height 6
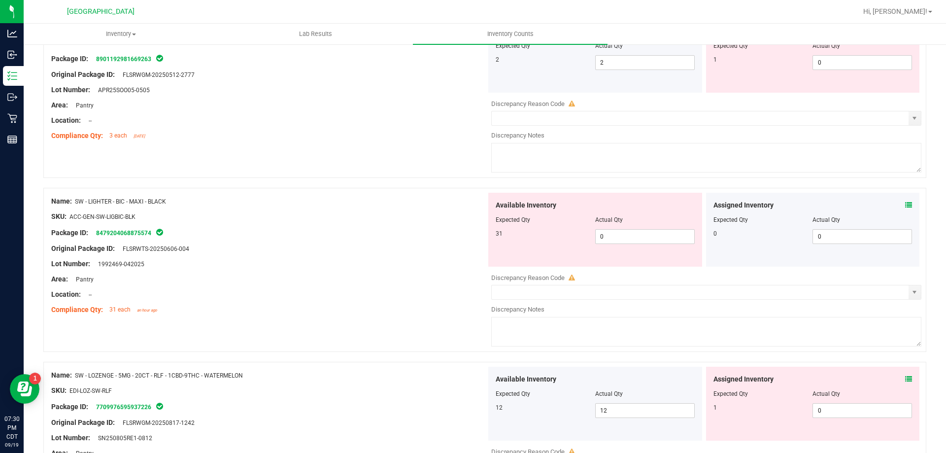
scroll to position [1528, 0]
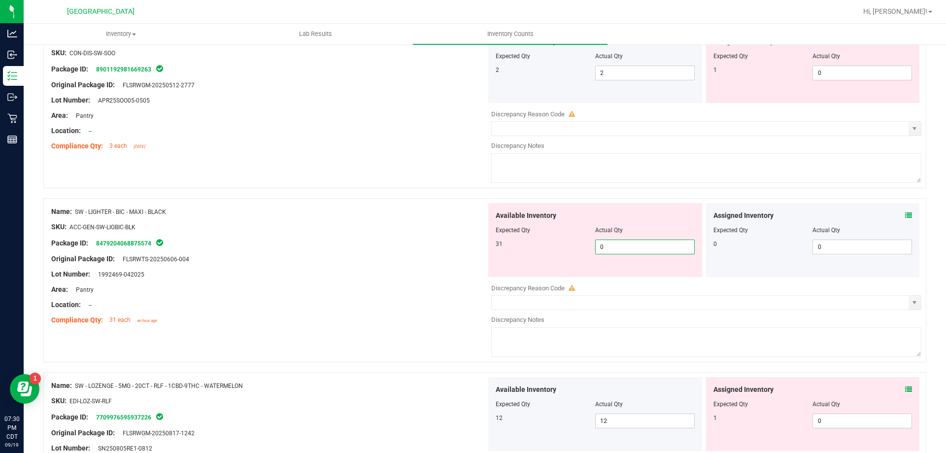
drag, startPoint x: 635, startPoint y: 246, endPoint x: 465, endPoint y: 264, distance: 171.5
click at [476, 247] on div "Name: SW - LIGHTER - BIC - MAXI - BLACK SKU: ACC-GEN-SW-LIGBIC-BLK Package ID: …" at bounding box center [484, 280] width 883 height 164
click at [466, 264] on div at bounding box center [268, 266] width 435 height 5
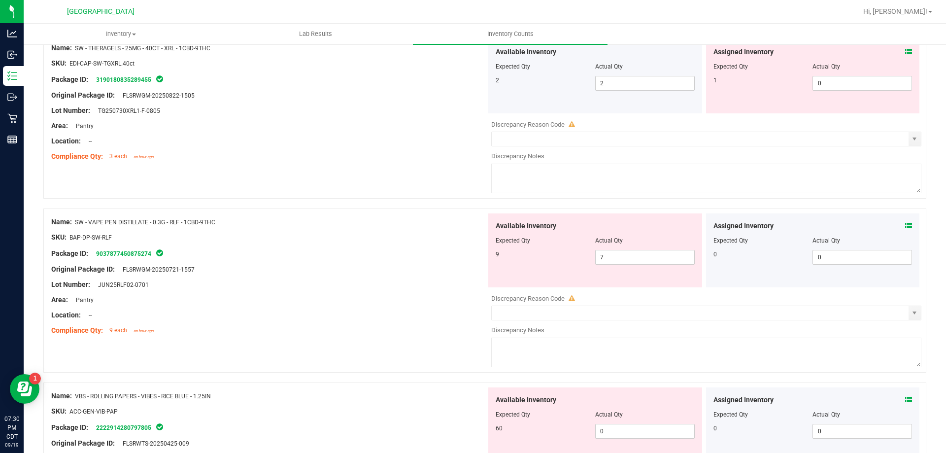
scroll to position [2021, 0]
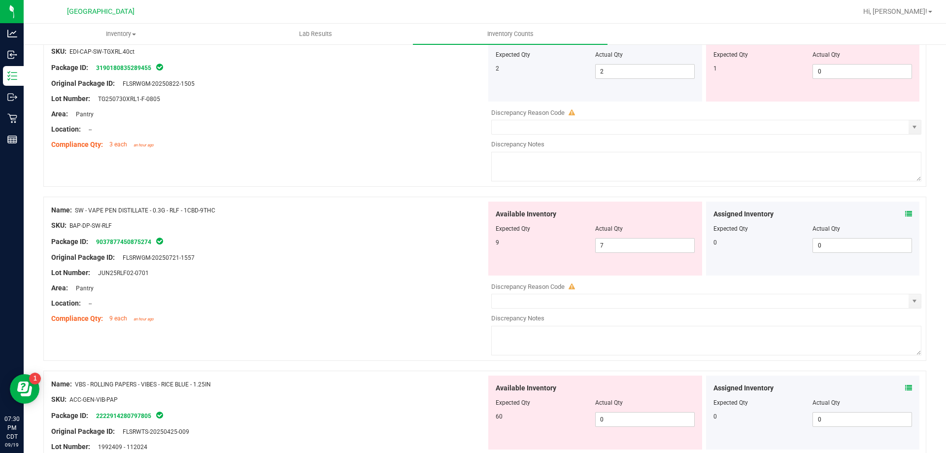
click at [906, 215] on icon at bounding box center [909, 213] width 7 height 7
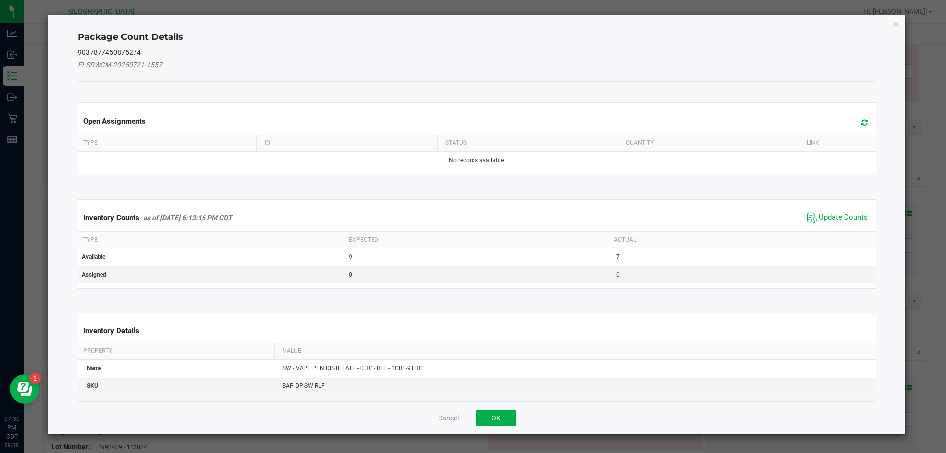
click at [842, 223] on span "Update Counts" at bounding box center [838, 217] width 66 height 15
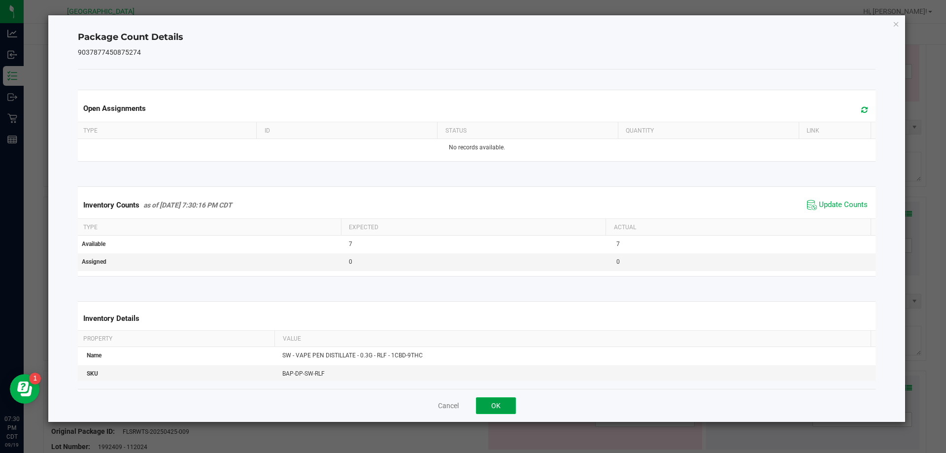
click at [509, 406] on button "OK" at bounding box center [496, 405] width 40 height 17
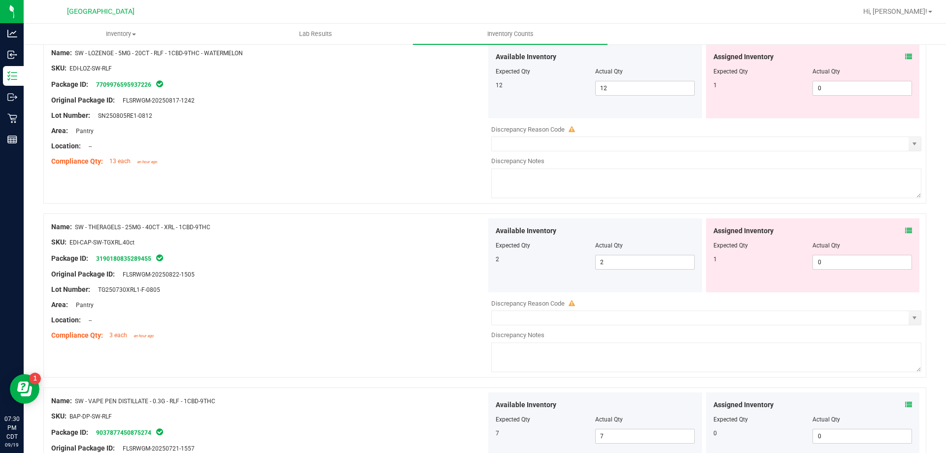
scroll to position [1824, 0]
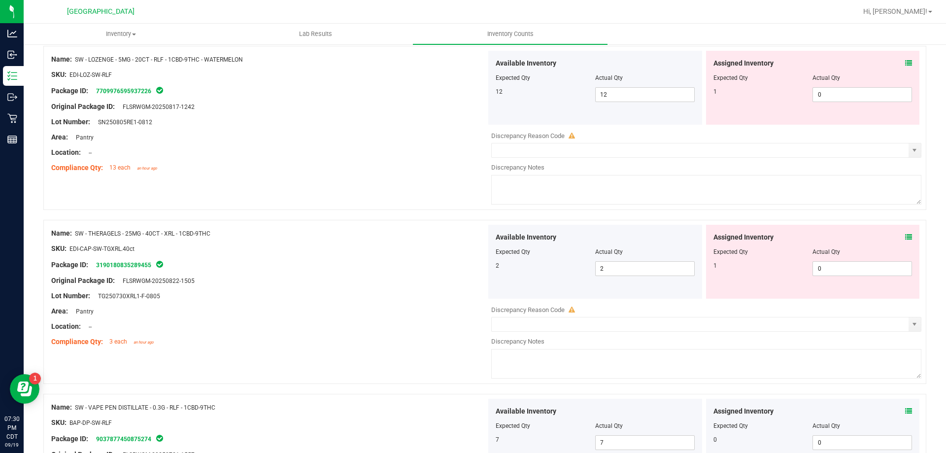
click at [906, 236] on icon at bounding box center [909, 237] width 7 height 7
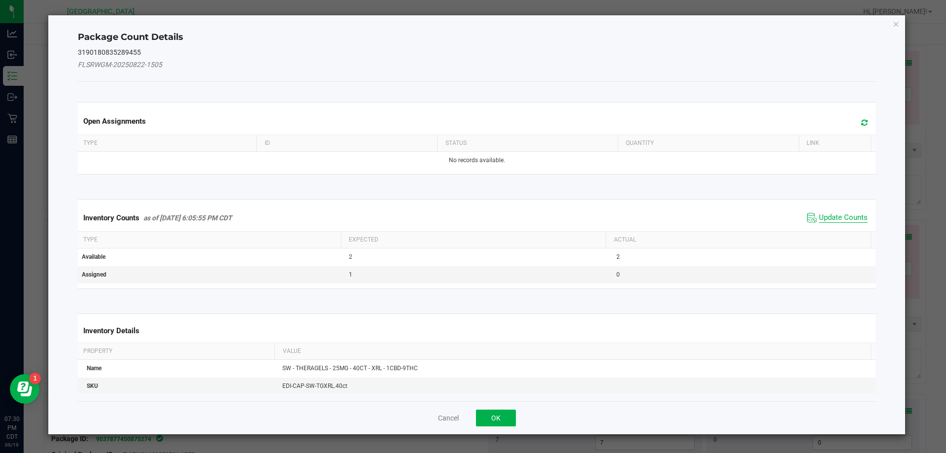
click at [854, 222] on span "Update Counts" at bounding box center [843, 218] width 49 height 10
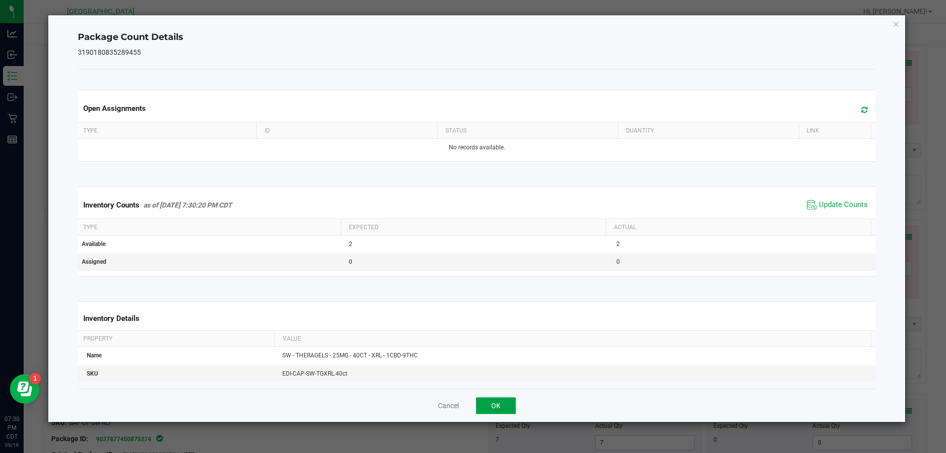
click at [490, 405] on button "OK" at bounding box center [496, 405] width 40 height 17
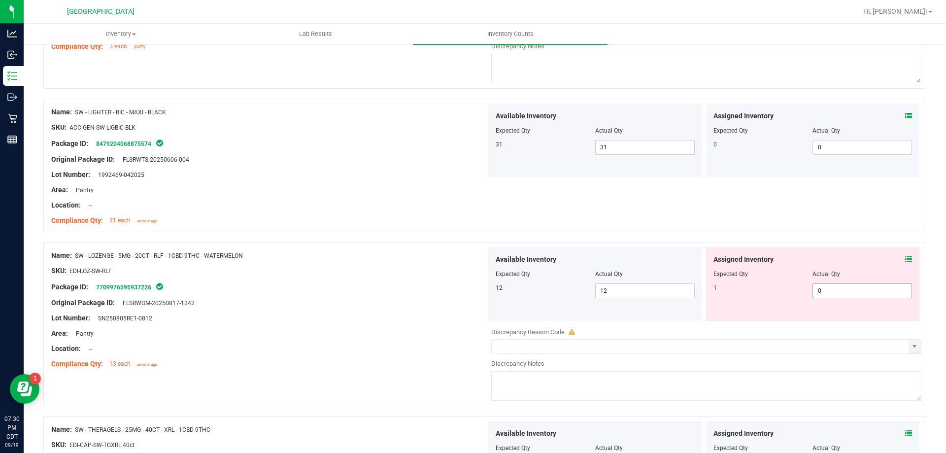
scroll to position [1627, 0]
click at [906, 258] on icon at bounding box center [909, 260] width 7 height 7
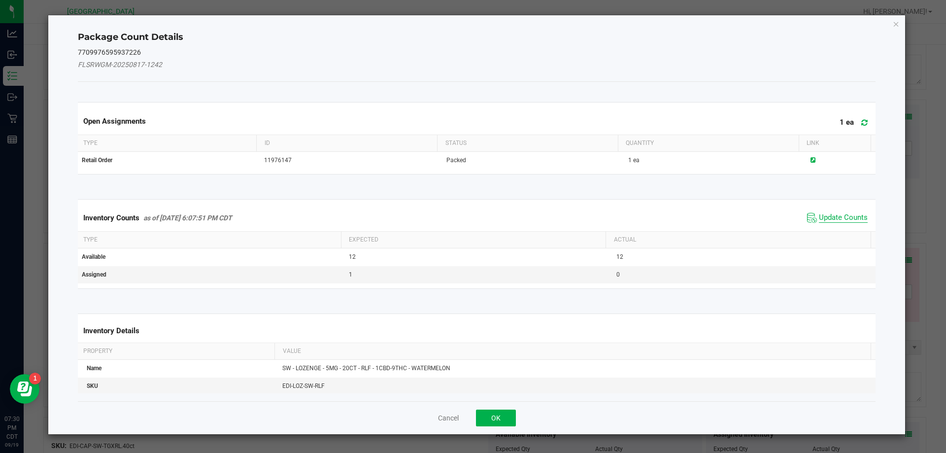
click at [822, 213] on span "Update Counts" at bounding box center [843, 218] width 49 height 10
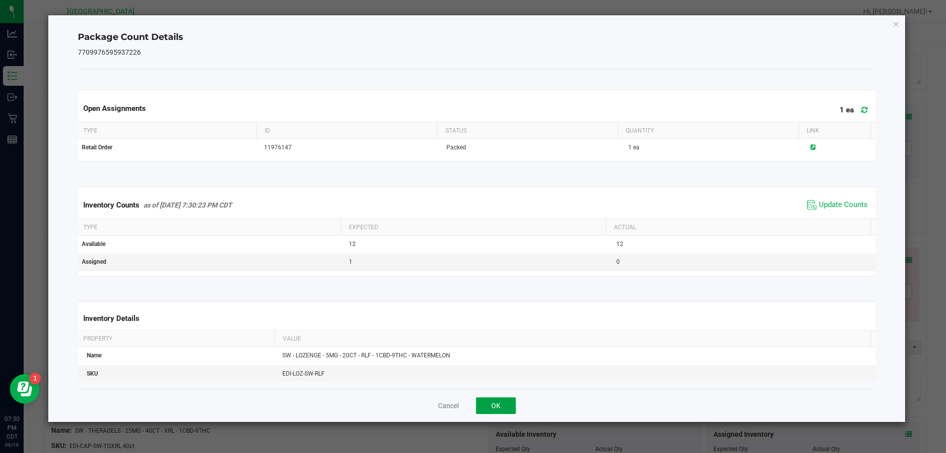
click at [503, 401] on button "OK" at bounding box center [496, 405] width 40 height 17
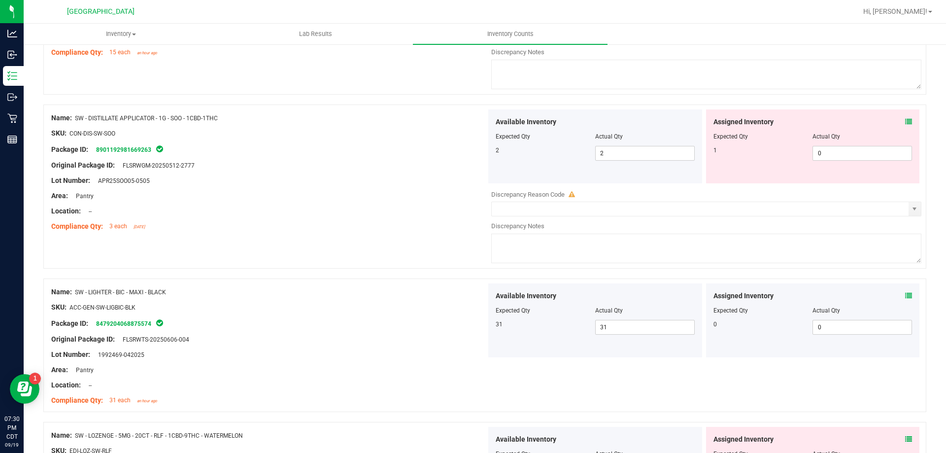
scroll to position [1331, 0]
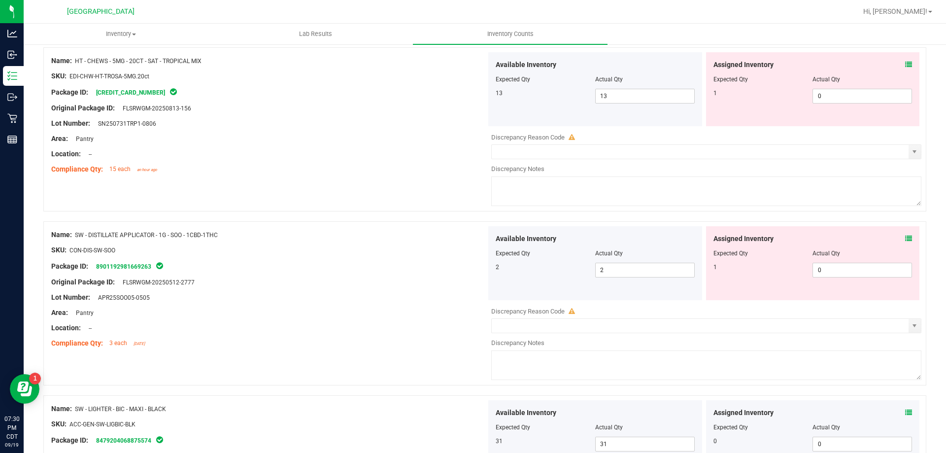
click at [906, 238] on icon at bounding box center [909, 238] width 7 height 7
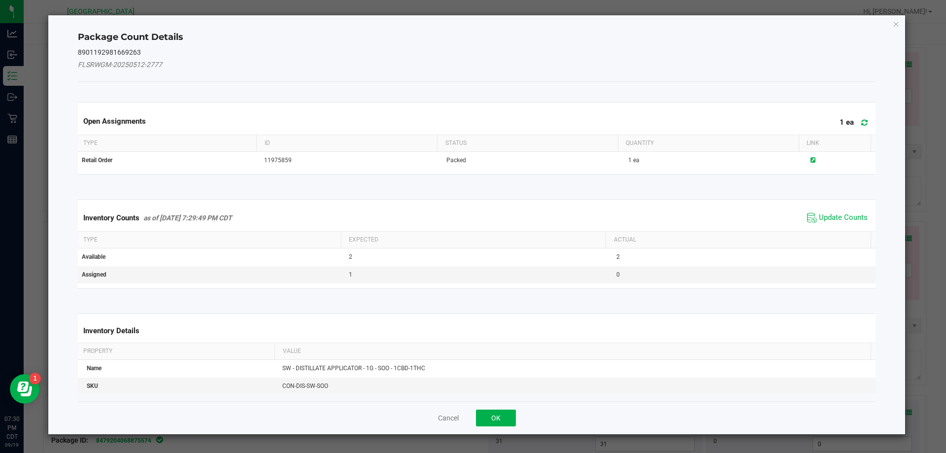
click at [854, 211] on span "Update Counts" at bounding box center [838, 217] width 66 height 15
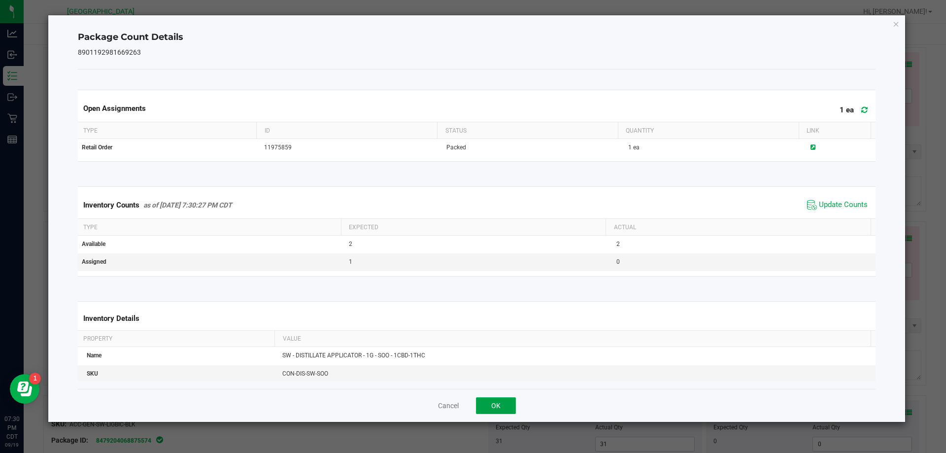
click at [488, 408] on button "OK" at bounding box center [496, 405] width 40 height 17
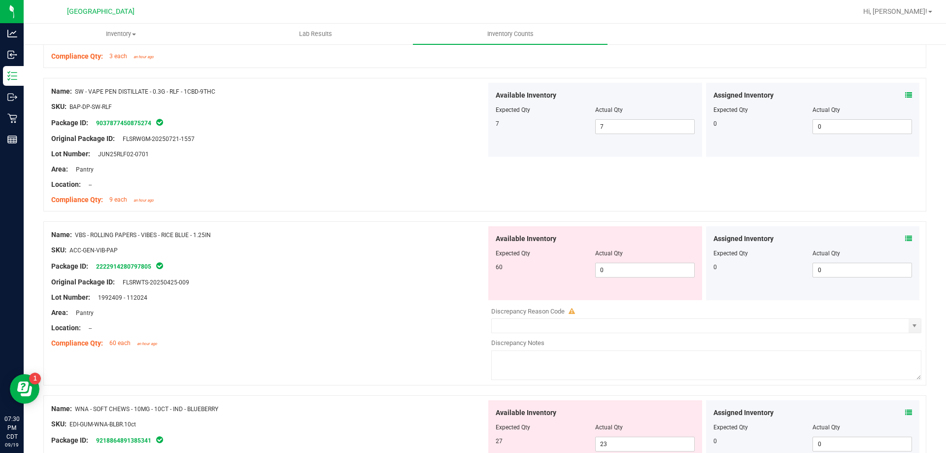
scroll to position [2120, 0]
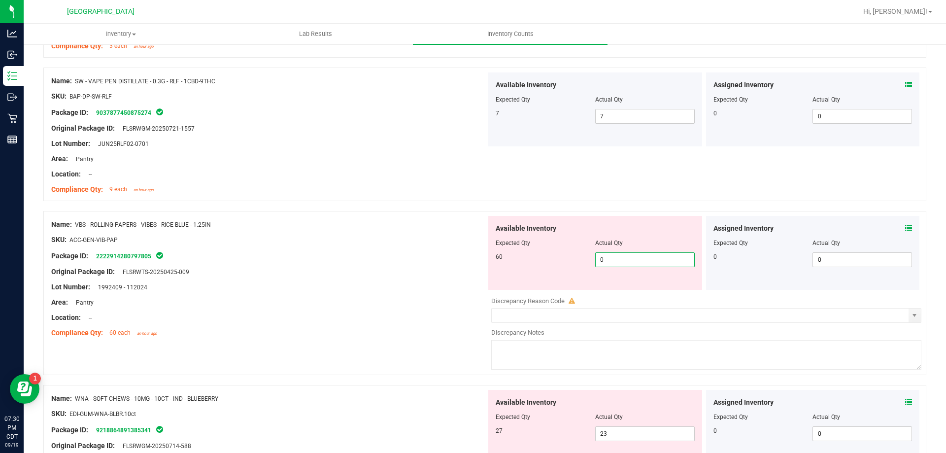
drag, startPoint x: 667, startPoint y: 262, endPoint x: 330, endPoint y: 311, distance: 340.1
click at [333, 308] on div "Name: VBS - ROLLING PAPERS - VIBES - RICE BLUE - 1.25IN SKU: ACC-GEN-VIB-PAP Pa…" at bounding box center [484, 293] width 883 height 164
click at [310, 349] on div "Name: VBS - ROLLING PAPERS - VIBES - RICE BLUE - 1.25IN SKU: ACC-GEN-VIB-PAP Pa…" at bounding box center [484, 298] width 883 height 174
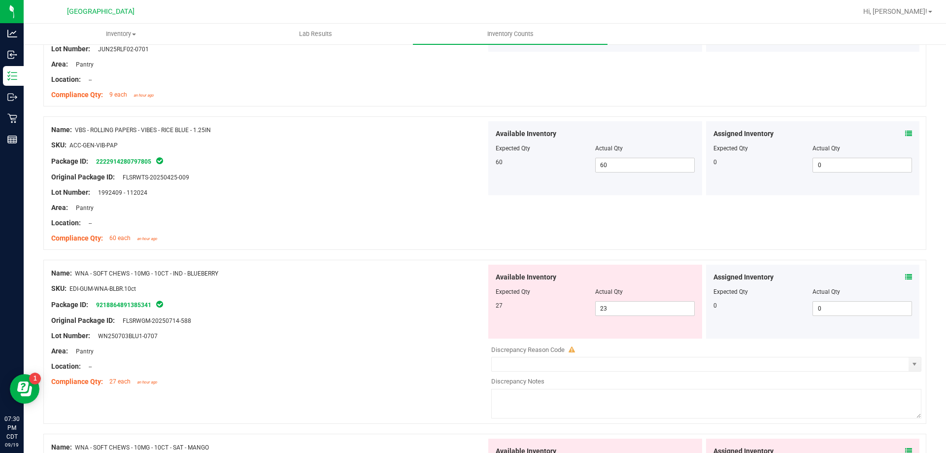
scroll to position [2218, 0]
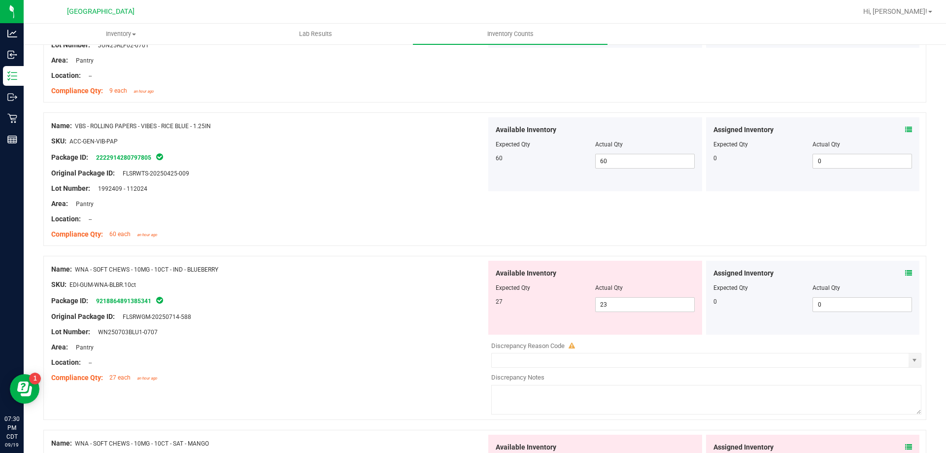
click at [908, 270] on div "Assigned Inventory Expected Qty Actual Qty 0 0 0" at bounding box center [813, 298] width 214 height 74
click at [906, 270] on icon at bounding box center [909, 273] width 7 height 7
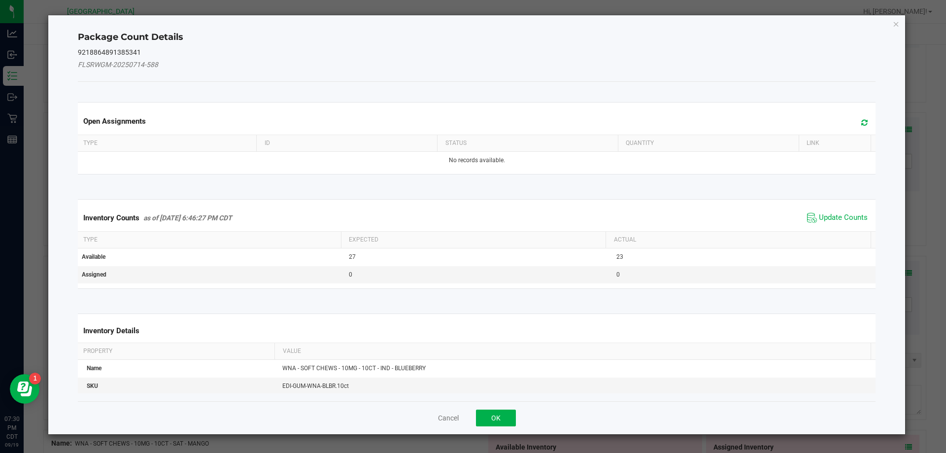
click at [834, 206] on div "Inventory Counts as of Sep 19, 2025 6:46:27 PM CDT Update Counts" at bounding box center [477, 218] width 803 height 27
click at [834, 213] on span "Update Counts" at bounding box center [843, 218] width 49 height 10
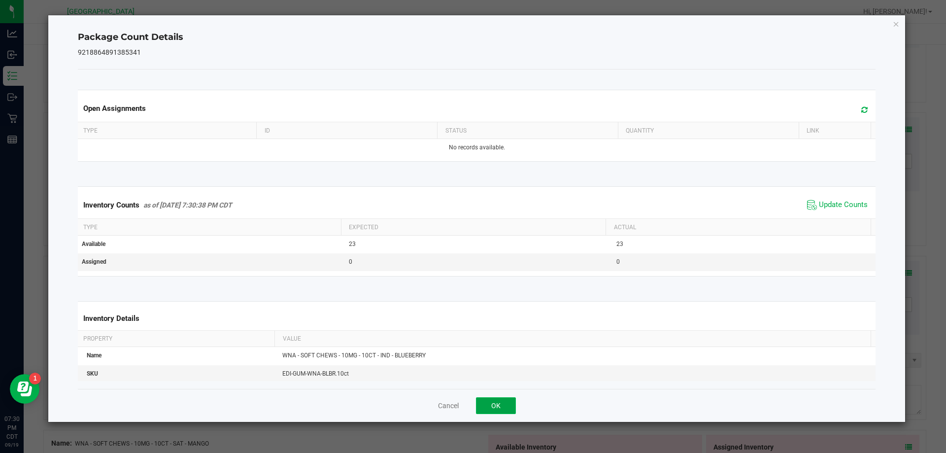
click at [513, 403] on button "OK" at bounding box center [496, 405] width 40 height 17
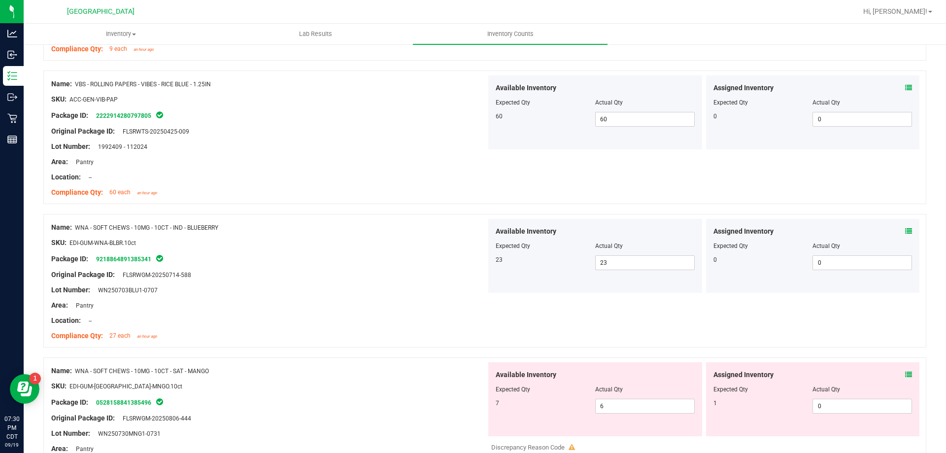
scroll to position [2416, 0]
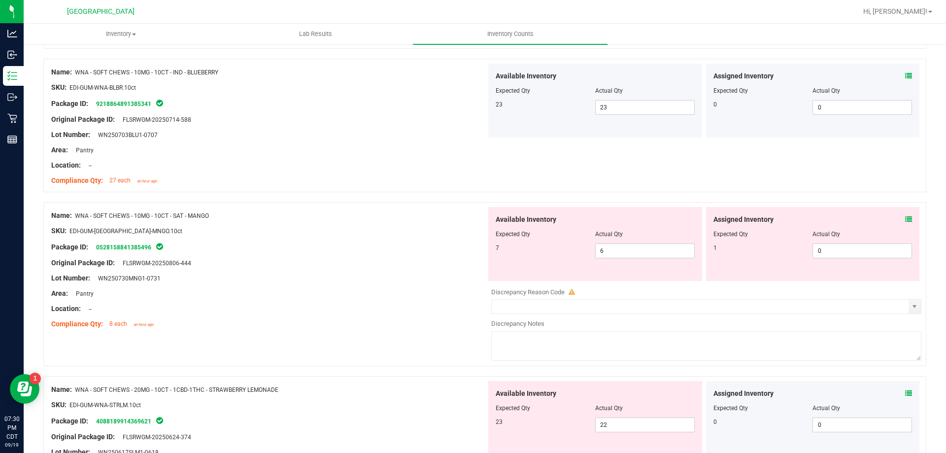
click at [906, 221] on icon at bounding box center [909, 219] width 7 height 7
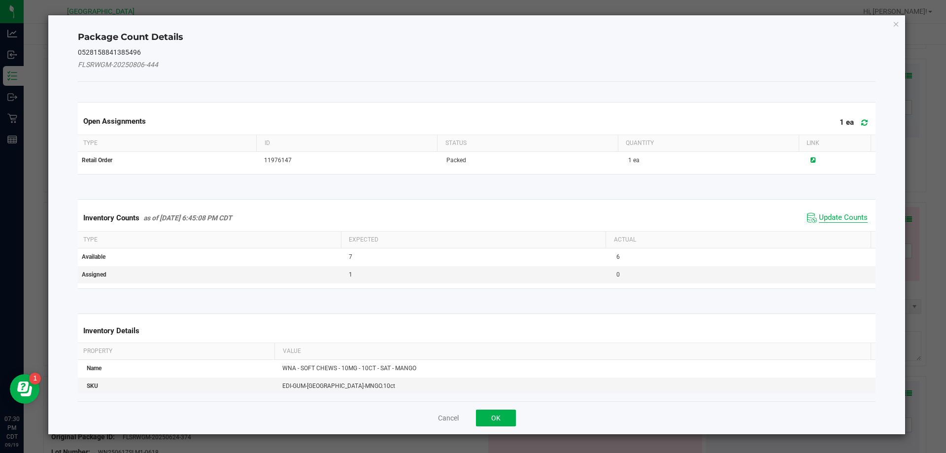
click at [839, 214] on span "Update Counts" at bounding box center [843, 218] width 49 height 10
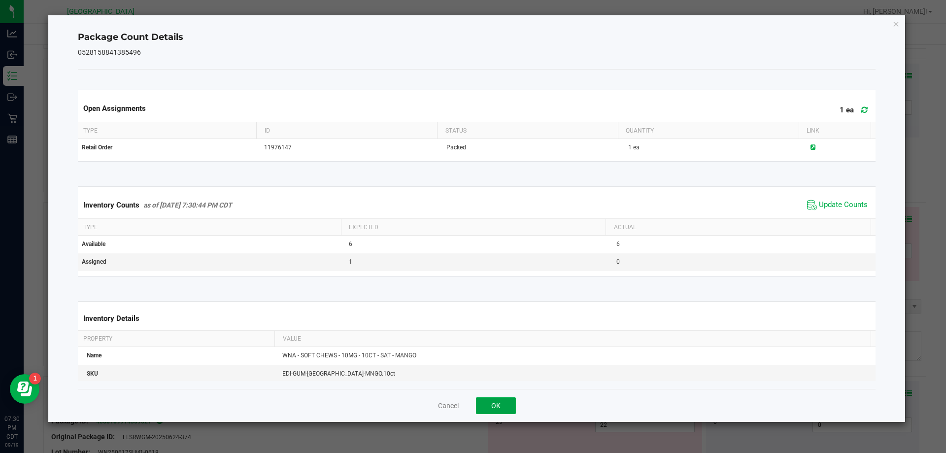
click at [507, 399] on button "OK" at bounding box center [496, 405] width 40 height 17
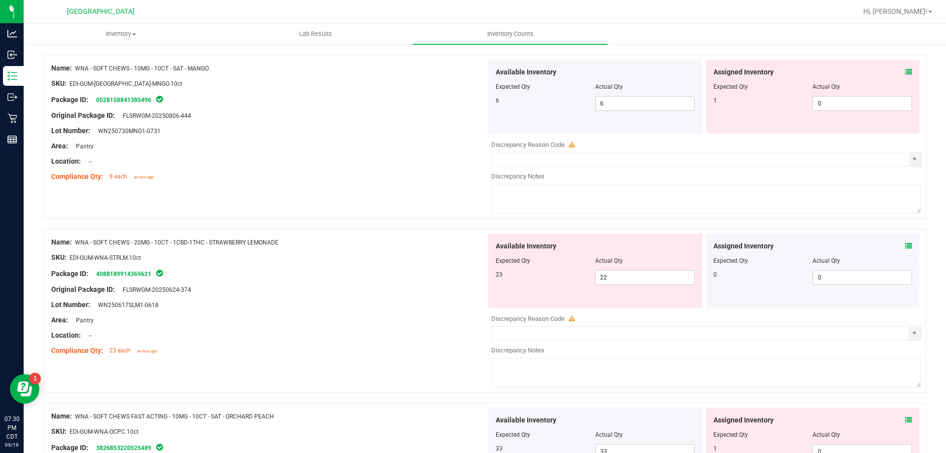
scroll to position [2563, 0]
click at [906, 246] on icon at bounding box center [909, 245] width 7 height 7
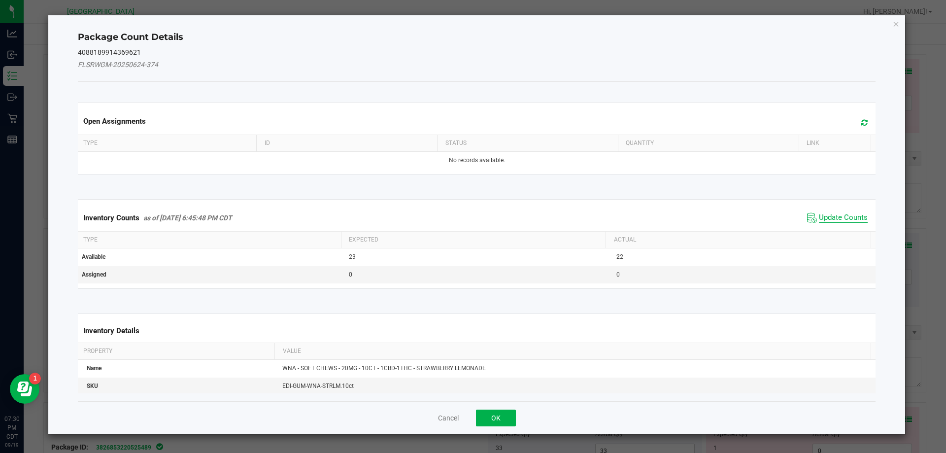
click at [843, 216] on span "Update Counts" at bounding box center [843, 218] width 49 height 10
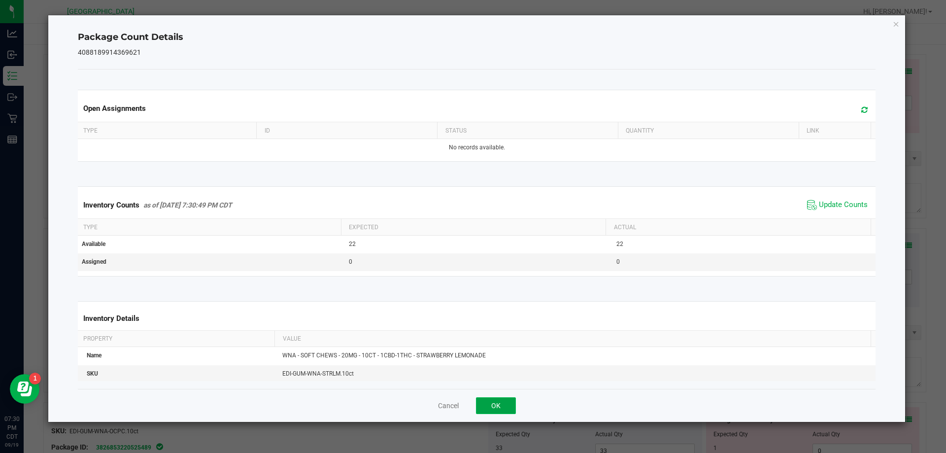
click at [487, 411] on button "OK" at bounding box center [496, 405] width 40 height 17
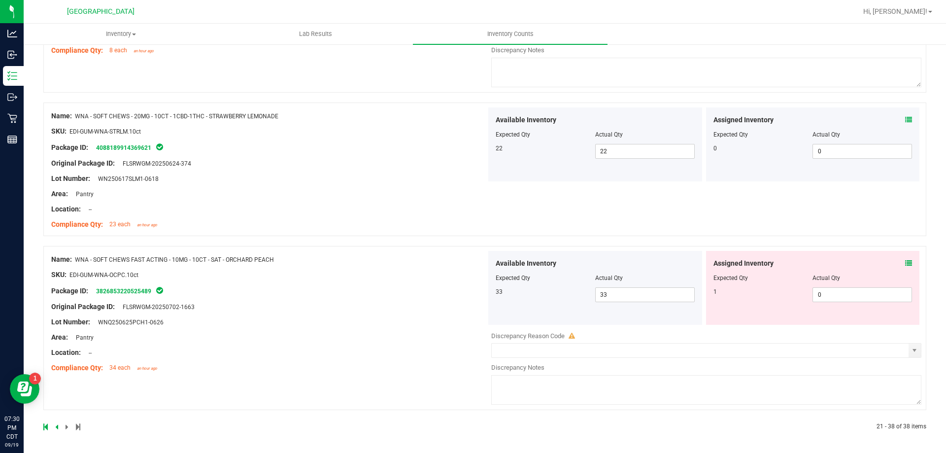
scroll to position [2690, 0]
click at [906, 264] on icon at bounding box center [909, 262] width 7 height 7
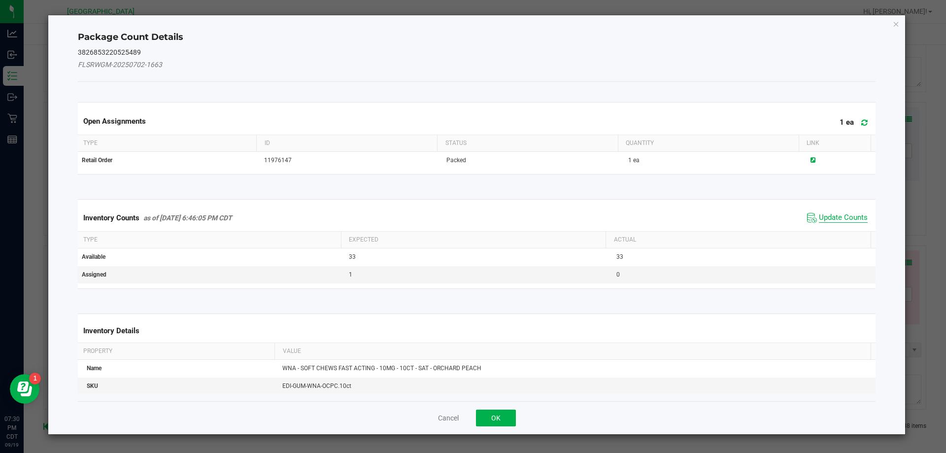
click at [843, 218] on span "Update Counts" at bounding box center [843, 218] width 49 height 10
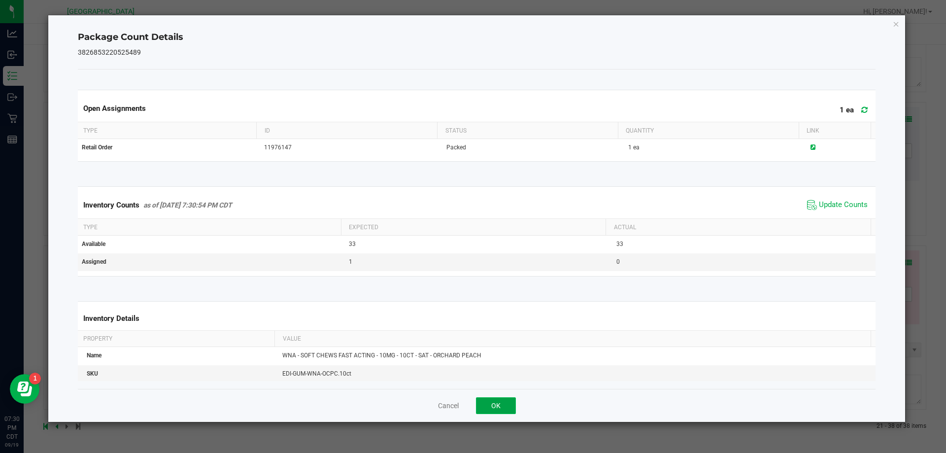
click at [504, 407] on button "OK" at bounding box center [496, 405] width 40 height 17
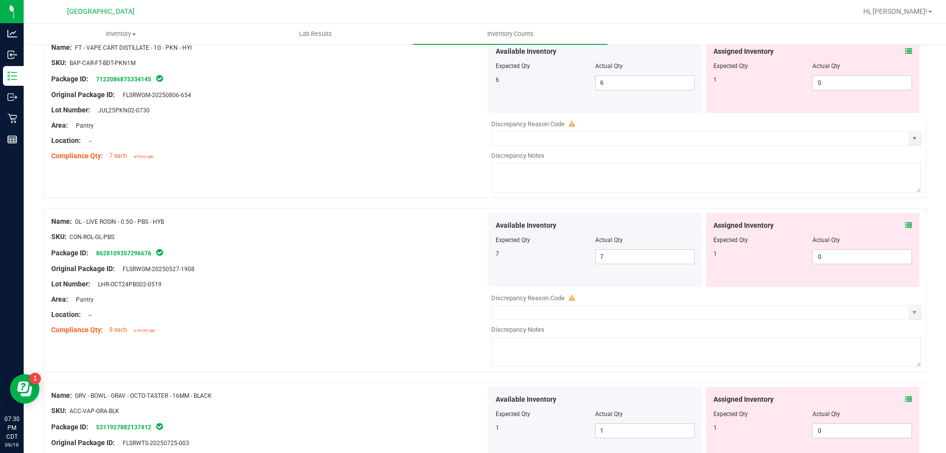
scroll to position [0, 0]
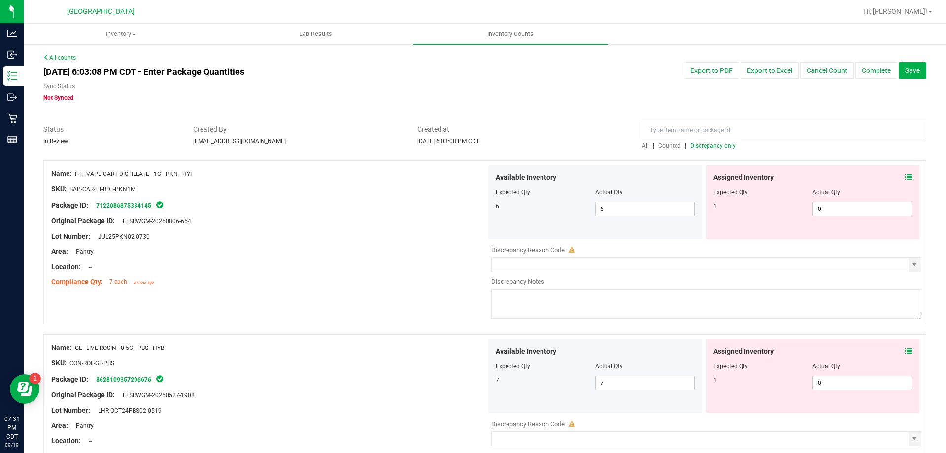
click at [711, 148] on span "Discrepancy only" at bounding box center [713, 145] width 45 height 7
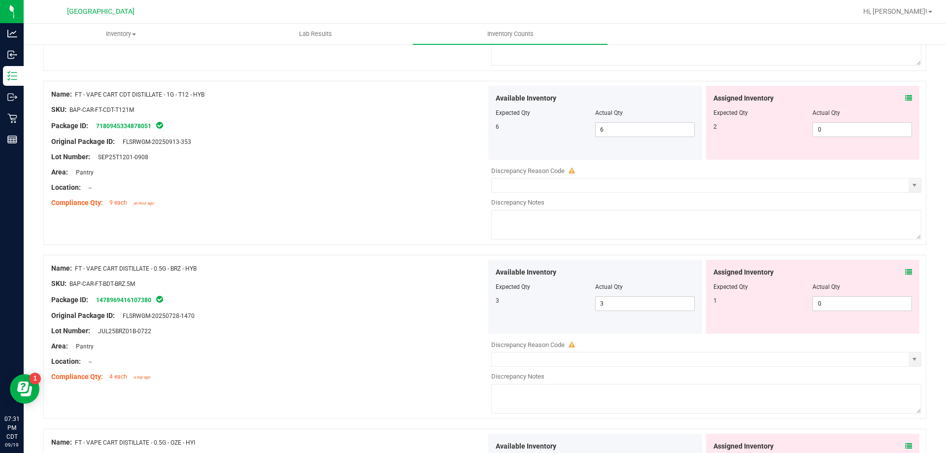
scroll to position [3221, 0]
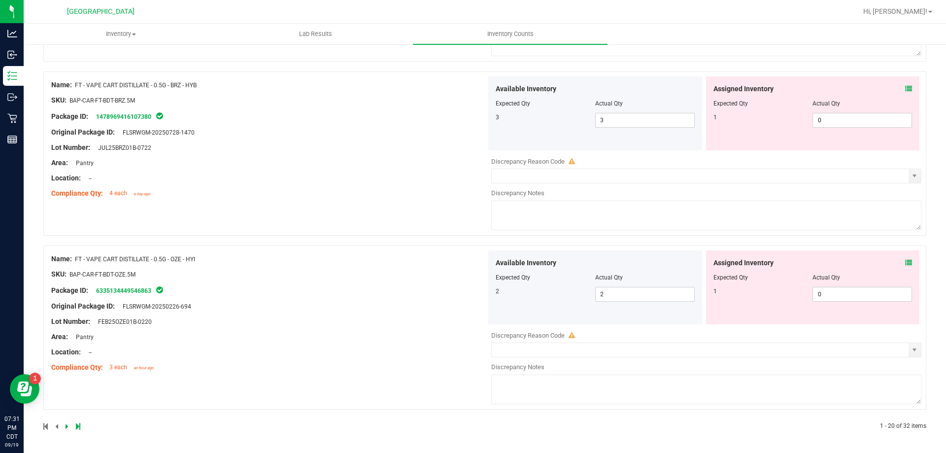
click at [68, 428] on icon at bounding box center [67, 426] width 3 height 6
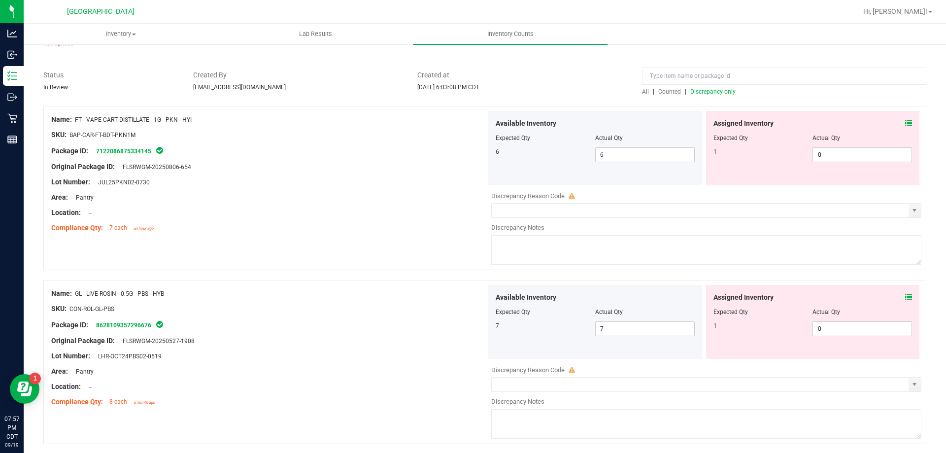
scroll to position [0, 0]
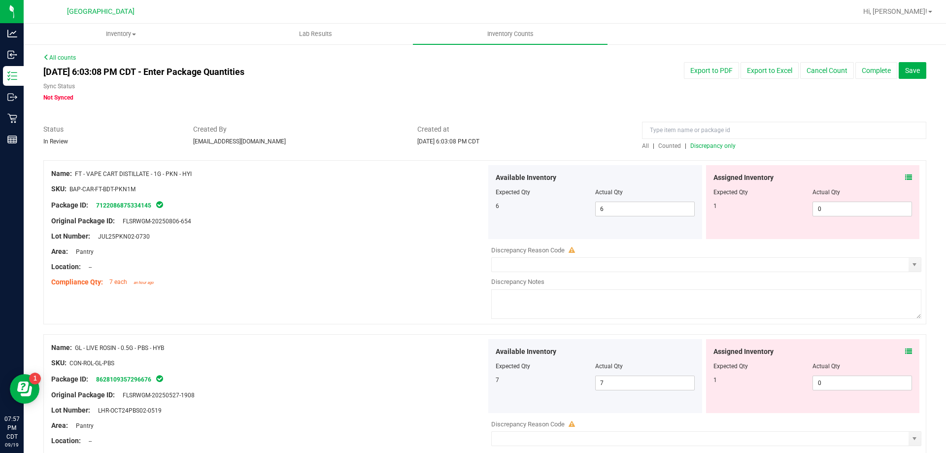
click at [906, 180] on icon at bounding box center [909, 177] width 7 height 7
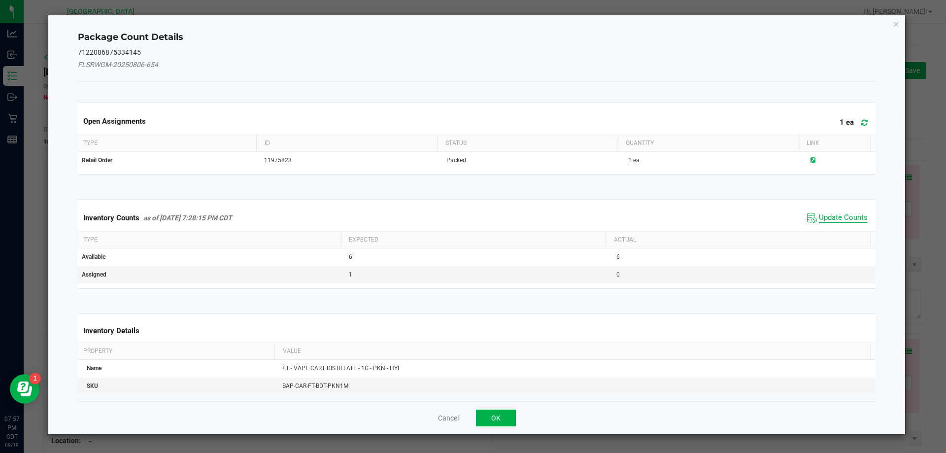
click at [834, 216] on span "Update Counts" at bounding box center [843, 218] width 49 height 10
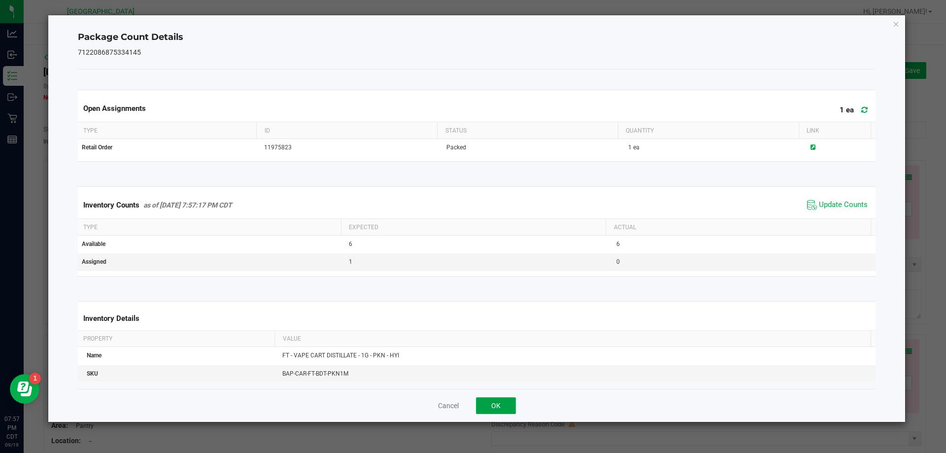
click at [503, 409] on button "OK" at bounding box center [496, 405] width 40 height 17
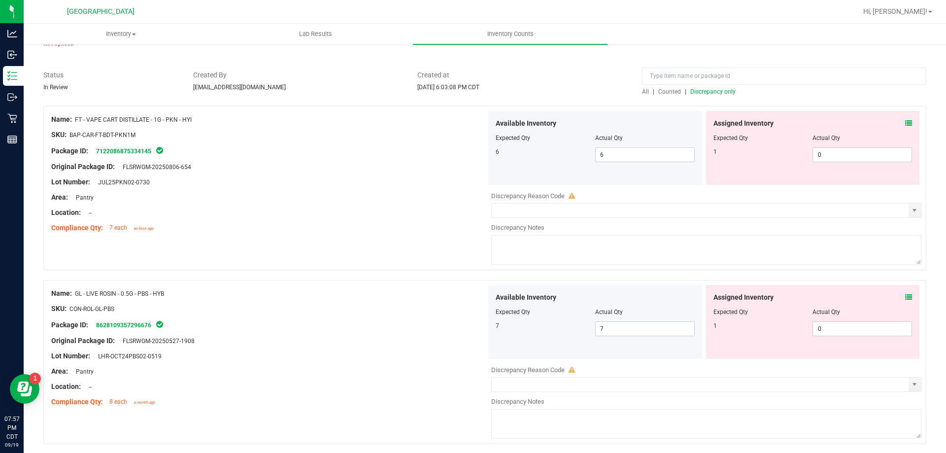
scroll to position [148, 0]
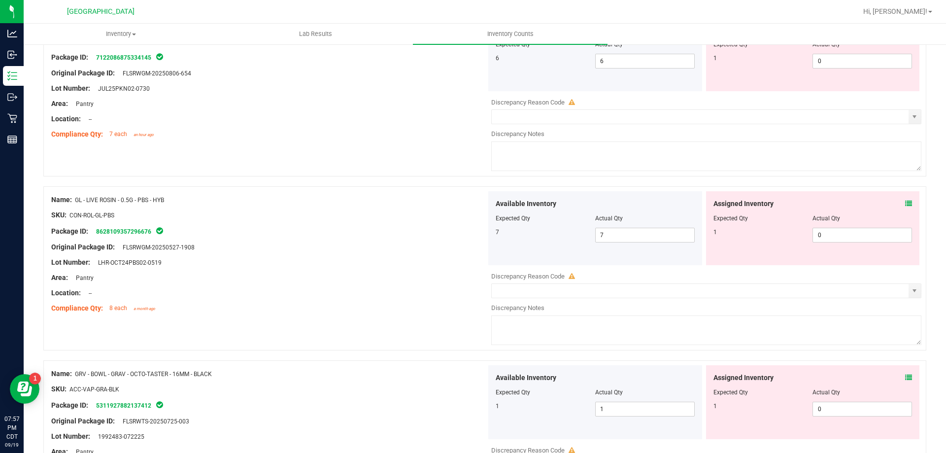
click at [906, 202] on icon at bounding box center [909, 203] width 7 height 7
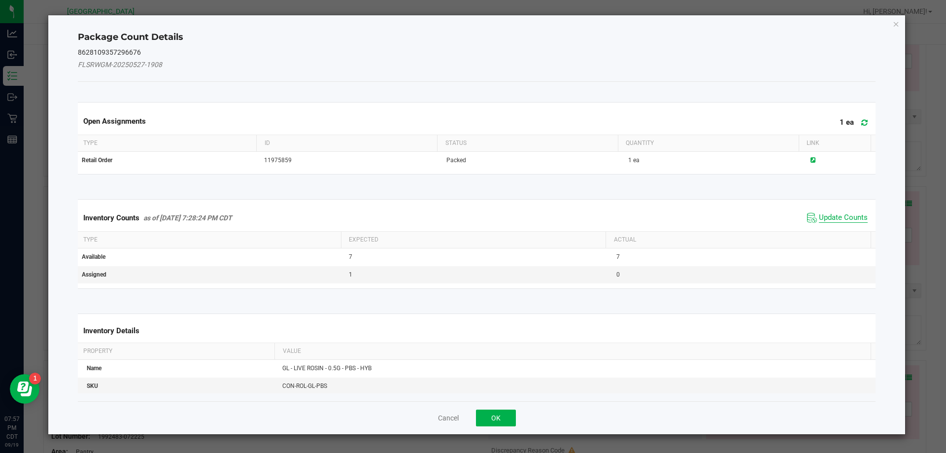
click at [827, 221] on span "Update Counts" at bounding box center [843, 218] width 49 height 10
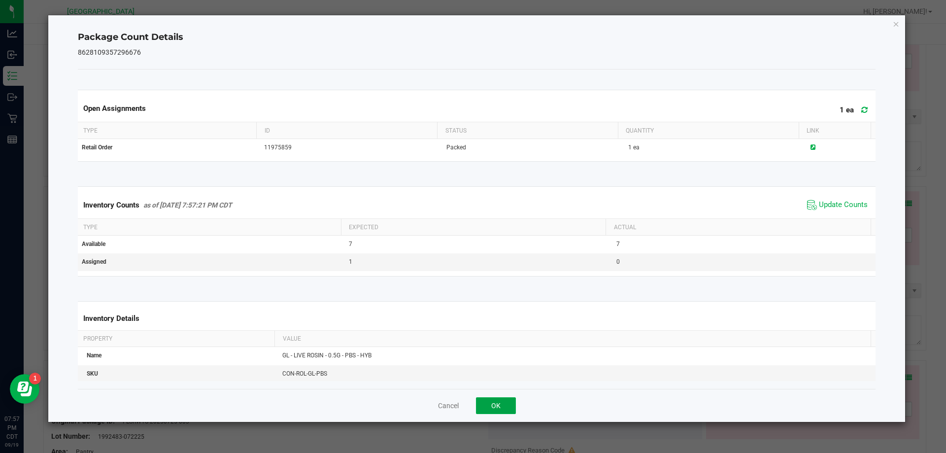
click at [502, 406] on button "OK" at bounding box center [496, 405] width 40 height 17
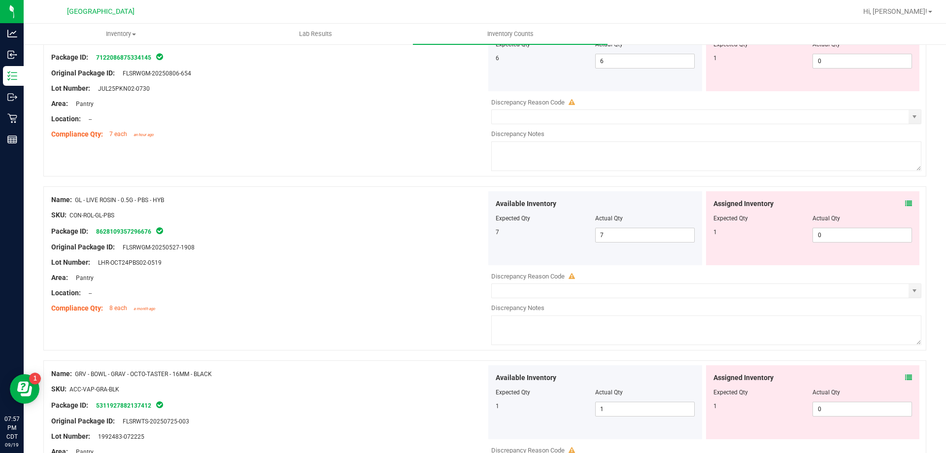
scroll to position [246, 0]
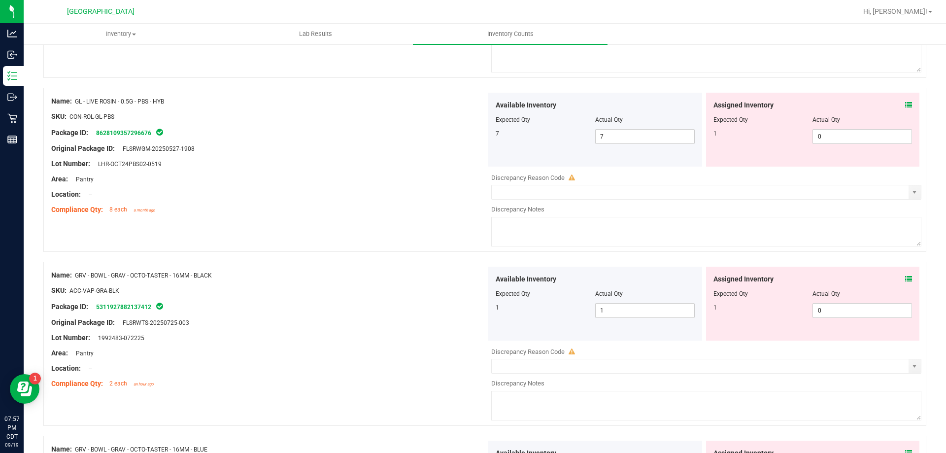
click at [906, 281] on icon at bounding box center [909, 279] width 7 height 7
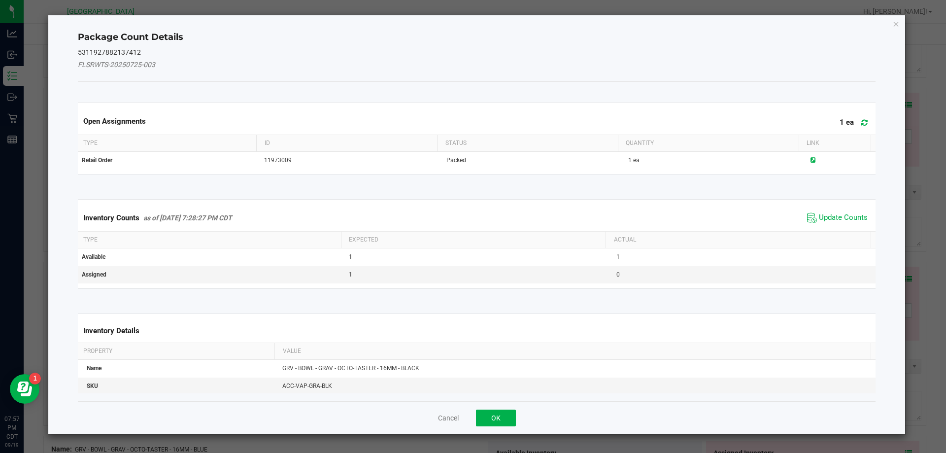
click at [837, 207] on div "Inventory Counts as of Sep 19, 2025 7:28:27 PM CDT Update Counts" at bounding box center [477, 218] width 803 height 27
click at [839, 213] on span "Update Counts" at bounding box center [843, 218] width 49 height 10
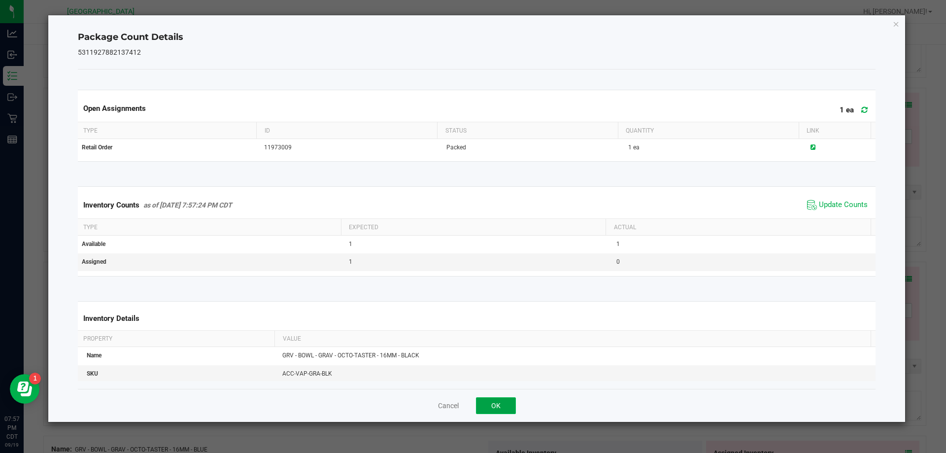
click at [509, 412] on button "OK" at bounding box center [496, 405] width 40 height 17
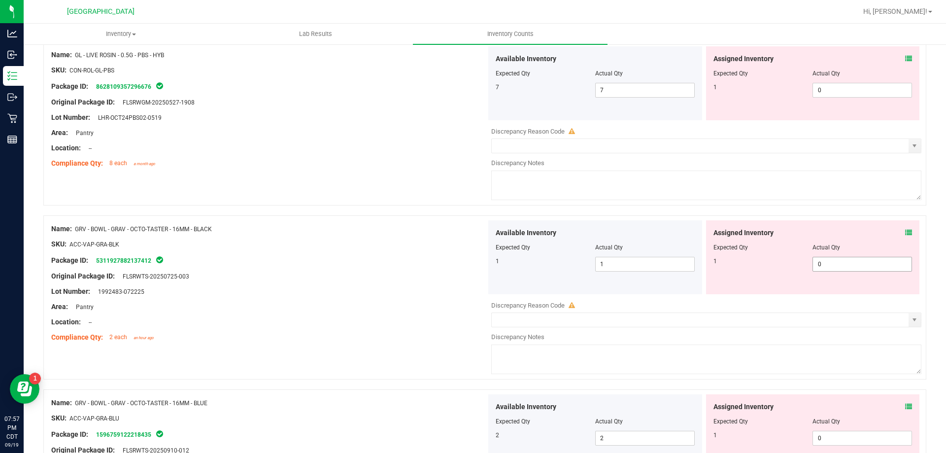
scroll to position [394, 0]
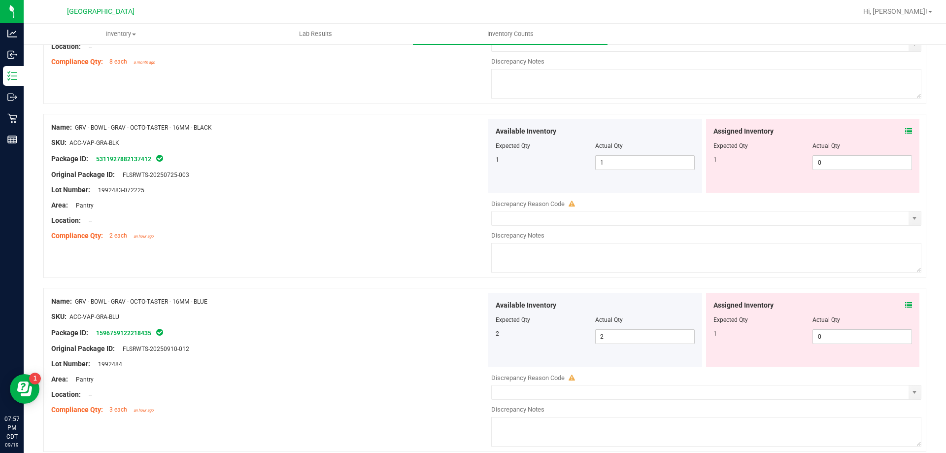
click at [906, 129] on icon at bounding box center [909, 131] width 7 height 7
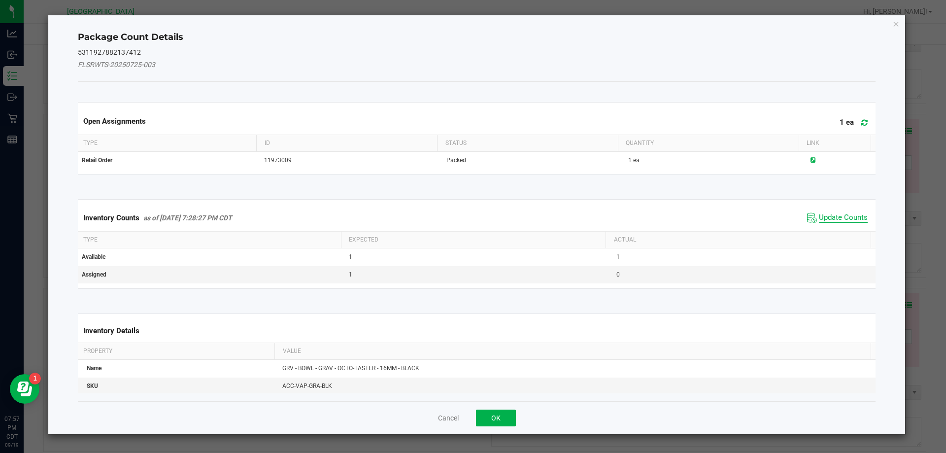
click at [819, 221] on span "Update Counts" at bounding box center [843, 218] width 49 height 10
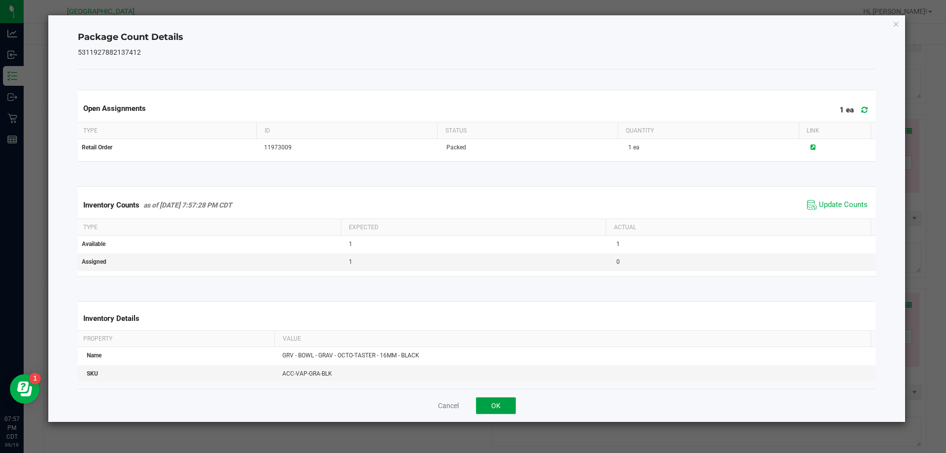
click at [494, 401] on button "OK" at bounding box center [496, 405] width 40 height 17
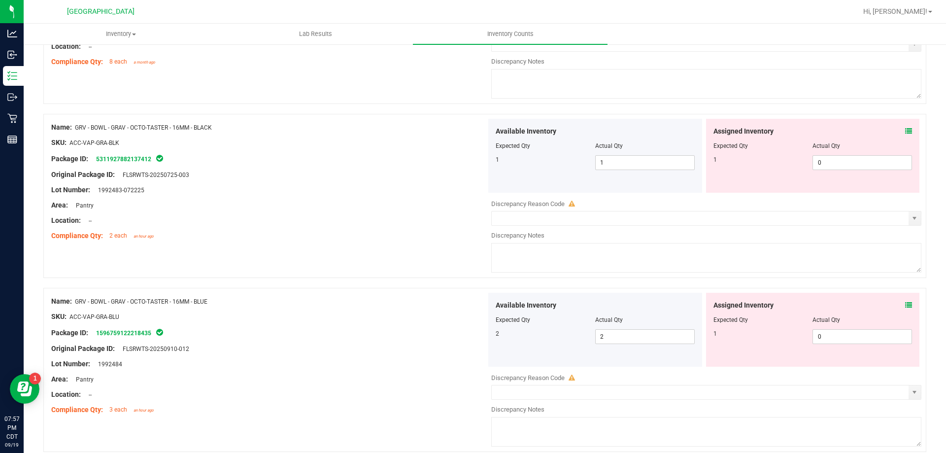
click at [906, 307] on icon at bounding box center [909, 305] width 7 height 7
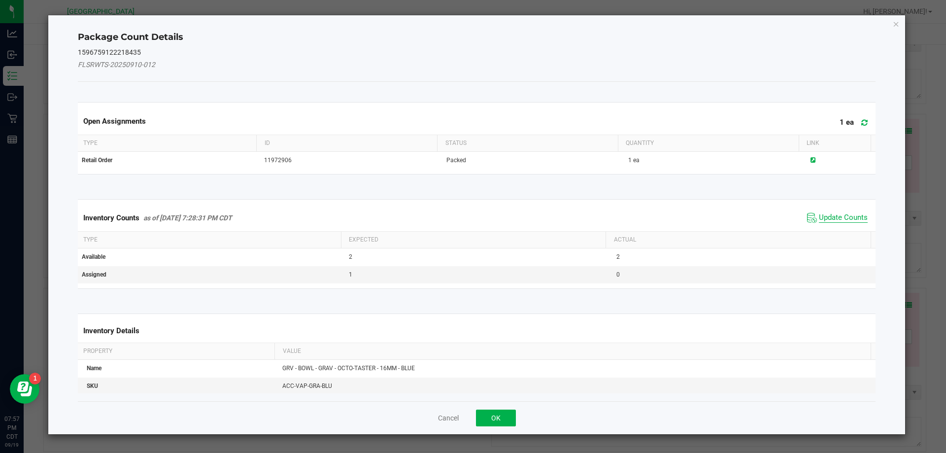
click at [835, 213] on span "Update Counts" at bounding box center [843, 218] width 49 height 10
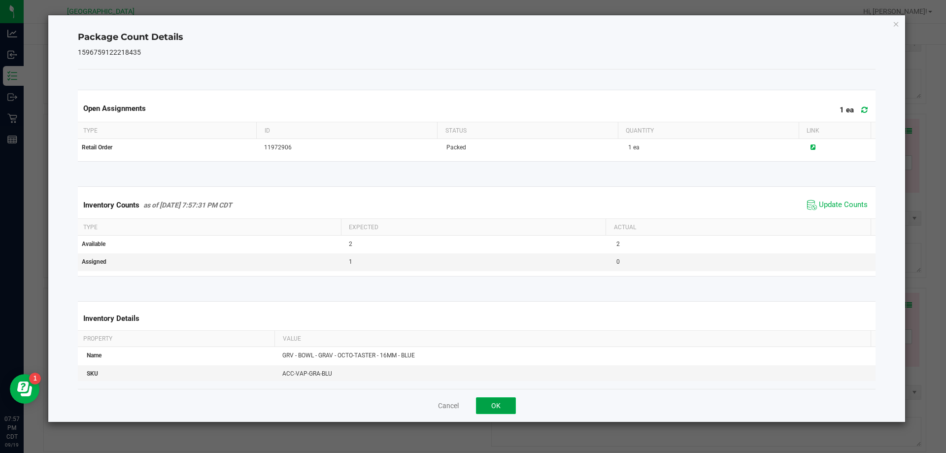
click at [501, 403] on button "OK" at bounding box center [496, 405] width 40 height 17
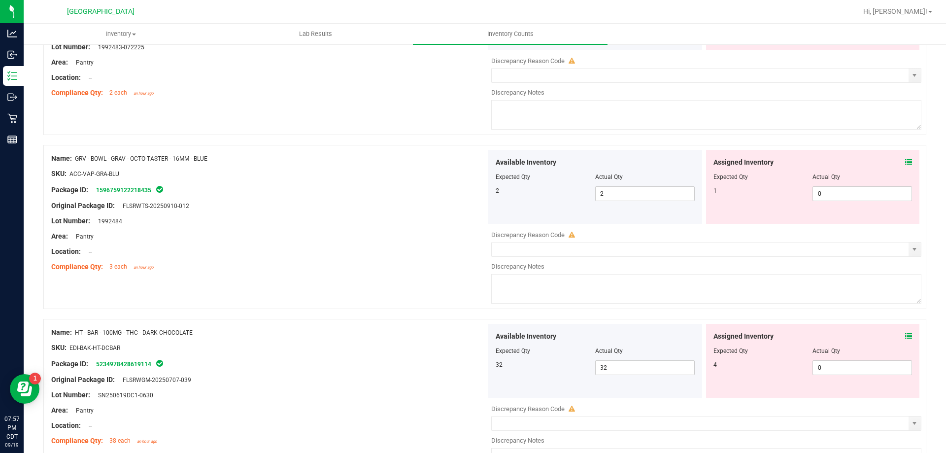
scroll to position [592, 0]
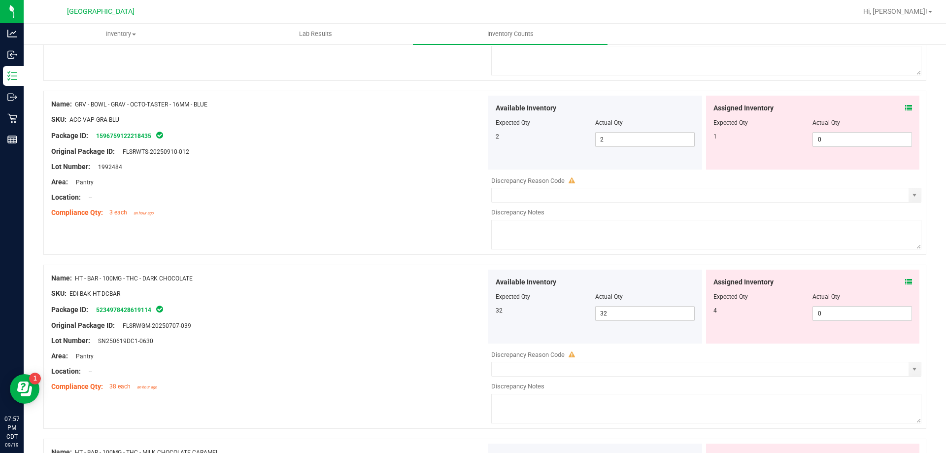
click at [906, 282] on icon at bounding box center [909, 282] width 7 height 7
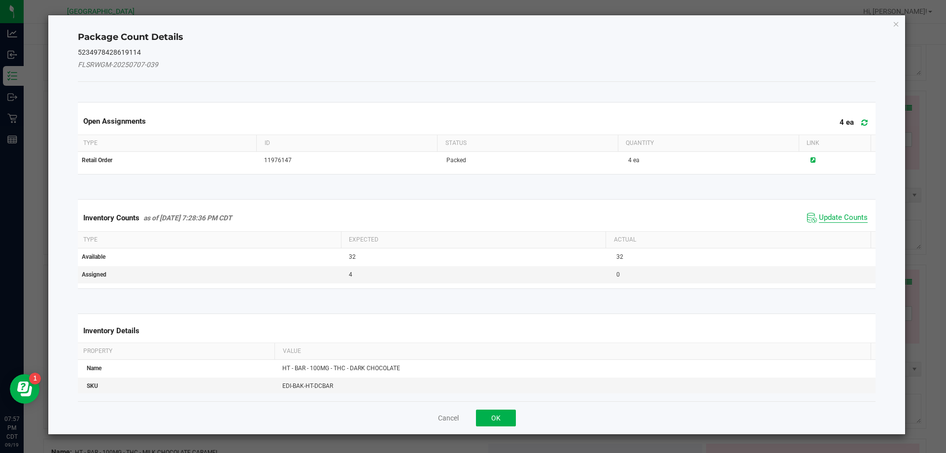
click at [839, 214] on span "Update Counts" at bounding box center [843, 218] width 49 height 10
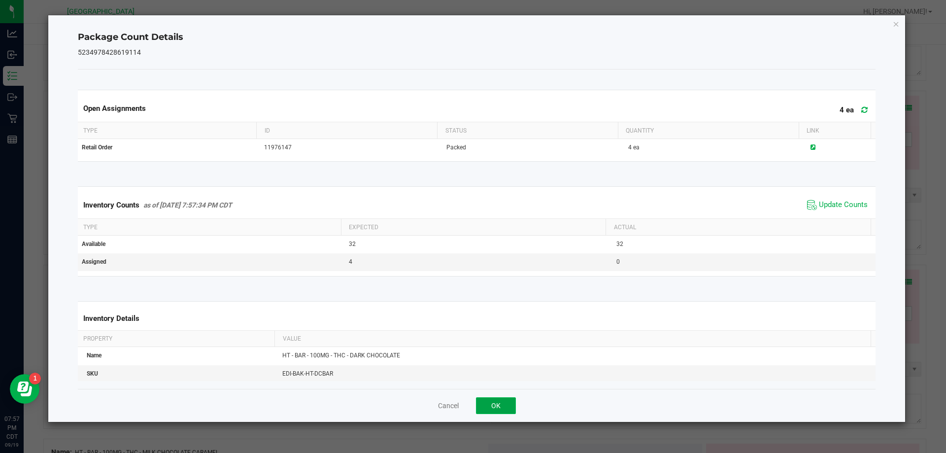
click at [495, 402] on button "OK" at bounding box center [496, 405] width 40 height 17
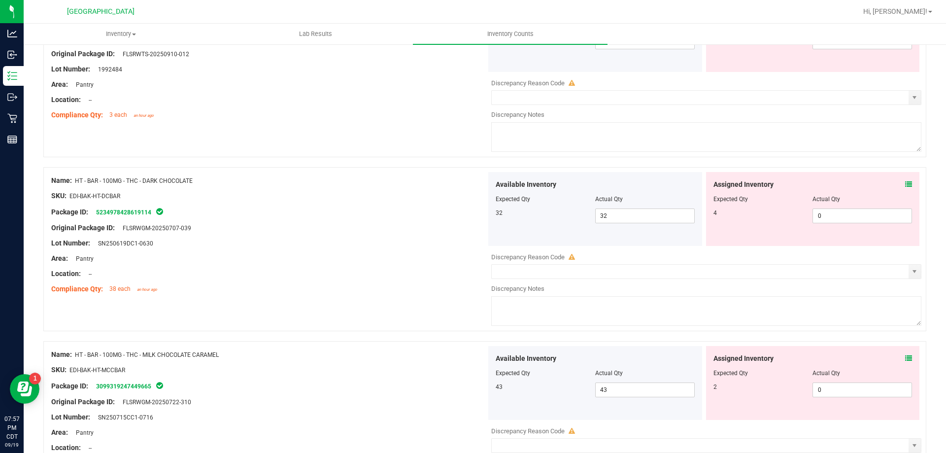
scroll to position [690, 0]
click at [897, 355] on div "Assigned Inventory" at bounding box center [813, 357] width 199 height 10
click at [906, 357] on icon at bounding box center [909, 357] width 7 height 7
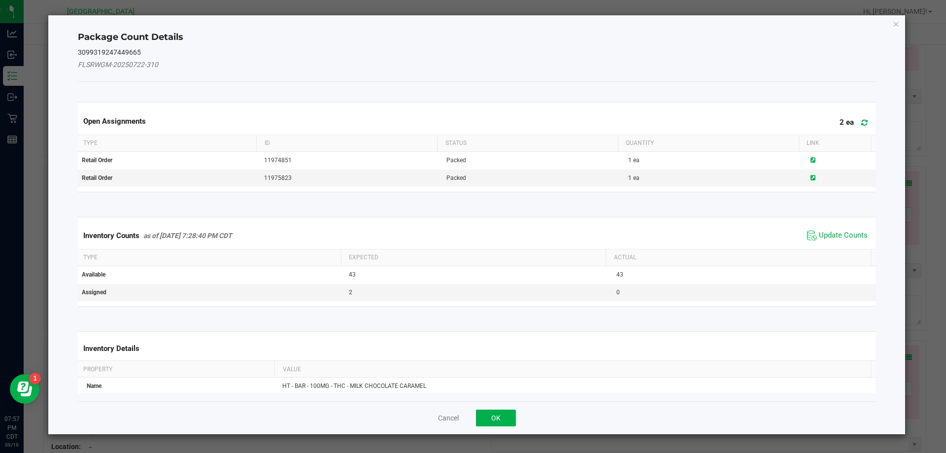
click at [850, 228] on span "Update Counts" at bounding box center [838, 235] width 66 height 15
click at [849, 231] on div "Inventory Counts as of Sep 19, 2025 7:28:40 PM CDT Update Counts" at bounding box center [477, 235] width 803 height 26
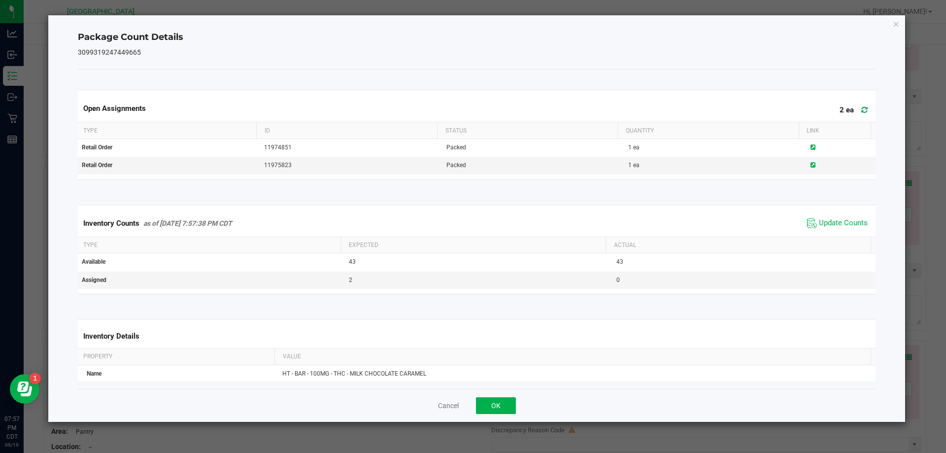
click at [846, 231] on div "Inventory Counts as of Sep 19, 2025 7:57:38 PM CDT Update Counts" at bounding box center [477, 223] width 803 height 27
click at [846, 224] on span "Update Counts" at bounding box center [843, 223] width 49 height 10
click at [495, 401] on button "OK" at bounding box center [496, 405] width 40 height 17
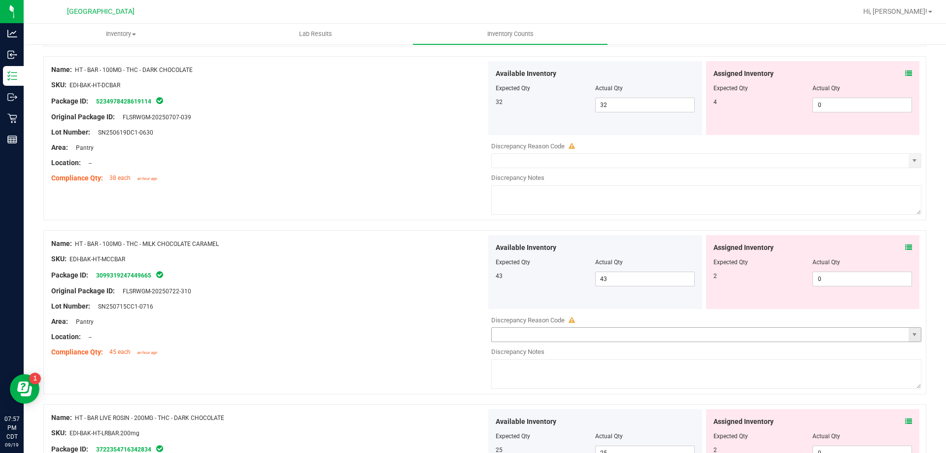
scroll to position [838, 0]
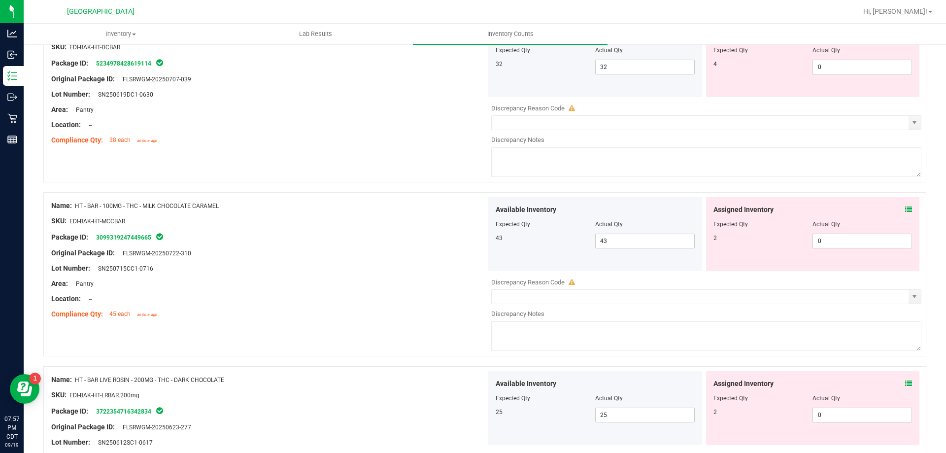
click at [906, 213] on span at bounding box center [909, 210] width 7 height 10
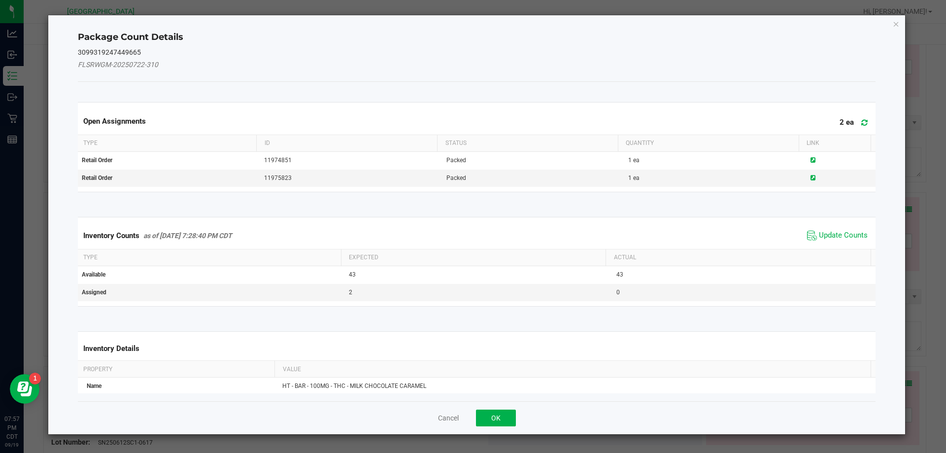
click at [834, 243] on div "Inventory Counts as of Sep 19, 2025 7:28:40 PM CDT Update Counts" at bounding box center [477, 235] width 803 height 27
click at [833, 239] on span "Update Counts" at bounding box center [843, 236] width 49 height 10
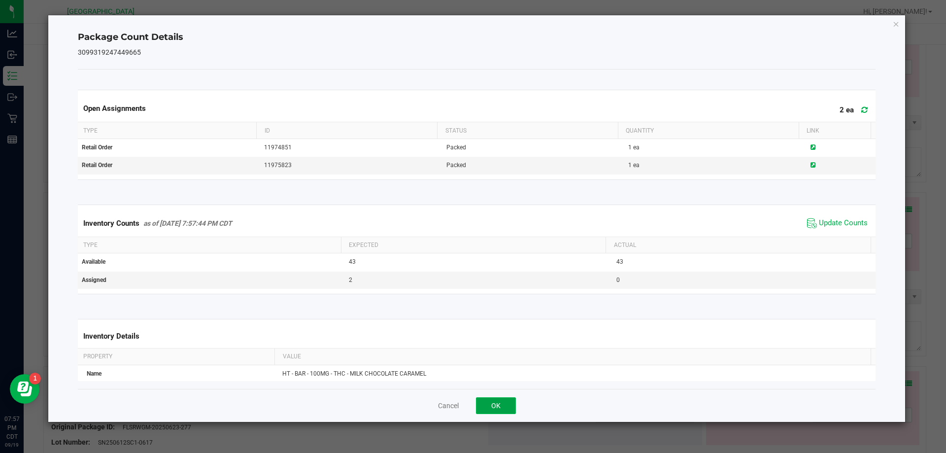
click at [498, 406] on button "OK" at bounding box center [496, 405] width 40 height 17
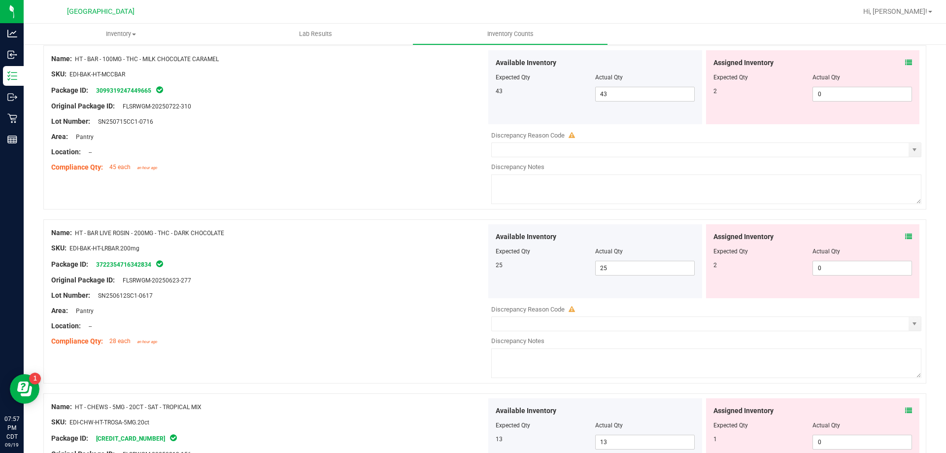
scroll to position [986, 0]
click at [906, 236] on icon at bounding box center [909, 235] width 7 height 7
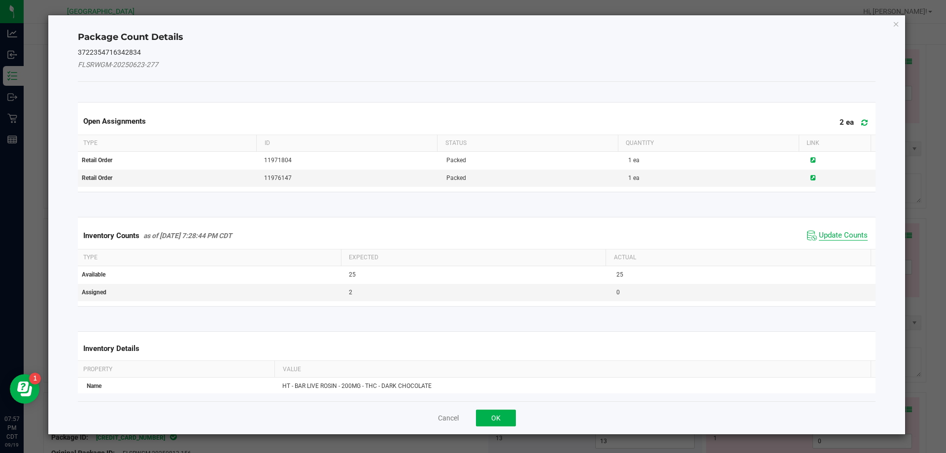
click at [837, 234] on span "Update Counts" at bounding box center [843, 236] width 49 height 10
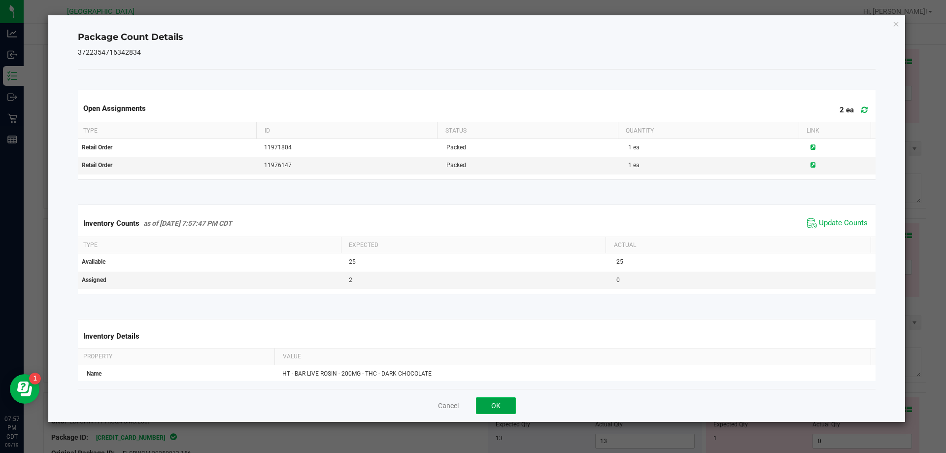
click at [510, 407] on button "OK" at bounding box center [496, 405] width 40 height 17
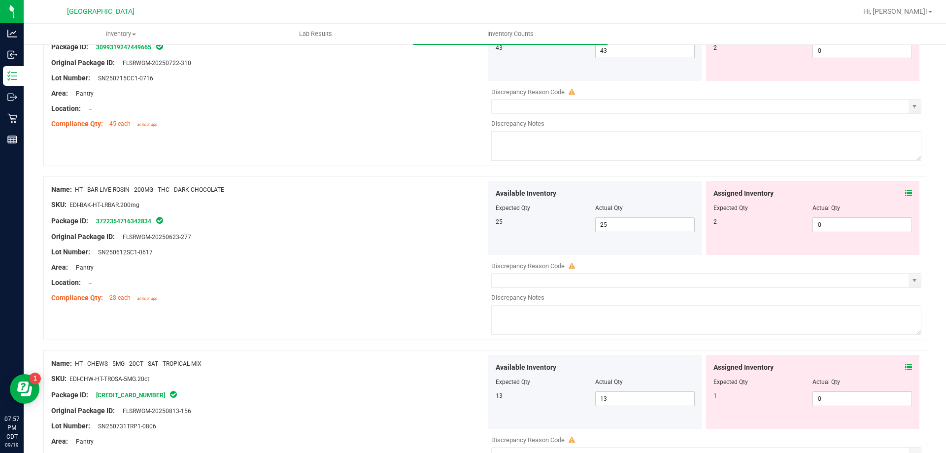
scroll to position [1085, 0]
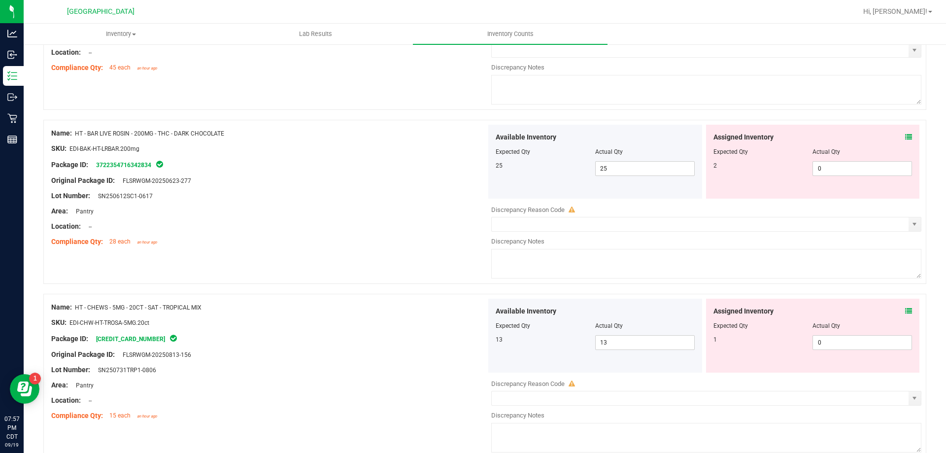
click at [906, 313] on icon at bounding box center [909, 311] width 7 height 7
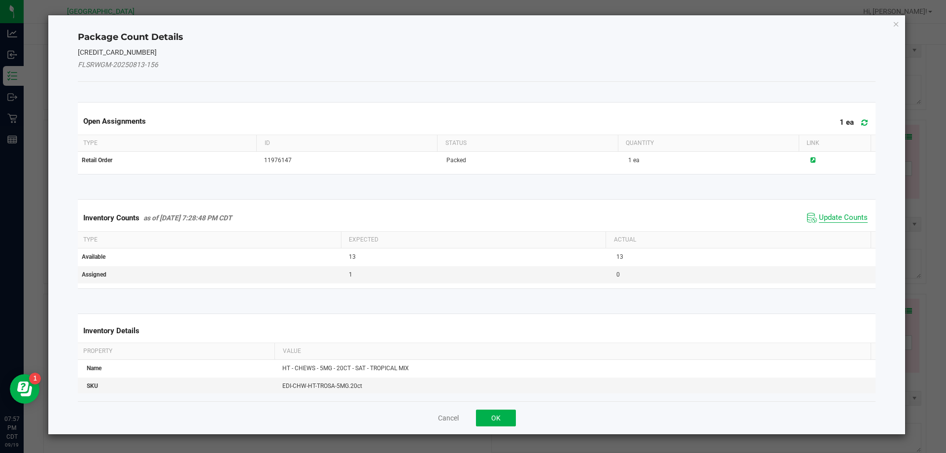
click at [827, 219] on span "Update Counts" at bounding box center [843, 218] width 49 height 10
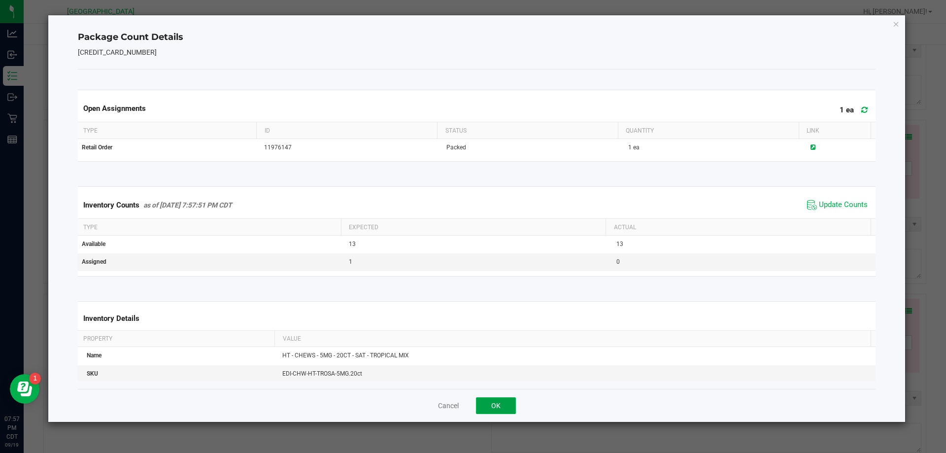
click at [502, 409] on button "OK" at bounding box center [496, 405] width 40 height 17
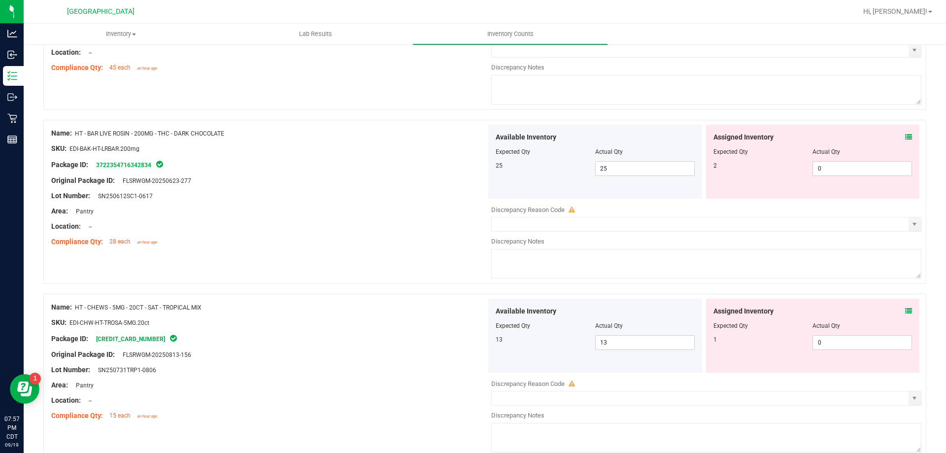
click at [898, 310] on div "Assigned Inventory" at bounding box center [813, 311] width 199 height 10
click at [906, 311] on icon at bounding box center [909, 311] width 7 height 7
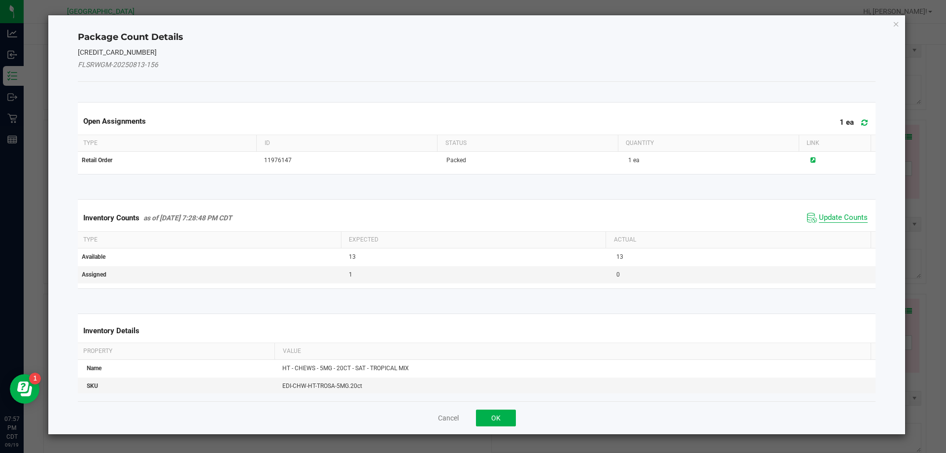
click at [846, 222] on span "Update Counts" at bounding box center [843, 218] width 49 height 10
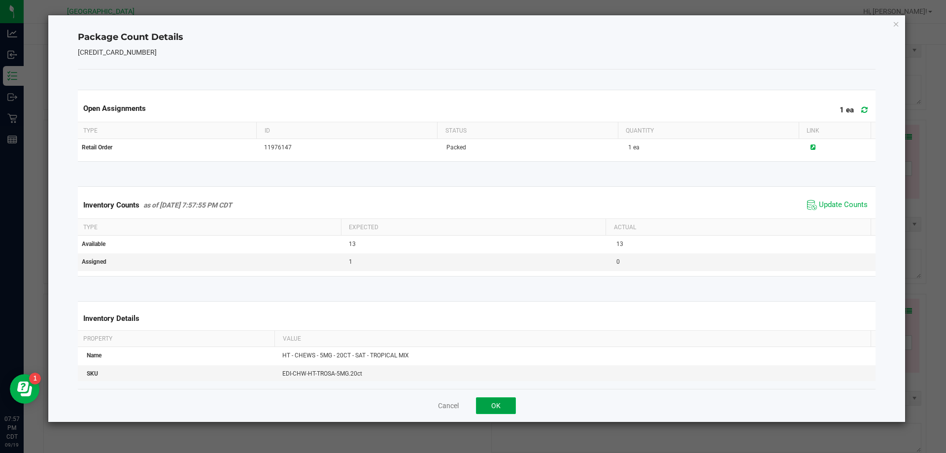
click at [509, 406] on button "OK" at bounding box center [496, 405] width 40 height 17
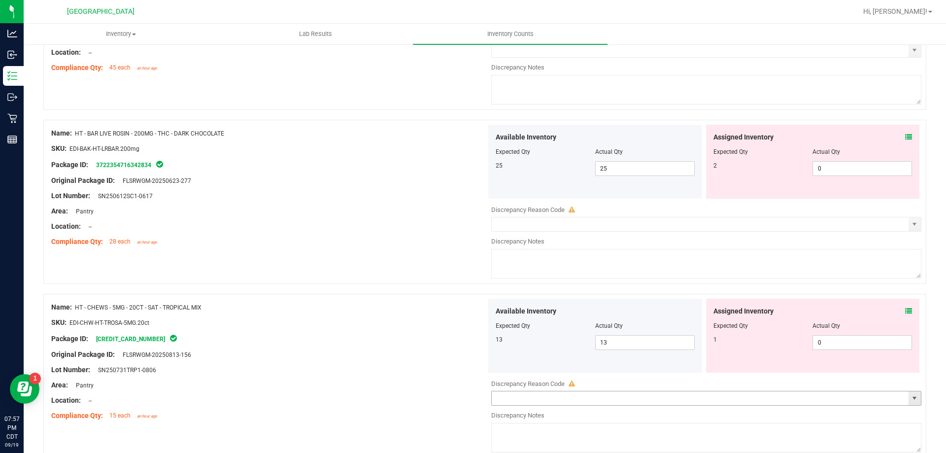
scroll to position [1232, 0]
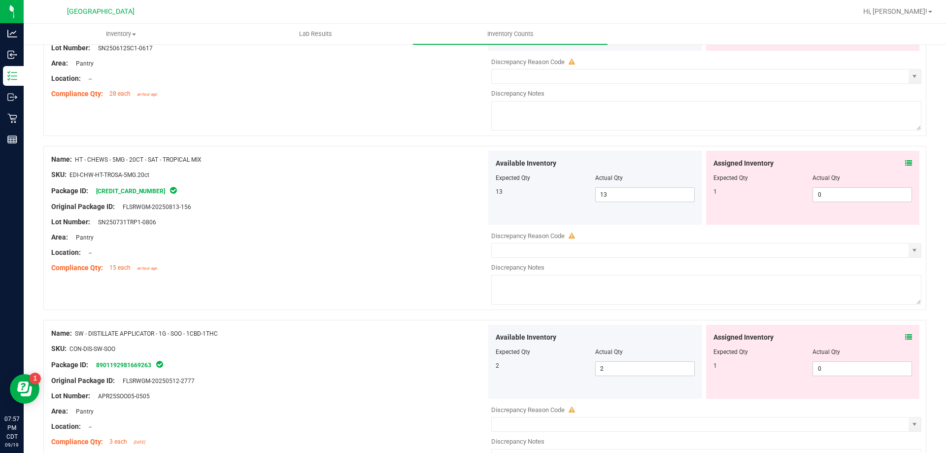
click at [906, 339] on icon at bounding box center [909, 337] width 7 height 7
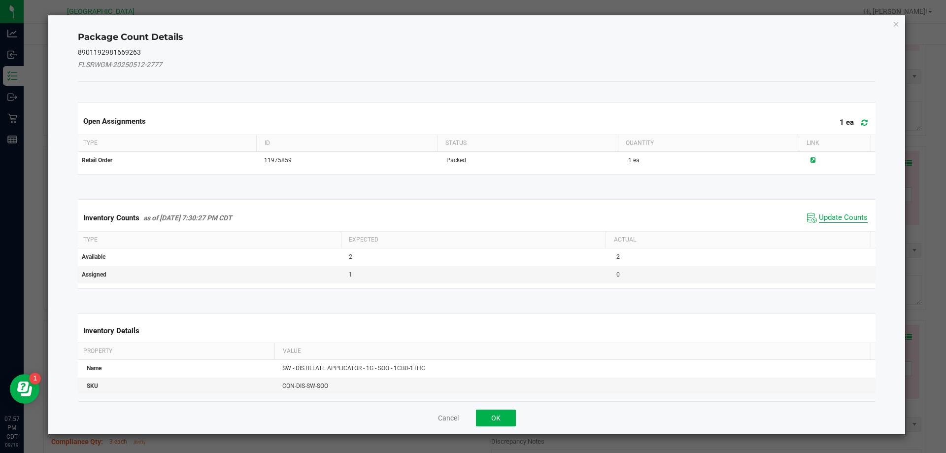
click at [839, 216] on span "Update Counts" at bounding box center [843, 218] width 49 height 10
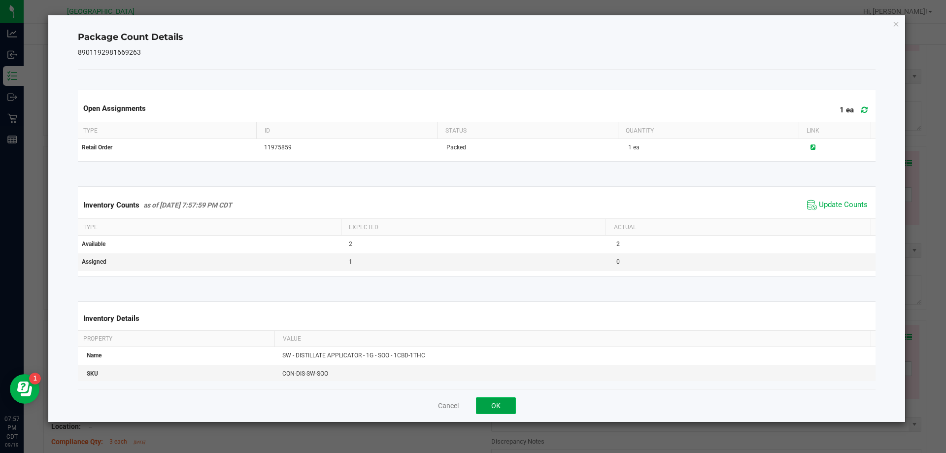
click at [490, 409] on button "OK" at bounding box center [496, 405] width 40 height 17
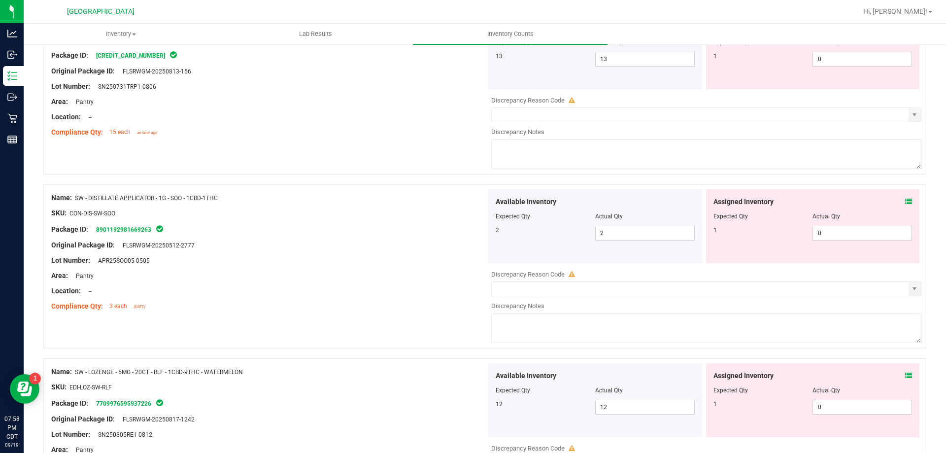
scroll to position [1430, 0]
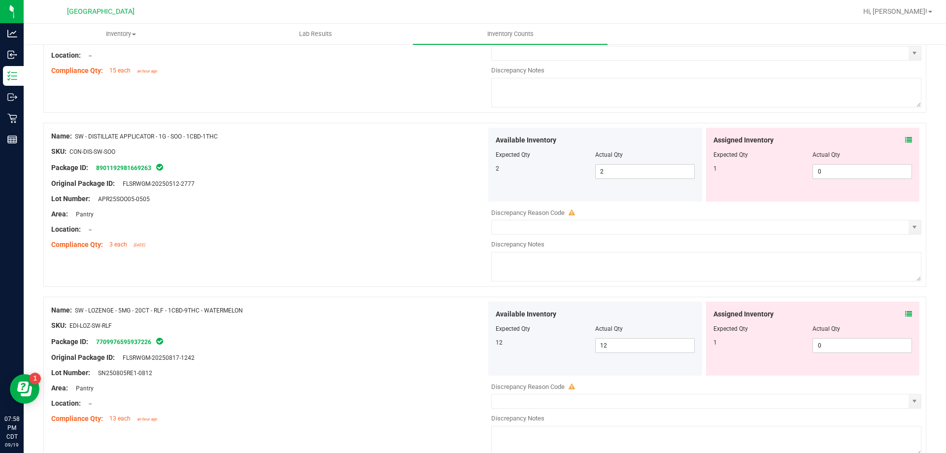
click at [906, 313] on icon at bounding box center [909, 314] width 7 height 7
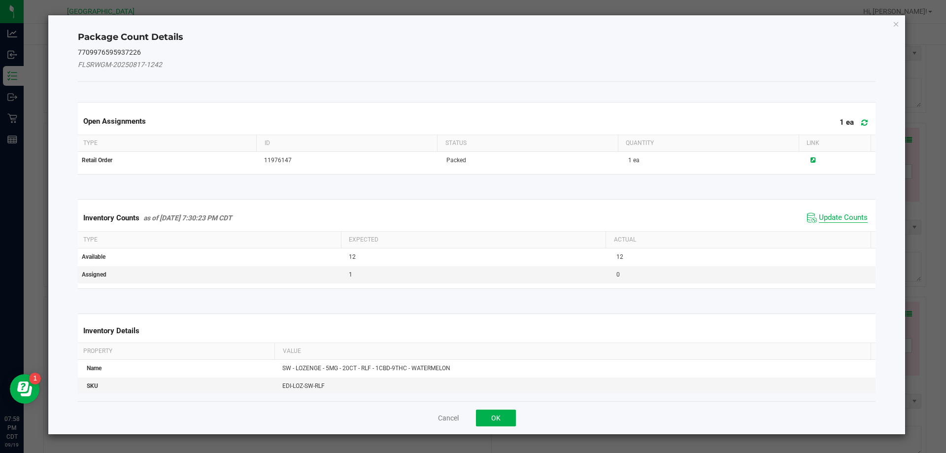
click at [819, 221] on span "Update Counts" at bounding box center [843, 218] width 49 height 10
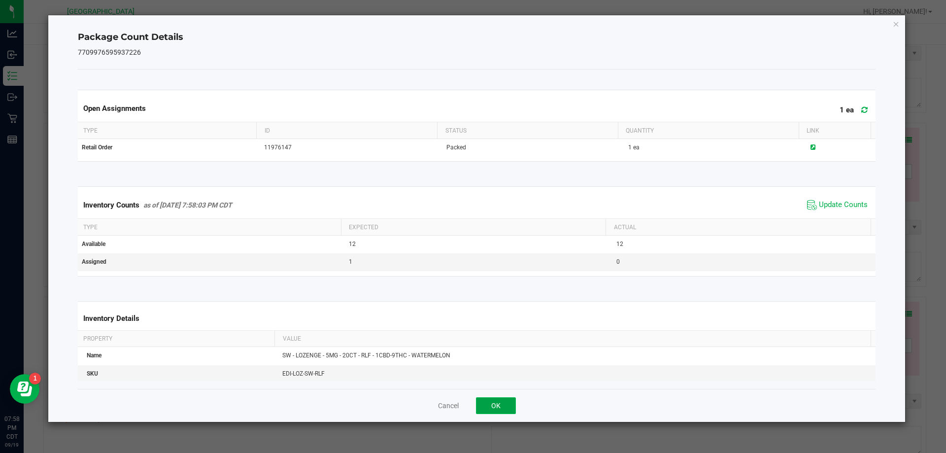
click at [496, 410] on button "OK" at bounding box center [496, 405] width 40 height 17
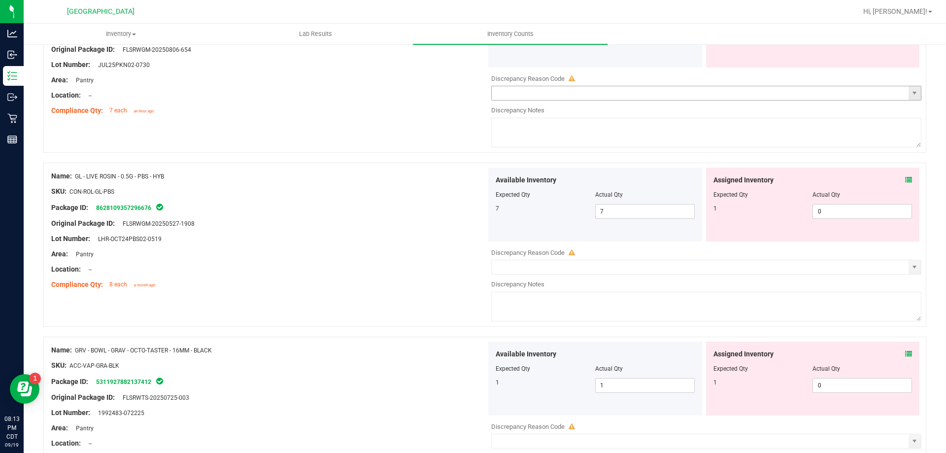
scroll to position [0, 0]
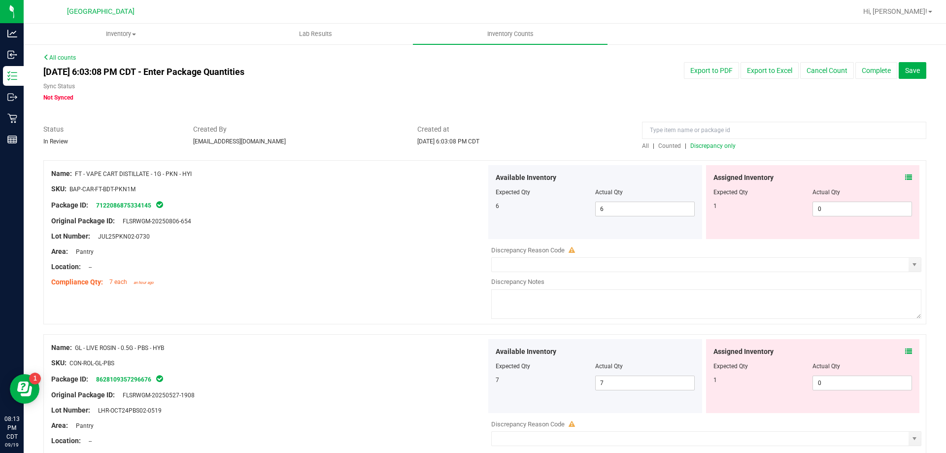
click at [906, 180] on icon at bounding box center [909, 177] width 7 height 7
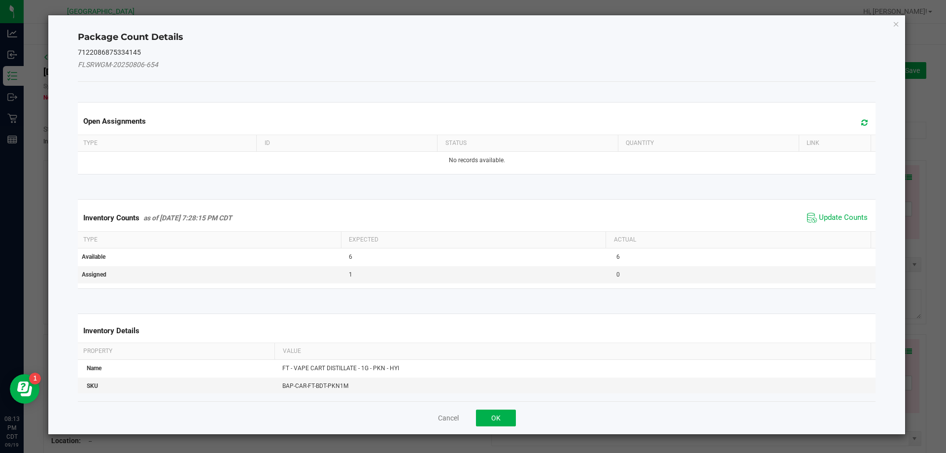
click at [814, 226] on div "Inventory Counts as of Sep 19, 2025 7:28:15 PM CDT Update Counts" at bounding box center [477, 218] width 803 height 27
click at [819, 221] on span "Update Counts" at bounding box center [843, 218] width 49 height 10
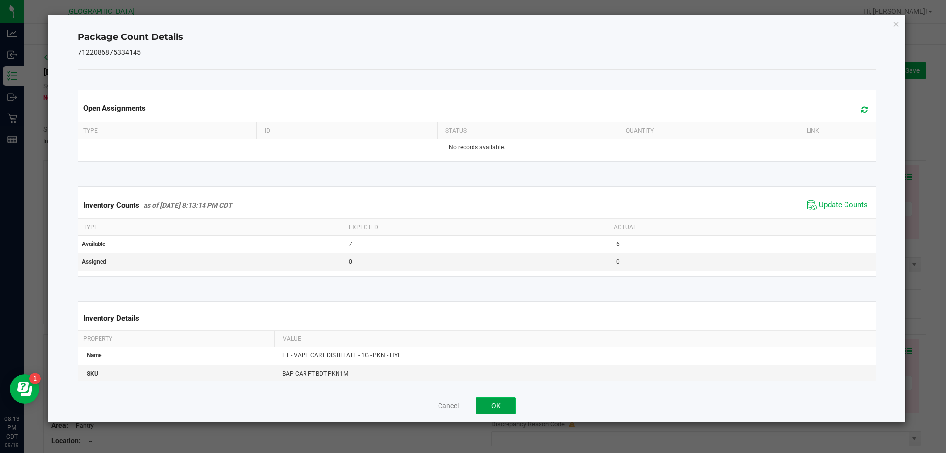
click at [486, 400] on button "OK" at bounding box center [496, 405] width 40 height 17
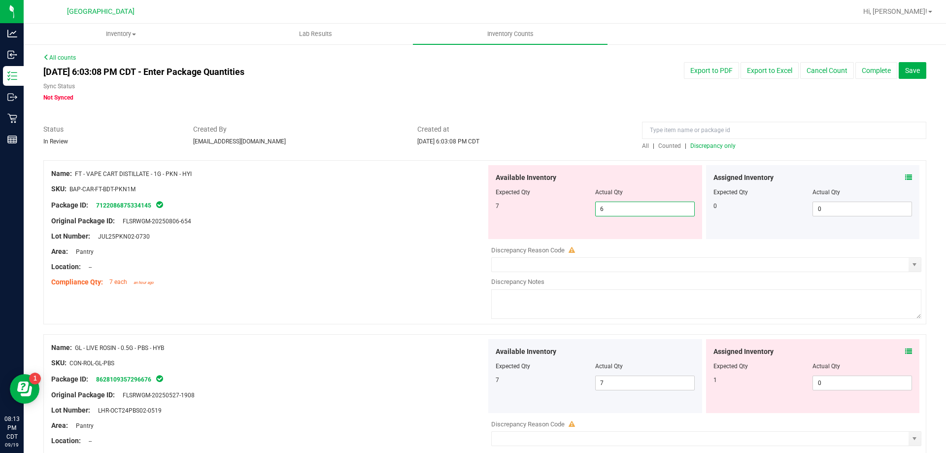
drag, startPoint x: 642, startPoint y: 209, endPoint x: 382, endPoint y: 241, distance: 261.8
click at [386, 246] on div "Name: FT - VAPE CART DISTILLATE - 1G - PKN - HYI SKU: BAP-CAR-FT-BDT-PKN1M Pack…" at bounding box center [484, 242] width 883 height 164
click at [413, 194] on div "Name: FT - VAPE CART DISTILLATE - 1G - PKN - HYI SKU: BAP-CAR-FT-BDT-PKN1M Pack…" at bounding box center [268, 228] width 435 height 126
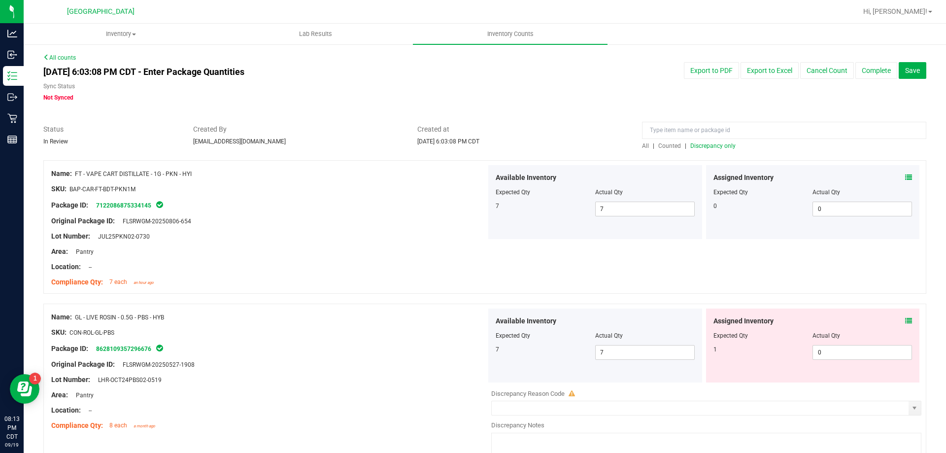
click at [906, 321] on icon at bounding box center [909, 320] width 7 height 7
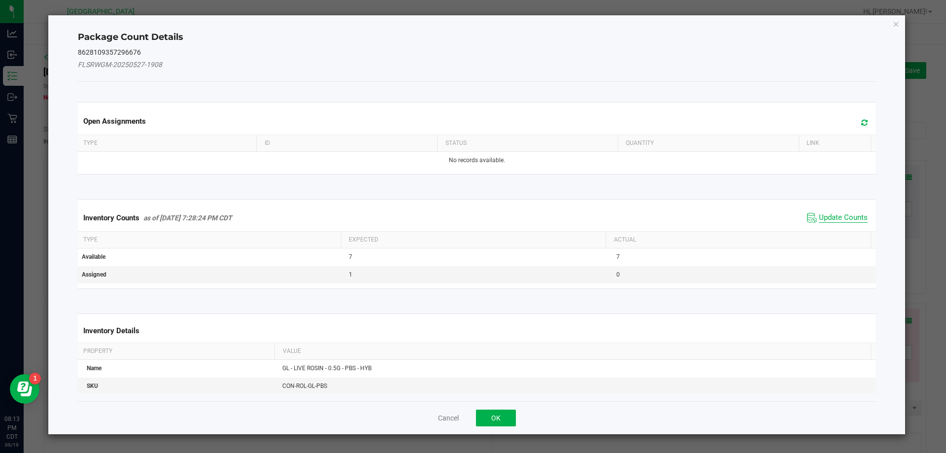
click at [824, 217] on span "Update Counts" at bounding box center [843, 218] width 49 height 10
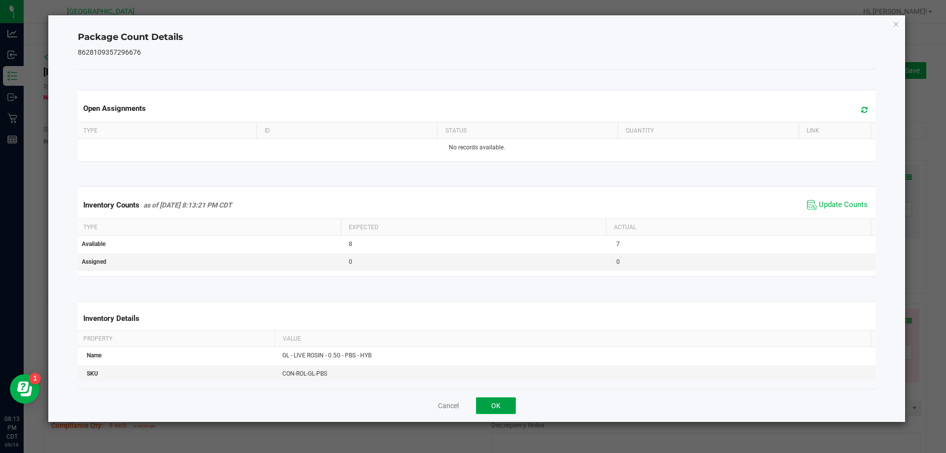
click at [495, 406] on button "OK" at bounding box center [496, 405] width 40 height 17
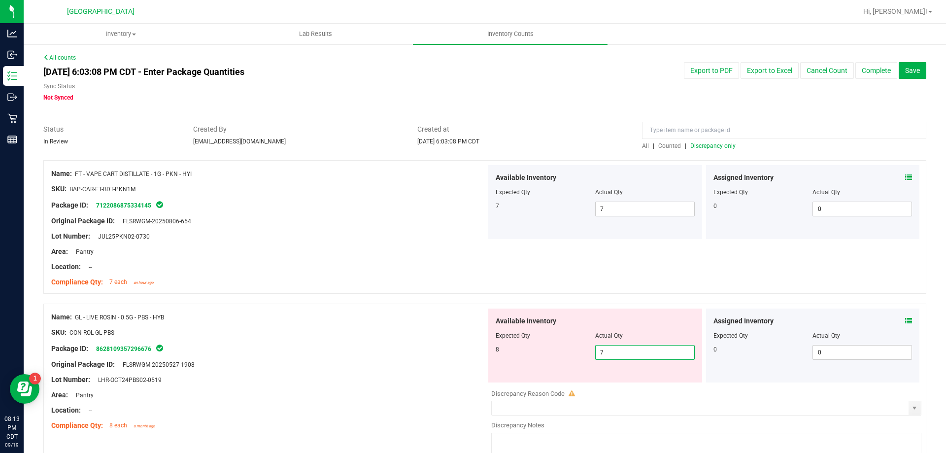
drag, startPoint x: 633, startPoint y: 347, endPoint x: 355, endPoint y: 344, distance: 278.0
click at [362, 353] on div "Name: GL - LIVE ROSIN - 0.5G - PBS - HYB SKU: CON-ROL-GL-PBS Package ID: 862810…" at bounding box center [484, 386] width 883 height 164
click at [359, 341] on div "Name: GL - LIVE ROSIN - 0.5G - PBS - HYB SKU: CON-ROL-GL-PBS Package ID: 862810…" at bounding box center [268, 372] width 435 height 126
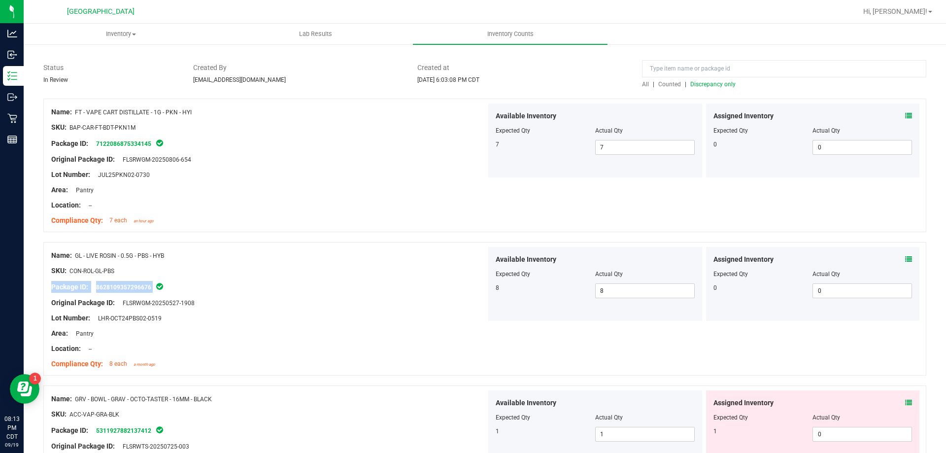
scroll to position [246, 0]
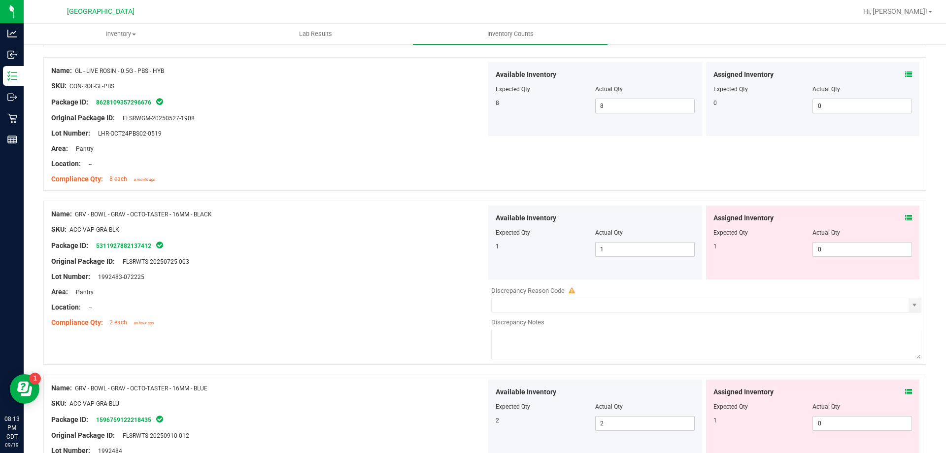
click at [906, 218] on icon at bounding box center [909, 217] width 7 height 7
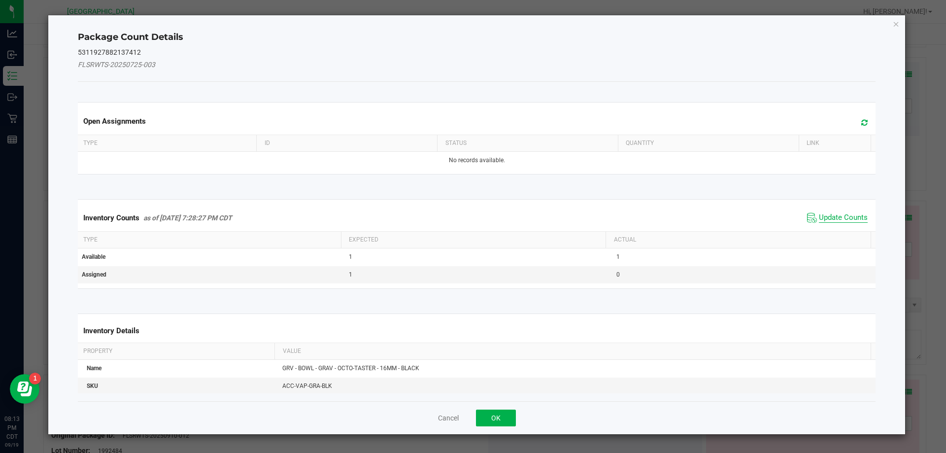
click at [823, 217] on span "Update Counts" at bounding box center [843, 218] width 49 height 10
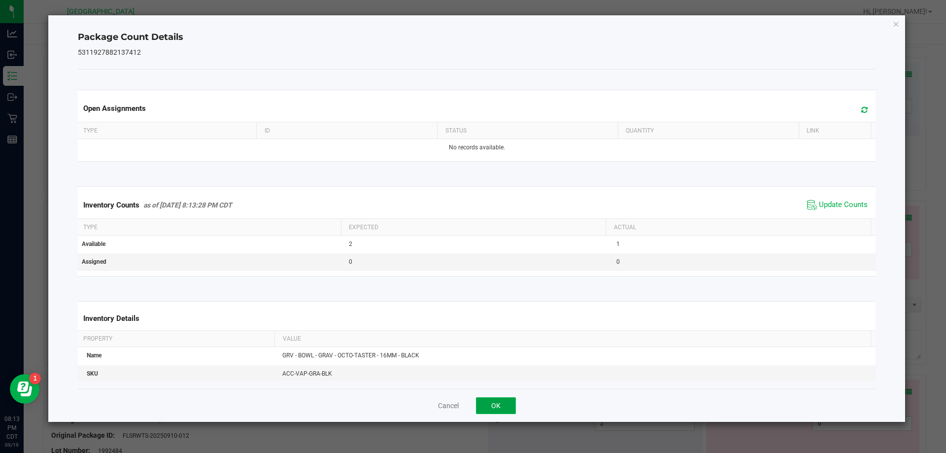
click at [493, 402] on button "OK" at bounding box center [496, 405] width 40 height 17
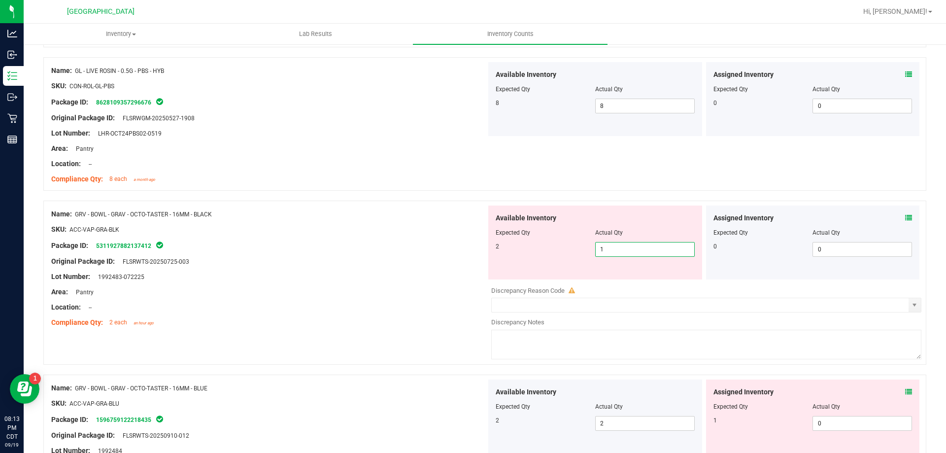
drag, startPoint x: 632, startPoint y: 250, endPoint x: 372, endPoint y: 249, distance: 260.3
click at [372, 249] on div "Name: GRV - BOWL - GRAV - OCTO-TASTER - 16MM - BLACK SKU: ACC-VAP-GRA-BLK Packa…" at bounding box center [484, 283] width 883 height 164
click at [906, 218] on icon at bounding box center [909, 217] width 7 height 7
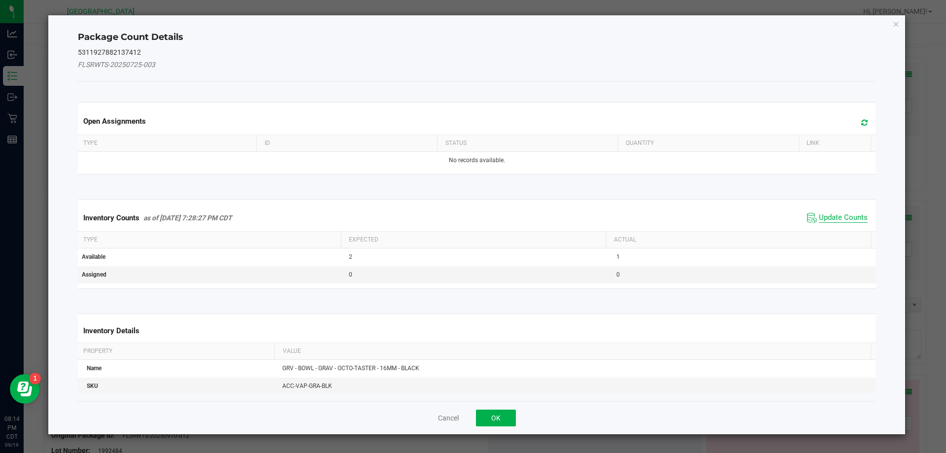
click at [819, 216] on span "Update Counts" at bounding box center [843, 218] width 49 height 10
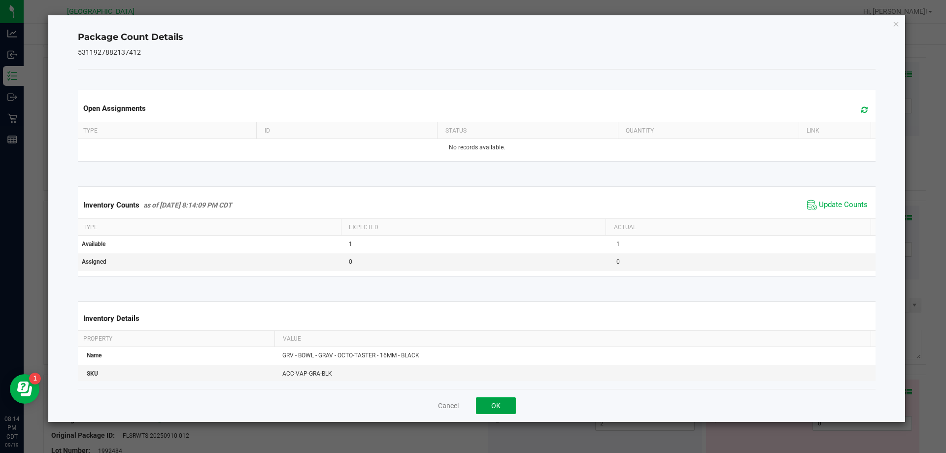
click at [506, 399] on button "OK" at bounding box center [496, 405] width 40 height 17
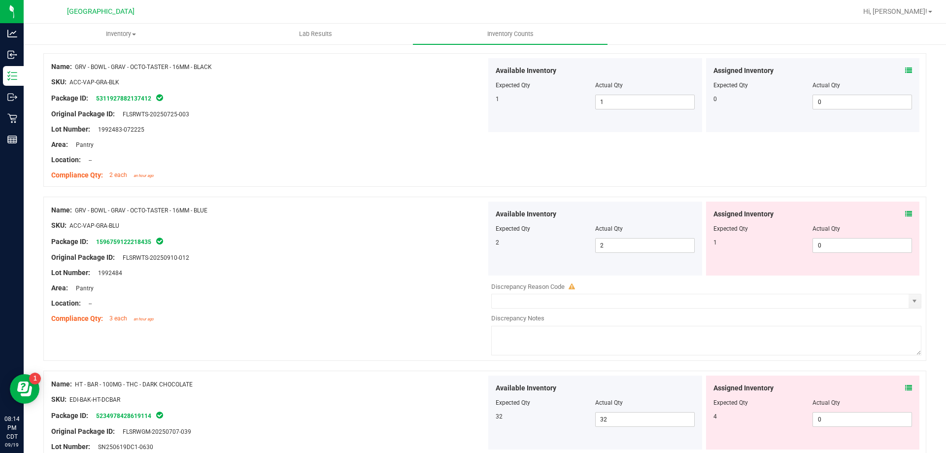
scroll to position [394, 0]
click at [897, 215] on div "Assigned Inventory" at bounding box center [813, 214] width 199 height 10
click at [906, 213] on icon at bounding box center [909, 213] width 7 height 7
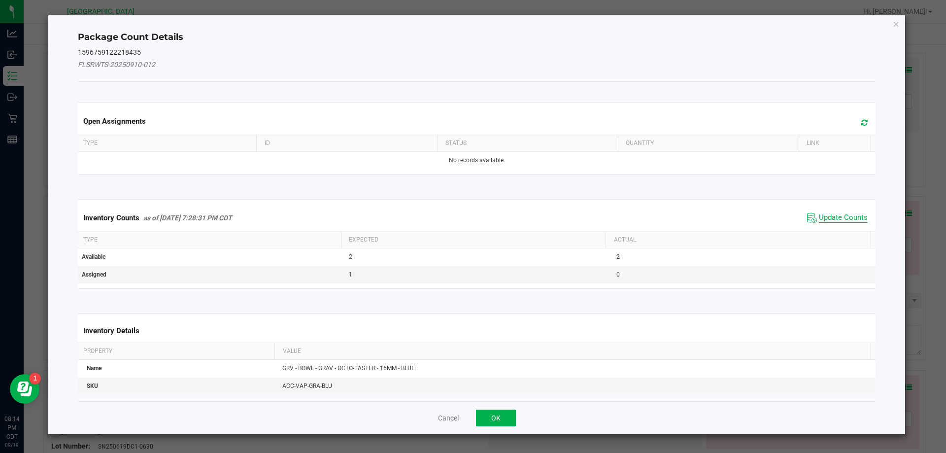
click at [847, 221] on span "Update Counts" at bounding box center [843, 218] width 49 height 10
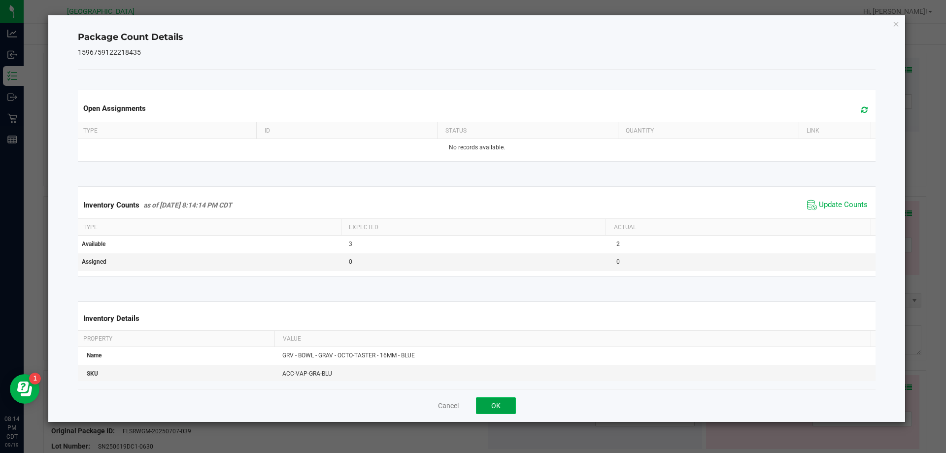
click at [494, 401] on button "OK" at bounding box center [496, 405] width 40 height 17
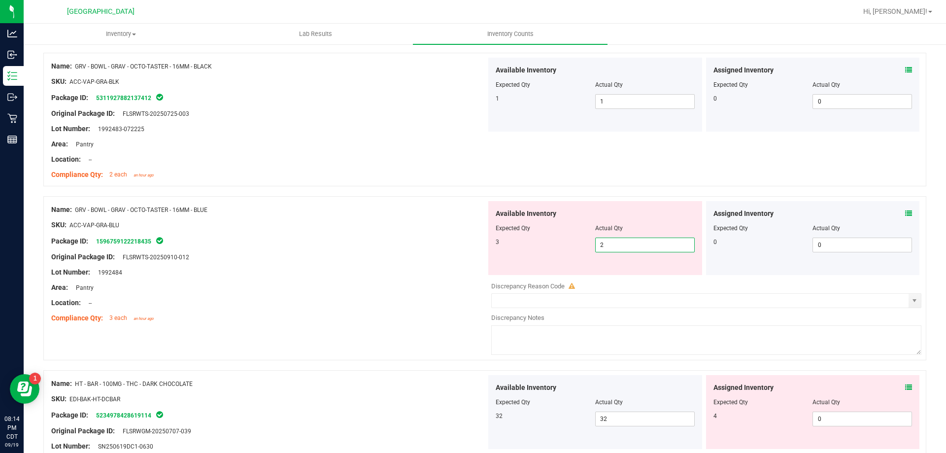
drag, startPoint x: 628, startPoint y: 246, endPoint x: 337, endPoint y: 253, distance: 290.9
click at [340, 253] on div "Name: GRV - BOWL - GRAV - OCTO-TASTER - 16MM - BLUE SKU: ACC-VAP-GRA-BLU Packag…" at bounding box center [484, 278] width 883 height 164
click at [329, 248] on div at bounding box center [268, 249] width 435 height 5
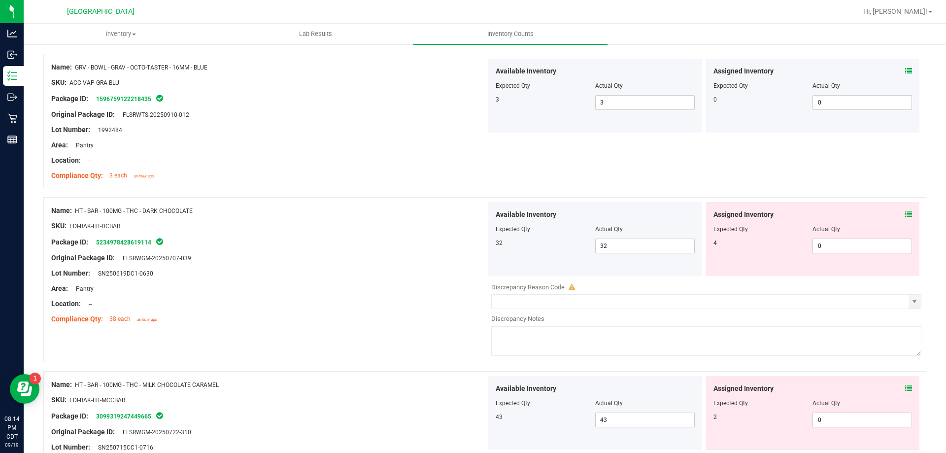
scroll to position [542, 0]
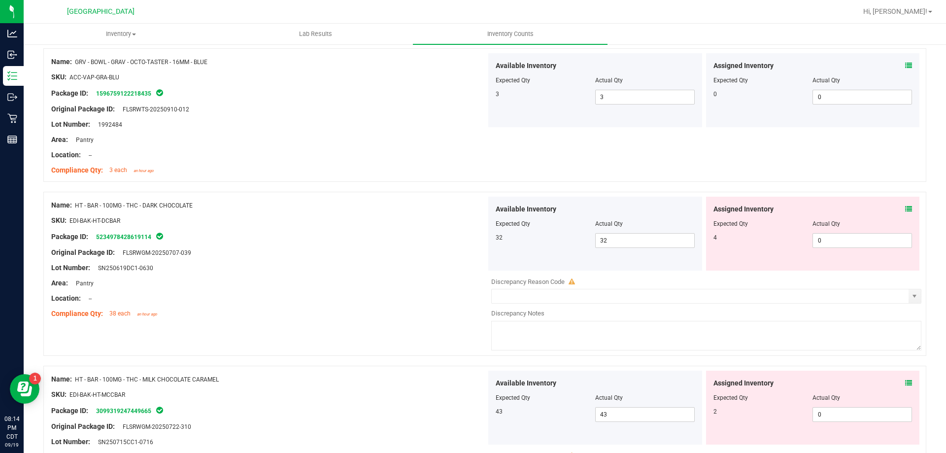
click at [906, 209] on icon at bounding box center [909, 209] width 7 height 7
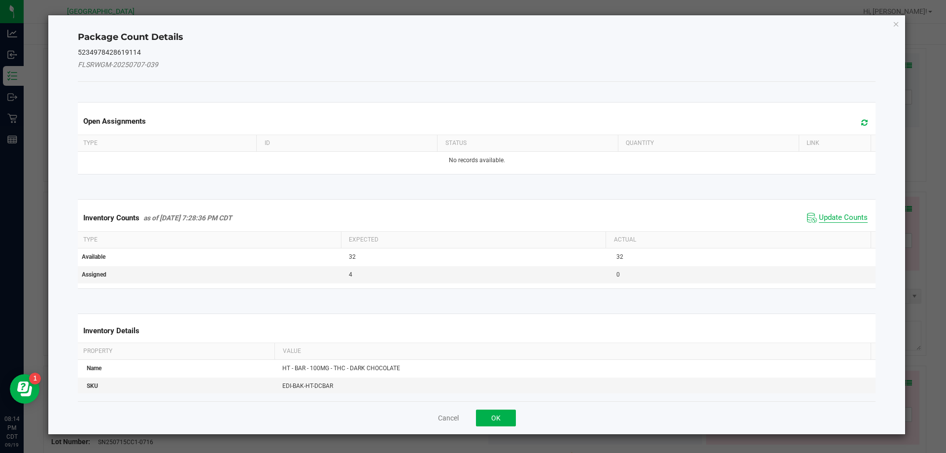
click at [819, 215] on span "Update Counts" at bounding box center [843, 218] width 49 height 10
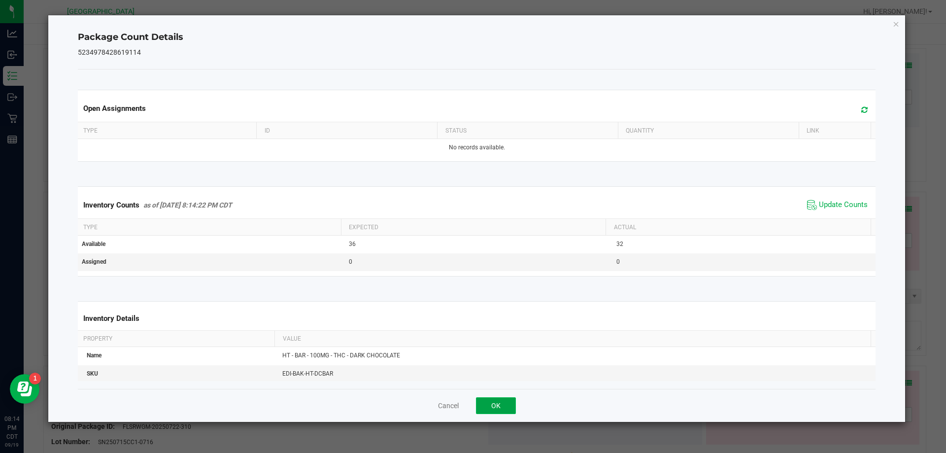
click at [491, 409] on button "OK" at bounding box center [496, 405] width 40 height 17
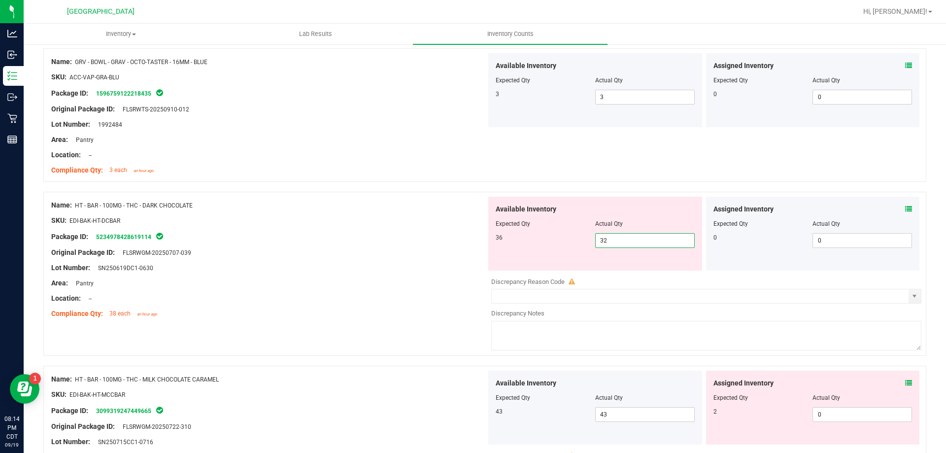
drag, startPoint x: 634, startPoint y: 241, endPoint x: 317, endPoint y: 236, distance: 317.0
click at [317, 236] on div "Name: HT - BAR - 100MG - THC - DARK CHOCOLATE SKU: EDI-BAK-HT-DCBAR Package ID:…" at bounding box center [484, 274] width 883 height 164
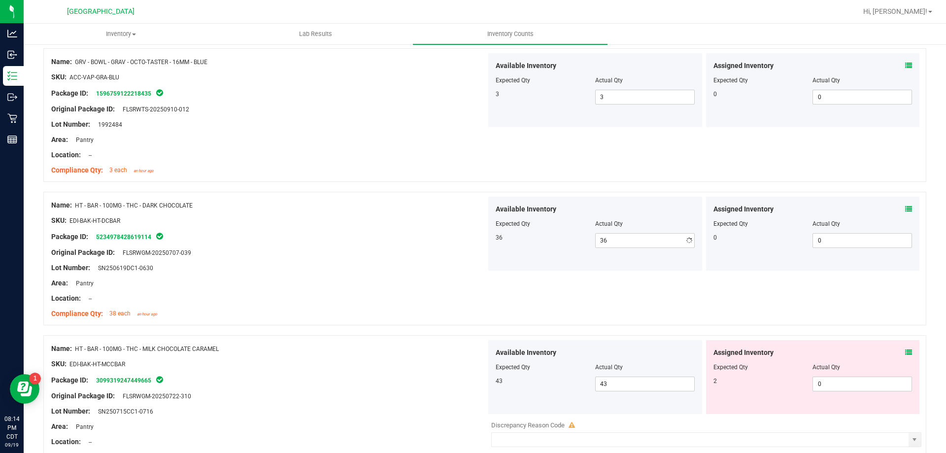
click at [317, 236] on div "Package ID: 5234978428619114" at bounding box center [268, 237] width 435 height 12
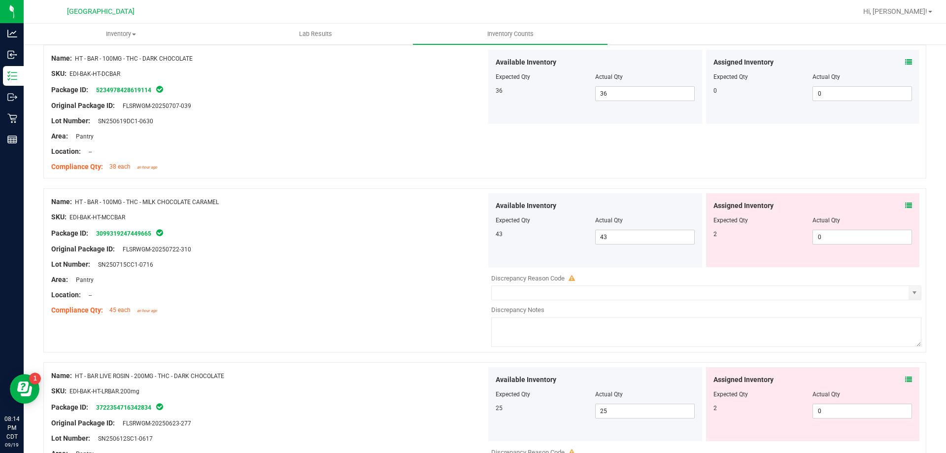
scroll to position [690, 0]
click at [906, 205] on icon at bounding box center [909, 204] width 7 height 7
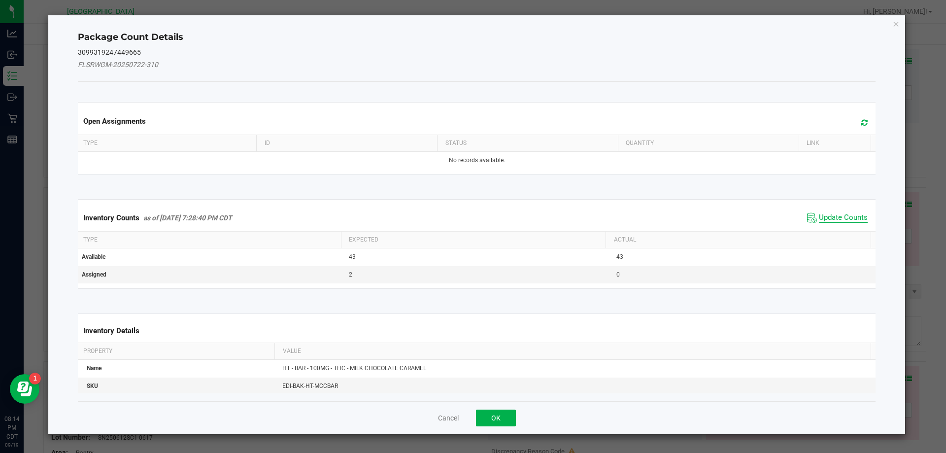
click at [835, 213] on span "Update Counts" at bounding box center [843, 218] width 49 height 10
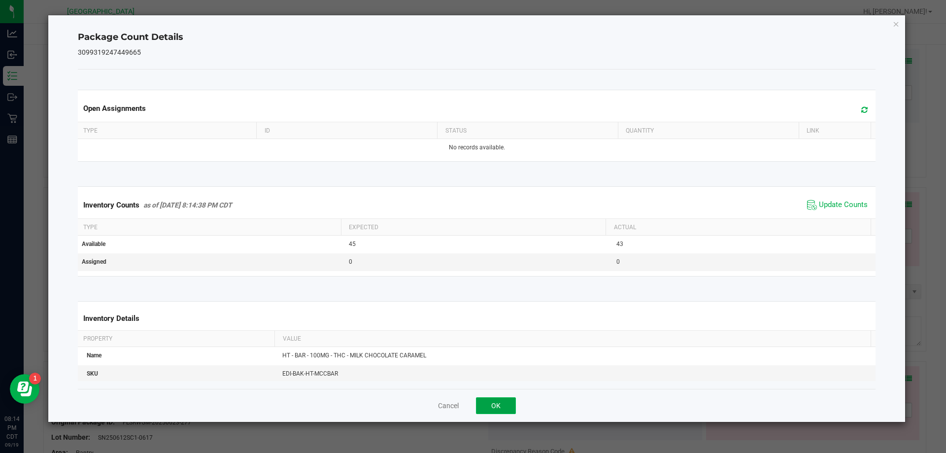
click at [496, 412] on button "OK" at bounding box center [496, 405] width 40 height 17
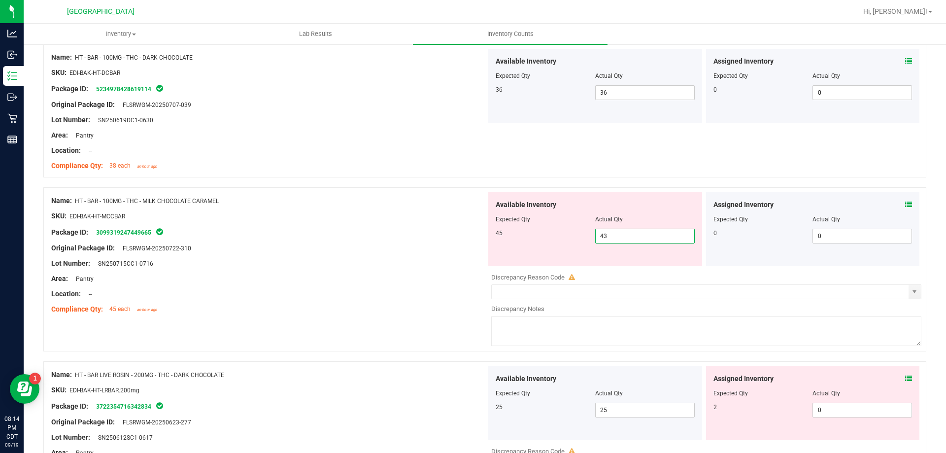
drag, startPoint x: 645, startPoint y: 240, endPoint x: 413, endPoint y: 243, distance: 231.7
click at [413, 243] on div "Name: HT - BAR - 100MG - THC - MILK CHOCOLATE CARAMEL SKU: EDI-BAK-HT-MCCBAR Pa…" at bounding box center [484, 269] width 883 height 164
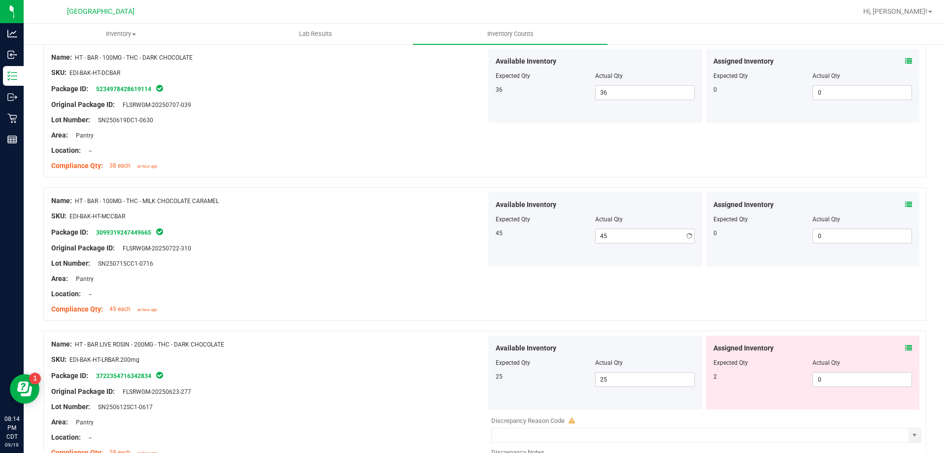
click at [388, 246] on div "Original Package ID: FLSRWGM-20250722-310" at bounding box center [268, 248] width 435 height 10
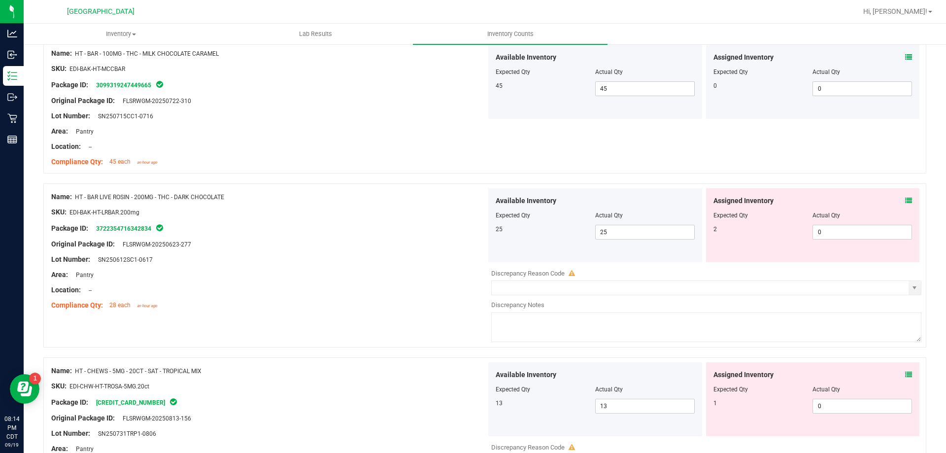
scroll to position [838, 0]
click at [897, 200] on div "Assigned Inventory" at bounding box center [813, 200] width 199 height 10
click at [906, 198] on icon at bounding box center [909, 200] width 7 height 7
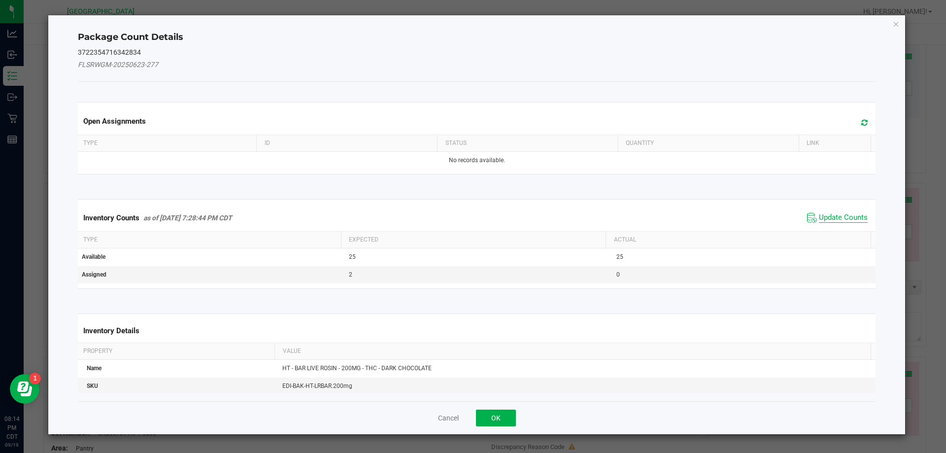
click at [828, 217] on span "Update Counts" at bounding box center [843, 218] width 49 height 10
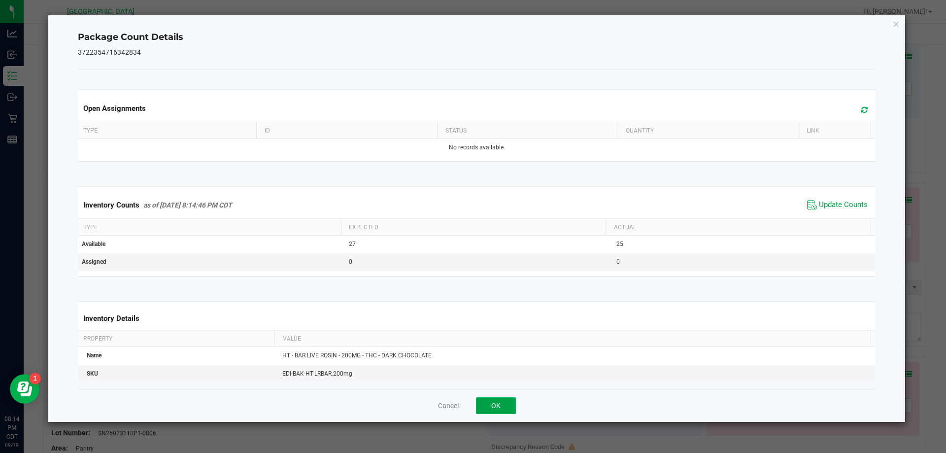
click at [505, 402] on button "OK" at bounding box center [496, 405] width 40 height 17
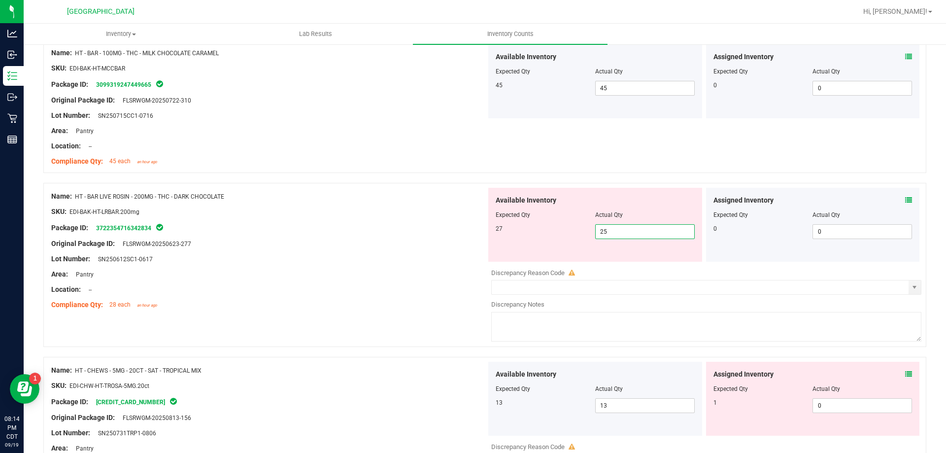
drag, startPoint x: 640, startPoint y: 231, endPoint x: 361, endPoint y: 273, distance: 282.1
click at [361, 273] on div "Name: HT - BAR LIVE ROSIN - 200MG - THC - DARK CHOCOLATE SKU: EDI-BAK-HT-LRBAR.…" at bounding box center [484, 265] width 883 height 164
click at [361, 273] on div "Area: Pantry" at bounding box center [268, 274] width 435 height 10
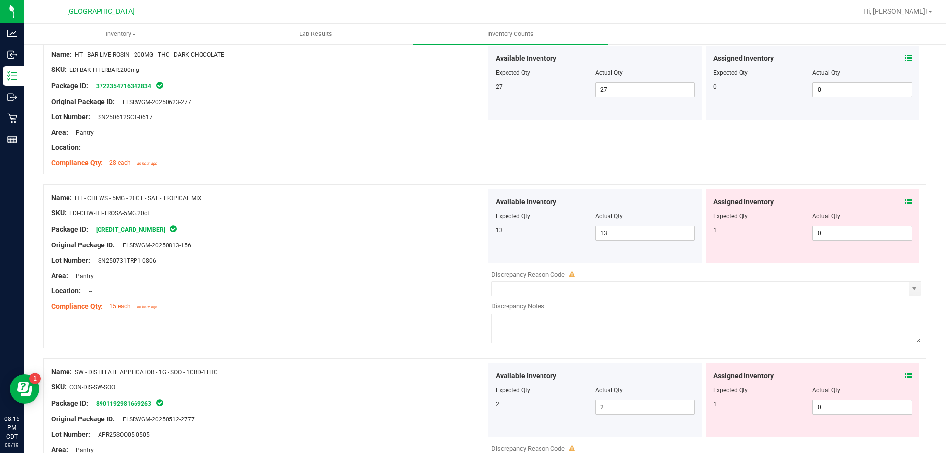
scroll to position [986, 0]
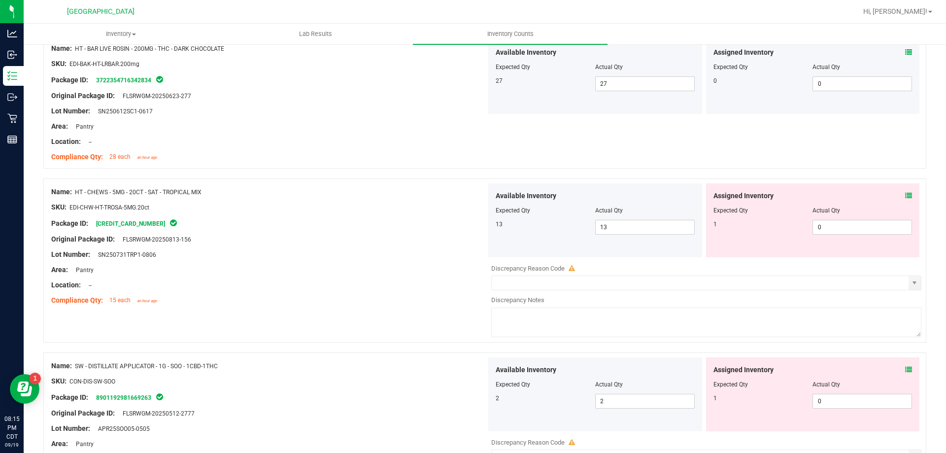
click at [906, 195] on icon at bounding box center [909, 195] width 7 height 7
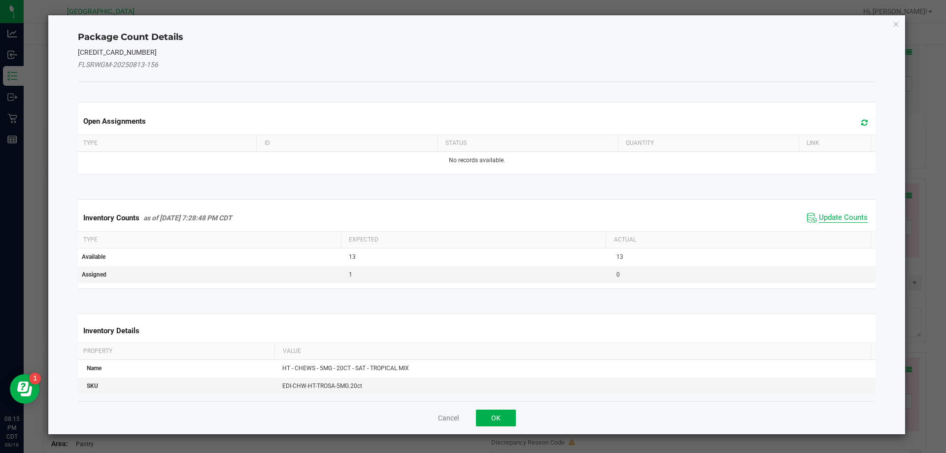
click at [851, 220] on span "Update Counts" at bounding box center [843, 218] width 49 height 10
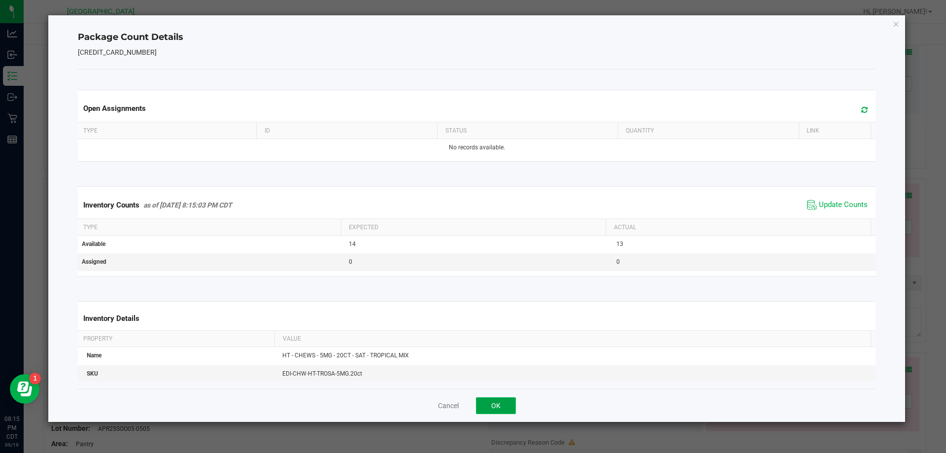
click at [485, 403] on button "OK" at bounding box center [496, 405] width 40 height 17
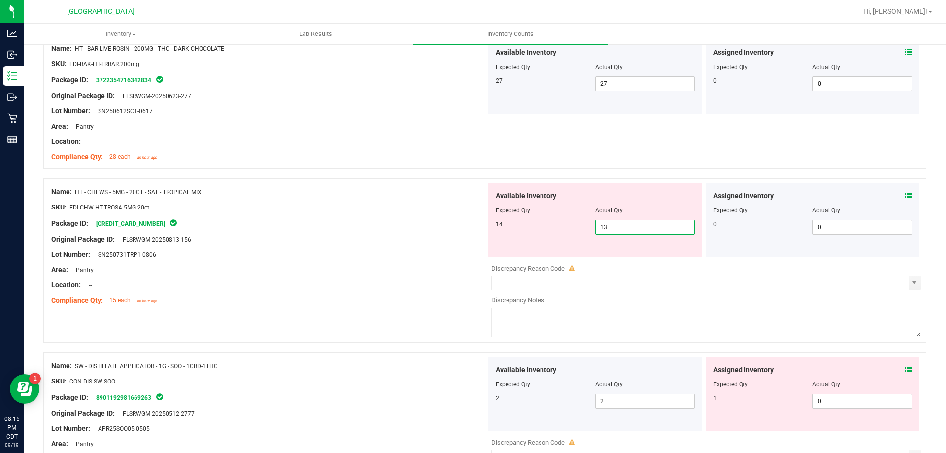
drag, startPoint x: 671, startPoint y: 232, endPoint x: 503, endPoint y: 225, distance: 168.2
click at [505, 226] on div "14 13 13" at bounding box center [595, 227] width 199 height 15
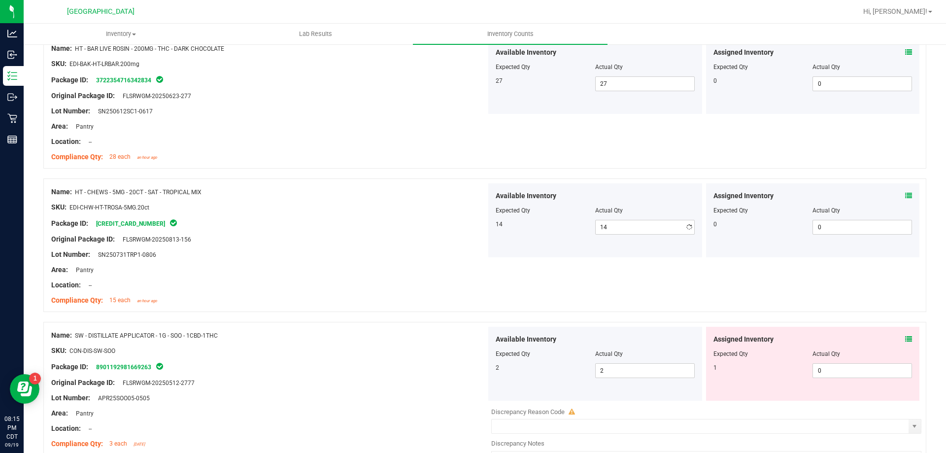
click at [447, 230] on div at bounding box center [268, 231] width 435 height 5
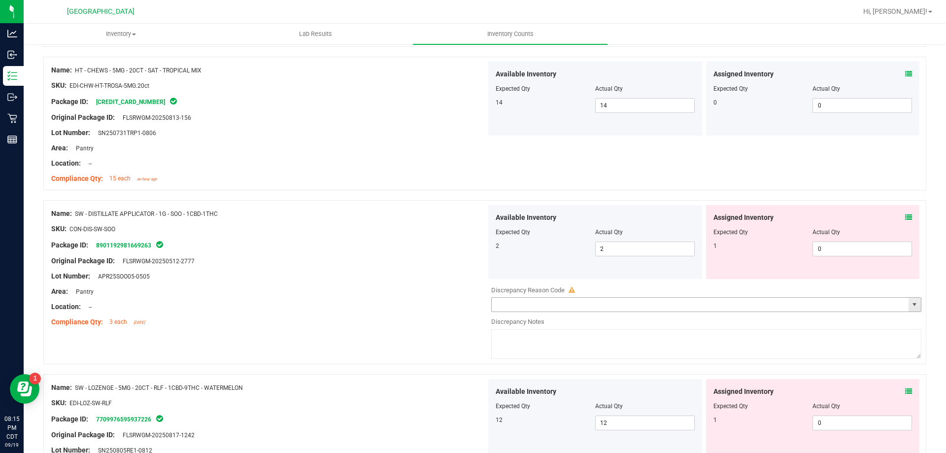
scroll to position [1134, 0]
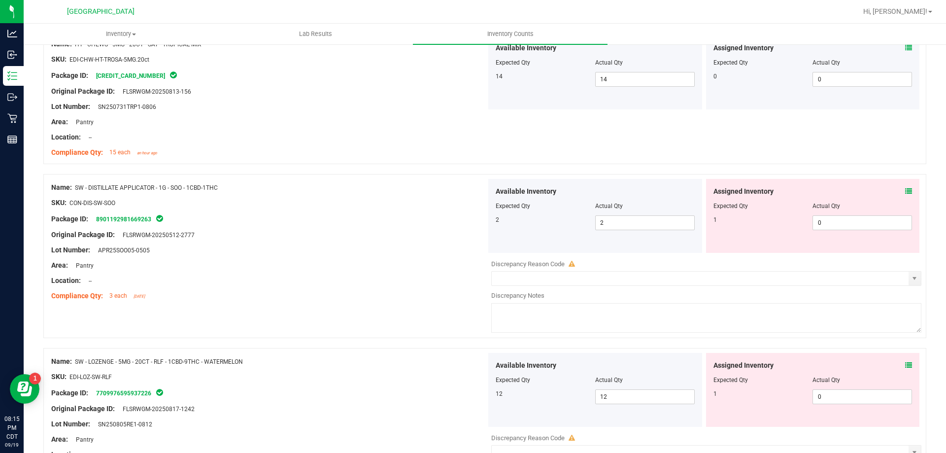
click at [906, 190] on icon at bounding box center [909, 191] width 7 height 7
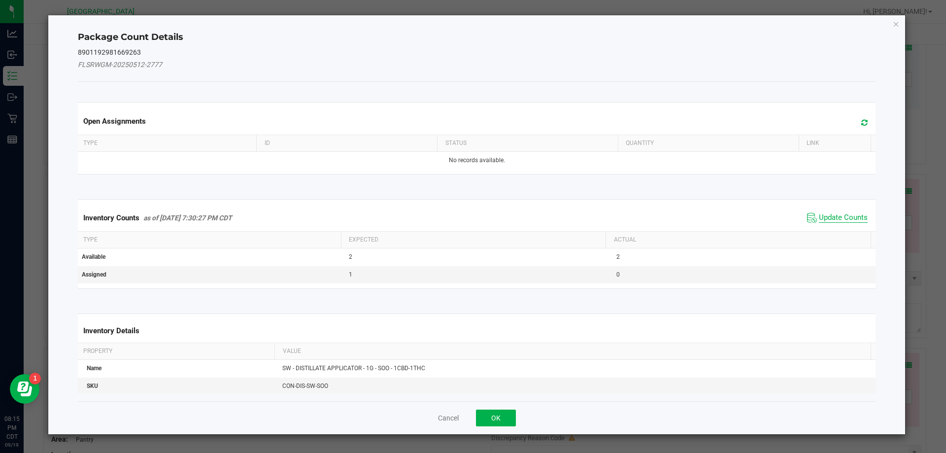
click at [840, 219] on span "Update Counts" at bounding box center [843, 218] width 49 height 10
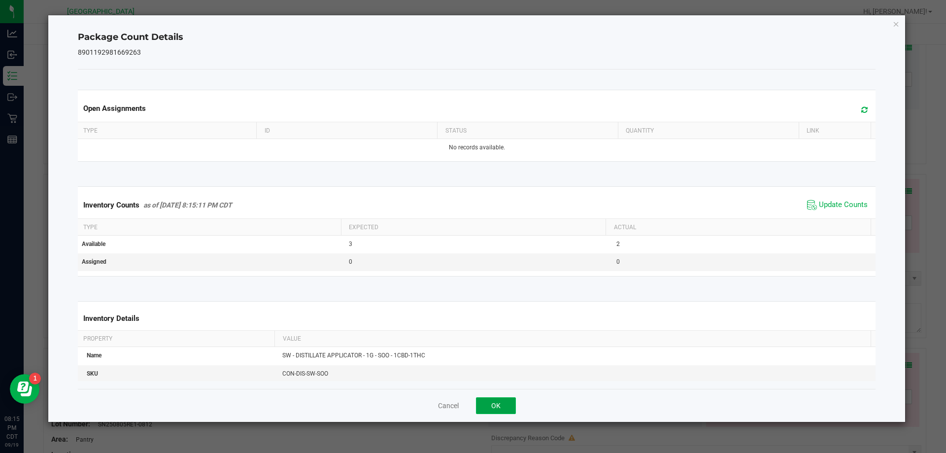
click at [512, 403] on button "OK" at bounding box center [496, 405] width 40 height 17
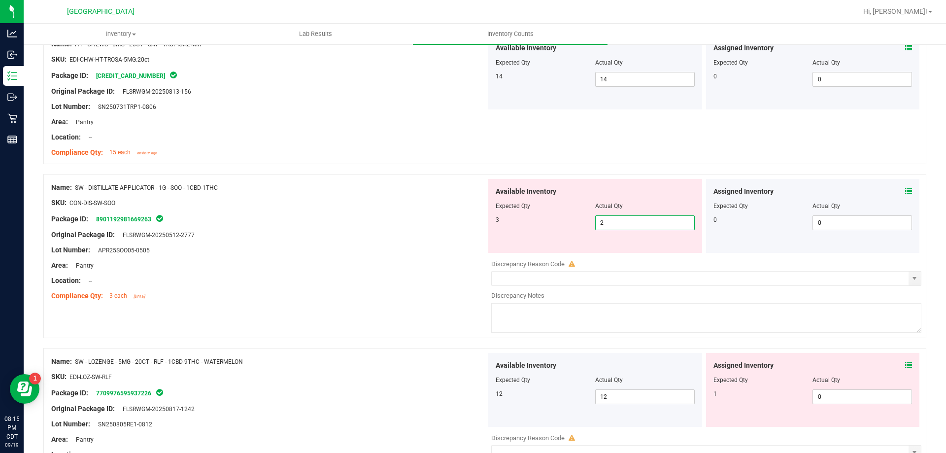
drag, startPoint x: 641, startPoint y: 225, endPoint x: 340, endPoint y: 225, distance: 301.7
click at [344, 224] on div "Name: SW - DISTILLATE APPLICATOR - 1G - SOO - 1CBD-1THC SKU: CON-DIS-SW-SOO Pac…" at bounding box center [484, 256] width 883 height 164
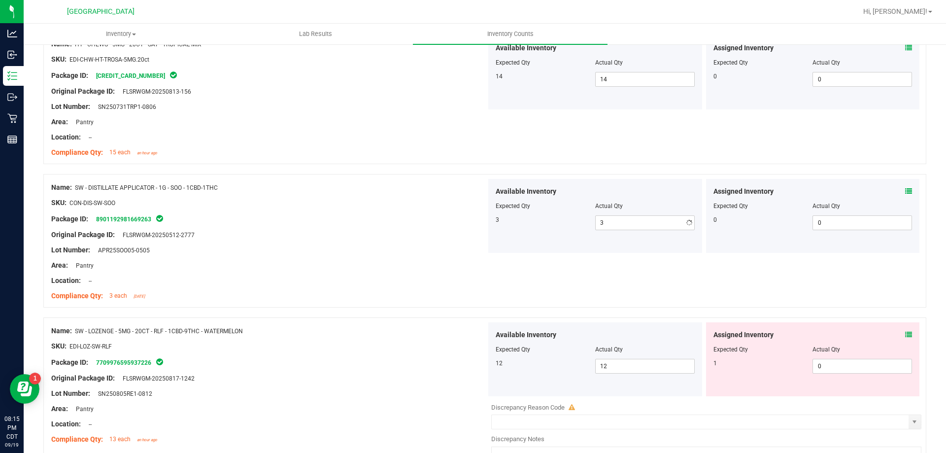
click at [340, 225] on div at bounding box center [268, 227] width 435 height 5
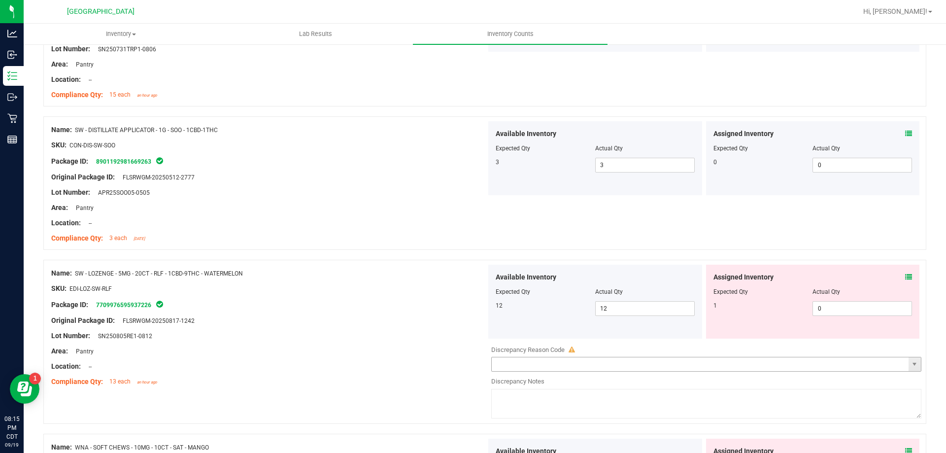
scroll to position [1282, 0]
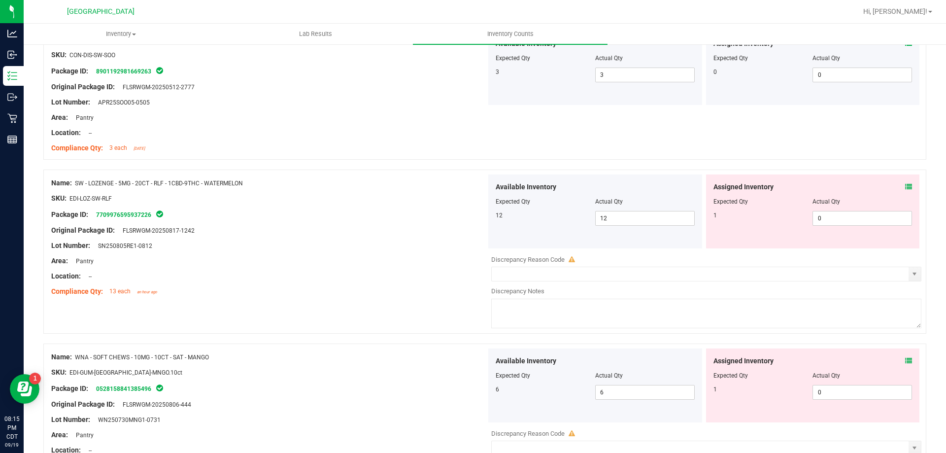
click at [906, 185] on icon at bounding box center [909, 186] width 7 height 7
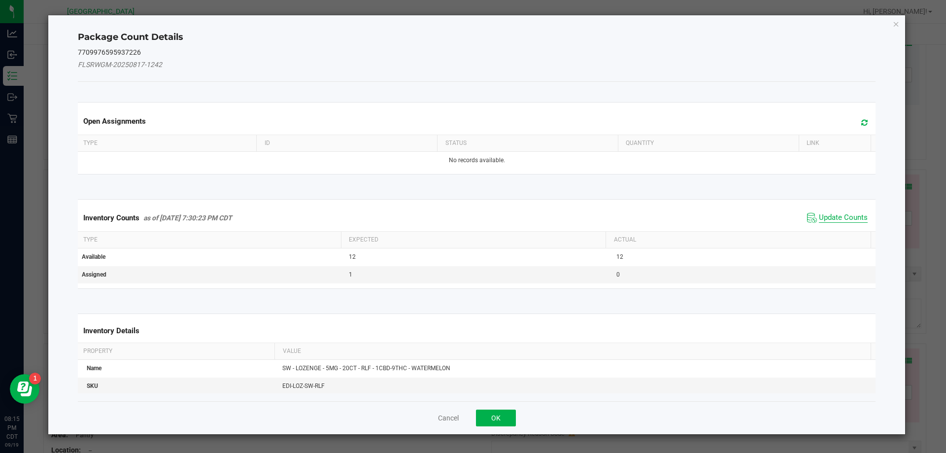
click at [830, 218] on span "Update Counts" at bounding box center [843, 218] width 49 height 10
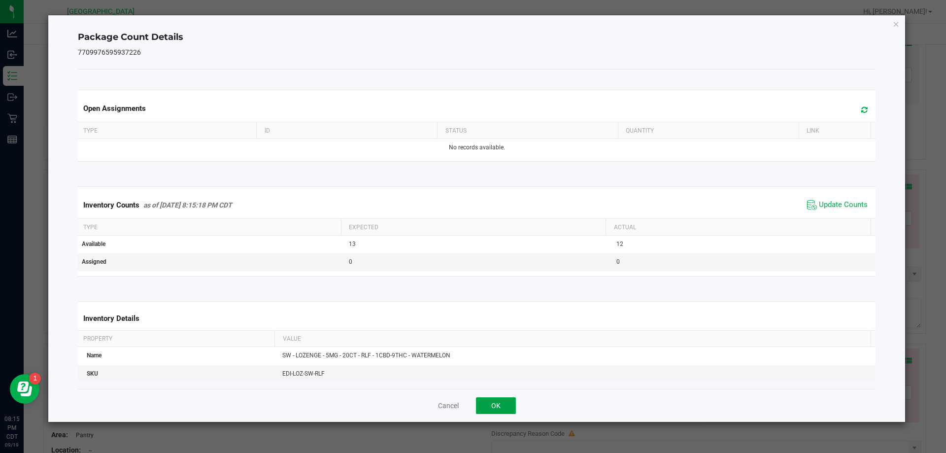
click at [498, 403] on button "OK" at bounding box center [496, 405] width 40 height 17
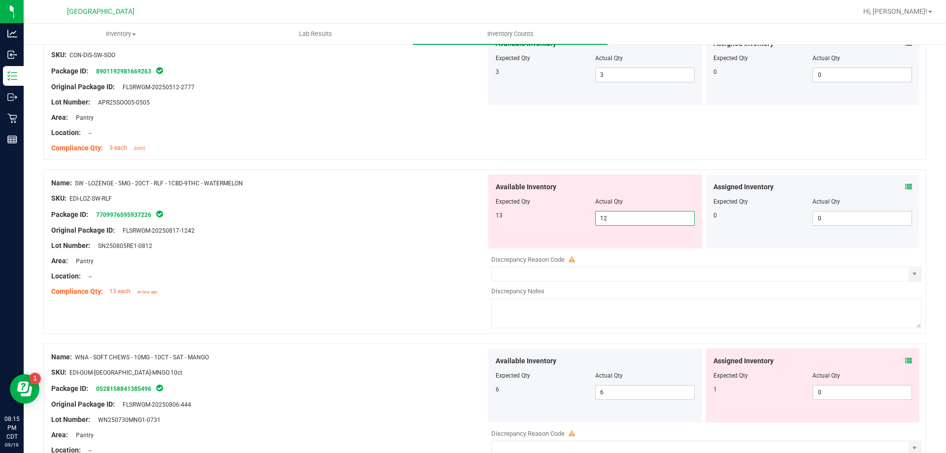
drag, startPoint x: 552, startPoint y: 230, endPoint x: 367, endPoint y: 242, distance: 185.2
click at [369, 241] on div "Name: SW - LOZENGE - 5MG - 20CT - RLF - 1CBD-9THC - WATERMELON SKU: EDI-LOZ-SW-…" at bounding box center [484, 252] width 883 height 164
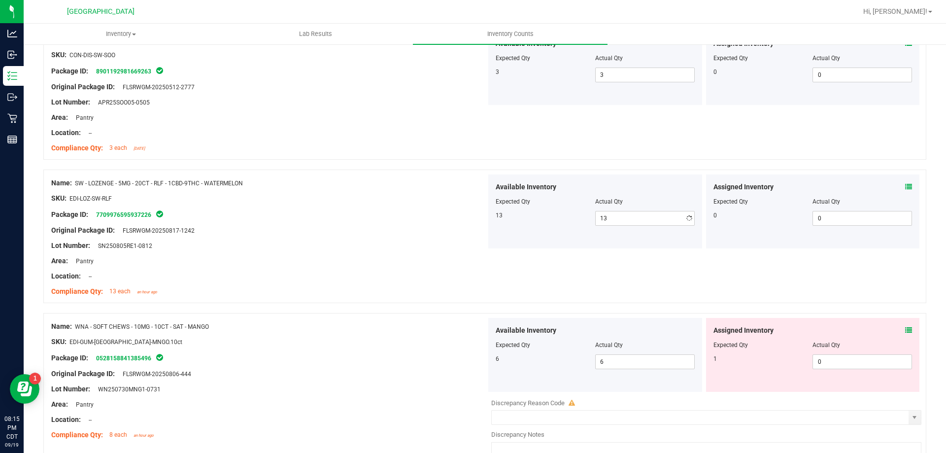
click at [361, 242] on div "Lot Number: SN250805RE1-0812" at bounding box center [268, 246] width 435 height 10
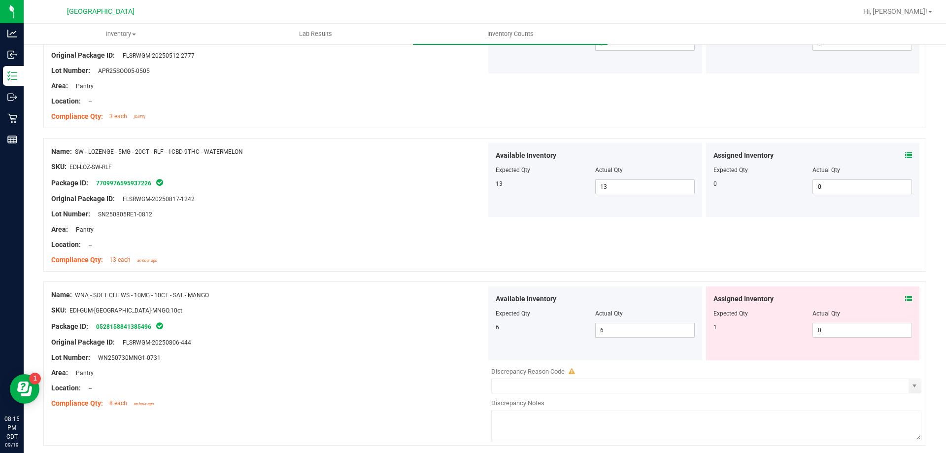
scroll to position [1331, 0]
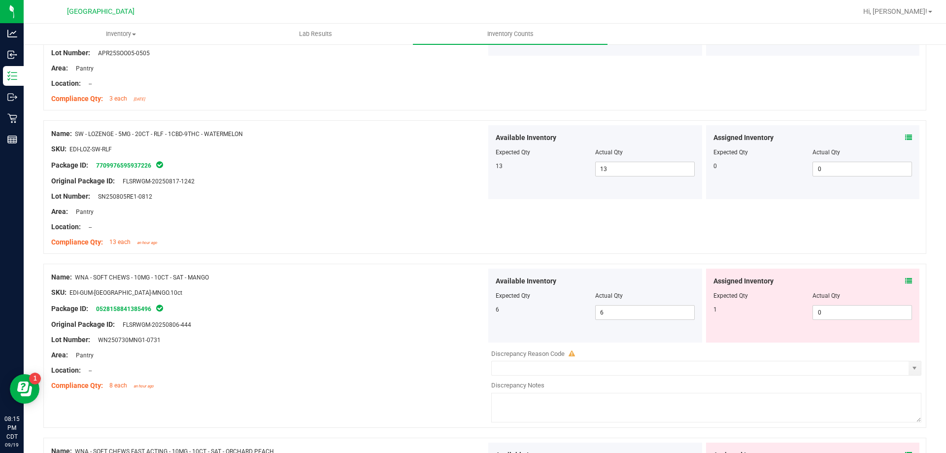
click at [898, 282] on div "Assigned Inventory" at bounding box center [813, 281] width 199 height 10
click at [906, 282] on icon at bounding box center [909, 281] width 7 height 7
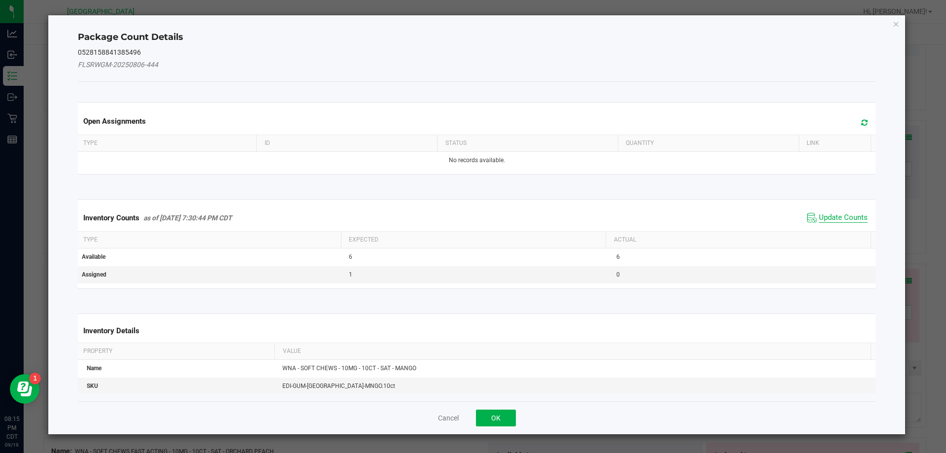
click at [834, 218] on span "Update Counts" at bounding box center [843, 218] width 49 height 10
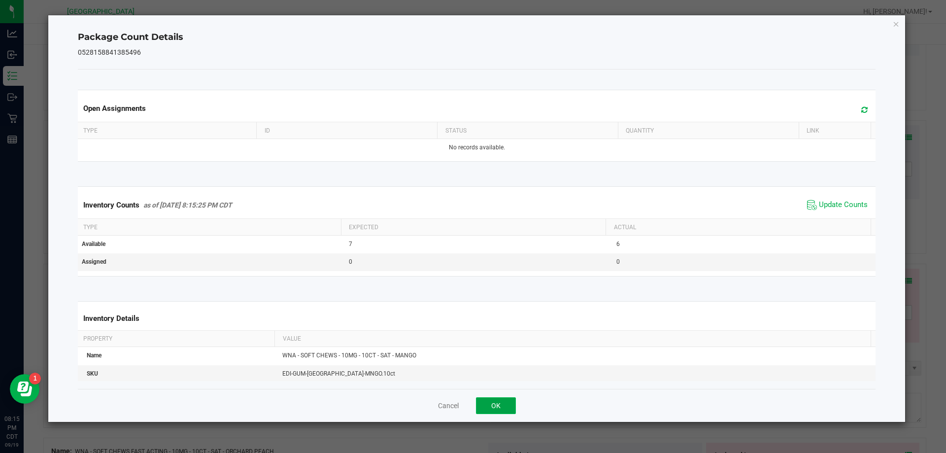
click at [503, 408] on button "OK" at bounding box center [496, 405] width 40 height 17
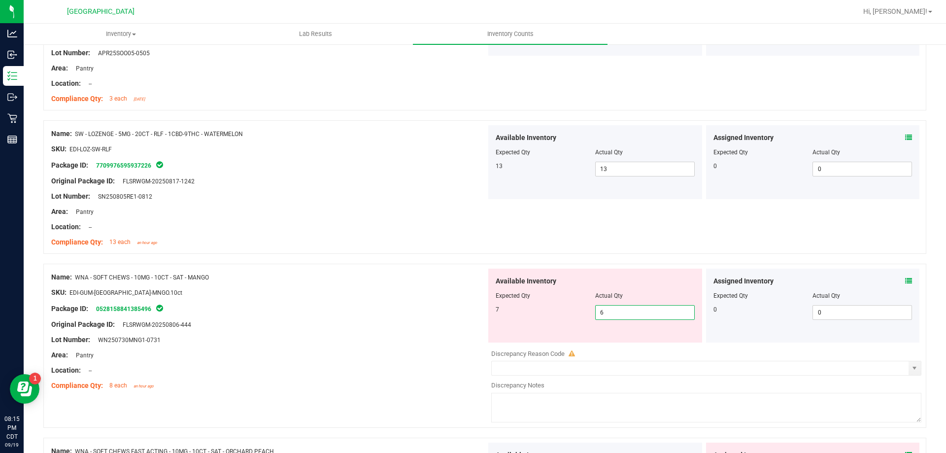
drag, startPoint x: 645, startPoint y: 310, endPoint x: 486, endPoint y: 317, distance: 159.4
click at [489, 317] on div "Available Inventory Expected Qty Actual Qty 7 6 6" at bounding box center [596, 306] width 214 height 74
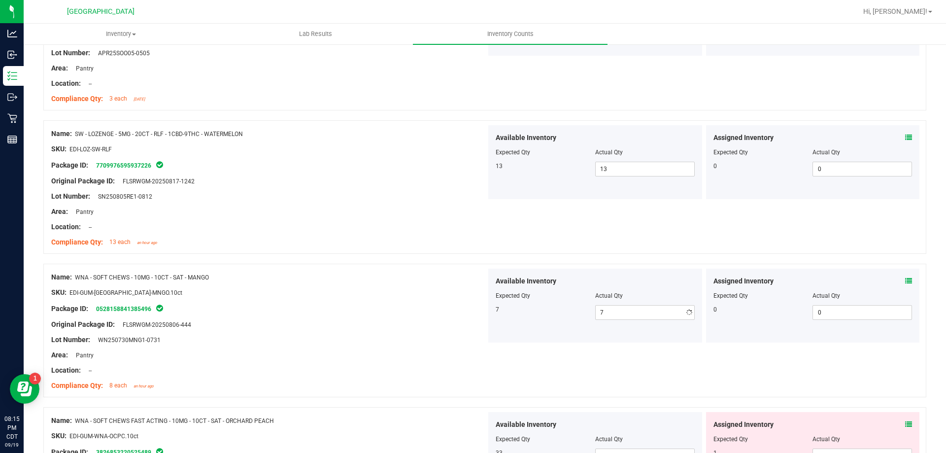
click at [489, 317] on div "Available Inventory Expected Qty Actual Qty 7 7 7" at bounding box center [596, 306] width 214 height 74
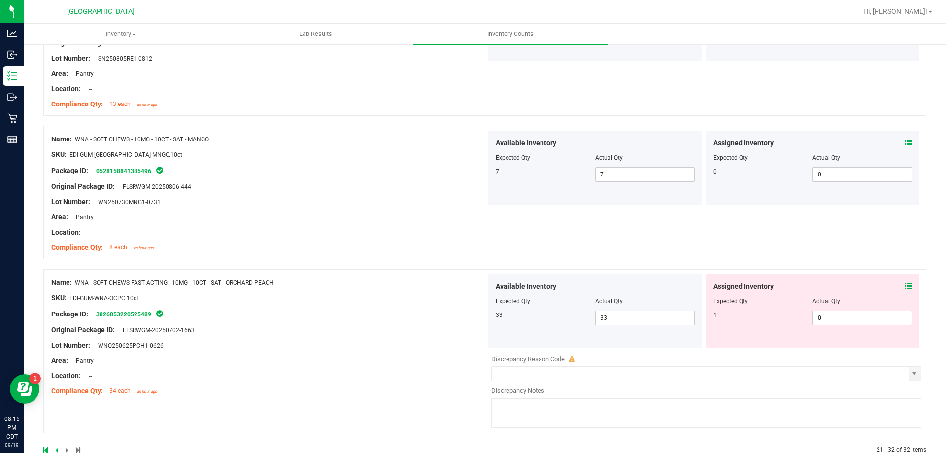
scroll to position [1493, 0]
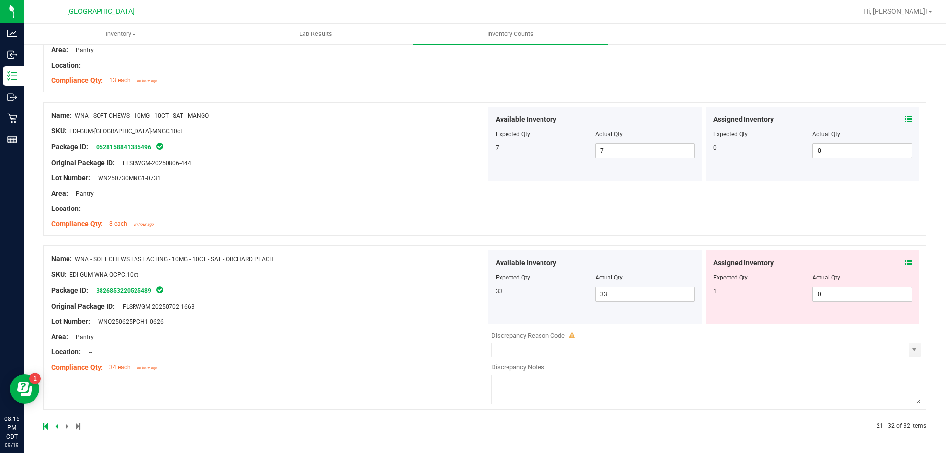
click at [906, 262] on icon at bounding box center [909, 262] width 7 height 7
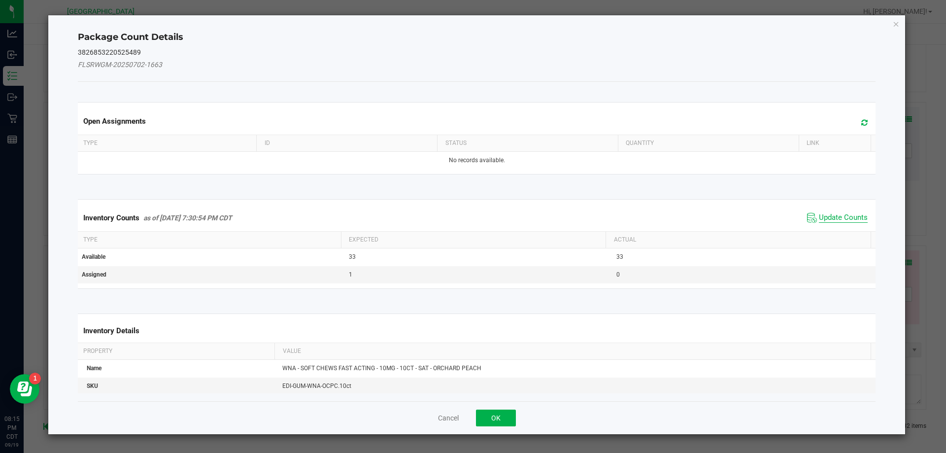
click at [820, 222] on span "Update Counts" at bounding box center [838, 217] width 66 height 15
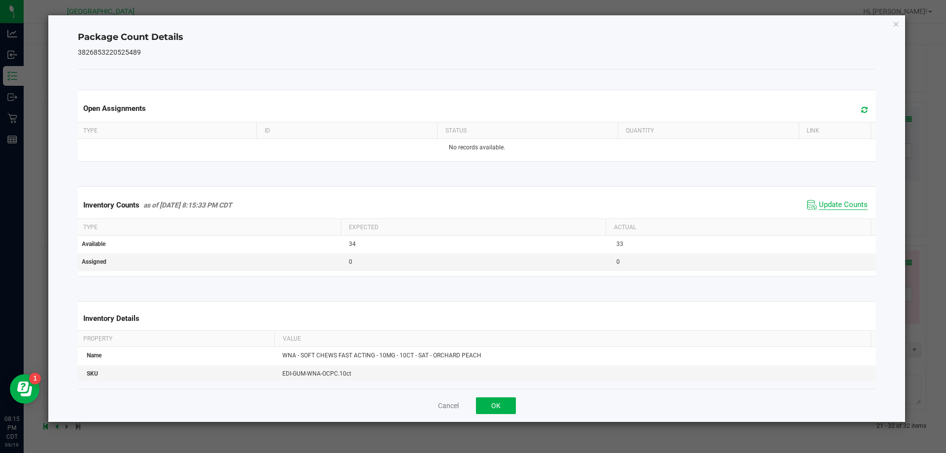
click at [820, 220] on th "Actual" at bounding box center [738, 227] width 265 height 17
click at [497, 402] on button "OK" at bounding box center [496, 405] width 40 height 17
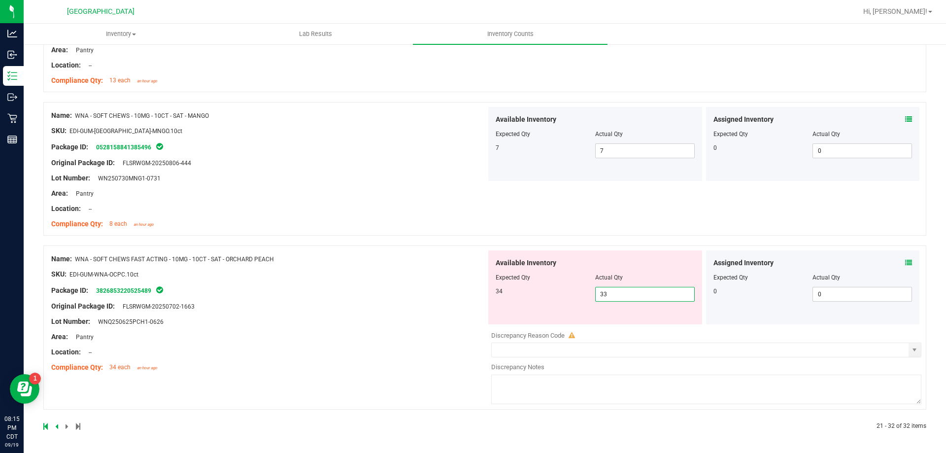
drag, startPoint x: 647, startPoint y: 291, endPoint x: 395, endPoint y: 295, distance: 251.4
click at [405, 291] on div "Name: WNA - SOFT CHEWS FAST ACTING - 10MG - 10CT - SAT - ORCHARD PEACH SKU: EDI…" at bounding box center [484, 327] width 883 height 164
click at [350, 313] on div "Name: WNA - SOFT CHEWS FAST ACTING - 10MG - 10CT - SAT - ORCHARD PEACH SKU: EDI…" at bounding box center [268, 313] width 435 height 126
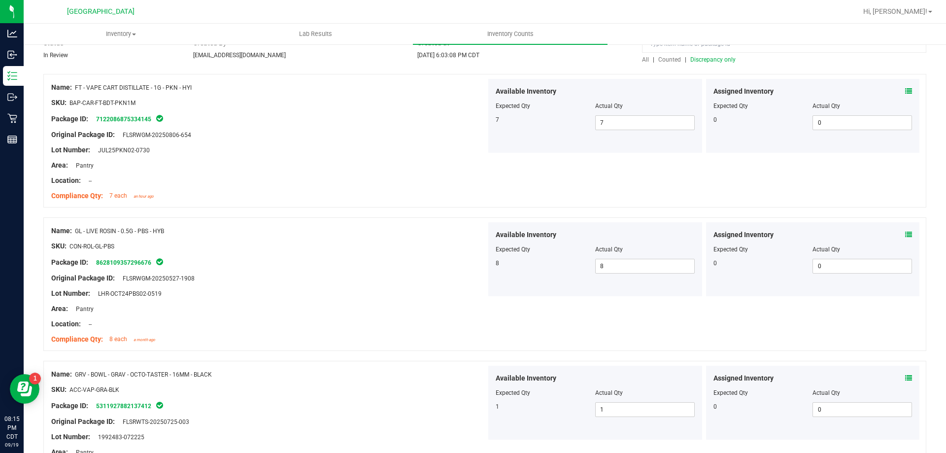
scroll to position [0, 0]
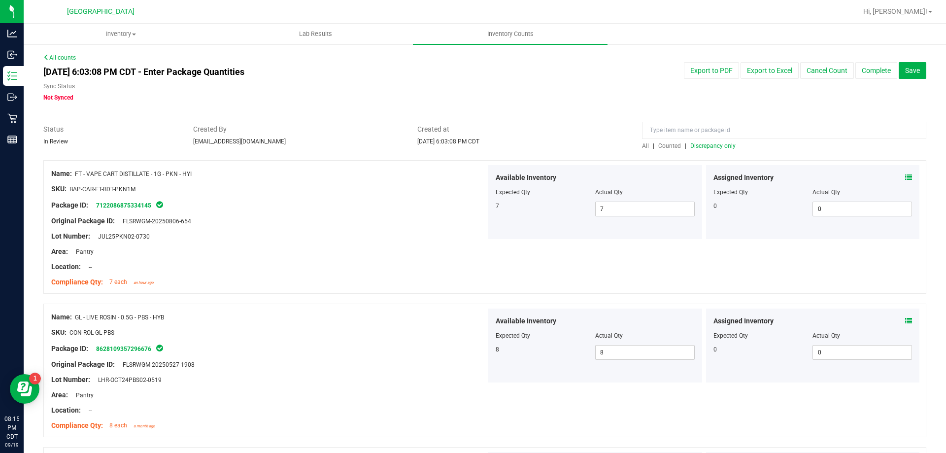
click at [713, 146] on span "Discrepancy only" at bounding box center [713, 145] width 45 height 7
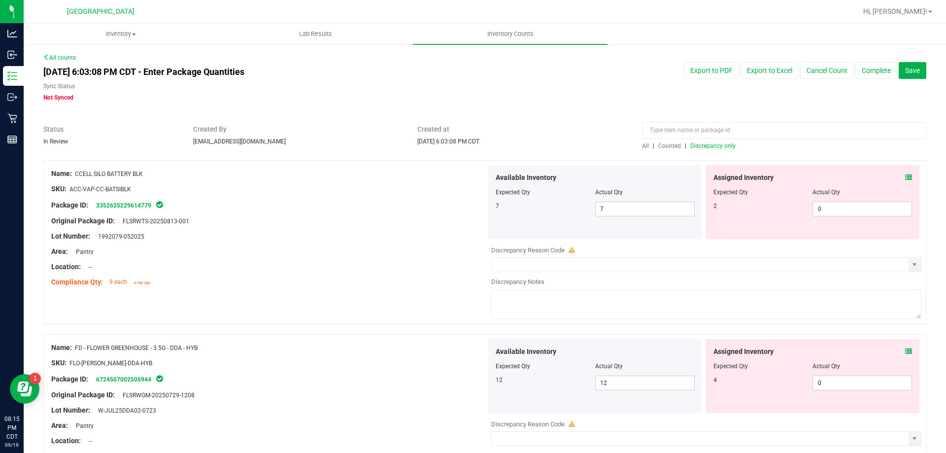
click at [906, 179] on icon at bounding box center [909, 177] width 7 height 7
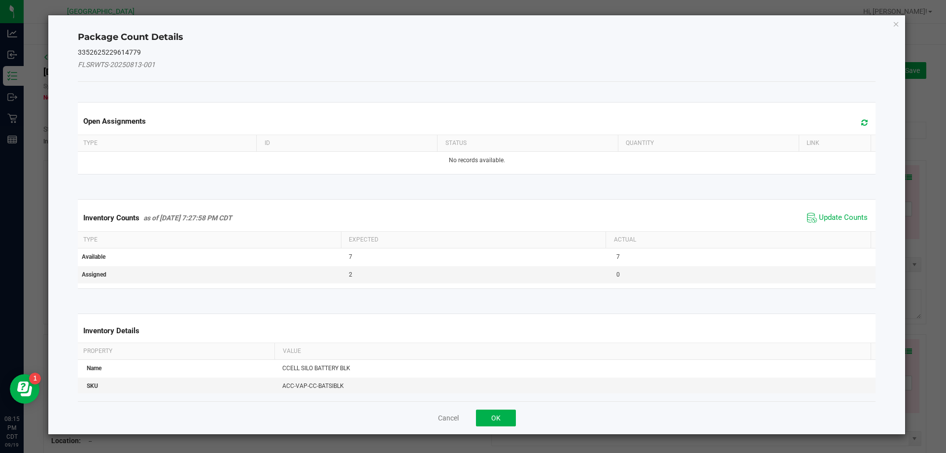
click at [846, 212] on span "Update Counts" at bounding box center [838, 217] width 66 height 15
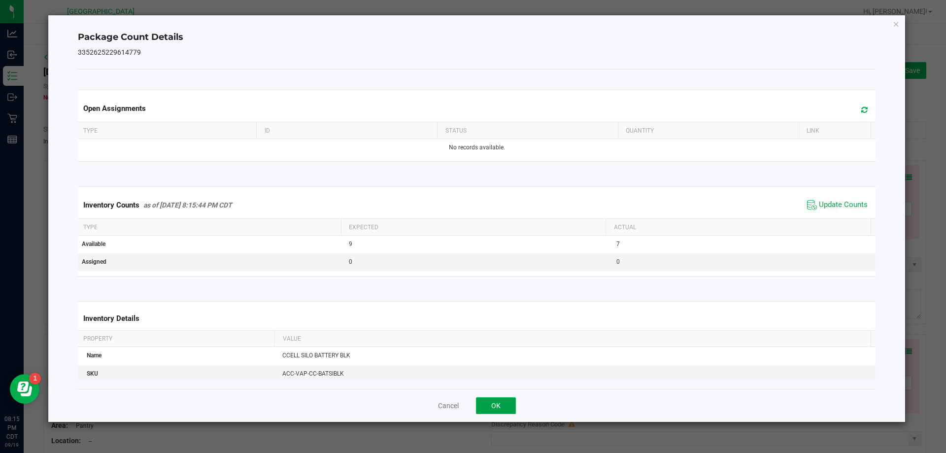
click at [490, 407] on button "OK" at bounding box center [496, 405] width 40 height 17
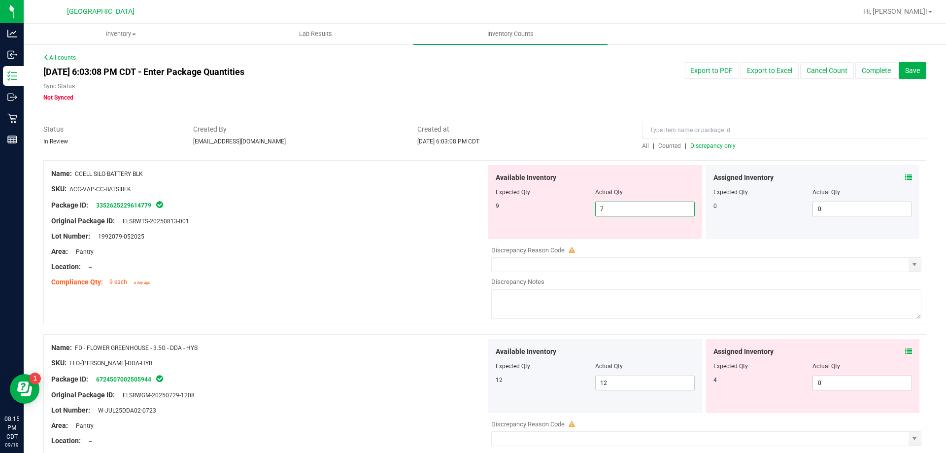
drag, startPoint x: 666, startPoint y: 203, endPoint x: 394, endPoint y: 249, distance: 276.1
click at [424, 231] on div "Name: CCELL SILO BATTERY BLK SKU: ACC-VAP-CC-BATSIBLK Package ID: 3352625229614…" at bounding box center [484, 242] width 883 height 164
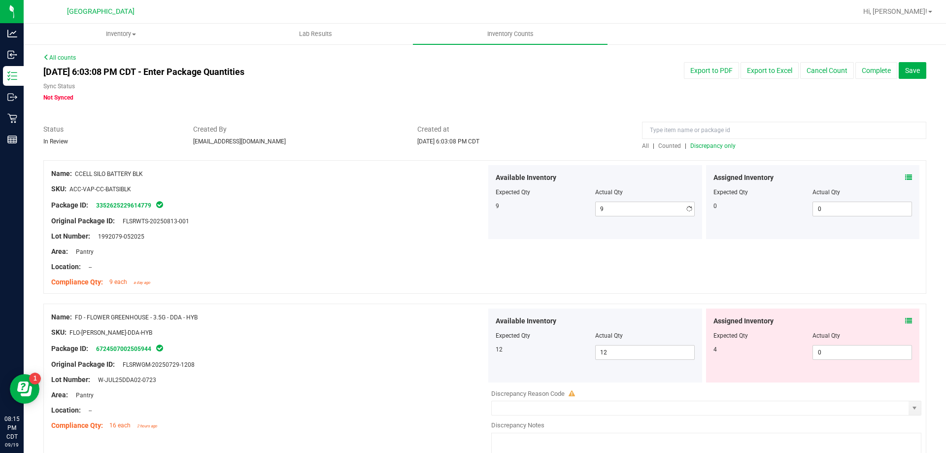
click at [393, 249] on div "Area: Pantry" at bounding box center [268, 251] width 435 height 10
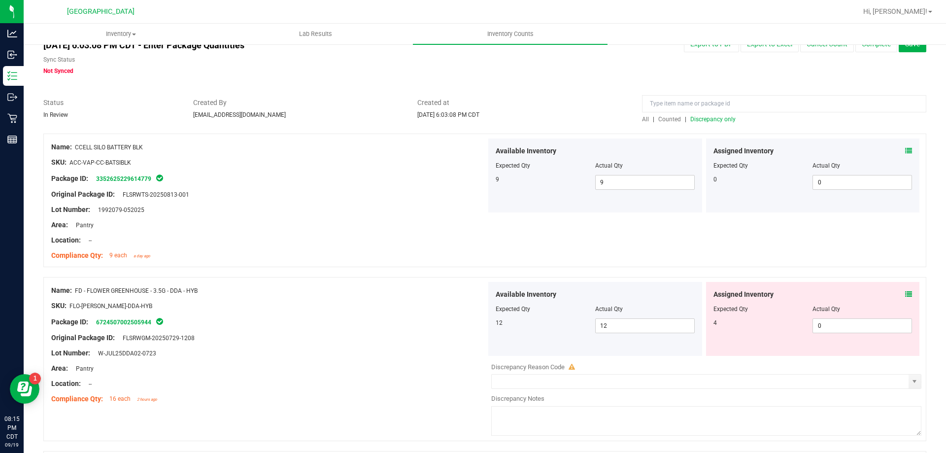
scroll to position [49, 0]
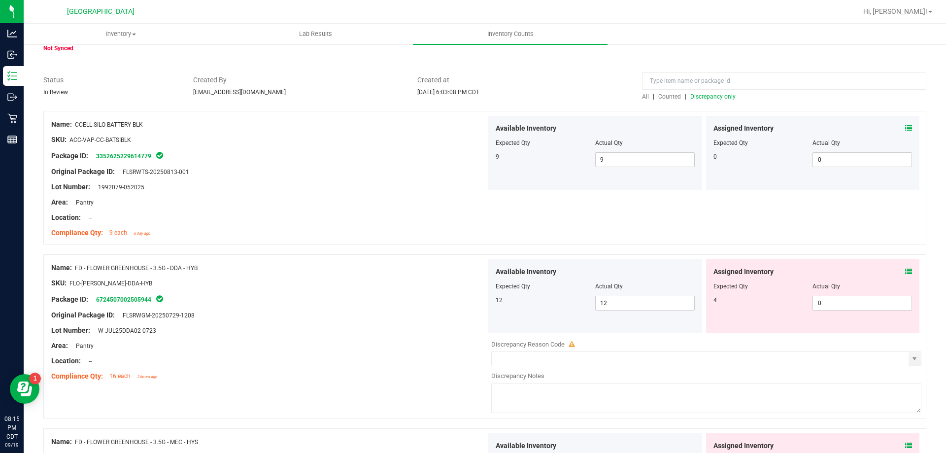
click at [897, 274] on div "Assigned Inventory" at bounding box center [813, 272] width 199 height 10
click at [906, 270] on icon at bounding box center [909, 271] width 7 height 7
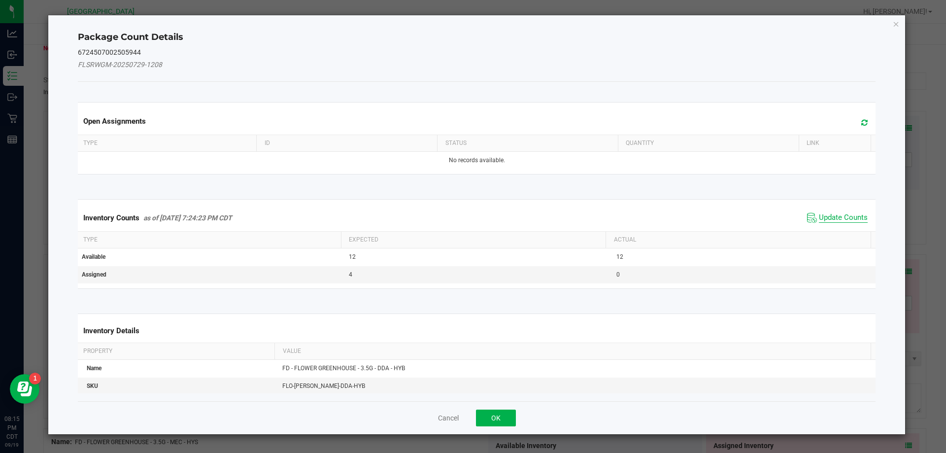
click at [860, 216] on span "Update Counts" at bounding box center [843, 218] width 49 height 10
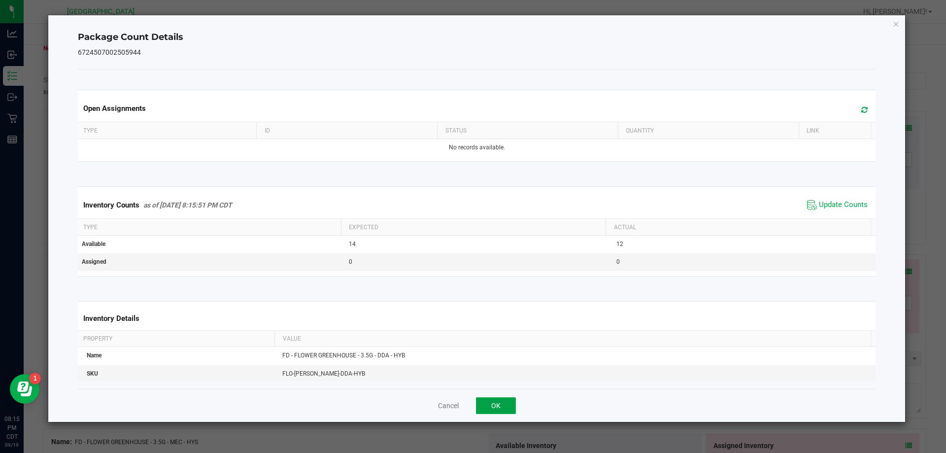
click at [497, 401] on button "OK" at bounding box center [496, 405] width 40 height 17
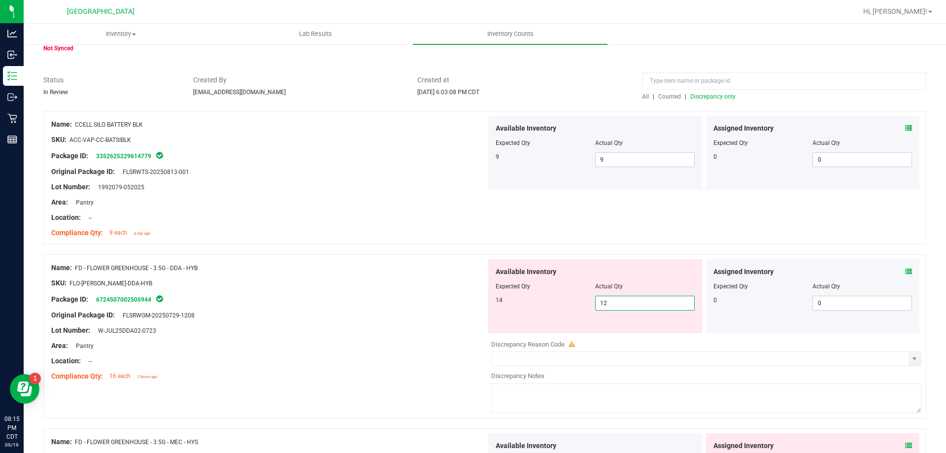
drag, startPoint x: 642, startPoint y: 307, endPoint x: 460, endPoint y: 304, distance: 181.9
click at [460, 304] on div "Name: FD - FLOWER GREENHOUSE - 3.5G - DDA - HYB SKU: FLO-BUD-FD-DDA-HYB Package…" at bounding box center [484, 336] width 883 height 164
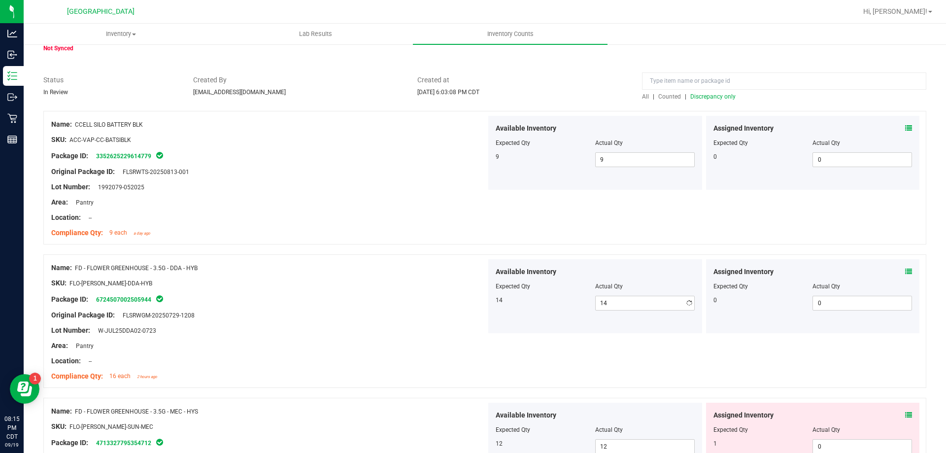
click at [460, 304] on div "Package ID: 6724507002505944" at bounding box center [268, 299] width 435 height 12
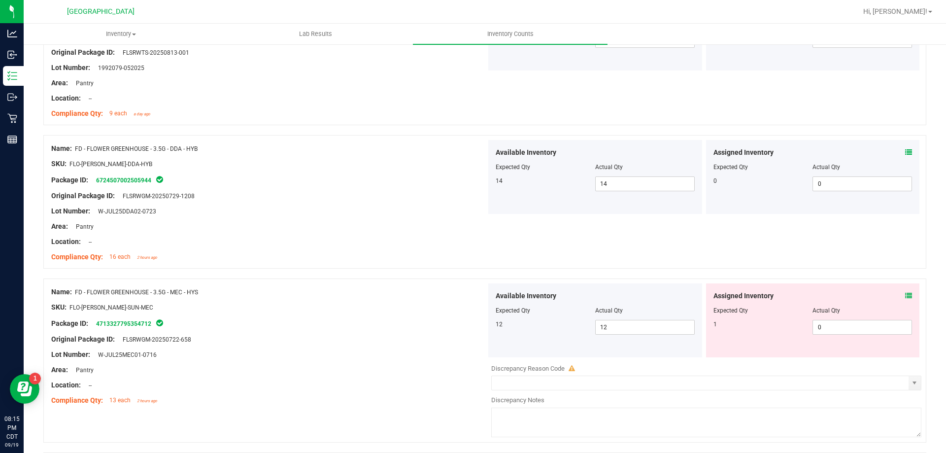
scroll to position [197, 0]
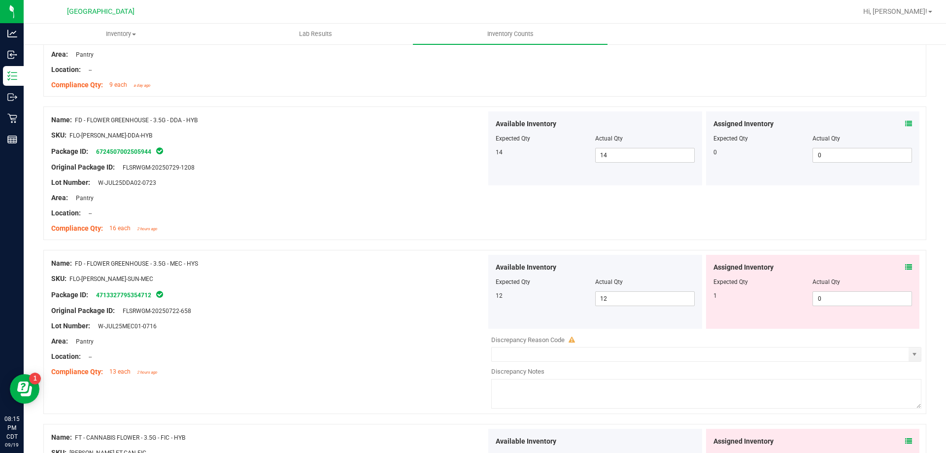
click at [906, 267] on icon at bounding box center [909, 267] width 7 height 7
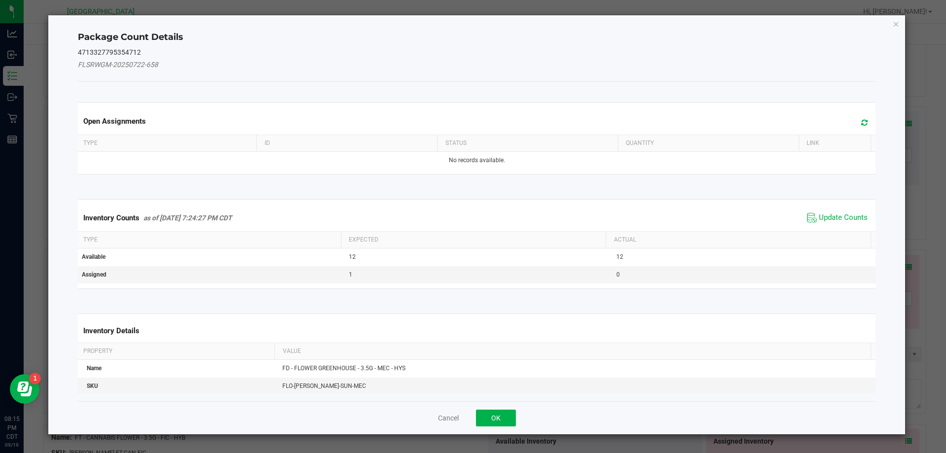
click at [842, 210] on span "Update Counts" at bounding box center [838, 217] width 66 height 15
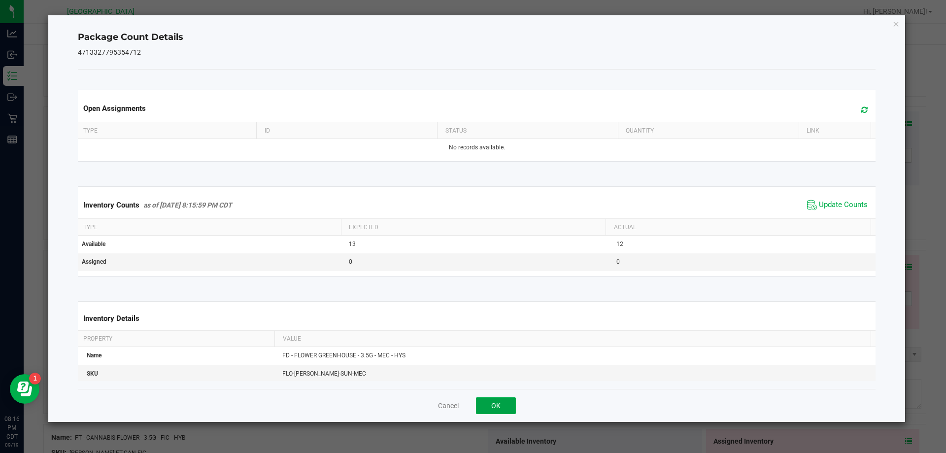
drag, startPoint x: 485, startPoint y: 404, endPoint x: 492, endPoint y: 404, distance: 6.9
click at [485, 404] on button "OK" at bounding box center [496, 405] width 40 height 17
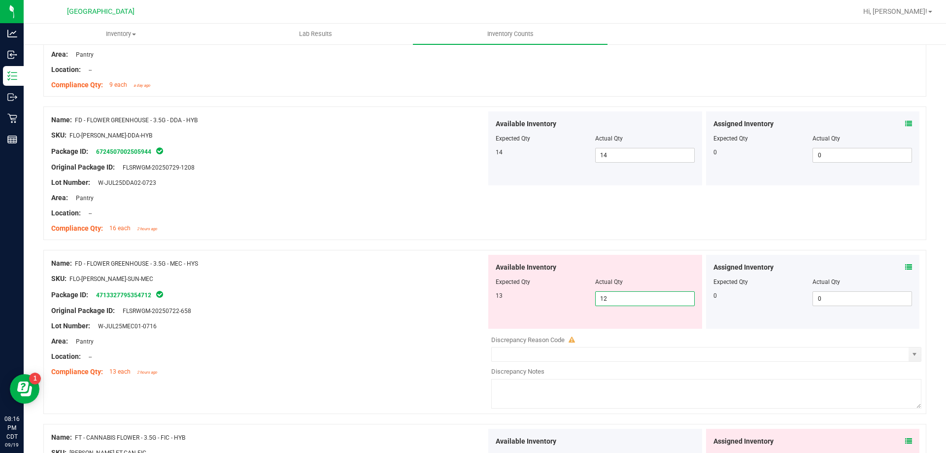
drag, startPoint x: 628, startPoint y: 300, endPoint x: 504, endPoint y: 289, distance: 123.8
click at [512, 289] on div "Available Inventory Expected Qty Actual Qty 13 12 12" at bounding box center [596, 292] width 214 height 74
click at [469, 278] on div "SKU: FLO-BUD-FD-SUN-MEC" at bounding box center [268, 279] width 435 height 10
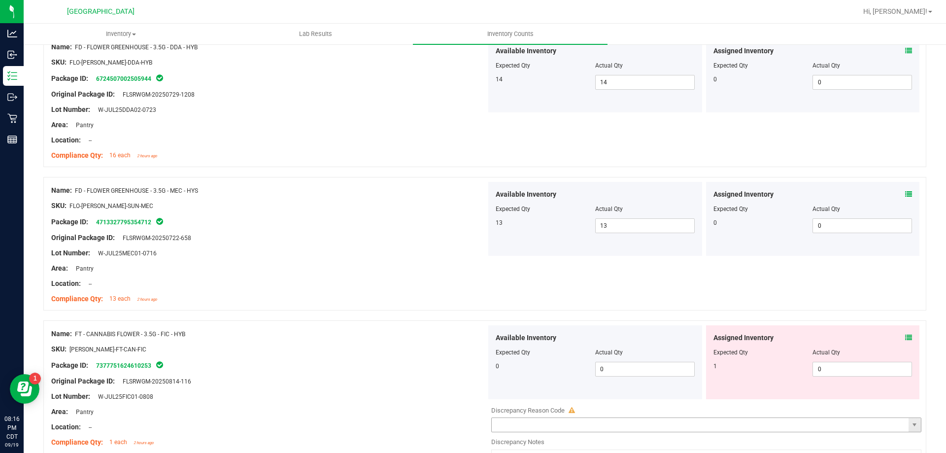
scroll to position [394, 0]
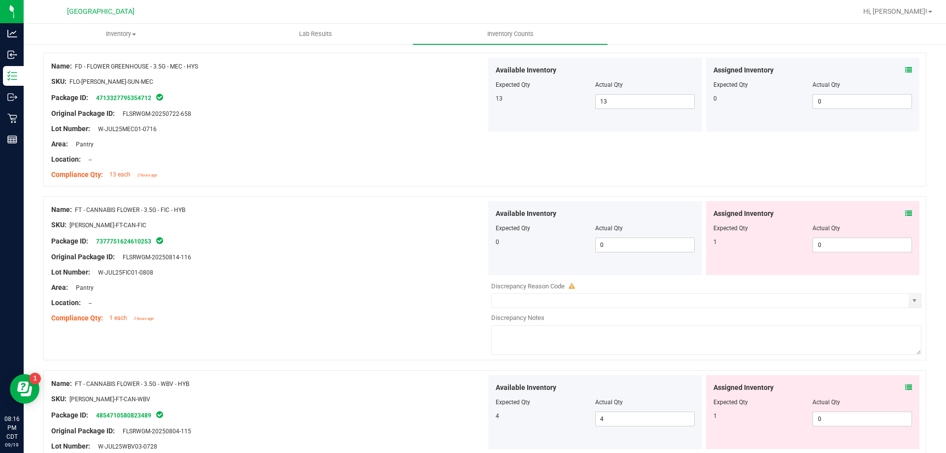
click at [897, 212] on div "Assigned Inventory" at bounding box center [813, 214] width 199 height 10
click at [906, 212] on icon at bounding box center [909, 213] width 7 height 7
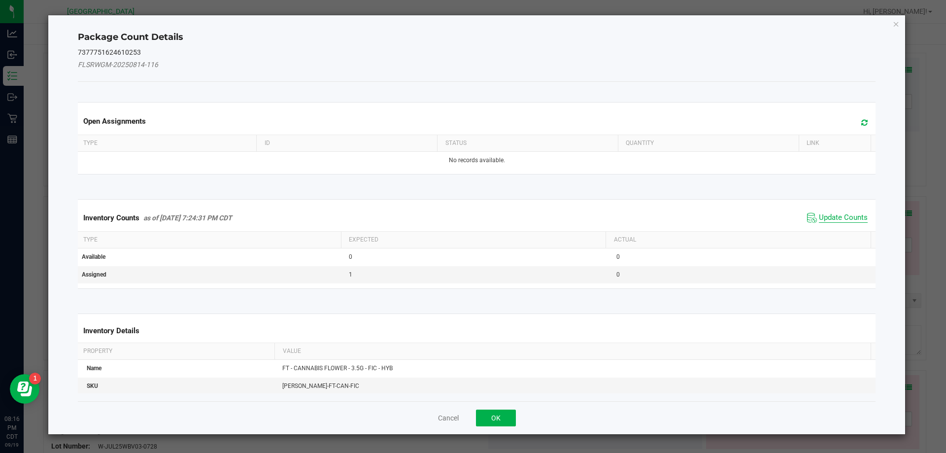
click at [848, 217] on span "Update Counts" at bounding box center [843, 218] width 49 height 10
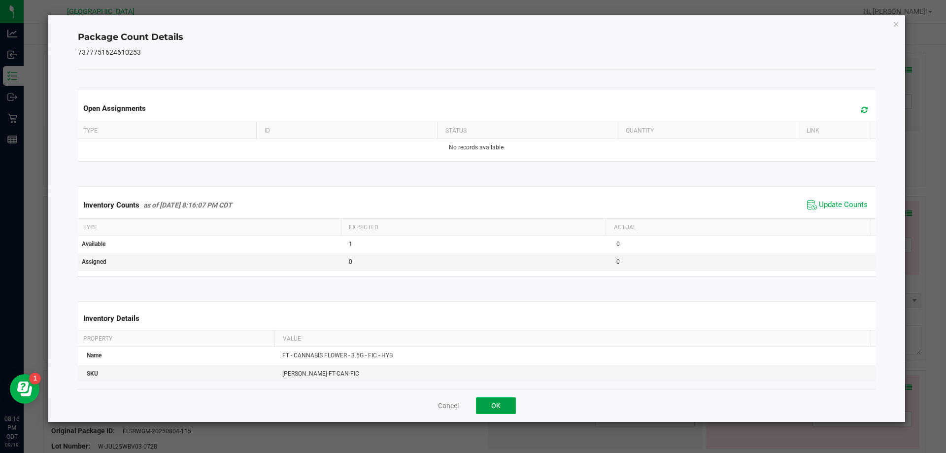
click at [498, 406] on button "OK" at bounding box center [496, 405] width 40 height 17
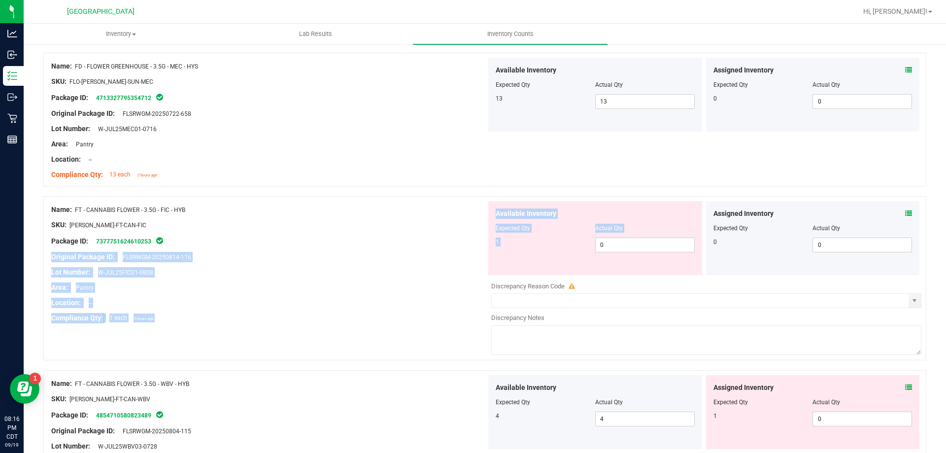
drag, startPoint x: 617, startPoint y: 252, endPoint x: 365, endPoint y: 235, distance: 253.0
click at [365, 235] on div "Name: FT - CANNABIS FLOWER - 3.5G - FIC - HYB SKU: FLO-BUD-FT-CAN-FIC Package I…" at bounding box center [484, 278] width 883 height 164
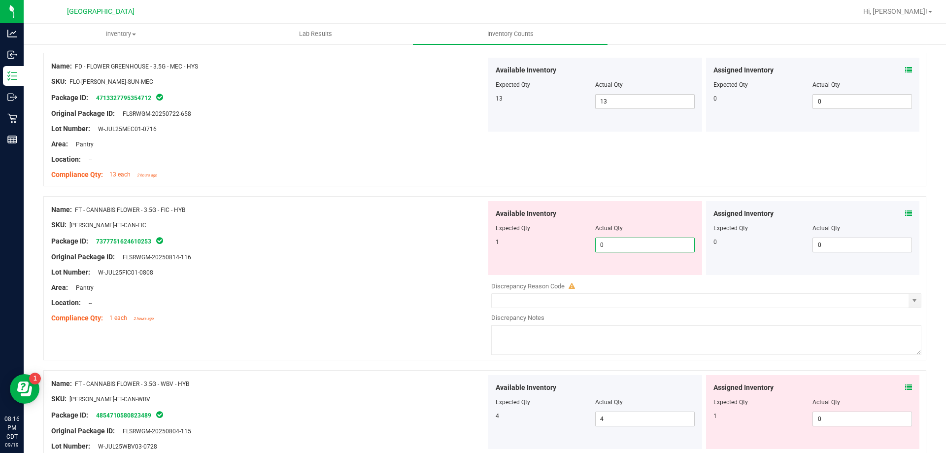
drag, startPoint x: 614, startPoint y: 244, endPoint x: 399, endPoint y: 244, distance: 215.4
click at [400, 244] on div "Name: FT - CANNABIS FLOWER - 3.5G - FIC - HYB SKU: FLO-BUD-FT-CAN-FIC Package I…" at bounding box center [484, 278] width 883 height 164
click at [416, 281] on div at bounding box center [268, 280] width 435 height 5
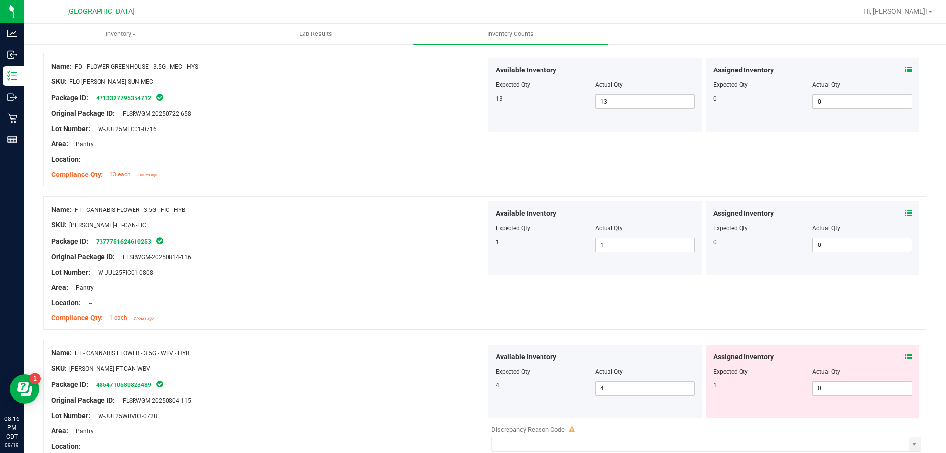
scroll to position [542, 0]
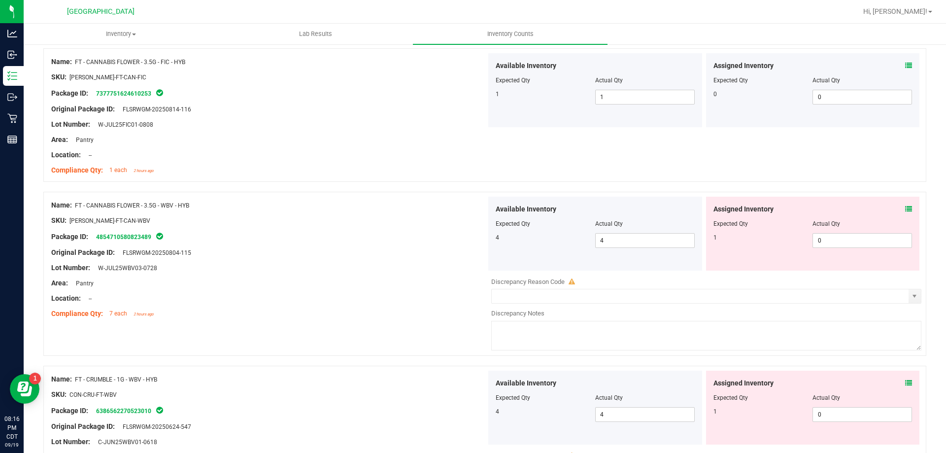
click at [906, 210] on icon at bounding box center [909, 209] width 7 height 7
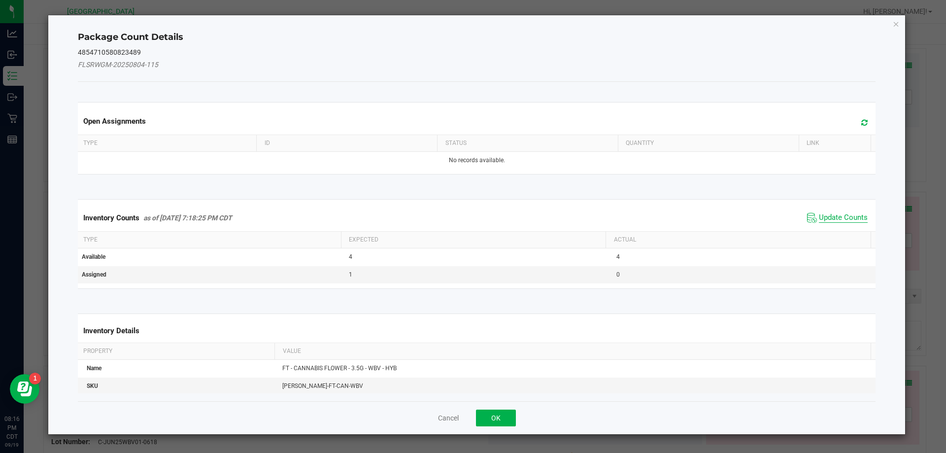
click at [838, 221] on span "Update Counts" at bounding box center [843, 218] width 49 height 10
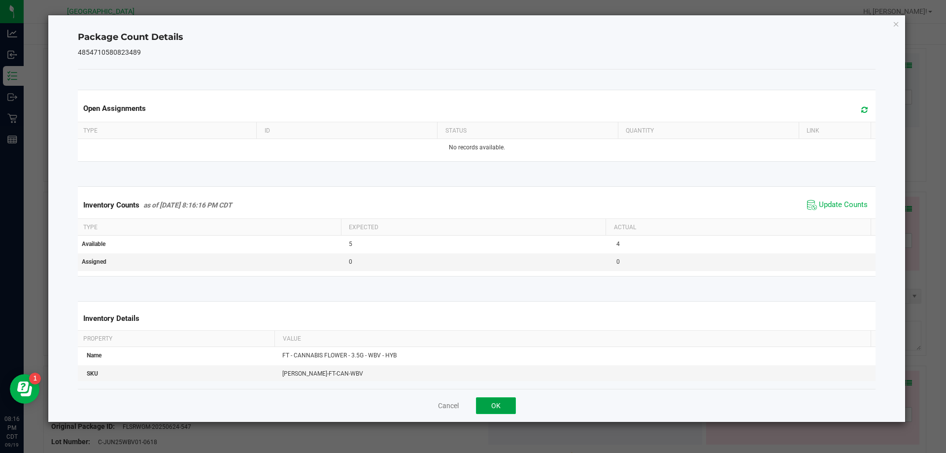
click at [498, 408] on button "OK" at bounding box center [496, 405] width 40 height 17
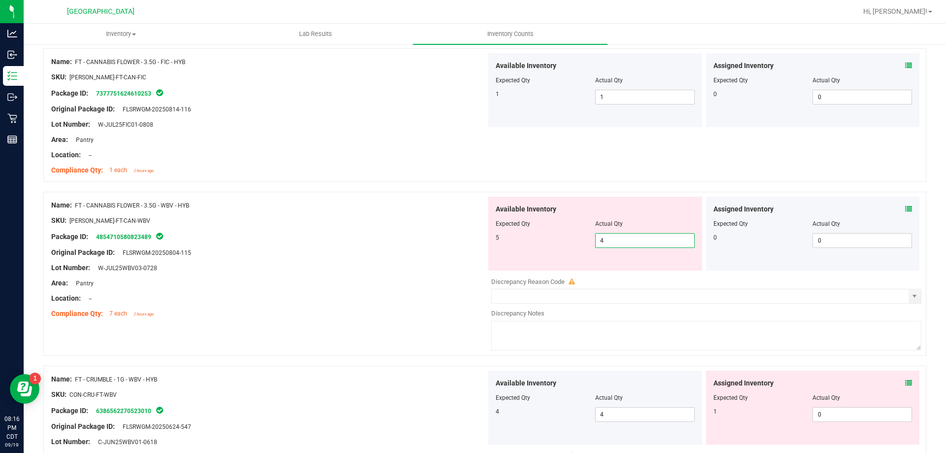
drag, startPoint x: 634, startPoint y: 240, endPoint x: 380, endPoint y: 240, distance: 253.9
click at [380, 240] on div "Name: FT - CANNABIS FLOWER - 3.5G - WBV - HYB SKU: FLO-BUD-FT-CAN-WBV Package I…" at bounding box center [484, 274] width 883 height 164
click at [336, 280] on div "Area: Pantry" at bounding box center [268, 283] width 435 height 10
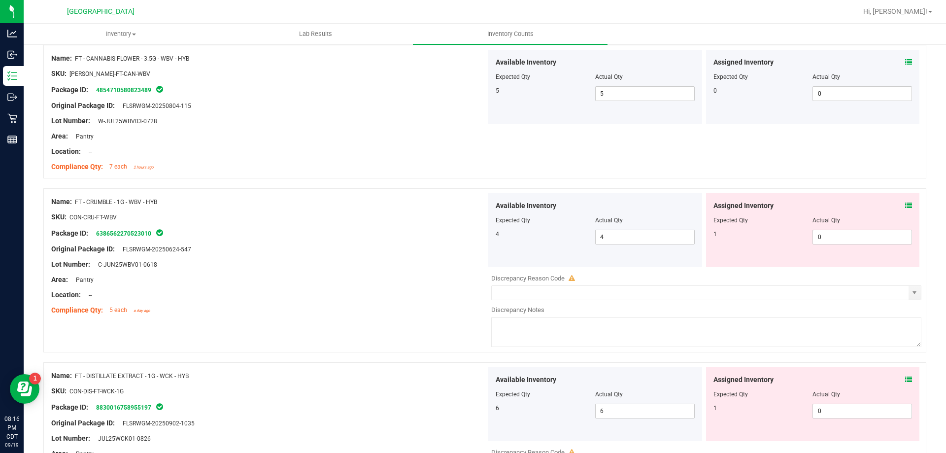
scroll to position [690, 0]
click at [906, 205] on icon at bounding box center [909, 204] width 7 height 7
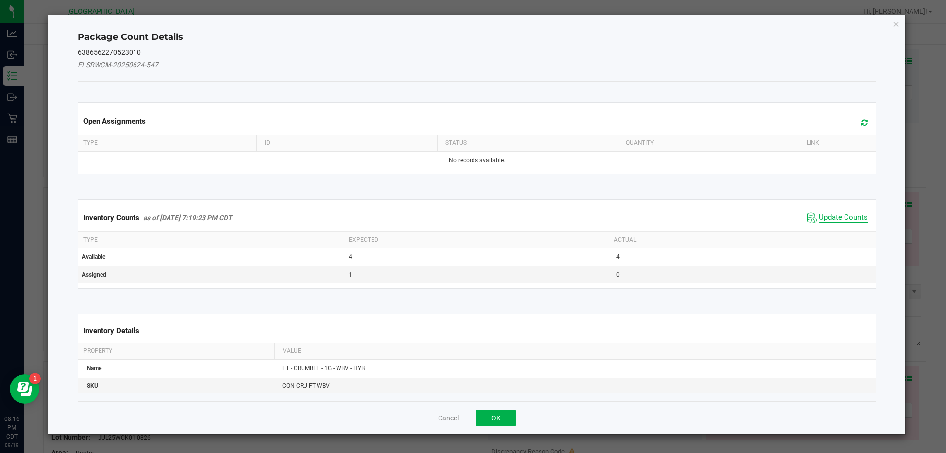
click at [840, 215] on span "Update Counts" at bounding box center [843, 218] width 49 height 10
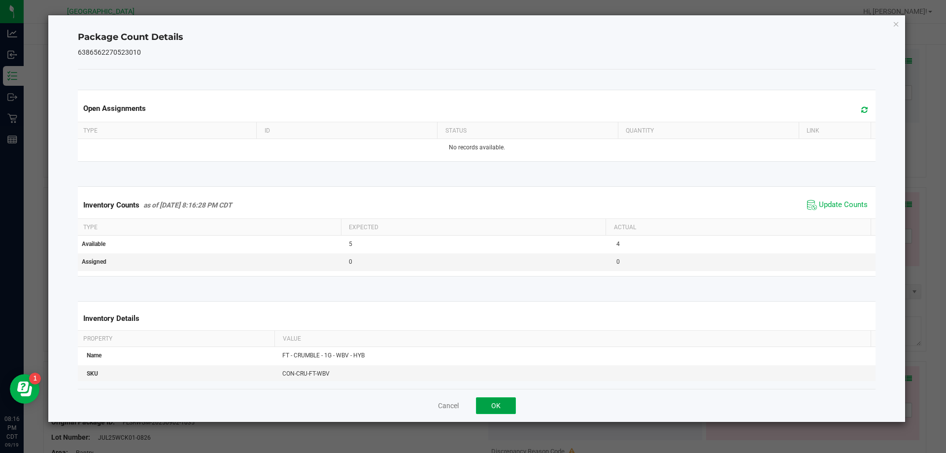
click at [506, 402] on button "OK" at bounding box center [496, 405] width 40 height 17
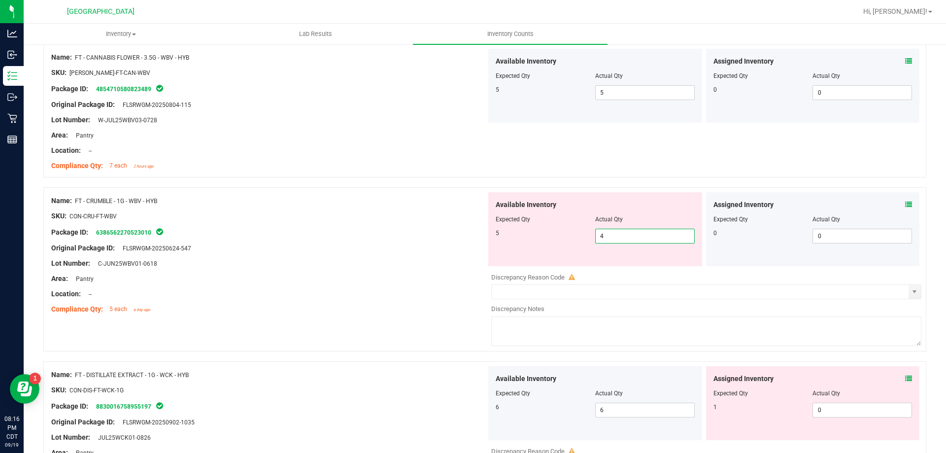
drag, startPoint x: 665, startPoint y: 240, endPoint x: 417, endPoint y: 240, distance: 248.9
click at [417, 240] on div "Name: FT - CRUMBLE - 1G - WBV - HYB SKU: CON-CRU-FT-WBV Package ID: 63865622705…" at bounding box center [484, 269] width 883 height 164
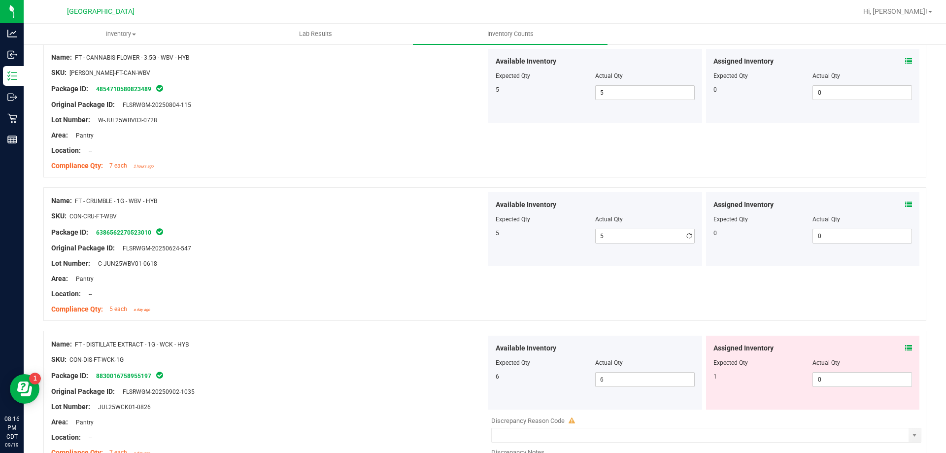
click at [417, 240] on div at bounding box center [268, 240] width 435 height 5
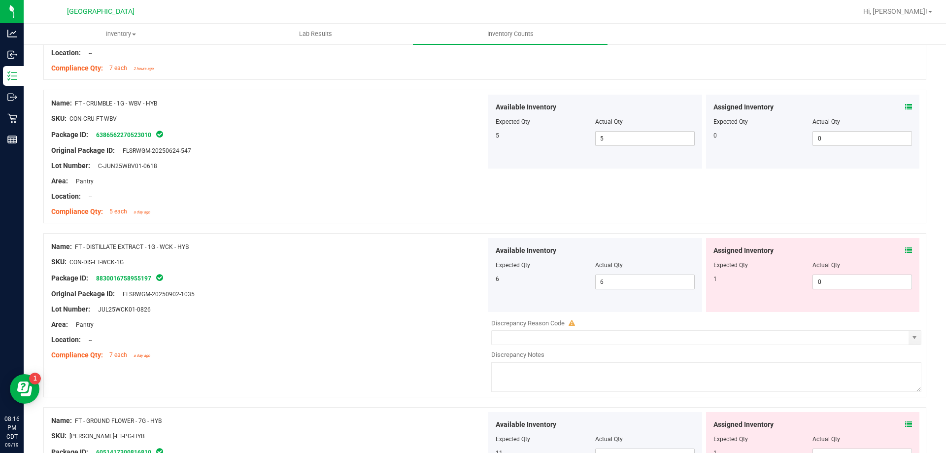
scroll to position [789, 0]
click at [906, 247] on icon at bounding box center [909, 249] width 7 height 7
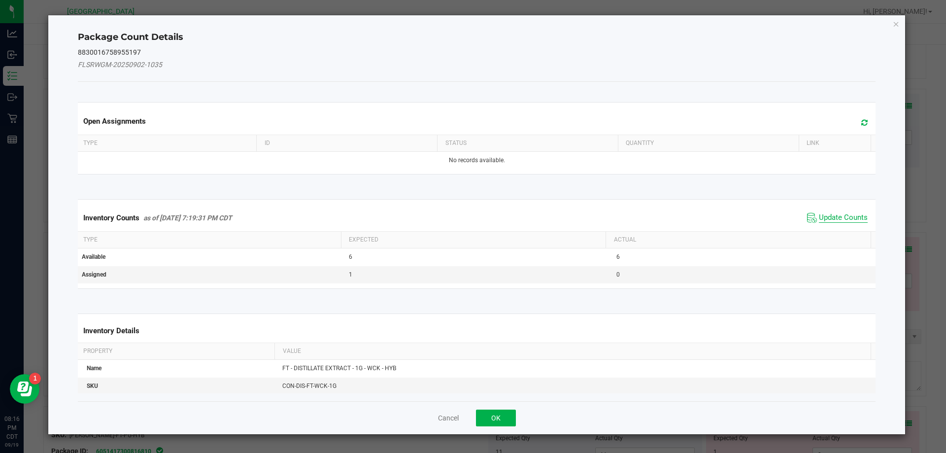
click at [842, 220] on span "Update Counts" at bounding box center [843, 218] width 49 height 10
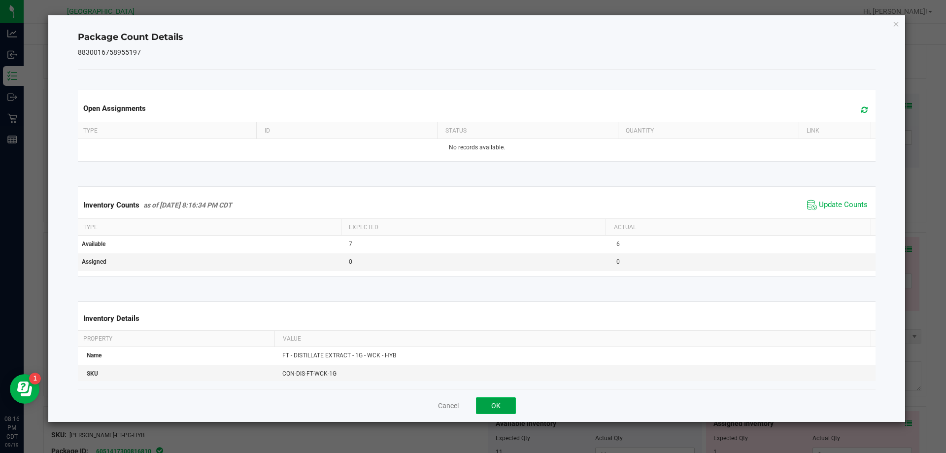
click at [497, 399] on button "OK" at bounding box center [496, 405] width 40 height 17
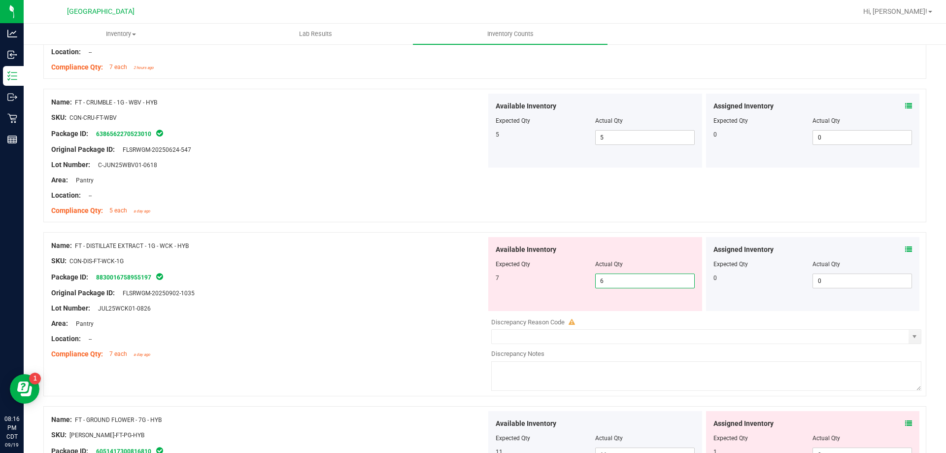
drag, startPoint x: 649, startPoint y: 286, endPoint x: 256, endPoint y: 289, distance: 392.9
click at [256, 289] on div "Name: FT - DISTILLATE EXTRACT - 1G - WCK - HYB SKU: CON-DIS-FT-WCK-1G Package I…" at bounding box center [484, 314] width 883 height 164
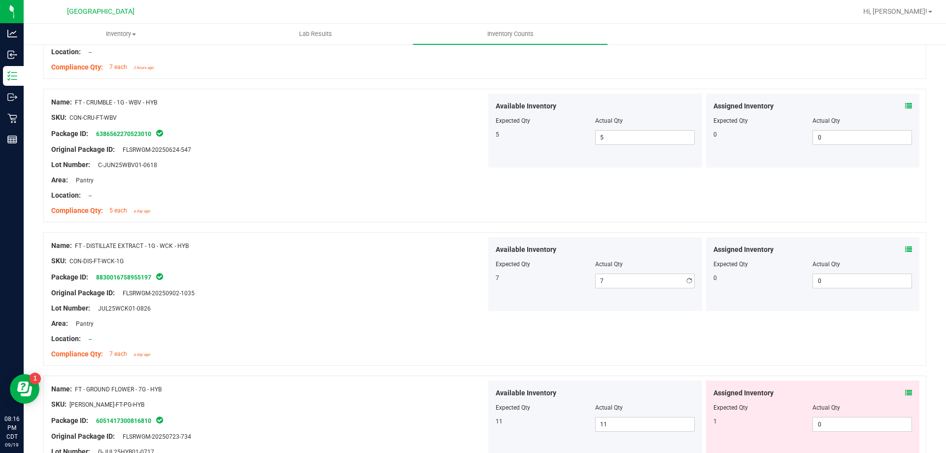
click at [256, 289] on div "Original Package ID: FLSRWGM-20250902-1035" at bounding box center [268, 293] width 435 height 10
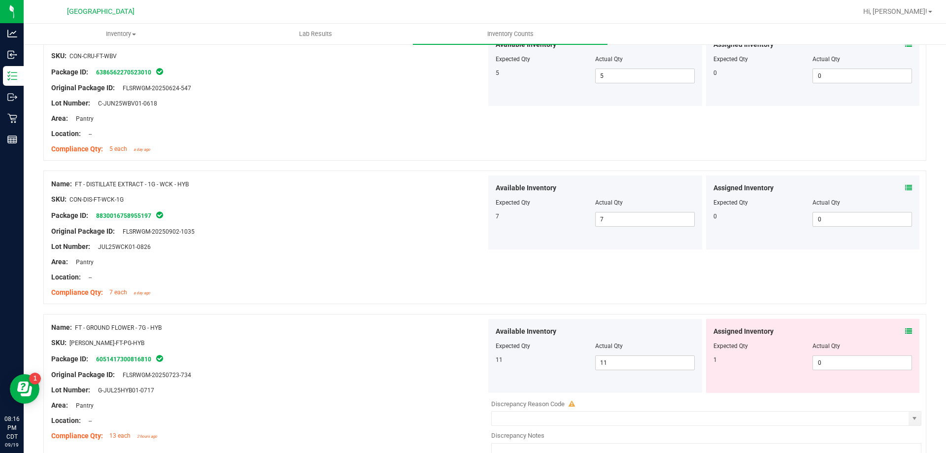
scroll to position [1035, 0]
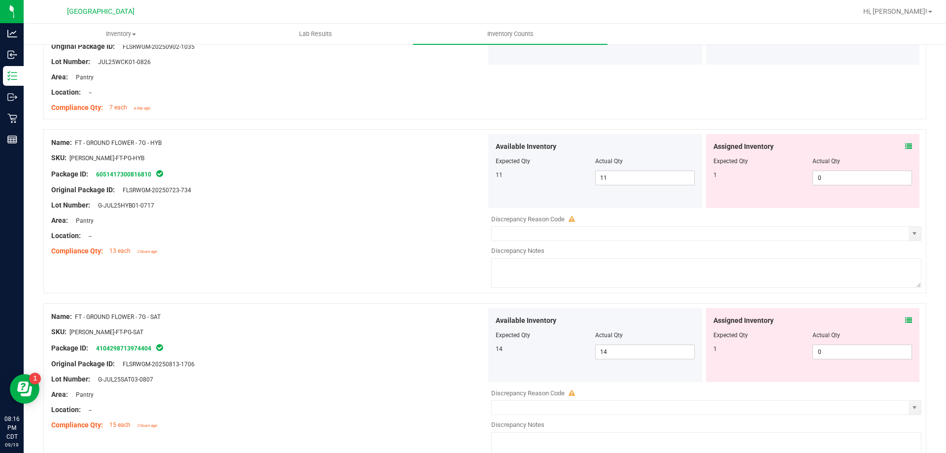
click at [906, 148] on icon at bounding box center [909, 146] width 7 height 7
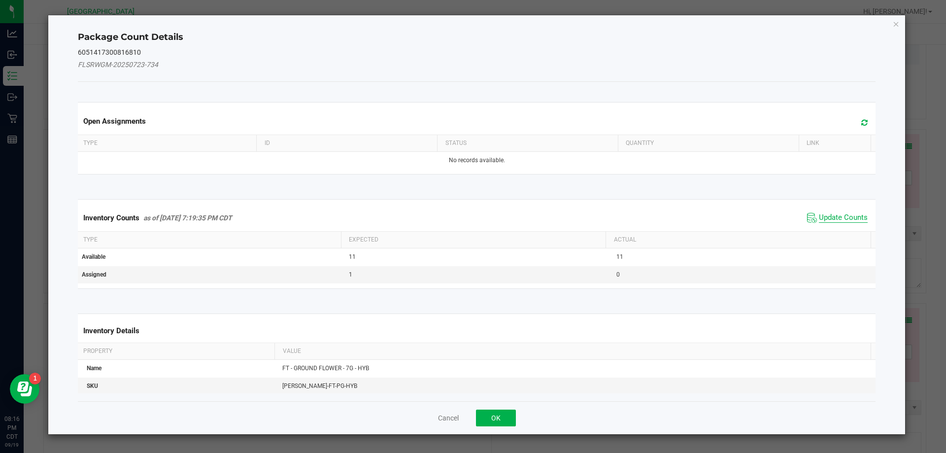
click at [825, 216] on span "Update Counts" at bounding box center [843, 218] width 49 height 10
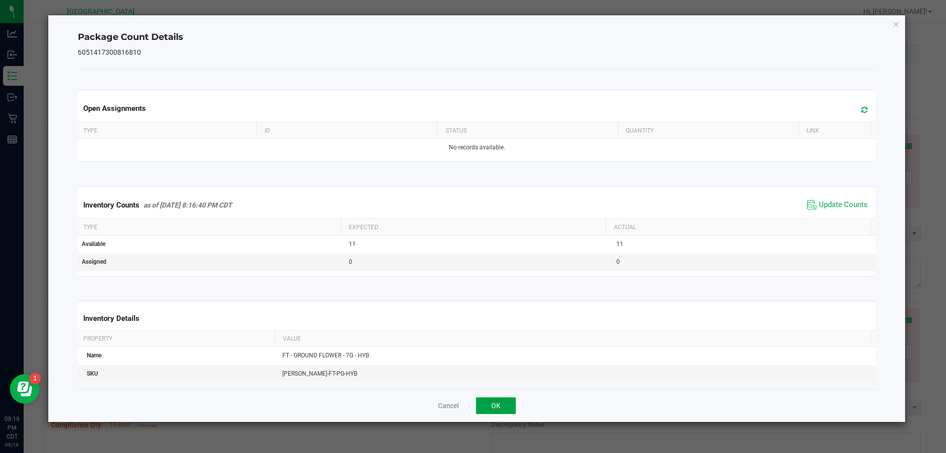
click at [497, 406] on button "OK" at bounding box center [496, 405] width 40 height 17
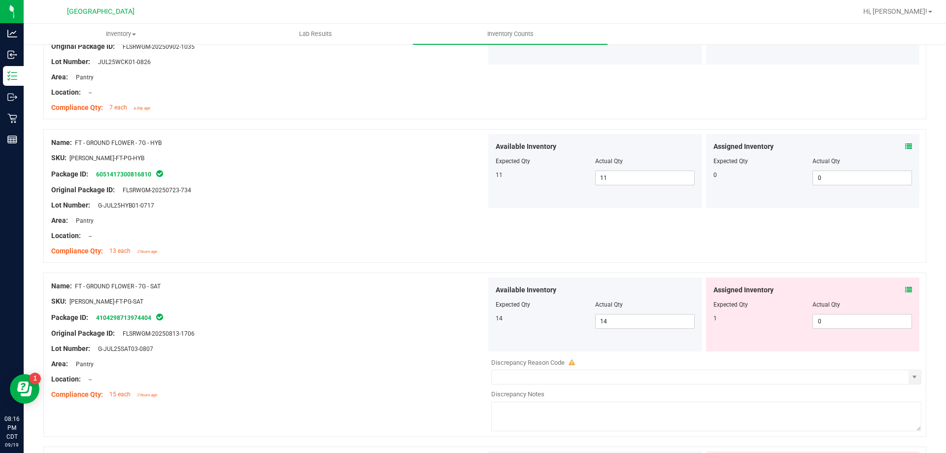
click at [906, 285] on span at bounding box center [909, 290] width 7 height 10
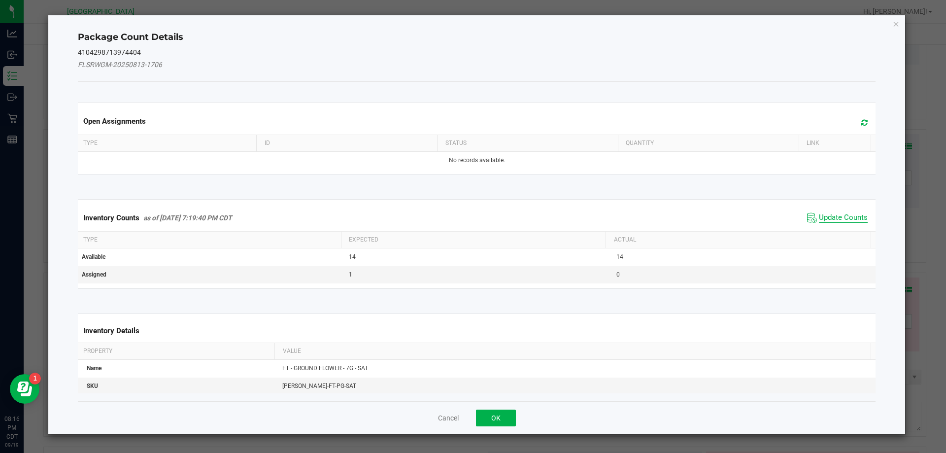
click at [847, 214] on span "Update Counts" at bounding box center [843, 218] width 49 height 10
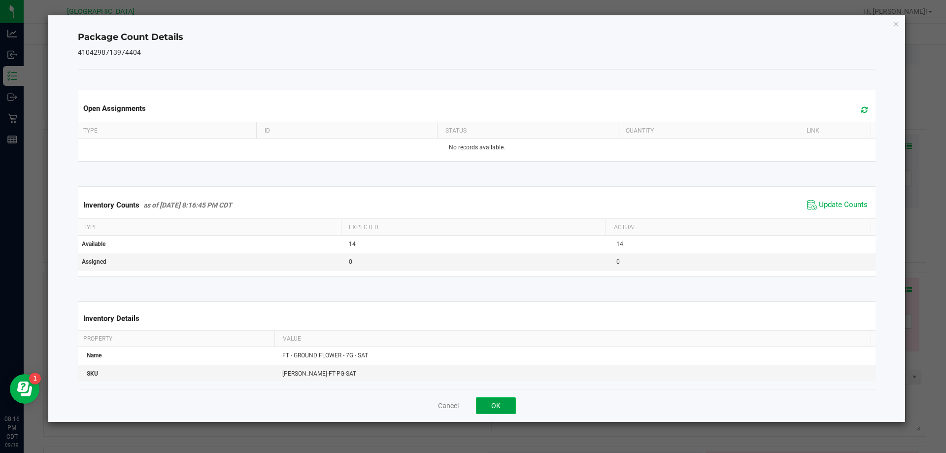
click at [488, 404] on button "OK" at bounding box center [496, 405] width 40 height 17
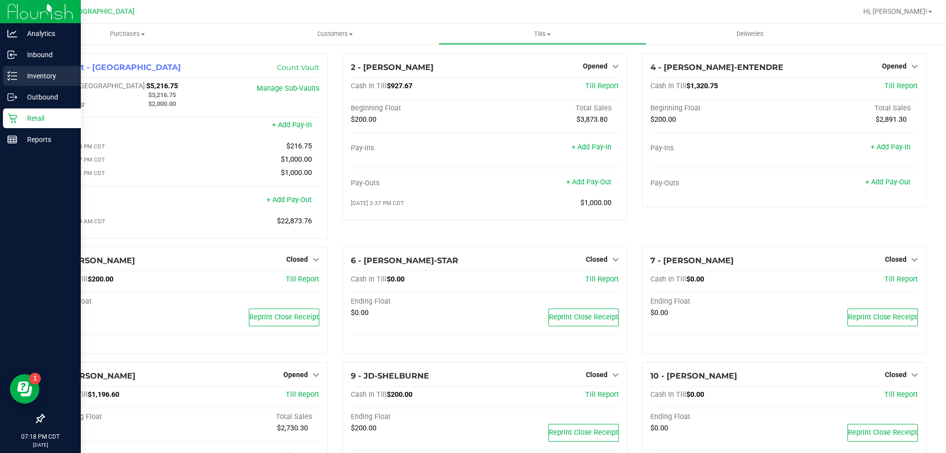
click at [33, 82] on div "Inventory" at bounding box center [42, 76] width 78 height 20
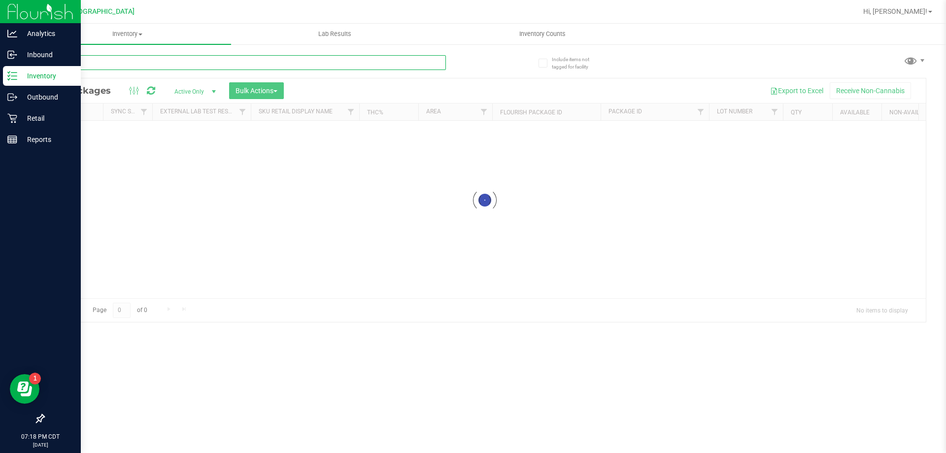
click at [188, 64] on input "text" at bounding box center [244, 62] width 403 height 15
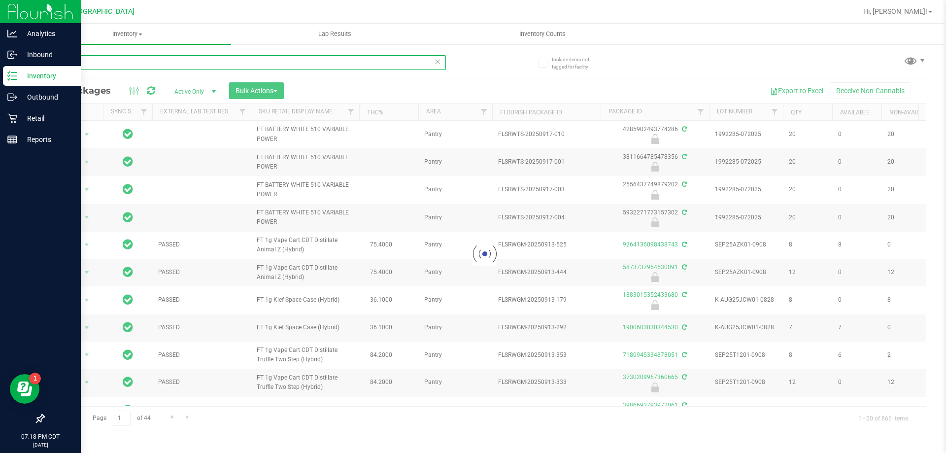
type input "wbv"
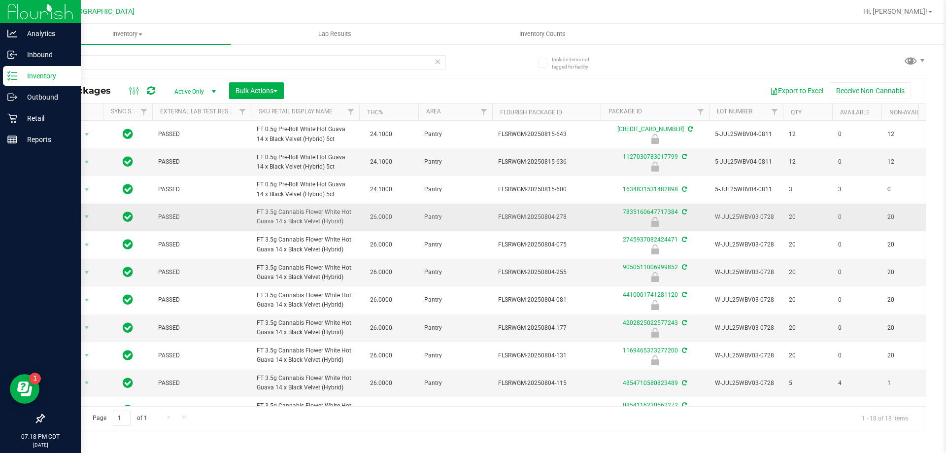
drag, startPoint x: 346, startPoint y: 224, endPoint x: 251, endPoint y: 209, distance: 95.9
click at [251, 209] on td "FT 3.5g Cannabis Flower White Hot Guava 14 x Black Velvet (Hybrid)" at bounding box center [305, 218] width 108 height 28
copy span "FT 3.5g Cannabis Flower White Hot Guava 14 x Black Velvet (Hybrid)"
click at [438, 64] on icon at bounding box center [437, 61] width 7 height 12
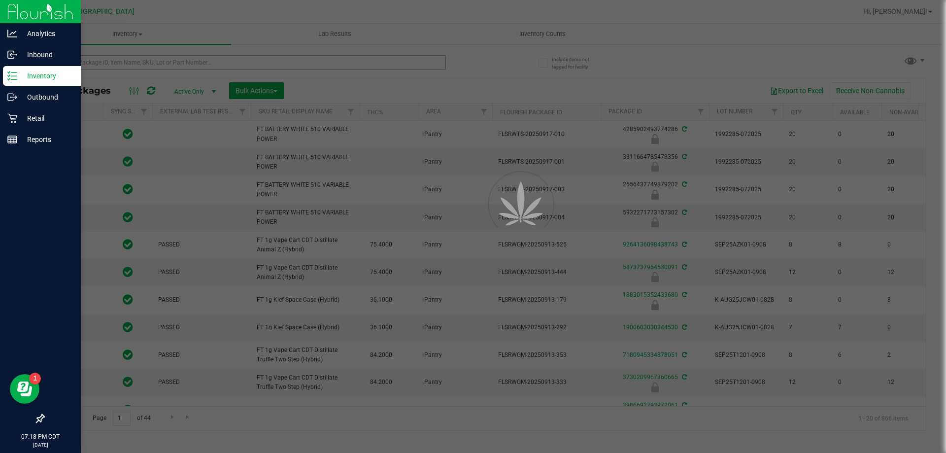
click at [414, 61] on div at bounding box center [473, 226] width 946 height 453
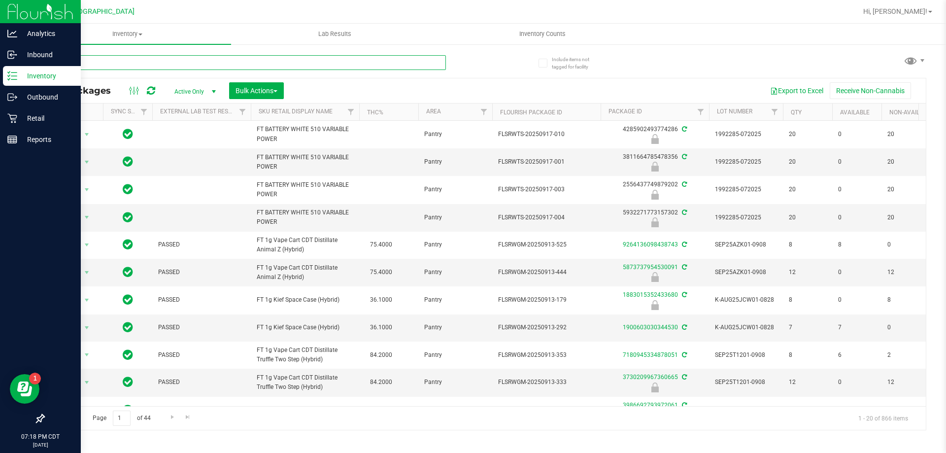
click at [414, 61] on input "text" at bounding box center [244, 62] width 403 height 15
paste input "FT 3.5g Cannabis Flower White Hot Guava 14 x Black Velvet (Hybrid)"
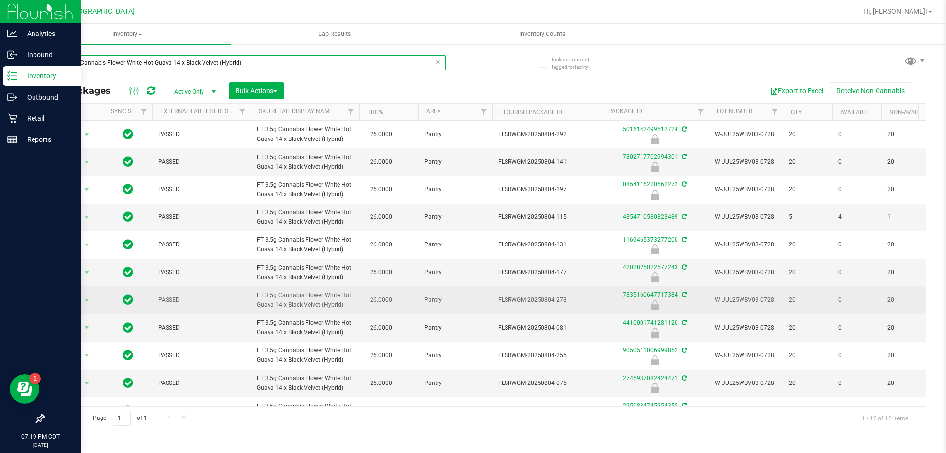
scroll to position [53, 0]
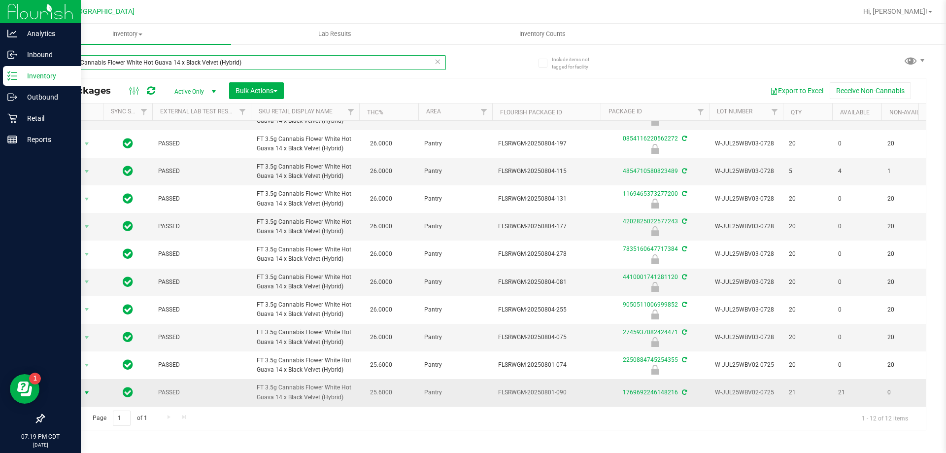
type input "FT 3.5g Cannabis Flower White Hot Guava 14 x Black Velvet (Hybrid)"
click at [65, 389] on span "Action" at bounding box center [67, 393] width 27 height 14
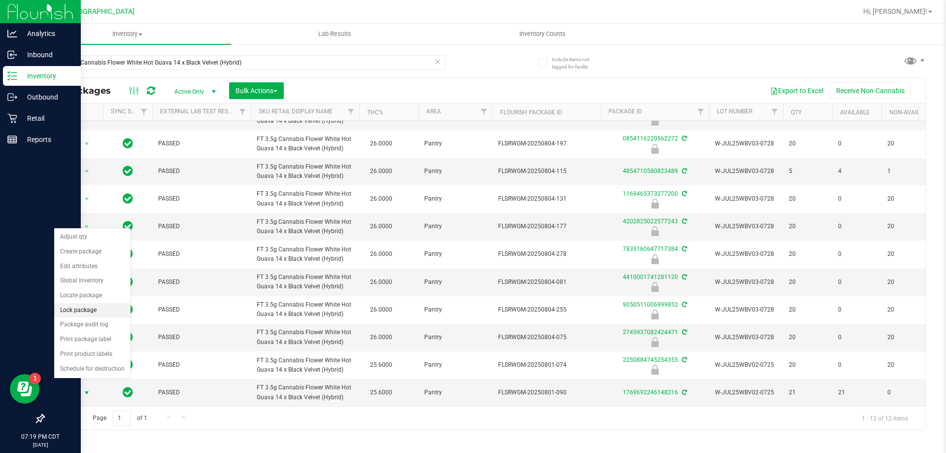
click at [89, 306] on li "Lock package" at bounding box center [92, 310] width 76 height 15
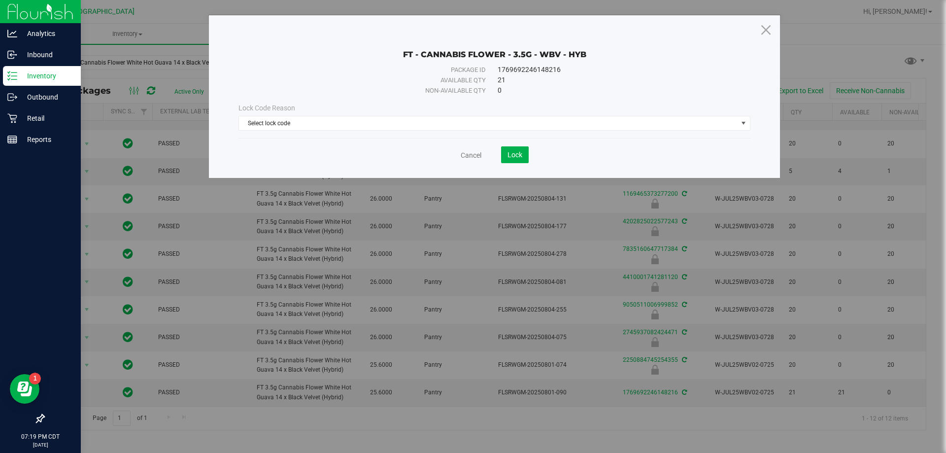
click at [461, 115] on div "Lock Code Reason Select lock code Select lock code Newly Received Administrativ…" at bounding box center [494, 117] width 527 height 28
click at [457, 121] on span "Select lock code" at bounding box center [488, 123] width 499 height 14
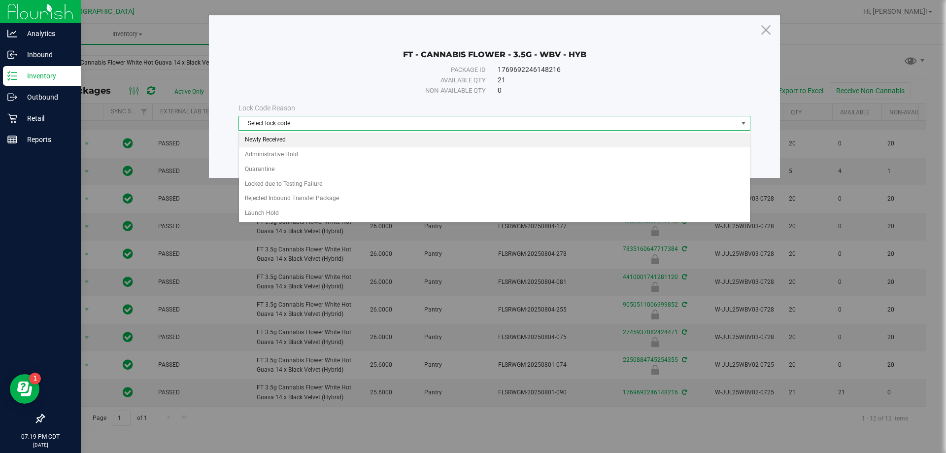
click at [351, 139] on li "Newly Received" at bounding box center [494, 140] width 511 height 15
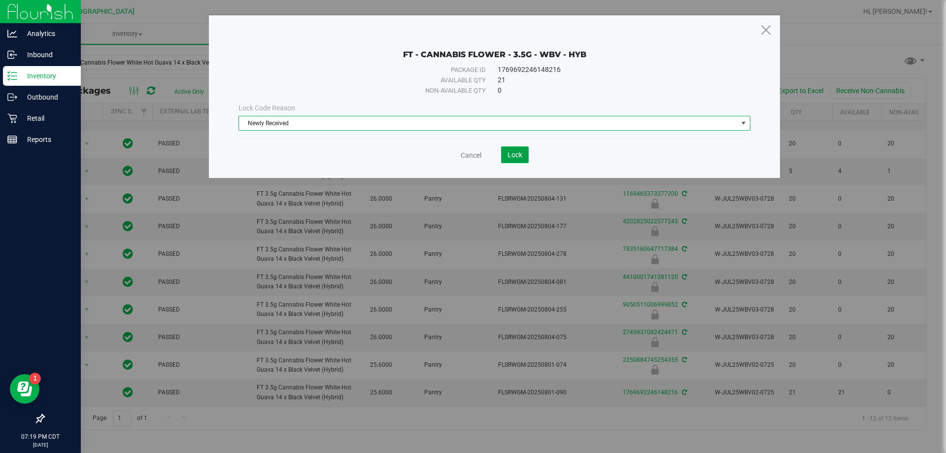
click at [512, 155] on span "Lock" at bounding box center [515, 155] width 15 height 8
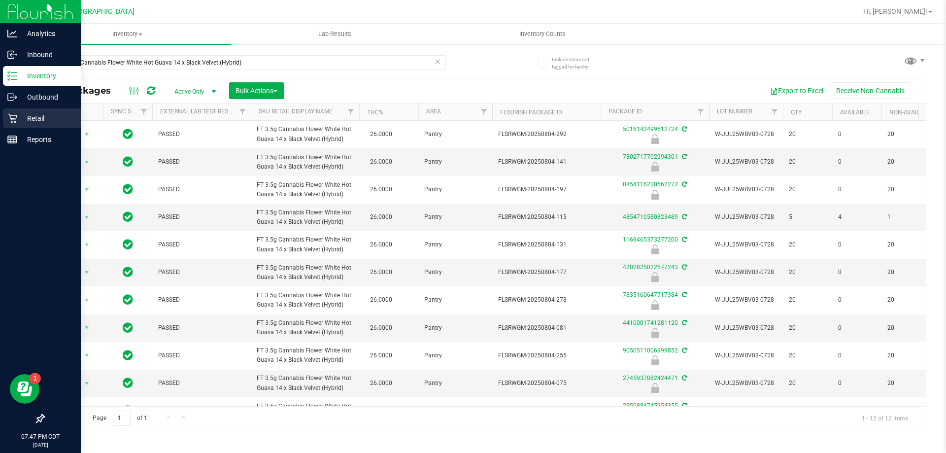
click at [43, 119] on p "Retail" at bounding box center [46, 118] width 59 height 12
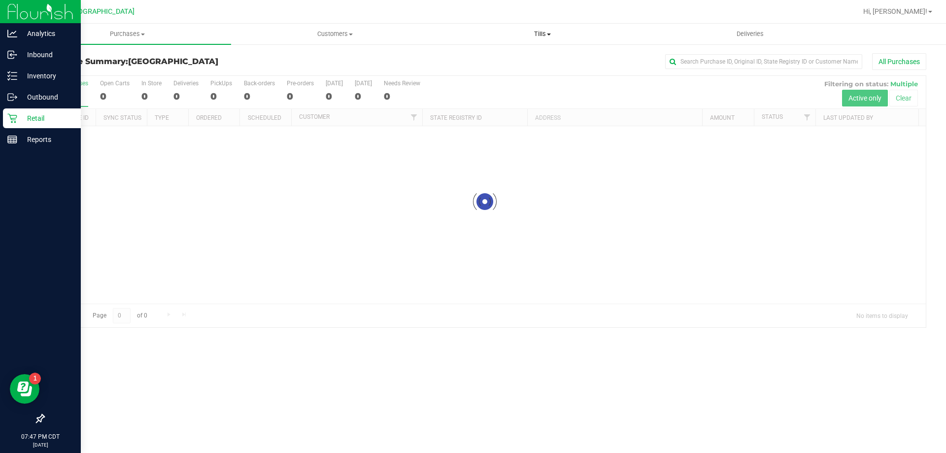
click at [543, 37] on span "Tills" at bounding box center [542, 34] width 207 height 9
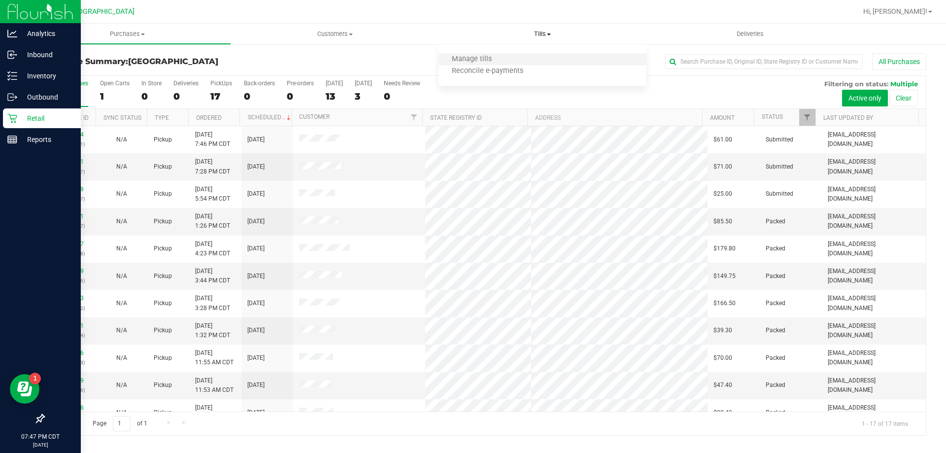
click at [514, 59] on li "Manage tills" at bounding box center [543, 60] width 208 height 12
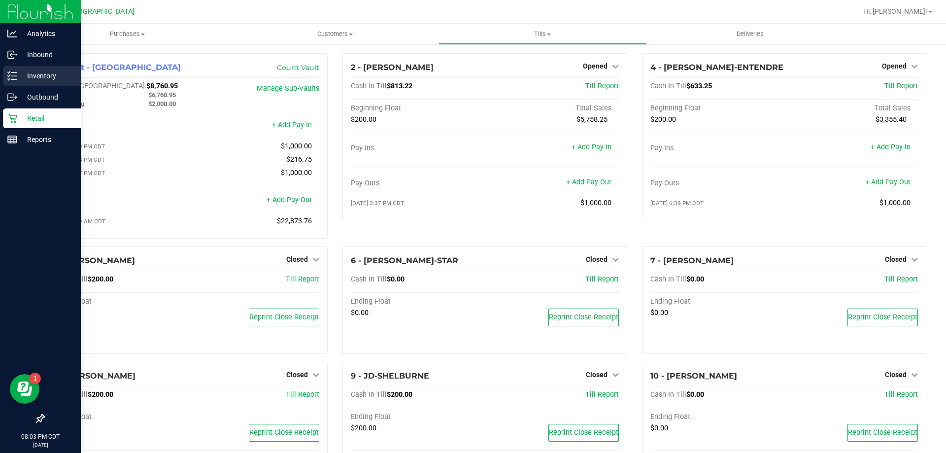
click at [26, 79] on p "Inventory" at bounding box center [46, 76] width 59 height 12
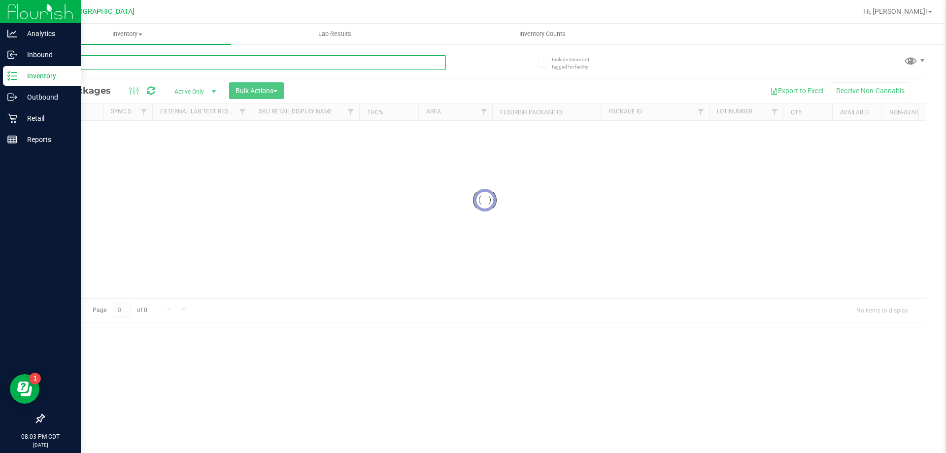
click at [210, 66] on input "text" at bounding box center [244, 62] width 403 height 15
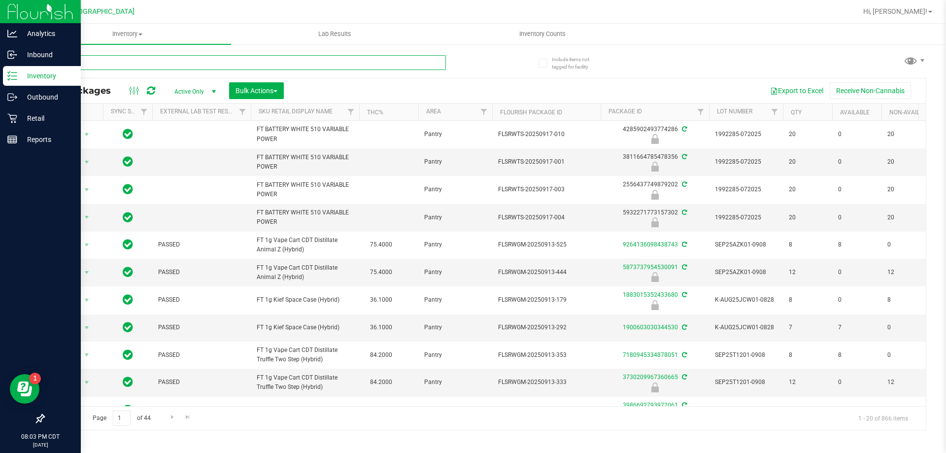
type input "octo"
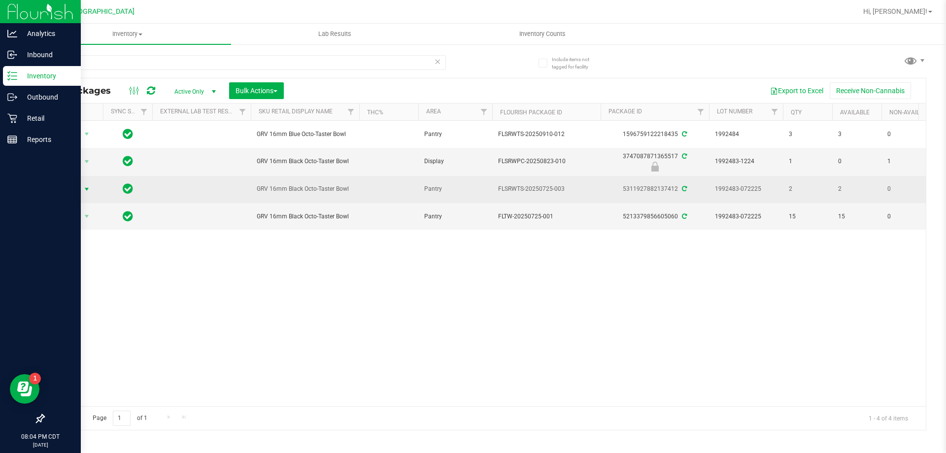
click at [63, 193] on span "Action" at bounding box center [67, 189] width 27 height 14
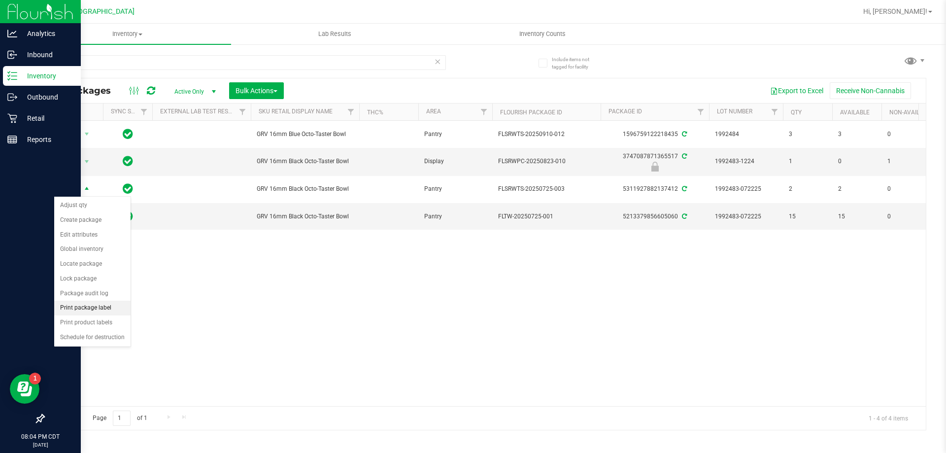
click at [89, 311] on li "Print package label" at bounding box center [92, 308] width 76 height 15
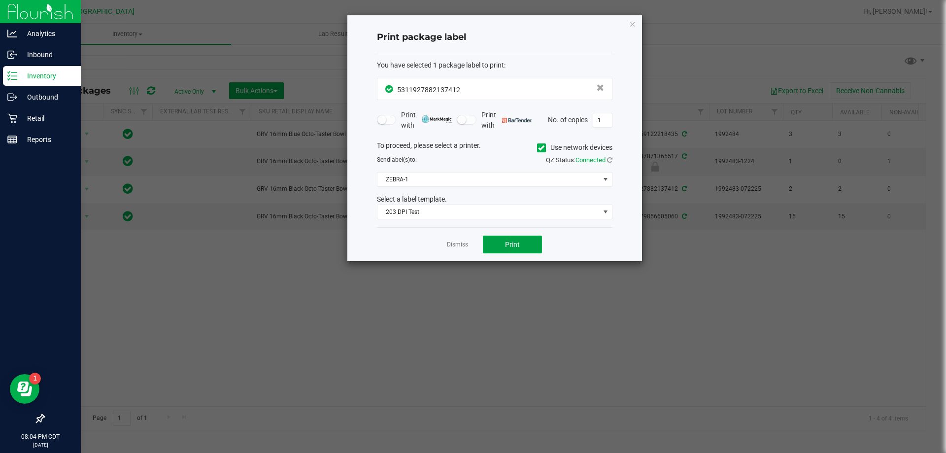
click at [488, 240] on button "Print" at bounding box center [512, 245] width 59 height 18
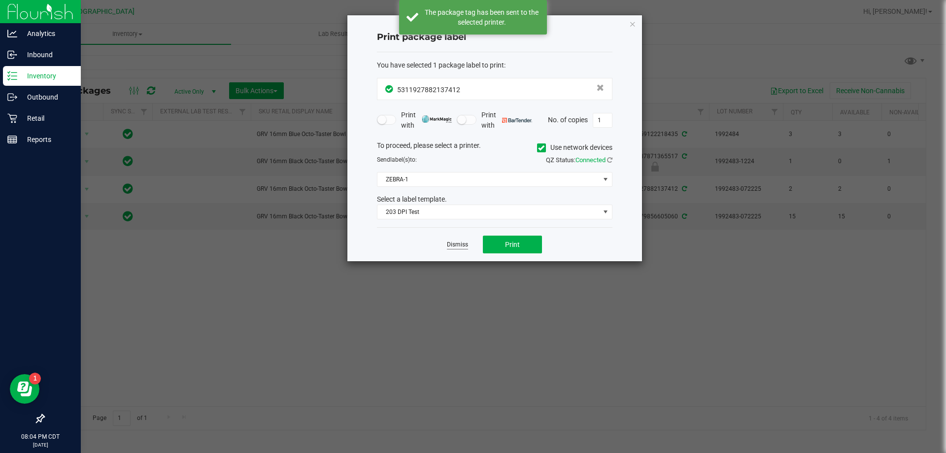
click at [457, 243] on link "Dismiss" at bounding box center [457, 245] width 21 height 8
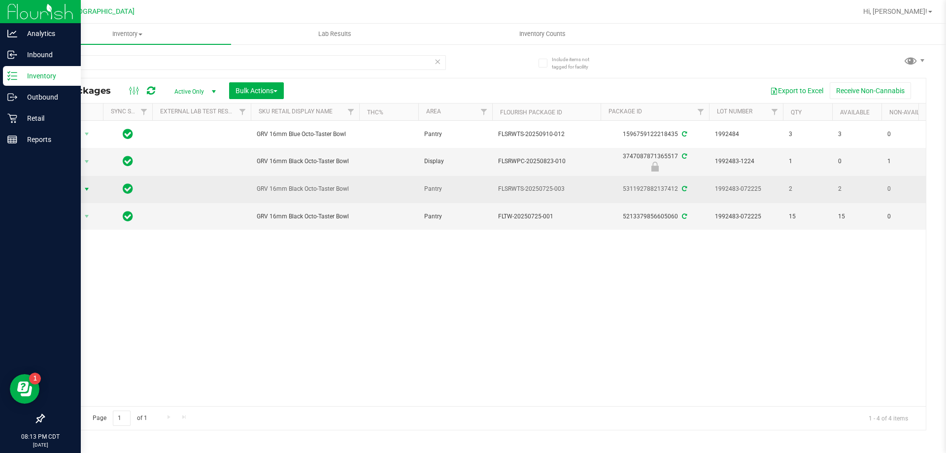
click at [69, 191] on span "Action" at bounding box center [67, 189] width 27 height 14
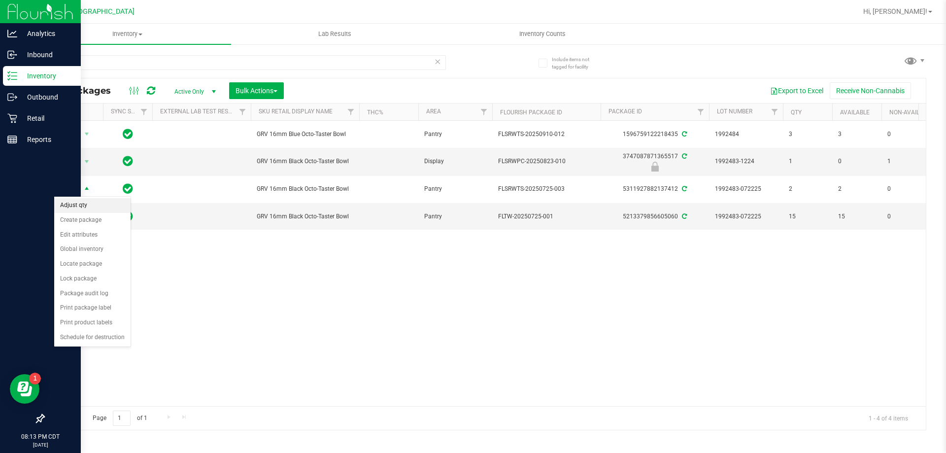
click at [80, 206] on li "Adjust qty" at bounding box center [92, 205] width 76 height 15
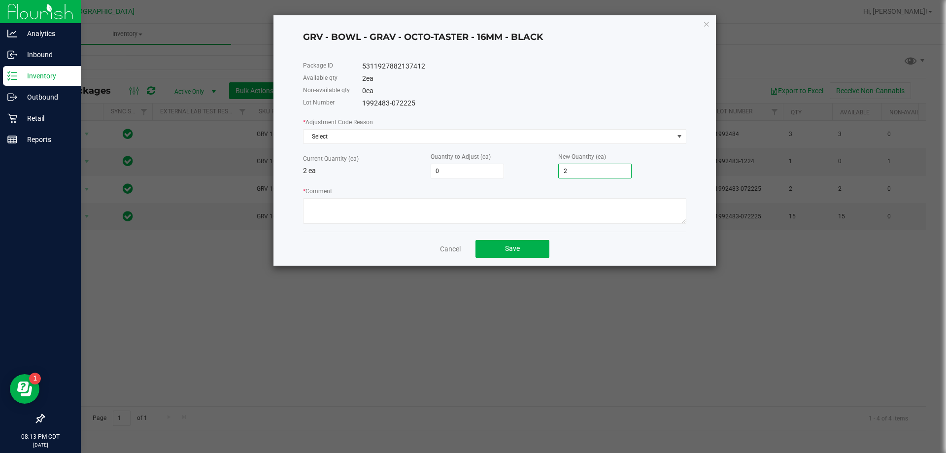
type input "-1"
type input "1"
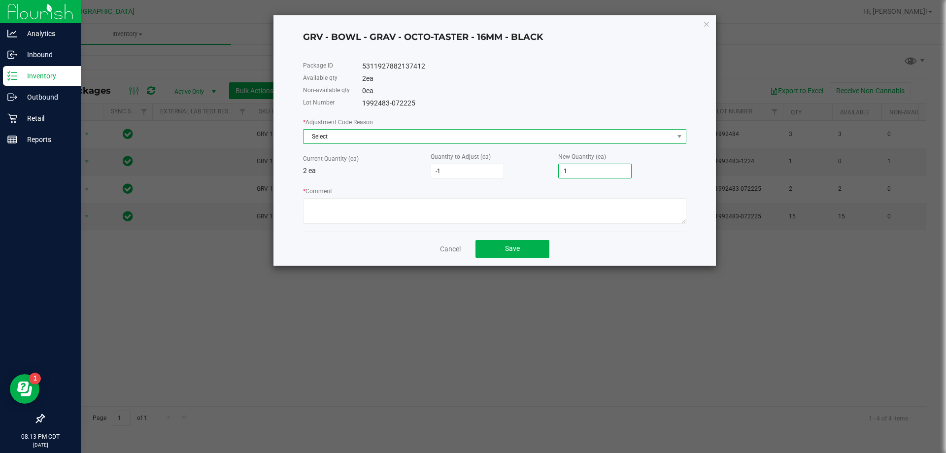
click at [383, 140] on span "Select" at bounding box center [489, 137] width 370 height 14
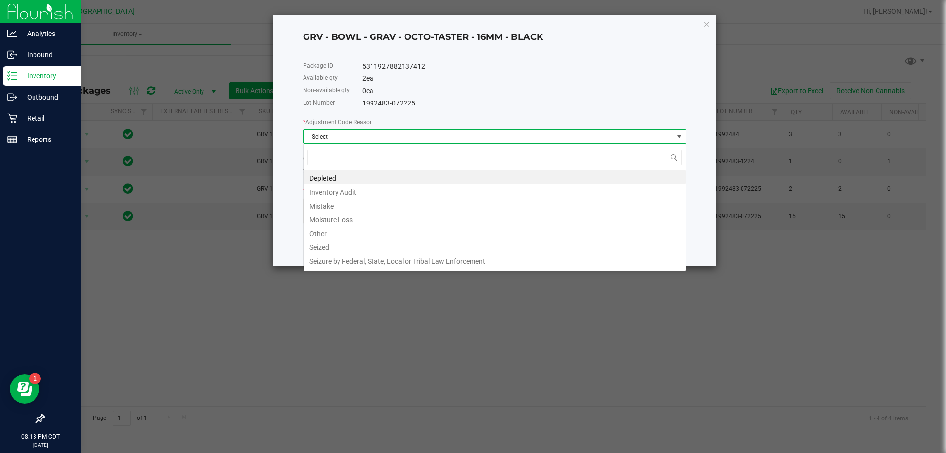
scroll to position [15, 384]
click at [375, 190] on li "Inventory Audit" at bounding box center [495, 191] width 383 height 14
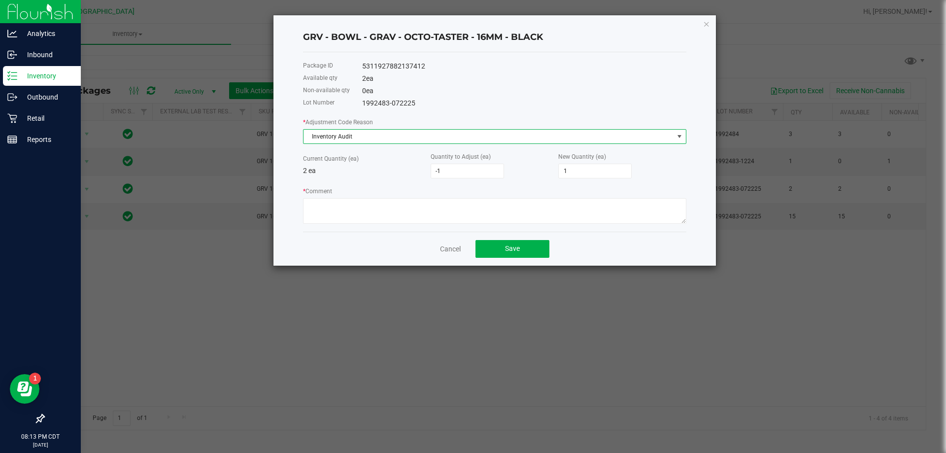
click at [374, 190] on div "* Comment" at bounding box center [495, 205] width 384 height 38
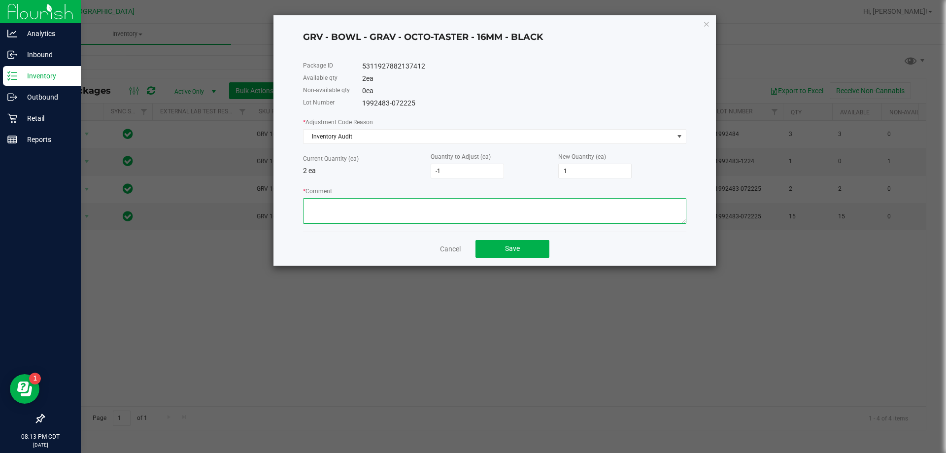
click at [371, 205] on textarea "* Comment" at bounding box center [495, 211] width 384 height 26
type textarea "inventory audit"
click at [508, 244] on button "Save" at bounding box center [513, 249] width 74 height 18
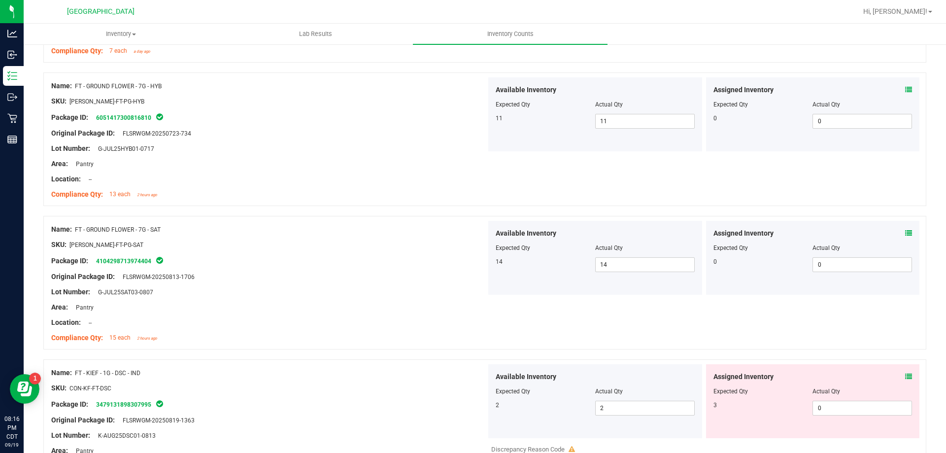
scroll to position [1183, 0]
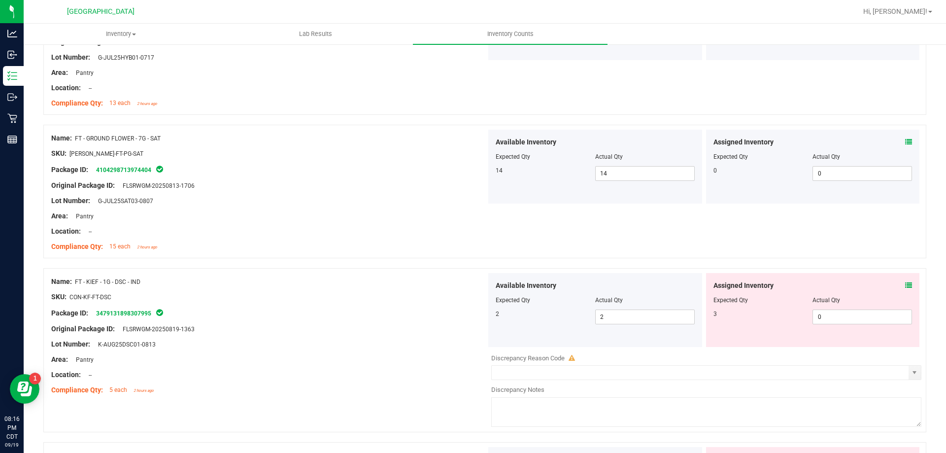
click at [906, 286] on icon at bounding box center [909, 285] width 7 height 7
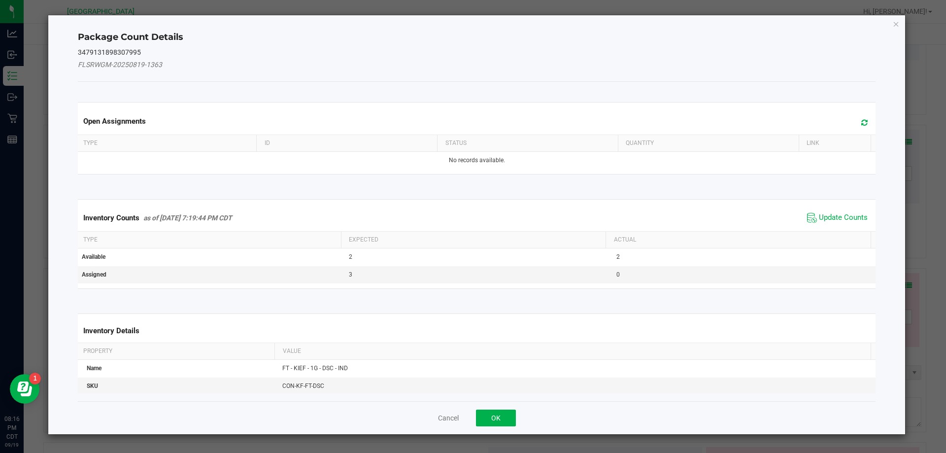
click at [834, 223] on span "Update Counts" at bounding box center [838, 217] width 66 height 15
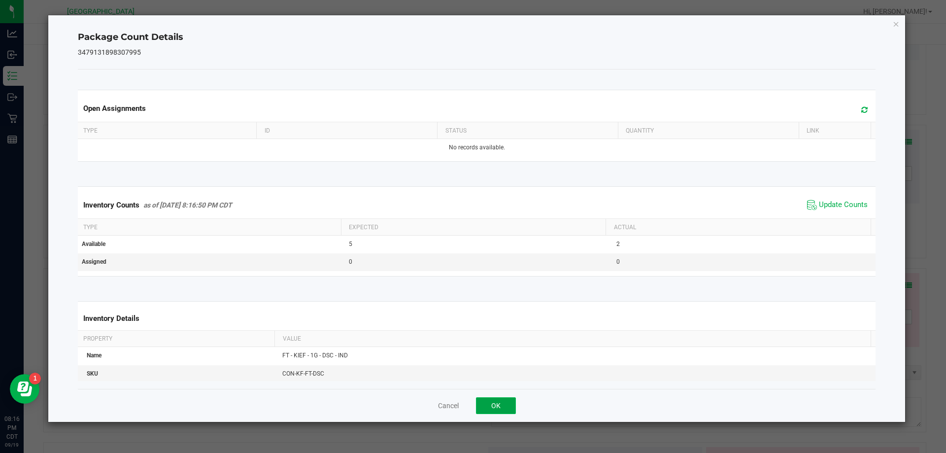
click at [507, 403] on button "OK" at bounding box center [496, 405] width 40 height 17
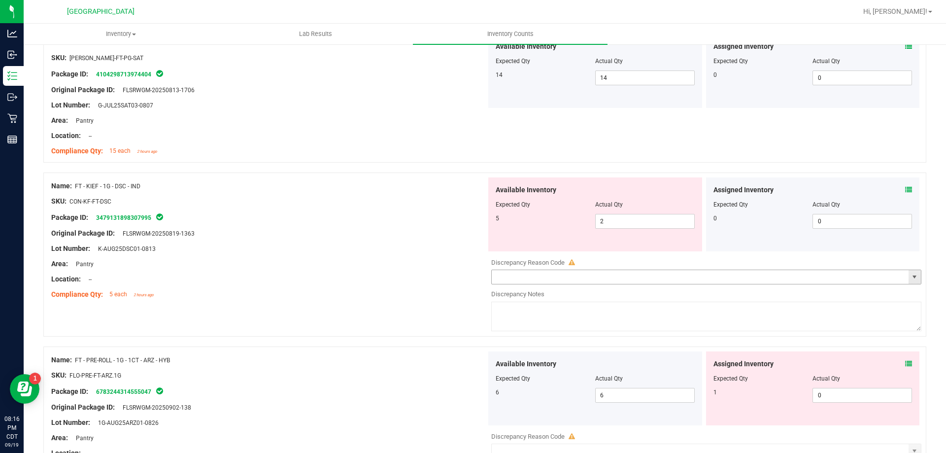
scroll to position [1282, 0]
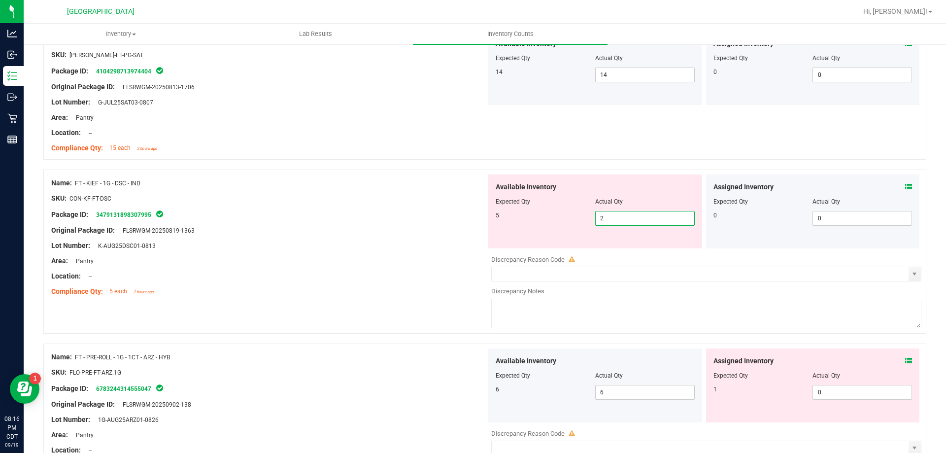
drag, startPoint x: 658, startPoint y: 219, endPoint x: 291, endPoint y: 251, distance: 368.2
click at [291, 251] on div "Name: FT - KIEF - 1G - DSC - IND SKU: CON-KF-FT-DSC Package ID: 347913189830799…" at bounding box center [484, 252] width 883 height 164
type input "5"
click at [291, 251] on div at bounding box center [268, 253] width 435 height 5
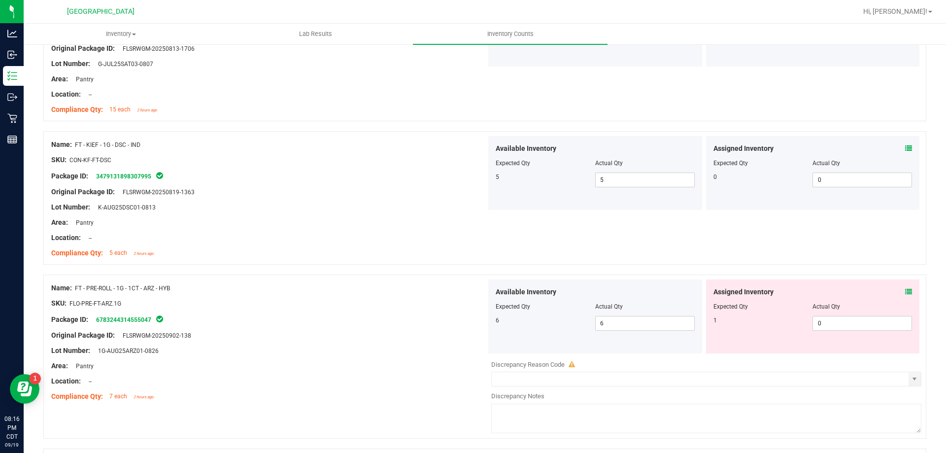
scroll to position [1380, 0]
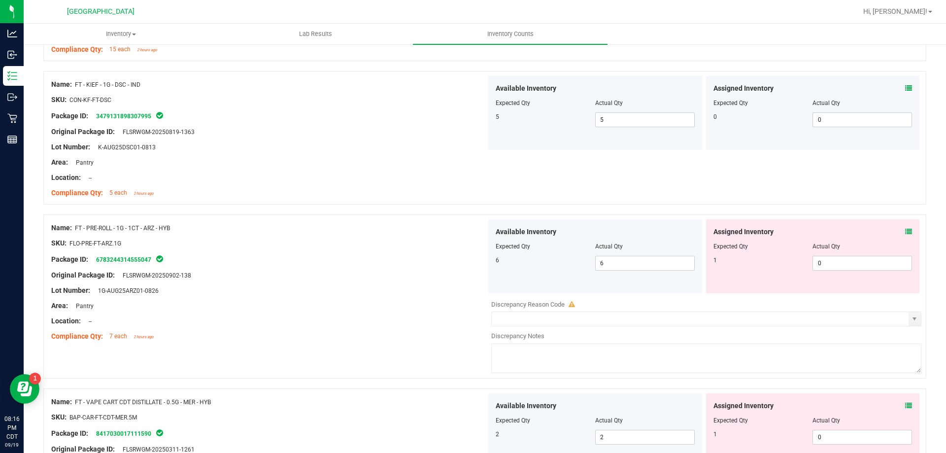
click at [906, 233] on icon at bounding box center [909, 231] width 7 height 7
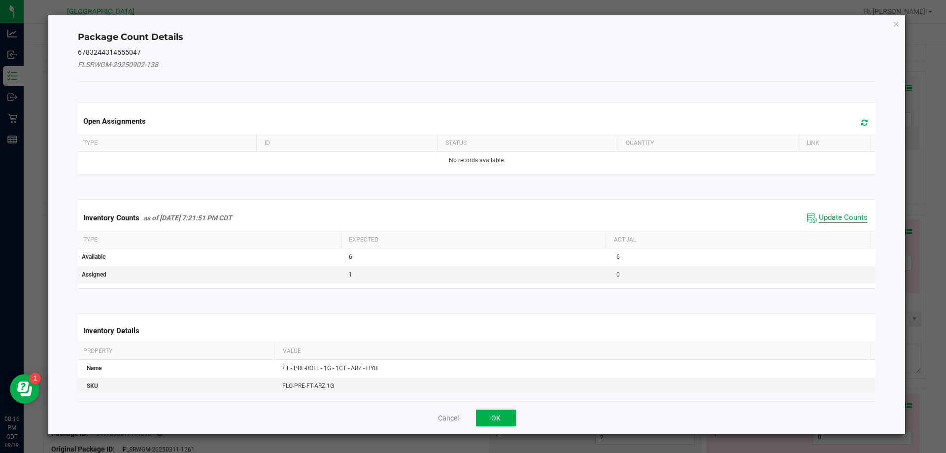
click at [844, 215] on span "Update Counts" at bounding box center [843, 218] width 49 height 10
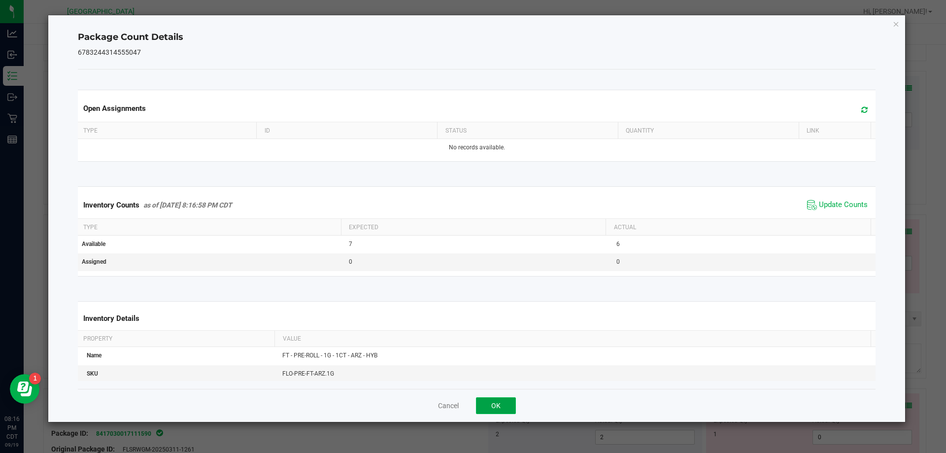
click at [489, 403] on button "OK" at bounding box center [496, 405] width 40 height 17
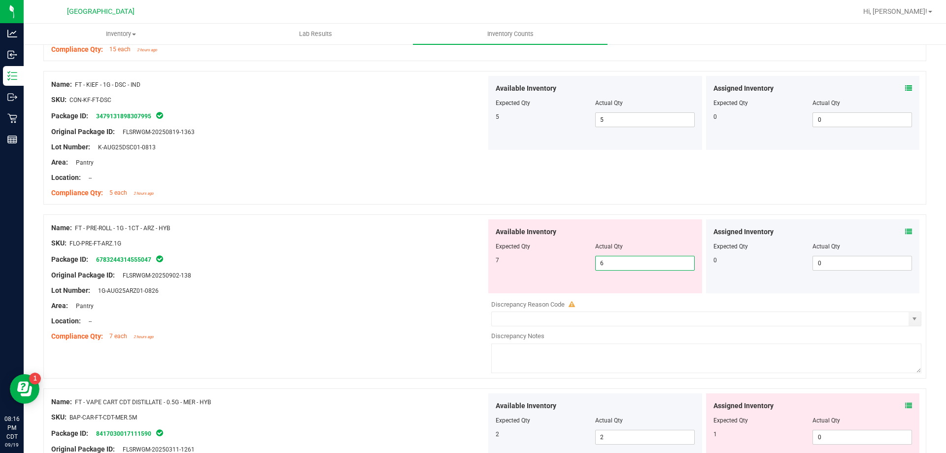
drag, startPoint x: 639, startPoint y: 263, endPoint x: 284, endPoint y: 261, distance: 354.9
click at [284, 261] on div "Name: FT - PRE-ROLL - 1G - 1CT - ARZ - HYB SKU: FLO-PRE-FT-ARZ.1G Package ID: 6…" at bounding box center [484, 296] width 883 height 164
type input "7"
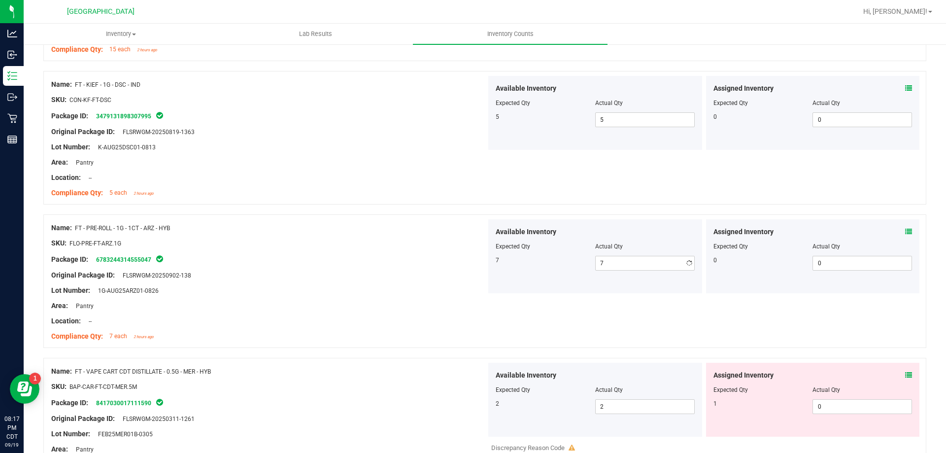
click at [284, 261] on div "Package ID: 6783244314555047" at bounding box center [268, 259] width 435 height 12
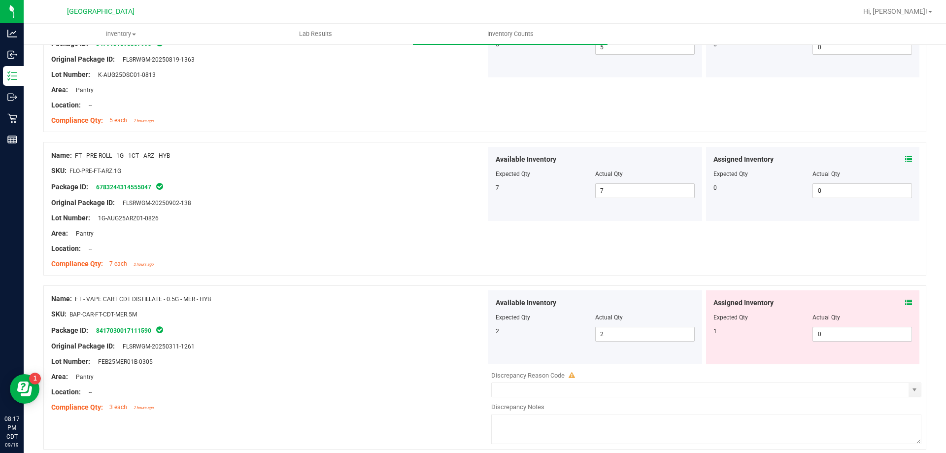
scroll to position [1577, 0]
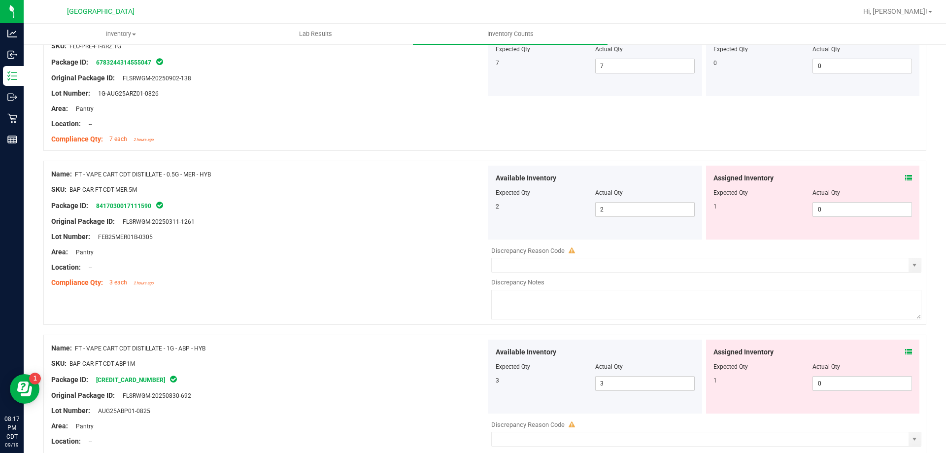
click at [906, 178] on icon at bounding box center [909, 178] width 7 height 7
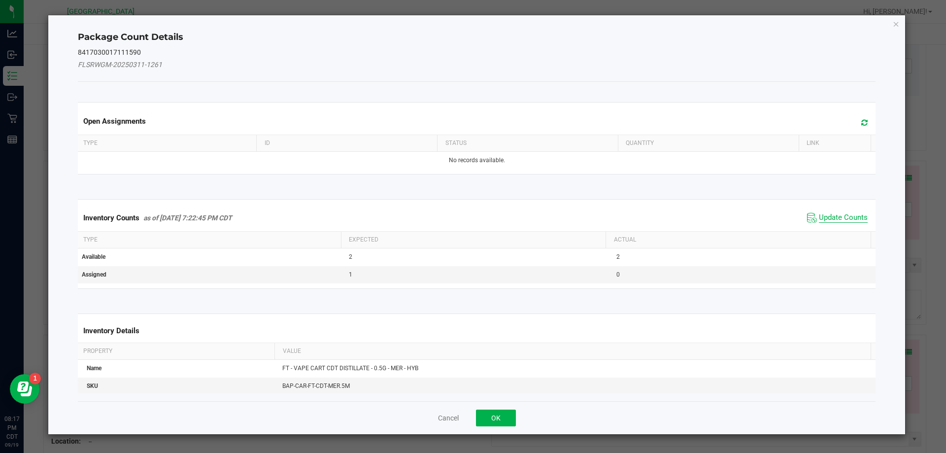
click at [853, 215] on span "Update Counts" at bounding box center [843, 218] width 49 height 10
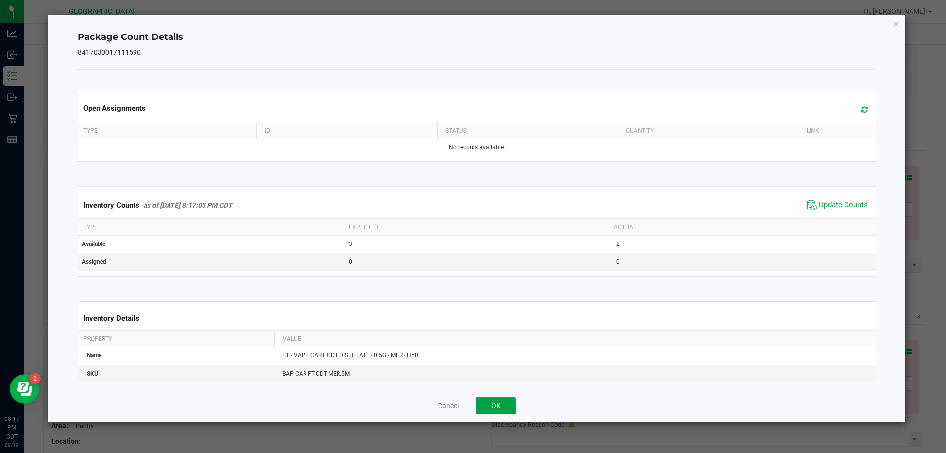
click at [491, 397] on button "OK" at bounding box center [496, 405] width 40 height 17
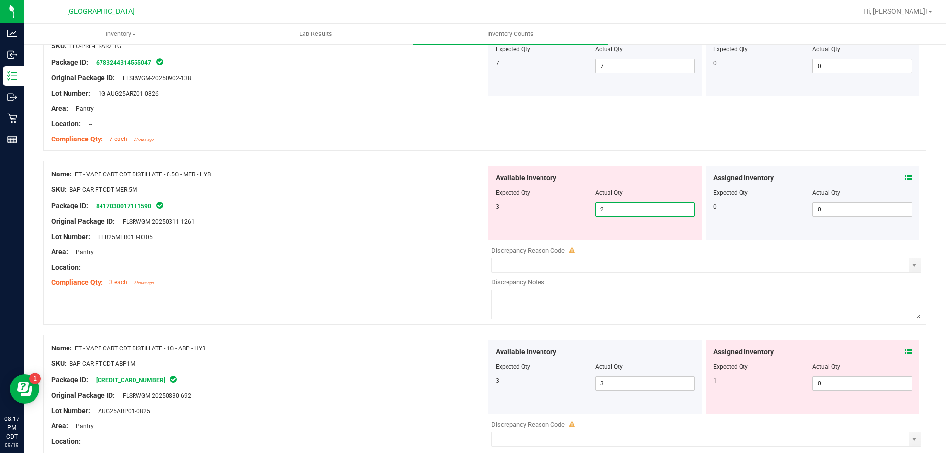
drag, startPoint x: 625, startPoint y: 213, endPoint x: 477, endPoint y: 212, distance: 148.4
click at [478, 212] on div "Name: FT - VAPE CART CDT DISTILLATE - 0.5G - MER - HYB SKU: BAP-CAR-FT-CDT-MER.…" at bounding box center [484, 243] width 883 height 164
type input "3"
click at [477, 212] on div at bounding box center [268, 213] width 435 height 5
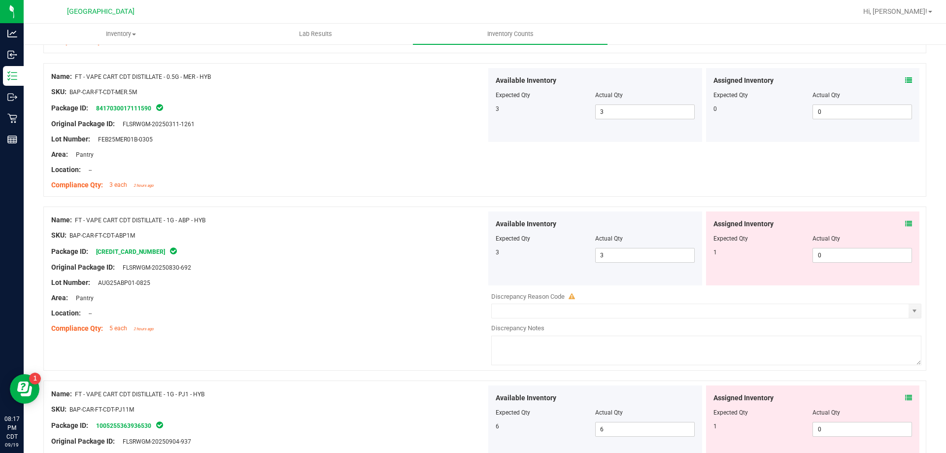
scroll to position [1676, 0]
click at [906, 221] on icon at bounding box center [909, 222] width 7 height 7
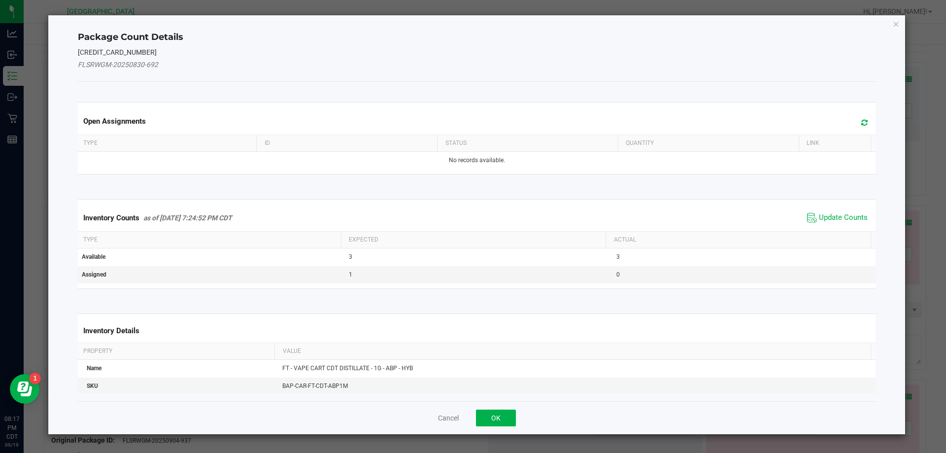
click at [853, 208] on div "Inventory Counts as of Sep 19, 2025 7:24:52 PM CDT Update Counts" at bounding box center [477, 218] width 803 height 27
click at [842, 213] on span "Update Counts" at bounding box center [843, 218] width 49 height 10
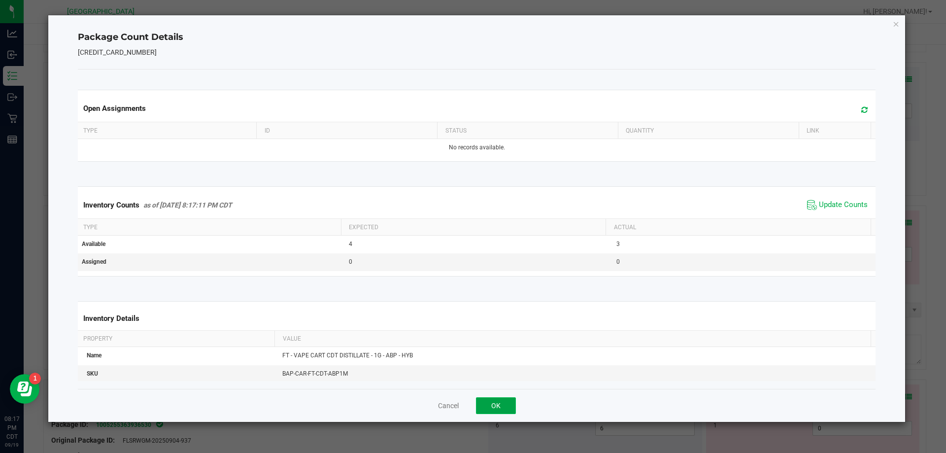
click at [493, 410] on button "OK" at bounding box center [496, 405] width 40 height 17
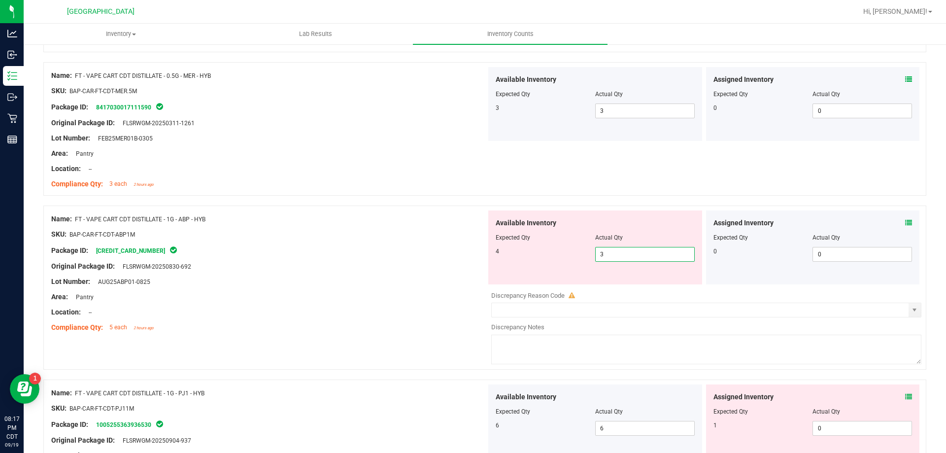
drag, startPoint x: 646, startPoint y: 259, endPoint x: 272, endPoint y: 259, distance: 374.2
click at [272, 259] on div "Name: FT - VAPE CART CDT DISTILLATE - 1G - ABP - HYB SKU: BAP-CAR-FT-CDT-ABP1M …" at bounding box center [484, 288] width 883 height 164
type input "4"
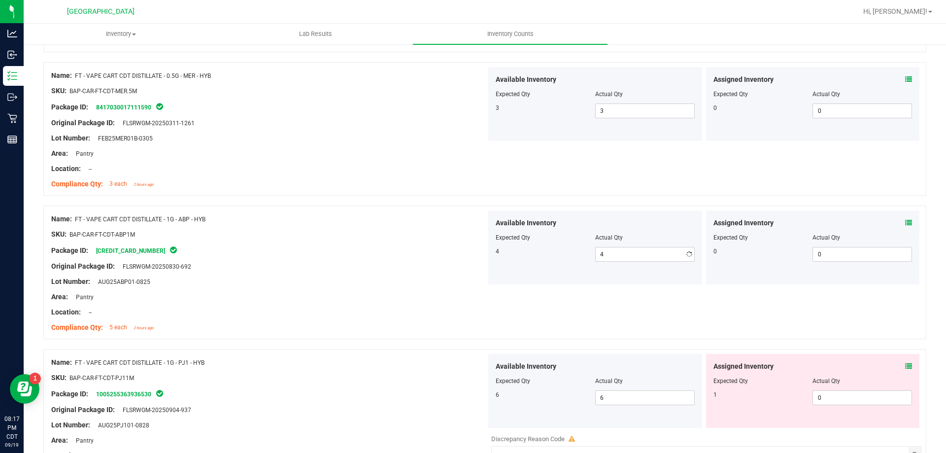
click at [272, 259] on div at bounding box center [268, 258] width 435 height 5
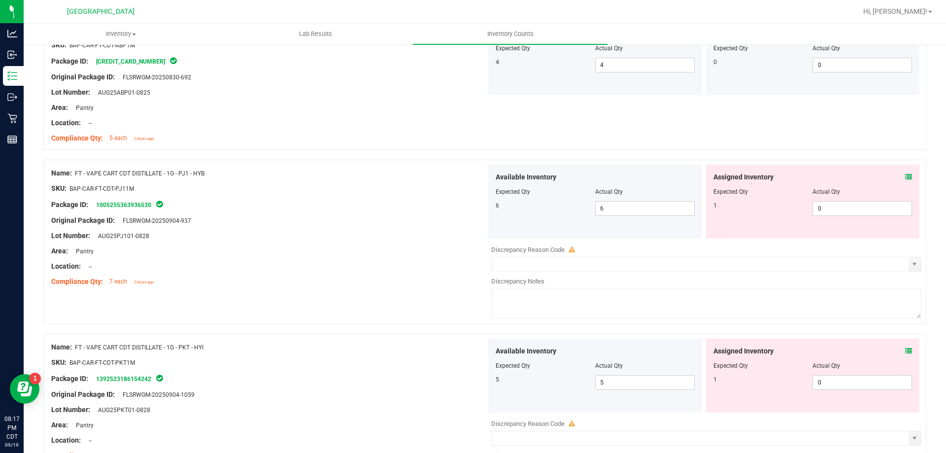
scroll to position [1873, 0]
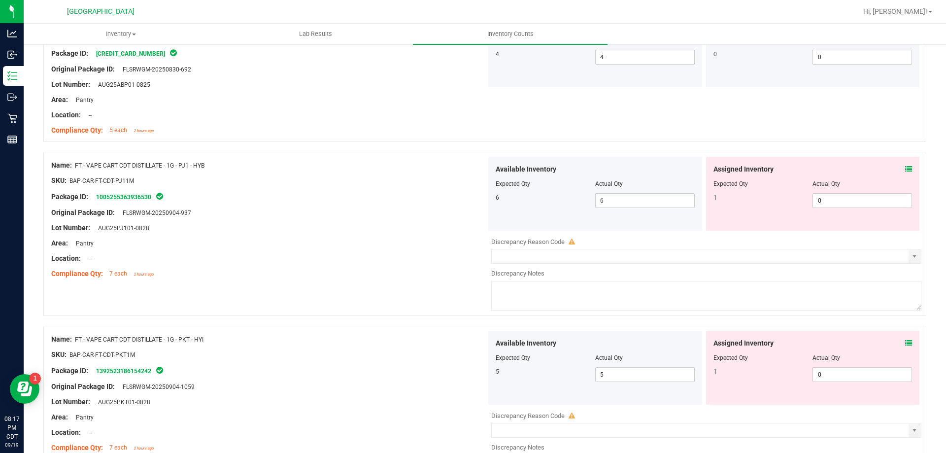
click at [906, 172] on icon at bounding box center [909, 169] width 7 height 7
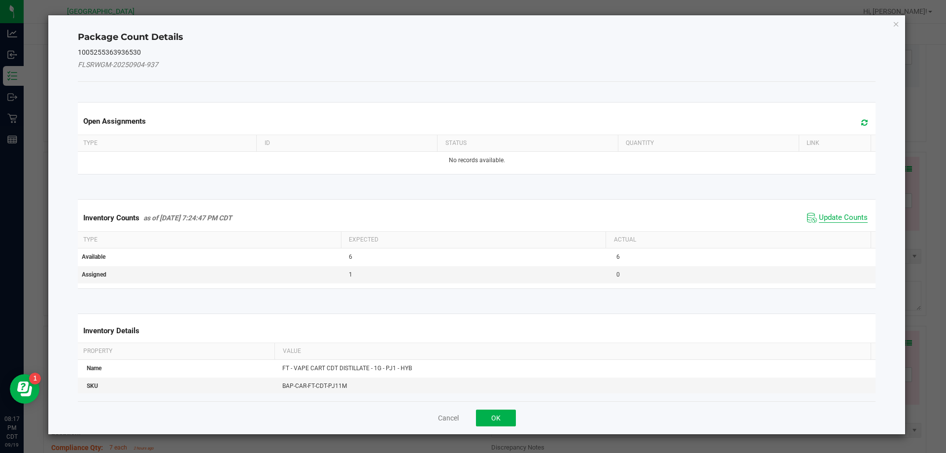
drag, startPoint x: 846, startPoint y: 215, endPoint x: 829, endPoint y: 214, distance: 17.3
click at [845, 215] on span "Update Counts" at bounding box center [843, 218] width 49 height 10
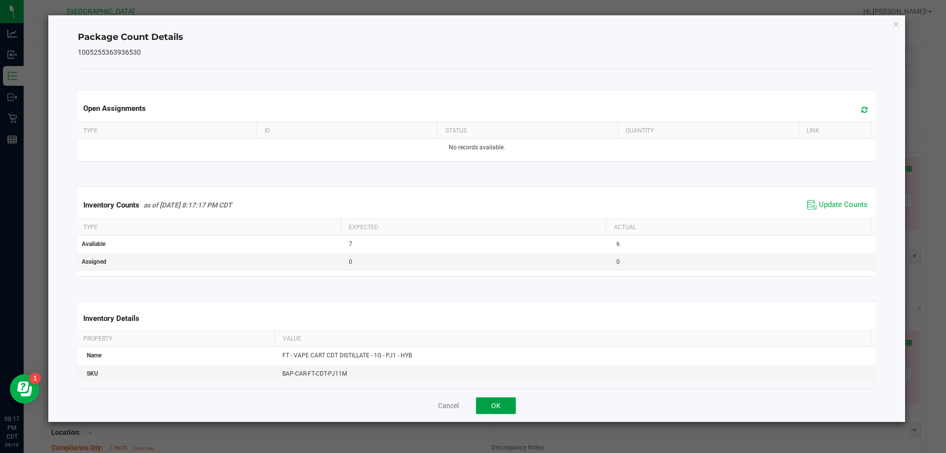
click at [506, 404] on button "OK" at bounding box center [496, 405] width 40 height 17
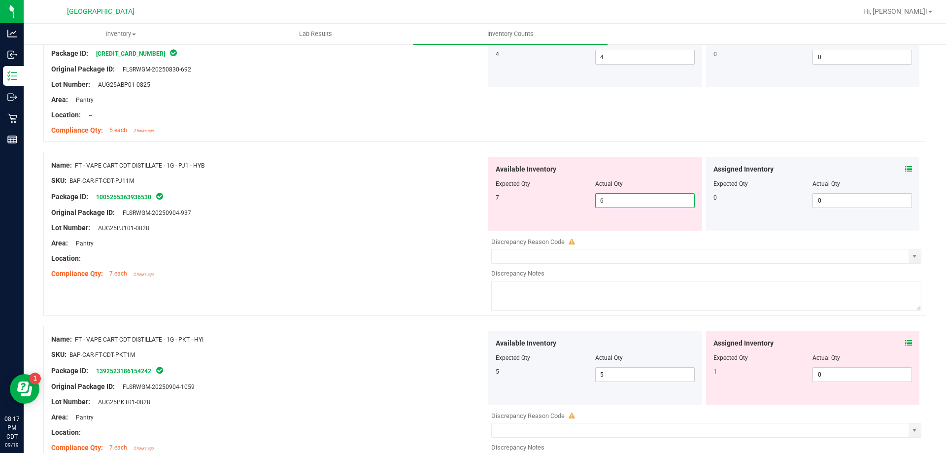
drag, startPoint x: 633, startPoint y: 196, endPoint x: 411, endPoint y: 198, distance: 222.3
click at [412, 198] on div "Name: FT - VAPE CART CDT DISTILLATE - 1G - PJ1 - HYB SKU: BAP-CAR-FT-CDT-PJ11M …" at bounding box center [484, 234] width 883 height 164
type input "7"
click at [411, 198] on div "Package ID: 1005255363936530" at bounding box center [268, 197] width 435 height 12
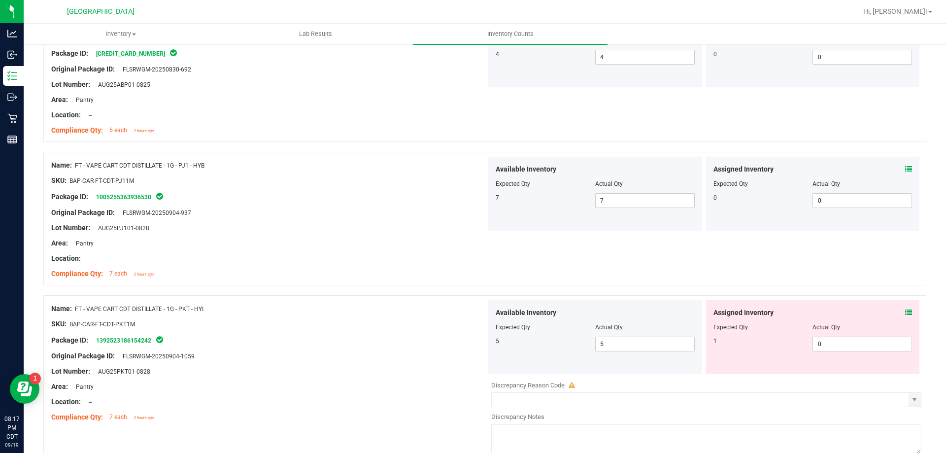
click at [911, 304] on div "Assigned Inventory Expected Qty Actual Qty 1 0 0" at bounding box center [813, 337] width 214 height 74
click at [906, 313] on icon at bounding box center [909, 312] width 7 height 7
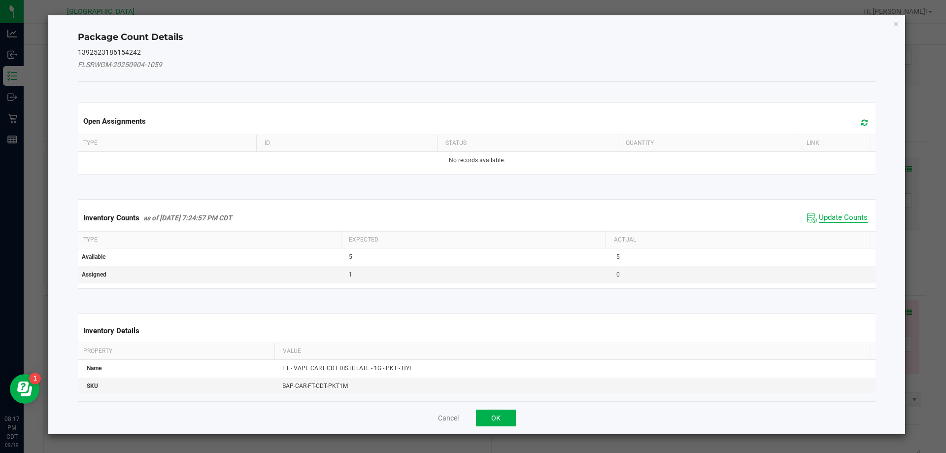
click at [844, 222] on span "Update Counts" at bounding box center [843, 218] width 49 height 10
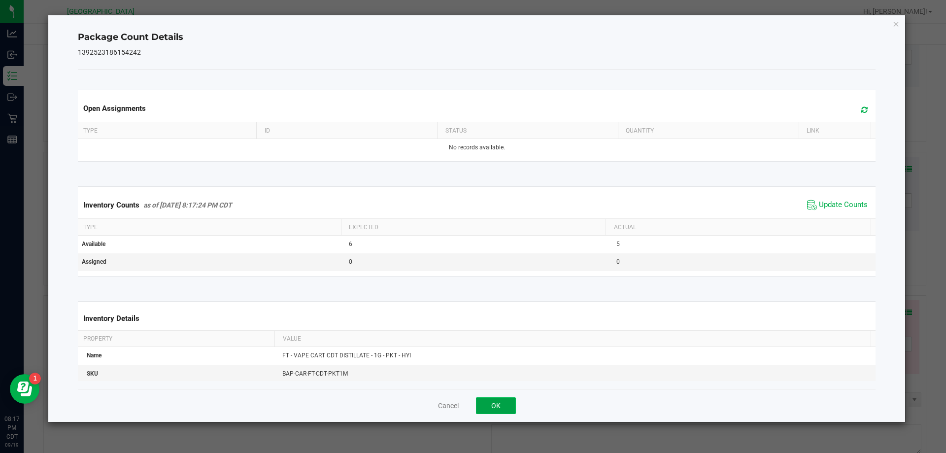
click at [504, 412] on button "OK" at bounding box center [496, 405] width 40 height 17
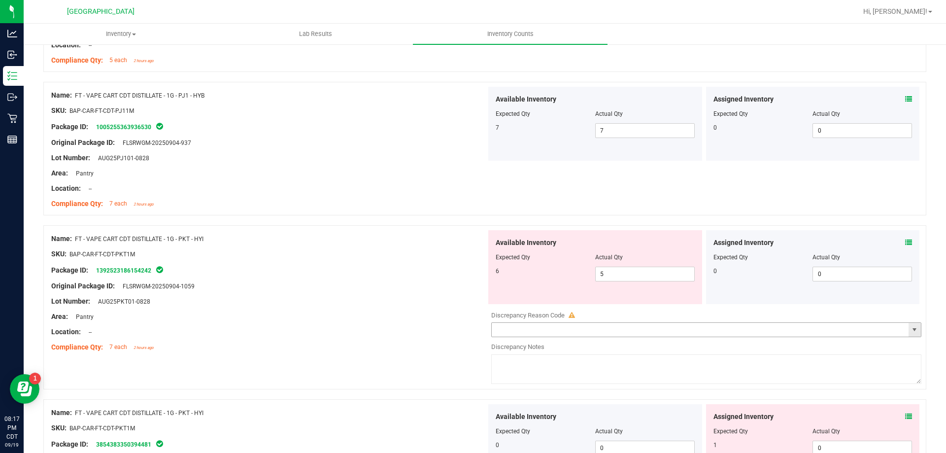
scroll to position [1972, 0]
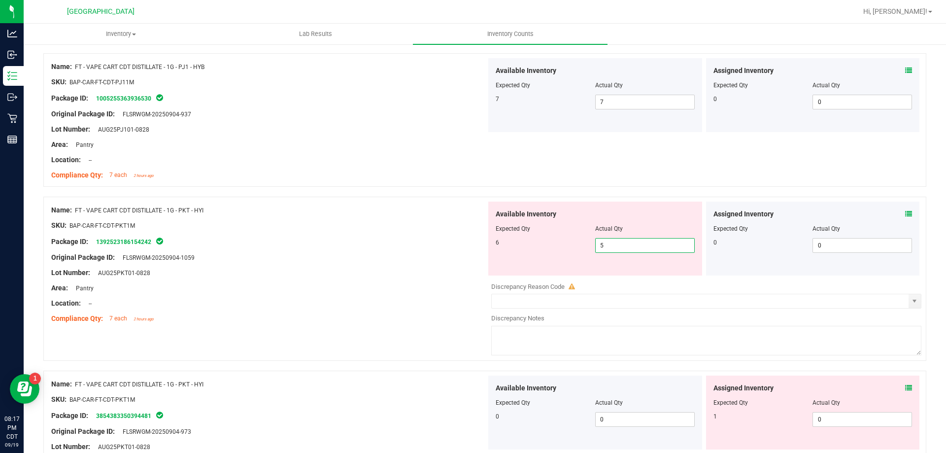
drag, startPoint x: 614, startPoint y: 247, endPoint x: 465, endPoint y: 229, distance: 150.0
click at [474, 231] on div "Name: FT - VAPE CART CDT DISTILLATE - 1G - PKT - HYI SKU: BAP-CAR-FT-CDT-PKT1M …" at bounding box center [484, 279] width 883 height 164
type input "6"
click at [460, 229] on div "SKU: BAP-CAR-FT-CDT-PKT1M" at bounding box center [268, 225] width 435 height 10
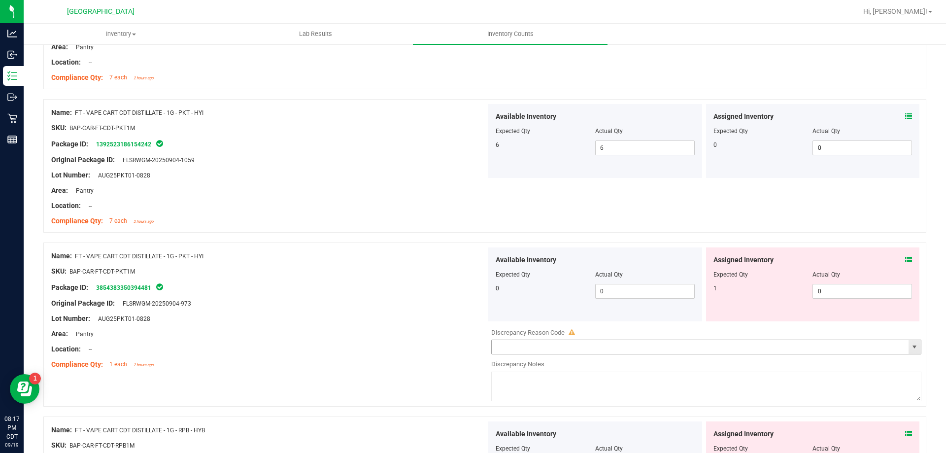
scroll to position [2070, 0]
click at [906, 260] on icon at bounding box center [909, 258] width 7 height 7
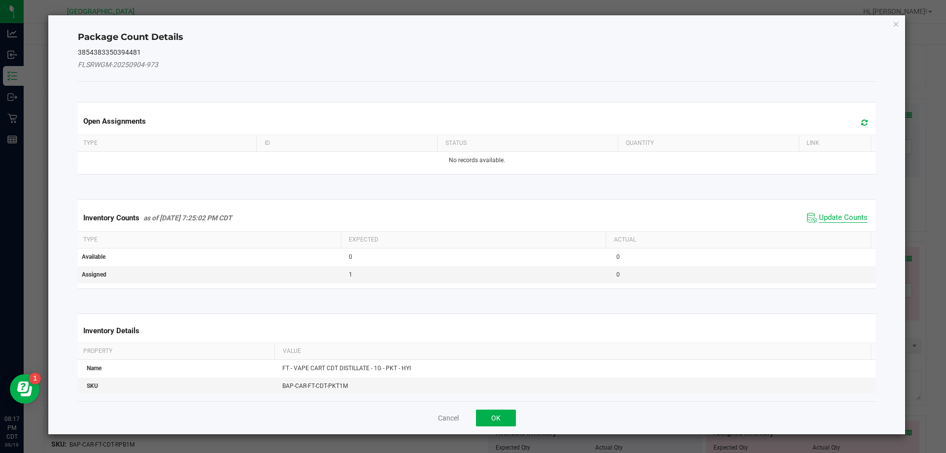
click at [847, 213] on span "Update Counts" at bounding box center [843, 218] width 49 height 10
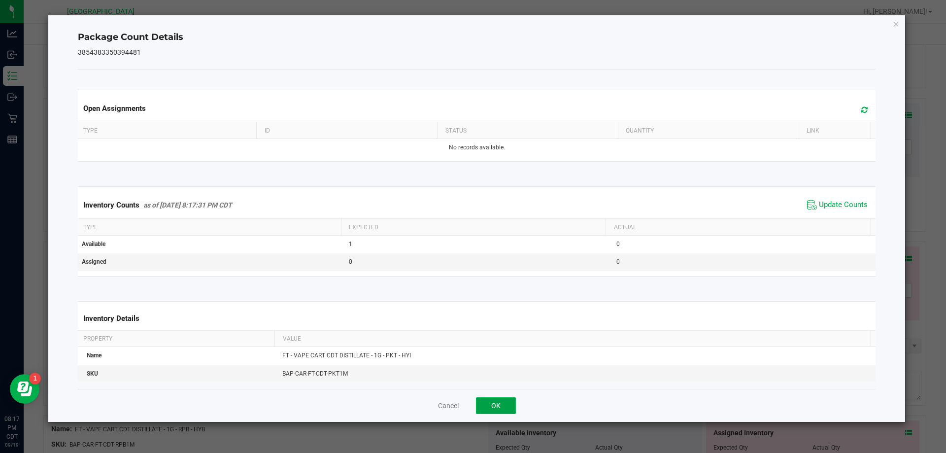
click at [495, 410] on button "OK" at bounding box center [496, 405] width 40 height 17
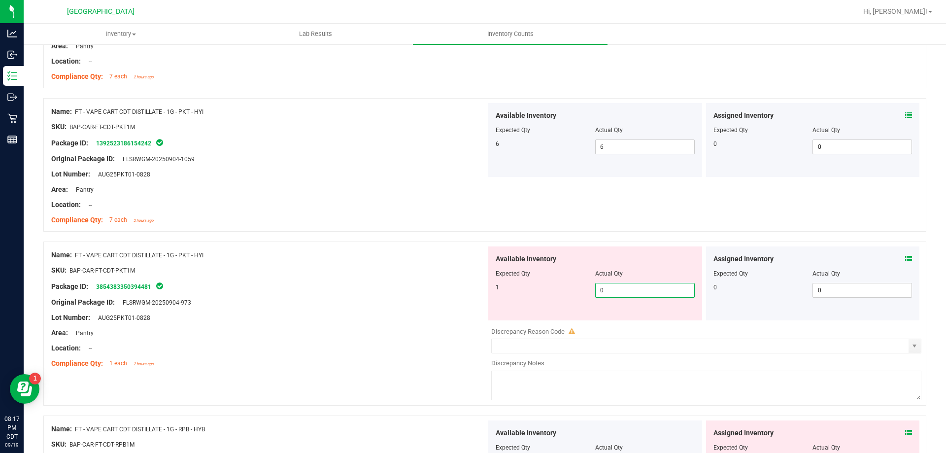
drag, startPoint x: 651, startPoint y: 298, endPoint x: 538, endPoint y: 285, distance: 113.6
click at [538, 285] on div "Available Inventory Expected Qty Actual Qty 1 0 0" at bounding box center [596, 283] width 214 height 74
type input "1"
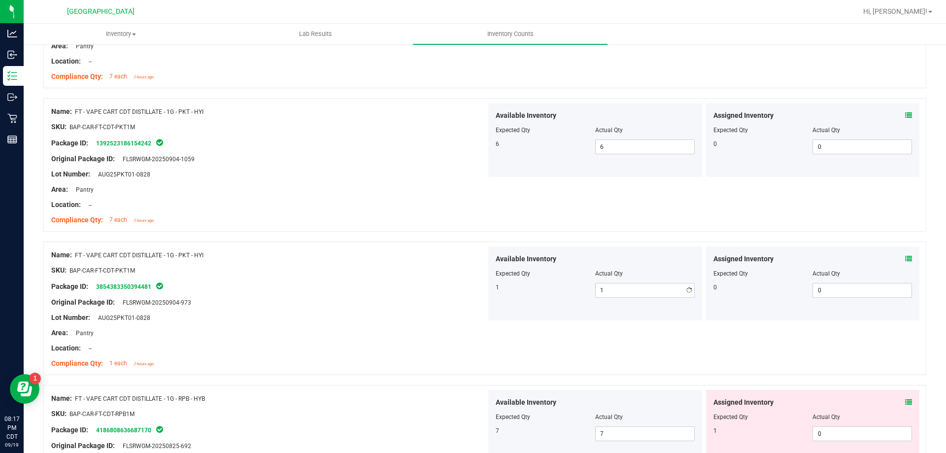
click at [405, 295] on div at bounding box center [268, 294] width 435 height 5
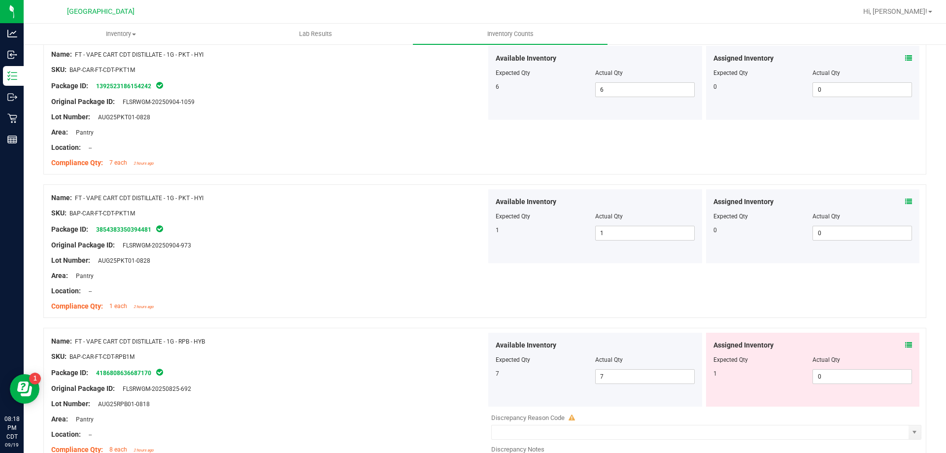
scroll to position [2218, 0]
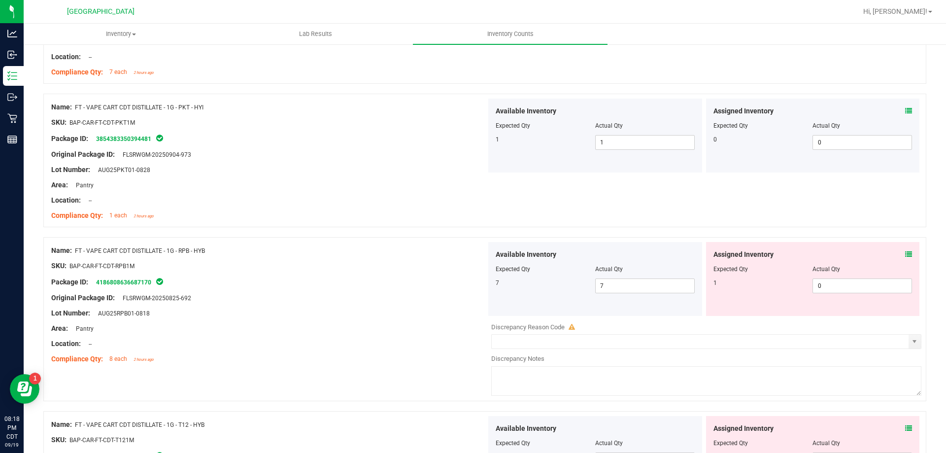
click at [906, 253] on icon at bounding box center [909, 254] width 7 height 7
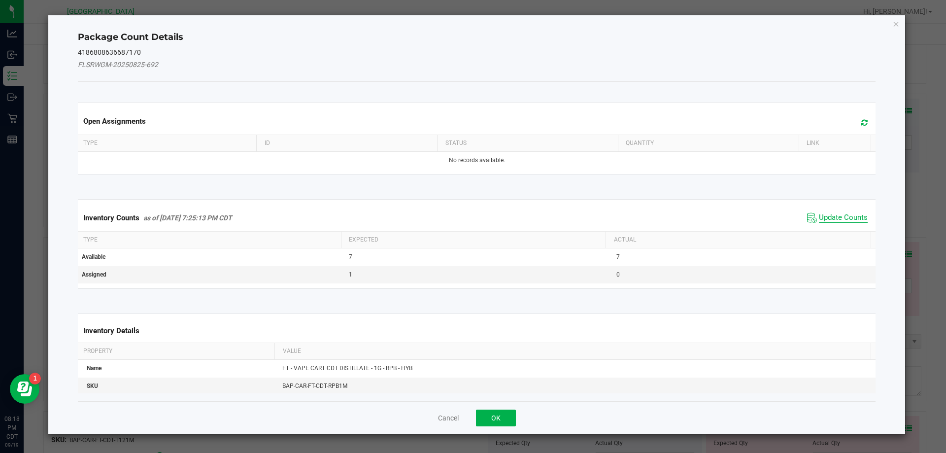
click at [846, 215] on span "Update Counts" at bounding box center [843, 218] width 49 height 10
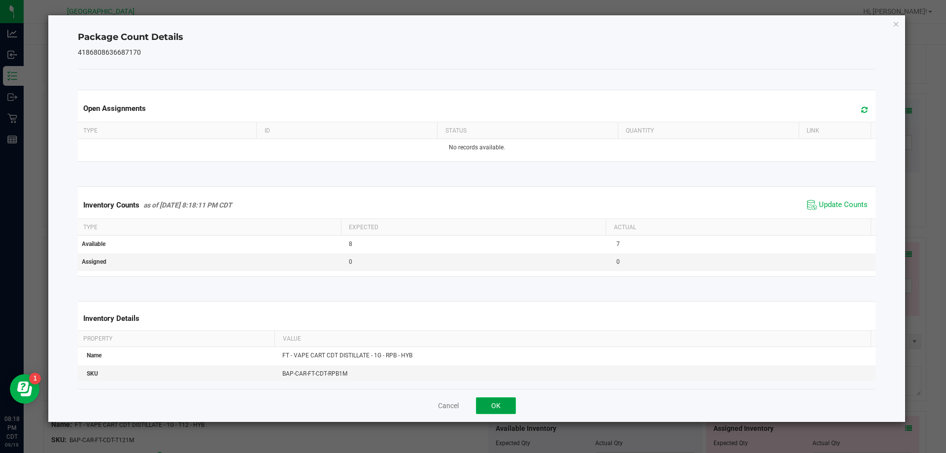
click at [484, 405] on button "OK" at bounding box center [496, 405] width 40 height 17
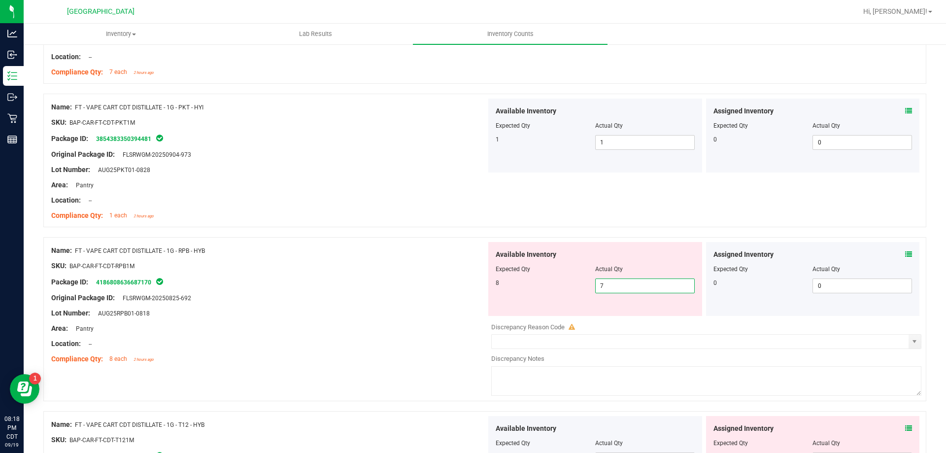
drag, startPoint x: 643, startPoint y: 291, endPoint x: 443, endPoint y: 289, distance: 200.1
click at [443, 289] on div "Name: FT - VAPE CART CDT DISTILLATE - 1G - RPB - HYB SKU: BAP-CAR-FT-CDT-RPB1M …" at bounding box center [484, 319] width 883 height 164
type input "8"
click at [443, 289] on div at bounding box center [268, 290] width 435 height 5
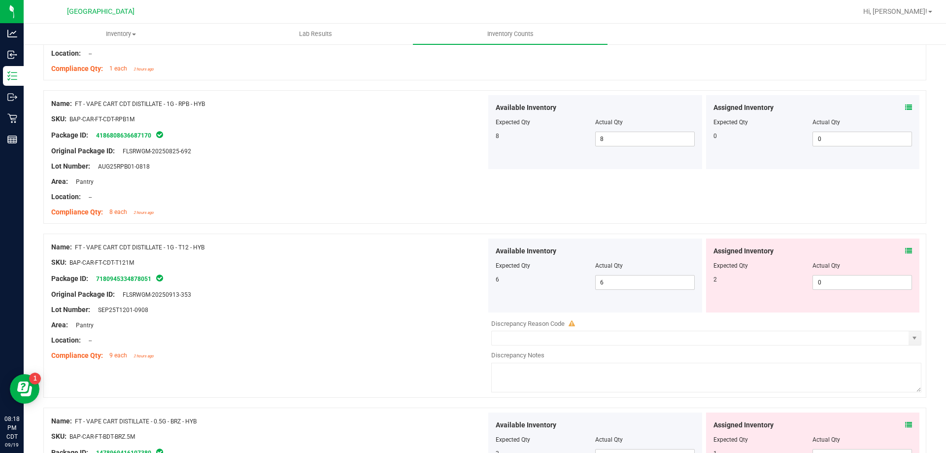
scroll to position [2366, 0]
click at [906, 246] on icon at bounding box center [909, 249] width 7 height 7
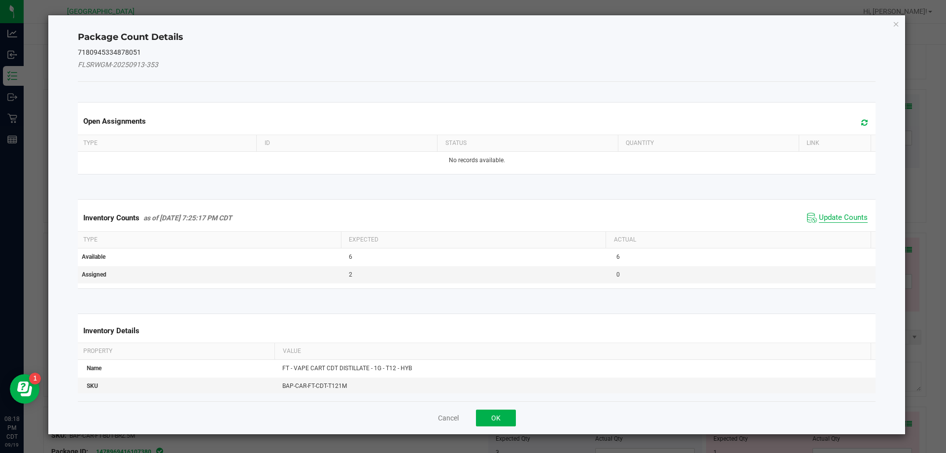
click at [837, 213] on span "Update Counts" at bounding box center [843, 218] width 49 height 10
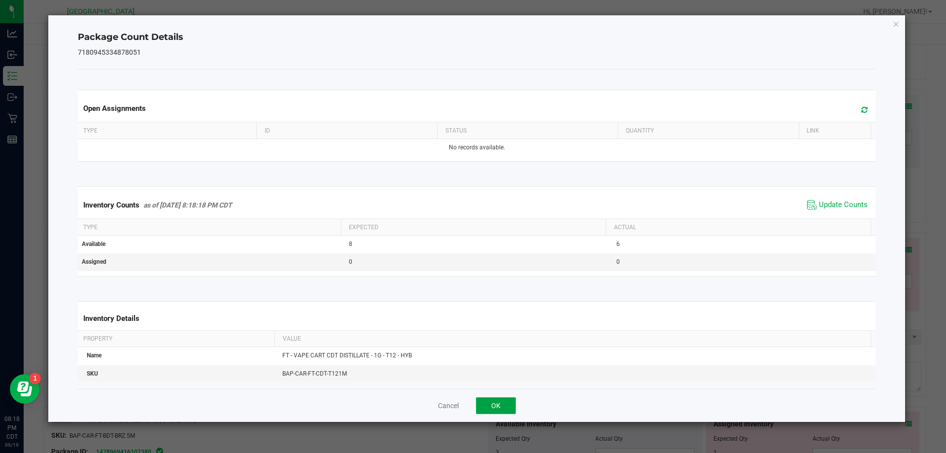
click at [506, 399] on button "OK" at bounding box center [496, 405] width 40 height 17
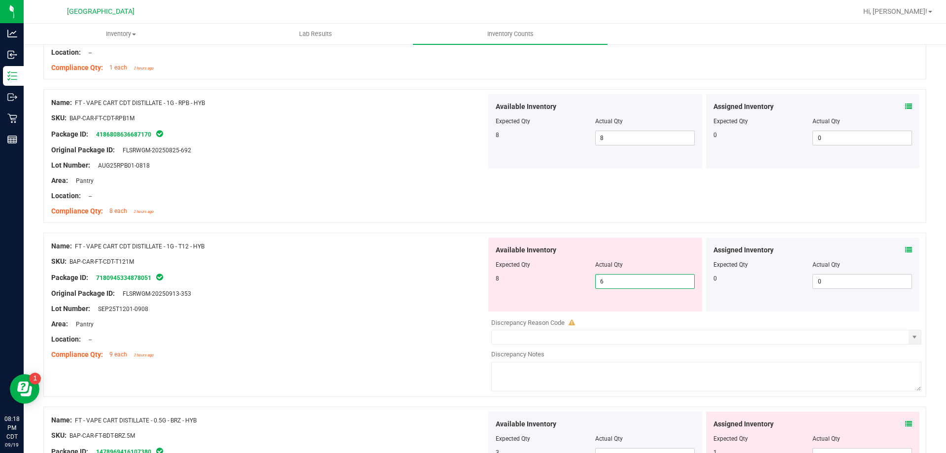
drag, startPoint x: 625, startPoint y: 287, endPoint x: 387, endPoint y: 283, distance: 237.1
click at [388, 283] on div "Name: FT - VAPE CART CDT DISTILLATE - 1G - T12 - HYB SKU: BAP-CAR-FT-CDT-T121M …" at bounding box center [484, 315] width 883 height 164
type input "8"
click at [385, 283] on div at bounding box center [268, 285] width 435 height 5
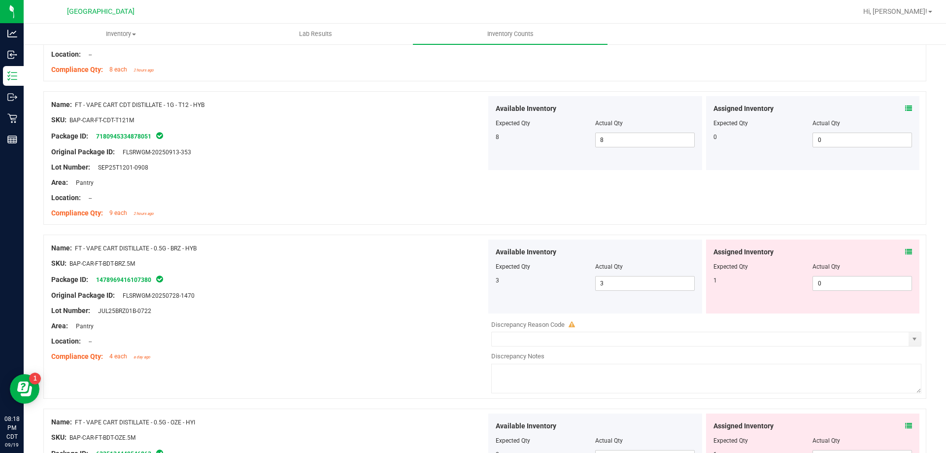
scroll to position [2514, 0]
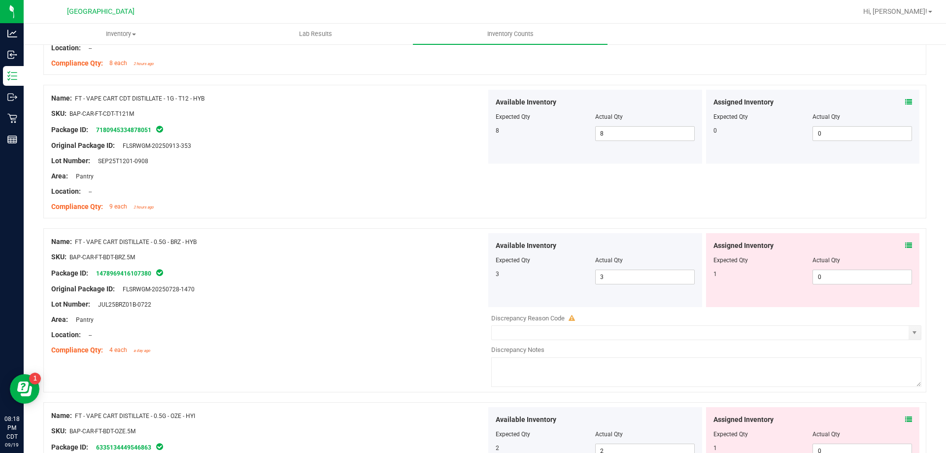
click at [906, 245] on icon at bounding box center [909, 245] width 7 height 7
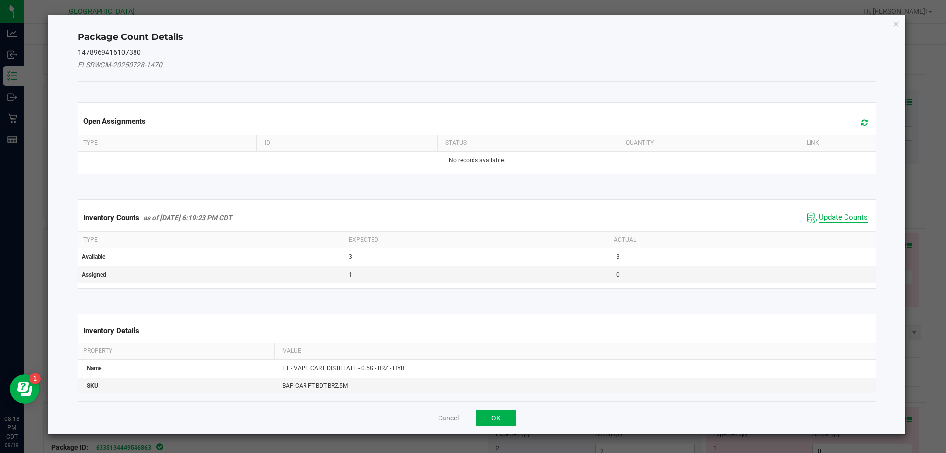
click at [815, 206] on div "Inventory Counts as of Sep 19, 2025 6:19:23 PM CDT Update Counts" at bounding box center [477, 218] width 803 height 27
click at [837, 215] on span "Update Counts" at bounding box center [843, 218] width 49 height 10
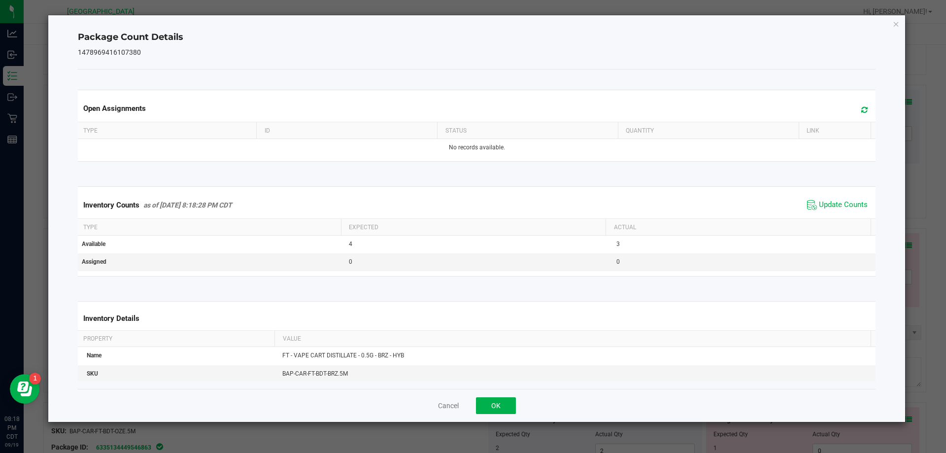
click at [517, 405] on div "Cancel OK" at bounding box center [477, 405] width 799 height 33
click at [507, 403] on button "OK" at bounding box center [496, 405] width 40 height 17
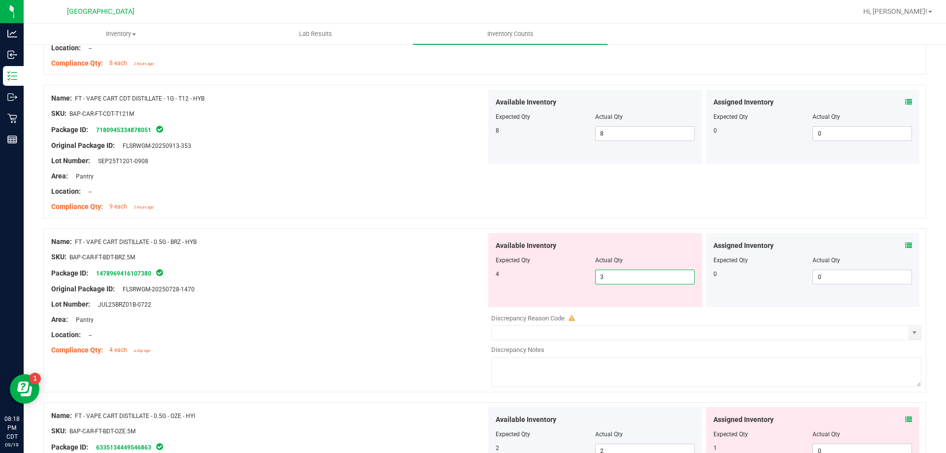
drag, startPoint x: 635, startPoint y: 273, endPoint x: 381, endPoint y: 276, distance: 253.9
click at [396, 280] on div "Name: FT - VAPE CART DISTILLATE - 0.5G - BRZ - HYB SKU: BAP-CAR-FT-BDT-BRZ.5M P…" at bounding box center [484, 310] width 883 height 164
type input "4"
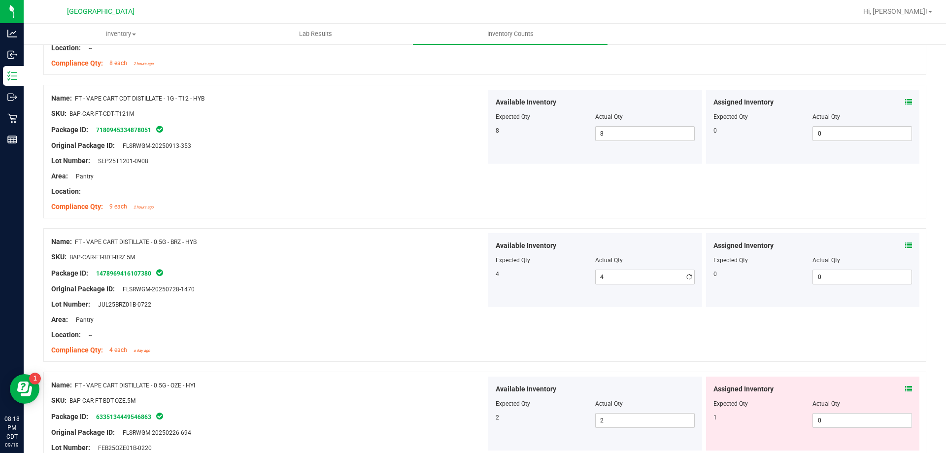
click at [381, 276] on div "Package ID: 1478969416107380" at bounding box center [268, 273] width 435 height 12
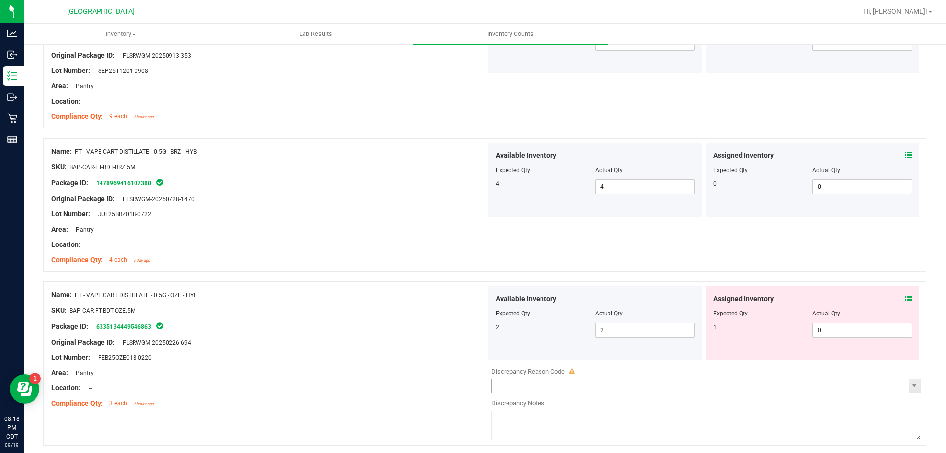
scroll to position [2613, 0]
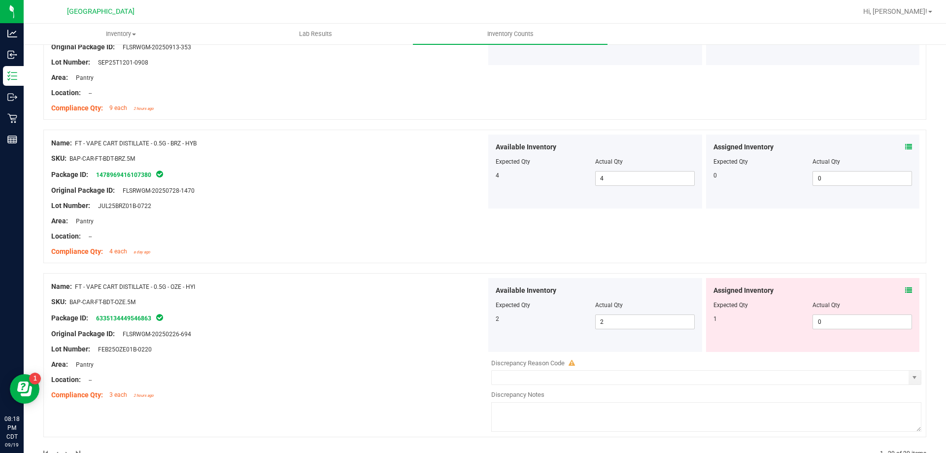
click at [898, 296] on div at bounding box center [813, 298] width 199 height 5
click at [906, 291] on icon at bounding box center [909, 290] width 7 height 7
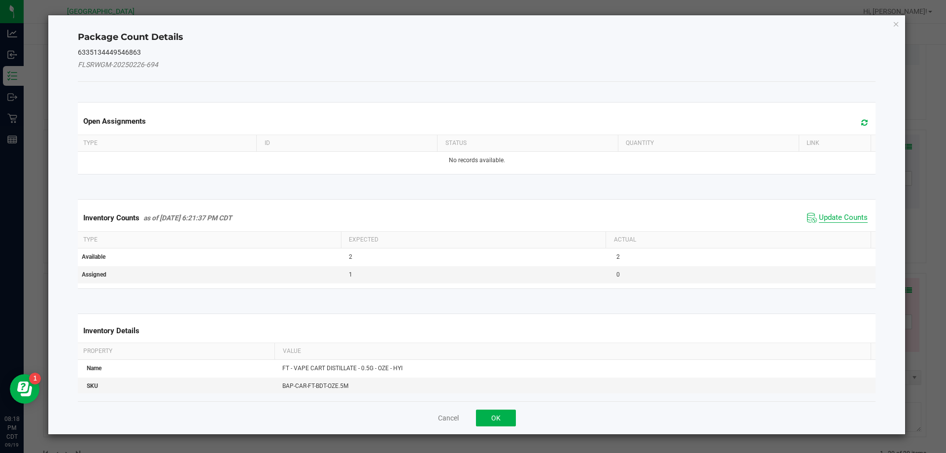
click at [823, 213] on span "Update Counts" at bounding box center [843, 218] width 49 height 10
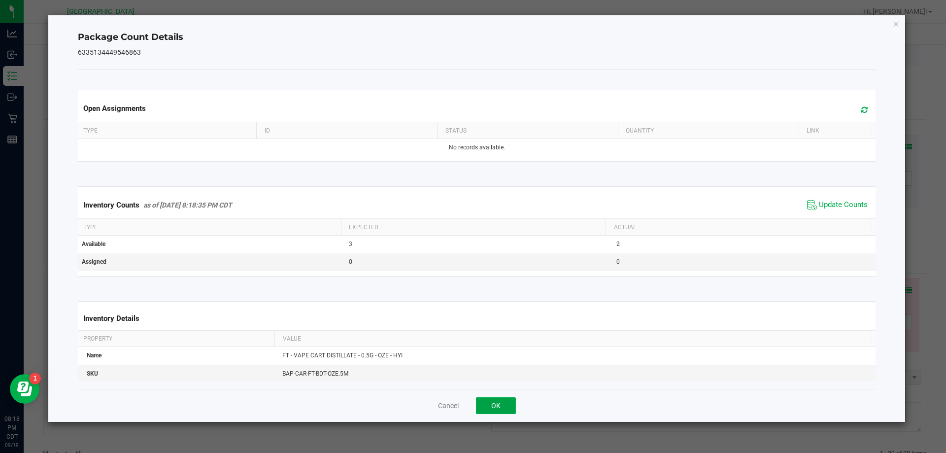
click at [492, 402] on button "OK" at bounding box center [496, 405] width 40 height 17
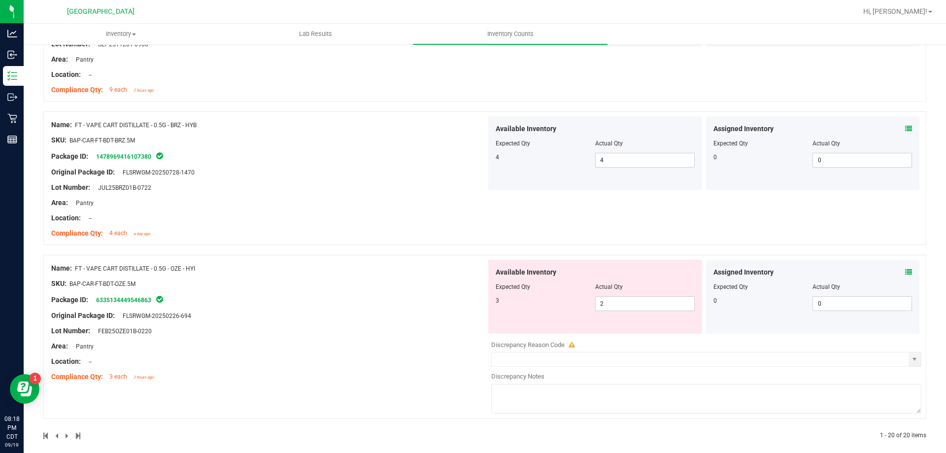
scroll to position [2640, 0]
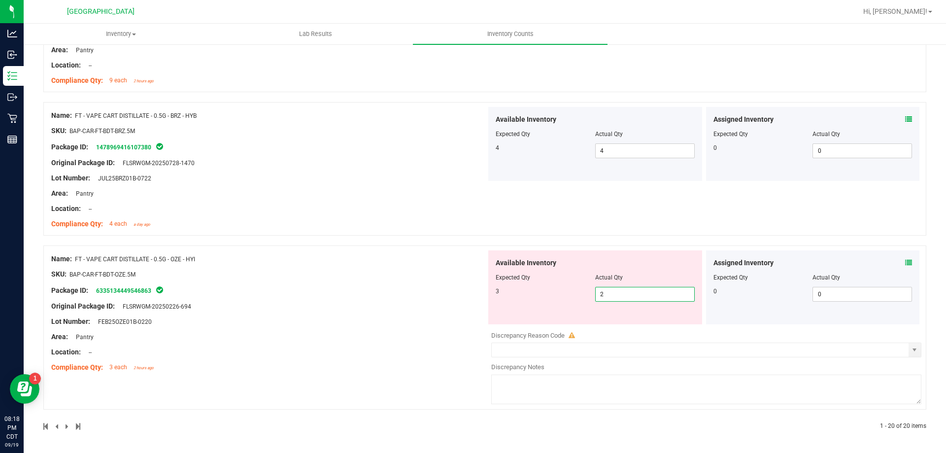
drag, startPoint x: 631, startPoint y: 294, endPoint x: 209, endPoint y: 337, distance: 424.2
click at [209, 337] on div "Name: FT - VAPE CART DISTILLATE - 0.5G - OZE - HYI SKU: BAP-CAR-FT-BDT-OZE.5M P…" at bounding box center [484, 327] width 883 height 164
type input "3"
click at [209, 337] on div "Name: FT - VAPE CART DISTILLATE - 0.5G - OZE - HYI SKU: BAP-CAR-FT-BDT-OZE.5M P…" at bounding box center [268, 313] width 435 height 126
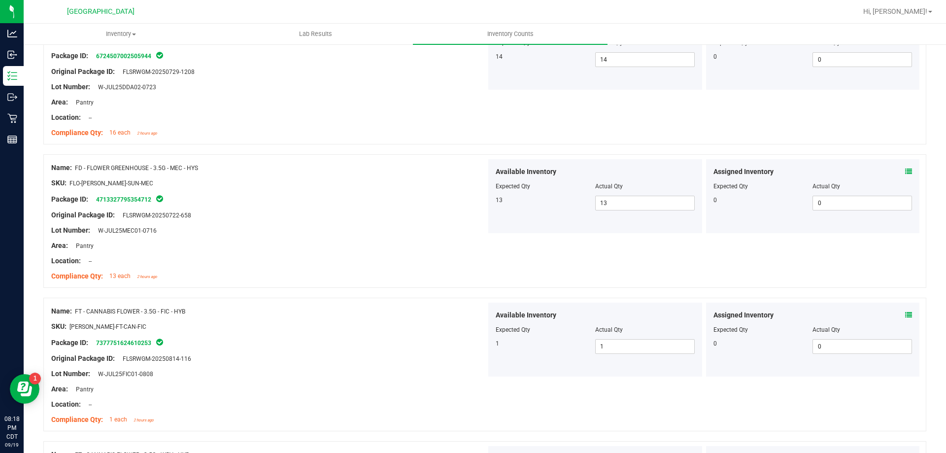
scroll to position [0, 0]
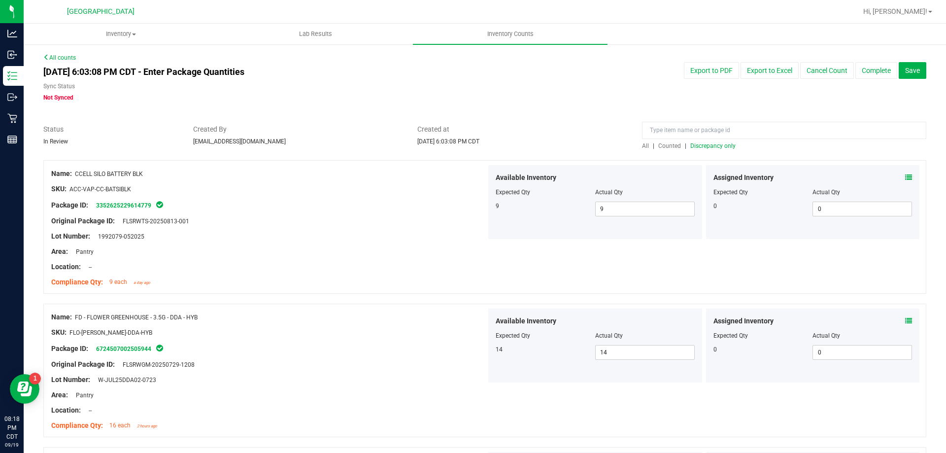
click at [712, 146] on span "Discrepancy only" at bounding box center [713, 145] width 45 height 7
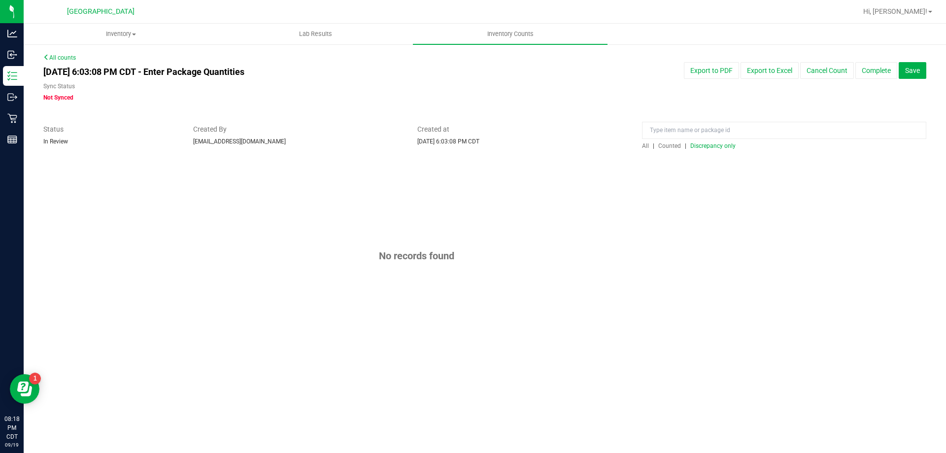
click at [712, 146] on span "Discrepancy only" at bounding box center [713, 145] width 45 height 7
click at [909, 73] on span "Save" at bounding box center [913, 71] width 15 height 8
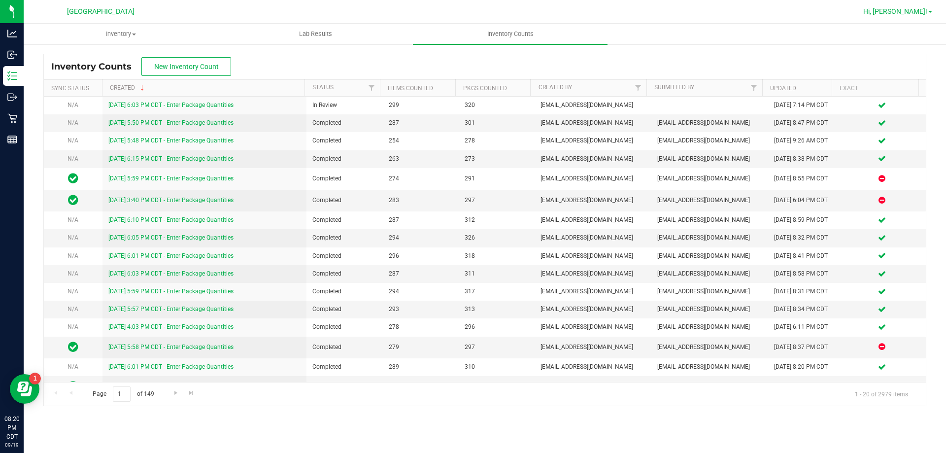
click at [915, 13] on span "Hi, [PERSON_NAME]!" at bounding box center [896, 11] width 64 height 8
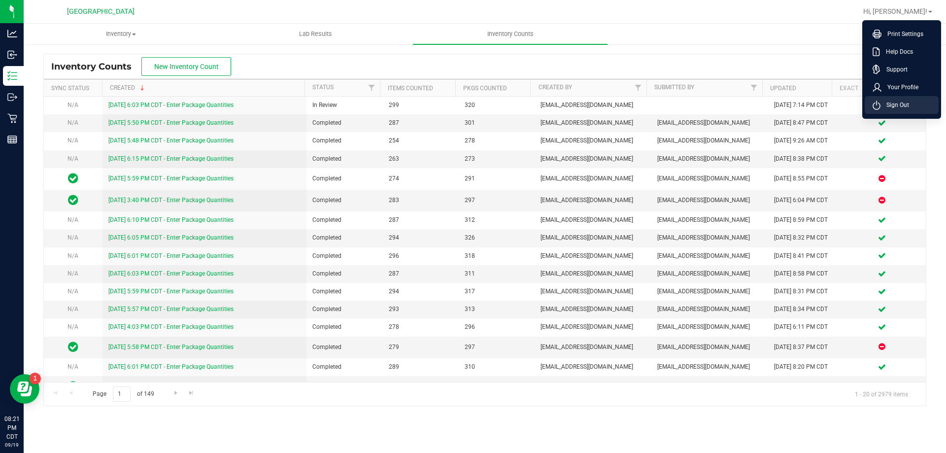
click at [907, 106] on span "Sign Out" at bounding box center [895, 105] width 29 height 10
